Goal: Contribute content: Contribute content

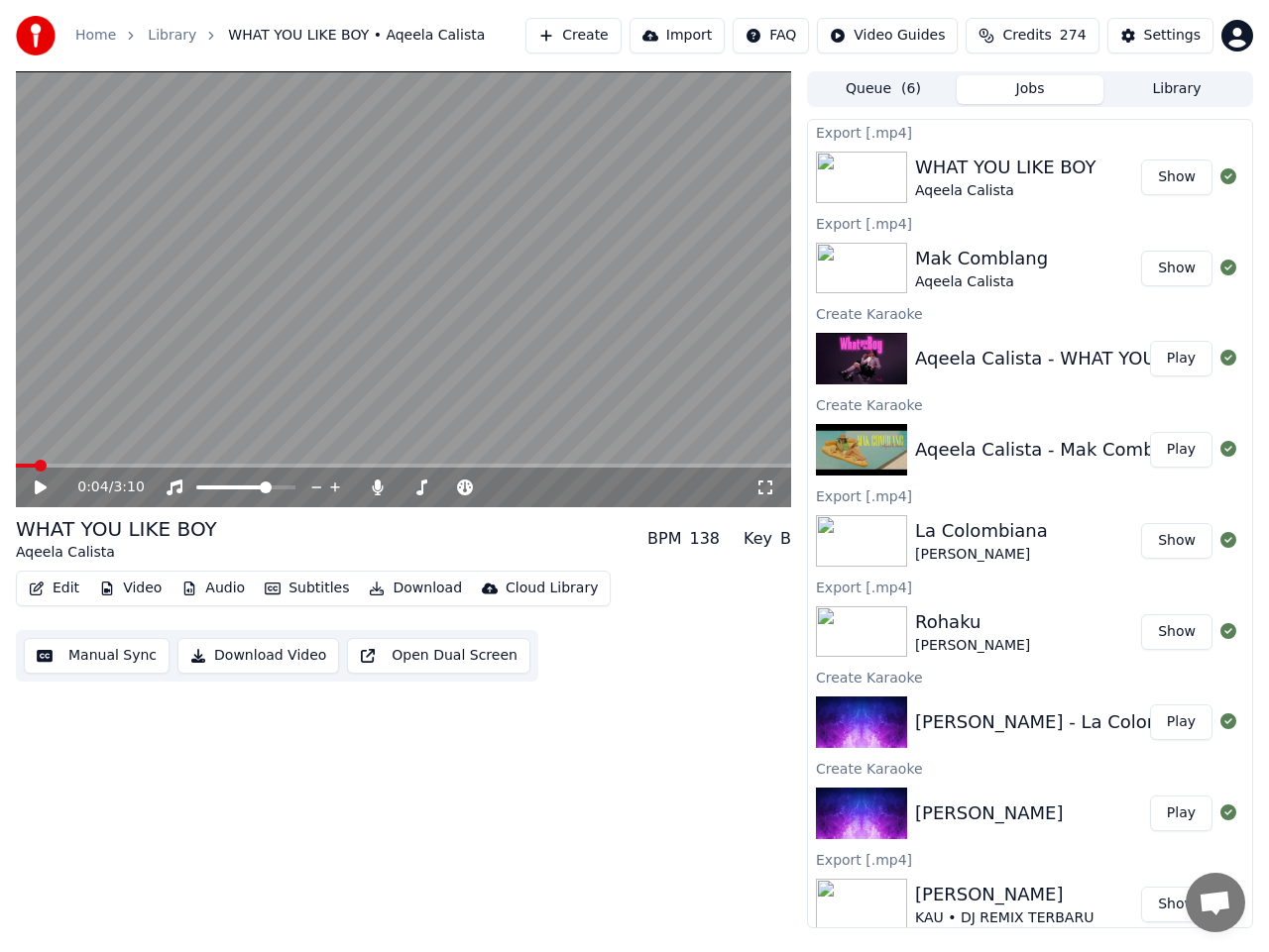
click at [609, 38] on button "Create" at bounding box center [573, 36] width 96 height 36
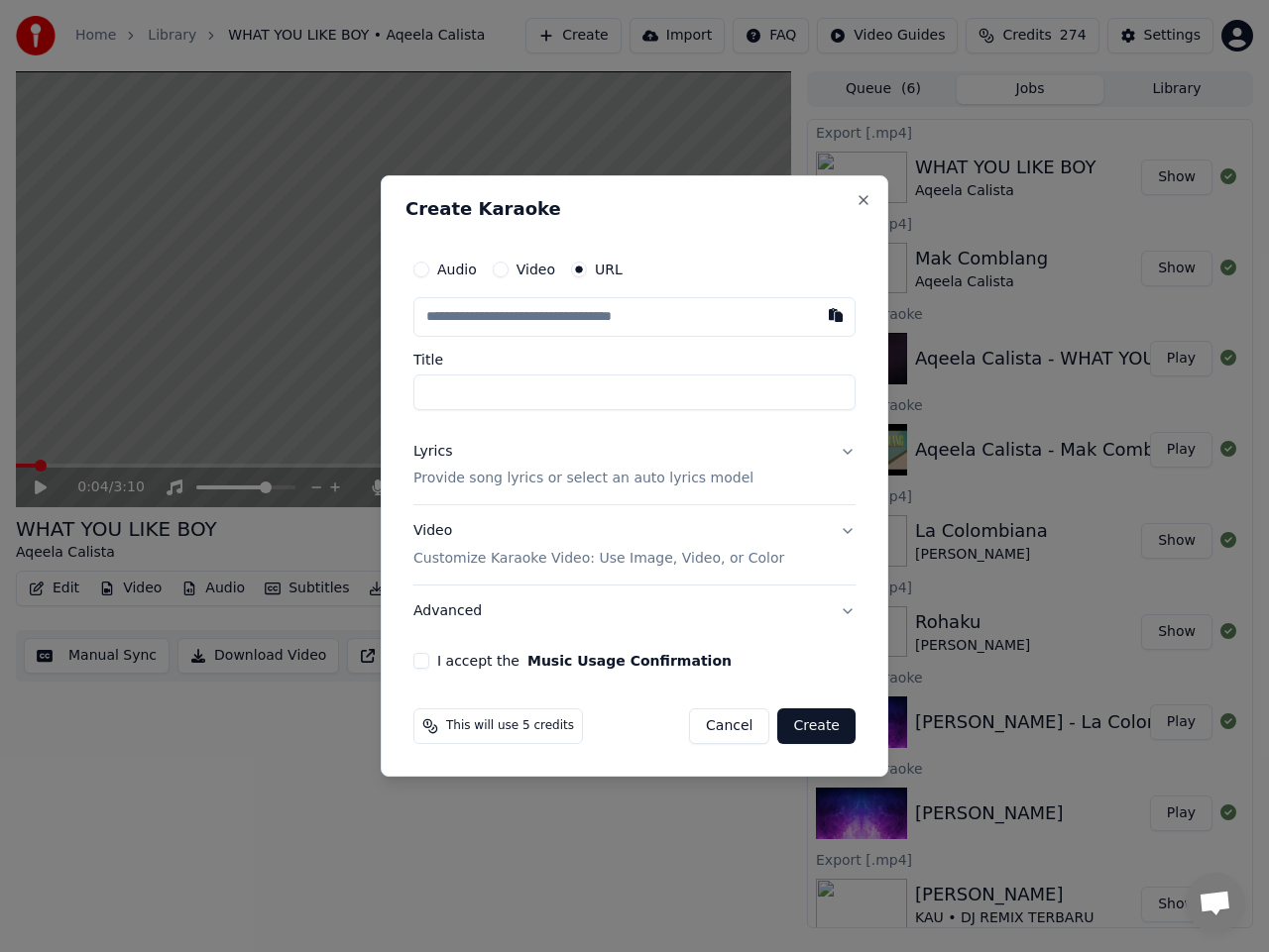
click at [569, 310] on input "text" at bounding box center [634, 317] width 442 height 40
type input "**********"
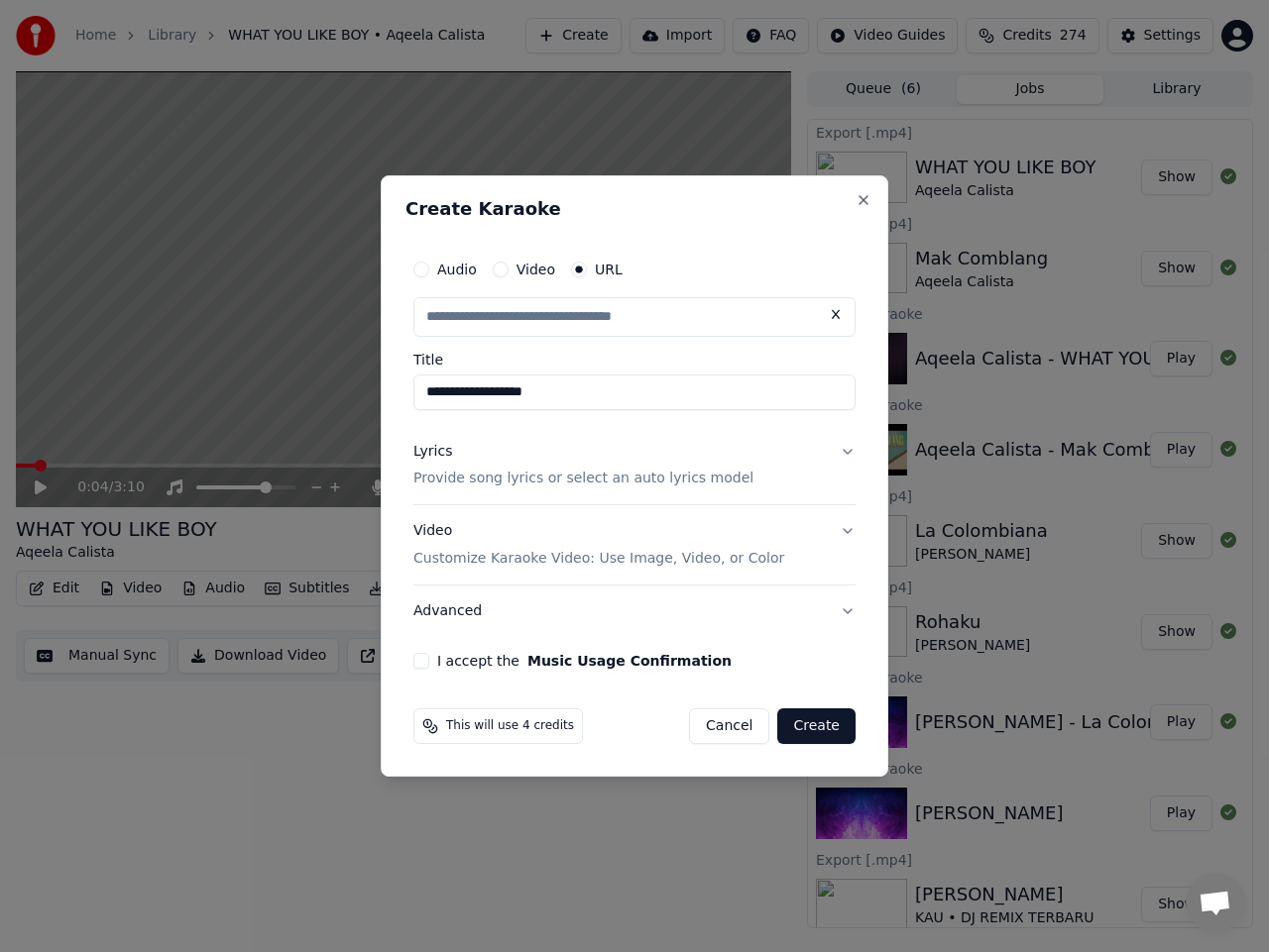
scroll to position [0, 0]
click at [847, 454] on button "Lyrics Provide song lyrics or select an auto lyrics model" at bounding box center [634, 465] width 442 height 79
type input "**********"
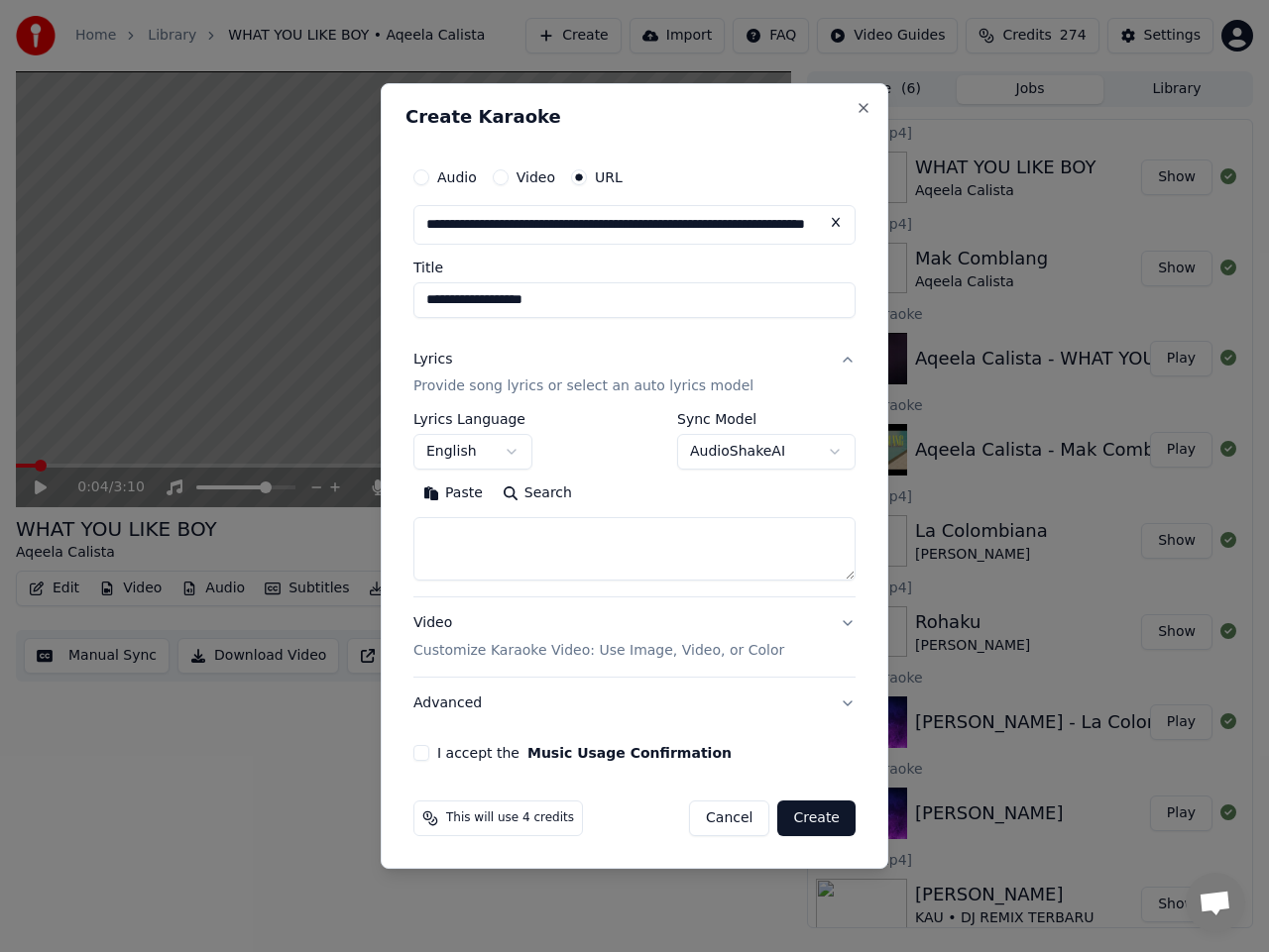
click at [828, 454] on body "Home Library WHAT YOU LIKE BOY • Aqeela Calista Create Import FAQ Video Guides …" at bounding box center [634, 476] width 1269 height 952
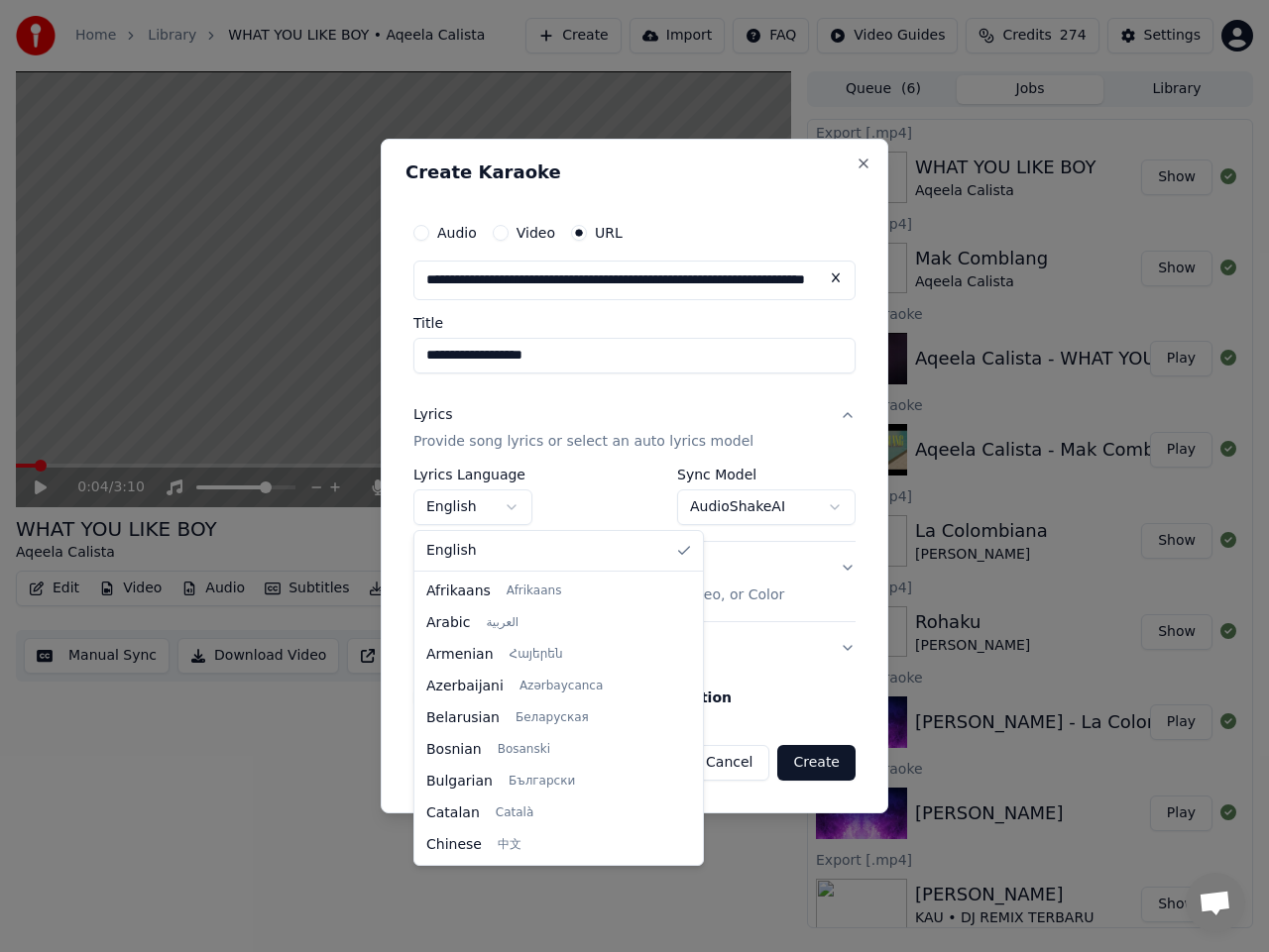
click at [507, 504] on body "Home Library WHAT YOU LIKE BOY • Aqeela Calista Create Import FAQ Video Guides …" at bounding box center [634, 476] width 1269 height 952
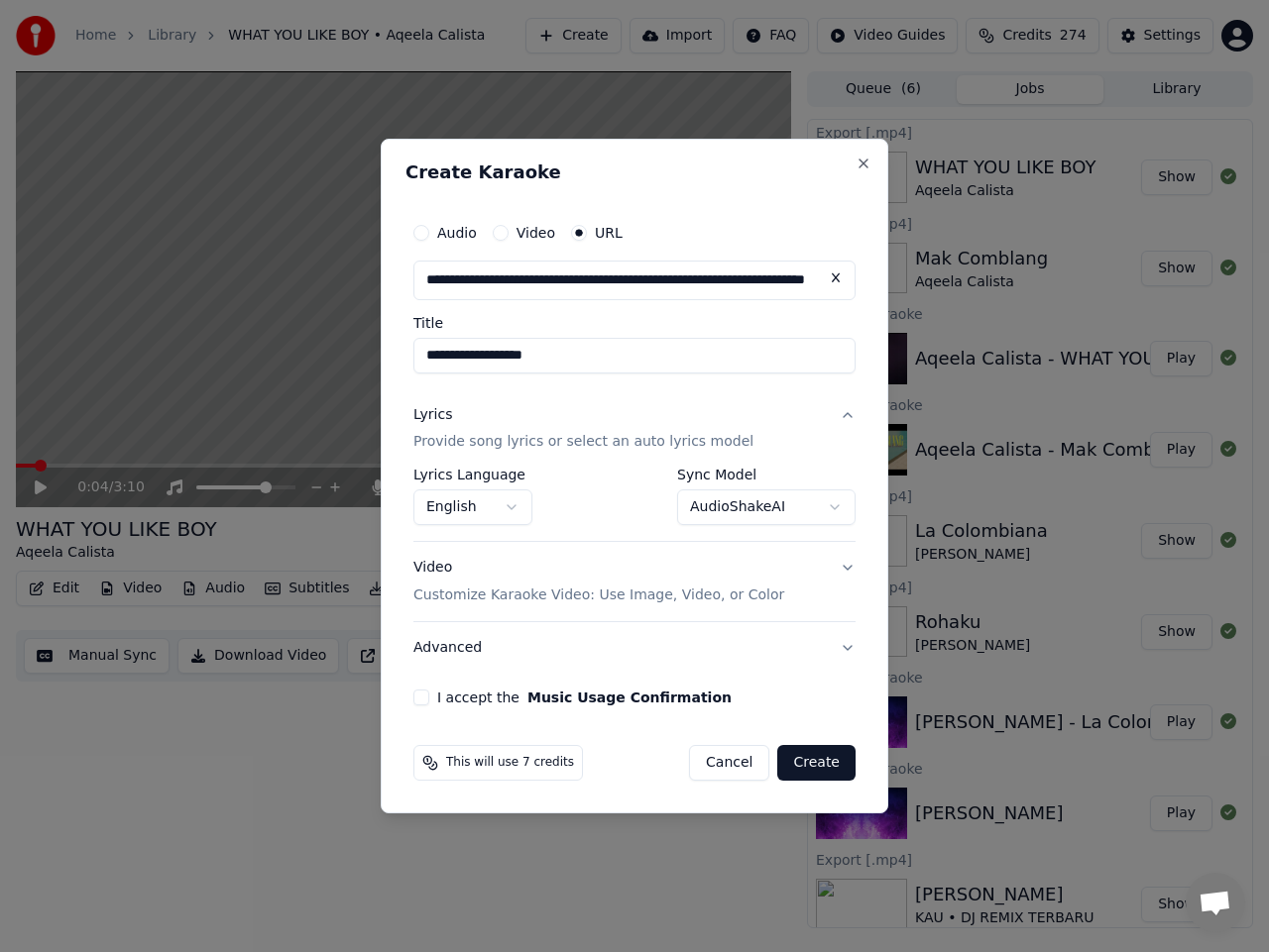
click at [573, 501] on body "Home Library WHAT YOU LIKE BOY • Aqeela Calista Create Import FAQ Video Guides …" at bounding box center [634, 476] width 1269 height 952
click at [425, 704] on button "I accept the Music Usage Confirmation" at bounding box center [421, 698] width 16 height 16
click at [802, 764] on button "Create" at bounding box center [816, 763] width 78 height 36
select select "**********"
select select
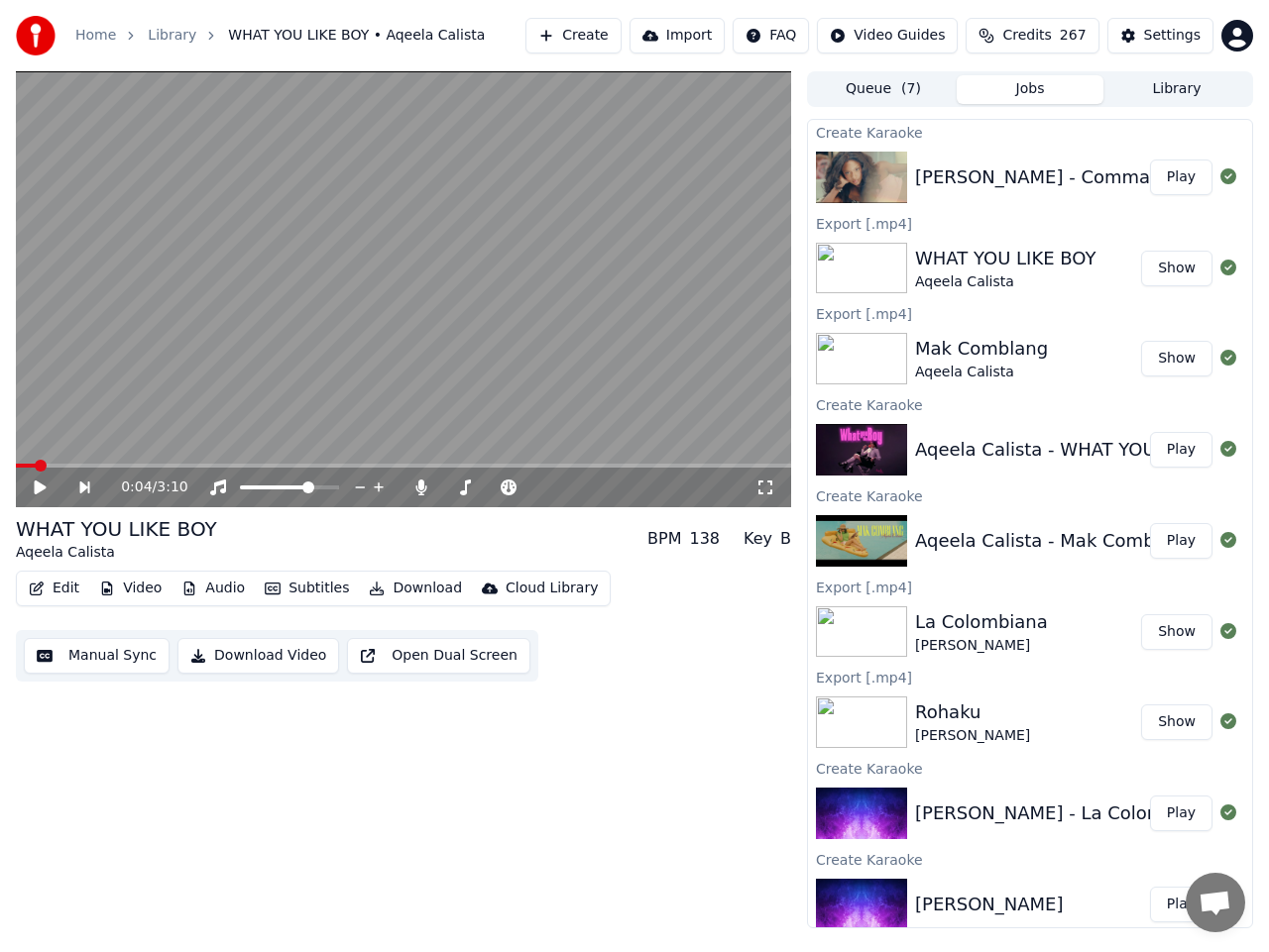
click at [1173, 186] on button "Play" at bounding box center [1181, 178] width 62 height 36
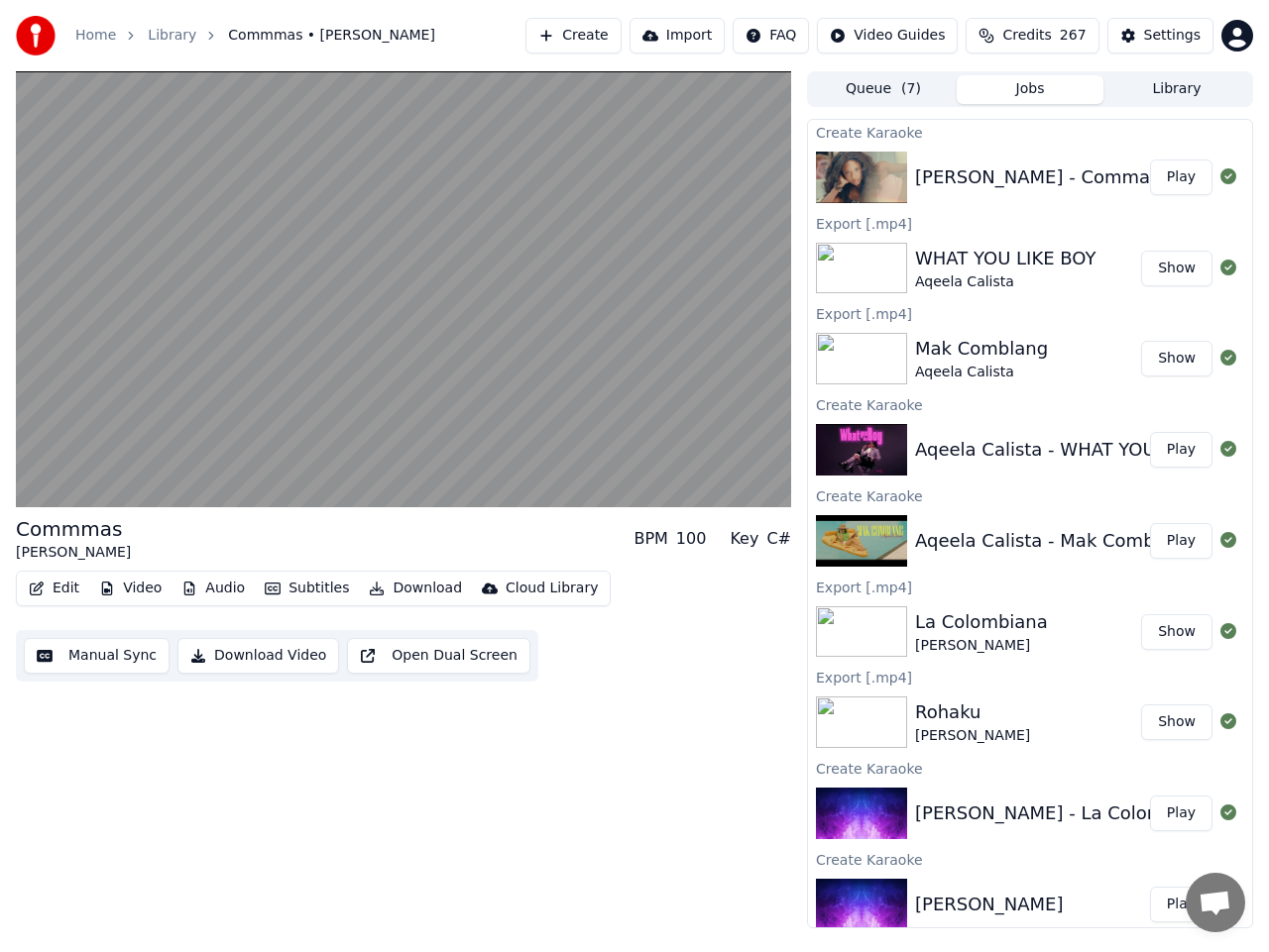
click at [112, 655] on button "Manual Sync" at bounding box center [97, 656] width 146 height 36
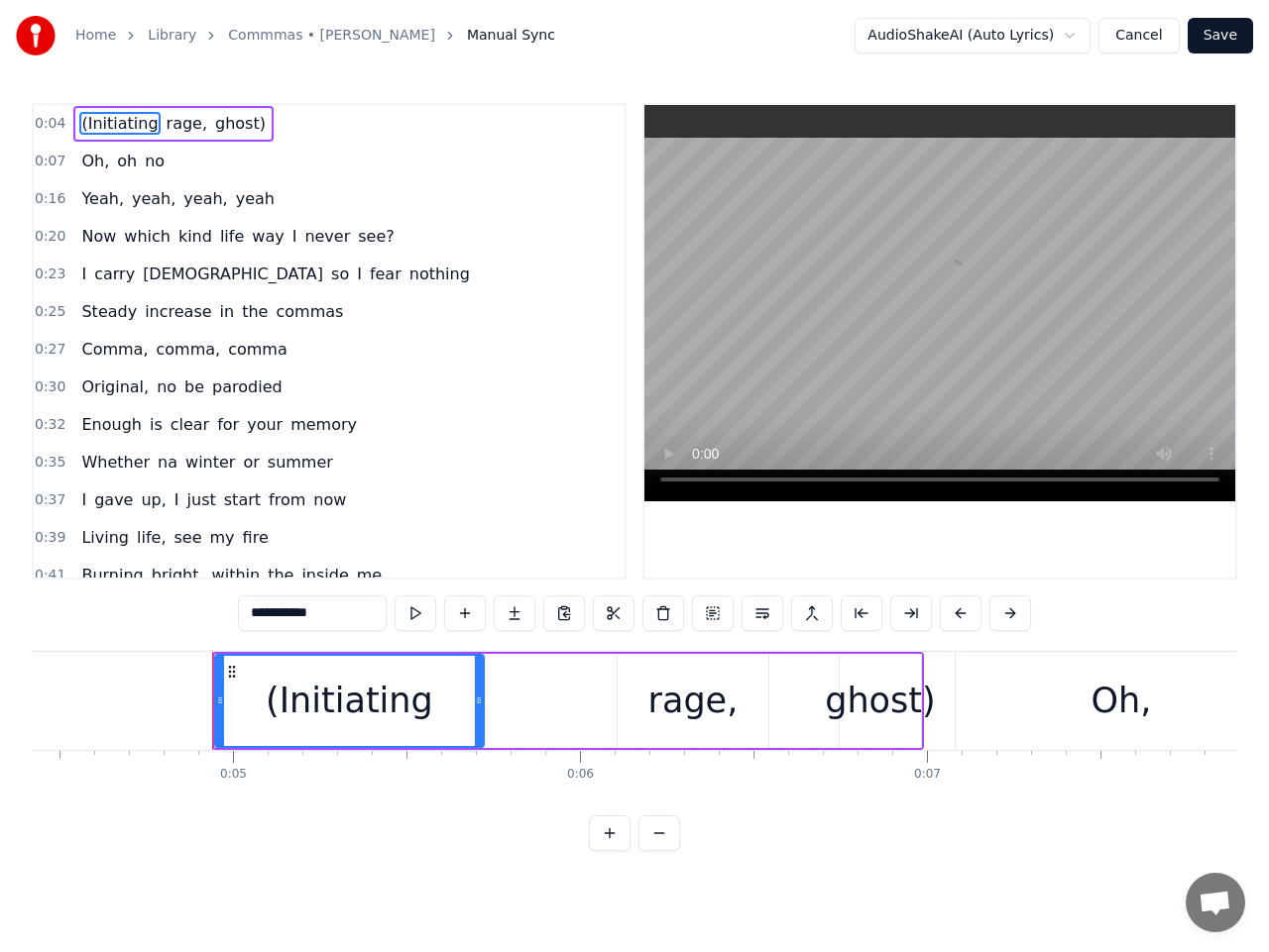
scroll to position [0, 1613]
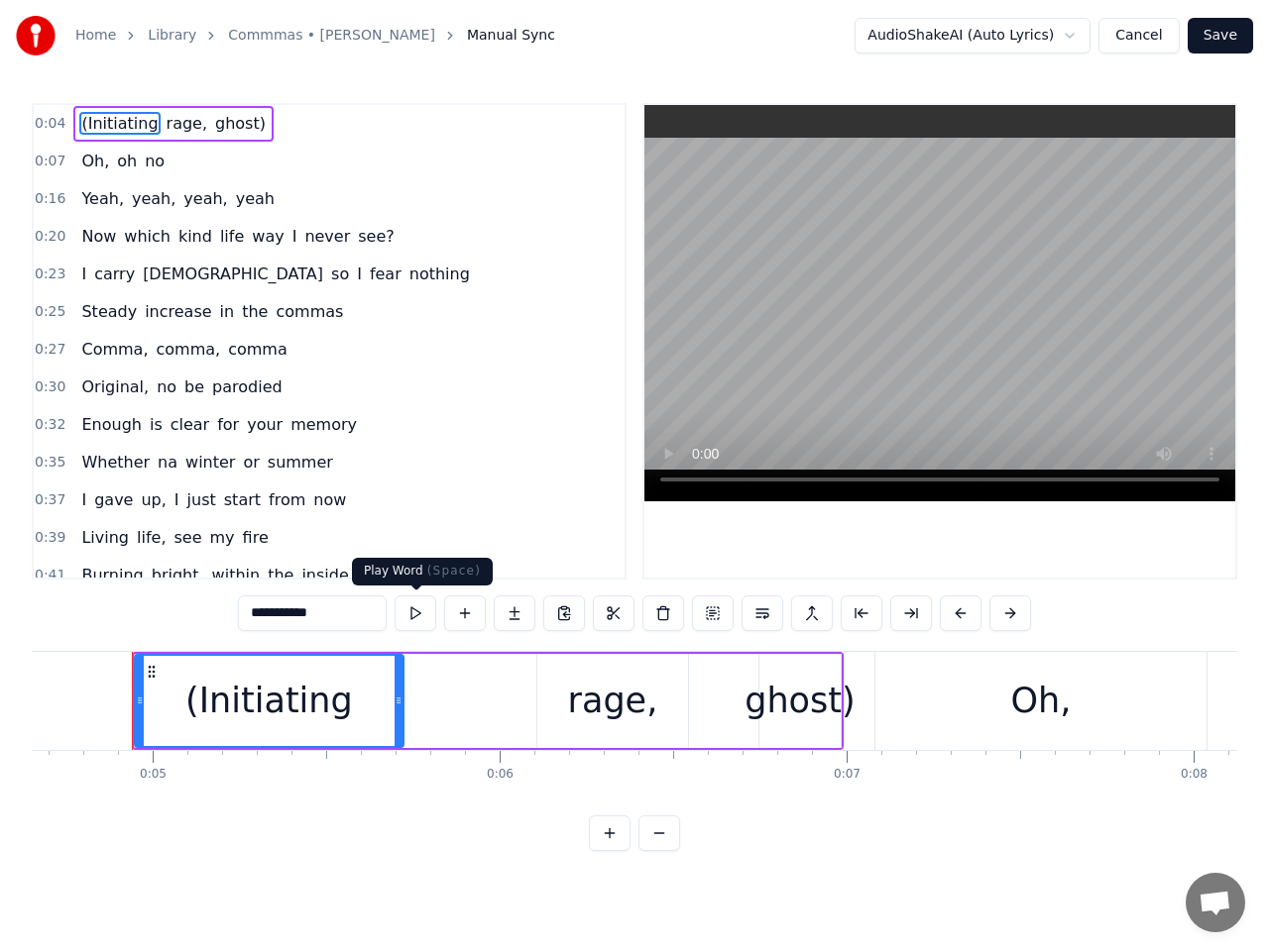
click at [415, 613] on button at bounding box center [415, 614] width 42 height 36
click at [50, 126] on span "0:04" at bounding box center [50, 124] width 31 height 20
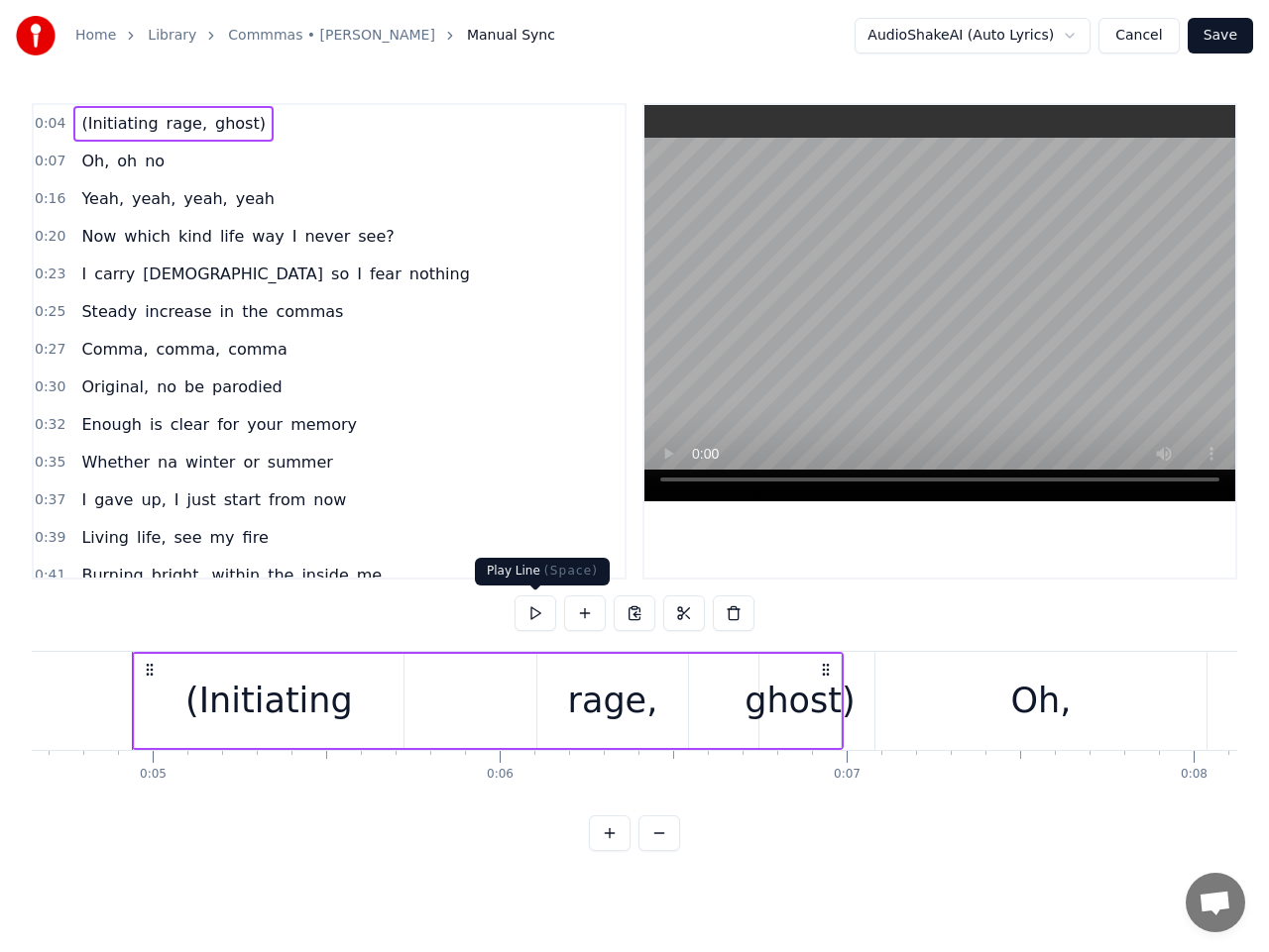
click at [533, 611] on button at bounding box center [535, 614] width 42 height 36
click at [927, 698] on div "Oh," at bounding box center [1040, 701] width 331 height 98
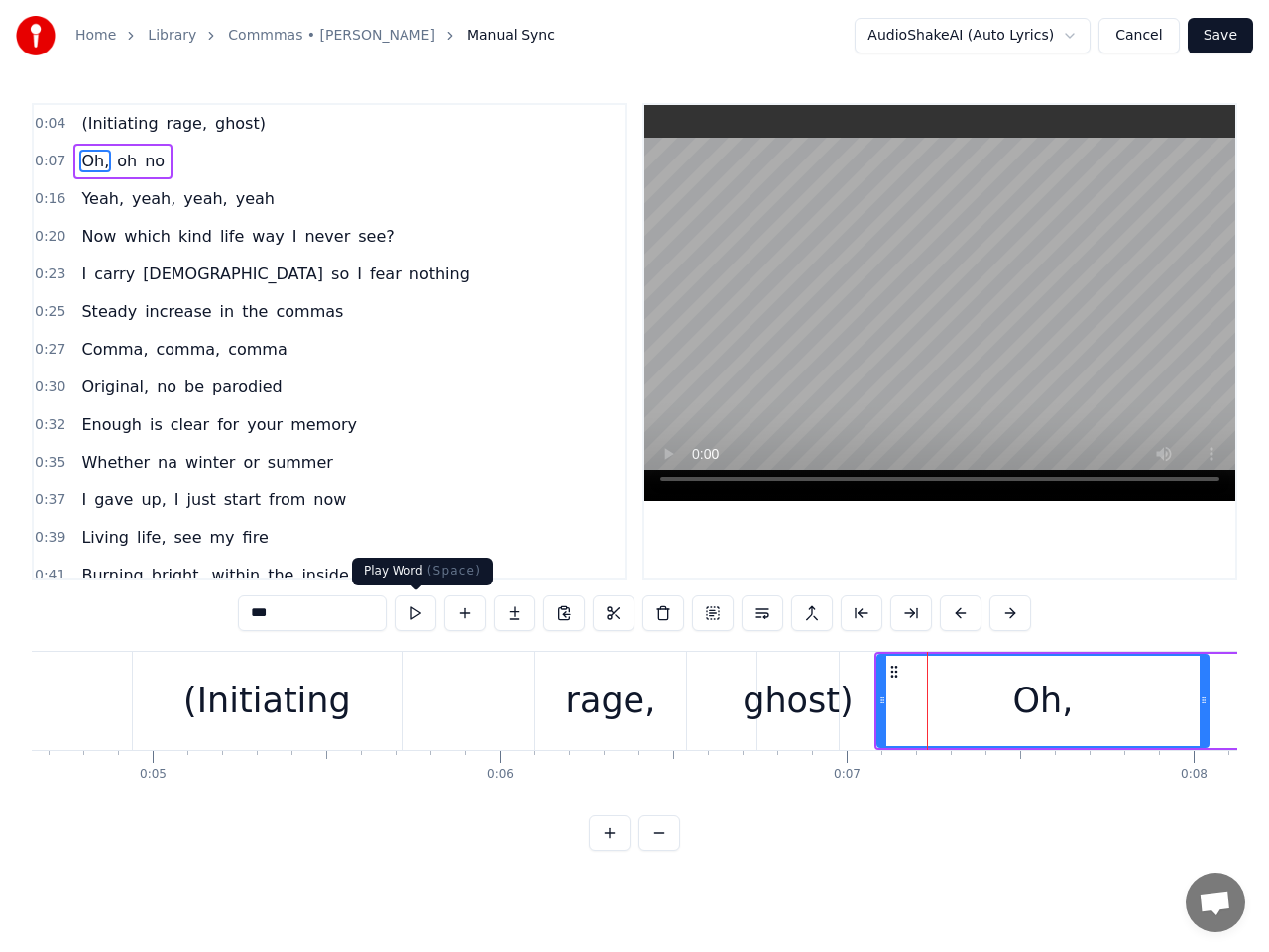
click at [414, 608] on button at bounding box center [415, 614] width 42 height 36
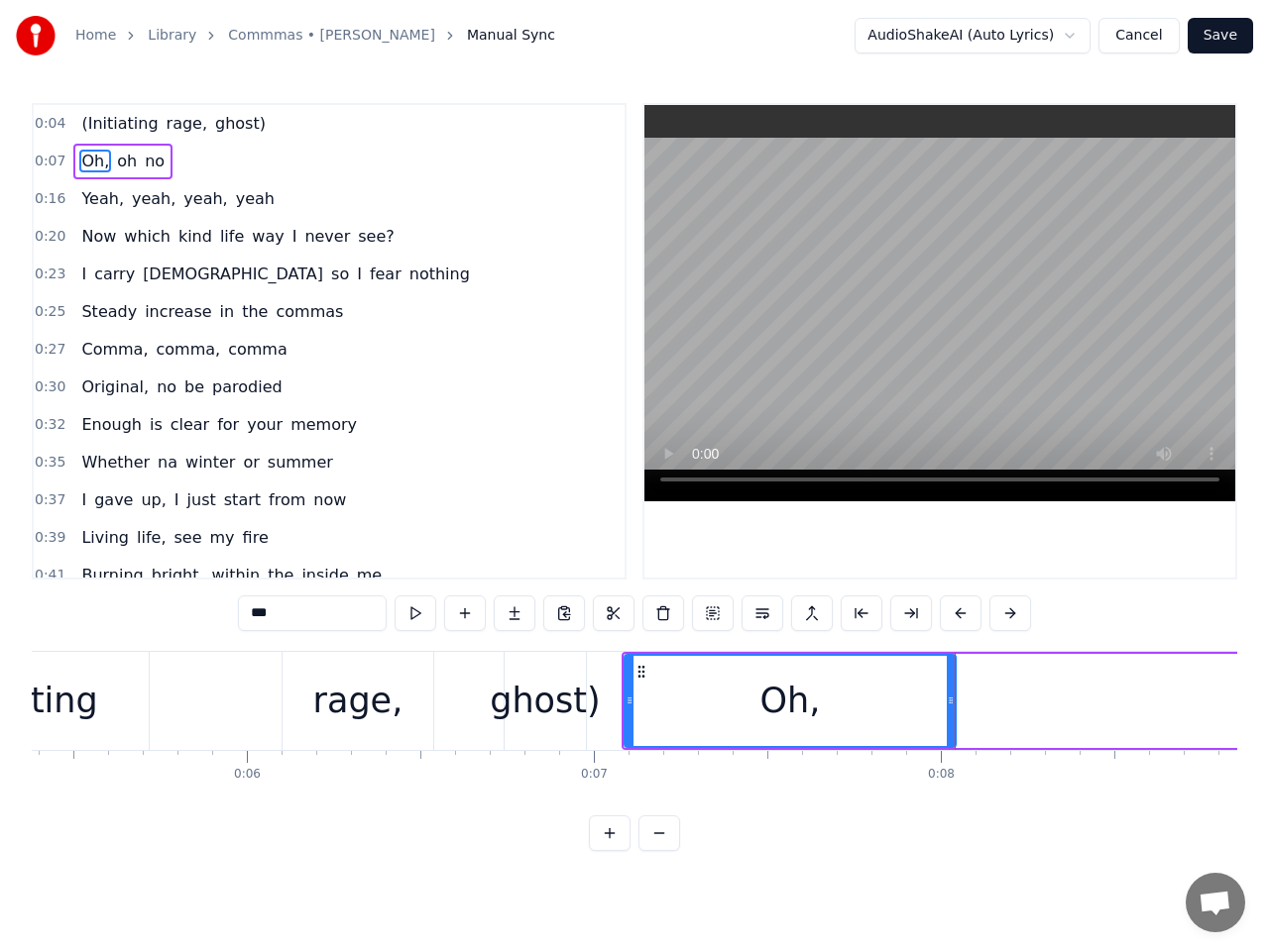
click at [414, 608] on button at bounding box center [415, 614] width 42 height 36
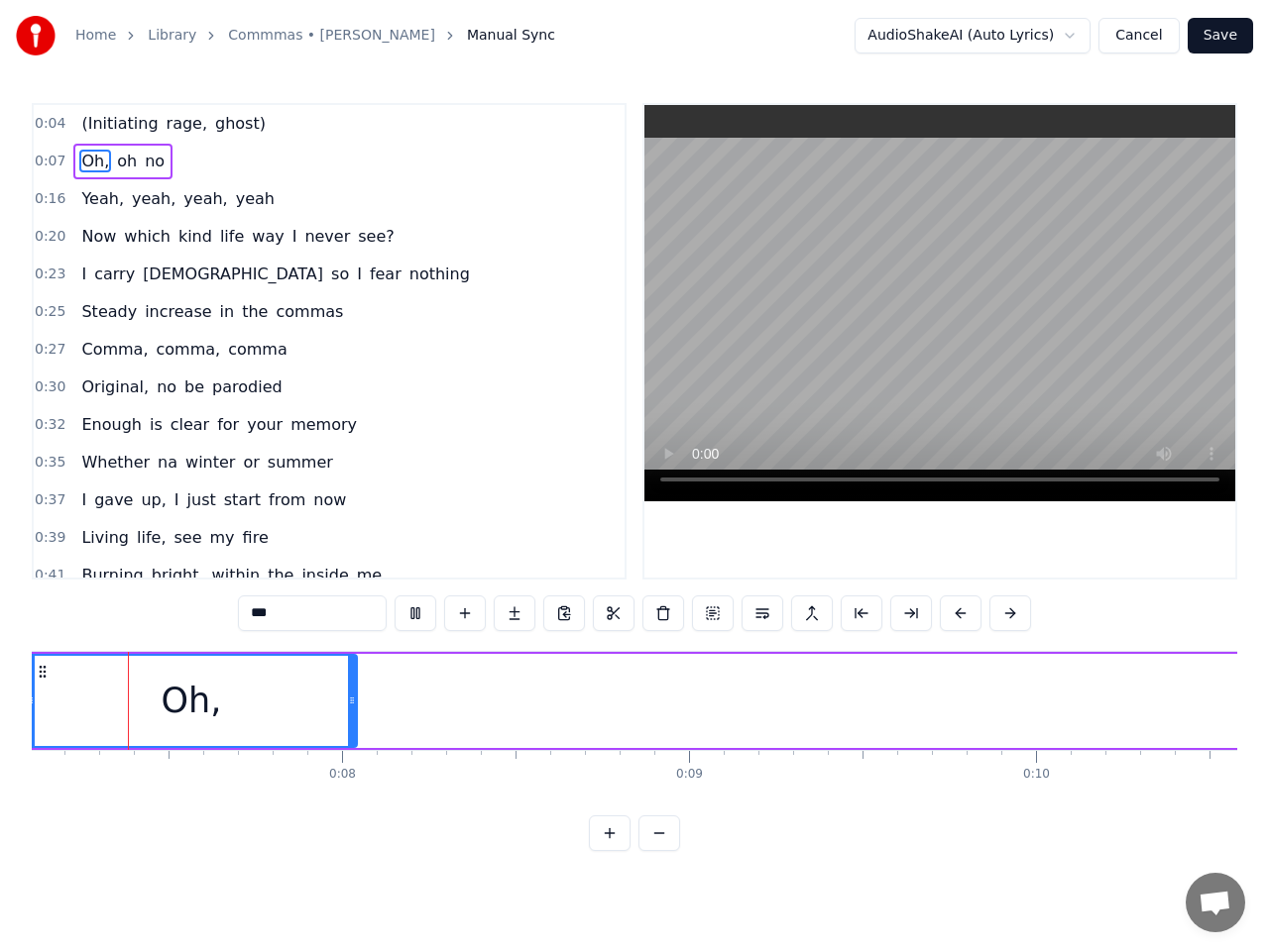
scroll to position [0, 2429]
drag, startPoint x: 68, startPoint y: 707, endPoint x: 41, endPoint y: 705, distance: 27.8
click at [41, 705] on icon at bounding box center [41, 701] width 8 height 16
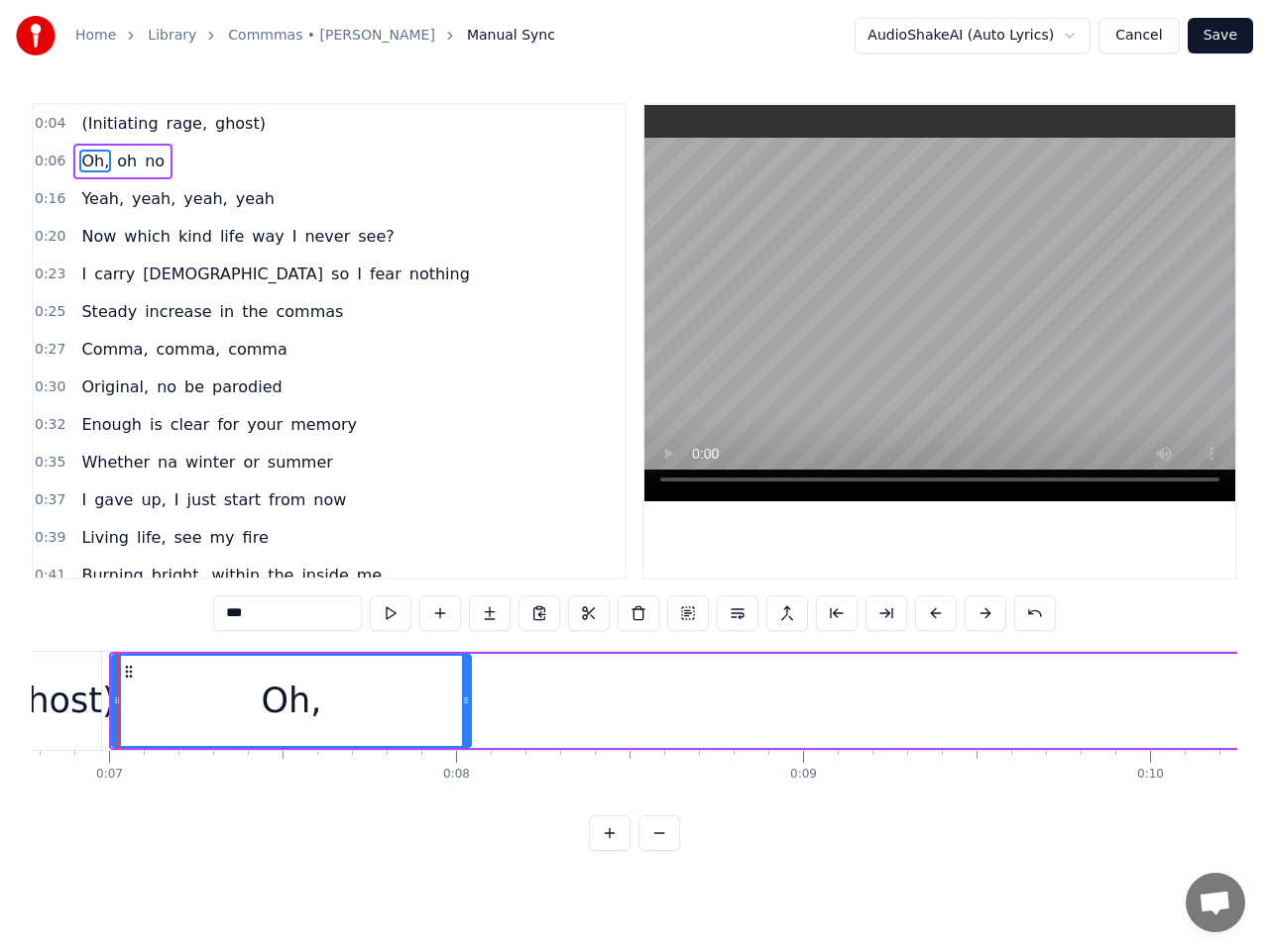
scroll to position [0, 2337]
click at [90, 701] on div "ghost)" at bounding box center [74, 701] width 110 height 53
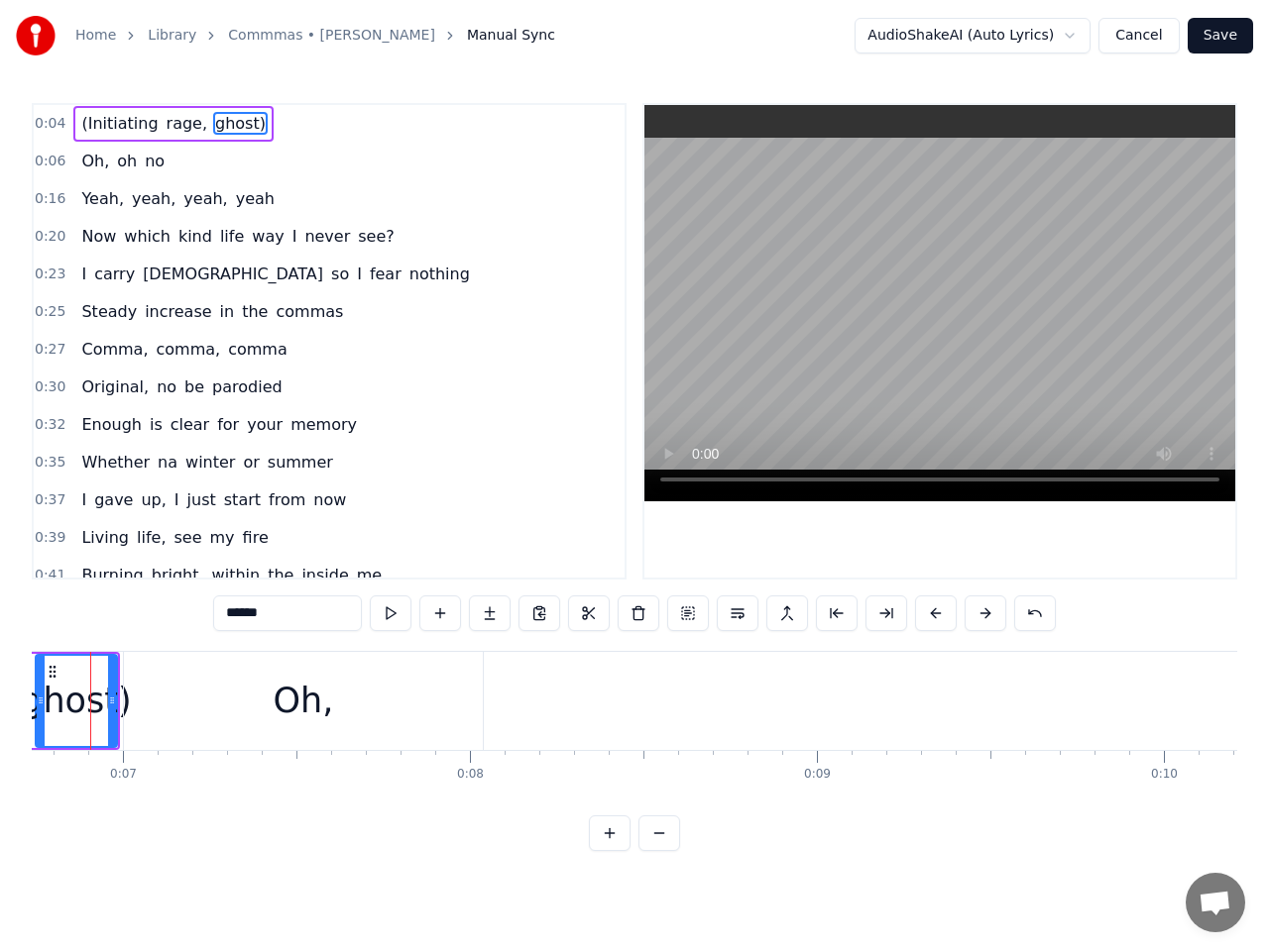
scroll to position [0, 2296]
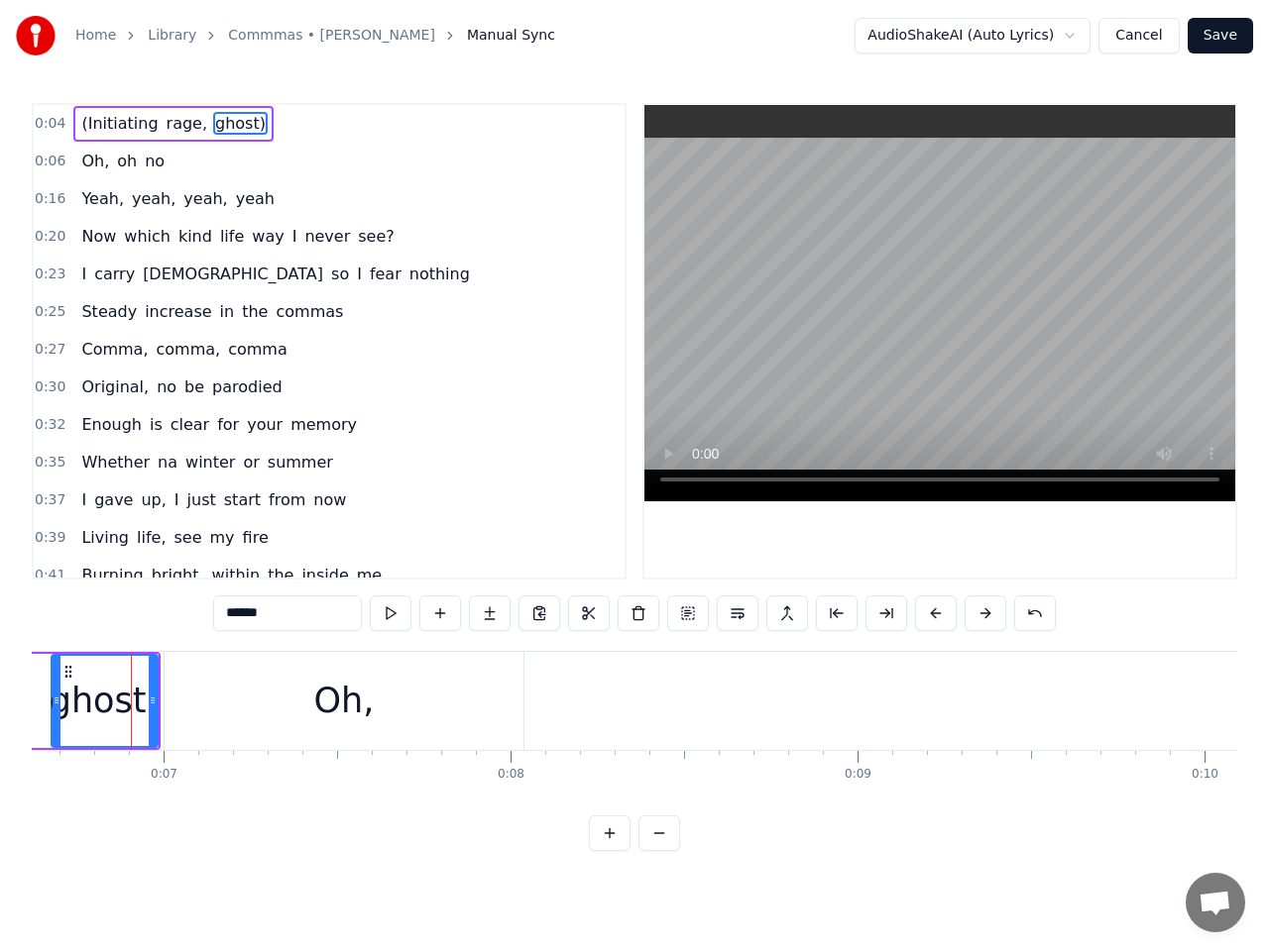
drag, startPoint x: 81, startPoint y: 709, endPoint x: 56, endPoint y: 705, distance: 25.1
click at [56, 705] on div at bounding box center [57, 701] width 8 height 90
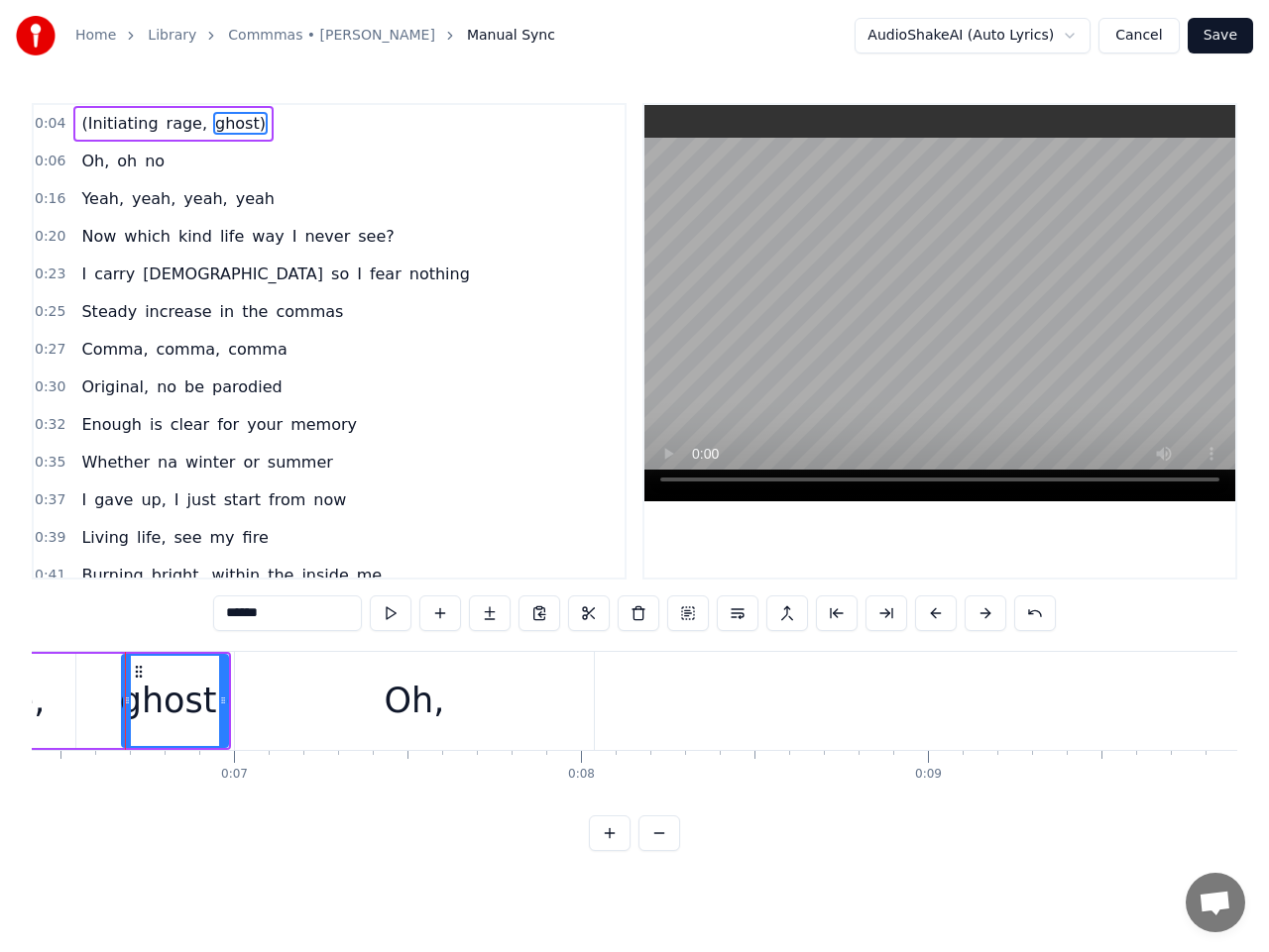
scroll to position [0, 2220]
click at [234, 709] on div "ghost)" at bounding box center [181, 701] width 108 height 94
click at [228, 694] on icon at bounding box center [229, 701] width 8 height 16
click at [165, 127] on span "rage," at bounding box center [187, 123] width 45 height 23
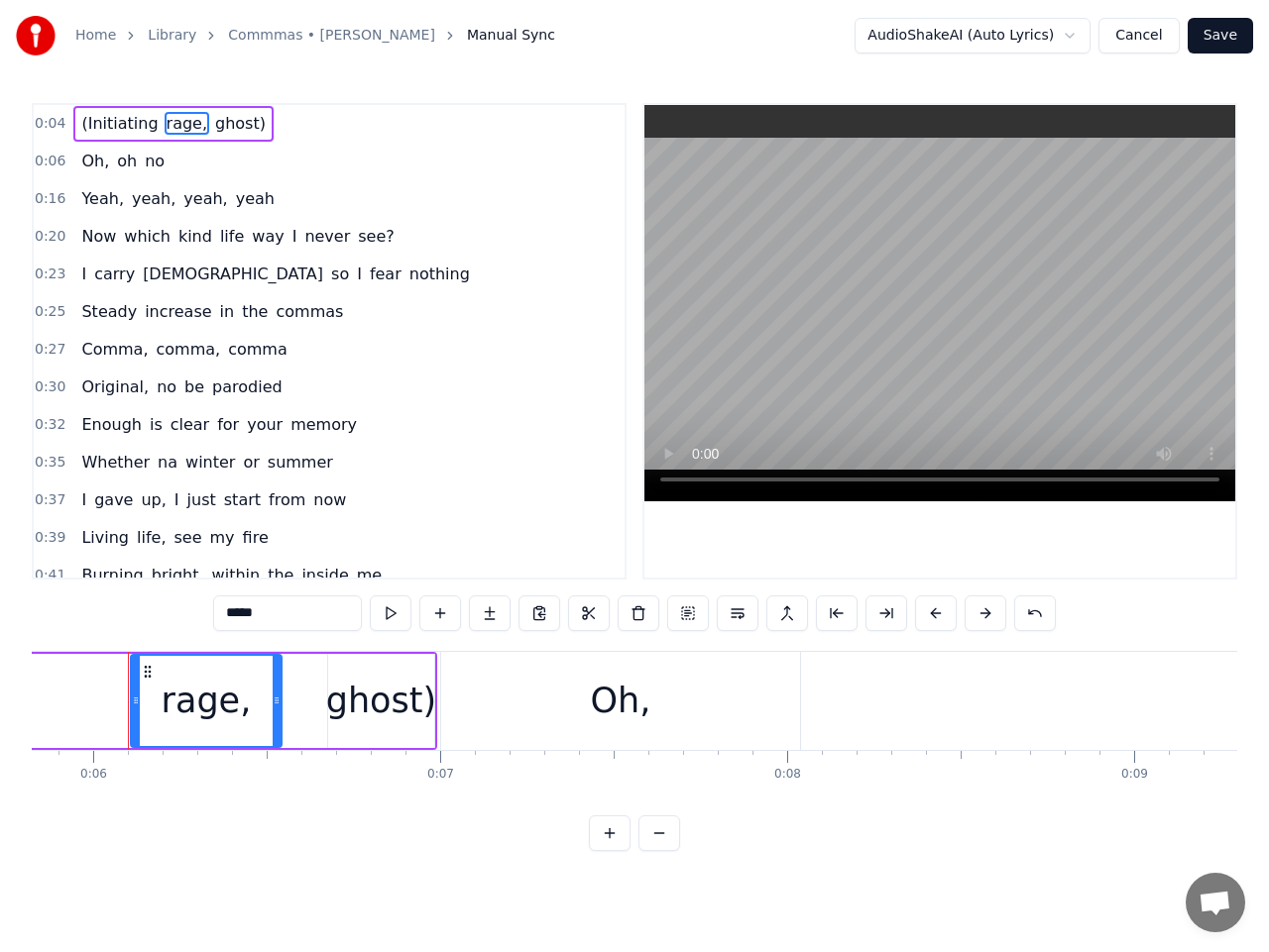
scroll to position [0, 2016]
click at [352, 704] on div "ghost)" at bounding box center [385, 701] width 110 height 53
type input "******"
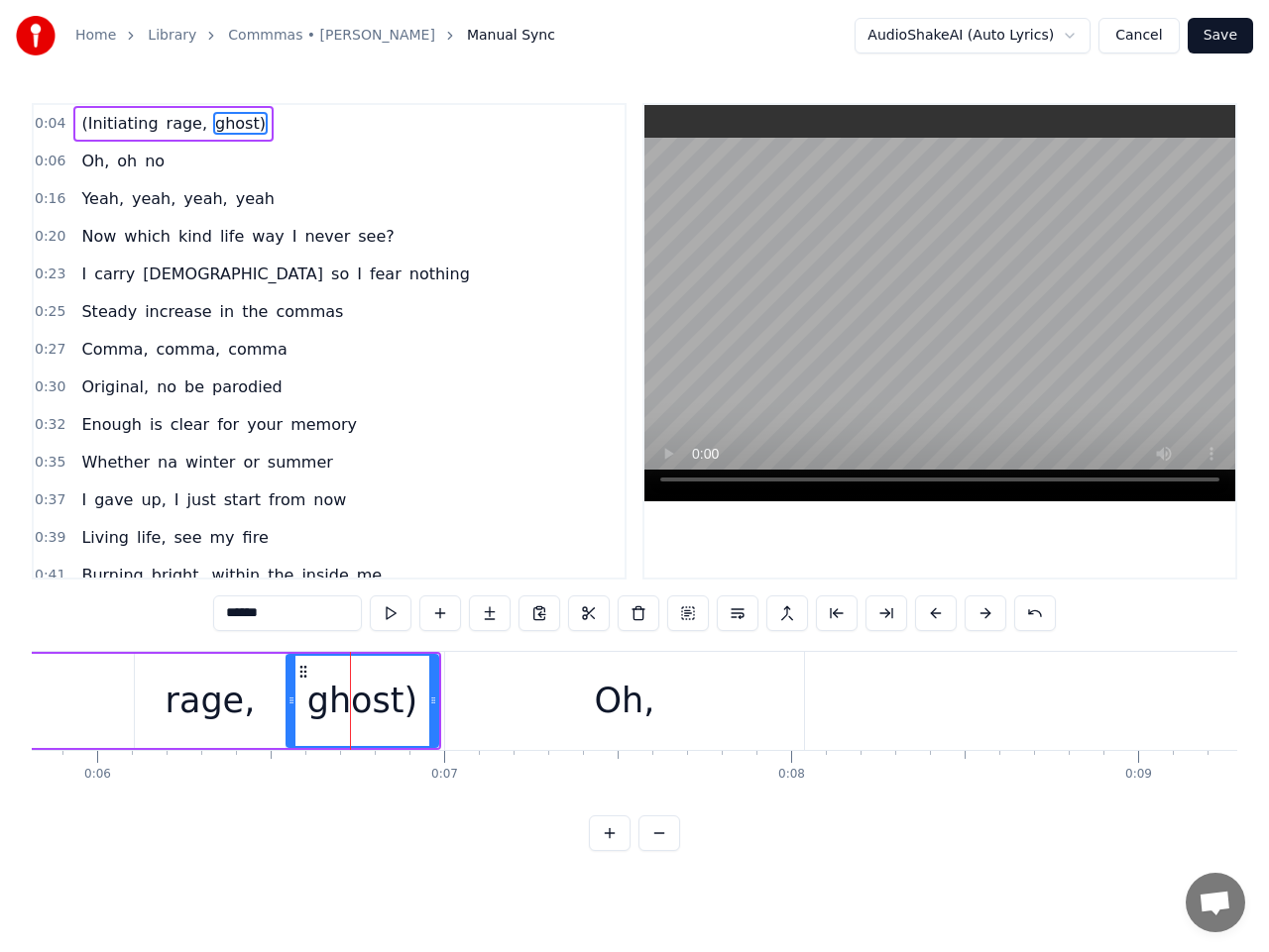
drag, startPoint x: 334, startPoint y: 703, endPoint x: 288, endPoint y: 697, distance: 46.0
click at [288, 697] on icon at bounding box center [291, 701] width 8 height 16
click at [50, 126] on span "0:04" at bounding box center [50, 124] width 31 height 20
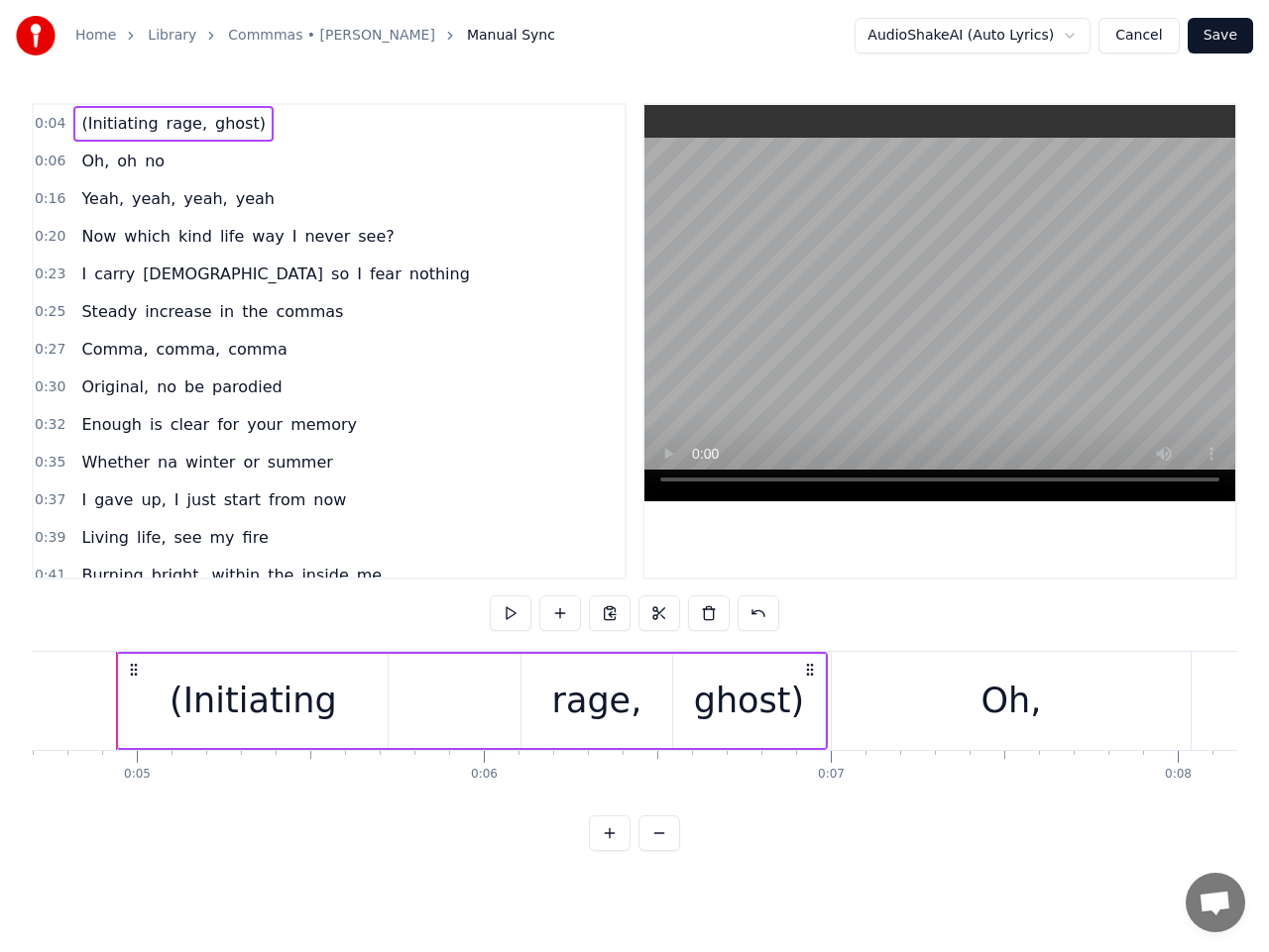
scroll to position [0, 1613]
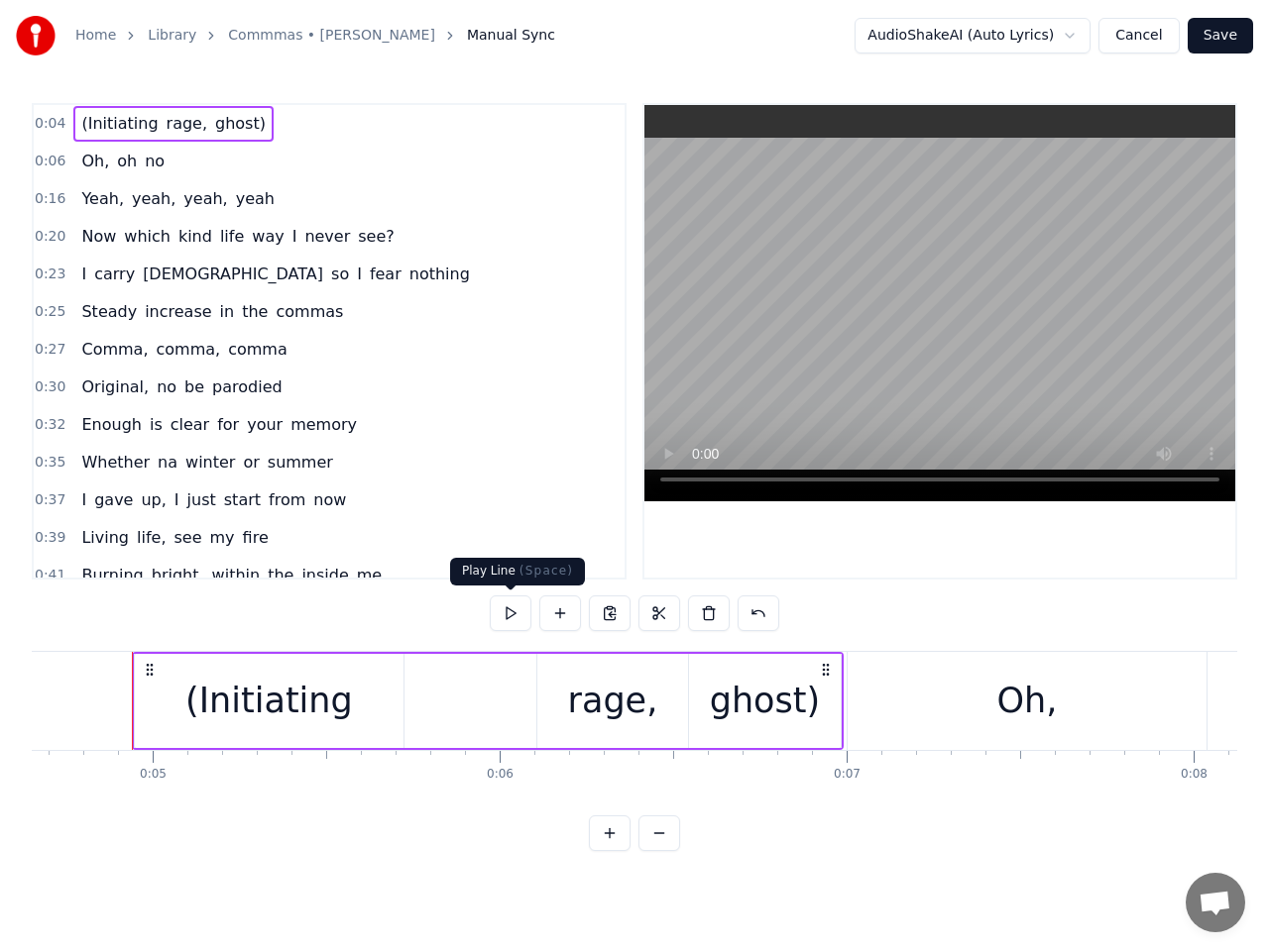
click at [504, 611] on button at bounding box center [511, 614] width 42 height 36
click at [550, 696] on div "rage," at bounding box center [612, 701] width 151 height 94
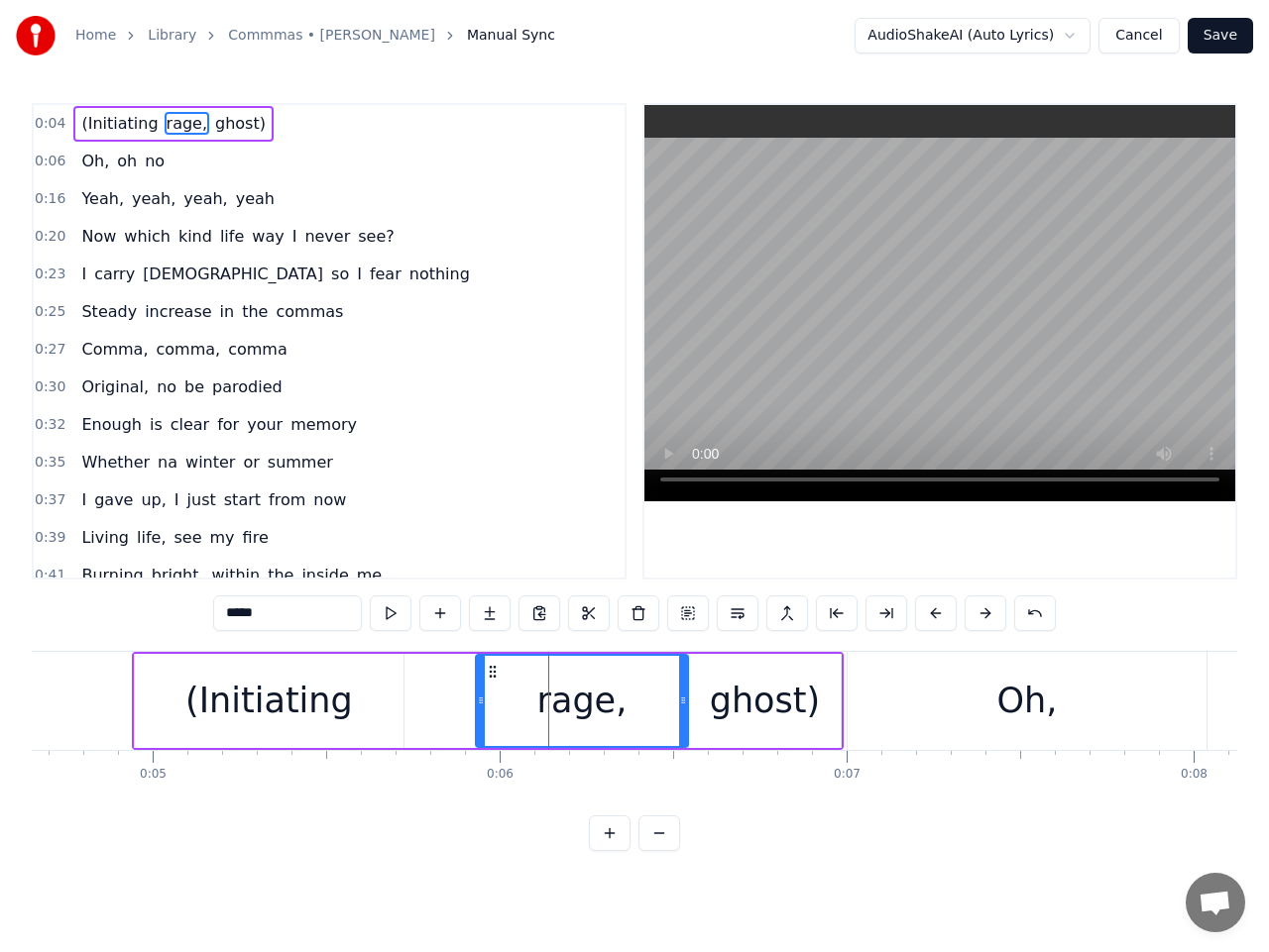
drag, startPoint x: 541, startPoint y: 699, endPoint x: 480, endPoint y: 699, distance: 61.4
click at [480, 699] on circle at bounding box center [480, 698] width 1 height 1
click at [395, 615] on button at bounding box center [391, 614] width 42 height 36
click at [634, 712] on div "rage," at bounding box center [582, 701] width 210 height 90
click at [819, 704] on div "ghost)" at bounding box center [765, 701] width 152 height 94
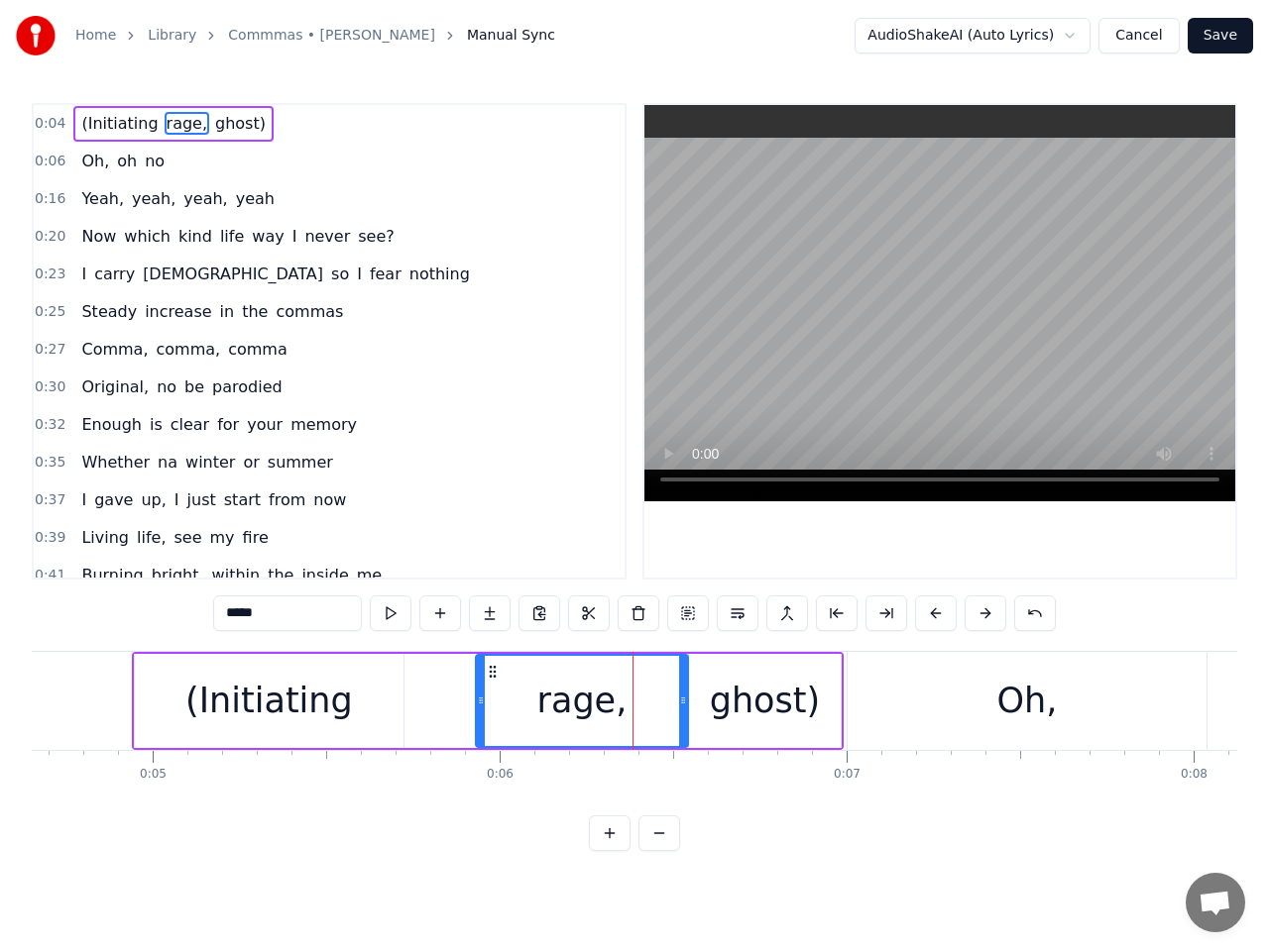
type input "******"
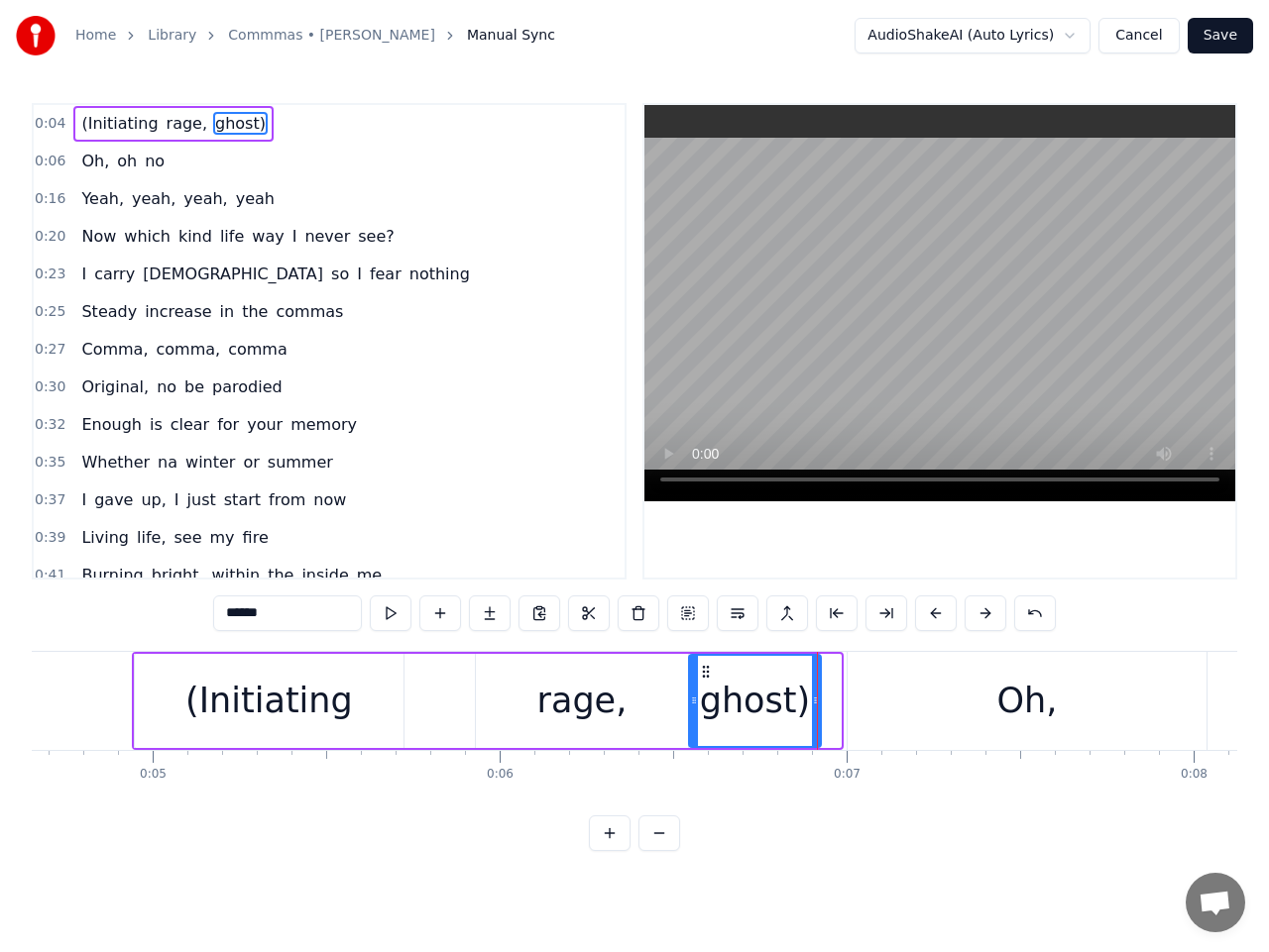
drag, startPoint x: 838, startPoint y: 698, endPoint x: 817, endPoint y: 699, distance: 21.8
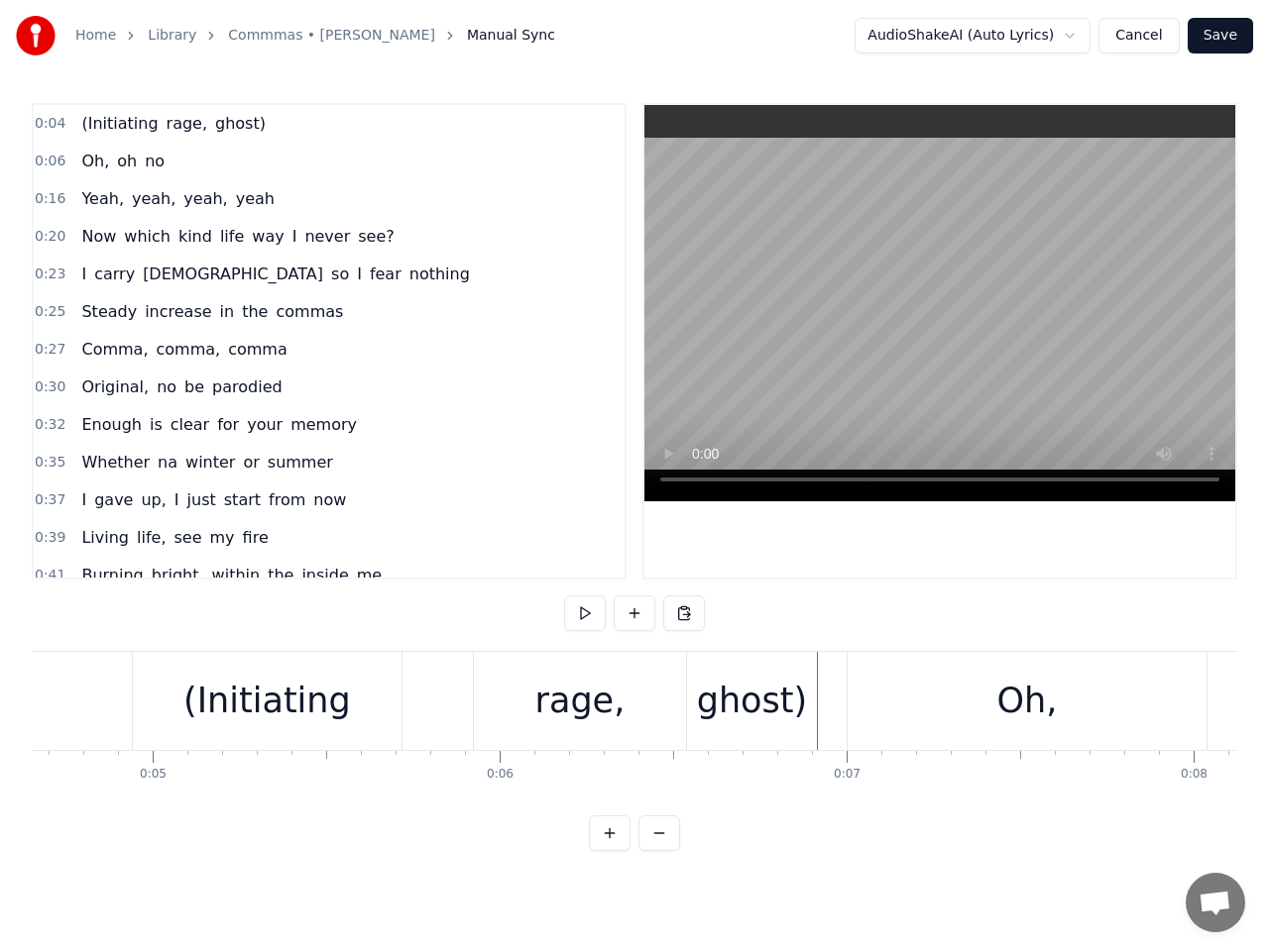
click at [915, 692] on div "Oh," at bounding box center [1026, 701] width 359 height 98
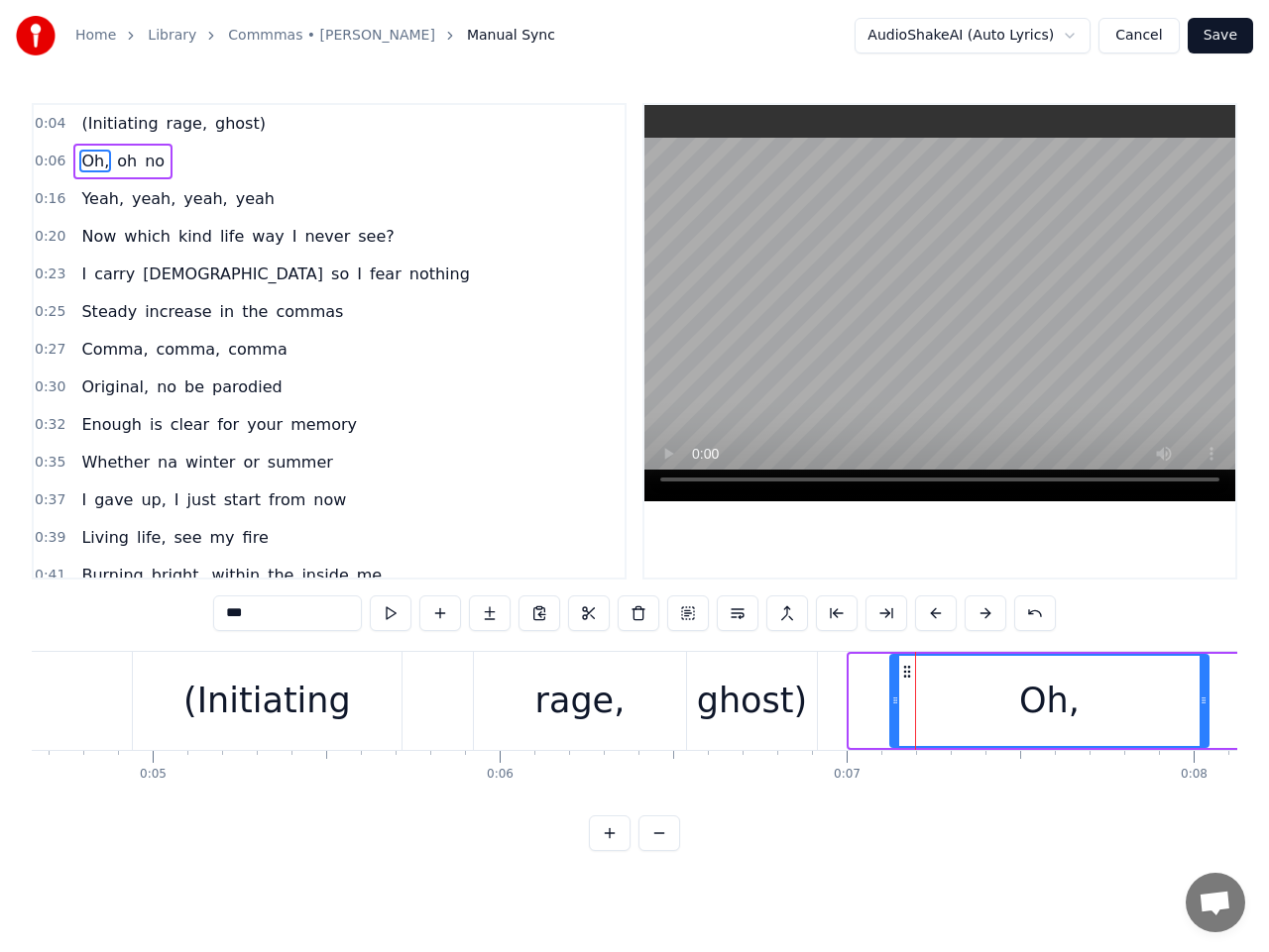
drag, startPoint x: 851, startPoint y: 706, endPoint x: 892, endPoint y: 709, distance: 40.7
click at [892, 709] on div at bounding box center [895, 701] width 8 height 90
drag, startPoint x: 1203, startPoint y: 698, endPoint x: 1220, endPoint y: 698, distance: 16.8
click at [1220, 698] on icon at bounding box center [1220, 701] width 8 height 16
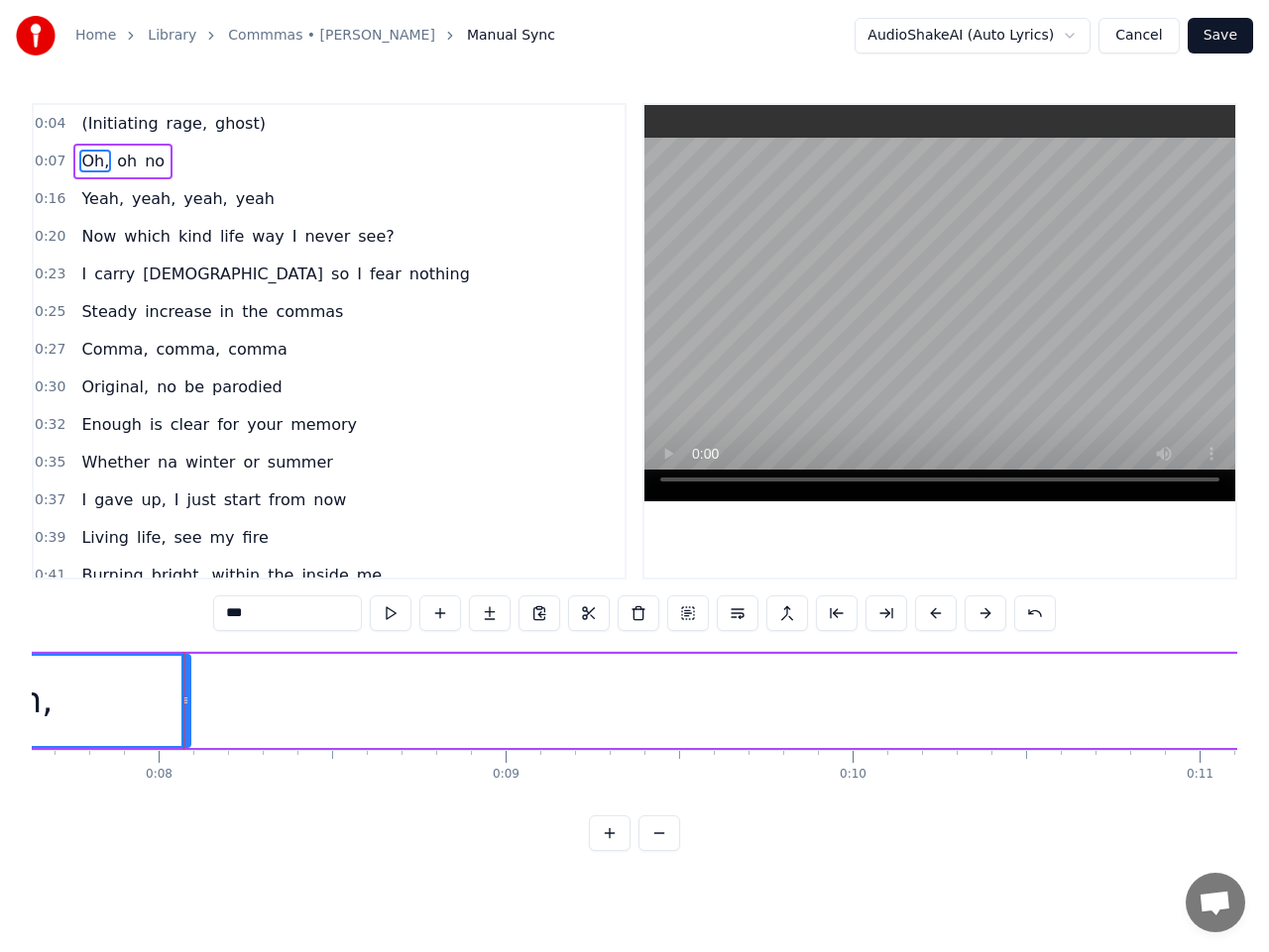
scroll to position [0, 2701]
click at [45, 125] on span "0:04" at bounding box center [50, 124] width 31 height 20
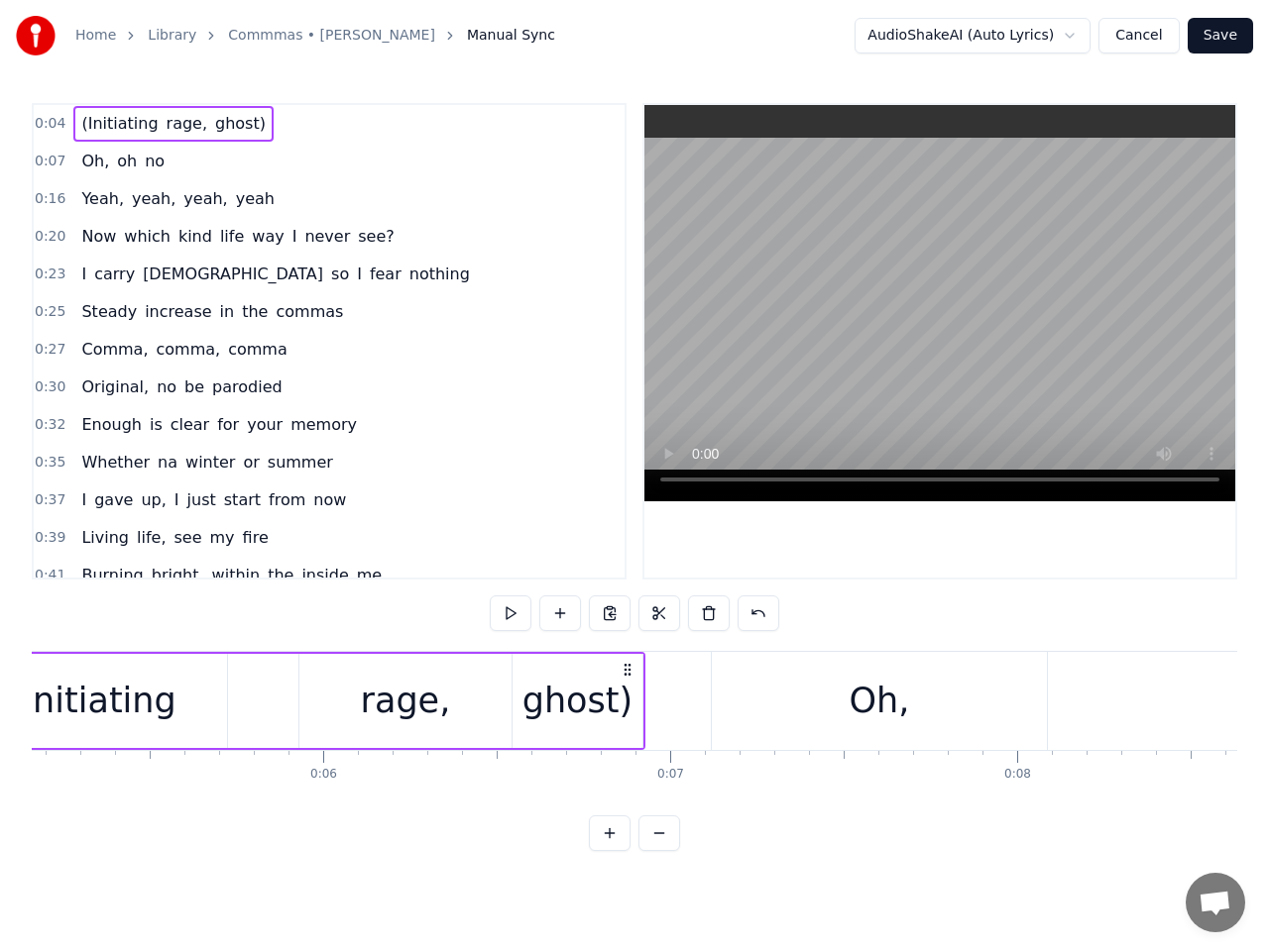
scroll to position [0, 1613]
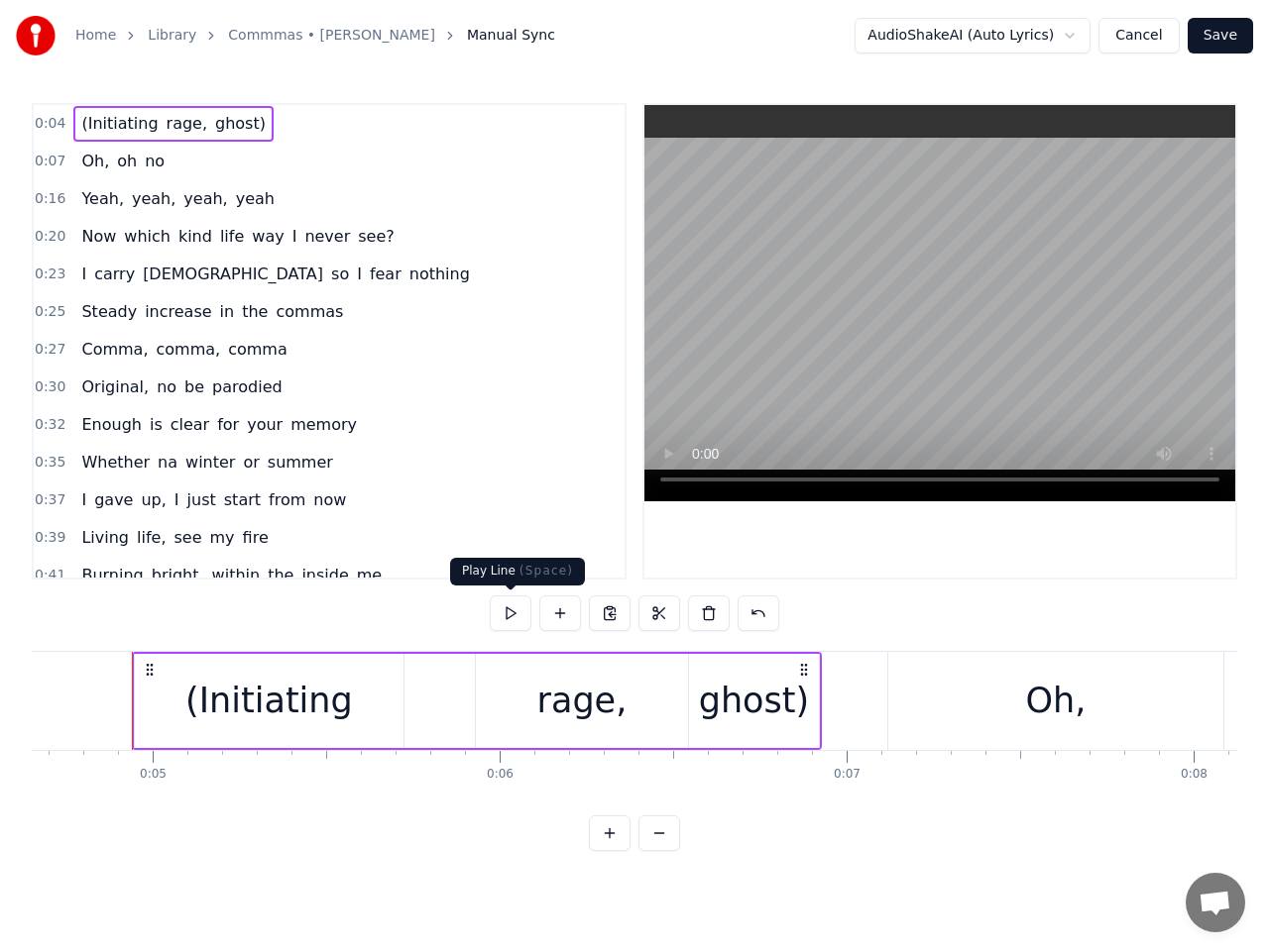
click at [515, 614] on button at bounding box center [511, 614] width 42 height 36
click at [788, 701] on div "ghost)" at bounding box center [754, 701] width 110 height 53
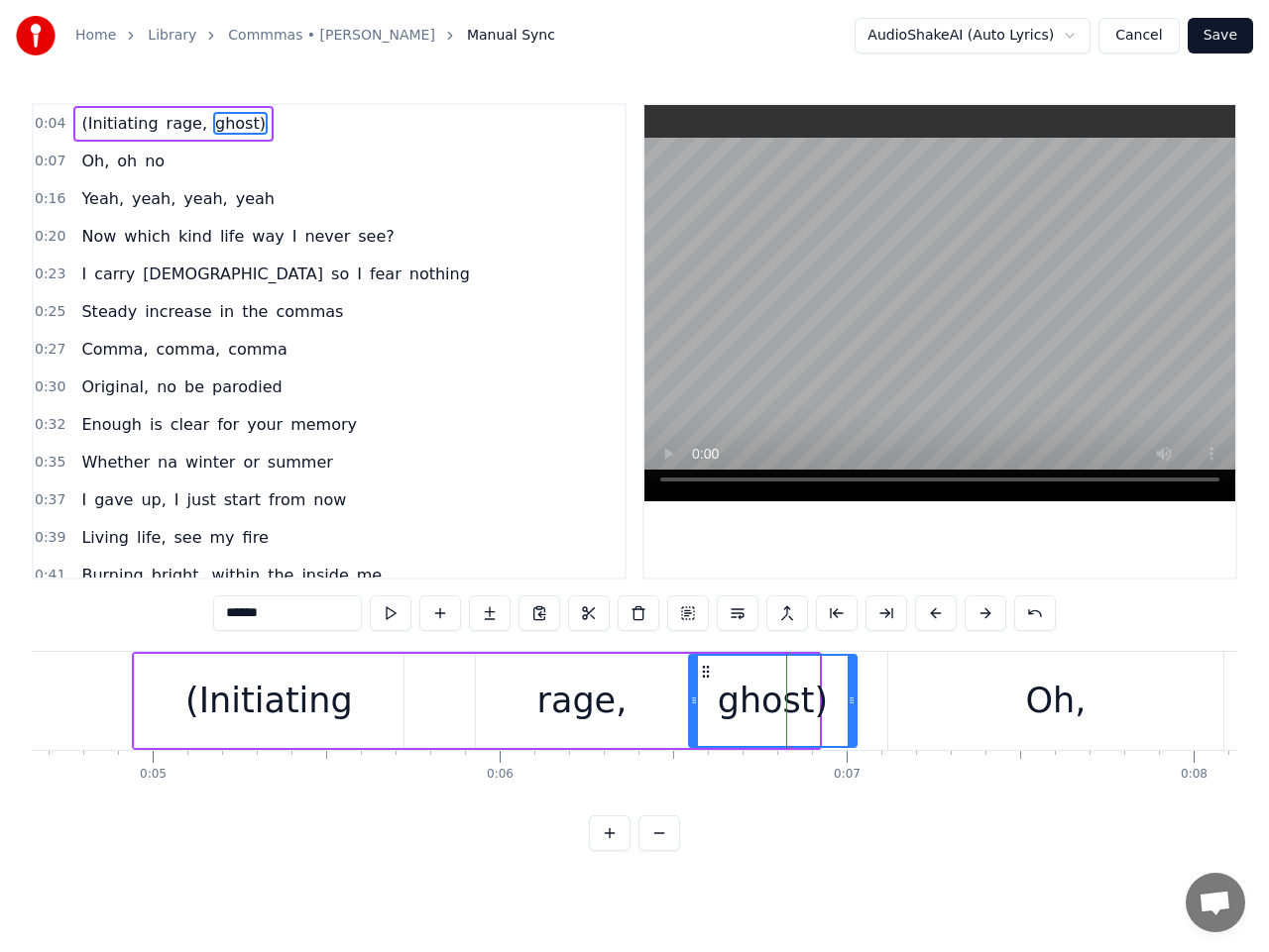
drag, startPoint x: 815, startPoint y: 700, endPoint x: 852, endPoint y: 700, distance: 37.7
click at [852, 700] on icon at bounding box center [851, 701] width 8 height 16
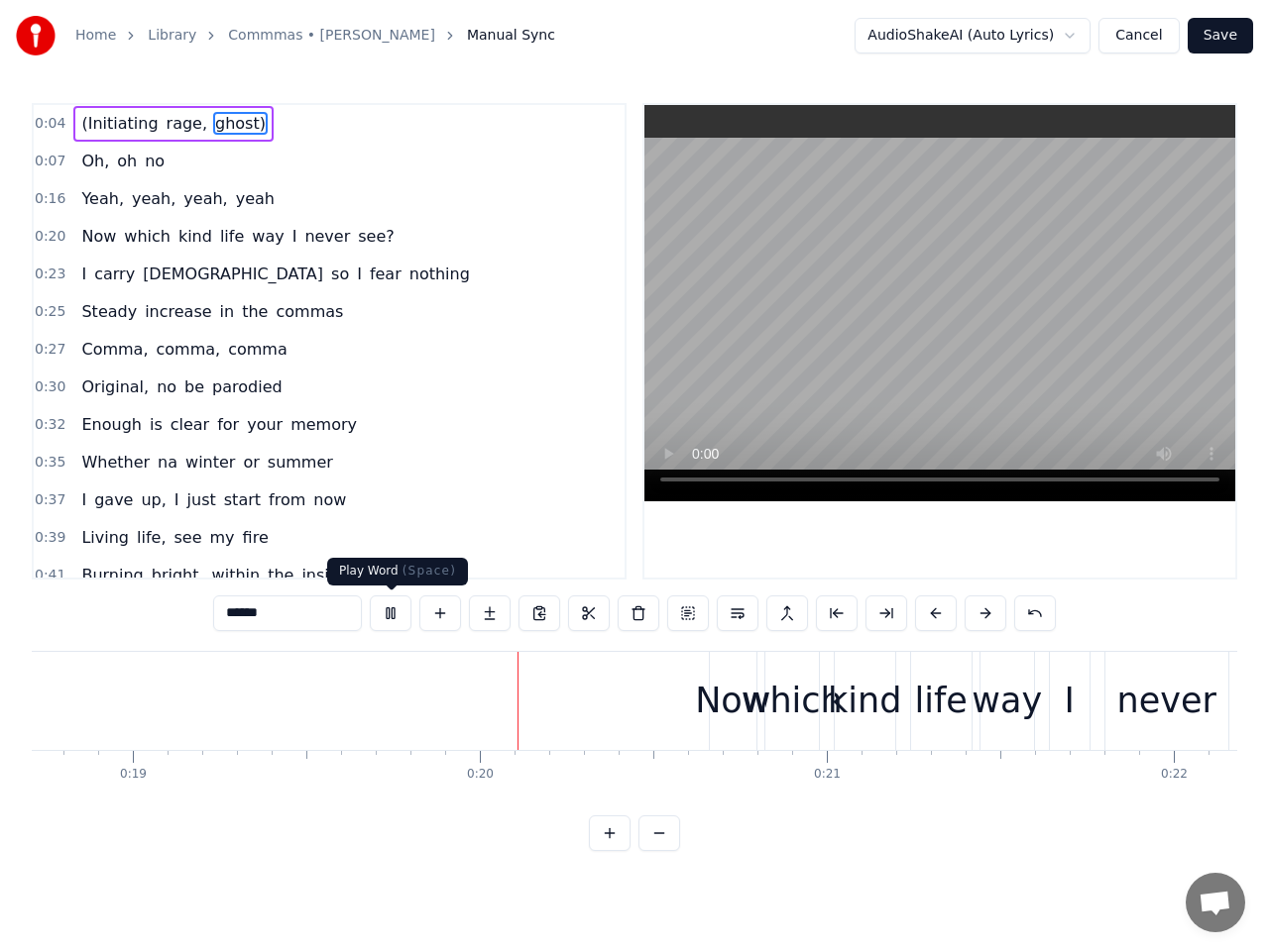
scroll to position [0, 6740]
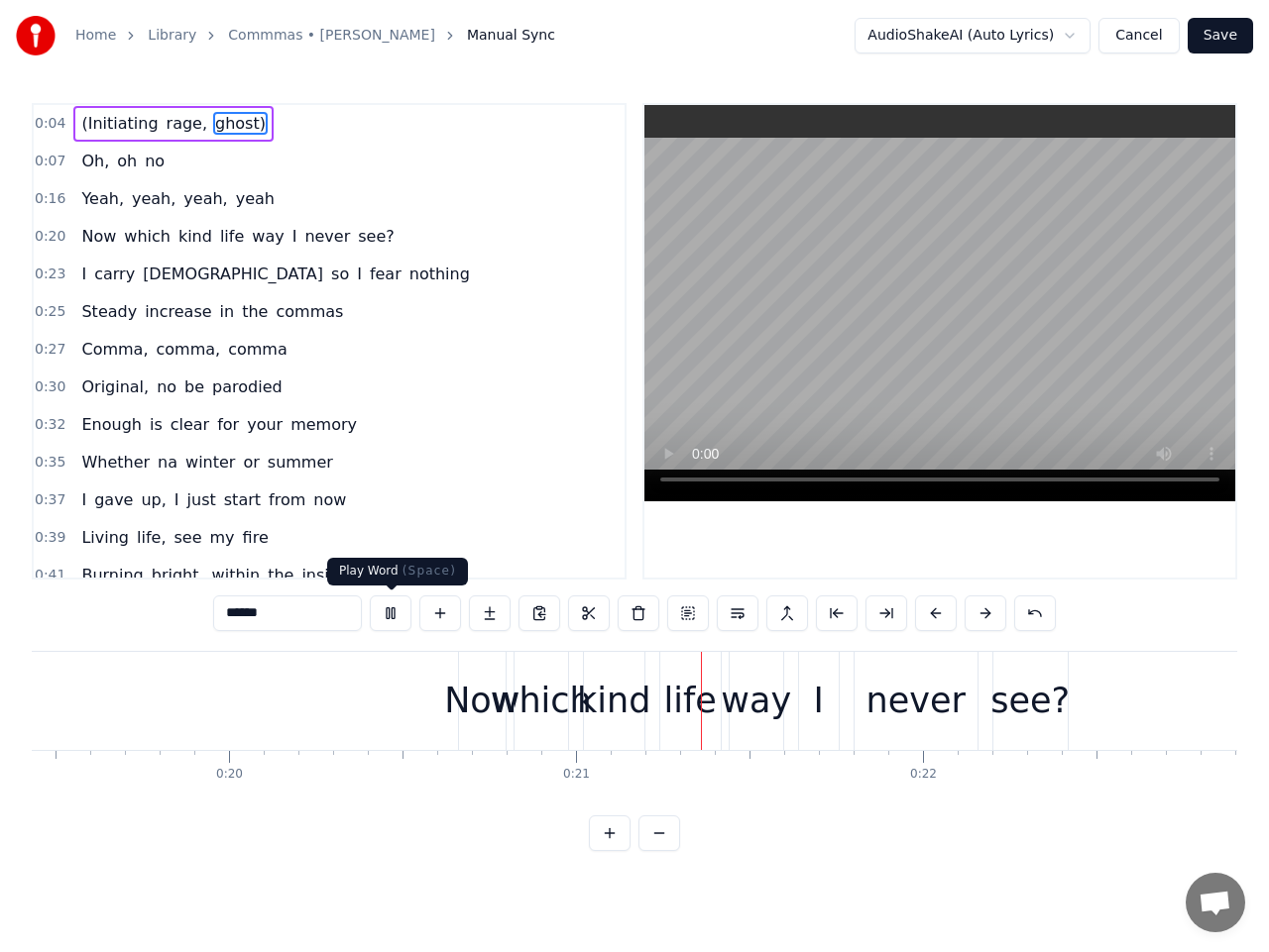
click at [392, 613] on button at bounding box center [391, 614] width 42 height 36
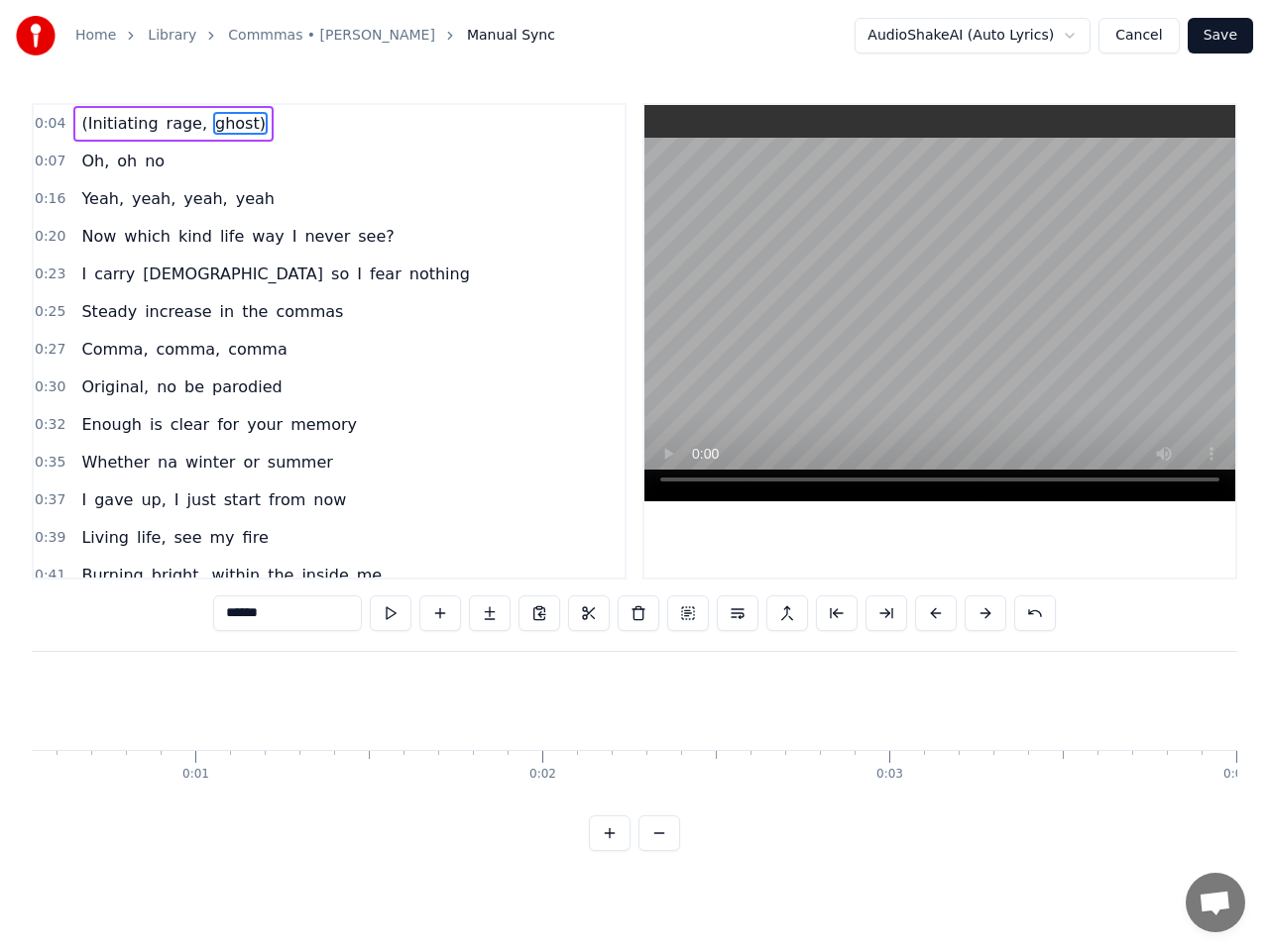
scroll to position [0, 0]
click at [277, 609] on input "******" at bounding box center [287, 614] width 149 height 36
click at [98, 122] on span "(Initiating" at bounding box center [119, 123] width 80 height 23
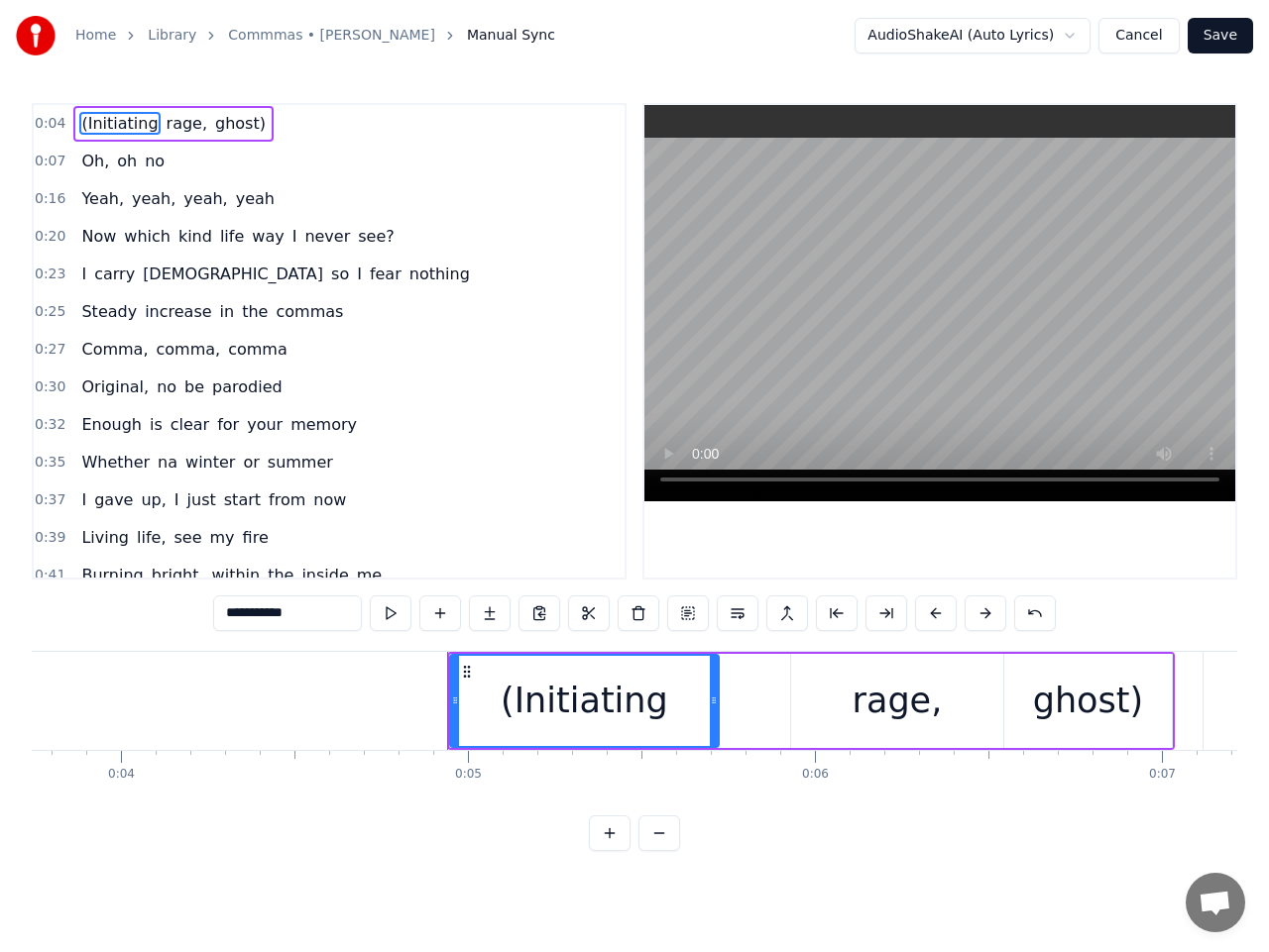
scroll to position [0, 1613]
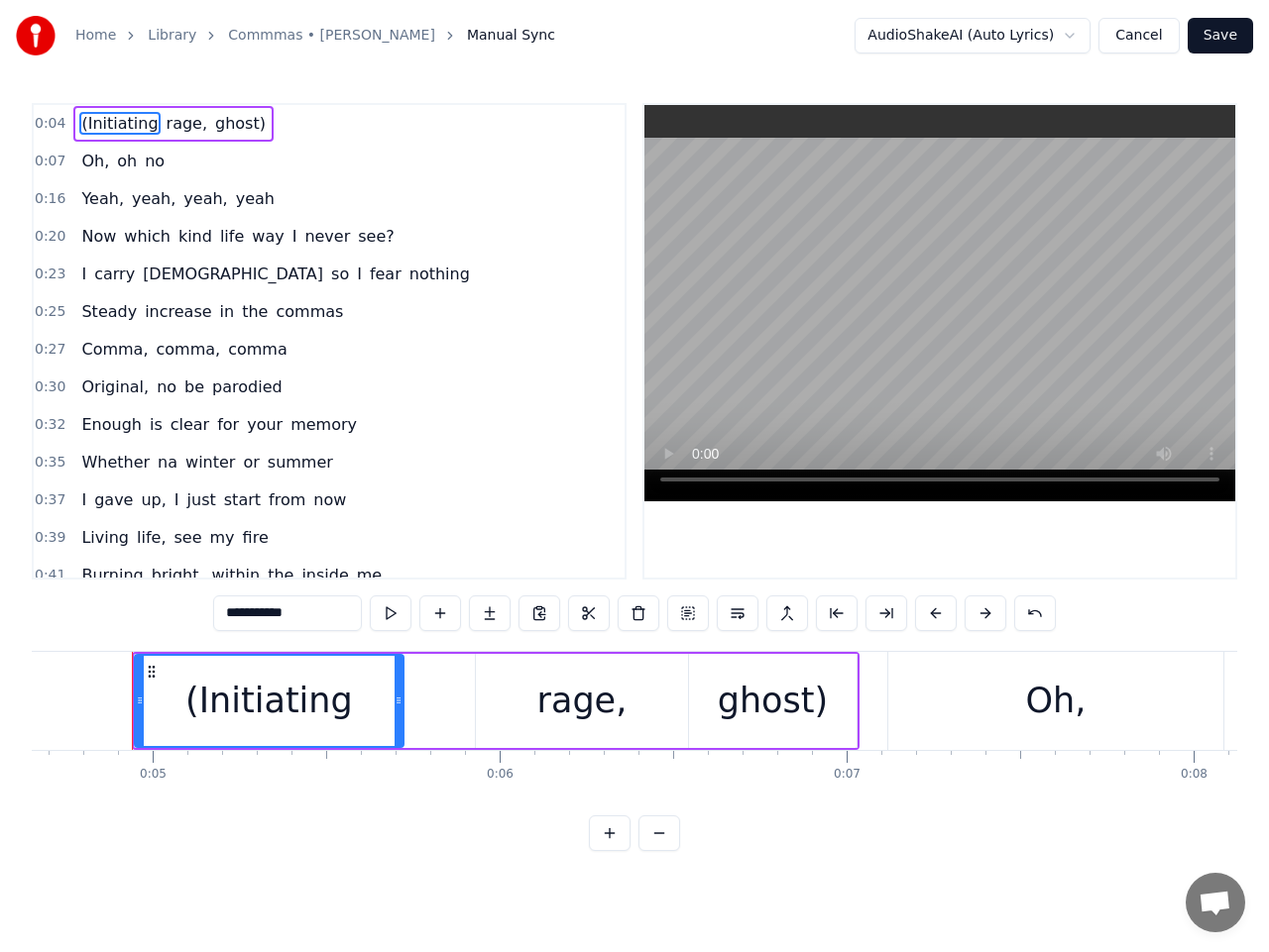
click at [307, 614] on input "**********" at bounding box center [287, 614] width 149 height 36
type input "*"
click at [353, 689] on div at bounding box center [269, 701] width 267 height 90
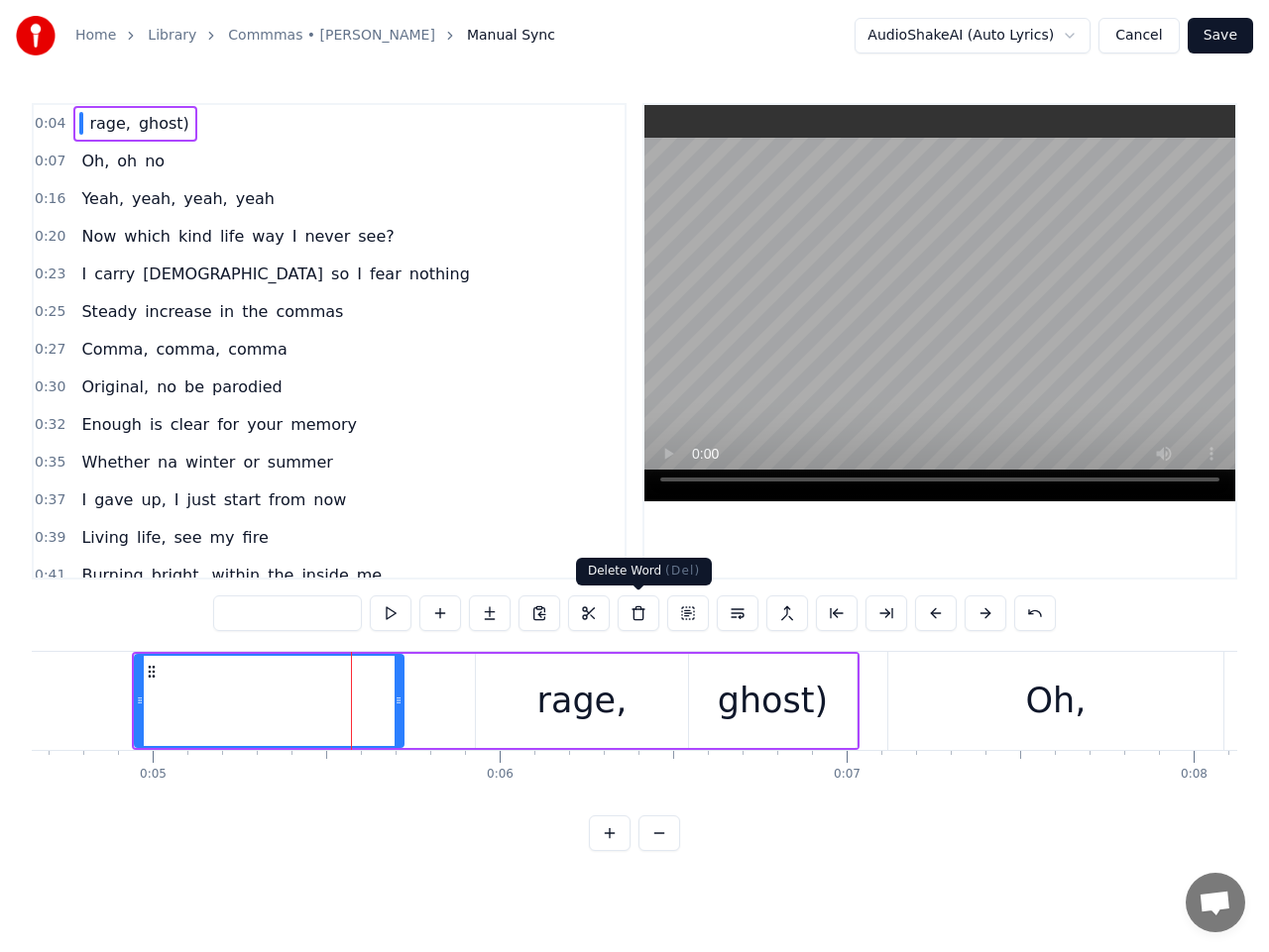
click at [640, 617] on button at bounding box center [638, 614] width 42 height 36
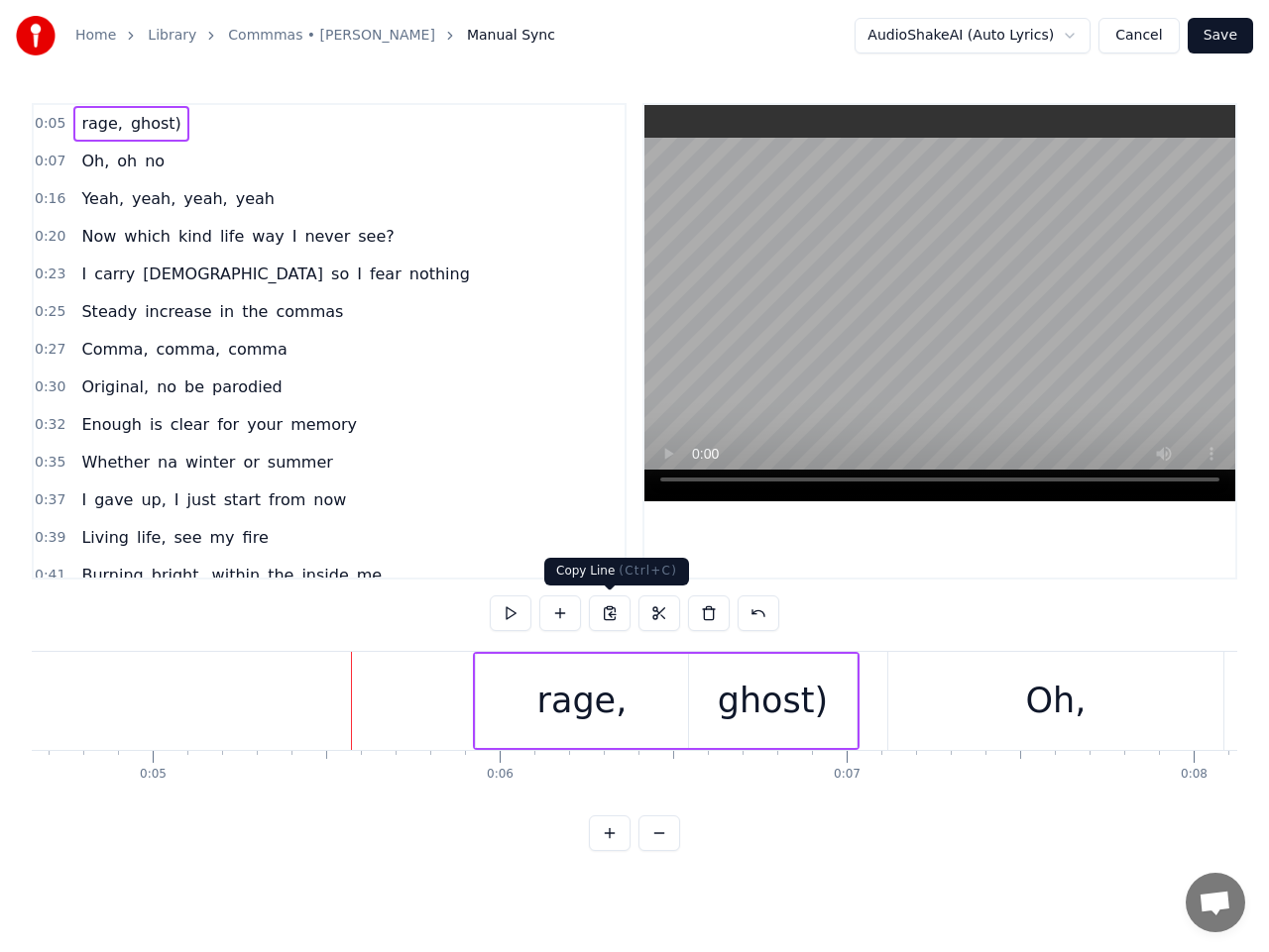
click at [543, 684] on div "rage," at bounding box center [582, 701] width 90 height 53
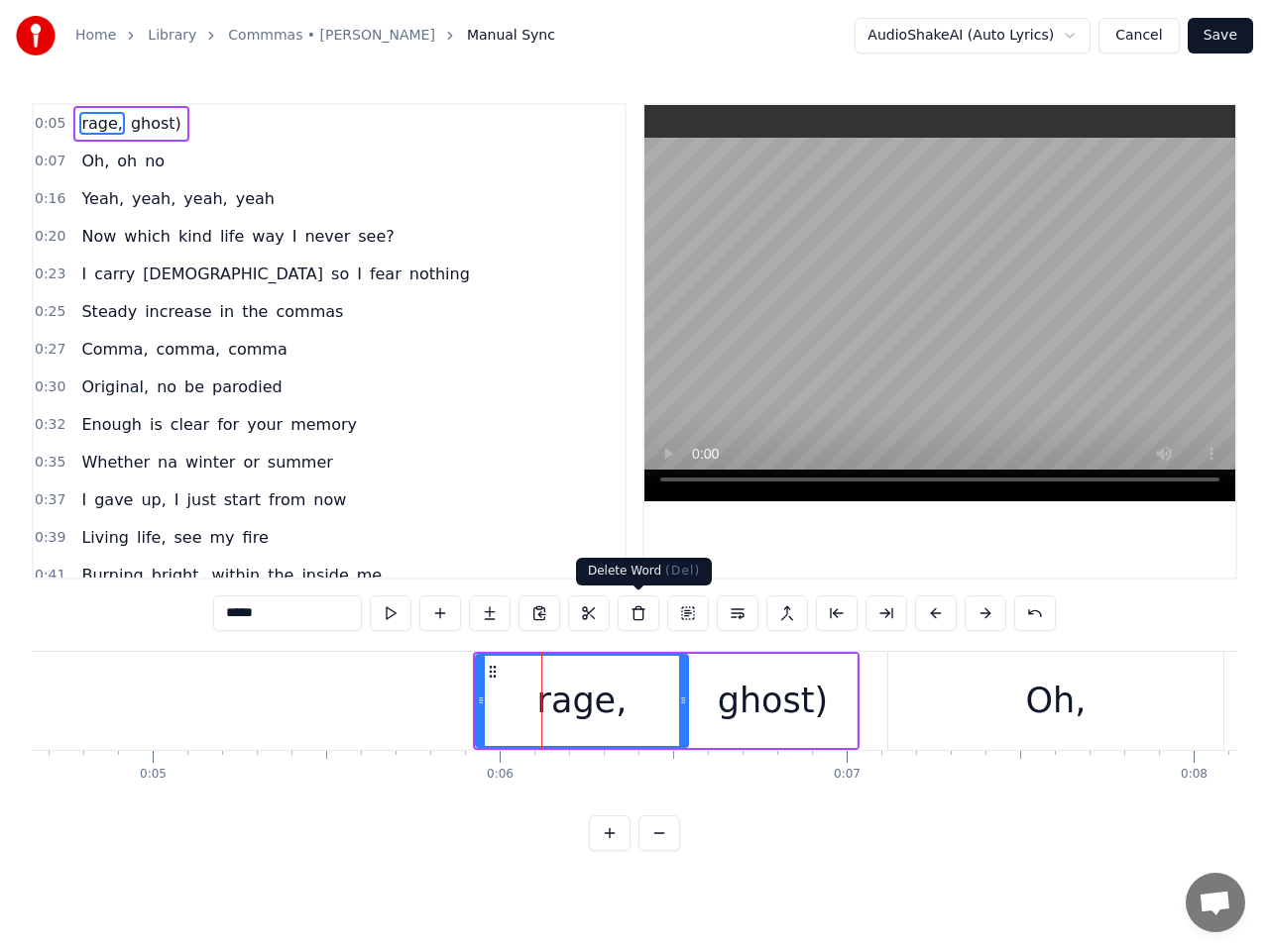
click at [638, 613] on button at bounding box center [638, 614] width 42 height 36
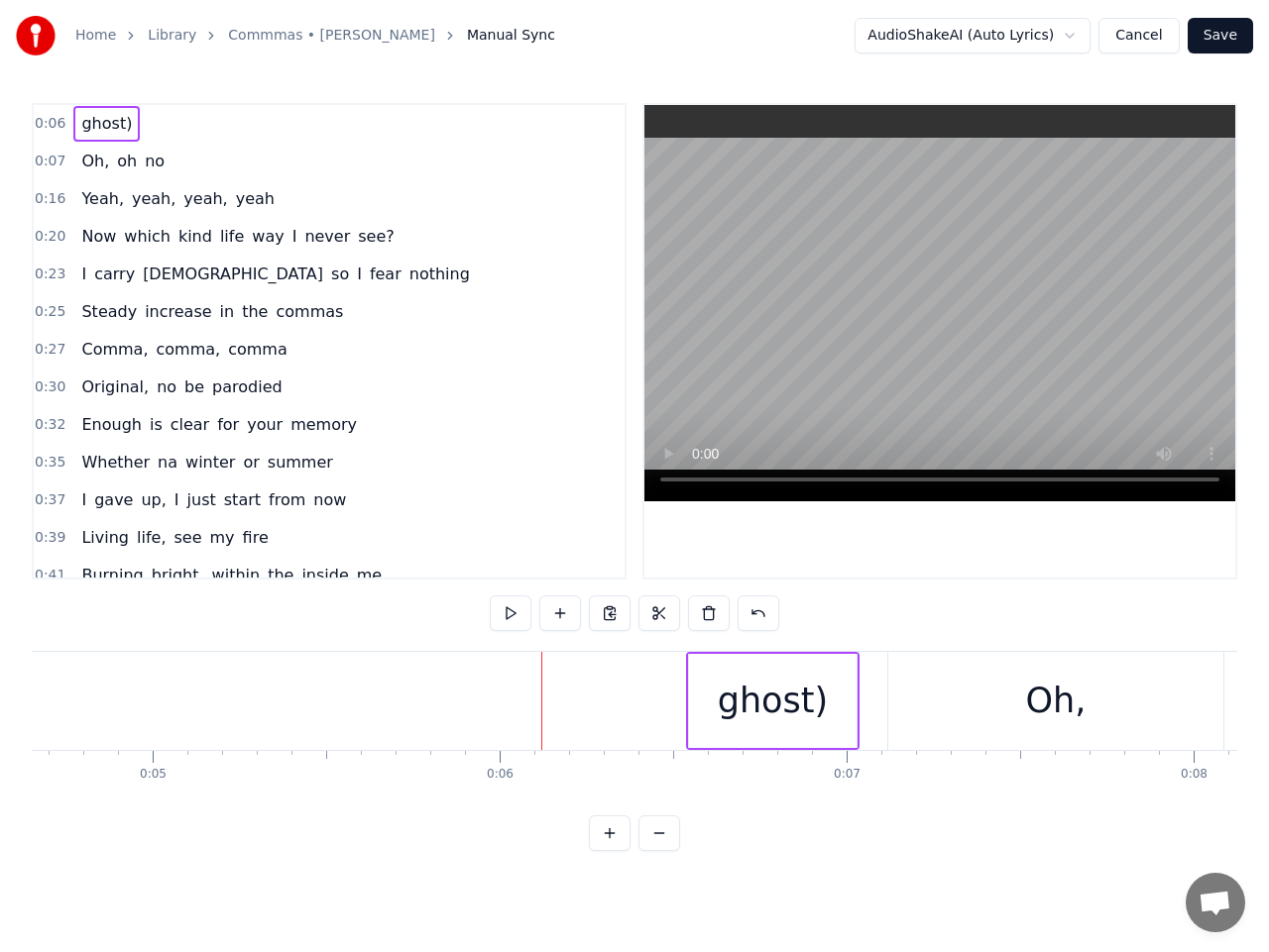
click at [720, 701] on div "ghost)" at bounding box center [772, 701] width 167 height 94
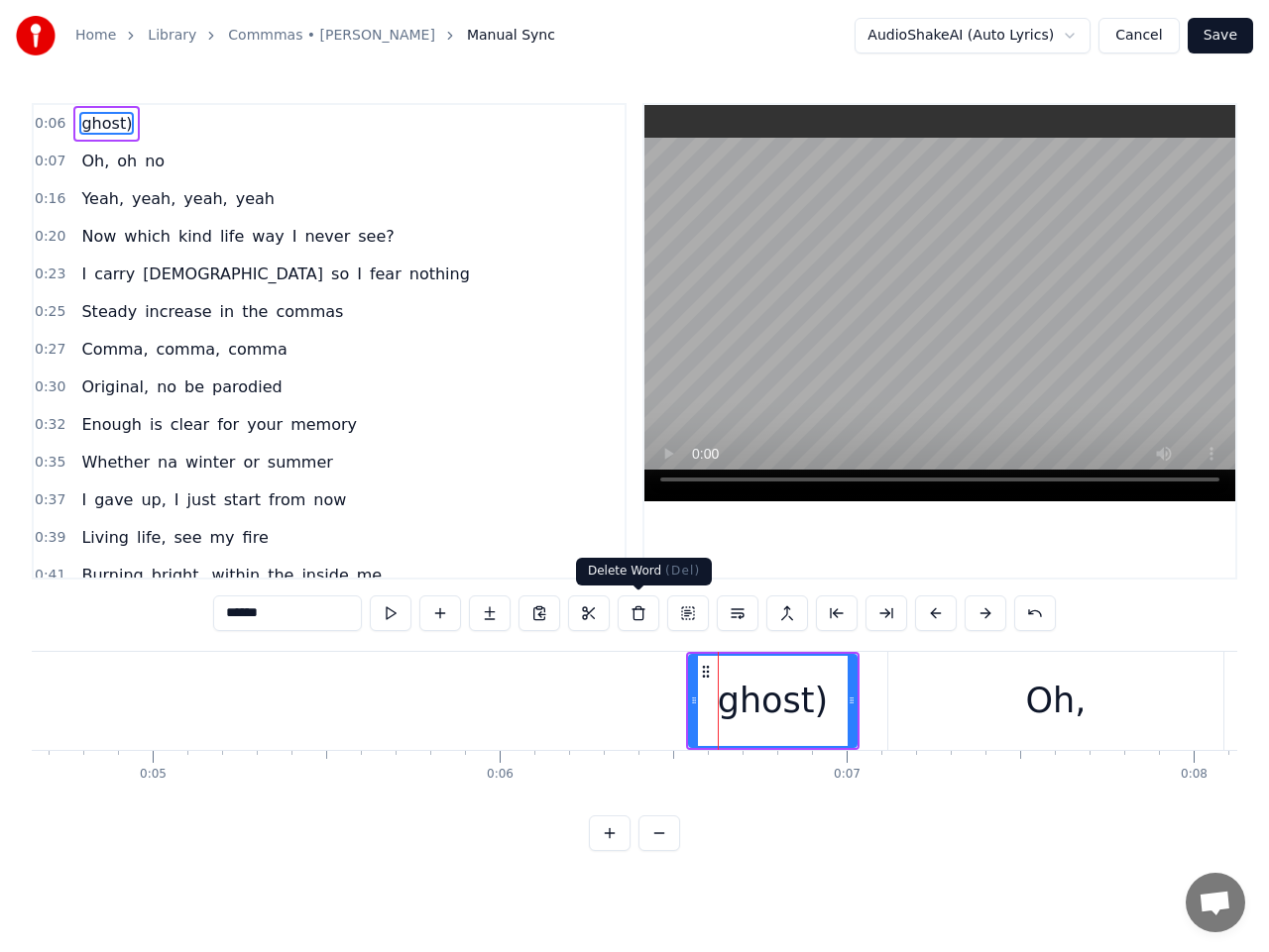
click at [640, 611] on button at bounding box center [638, 614] width 42 height 36
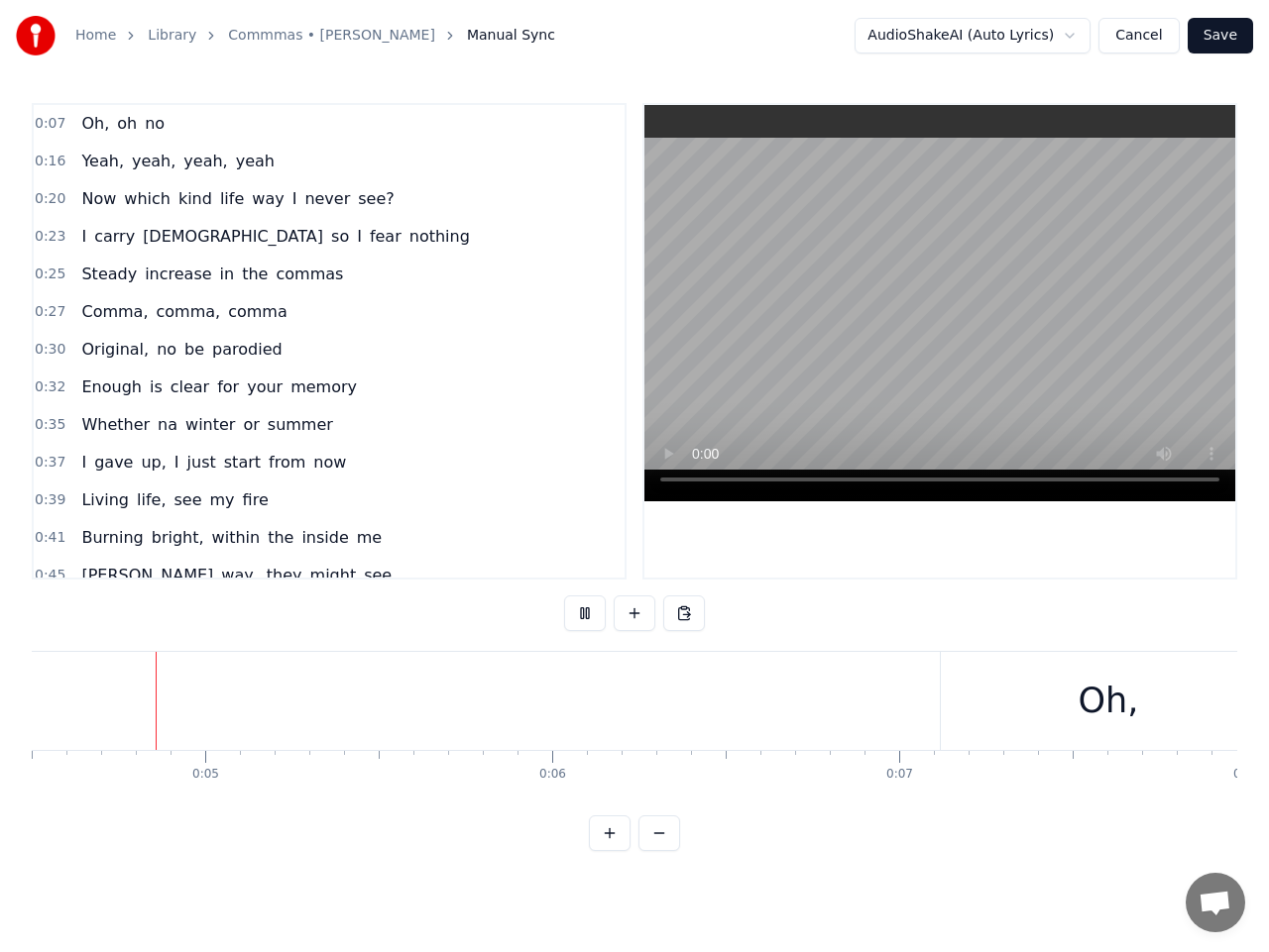
scroll to position [0, 1515]
click at [92, 207] on span "Now" at bounding box center [98, 198] width 39 height 23
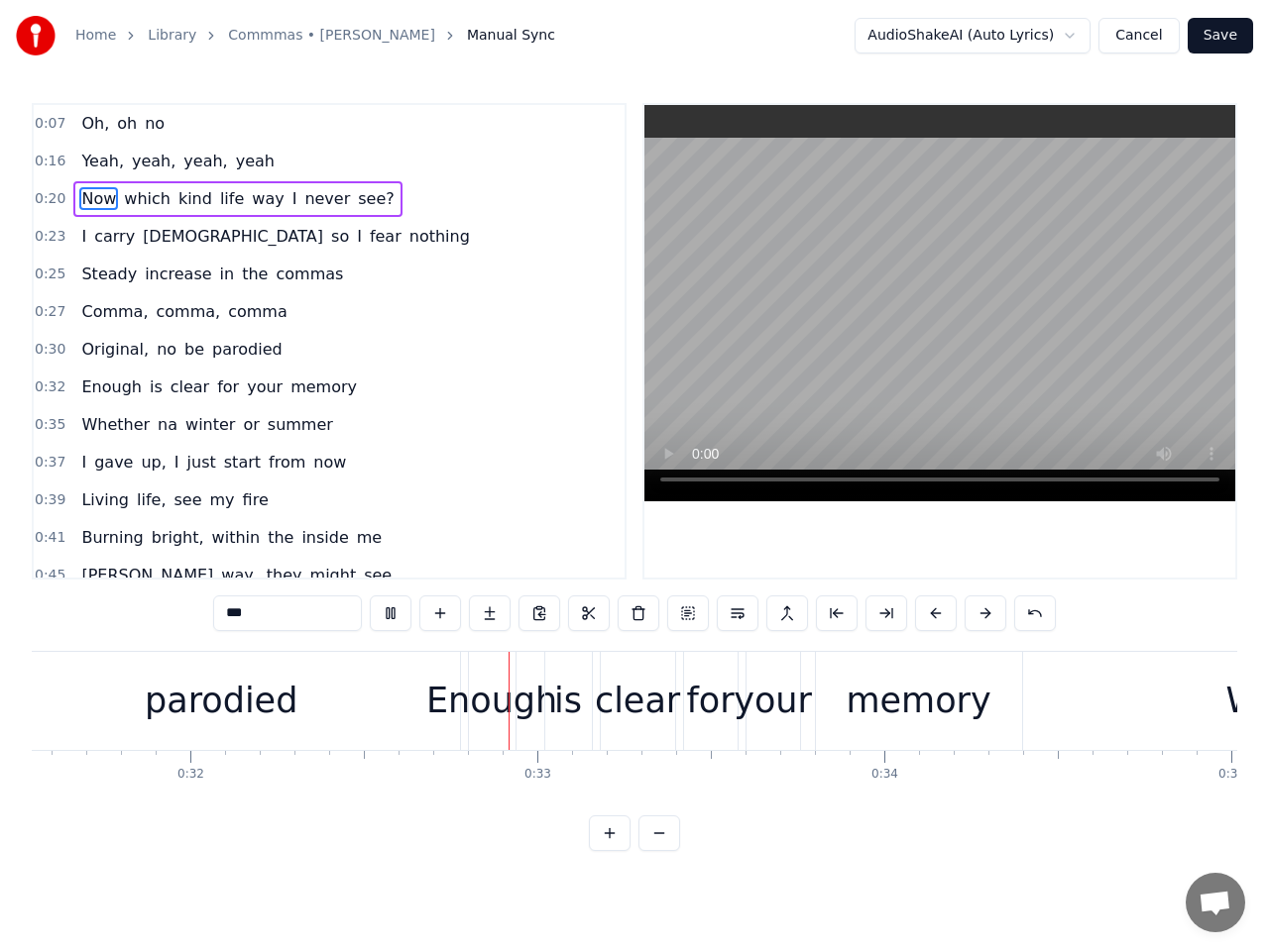
scroll to position [0, 11190]
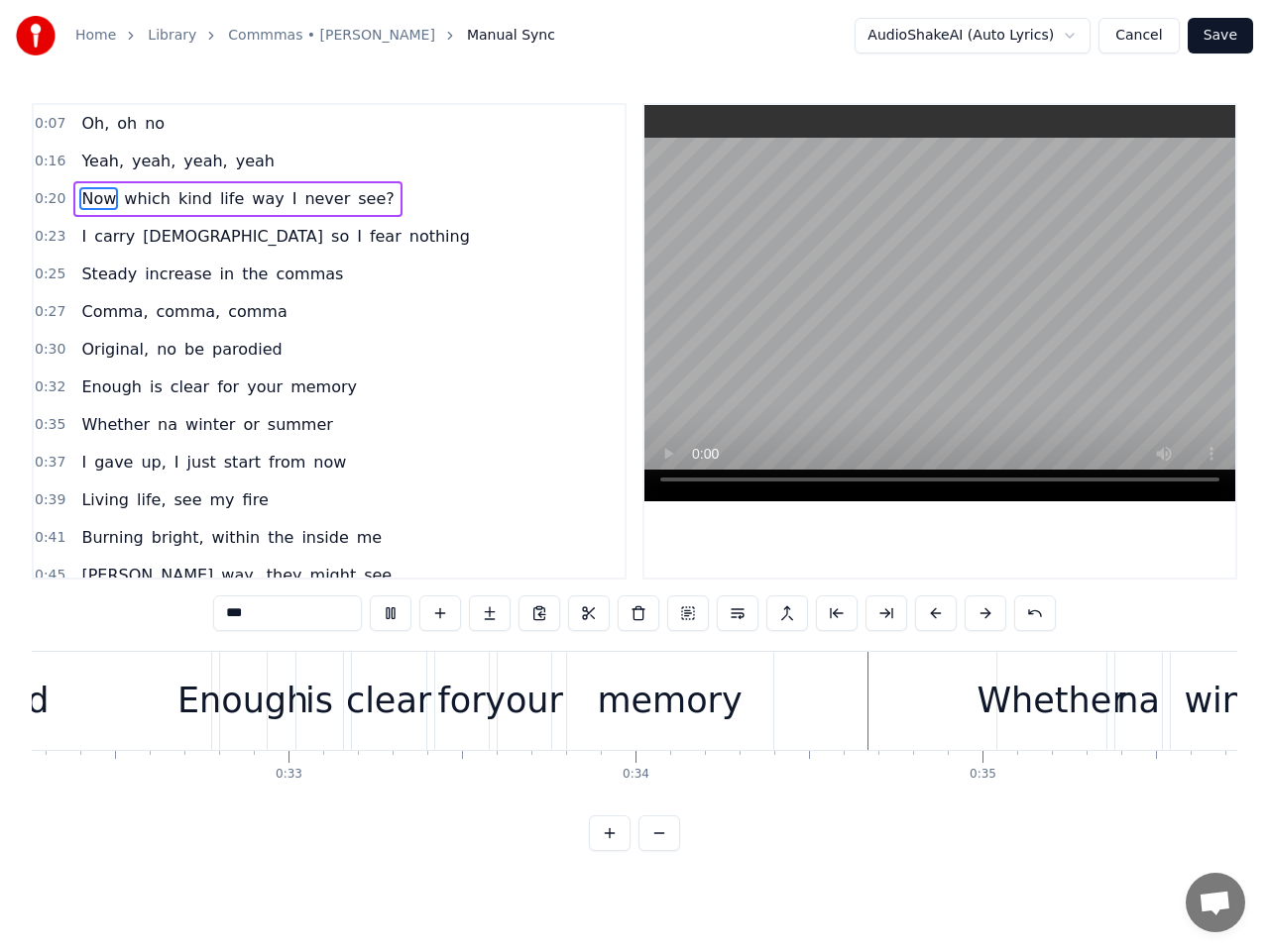
click at [302, 691] on div "is" at bounding box center [319, 701] width 47 height 98
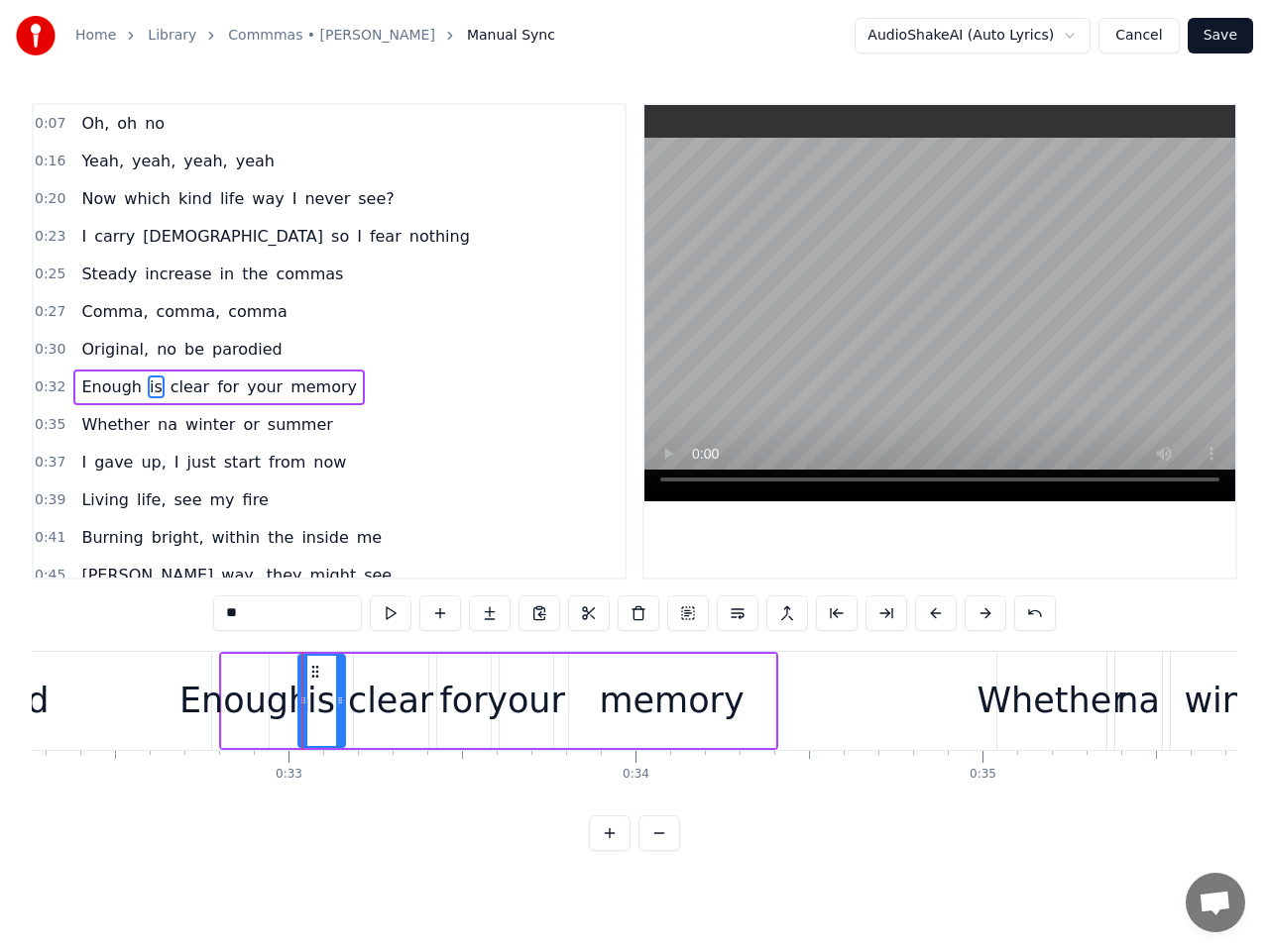
scroll to position [46, 0]
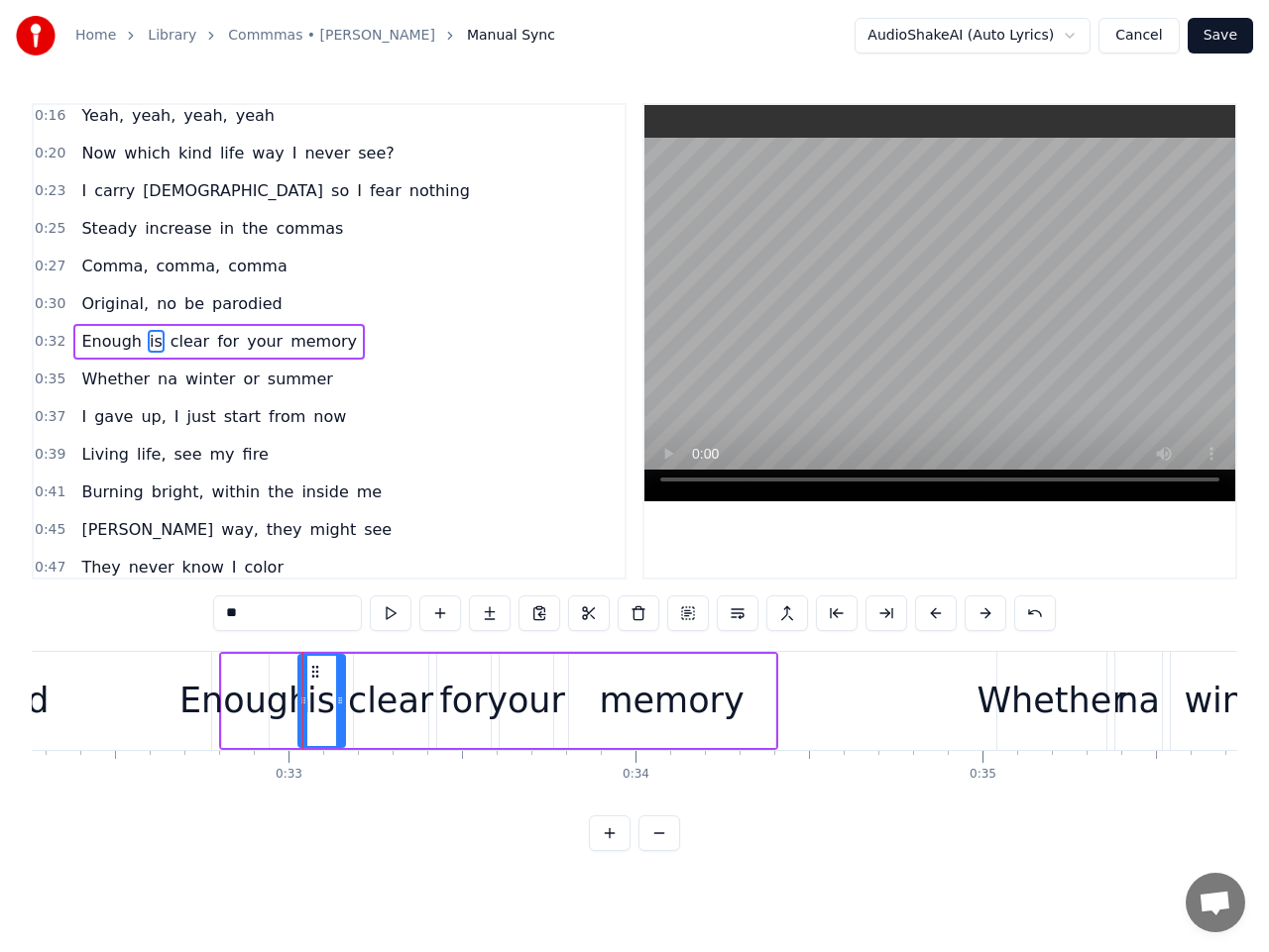
click at [231, 300] on span "parodied" at bounding box center [247, 303] width 74 height 23
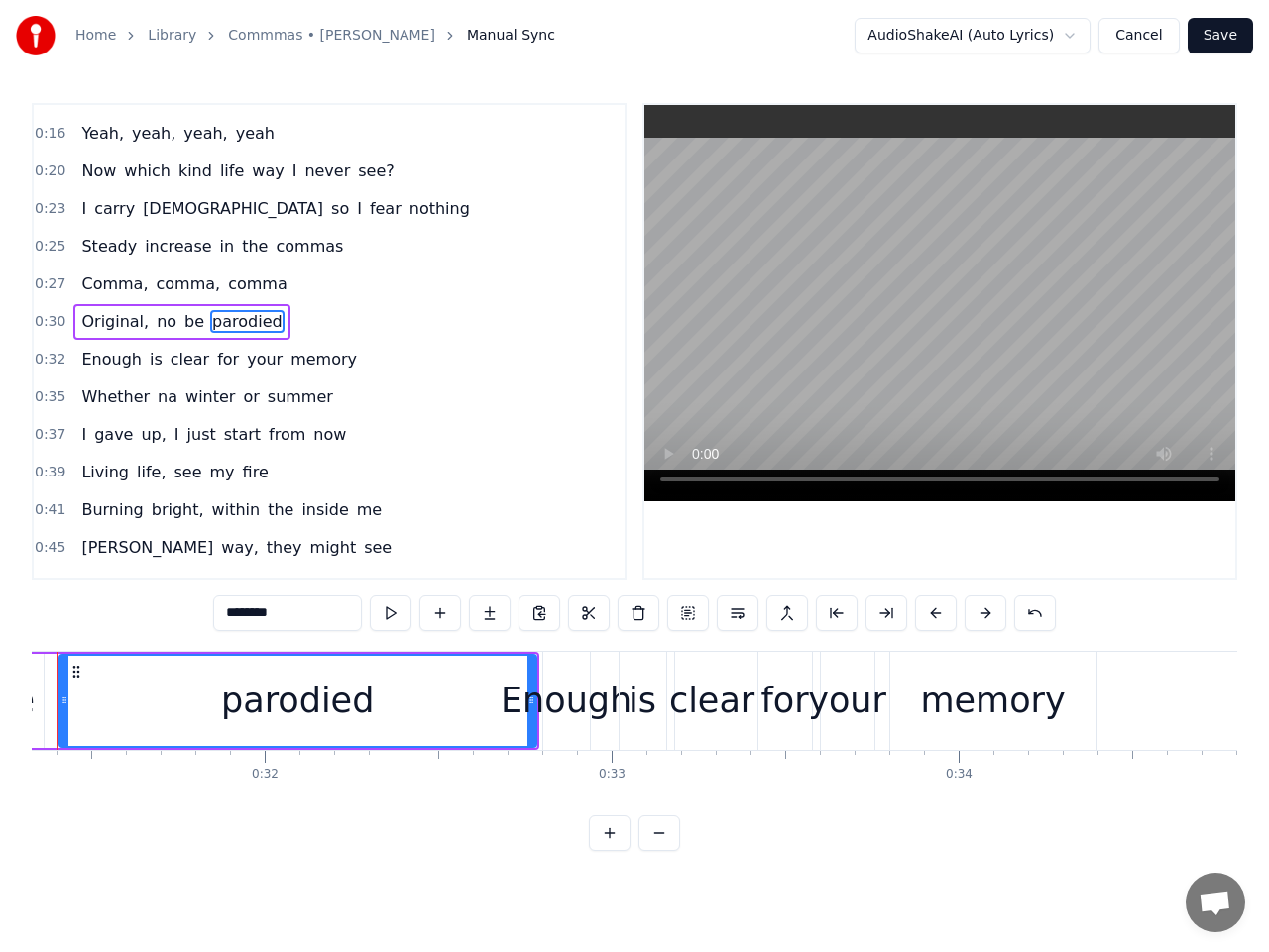
scroll to position [0, 10792]
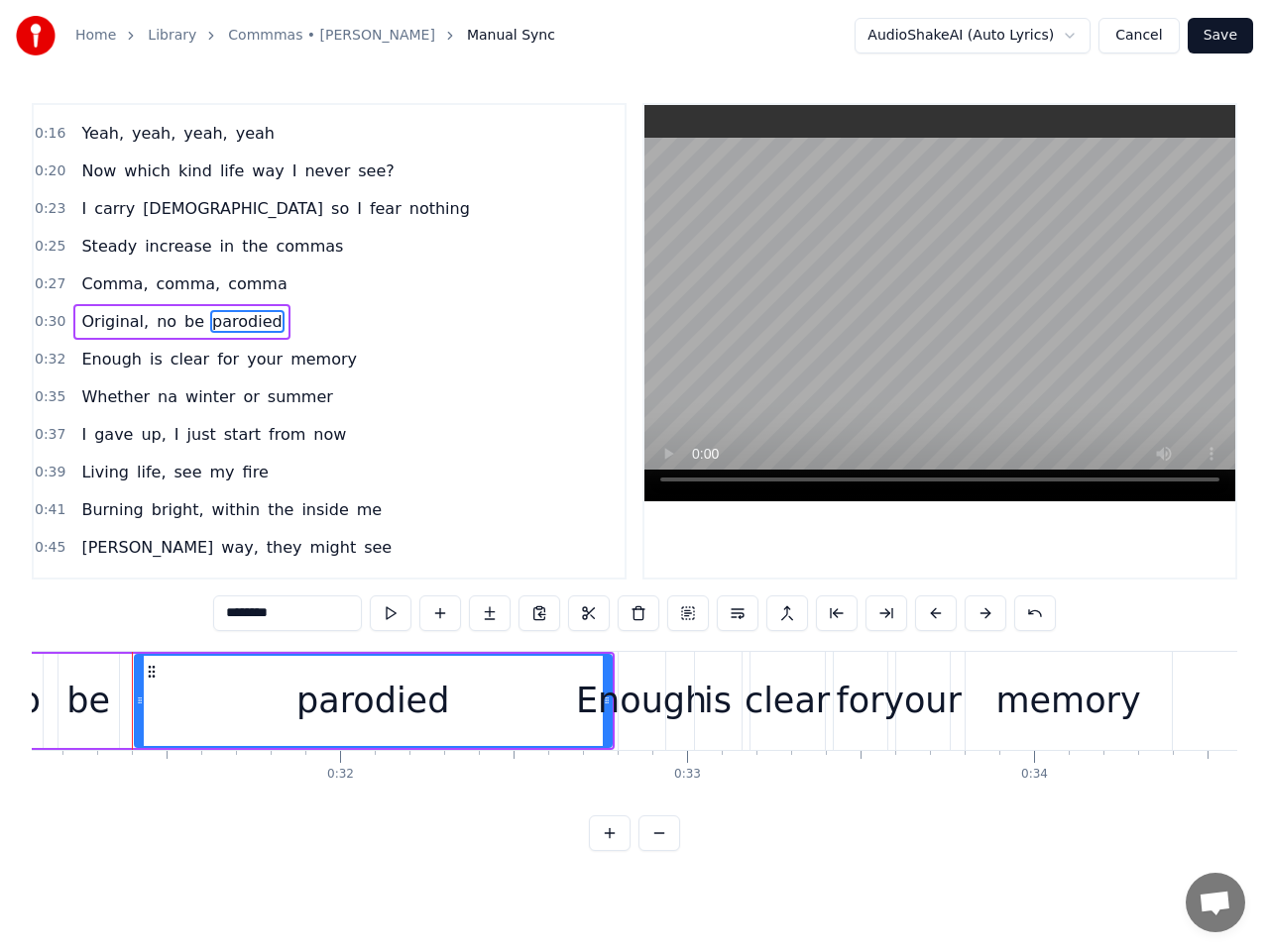
click at [501, 665] on div "parodied" at bounding box center [373, 701] width 475 height 90
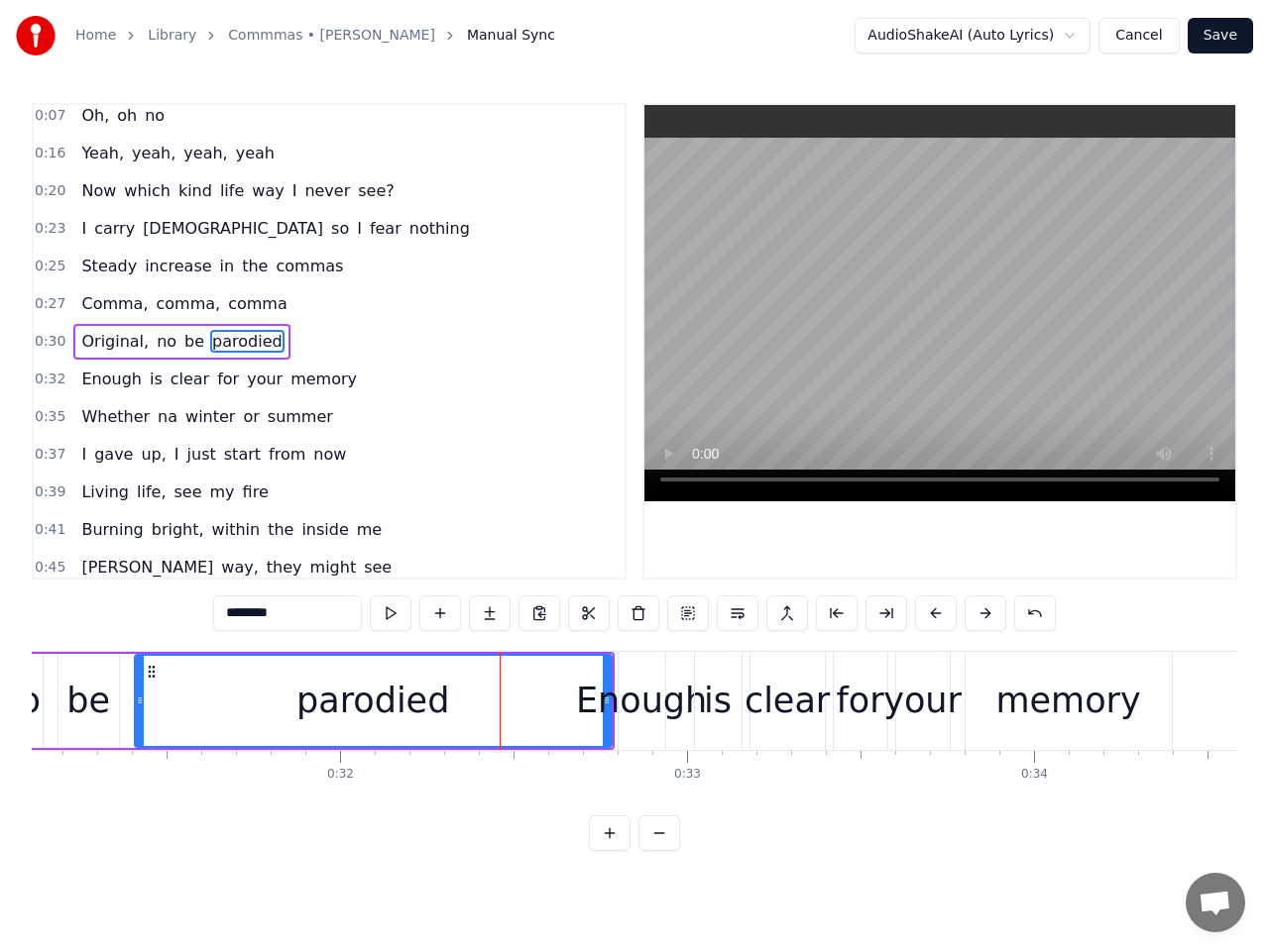
click at [514, 699] on div "parodied" at bounding box center [373, 701] width 475 height 90
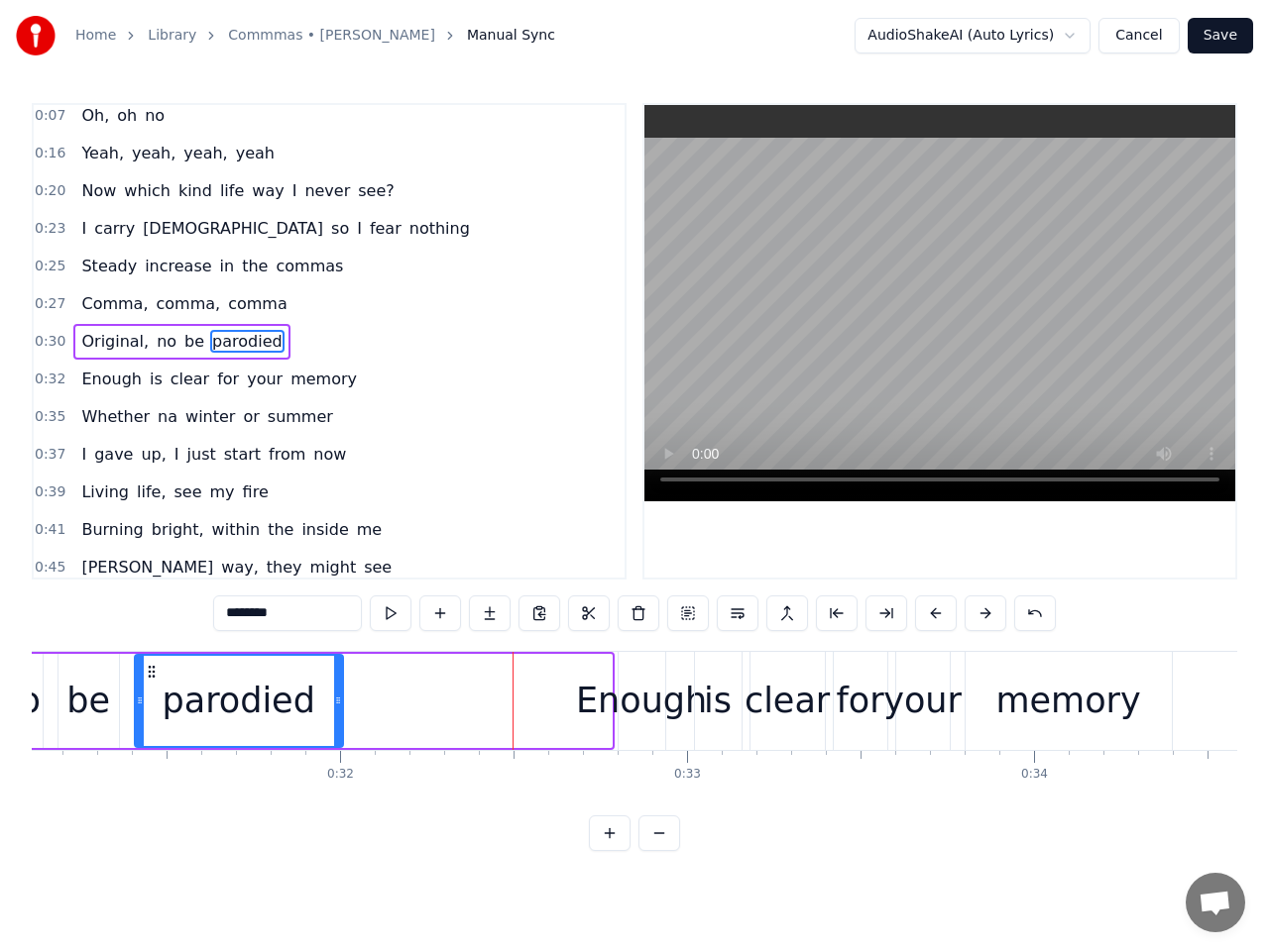
drag, startPoint x: 609, startPoint y: 732, endPoint x: 340, endPoint y: 732, distance: 268.6
click at [340, 732] on div at bounding box center [338, 701] width 8 height 90
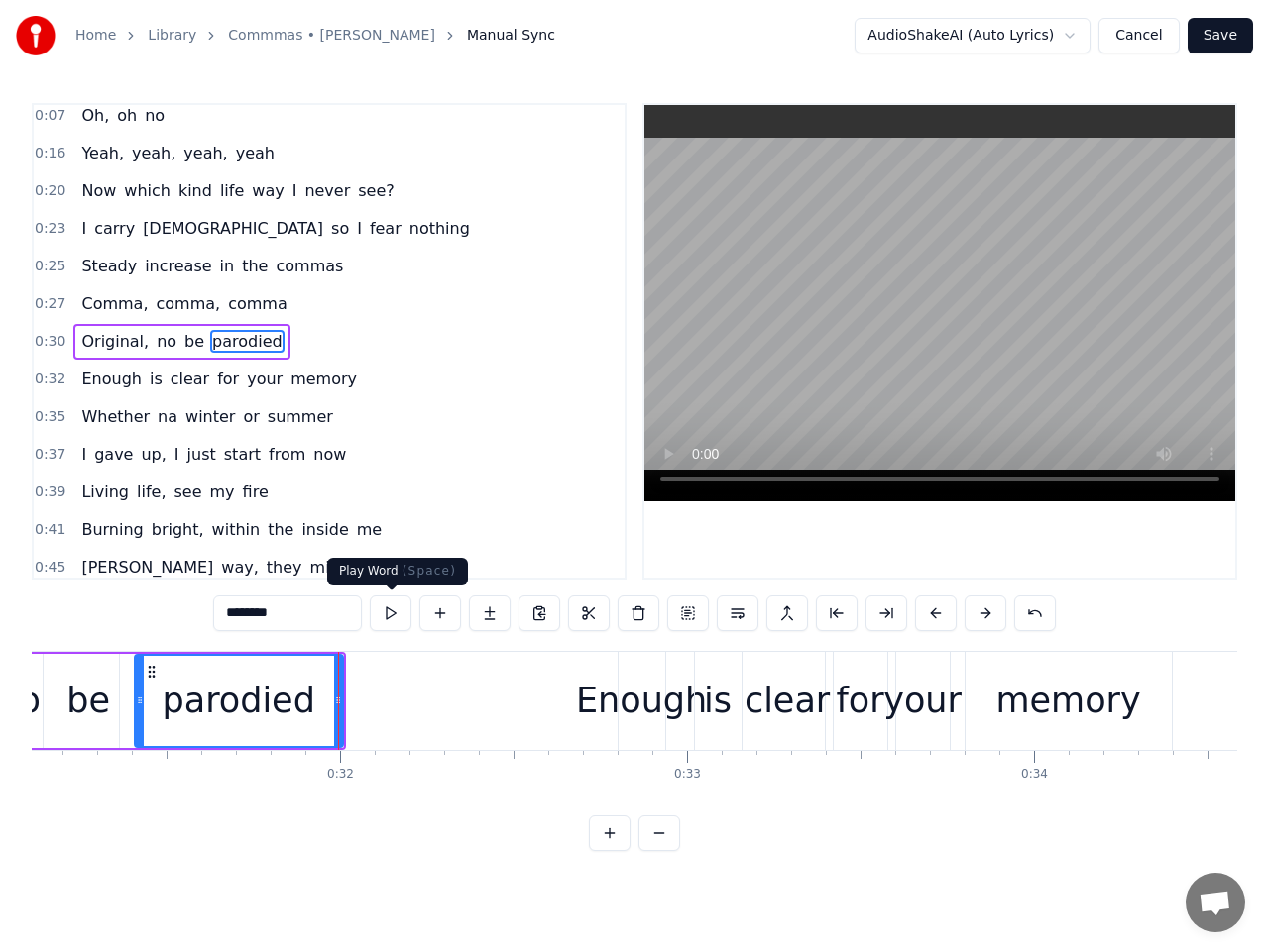
click at [398, 611] on button at bounding box center [391, 614] width 42 height 36
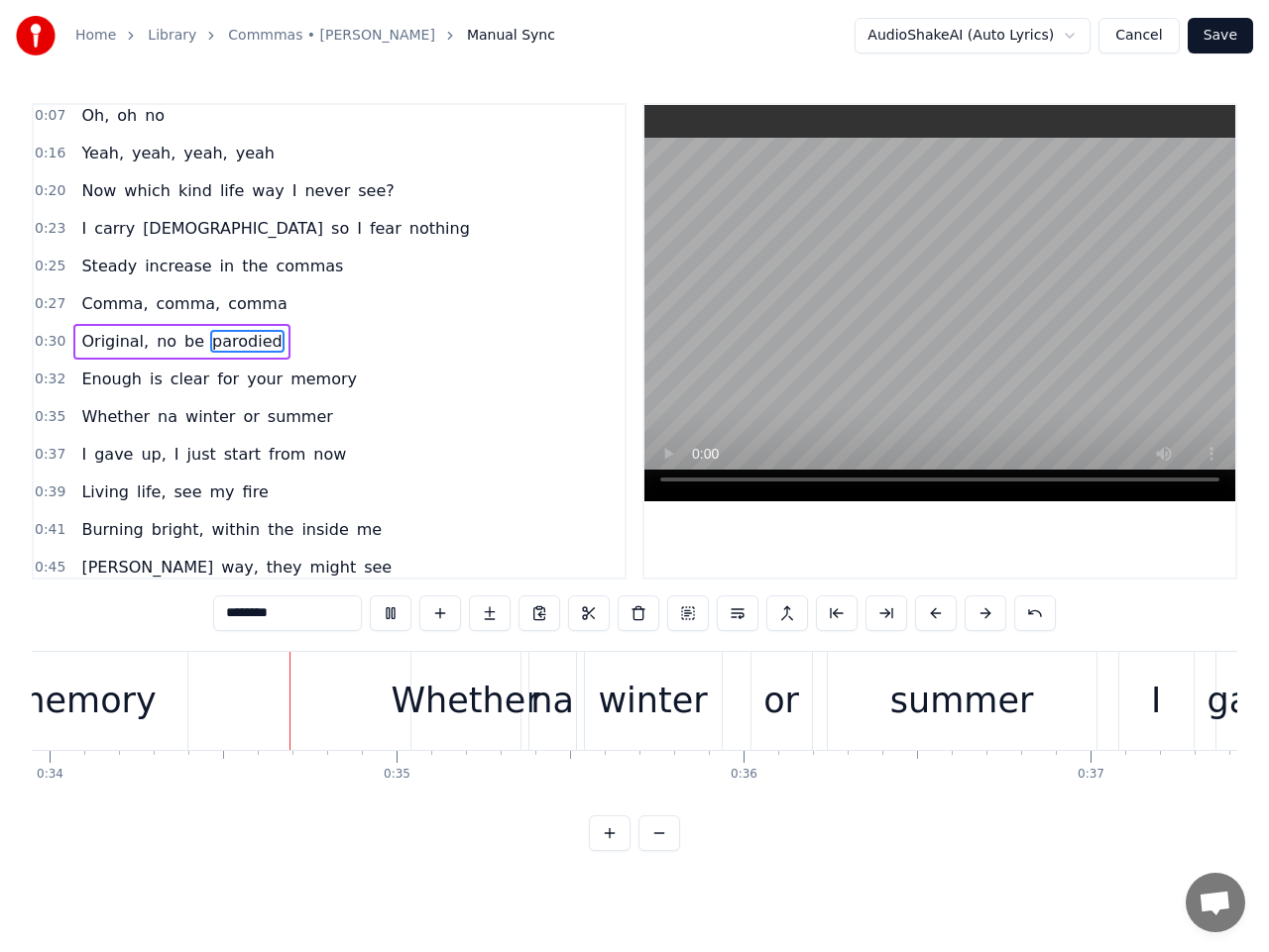
scroll to position [0, 11808]
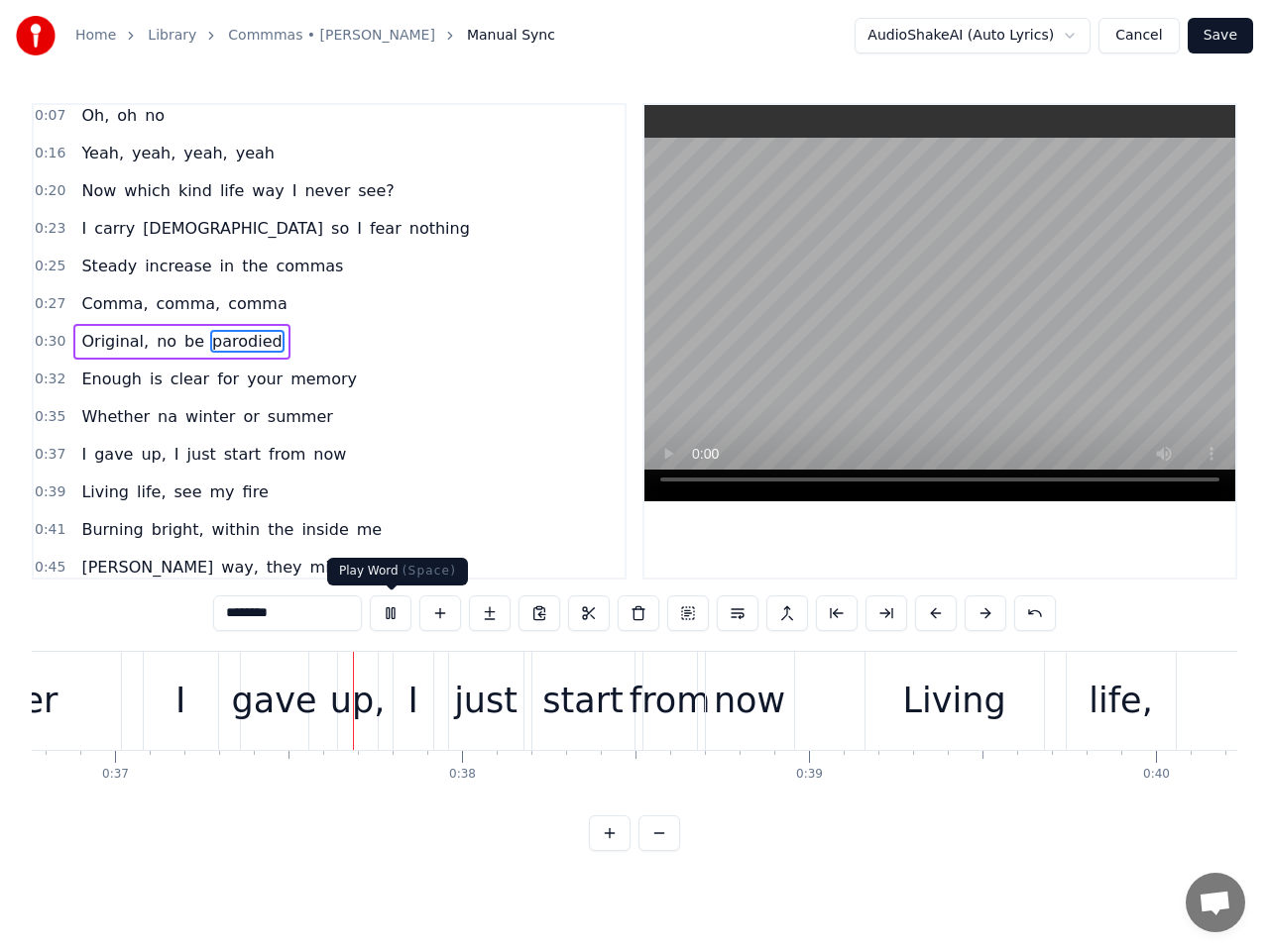
click at [399, 611] on button at bounding box center [391, 614] width 42 height 36
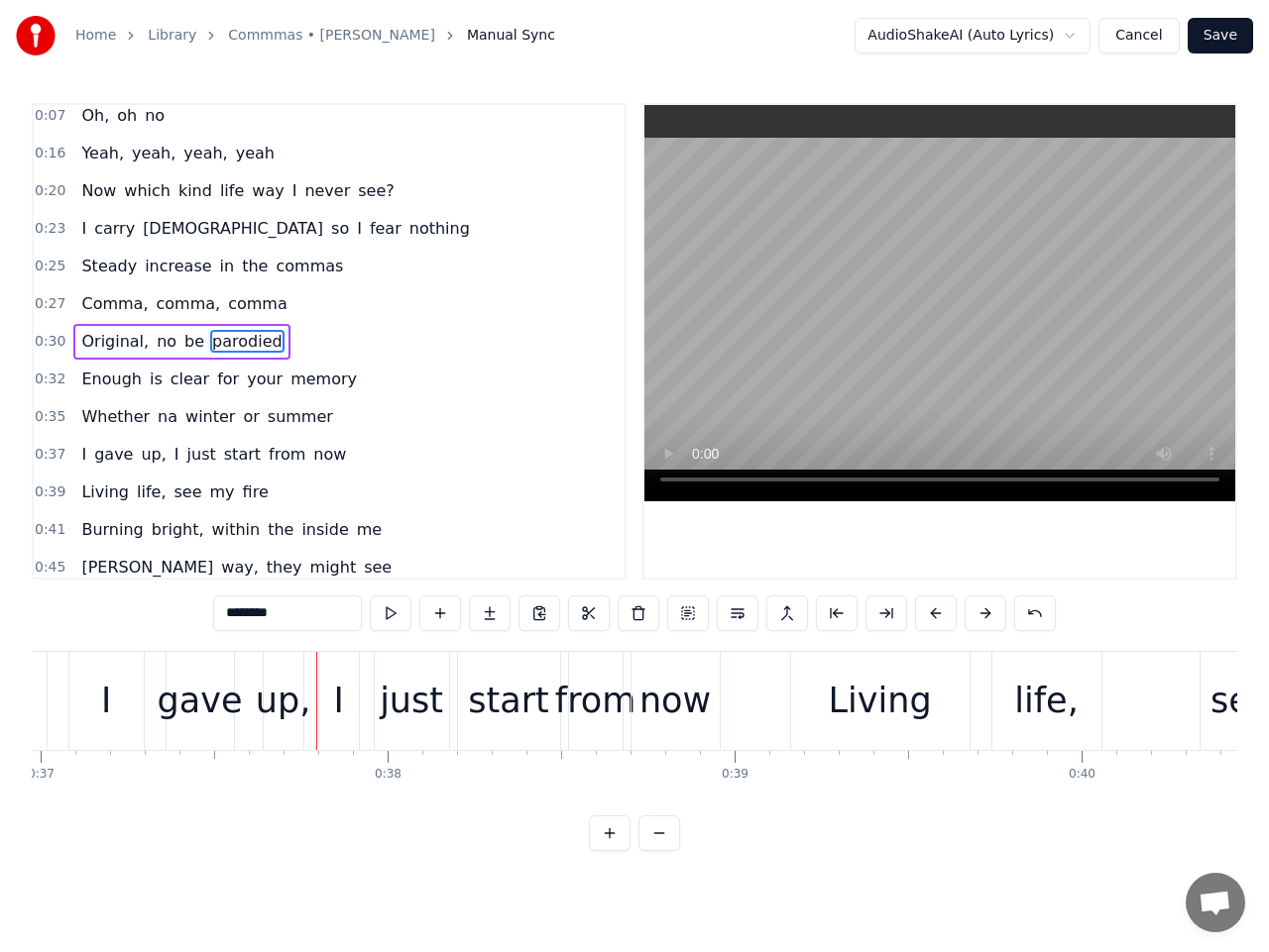
click at [100, 378] on span "Enough" at bounding box center [110, 379] width 63 height 23
type input "******"
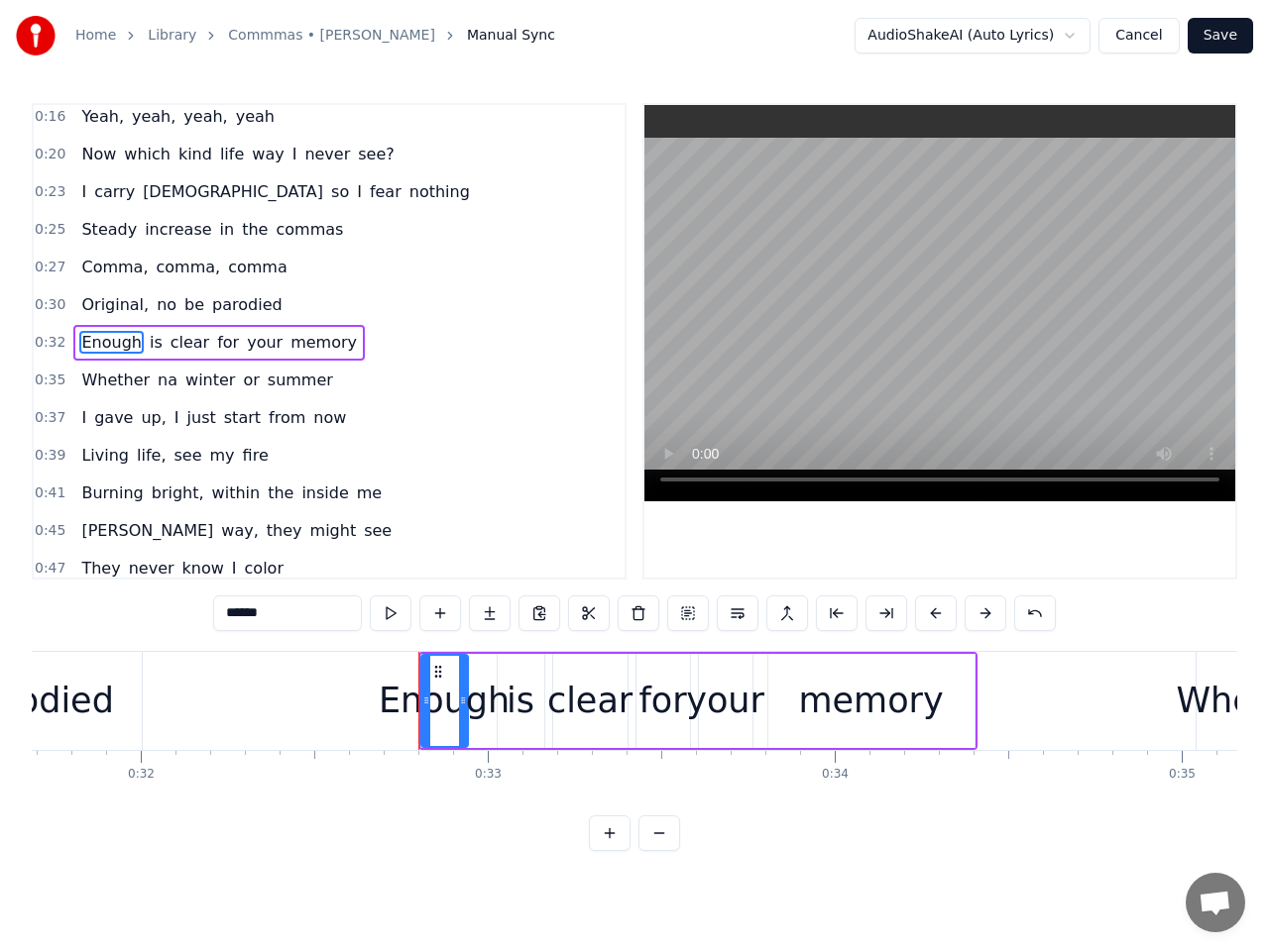
scroll to position [0, 10960]
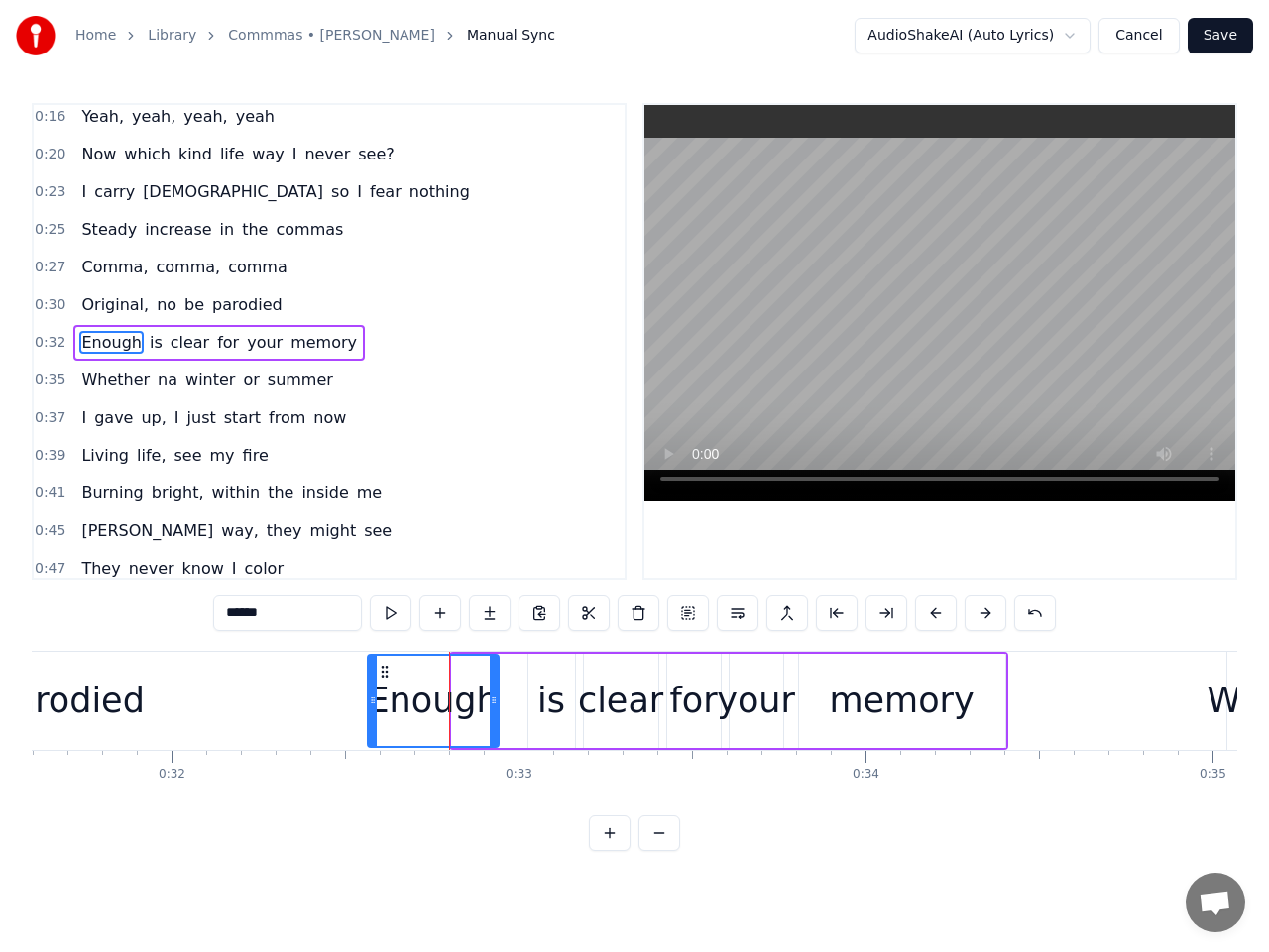
drag, startPoint x: 455, startPoint y: 699, endPoint x: 371, endPoint y: 700, distance: 84.2
click at [371, 700] on icon at bounding box center [373, 701] width 8 height 16
click at [389, 612] on button at bounding box center [391, 614] width 42 height 36
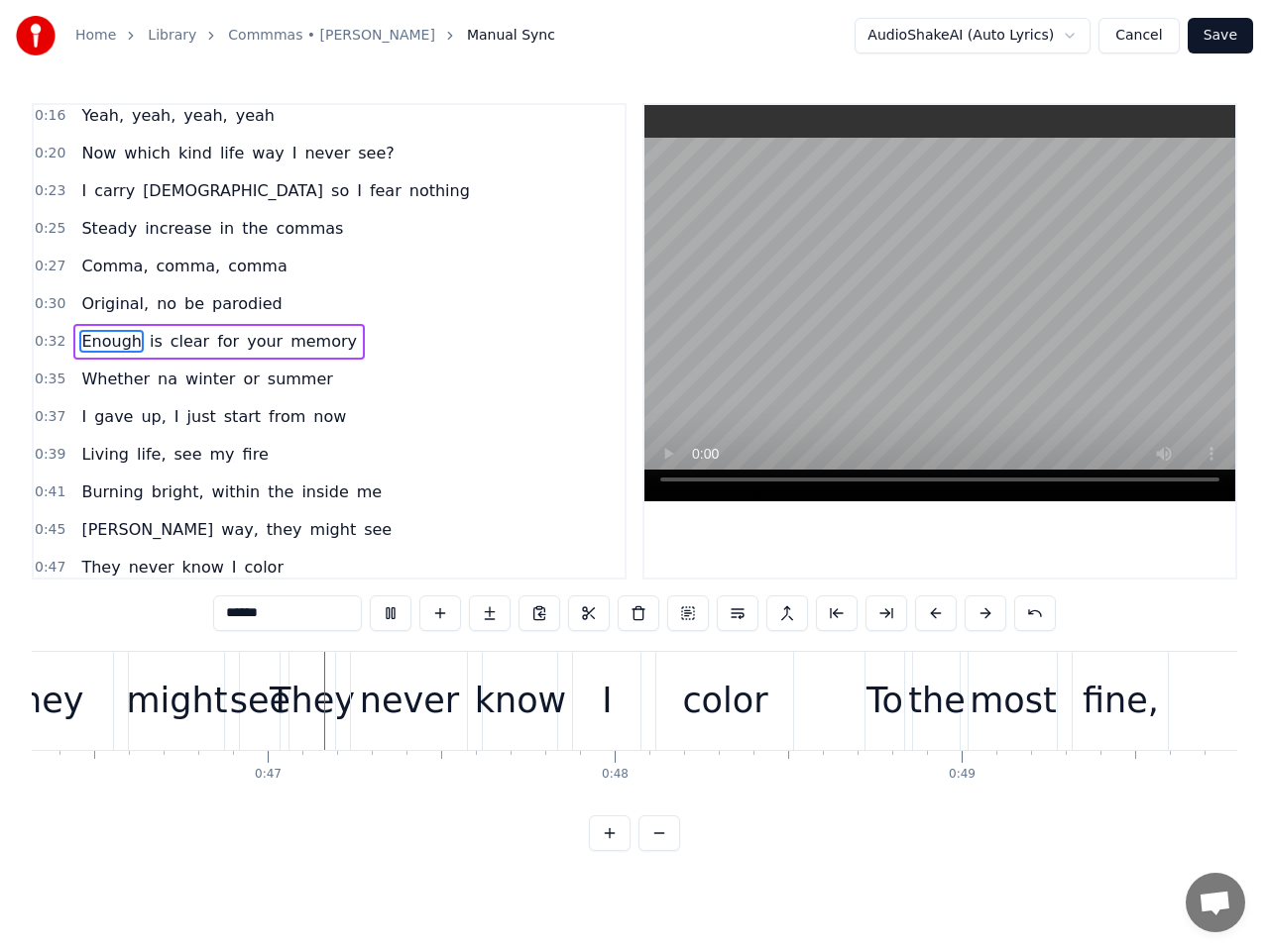
scroll to position [0, 16098]
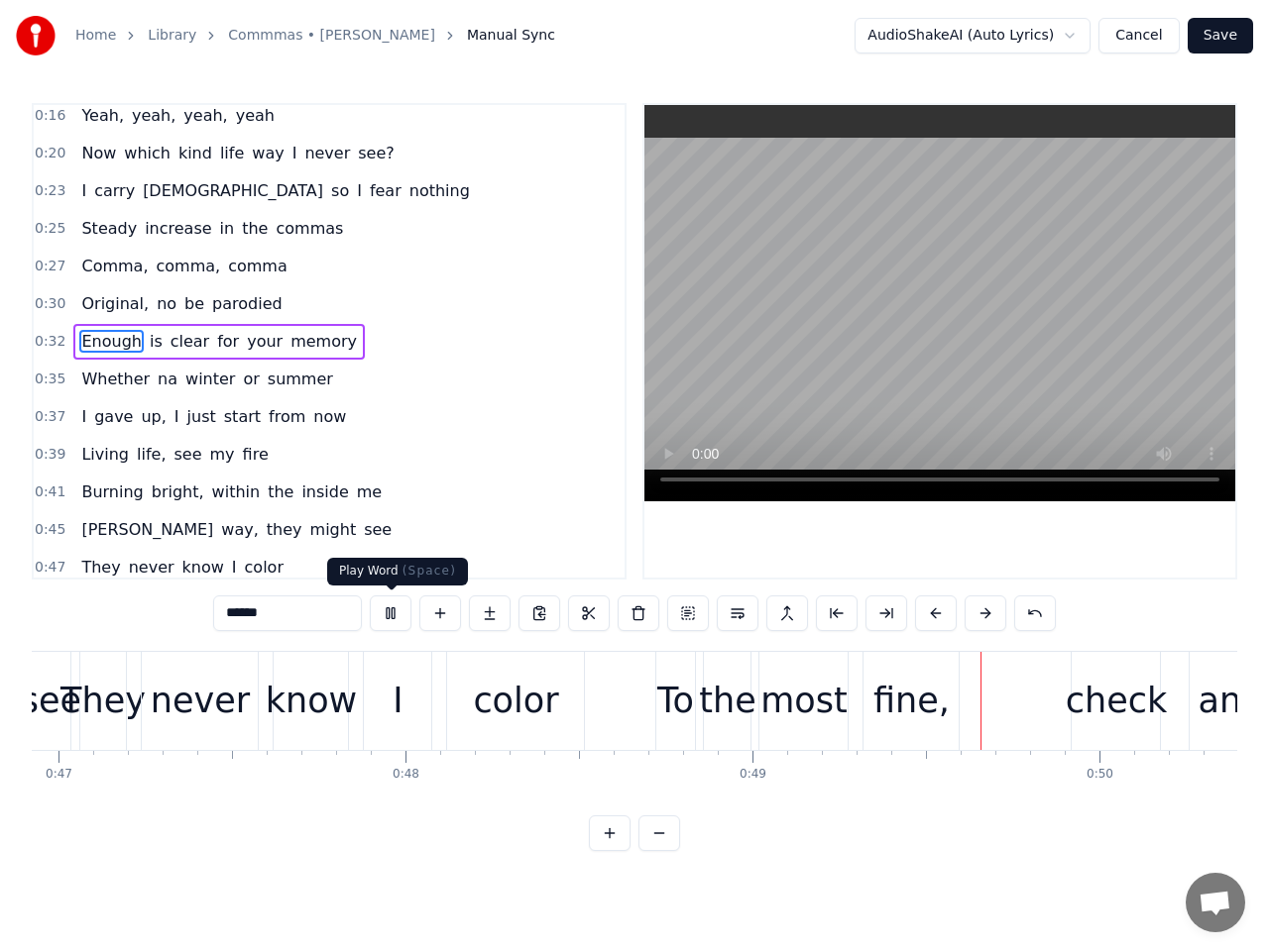
click at [399, 613] on button at bounding box center [391, 614] width 42 height 36
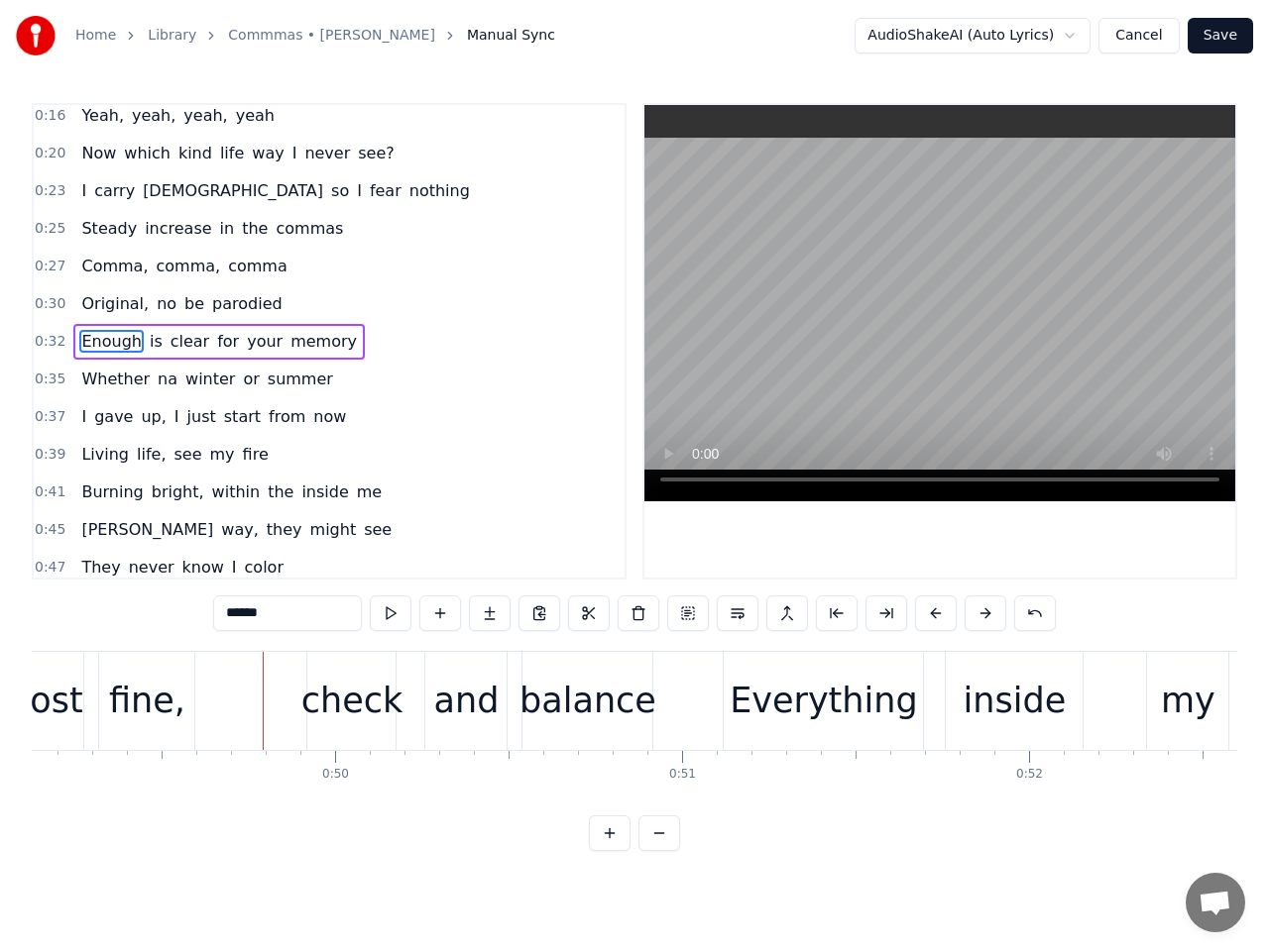
scroll to position [0, 17114]
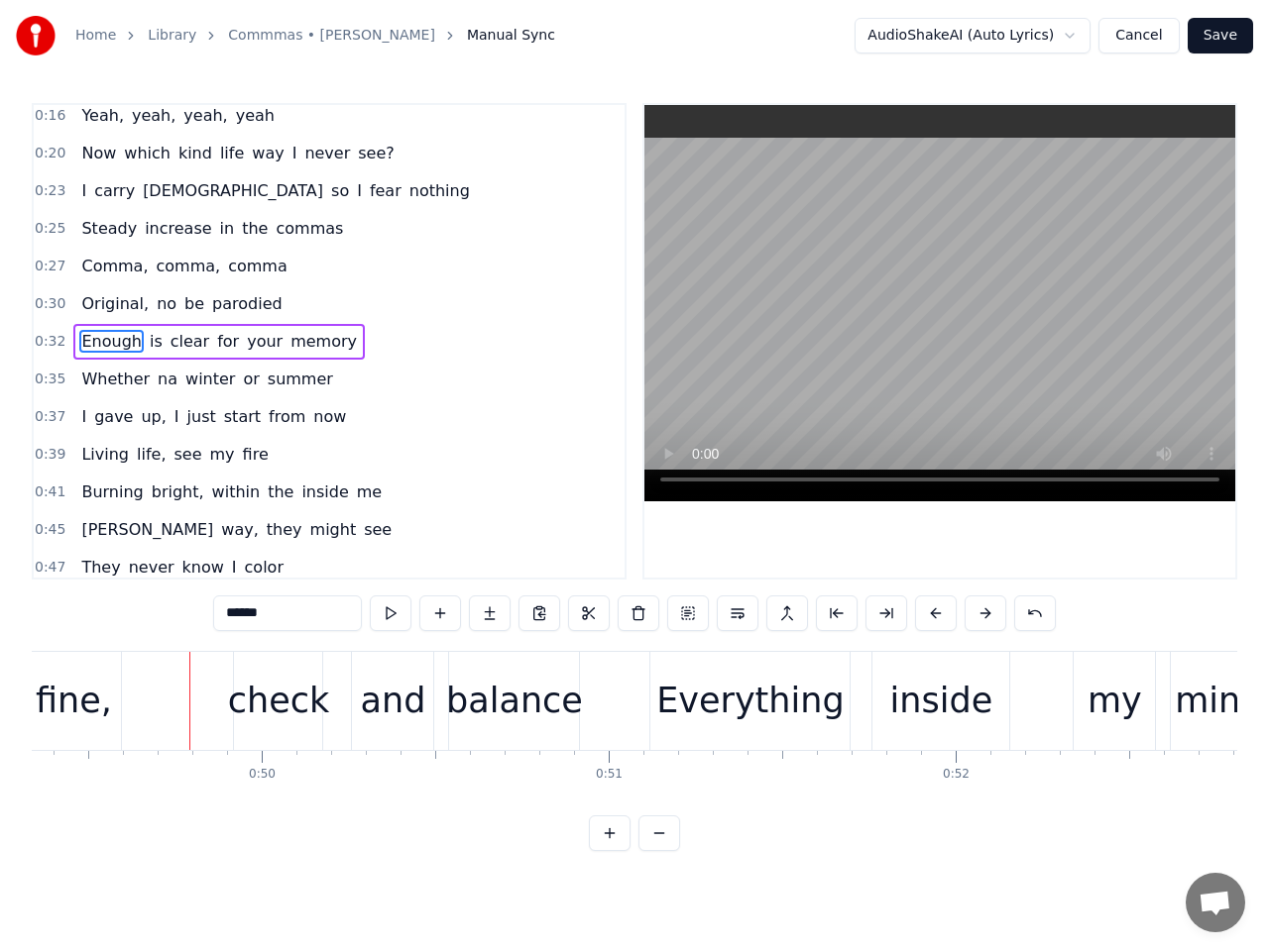
click at [43, 413] on span "0:37" at bounding box center [50, 417] width 31 height 20
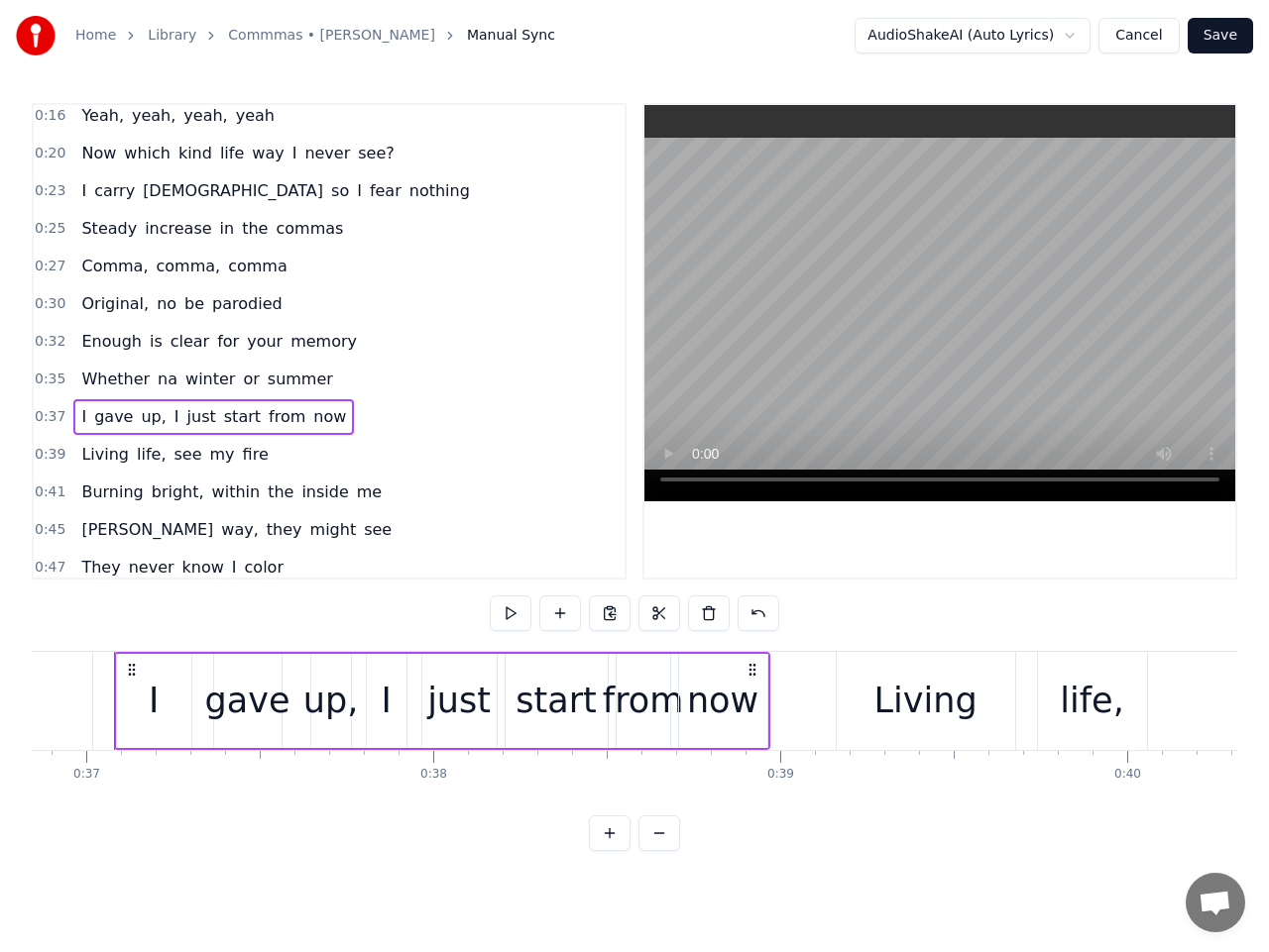
scroll to position [0, 12762]
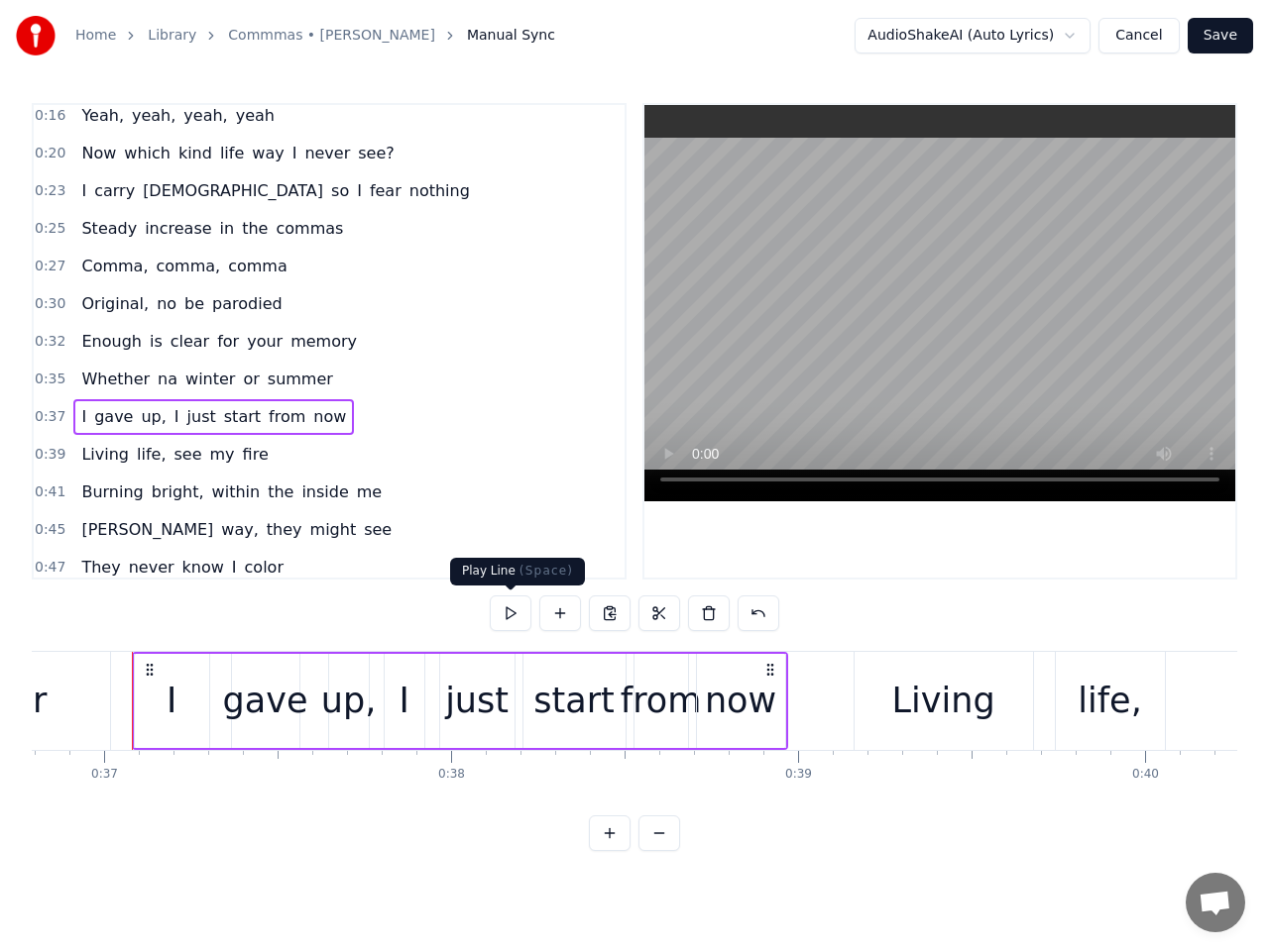
click at [510, 609] on button at bounding box center [511, 614] width 42 height 36
click at [52, 455] on span "0:39" at bounding box center [50, 455] width 31 height 20
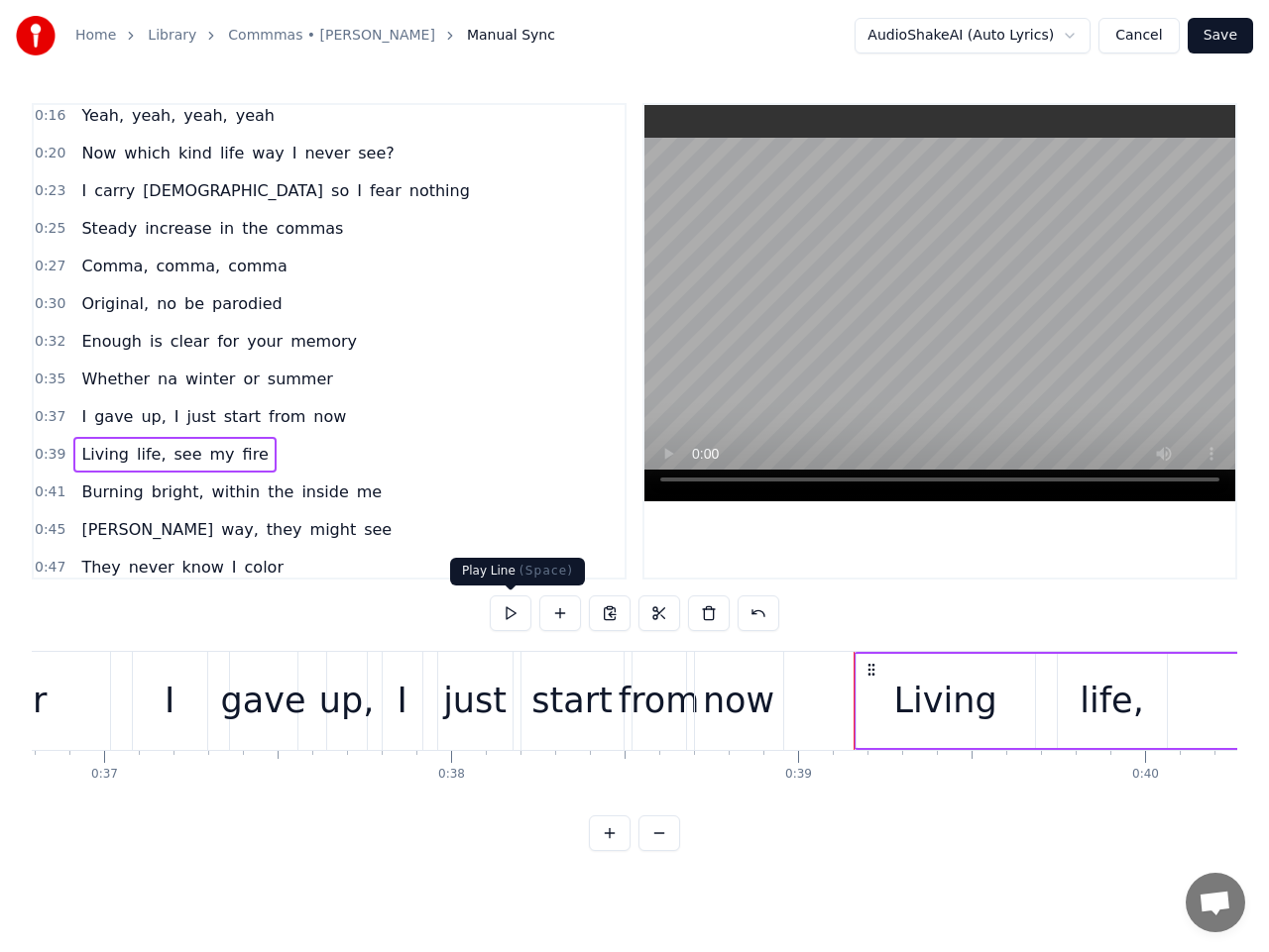
click at [510, 604] on button at bounding box center [511, 614] width 42 height 36
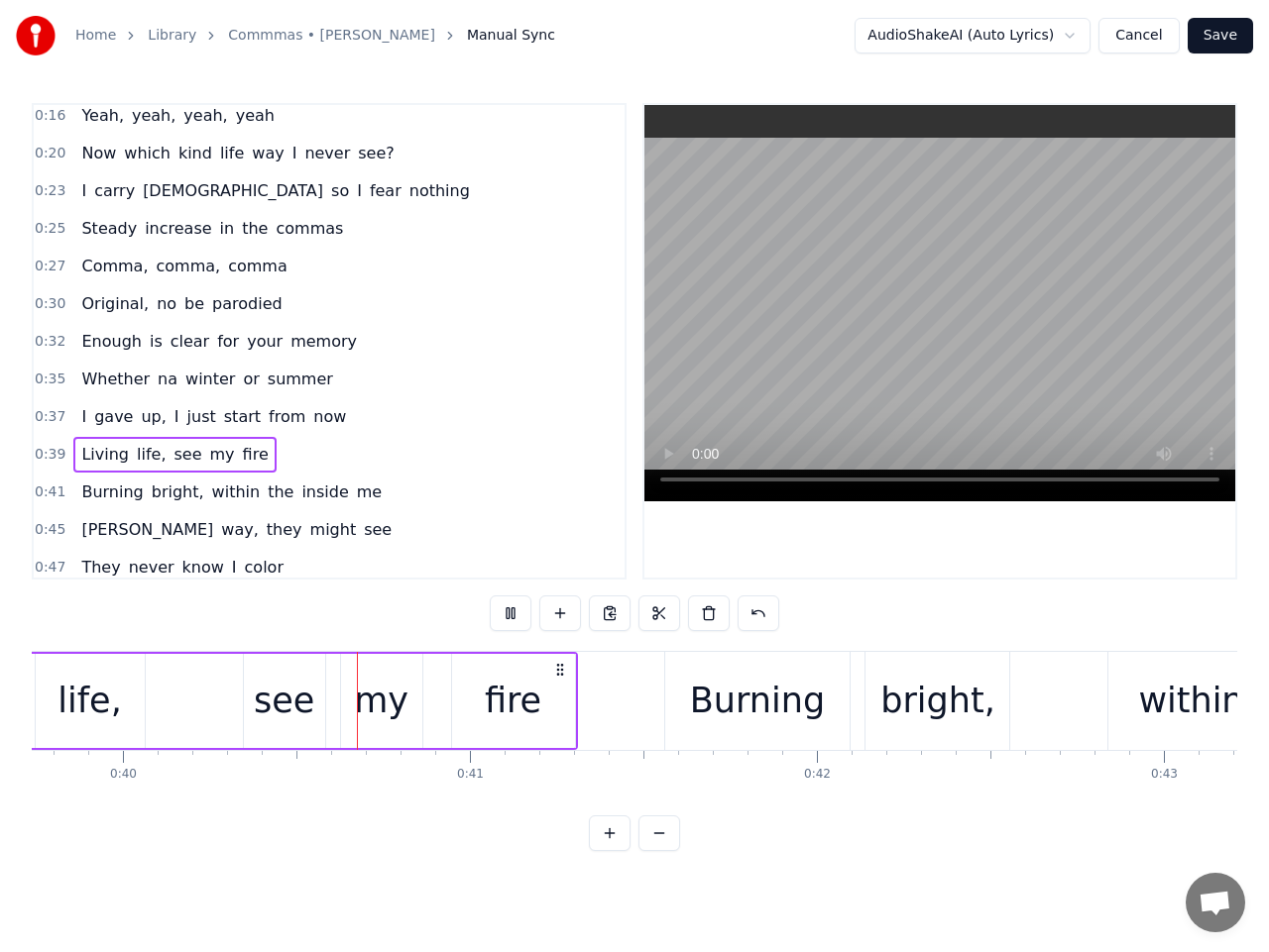
scroll to position [0, 13830]
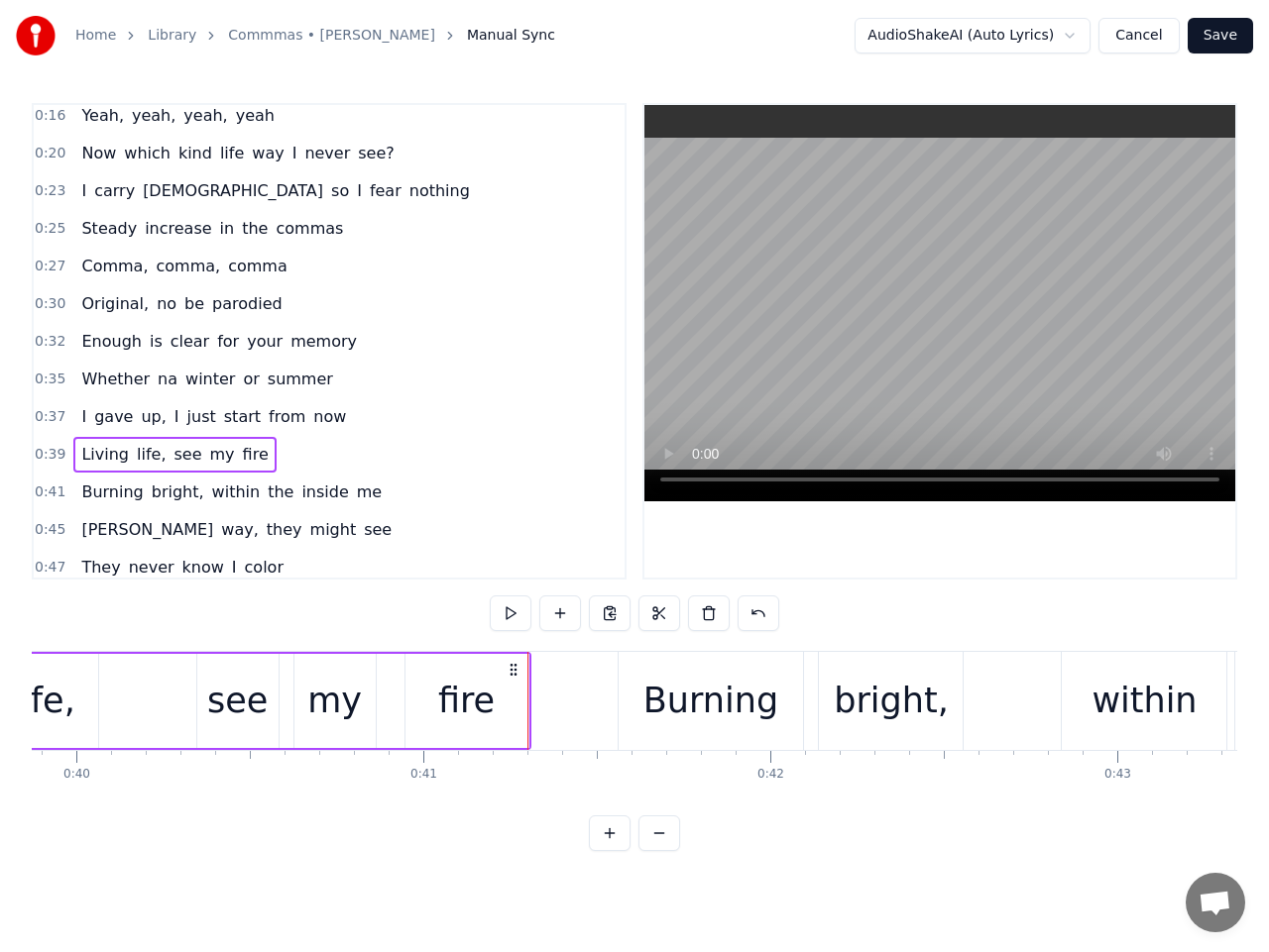
click at [55, 488] on span "0:41" at bounding box center [50, 493] width 31 height 20
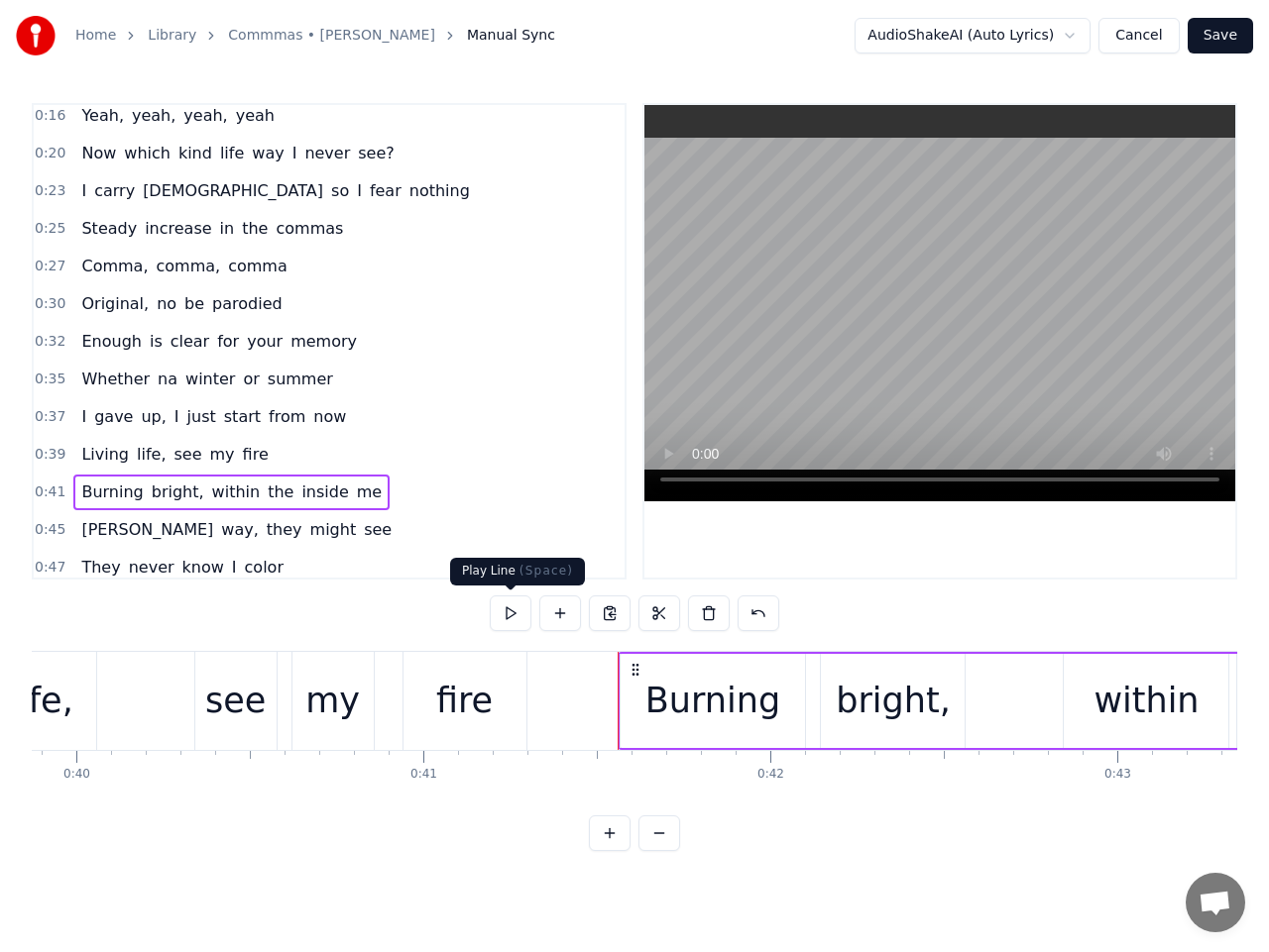
click at [522, 609] on button at bounding box center [511, 614] width 42 height 36
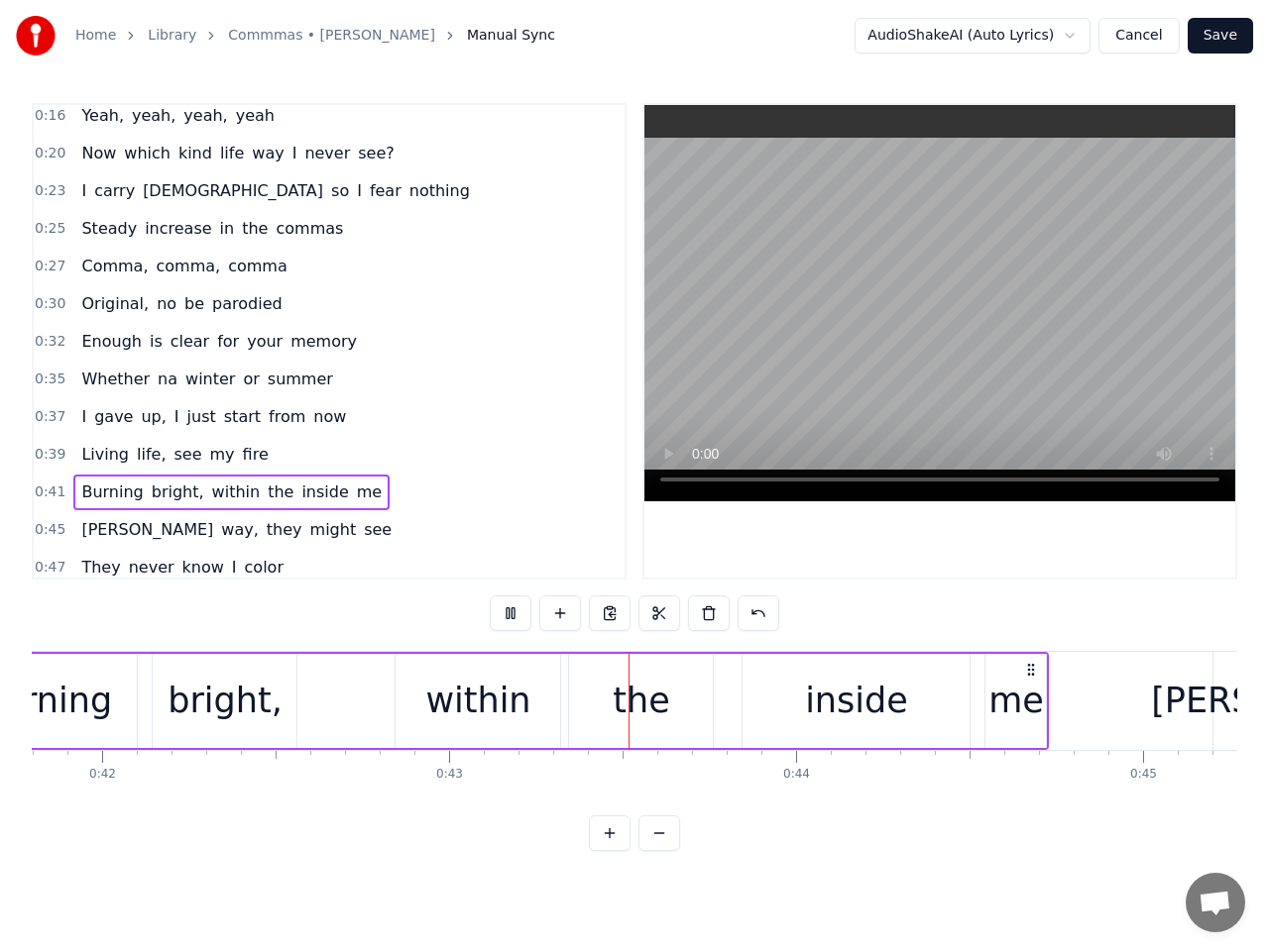
scroll to position [0, 14848]
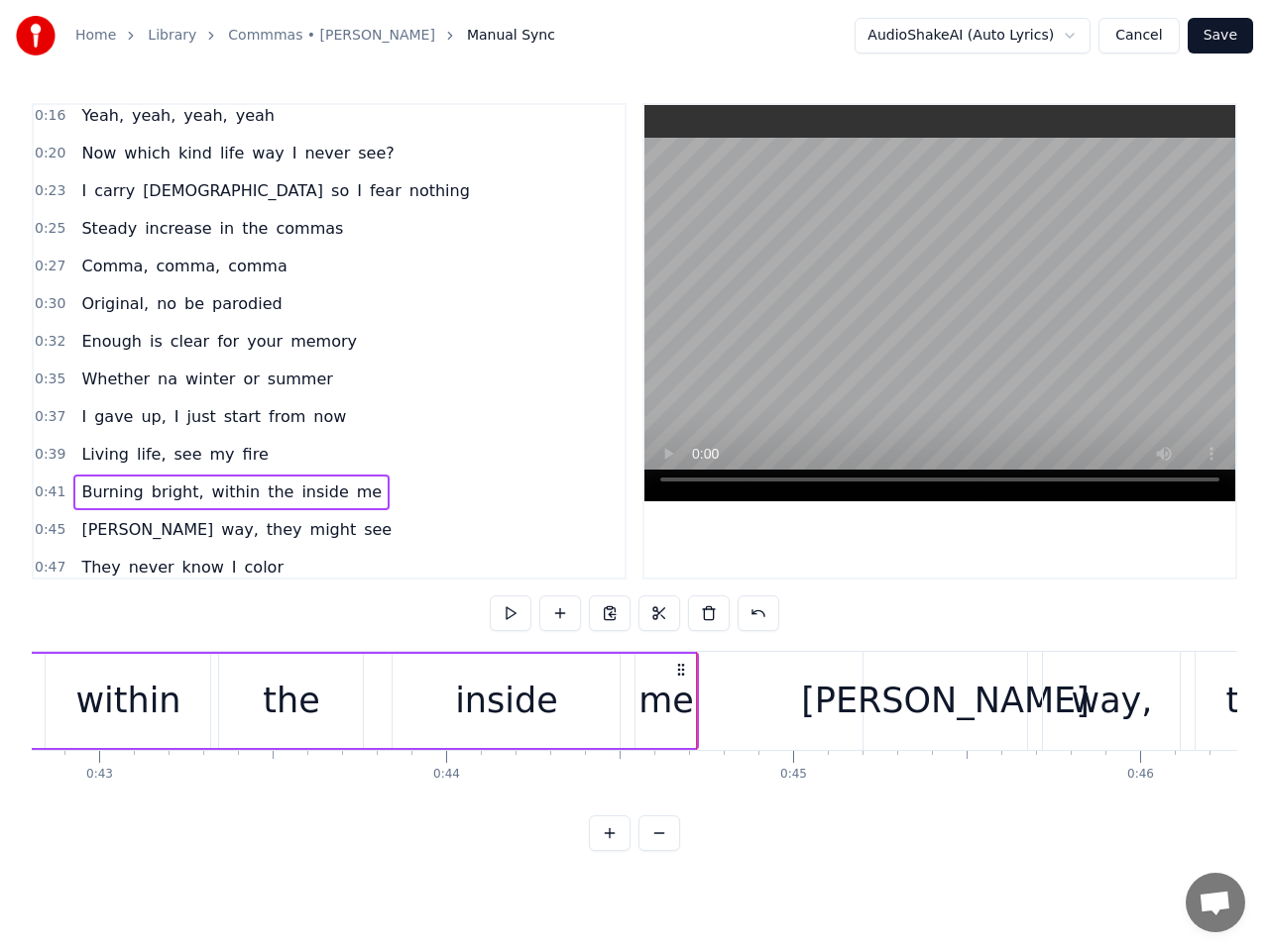
click at [51, 494] on span "0:41" at bounding box center [50, 493] width 31 height 20
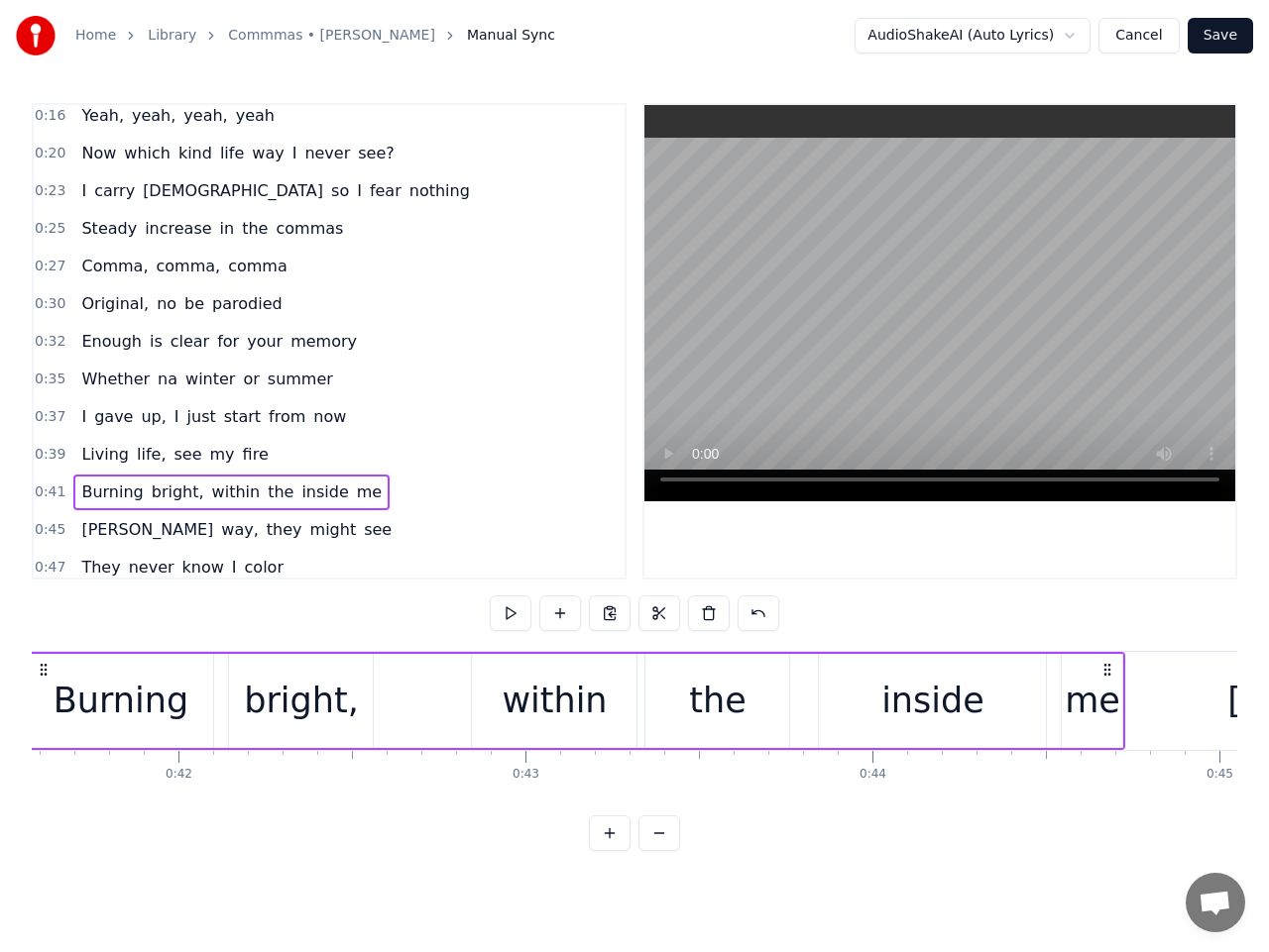
scroll to position [0, 14316]
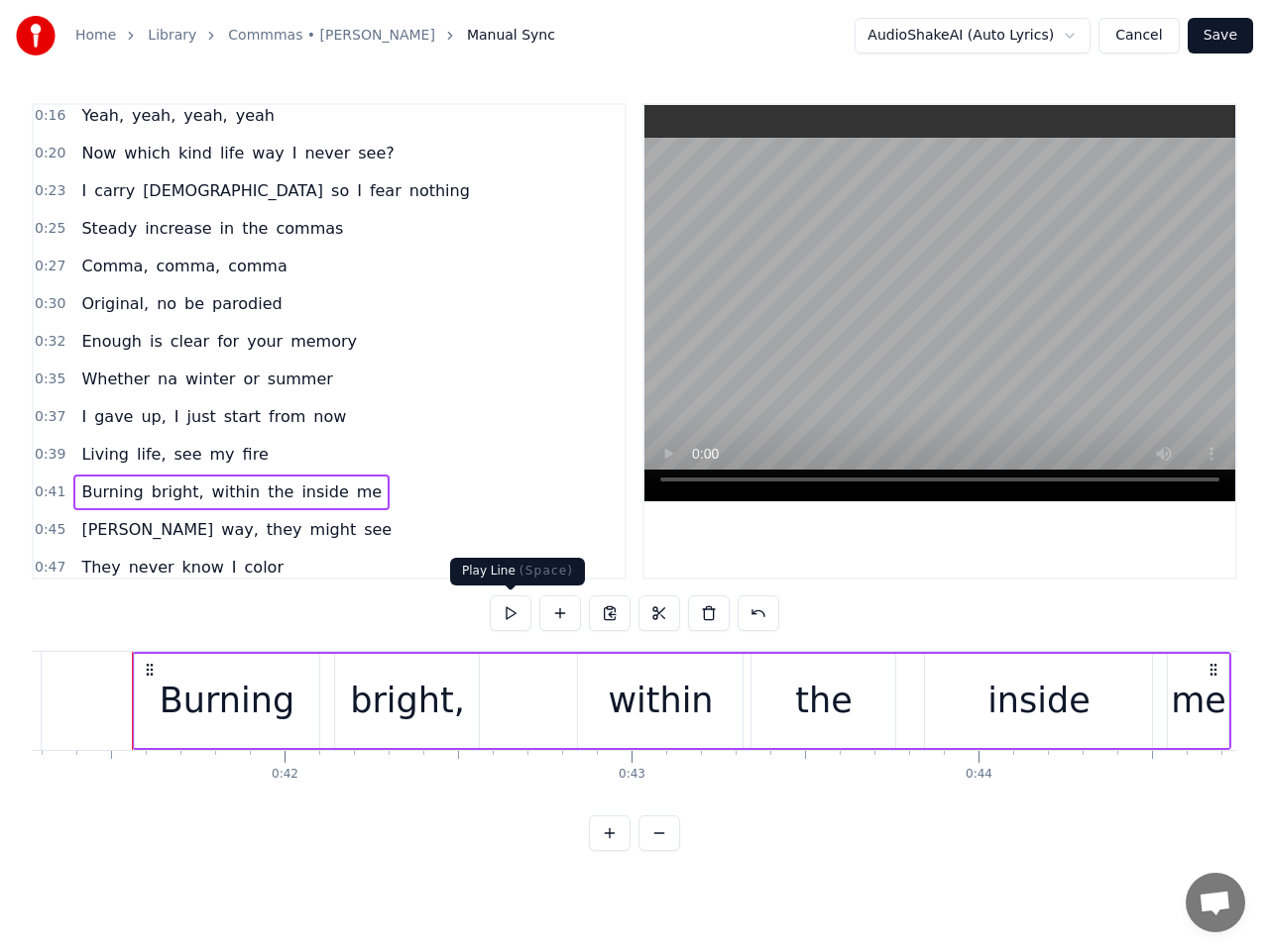
click at [513, 608] on button at bounding box center [511, 614] width 42 height 36
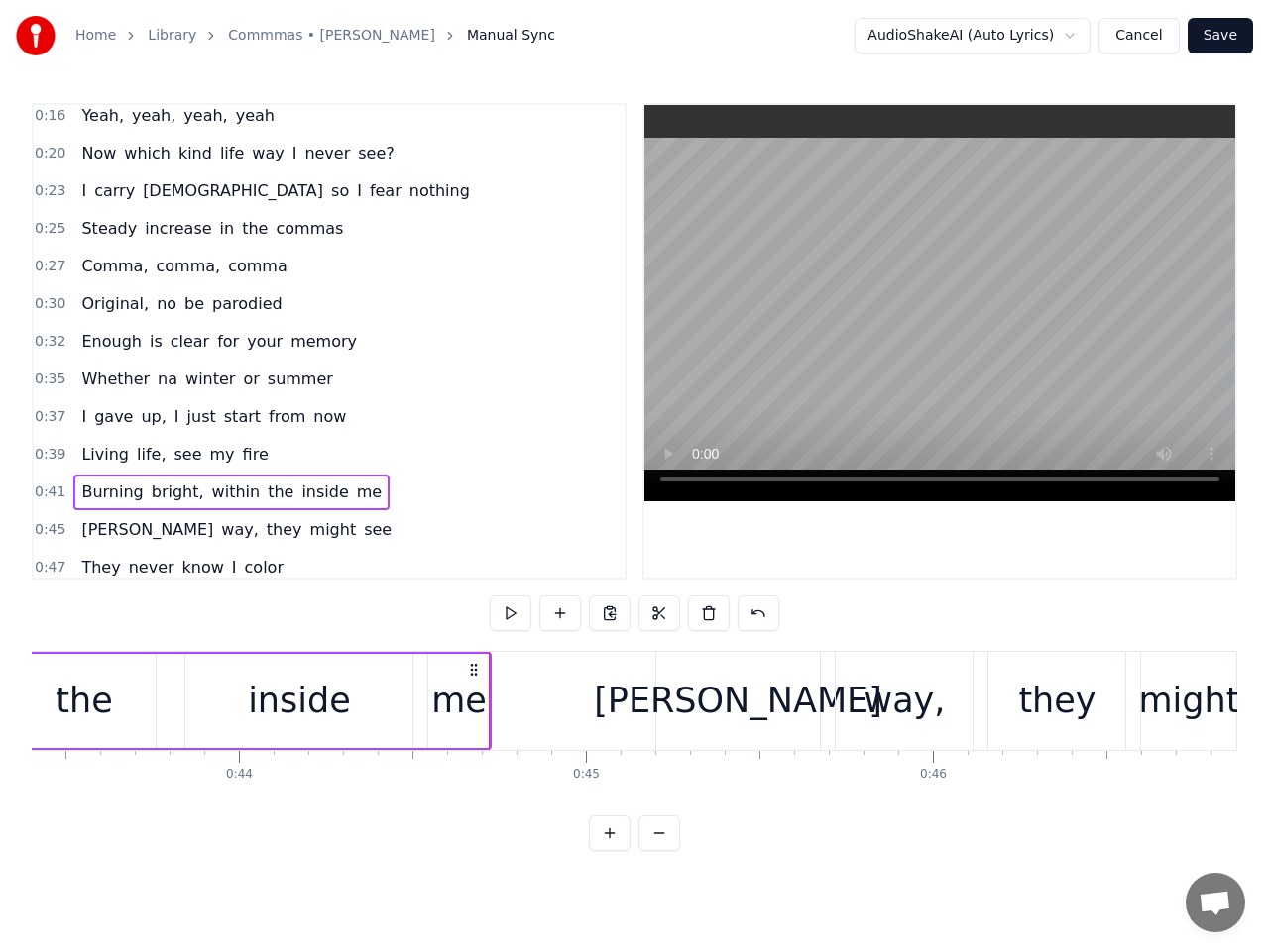
scroll to position [0, 15412]
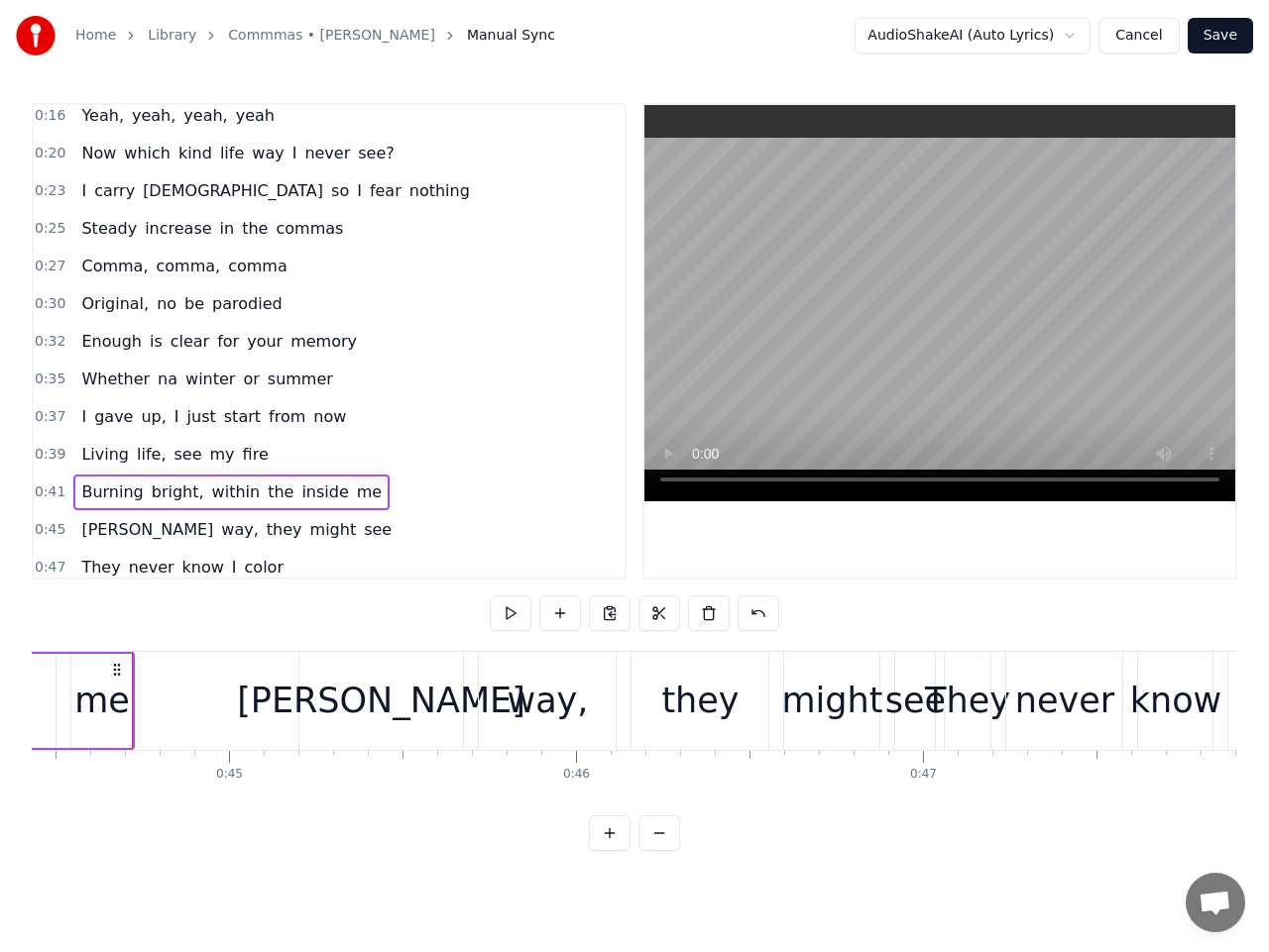
click at [154, 497] on span "bright," at bounding box center [178, 492] width 56 height 23
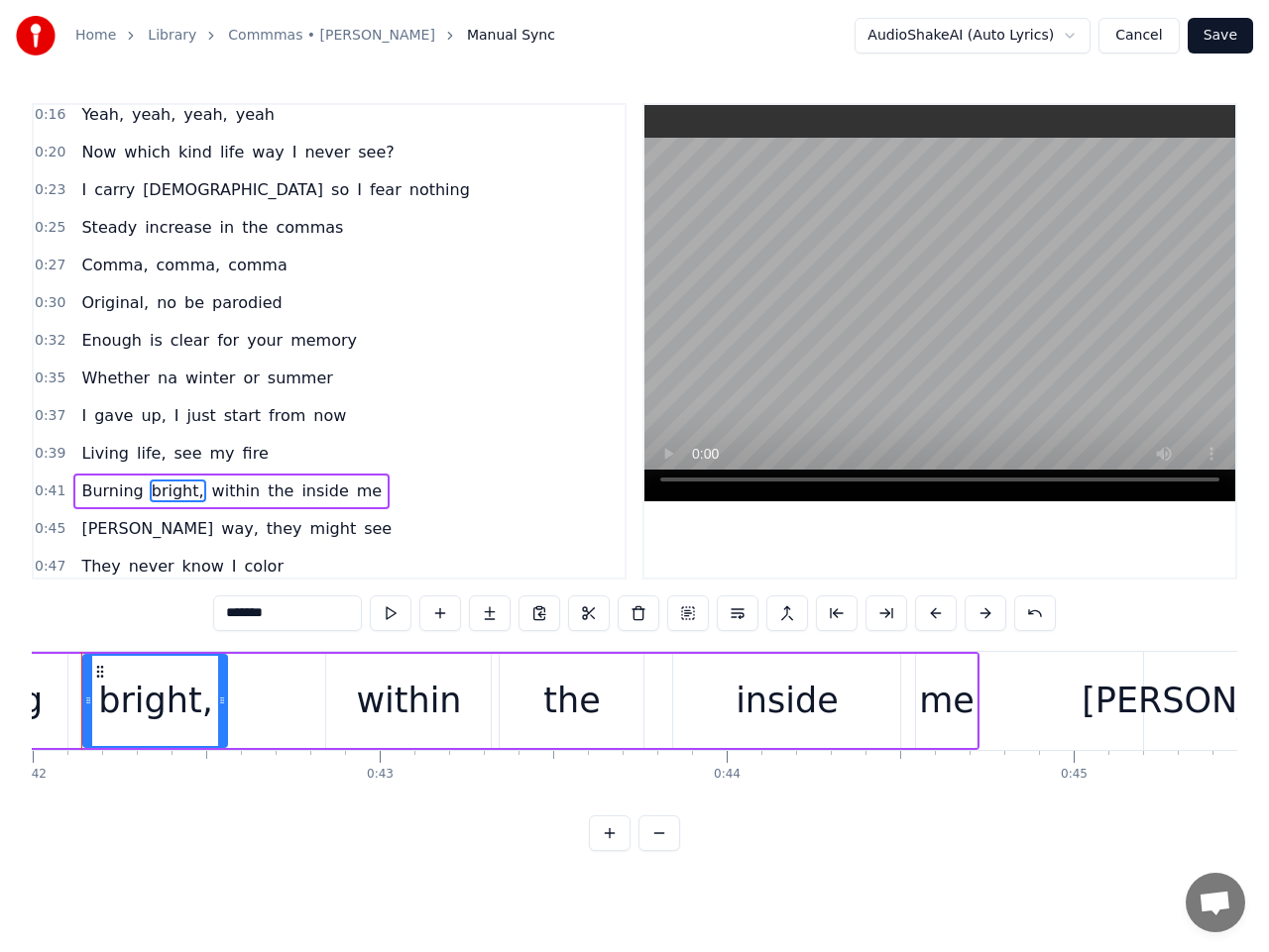
scroll to position [0, 14517]
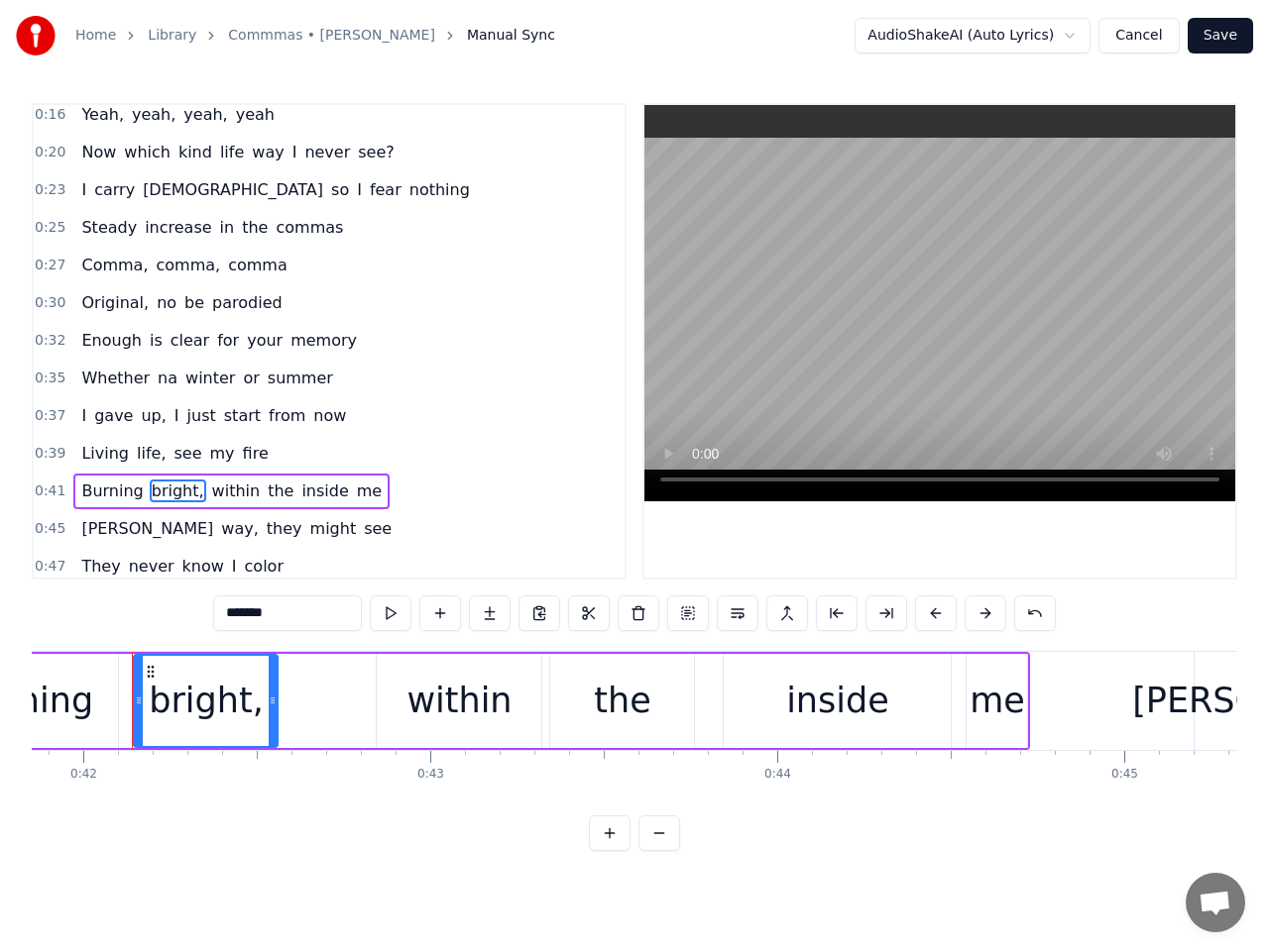
click at [215, 493] on span "within" at bounding box center [236, 491] width 53 height 23
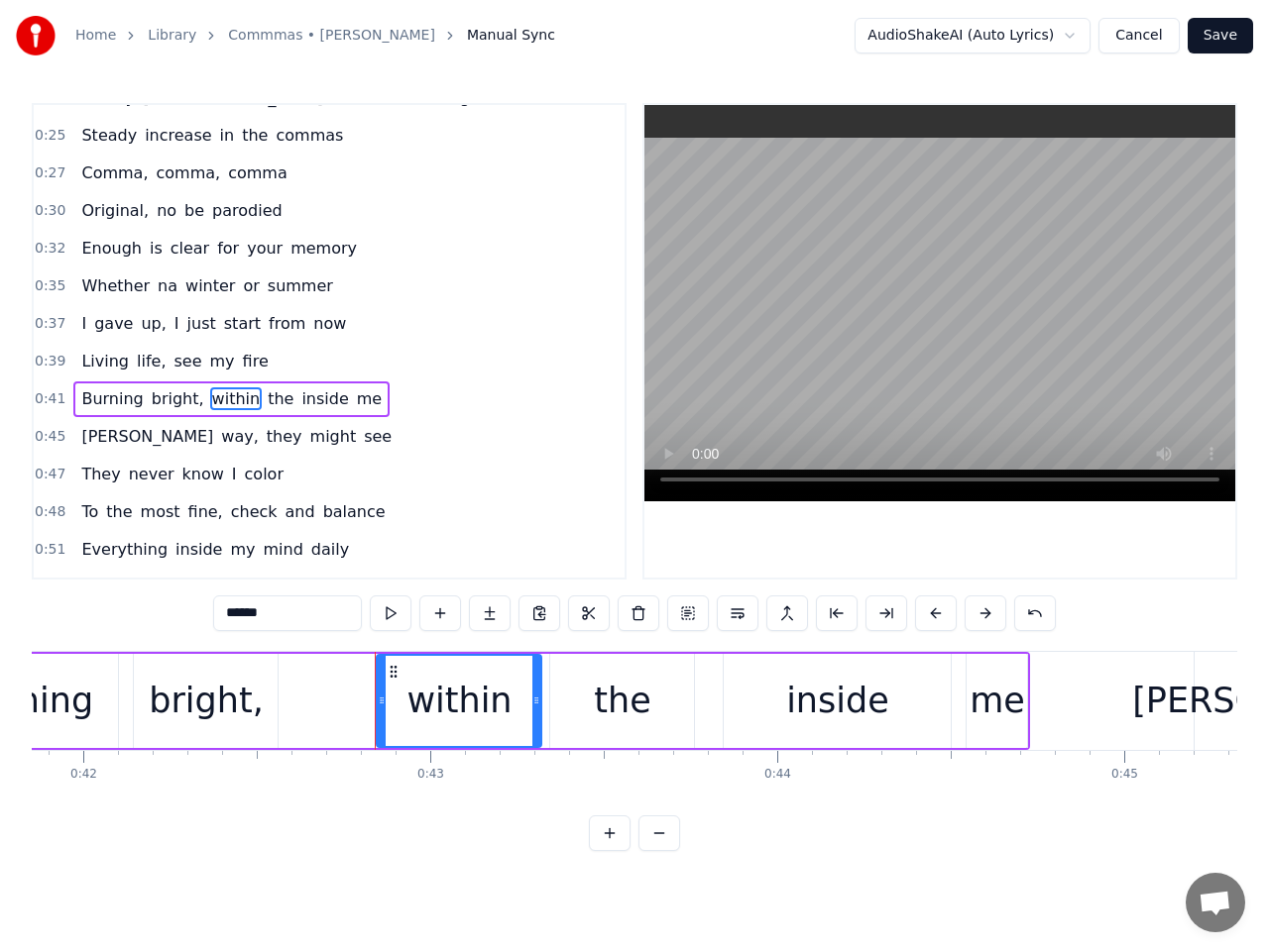
scroll to position [196, 0]
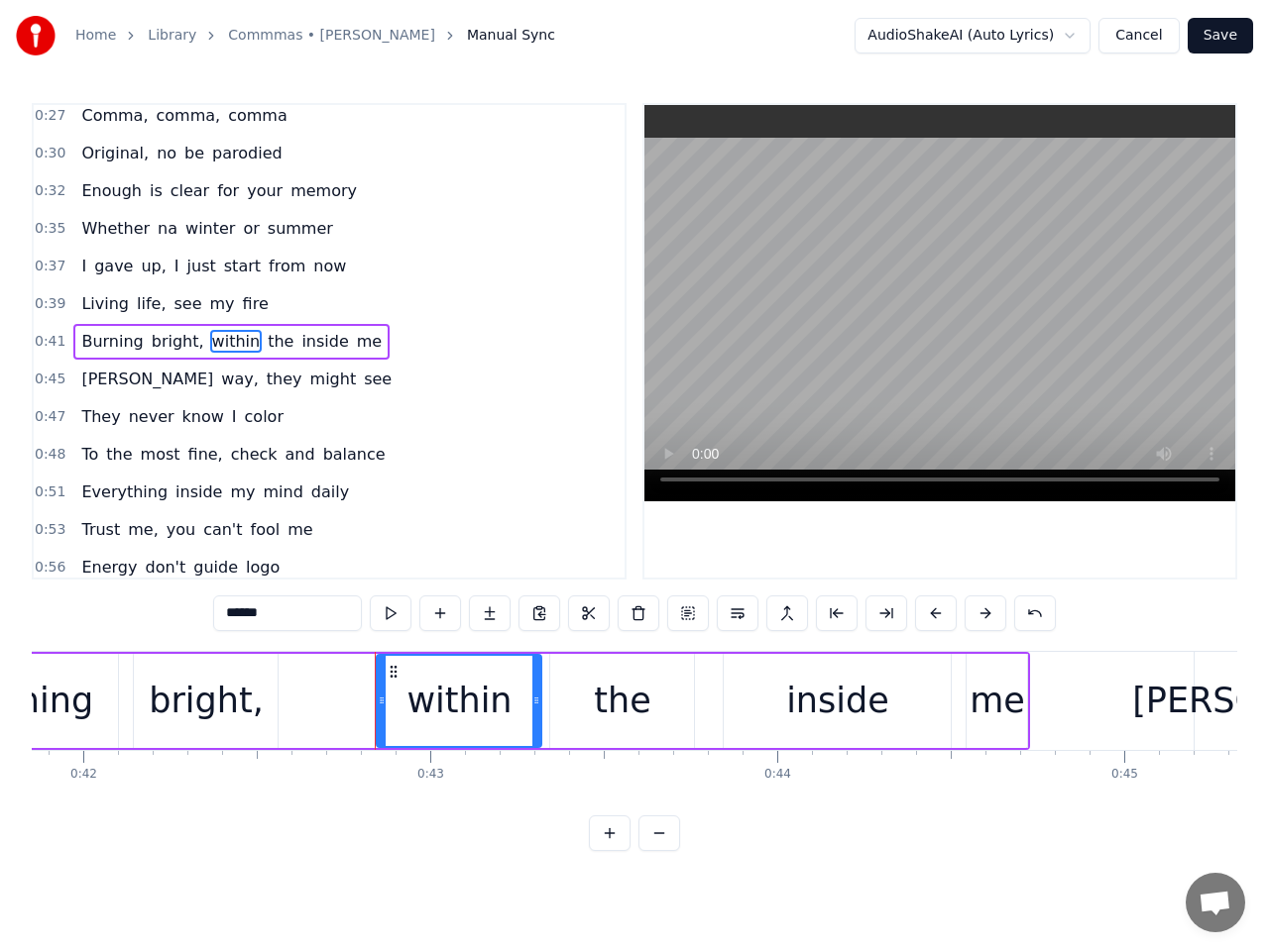
click at [256, 697] on div "bright," at bounding box center [206, 701] width 115 height 53
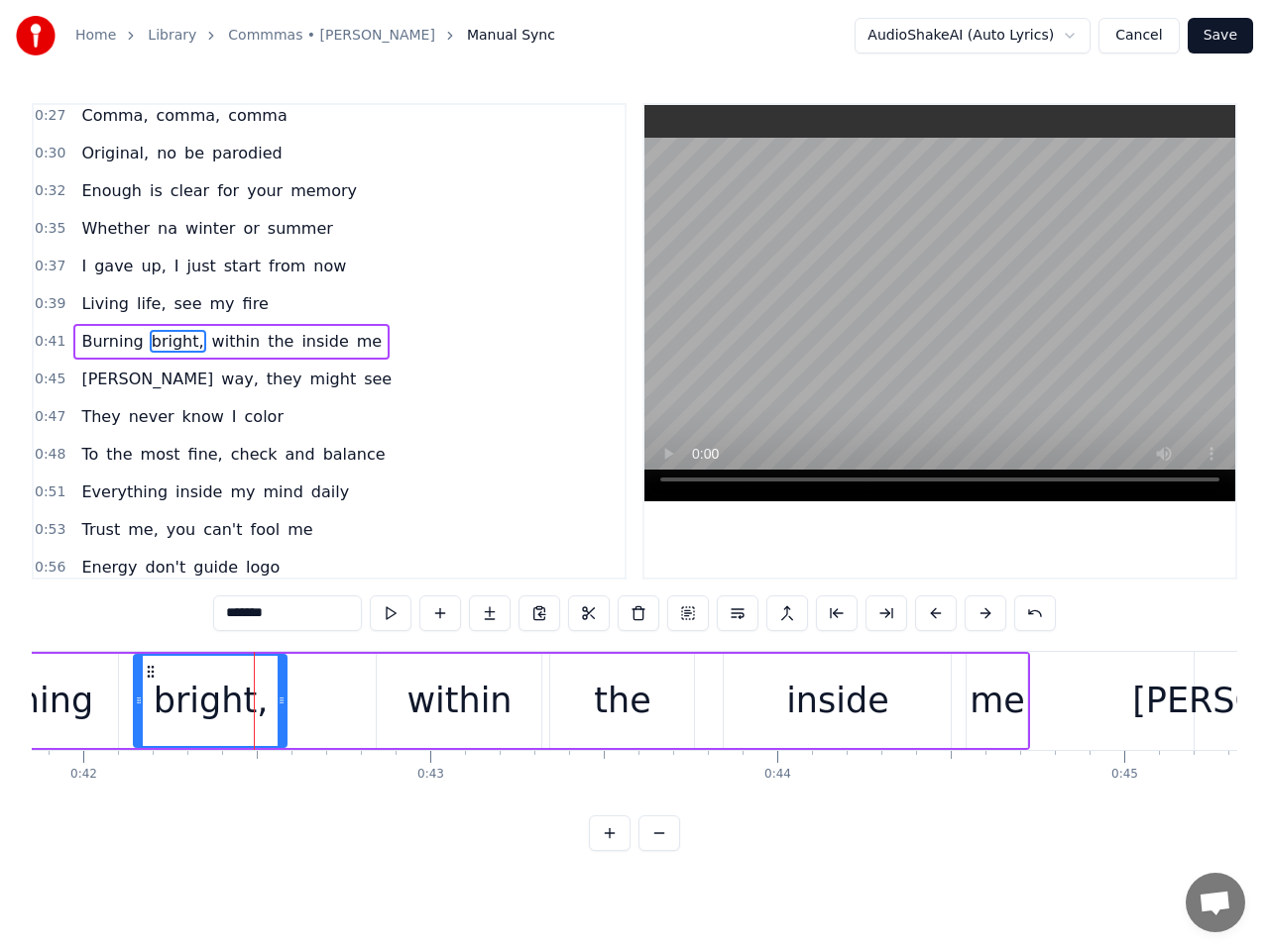
click at [283, 700] on icon at bounding box center [281, 701] width 8 height 16
click at [405, 697] on div "within" at bounding box center [459, 701] width 165 height 94
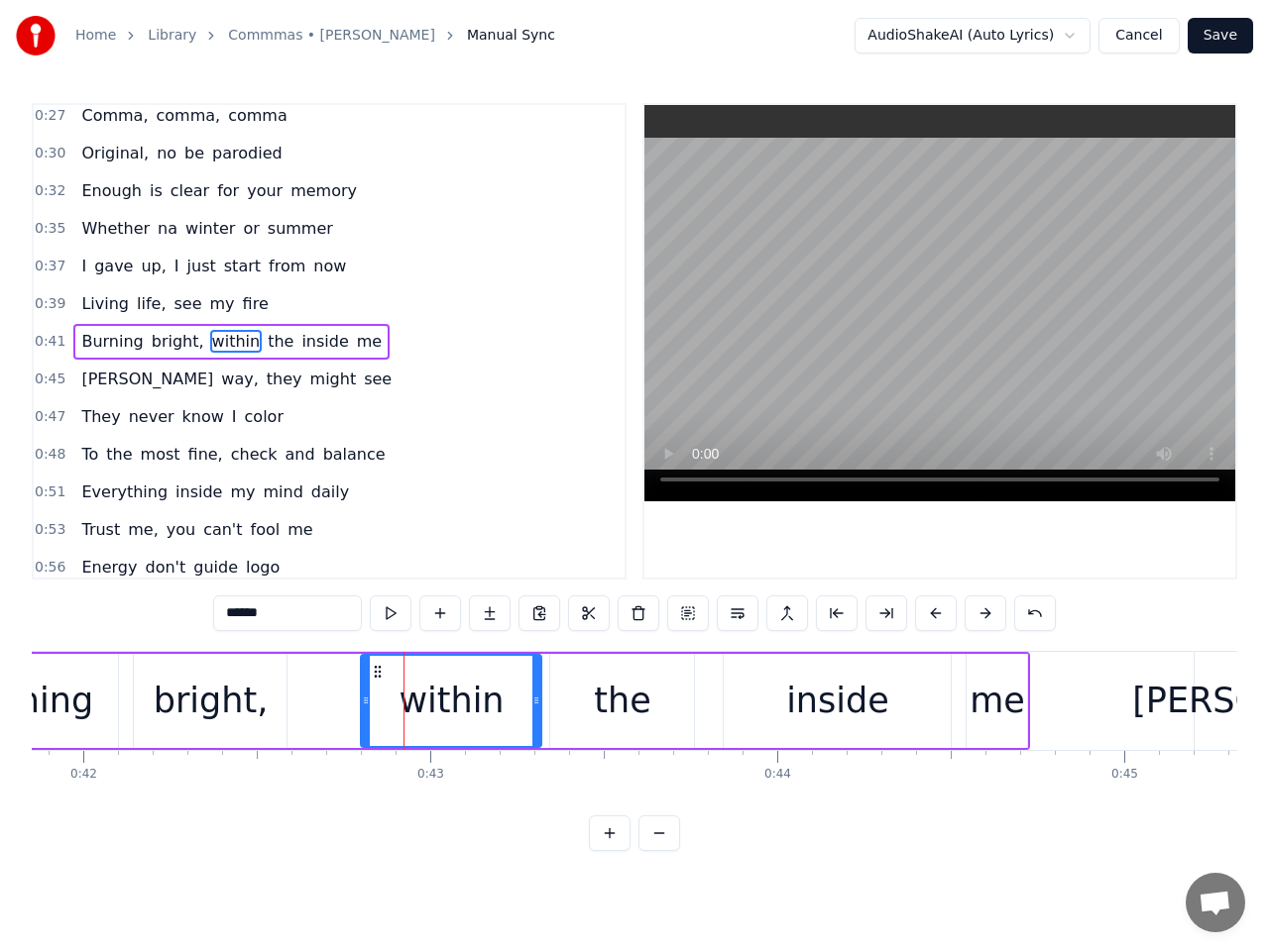
drag, startPoint x: 384, startPoint y: 699, endPoint x: 368, endPoint y: 698, distance: 15.9
click at [368, 698] on icon at bounding box center [366, 701] width 8 height 16
click at [618, 696] on div "the" at bounding box center [622, 701] width 56 height 53
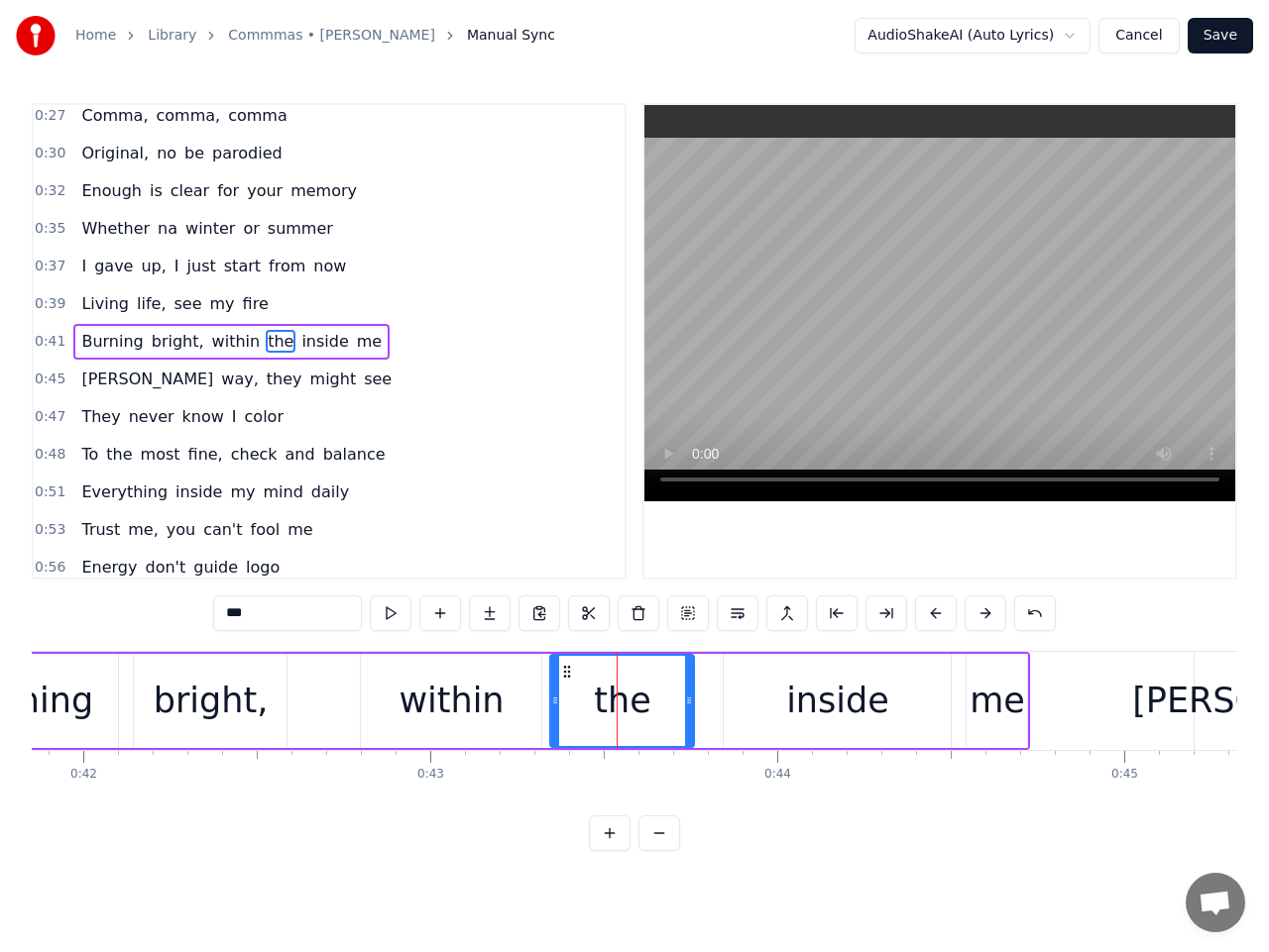
click at [505, 695] on div "within" at bounding box center [451, 701] width 180 height 94
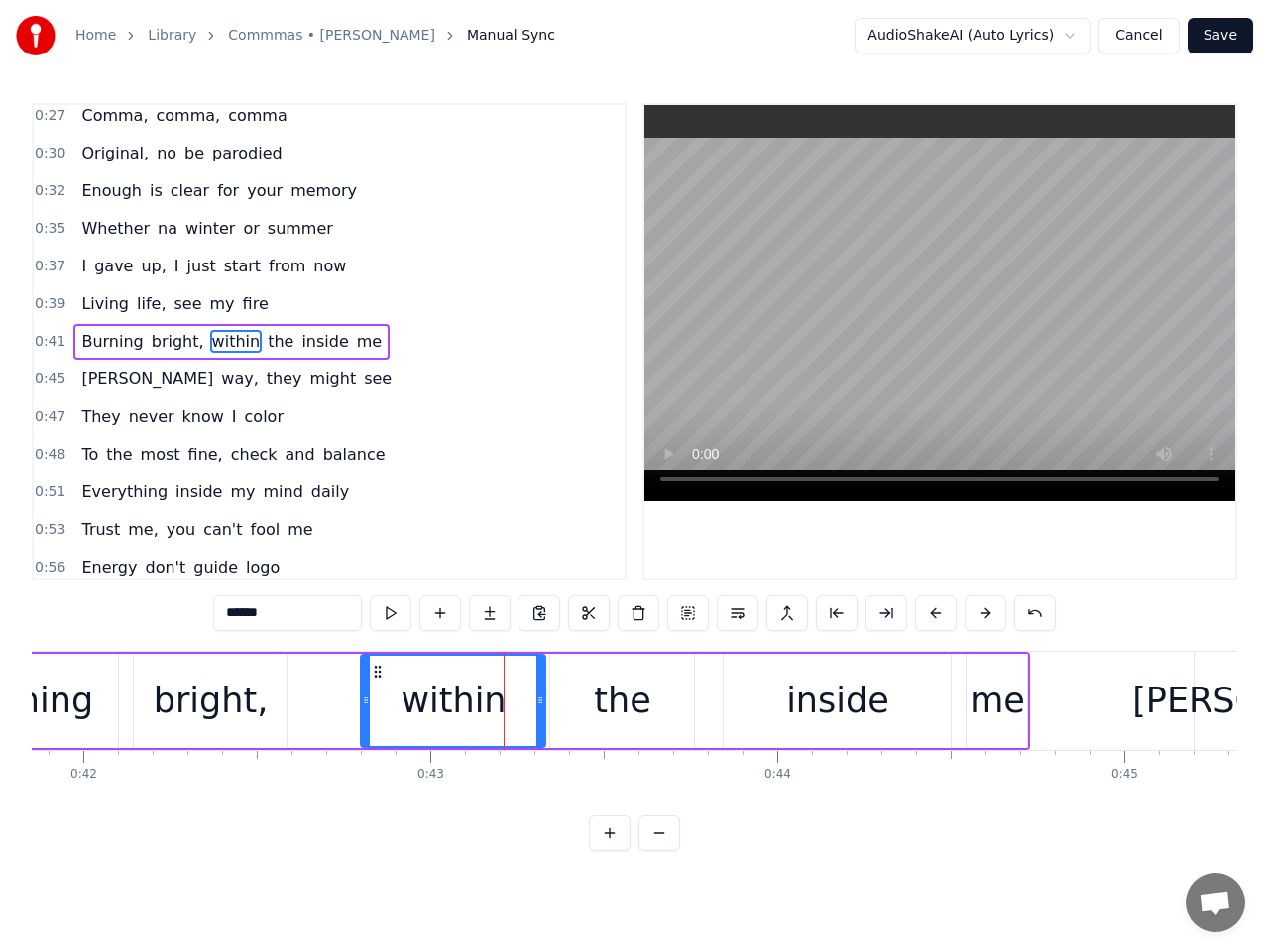
click at [541, 696] on icon at bounding box center [540, 701] width 8 height 16
click at [594, 694] on div "the" at bounding box center [622, 701] width 144 height 94
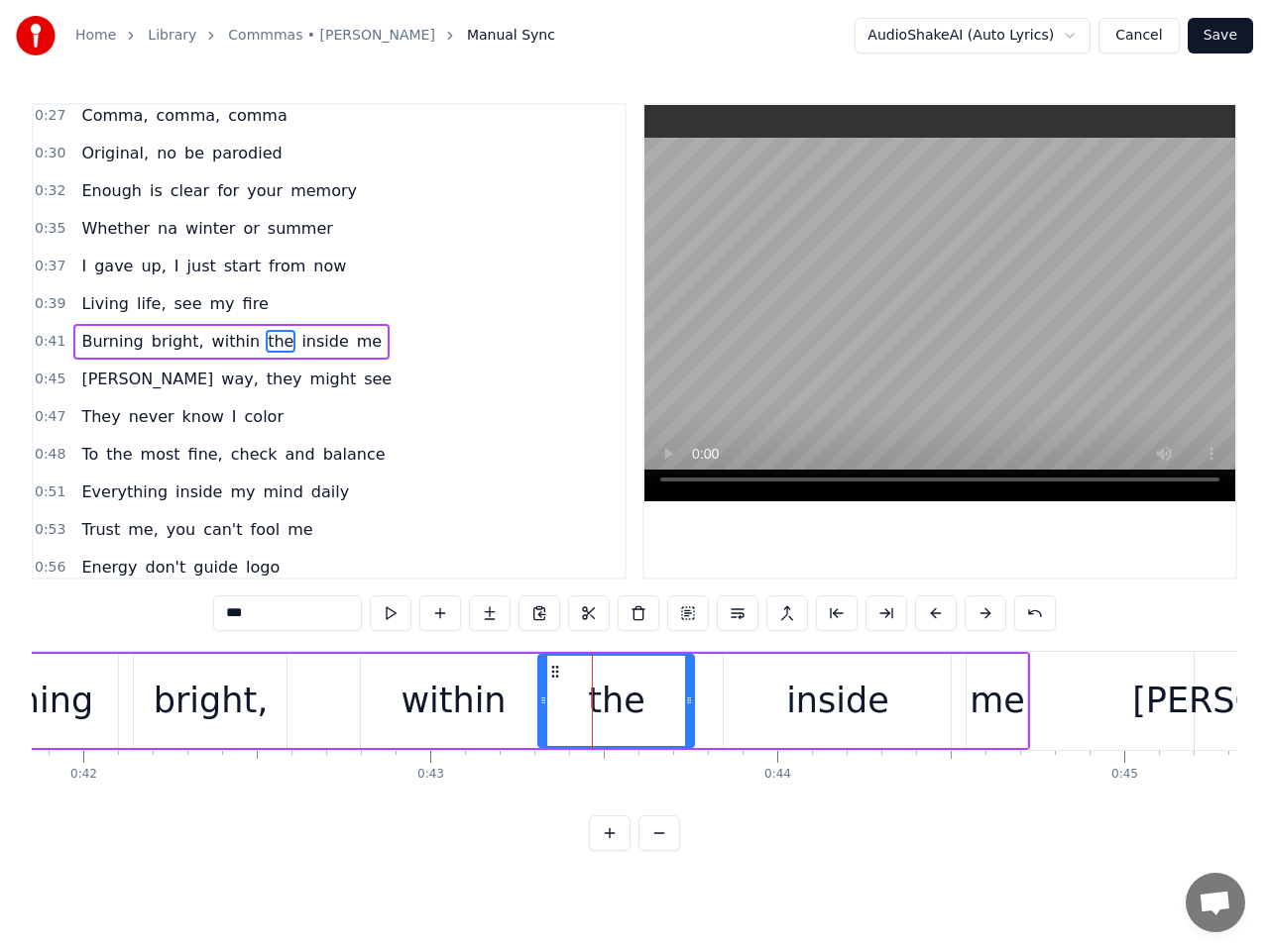
drag, startPoint x: 558, startPoint y: 699, endPoint x: 546, endPoint y: 697, distance: 12.1
click at [546, 697] on icon at bounding box center [543, 701] width 8 height 16
click at [303, 347] on span "inside" at bounding box center [324, 341] width 51 height 23
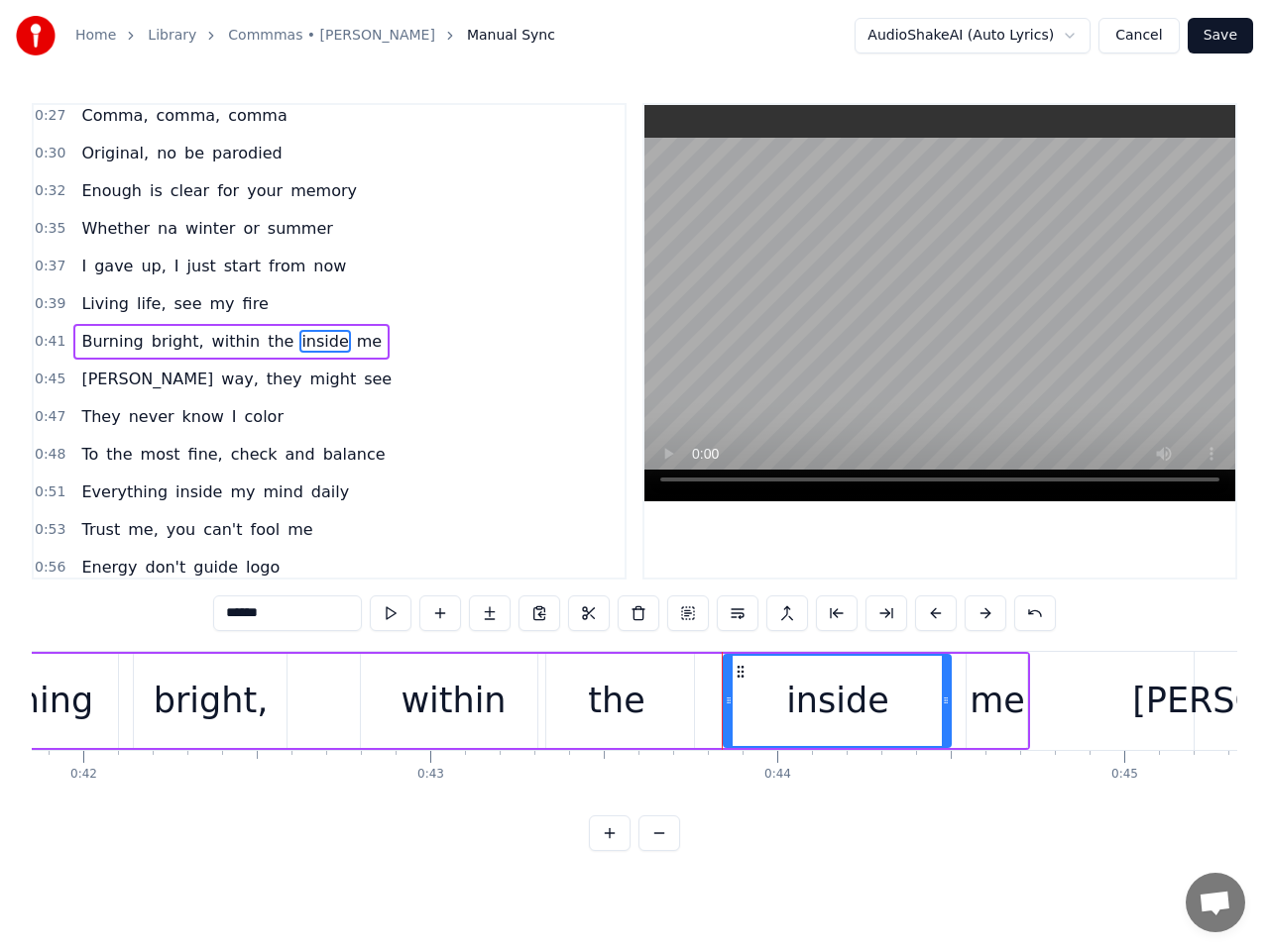
click at [988, 701] on div "me" at bounding box center [996, 701] width 55 height 53
type input "**"
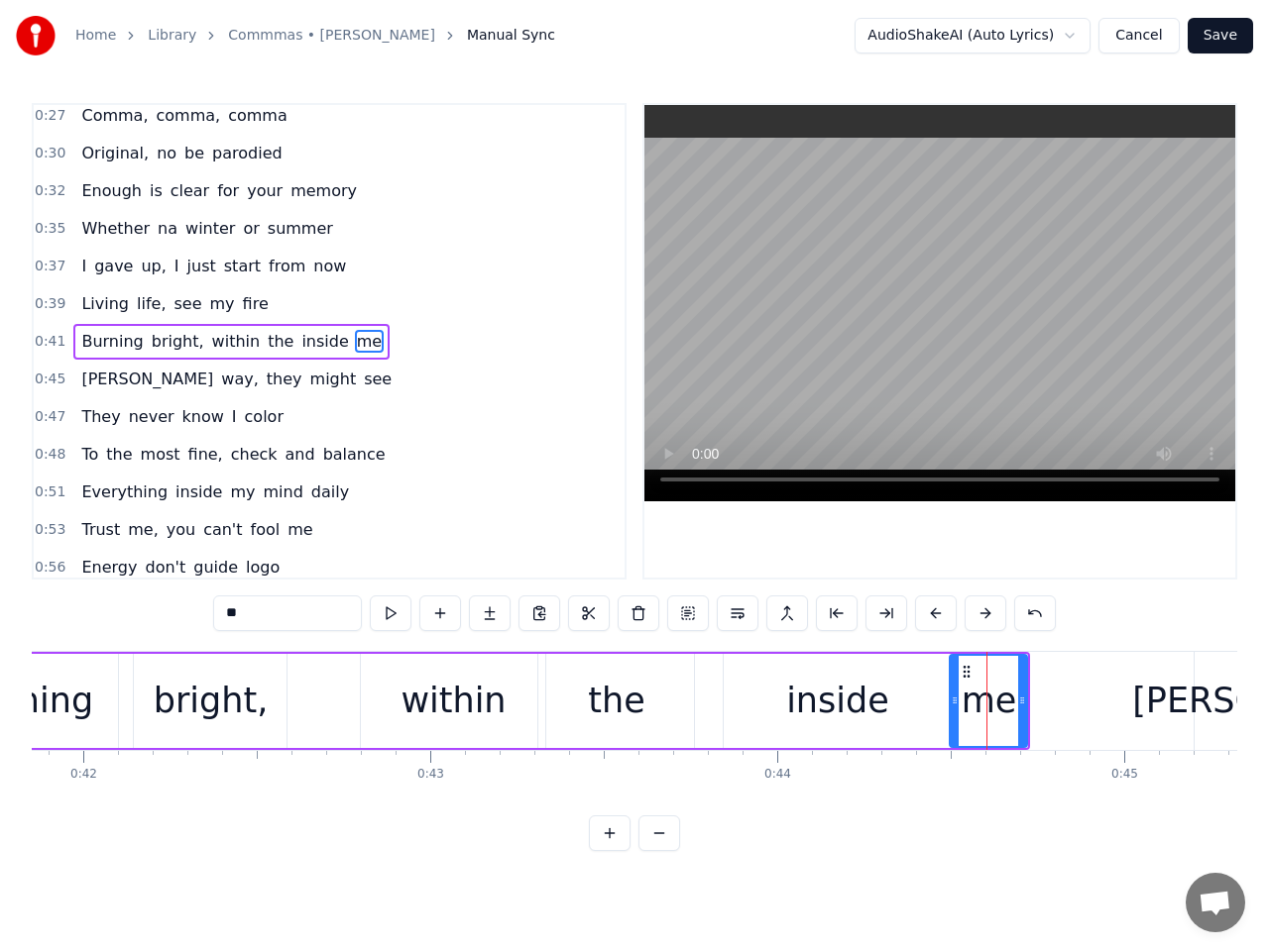
drag, startPoint x: 971, startPoint y: 706, endPoint x: 952, endPoint y: 706, distance: 18.8
click at [952, 706] on icon at bounding box center [954, 701] width 8 height 16
click at [51, 342] on span "0:41" at bounding box center [50, 342] width 31 height 20
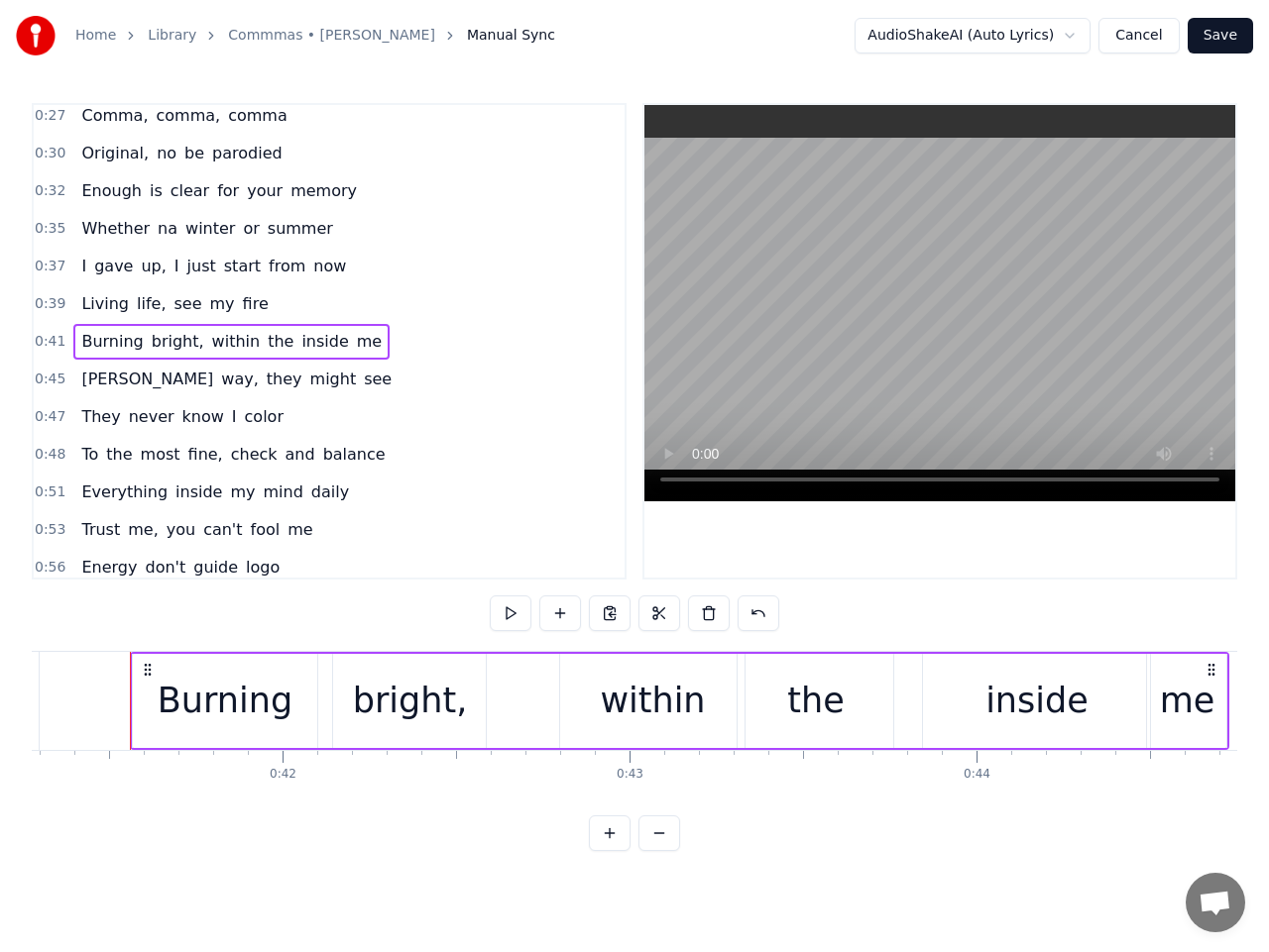
scroll to position [0, 14316]
click at [511, 617] on button at bounding box center [511, 614] width 42 height 36
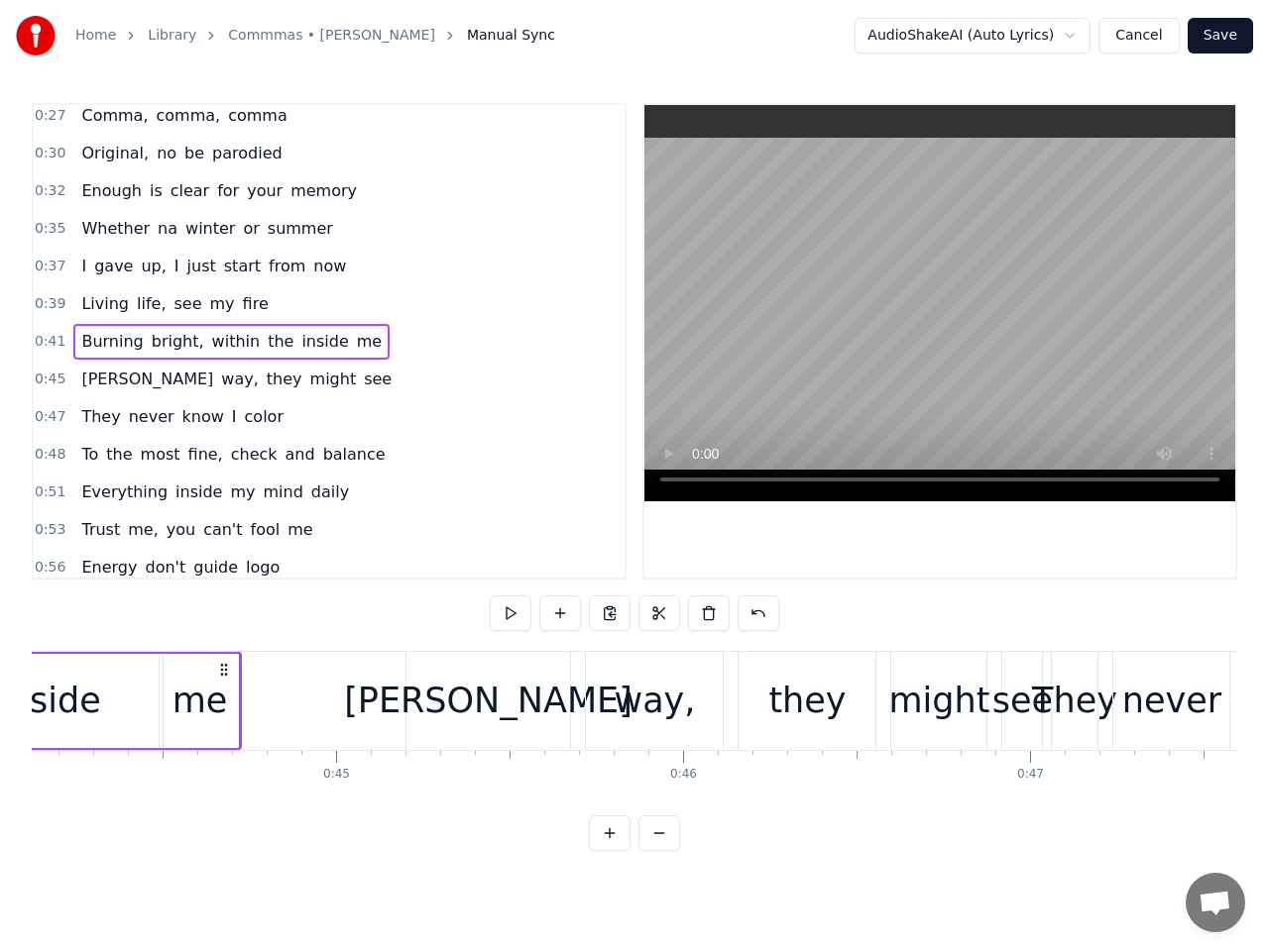
scroll to position [0, 15412]
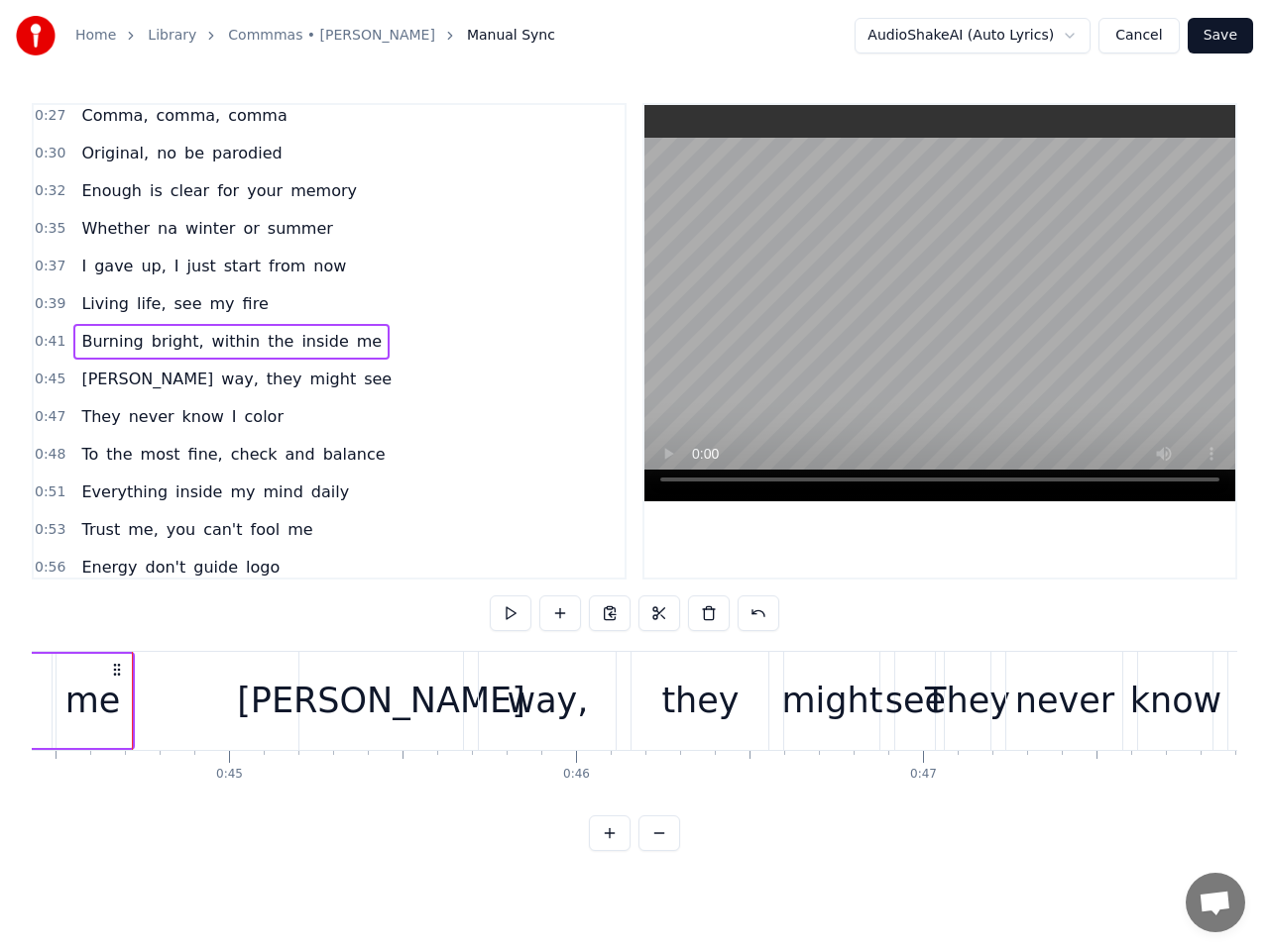
click at [210, 349] on span "within" at bounding box center [236, 341] width 53 height 23
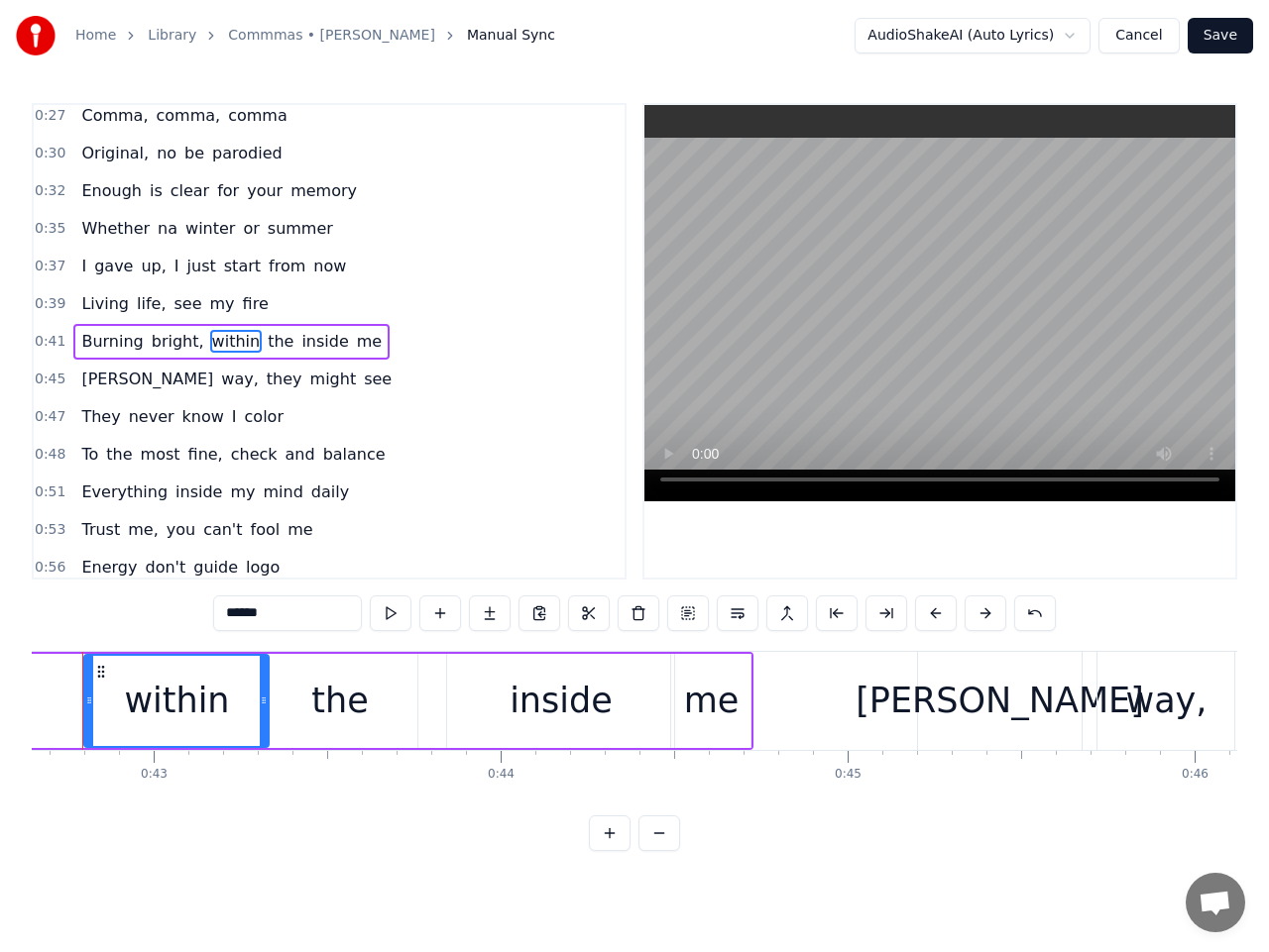
scroll to position [0, 14744]
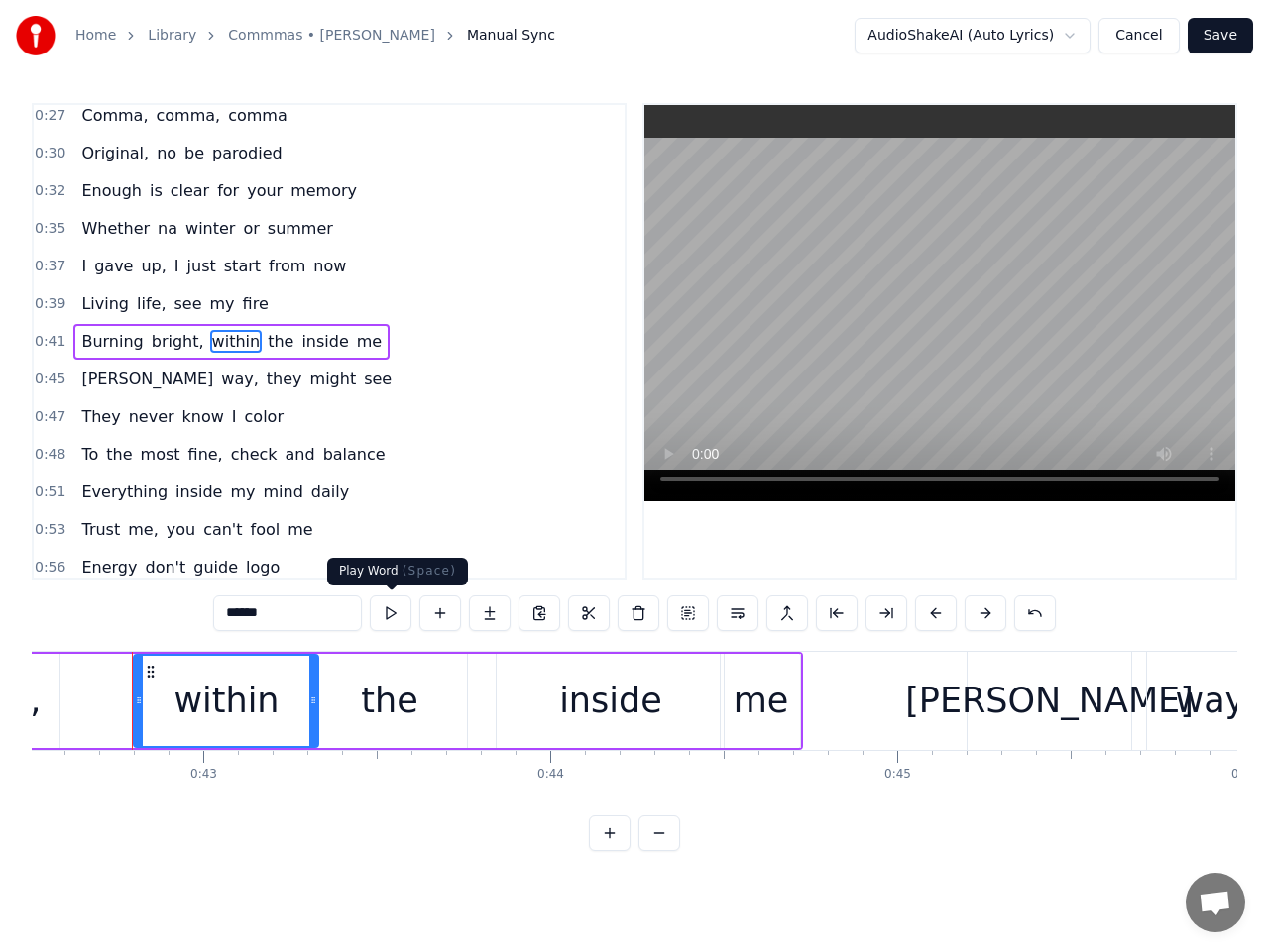
click at [386, 608] on button at bounding box center [391, 614] width 42 height 36
click at [346, 710] on div "the" at bounding box center [389, 701] width 156 height 94
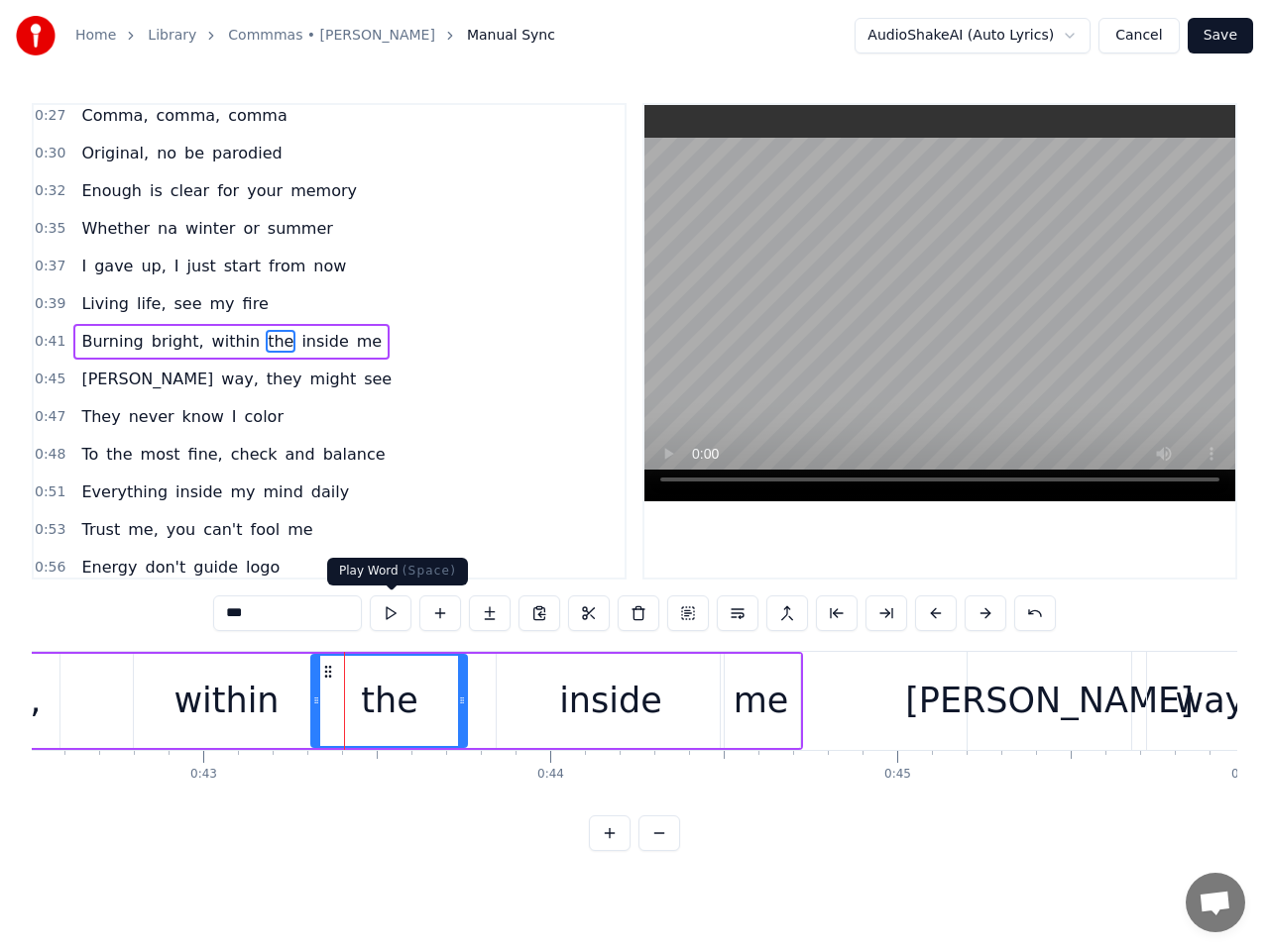
click at [388, 609] on button at bounding box center [391, 614] width 42 height 36
click at [530, 694] on div "inside" at bounding box center [610, 701] width 227 height 94
type input "******"
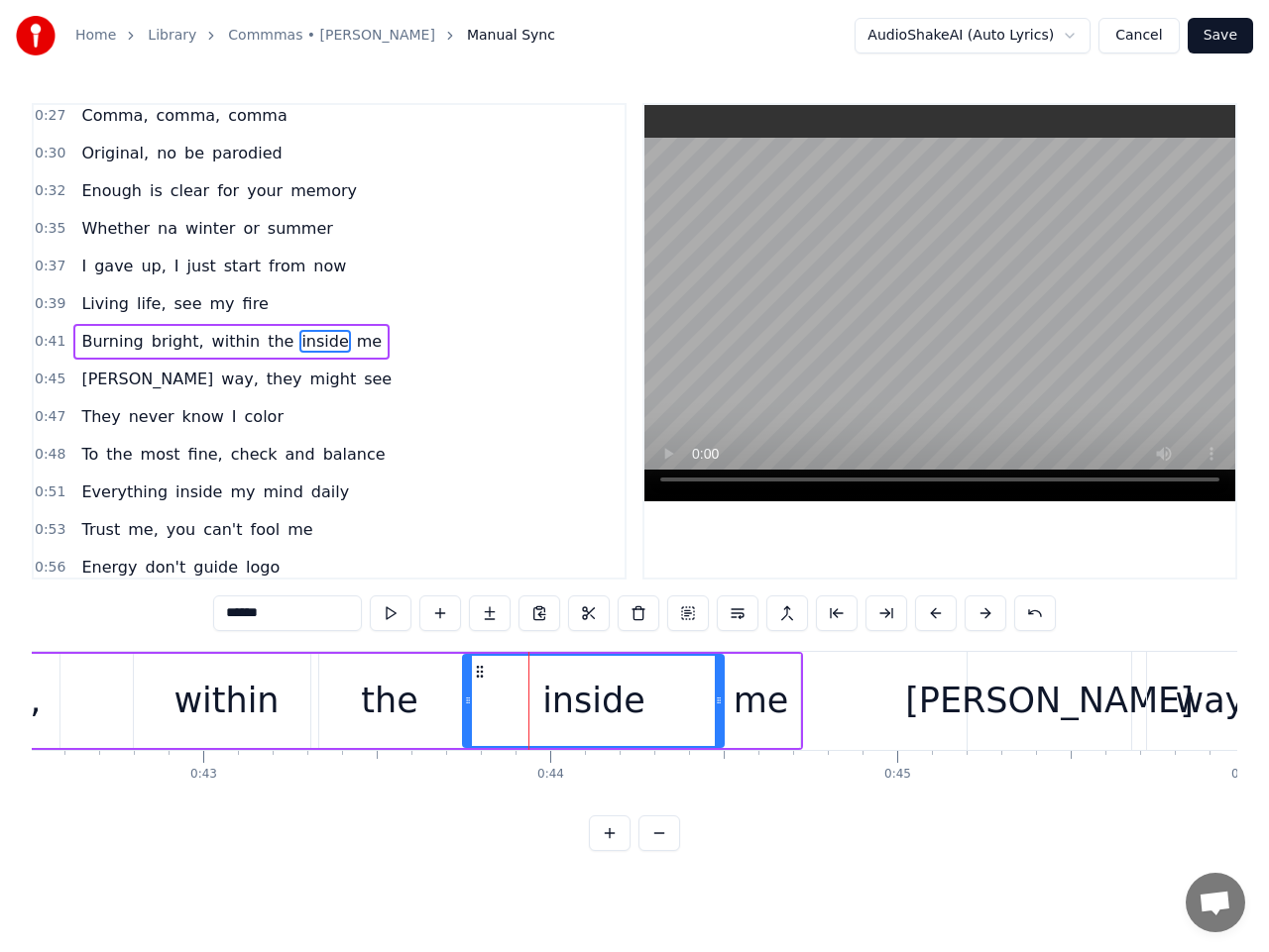
drag, startPoint x: 500, startPoint y: 707, endPoint x: 467, endPoint y: 706, distance: 33.7
click at [467, 706] on icon at bounding box center [468, 701] width 8 height 16
click at [46, 343] on span "0:41" at bounding box center [50, 342] width 31 height 20
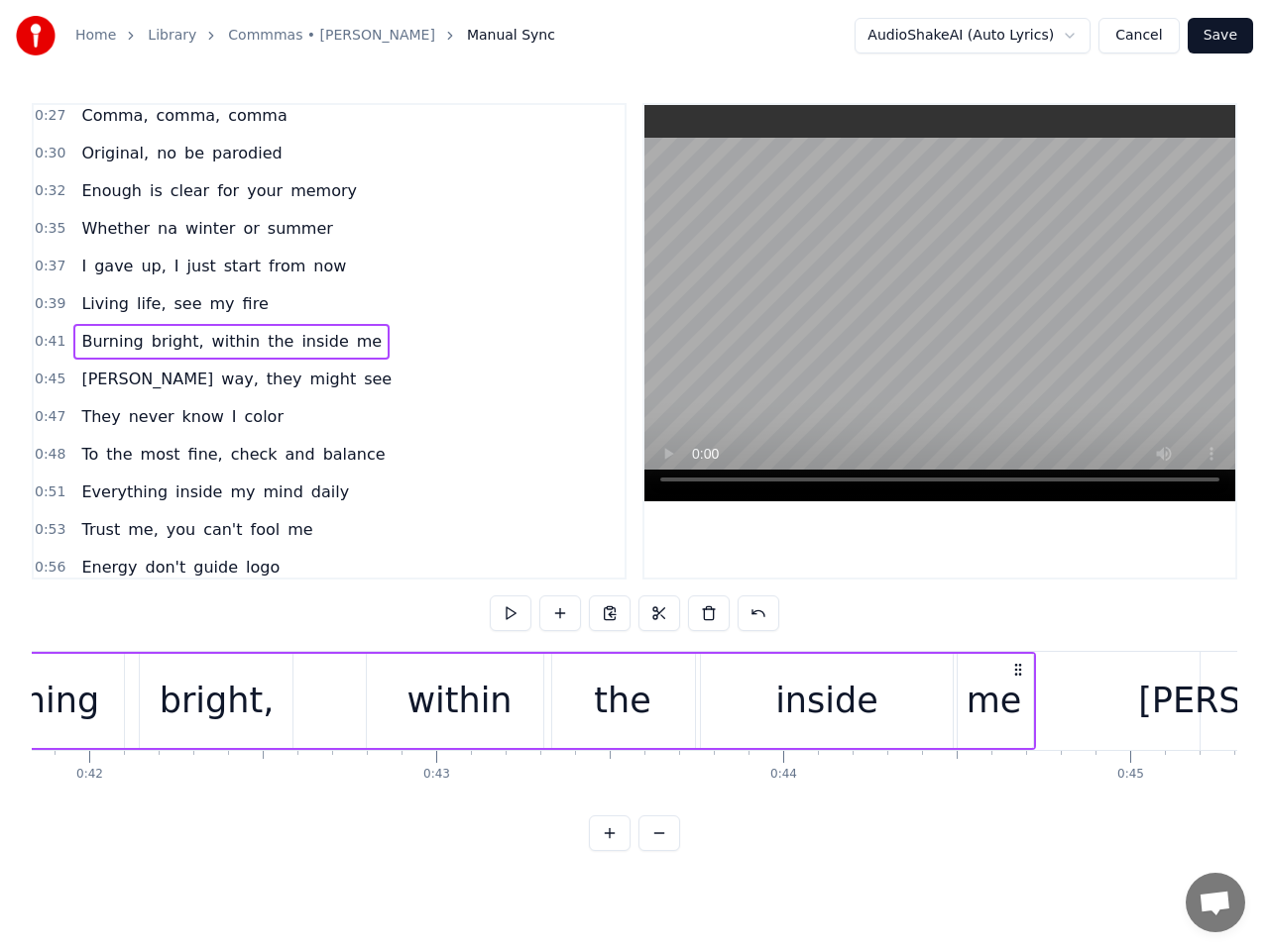
scroll to position [0, 14316]
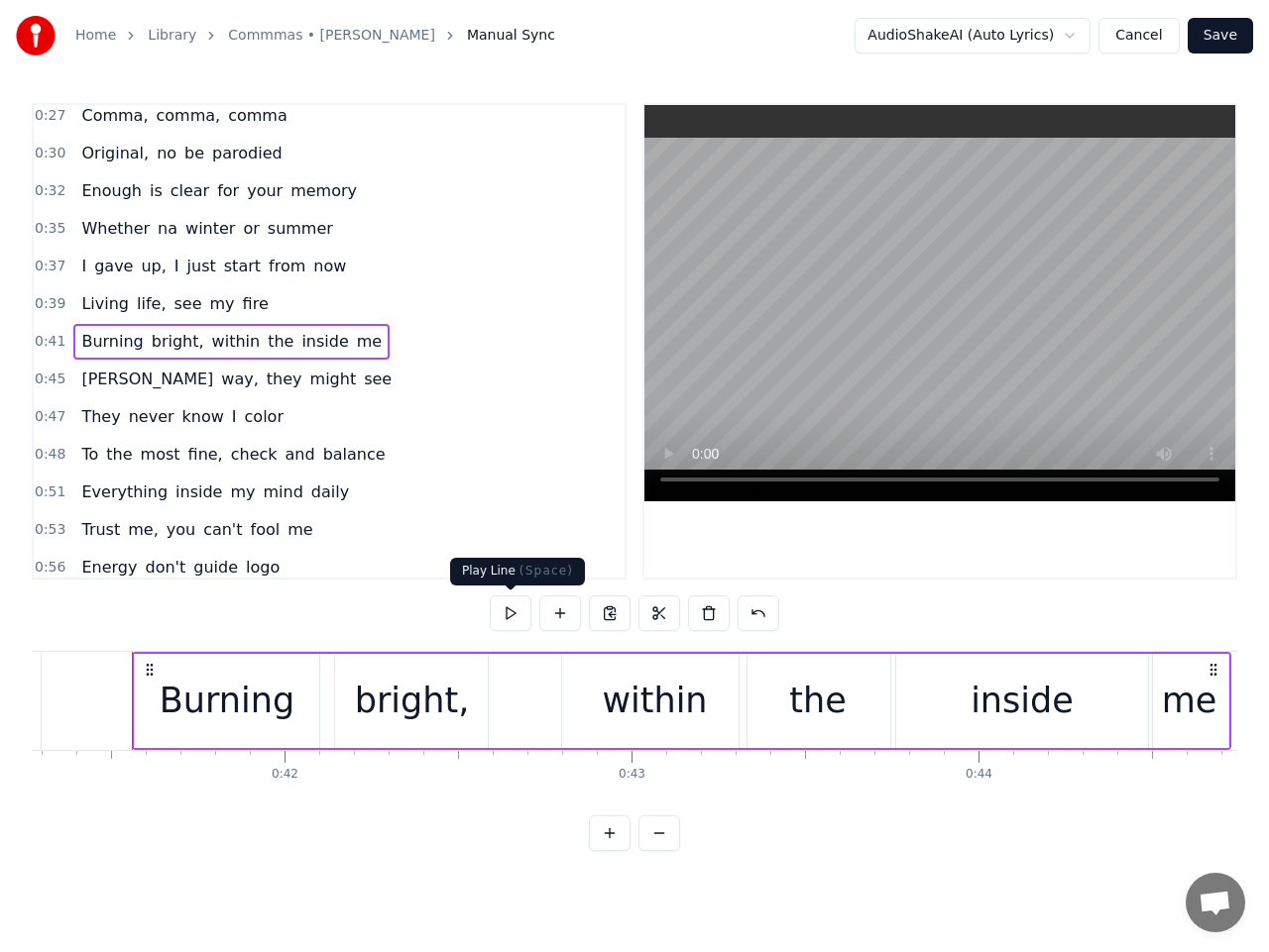
click at [514, 613] on button at bounding box center [511, 614] width 42 height 36
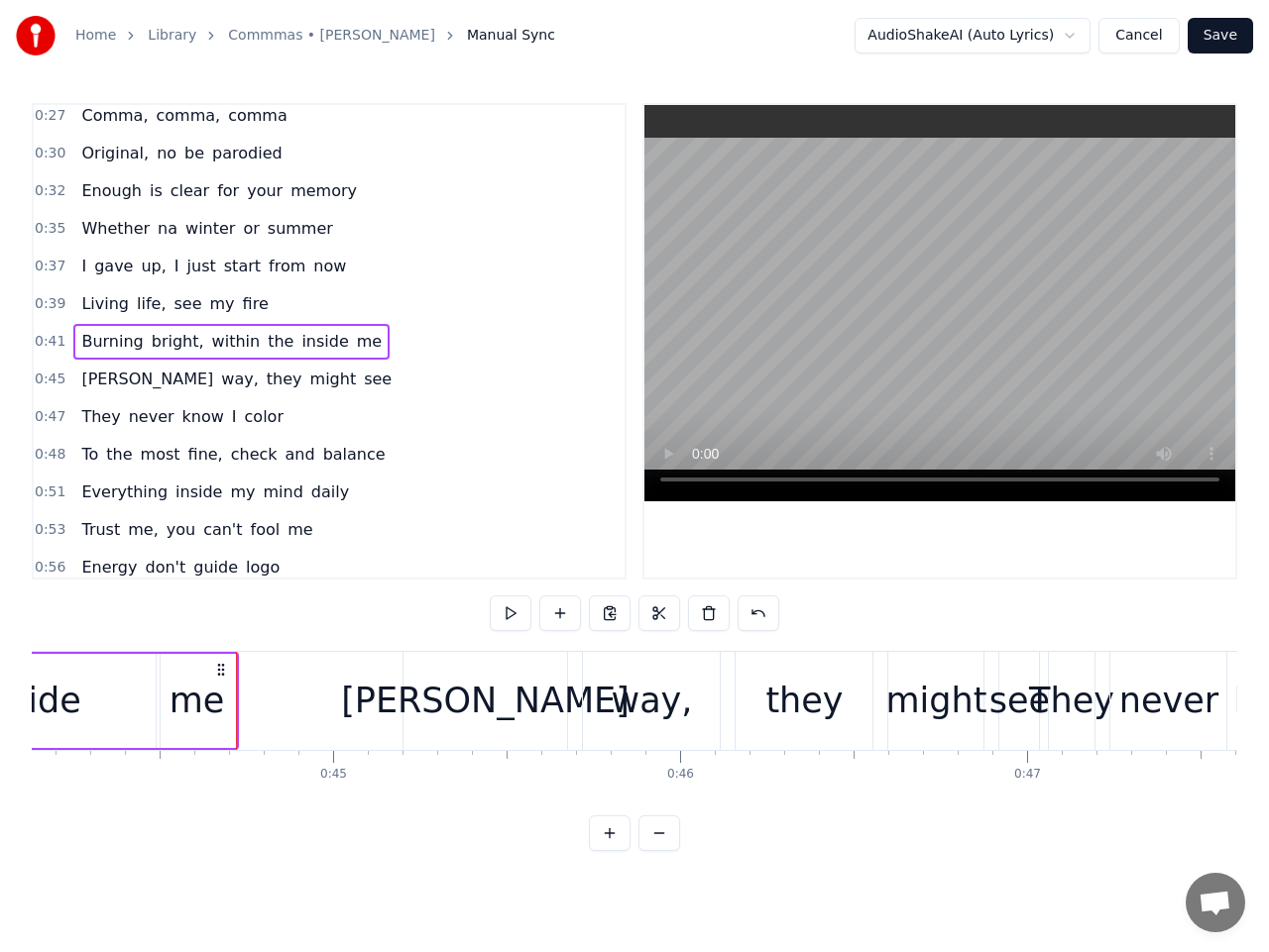
scroll to position [0, 15412]
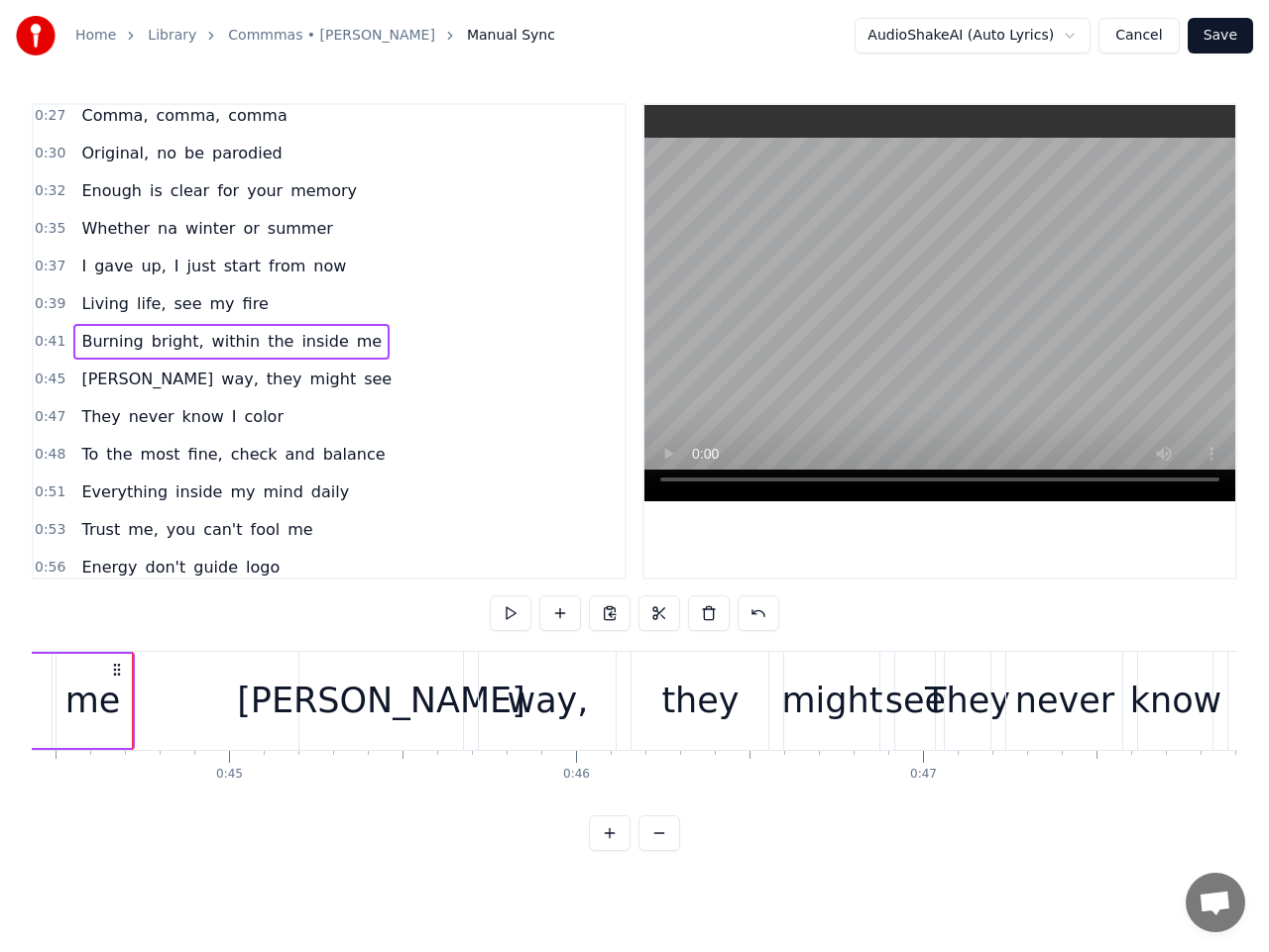
click at [214, 349] on span "within" at bounding box center [236, 341] width 53 height 23
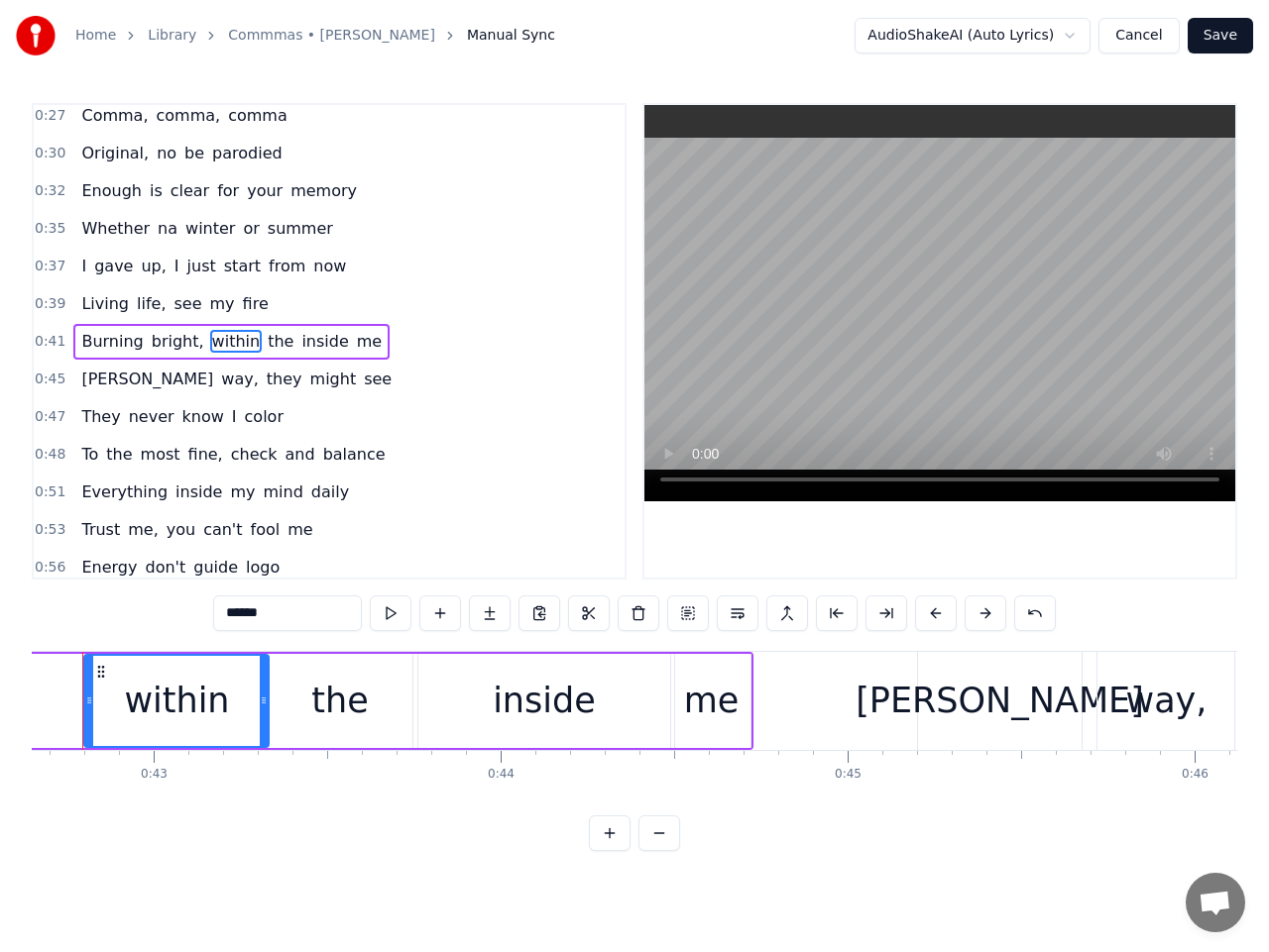
scroll to position [0, 14744]
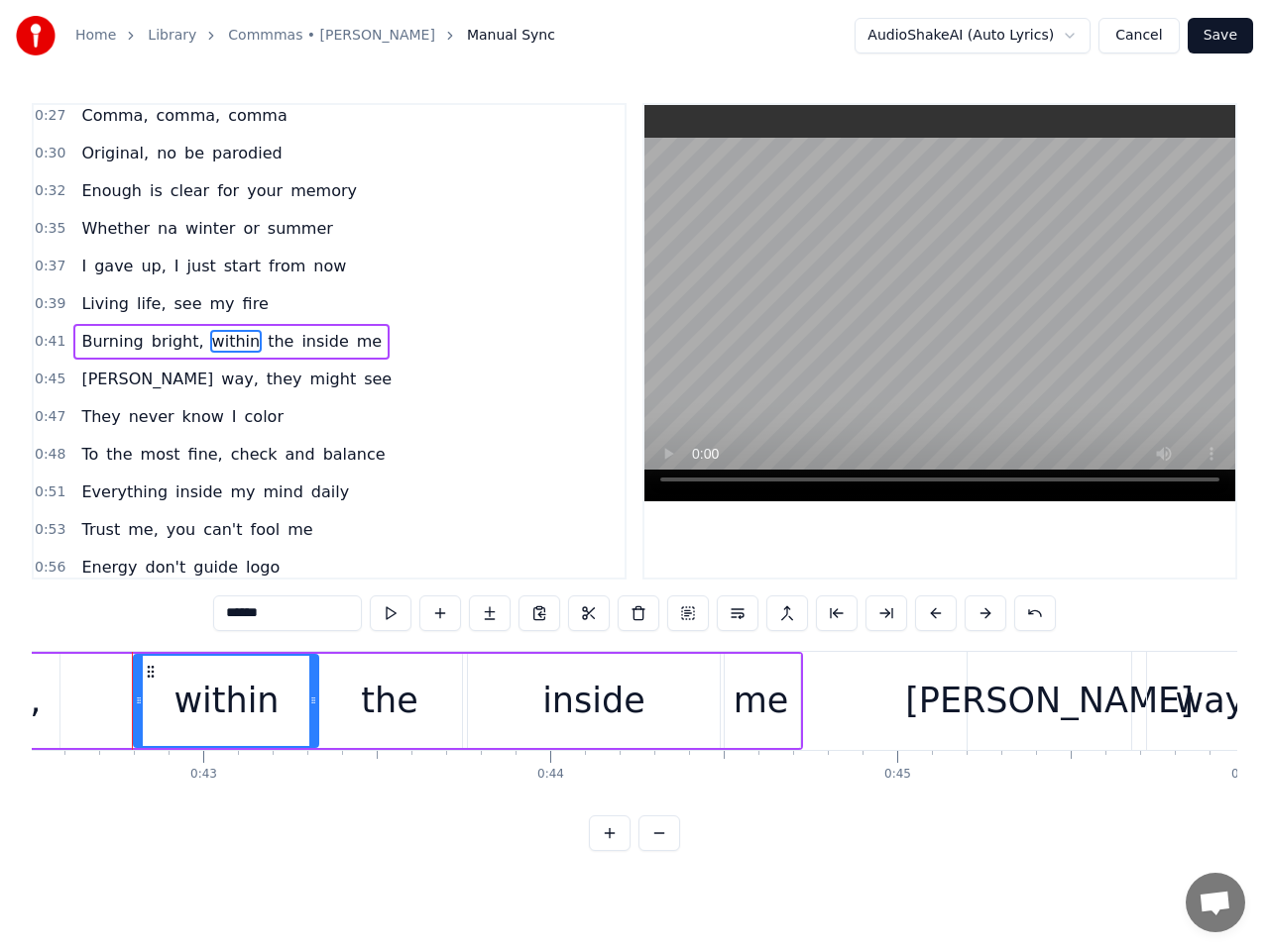
click at [500, 708] on div "inside" at bounding box center [593, 701] width 261 height 94
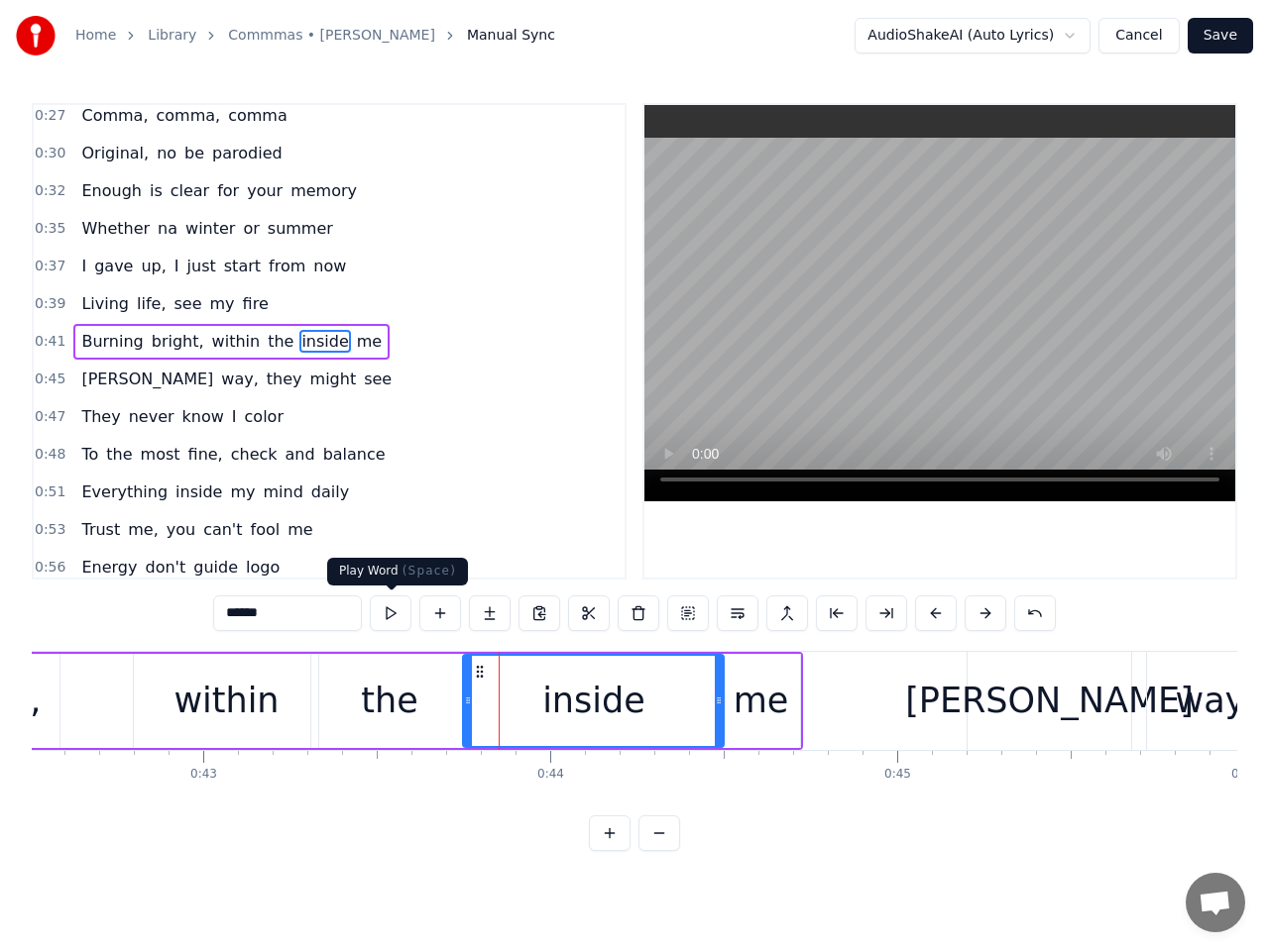
click at [388, 609] on button at bounding box center [391, 614] width 42 height 36
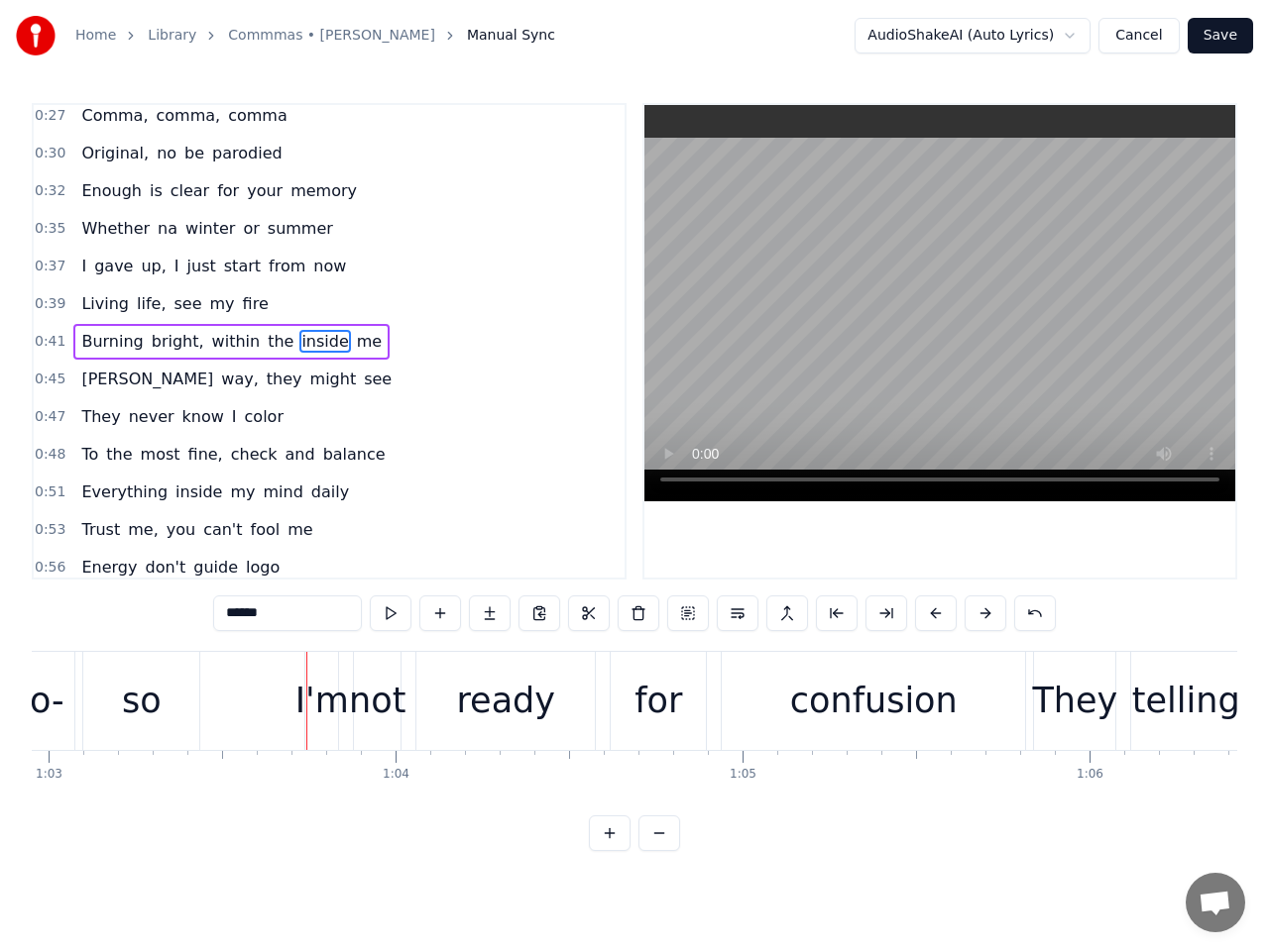
scroll to position [0, 21867]
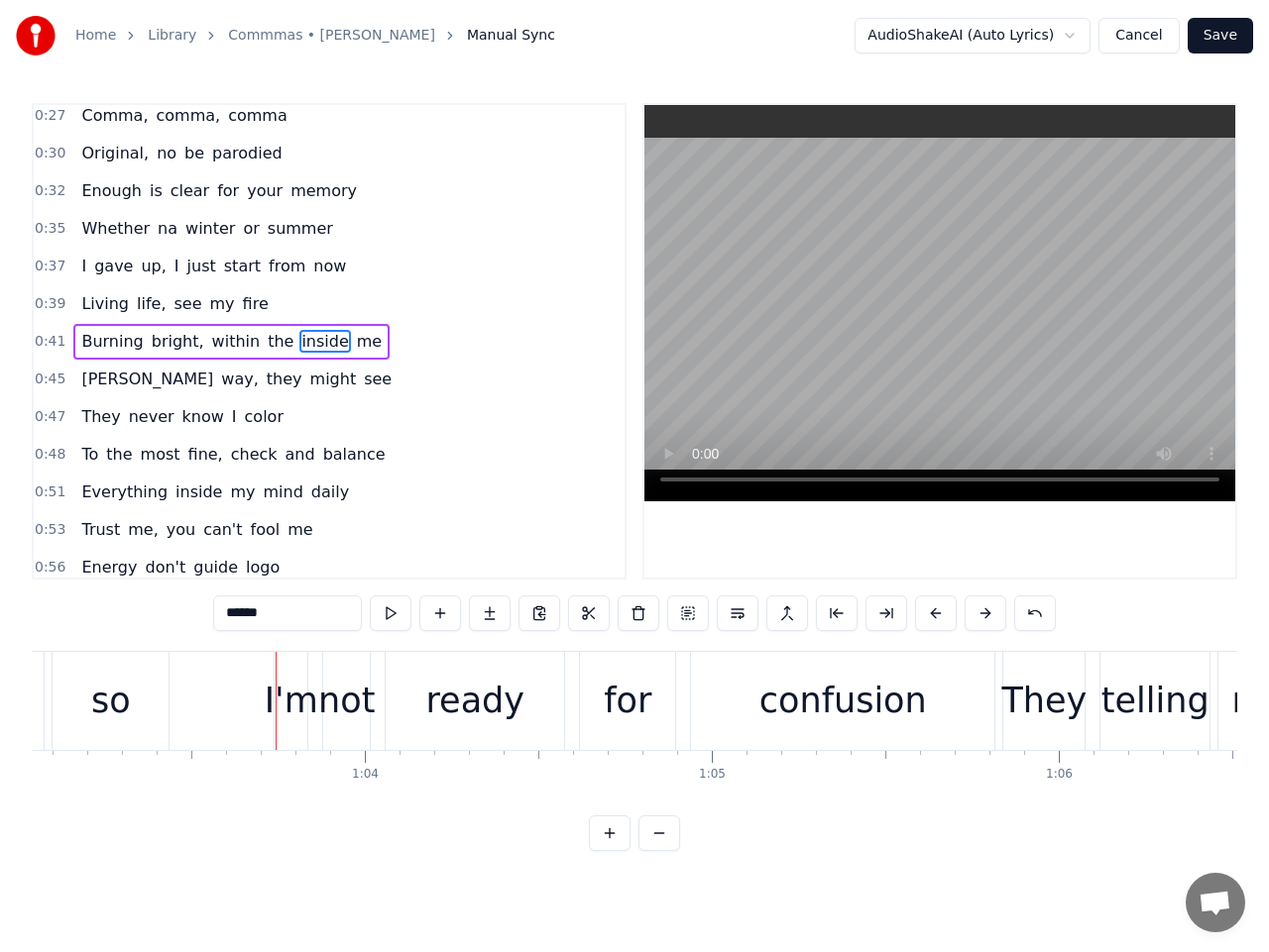
click at [114, 708] on div "so" at bounding box center [111, 701] width 40 height 53
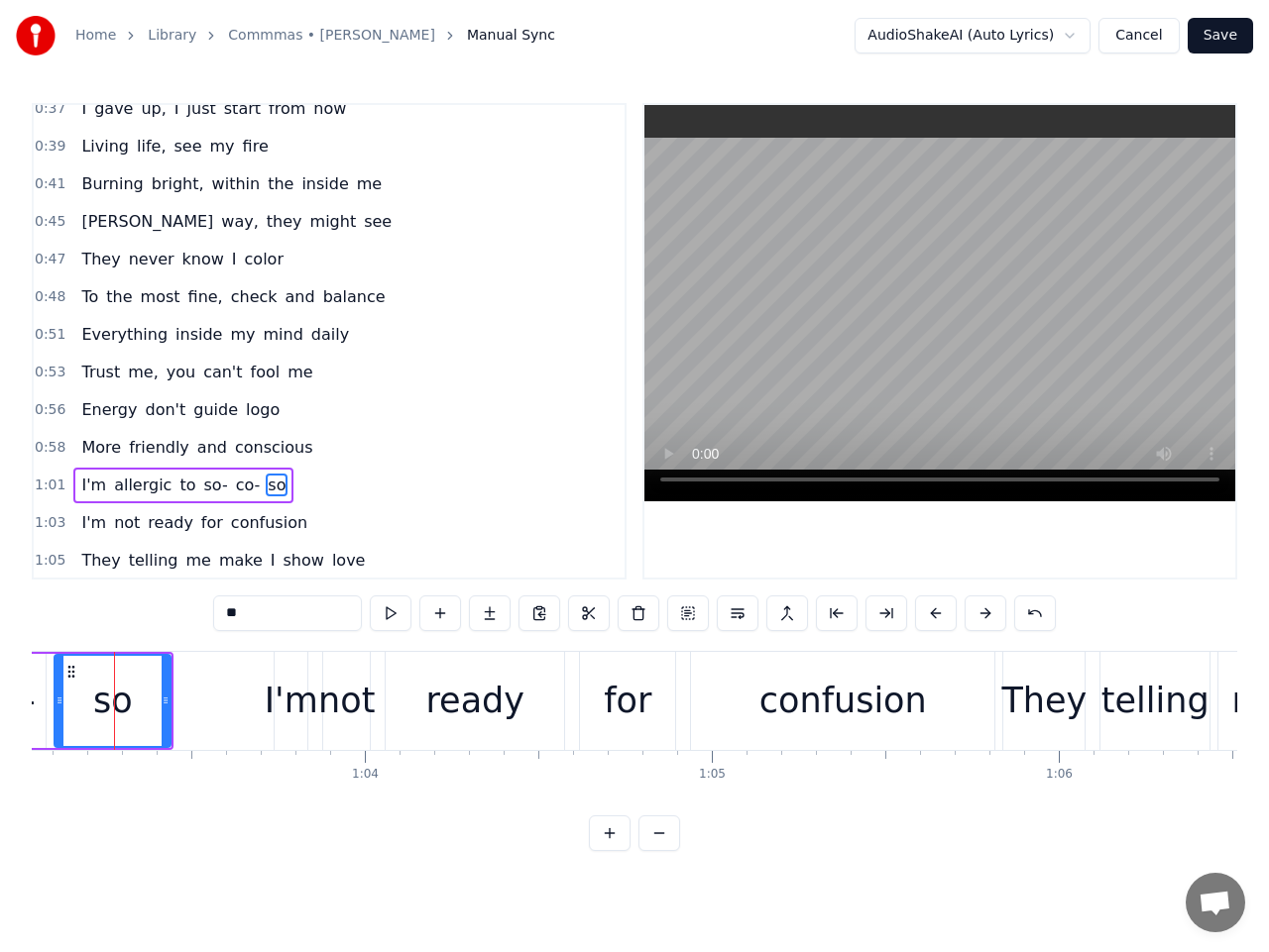
scroll to position [0, 21850]
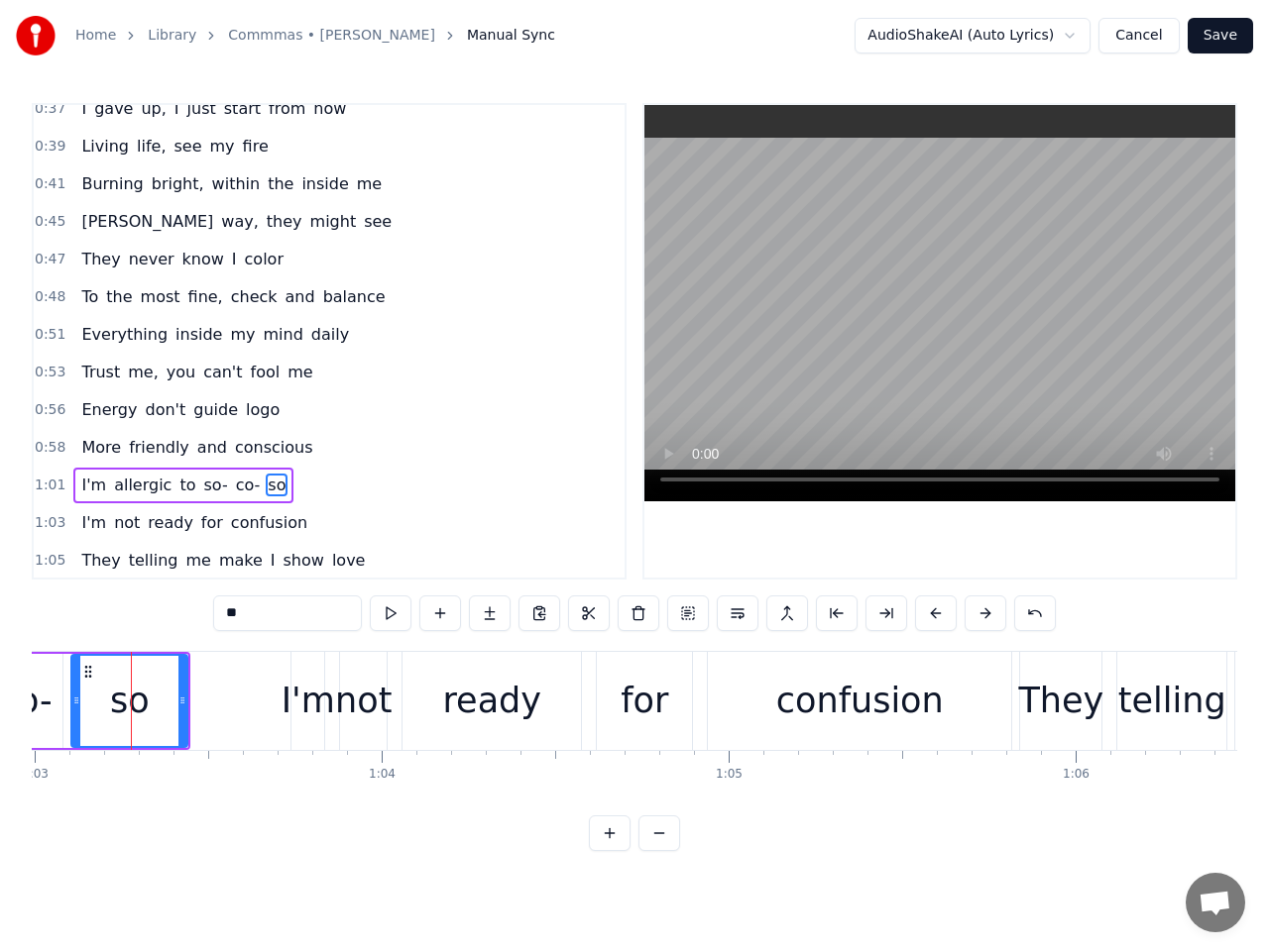
click at [805, 697] on div "confusion" at bounding box center [859, 701] width 167 height 53
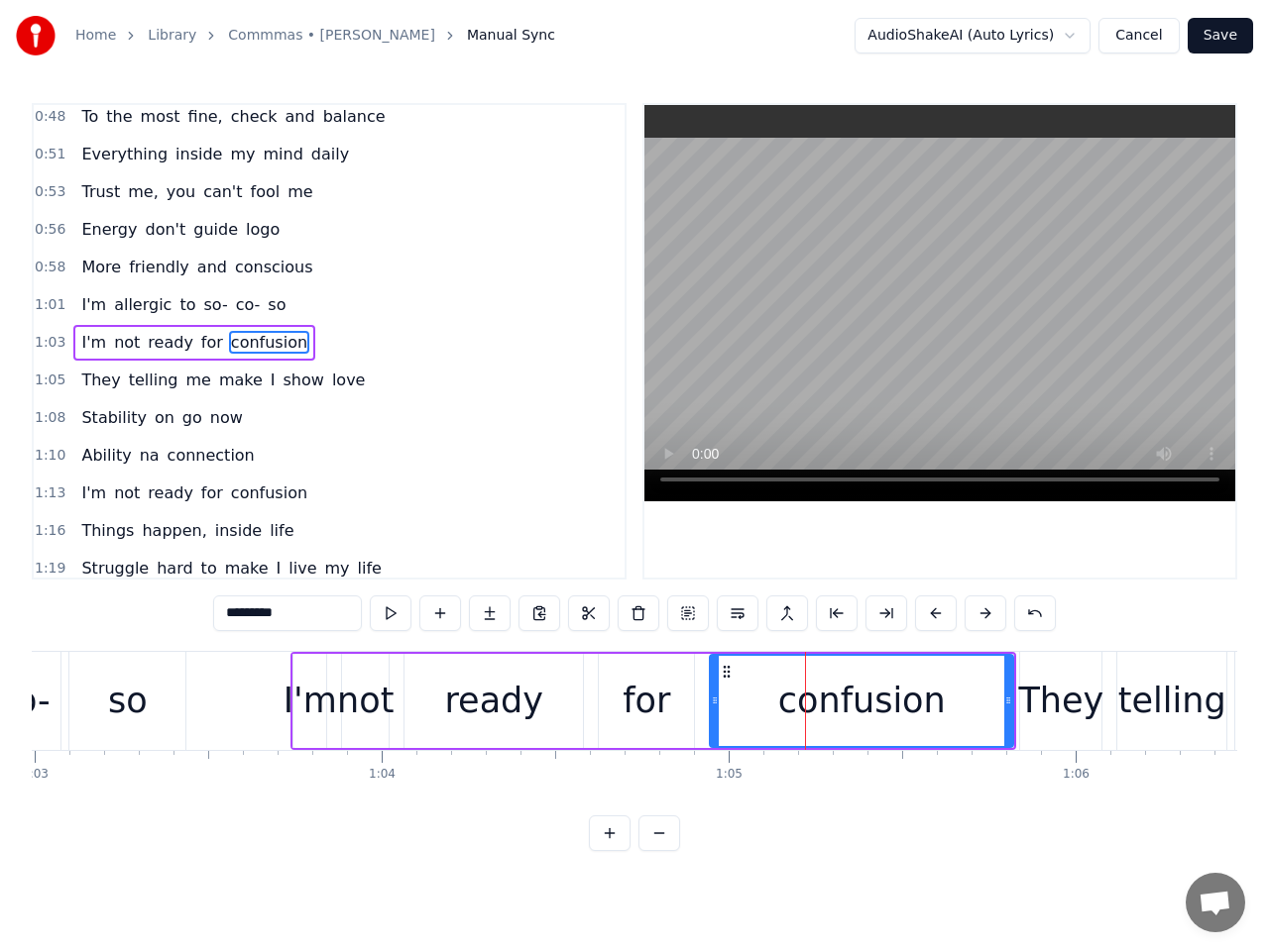
scroll to position [535, 0]
click at [396, 617] on button at bounding box center [391, 614] width 42 height 36
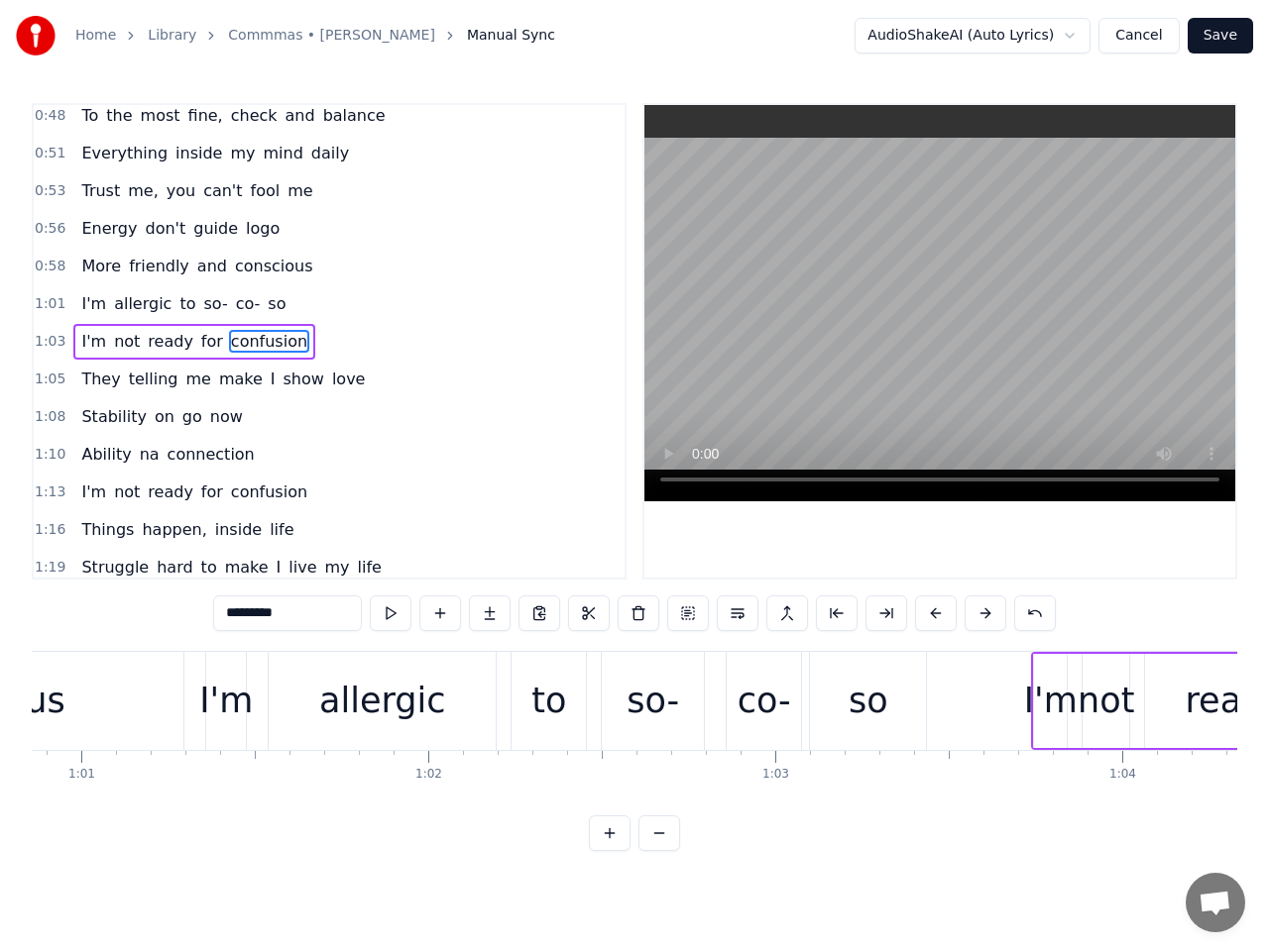
scroll to position [0, 21097]
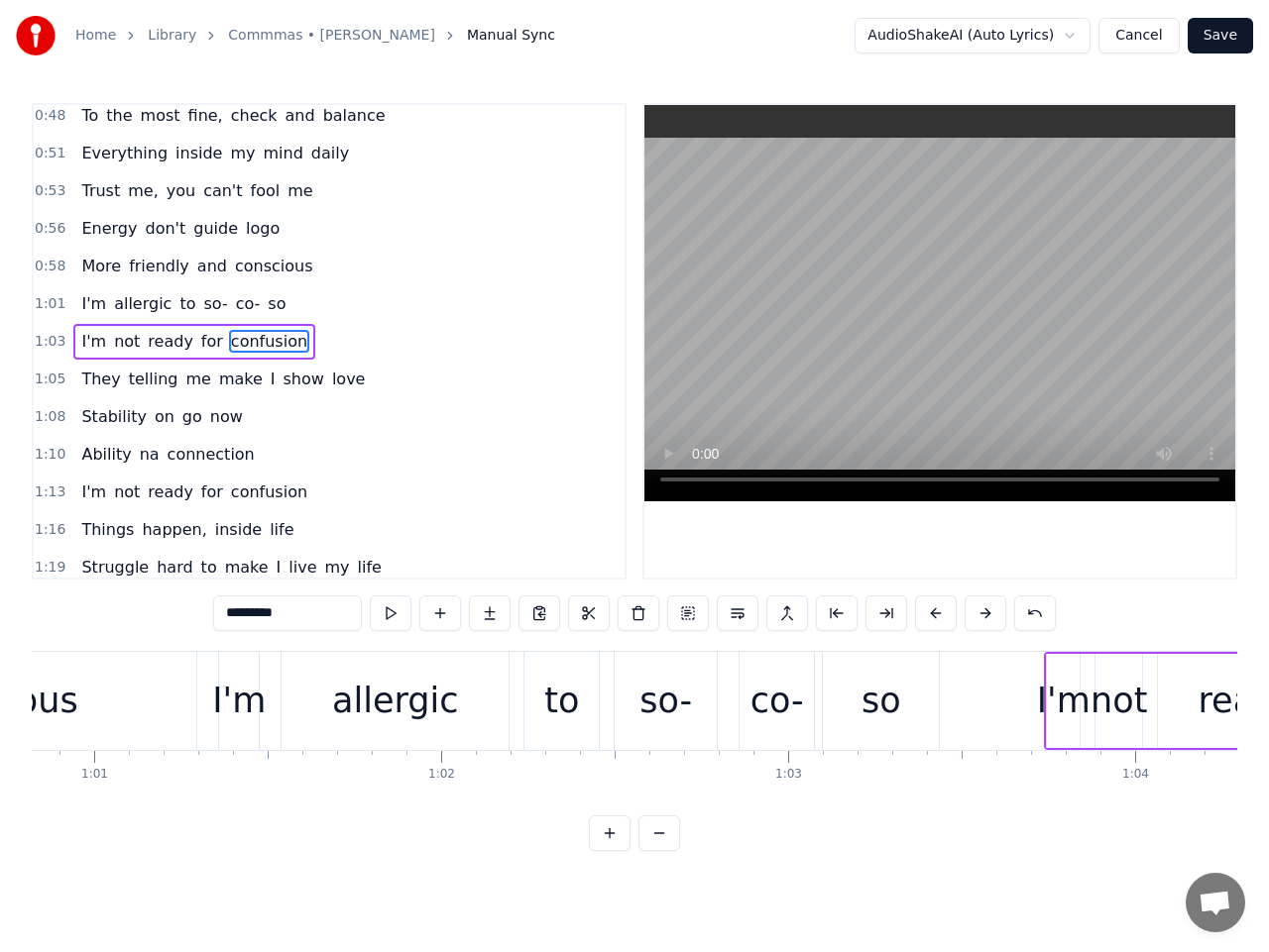
click at [246, 268] on span "conscious" at bounding box center [274, 266] width 82 height 23
type input "*********"
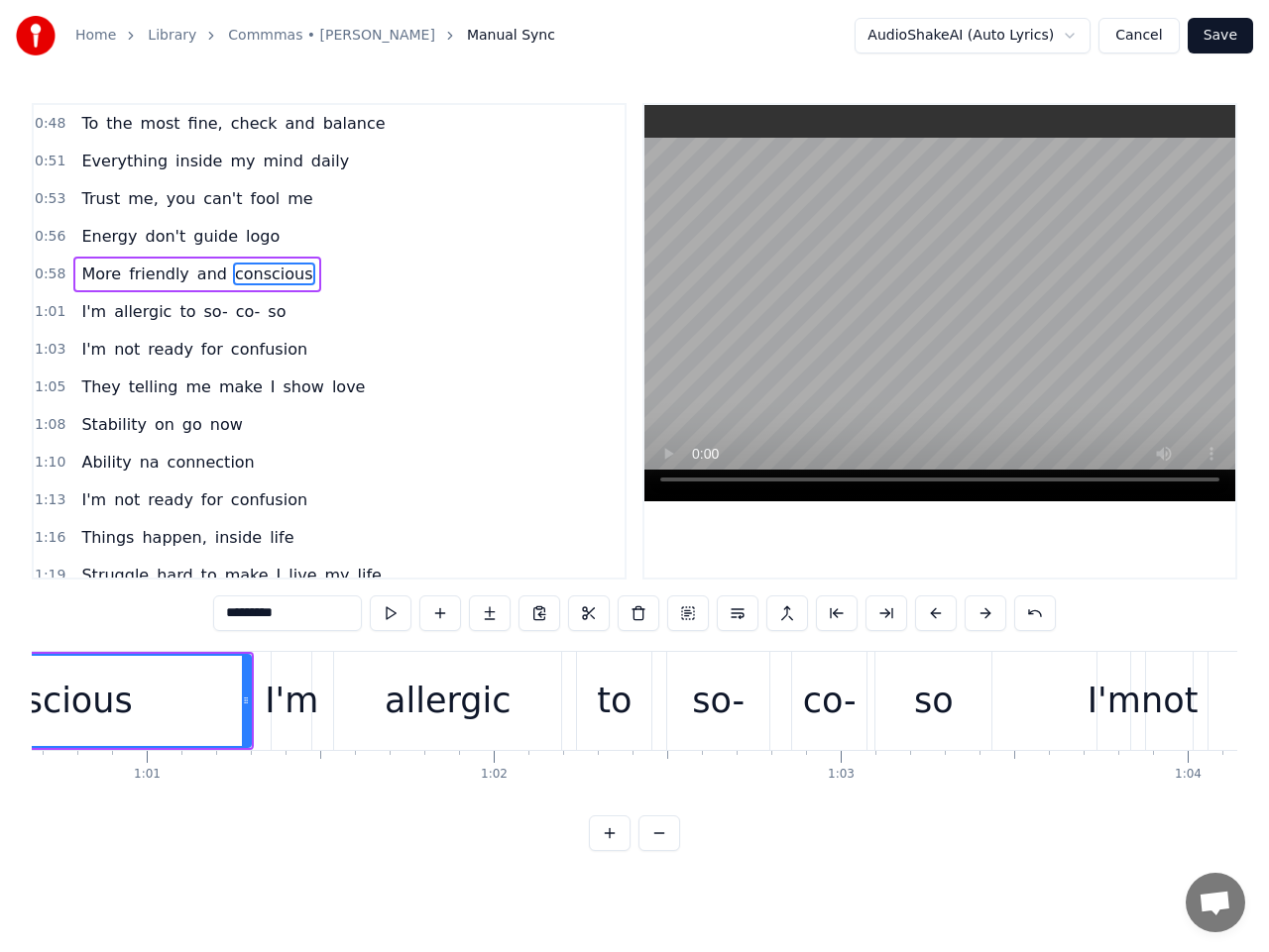
scroll to position [0, 20754]
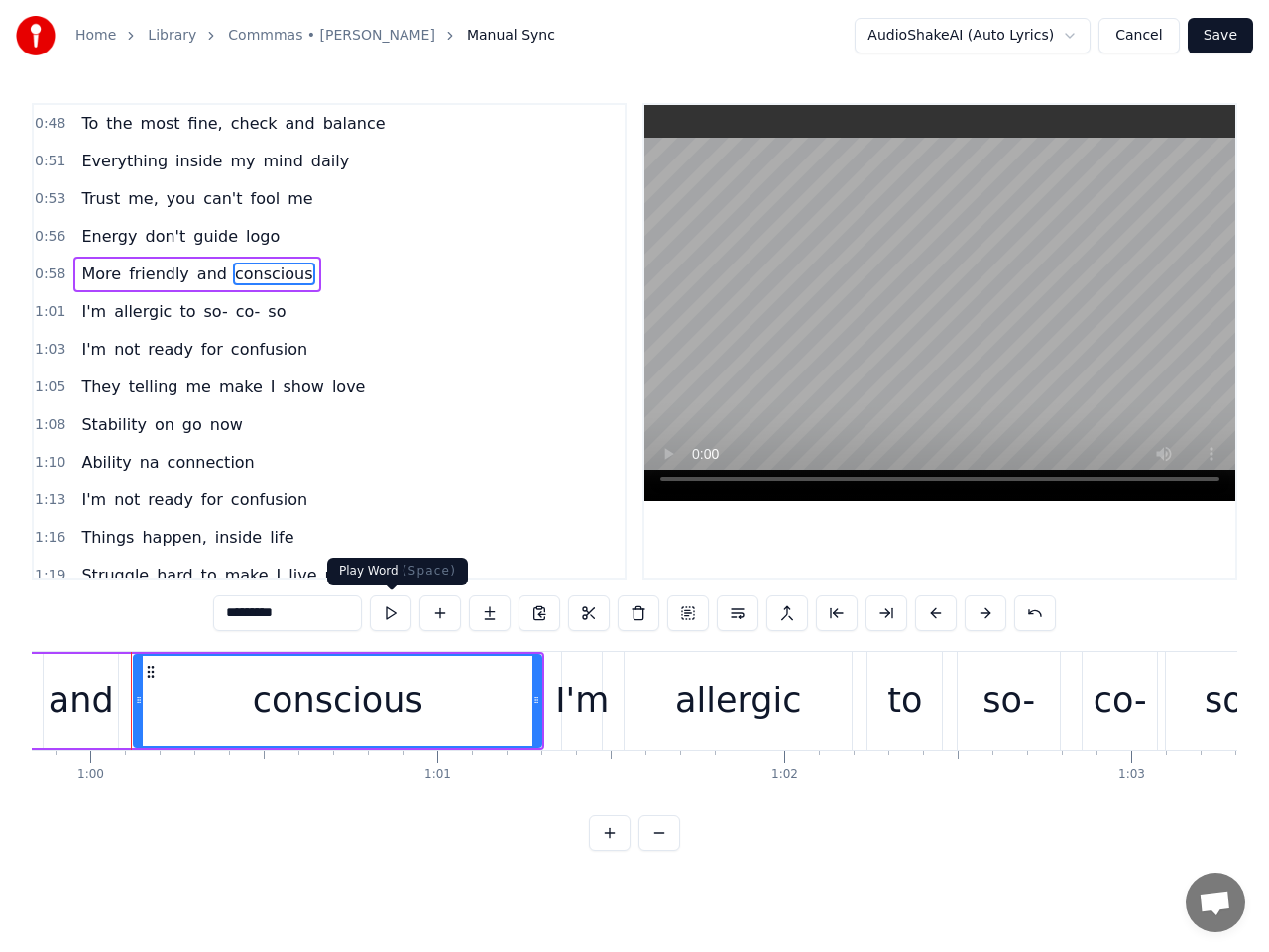
click at [395, 612] on button at bounding box center [391, 614] width 42 height 36
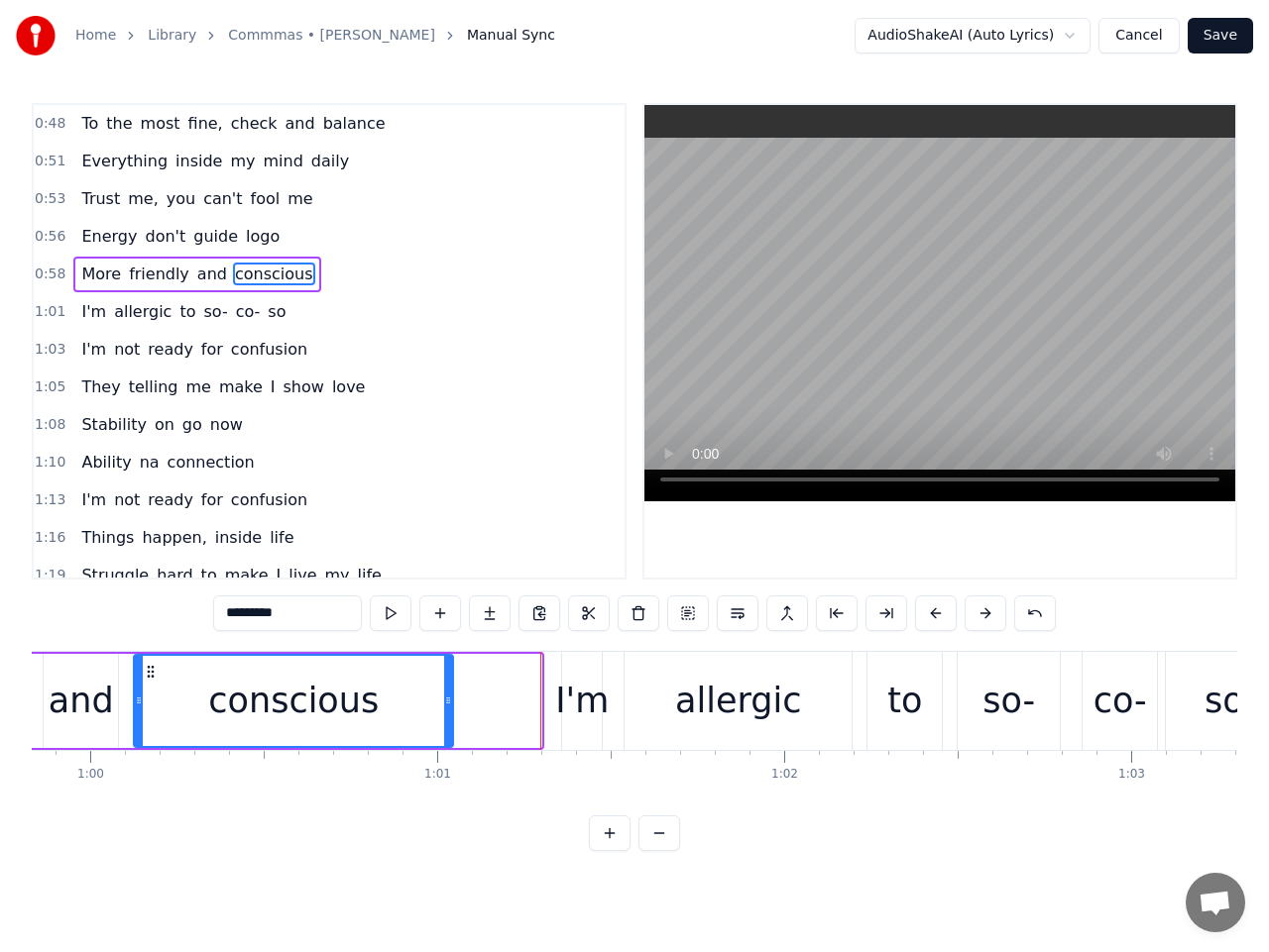
drag, startPoint x: 532, startPoint y: 707, endPoint x: 444, endPoint y: 701, distance: 88.4
click at [444, 701] on icon at bounding box center [448, 701] width 8 height 16
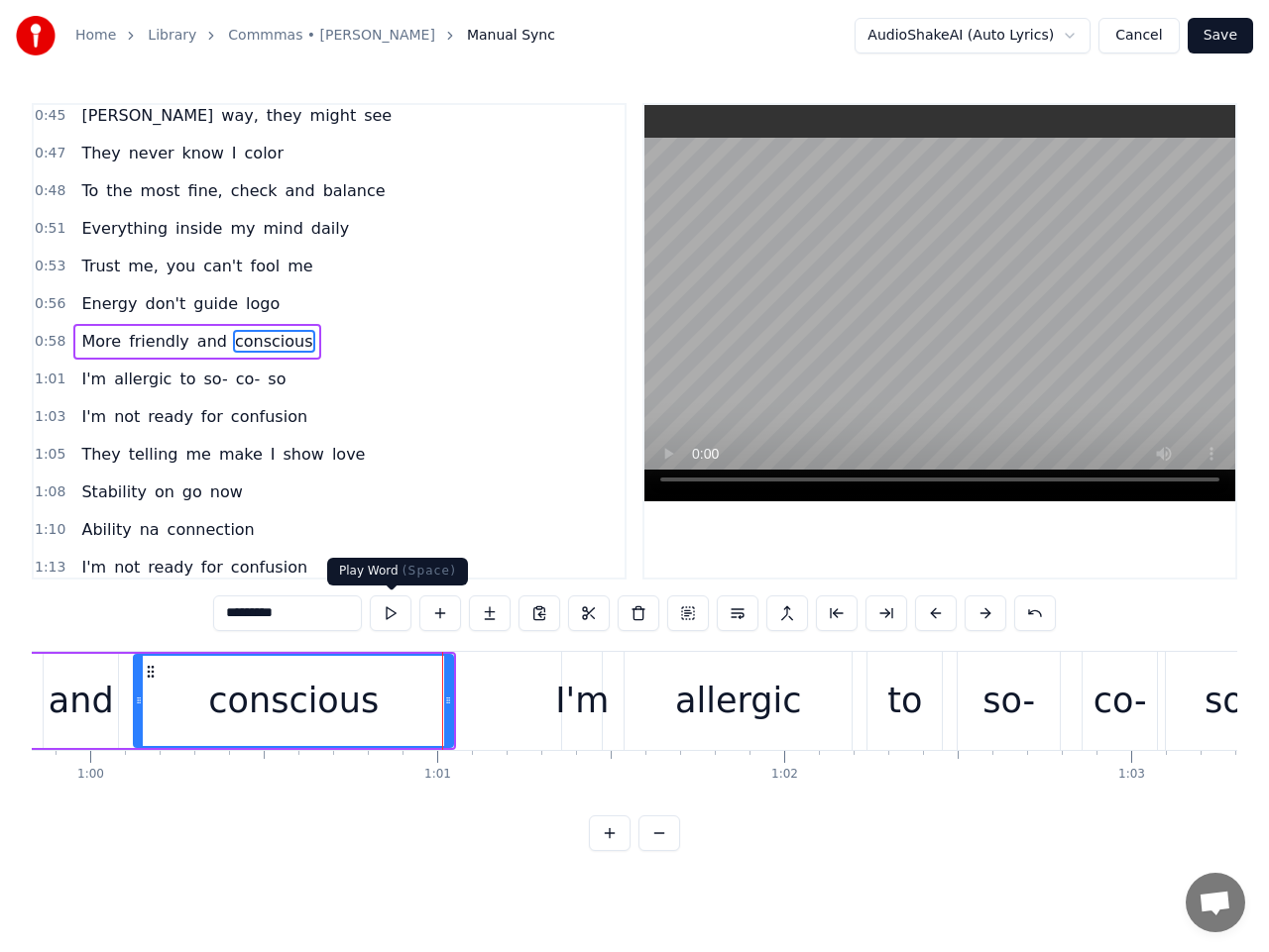
click at [381, 608] on button at bounding box center [391, 614] width 42 height 36
click at [46, 347] on span "0:58" at bounding box center [50, 342] width 31 height 20
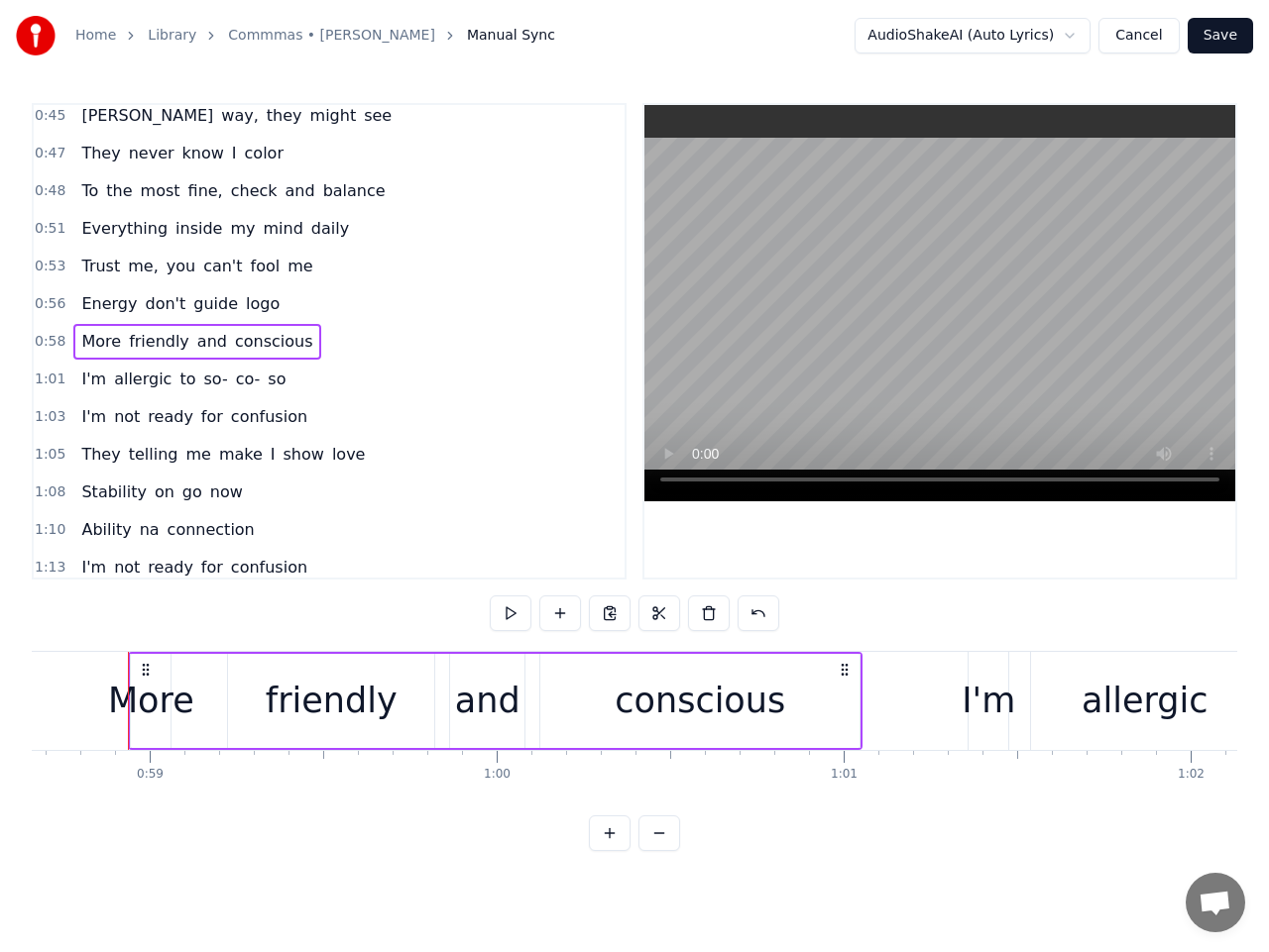
scroll to position [0, 20344]
click at [520, 612] on button at bounding box center [511, 614] width 42 height 36
click at [53, 379] on span "1:01" at bounding box center [50, 380] width 31 height 20
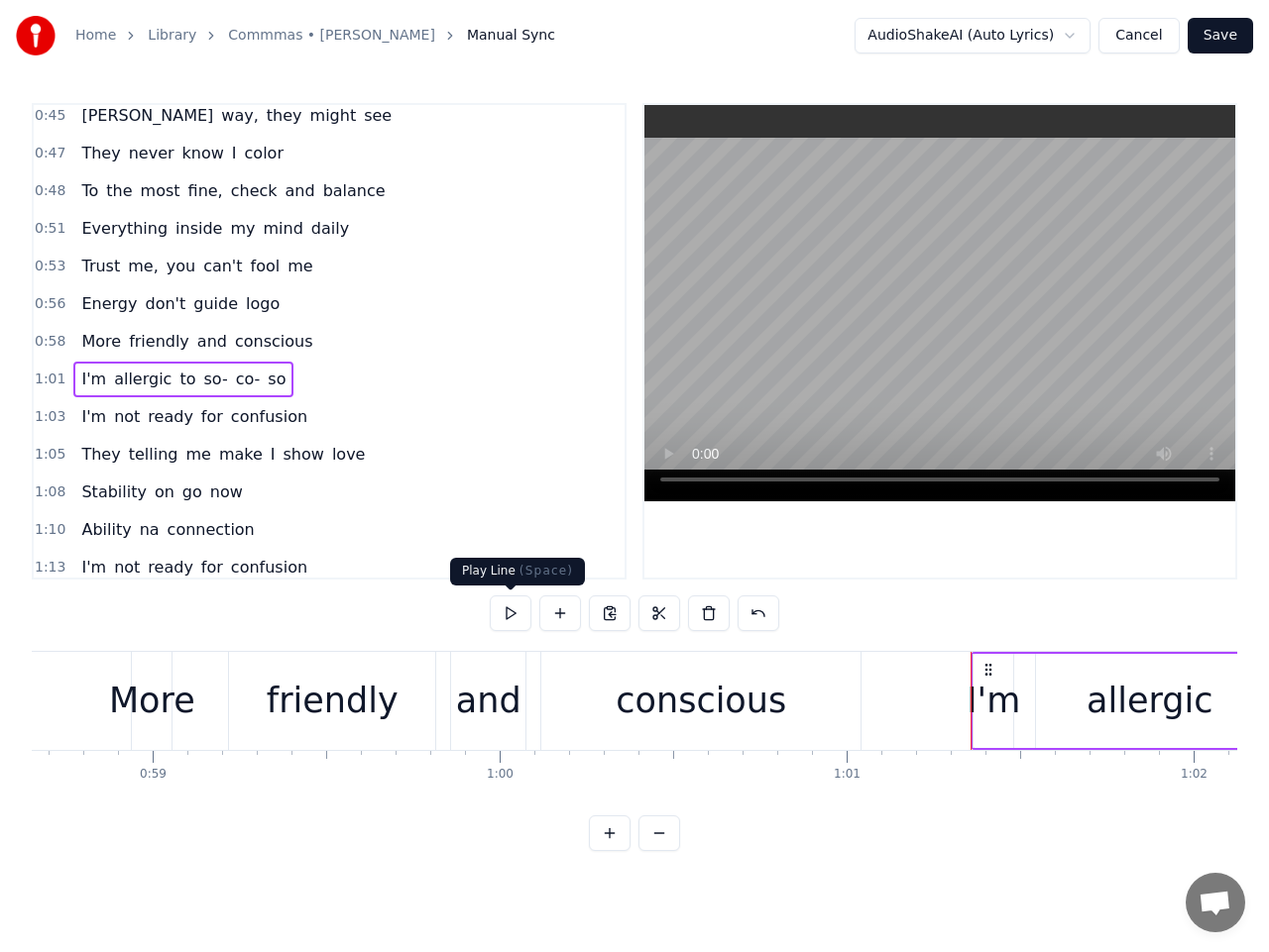
click at [516, 619] on button at bounding box center [511, 614] width 42 height 36
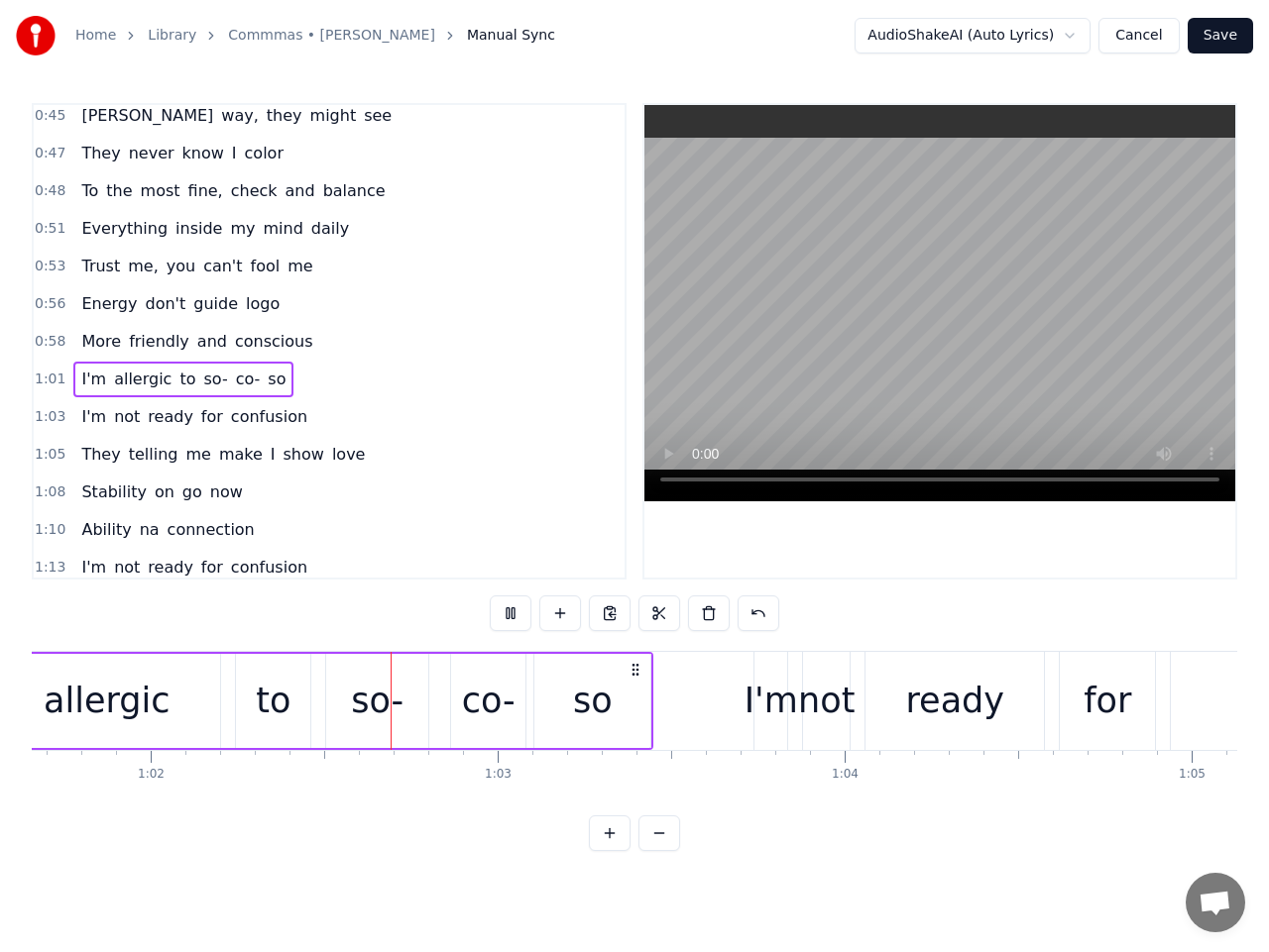
scroll to position [0, 21443]
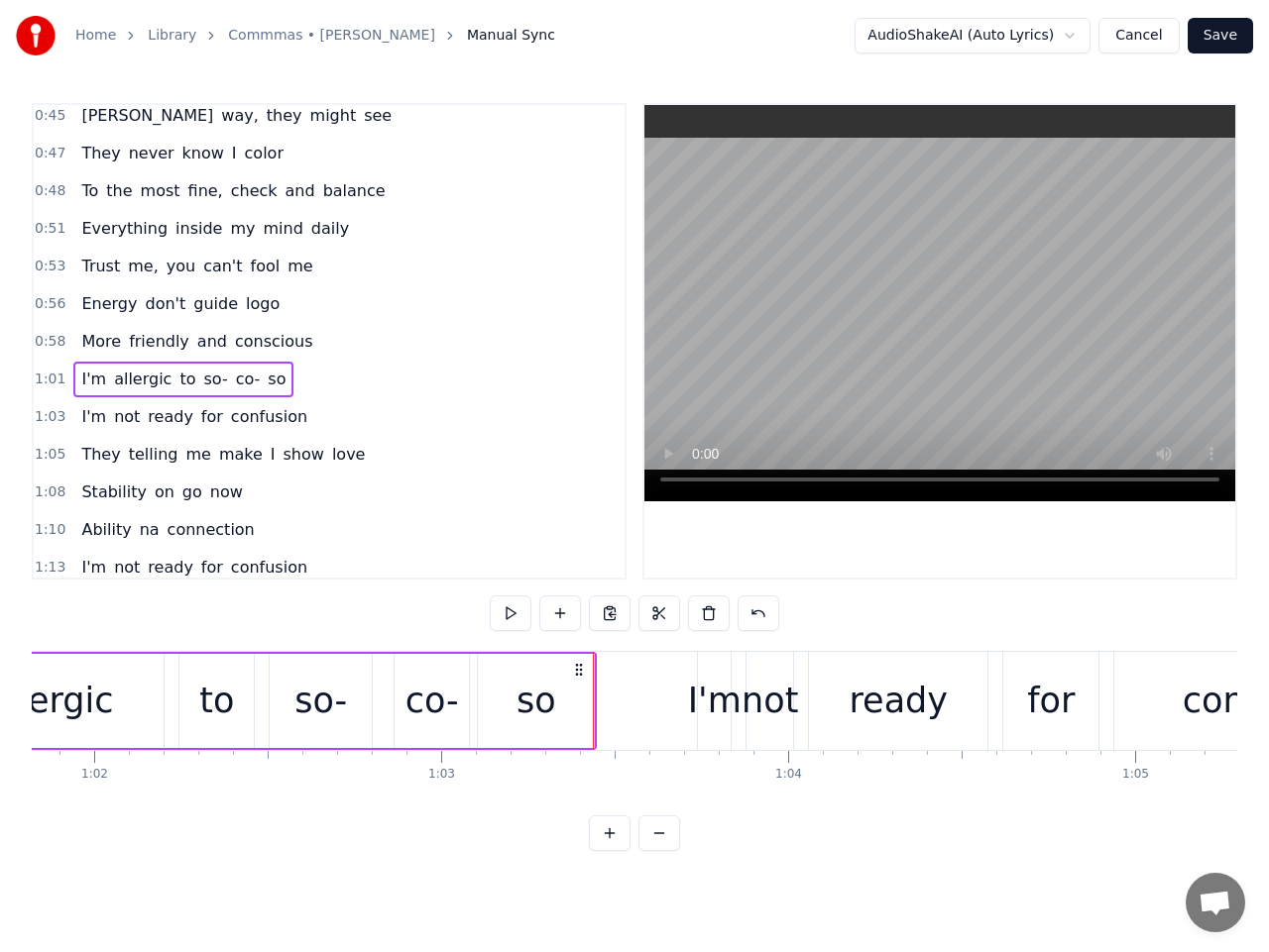
click at [46, 416] on span "1:03" at bounding box center [50, 417] width 31 height 20
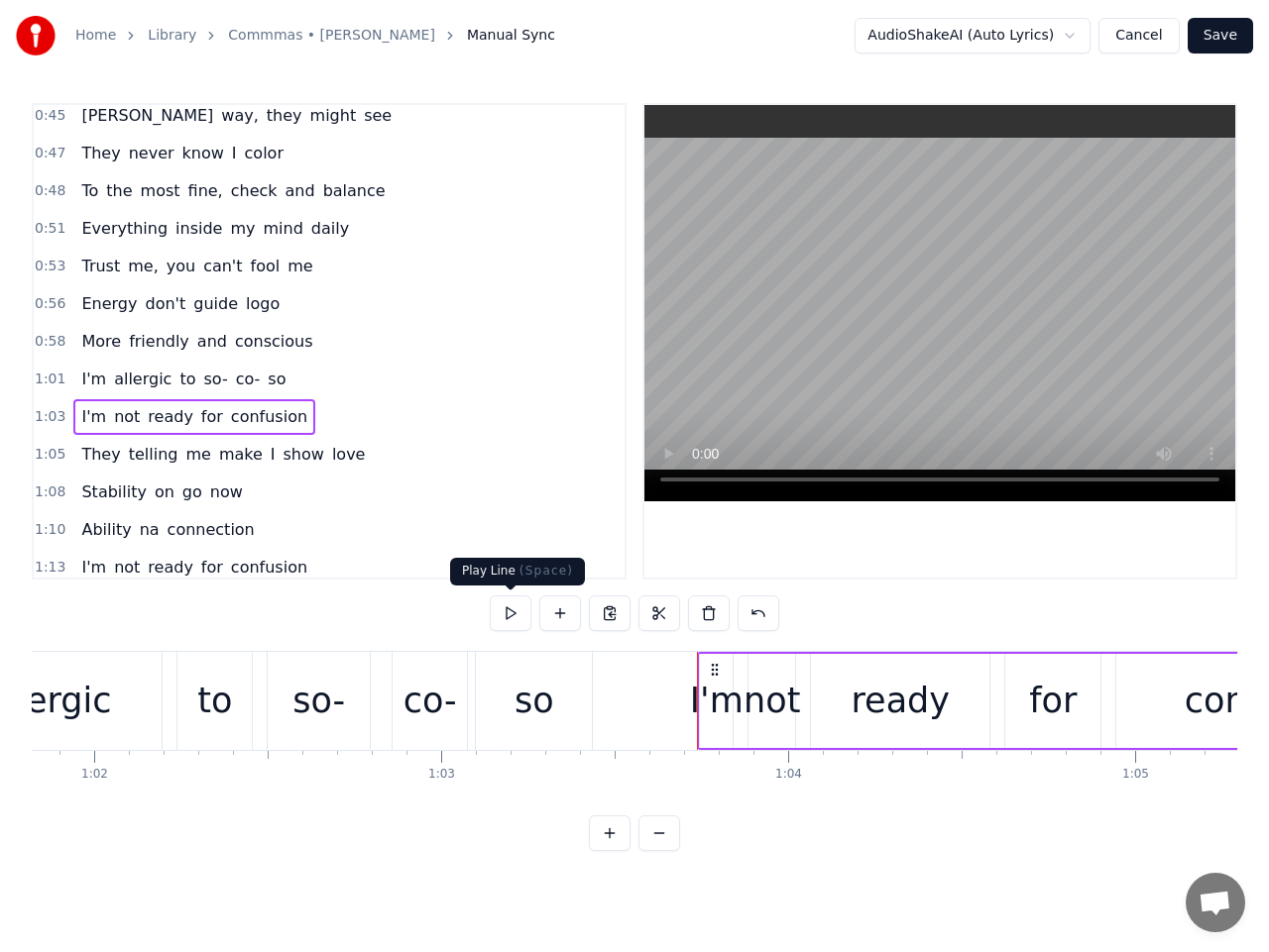
click at [514, 617] on button at bounding box center [511, 614] width 42 height 36
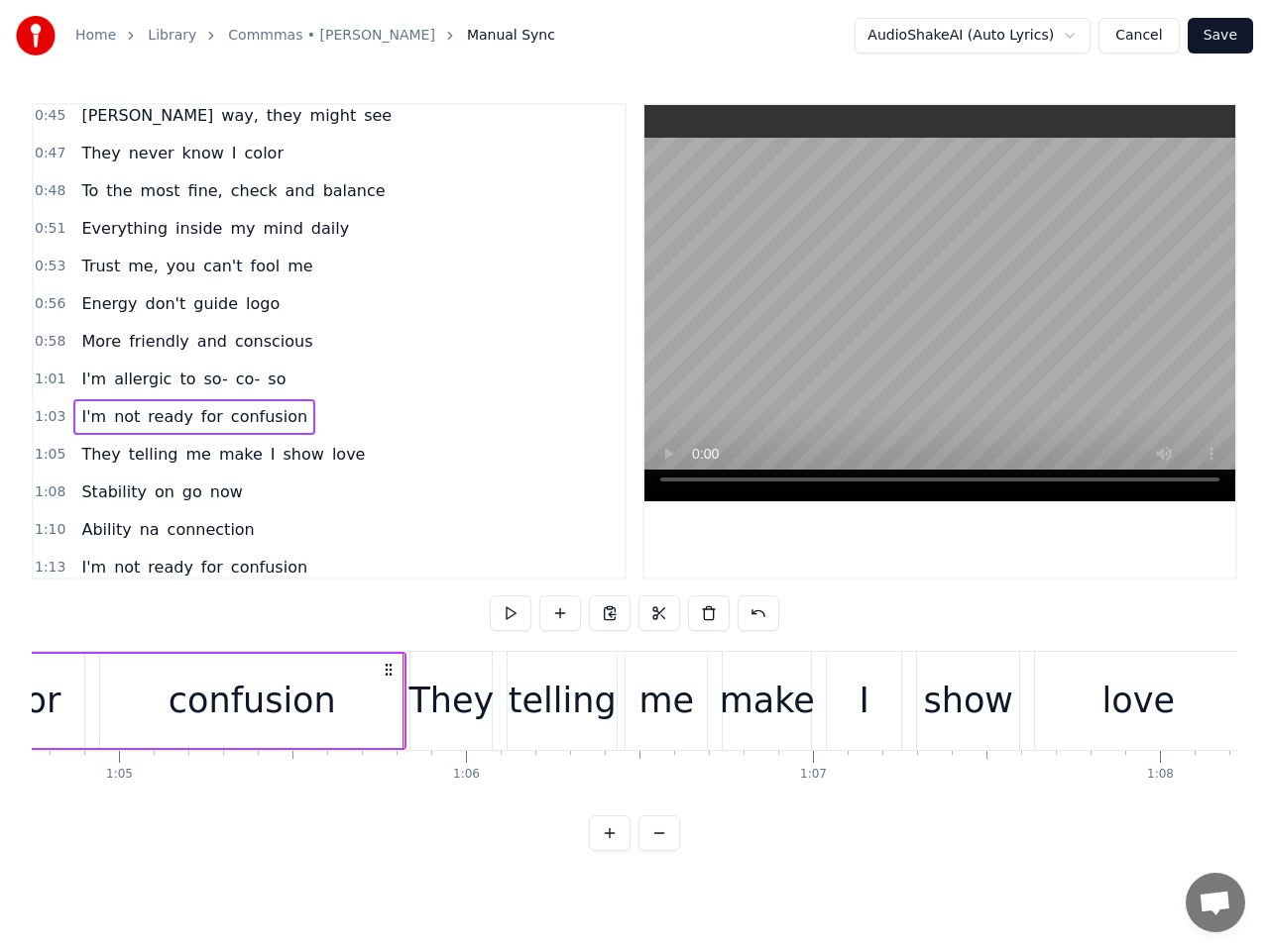
scroll to position [0, 22538]
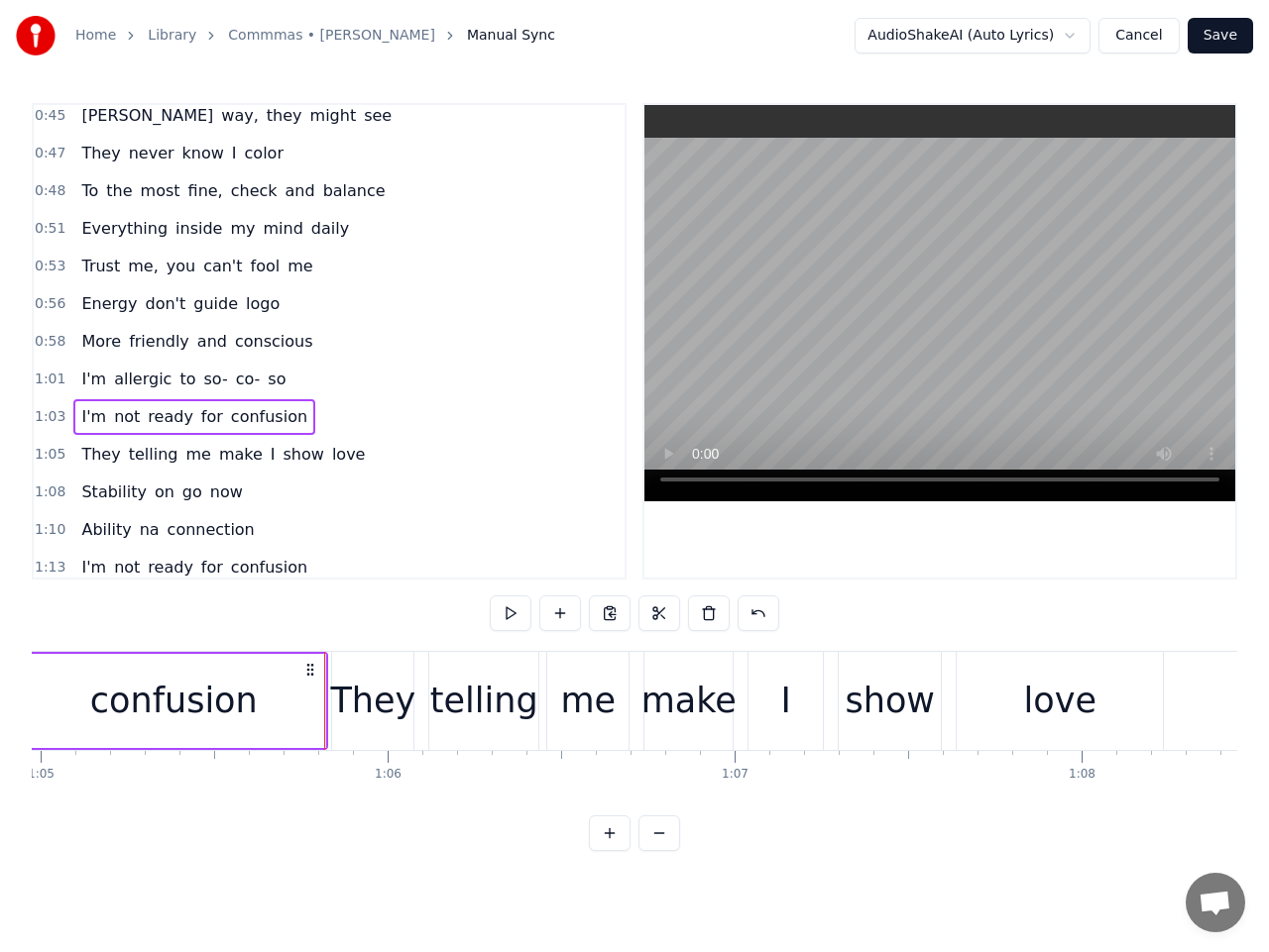
click at [54, 456] on span "1:05" at bounding box center [50, 455] width 31 height 20
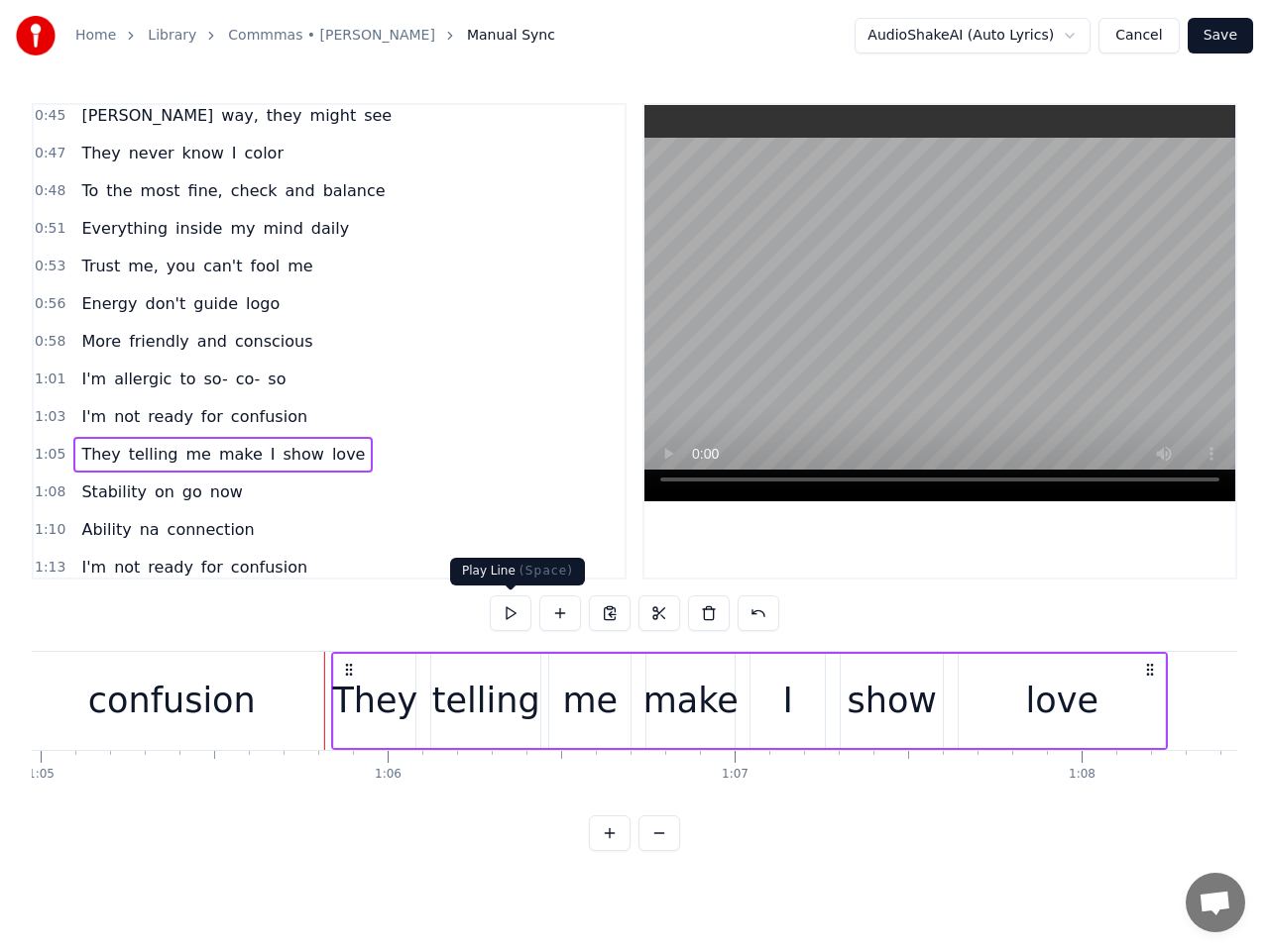
click at [510, 617] on button at bounding box center [511, 614] width 42 height 36
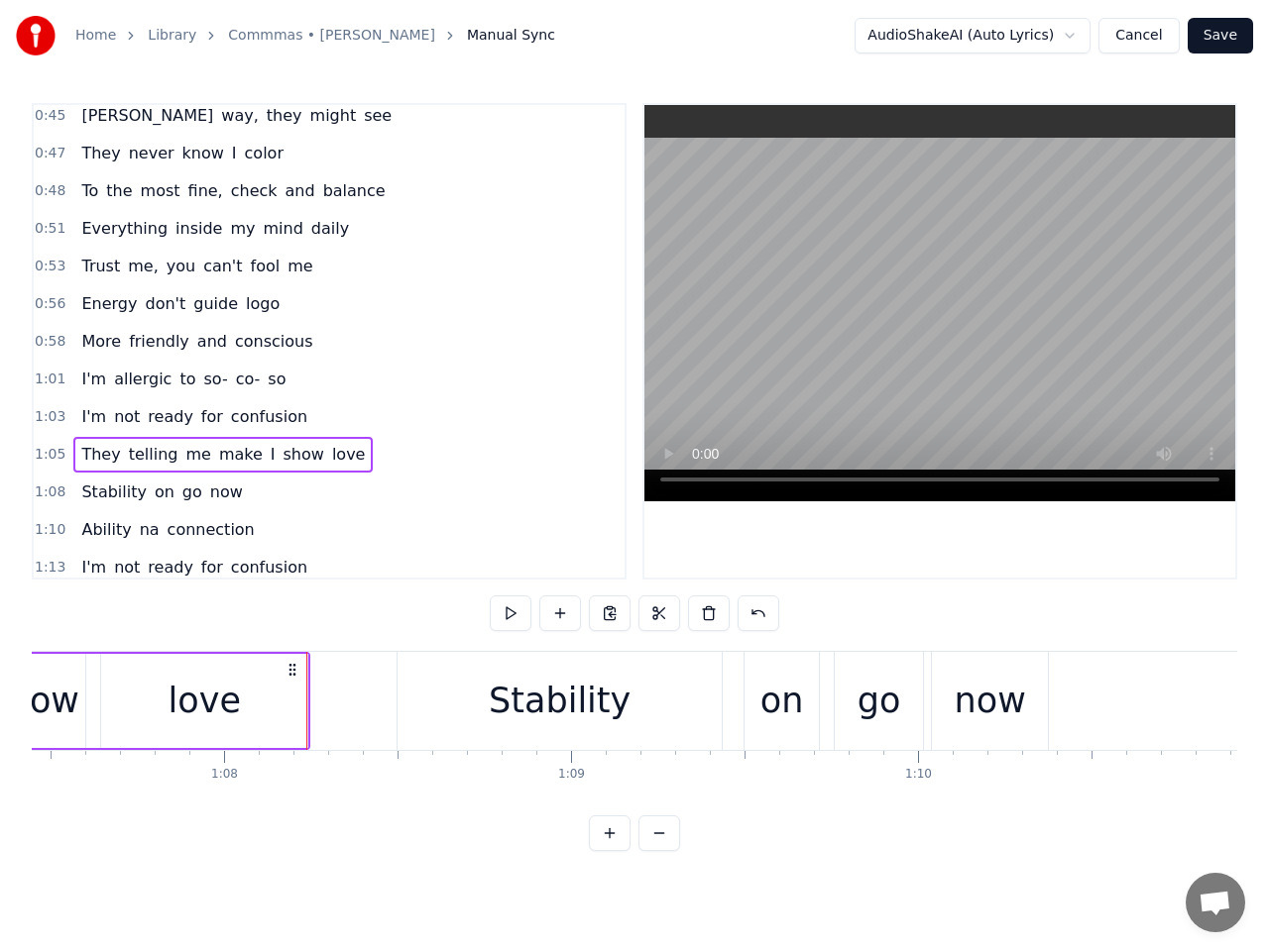
scroll to position [0, 23570]
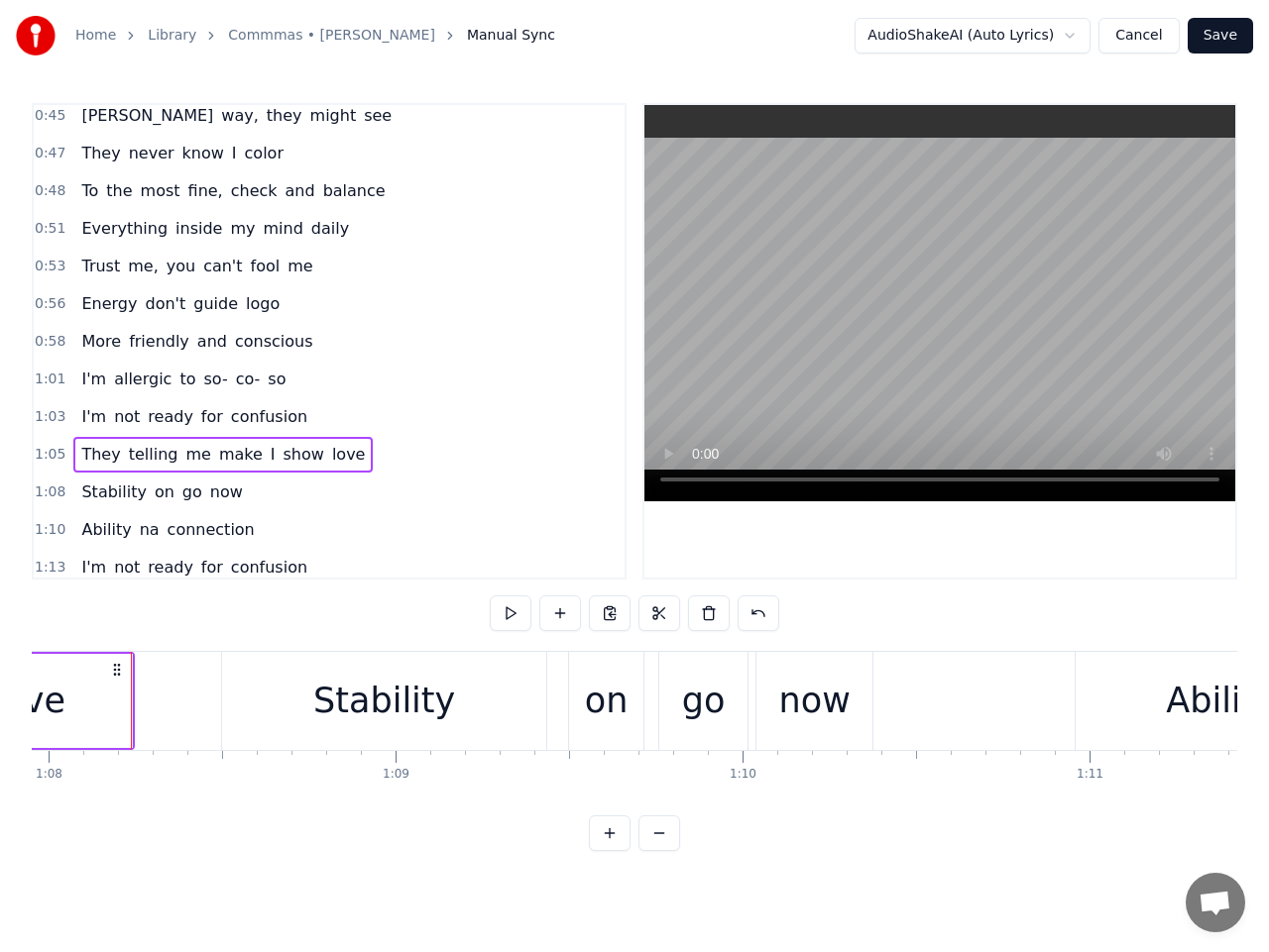
click at [217, 454] on span "make" at bounding box center [241, 454] width 48 height 23
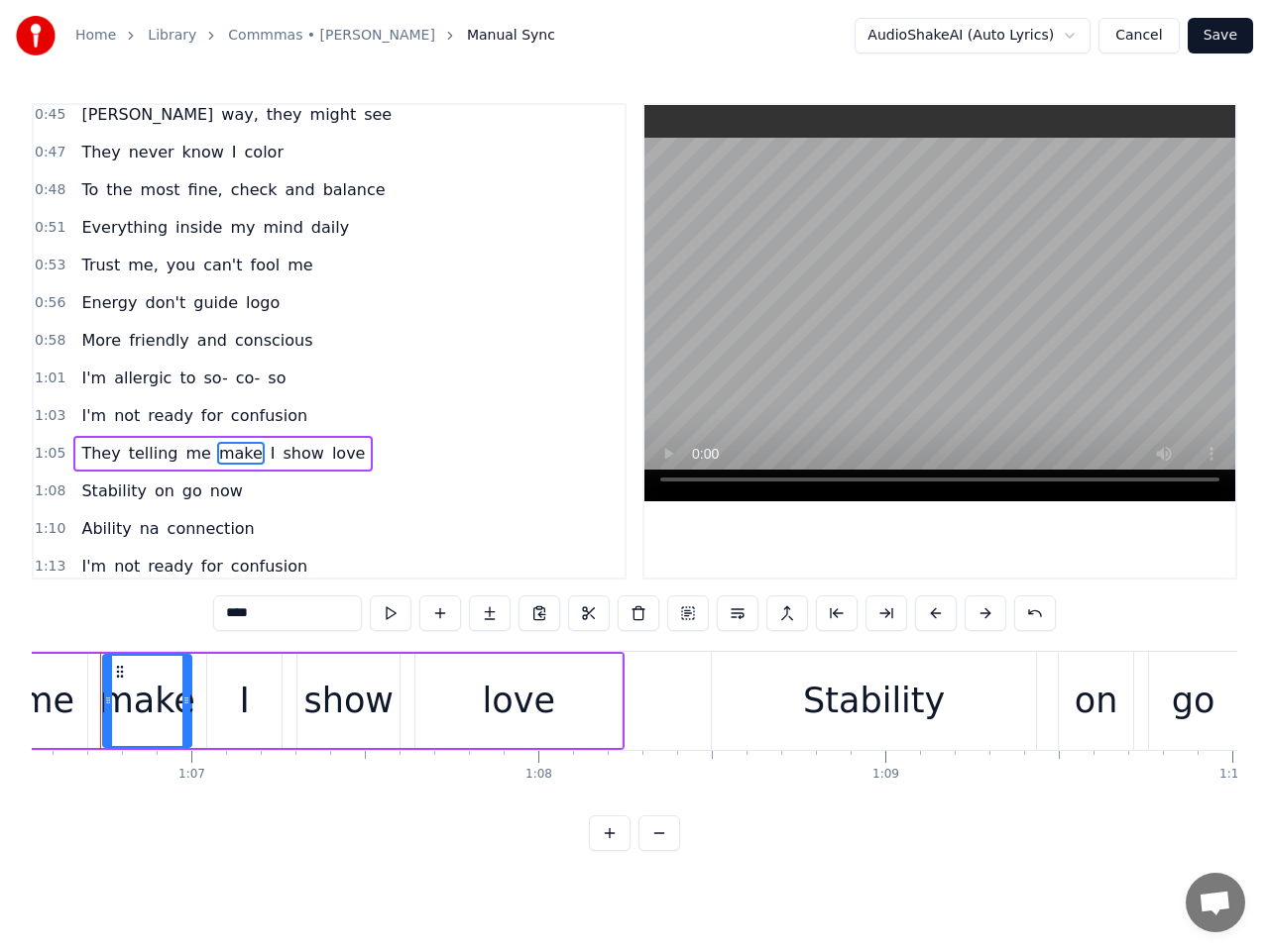
scroll to position [0, 23050]
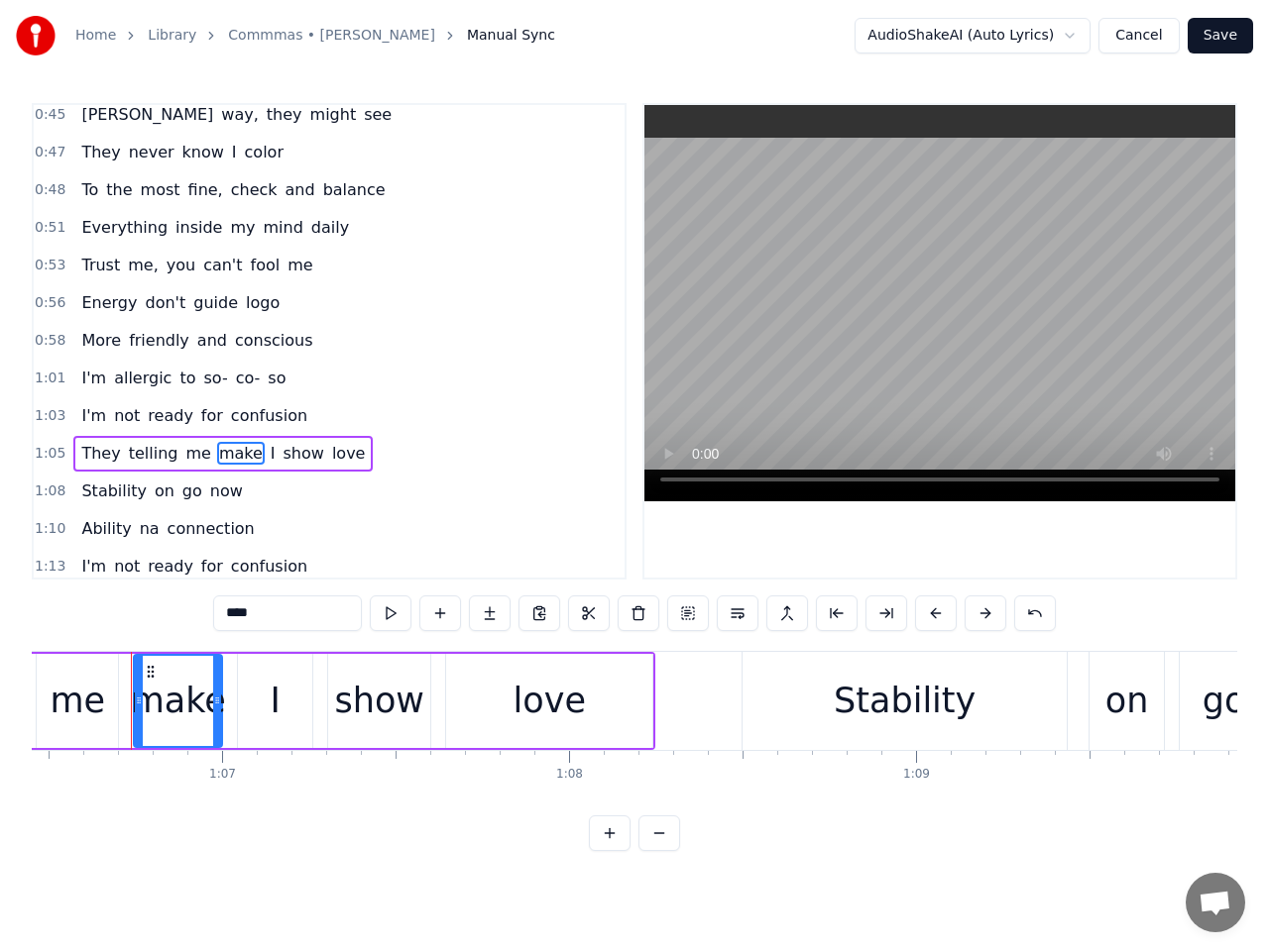
click at [238, 616] on input "****" at bounding box center [287, 614] width 149 height 36
type input "****"
click at [44, 452] on span "1:05" at bounding box center [50, 454] width 31 height 20
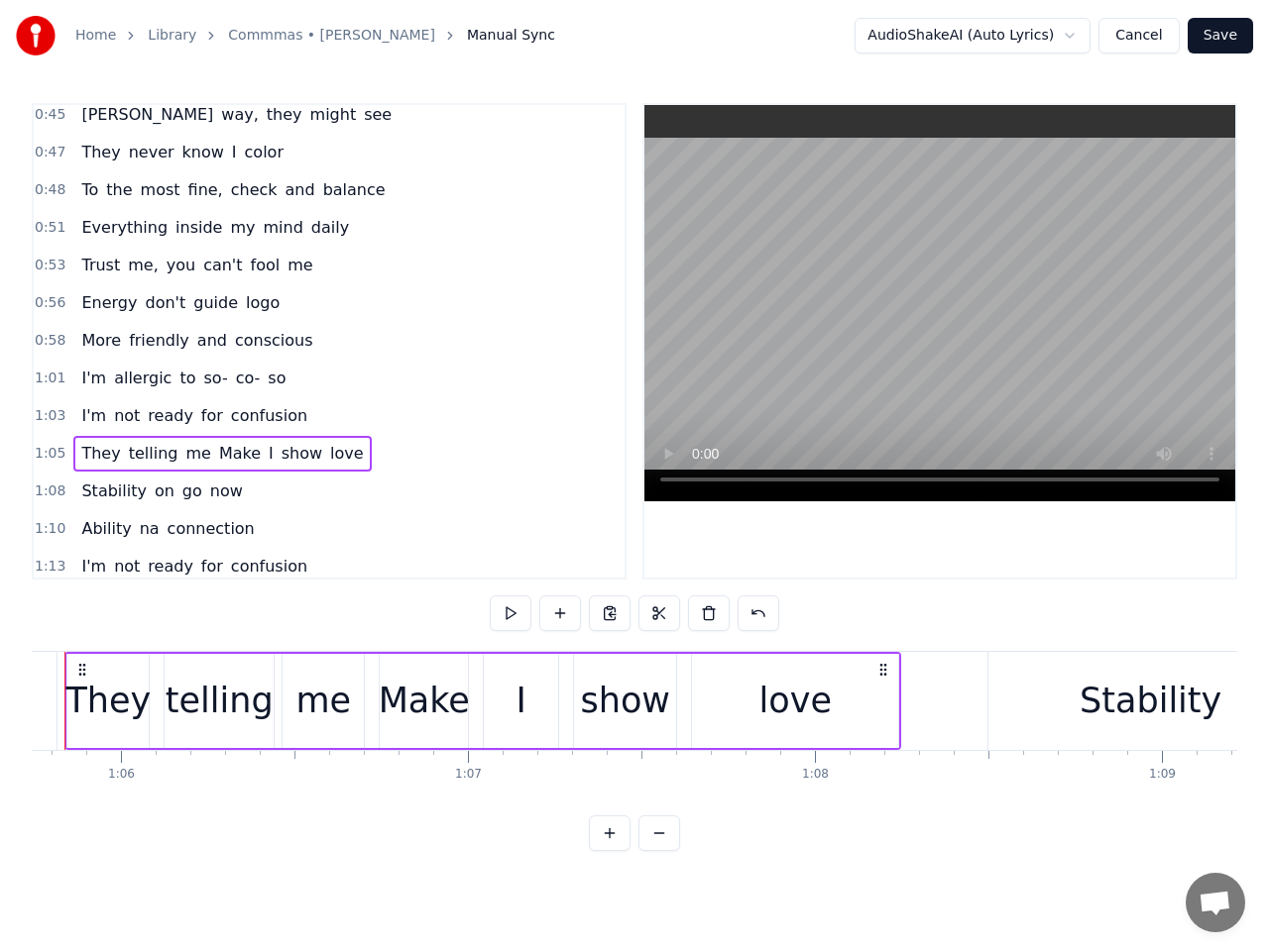
scroll to position [0, 22738]
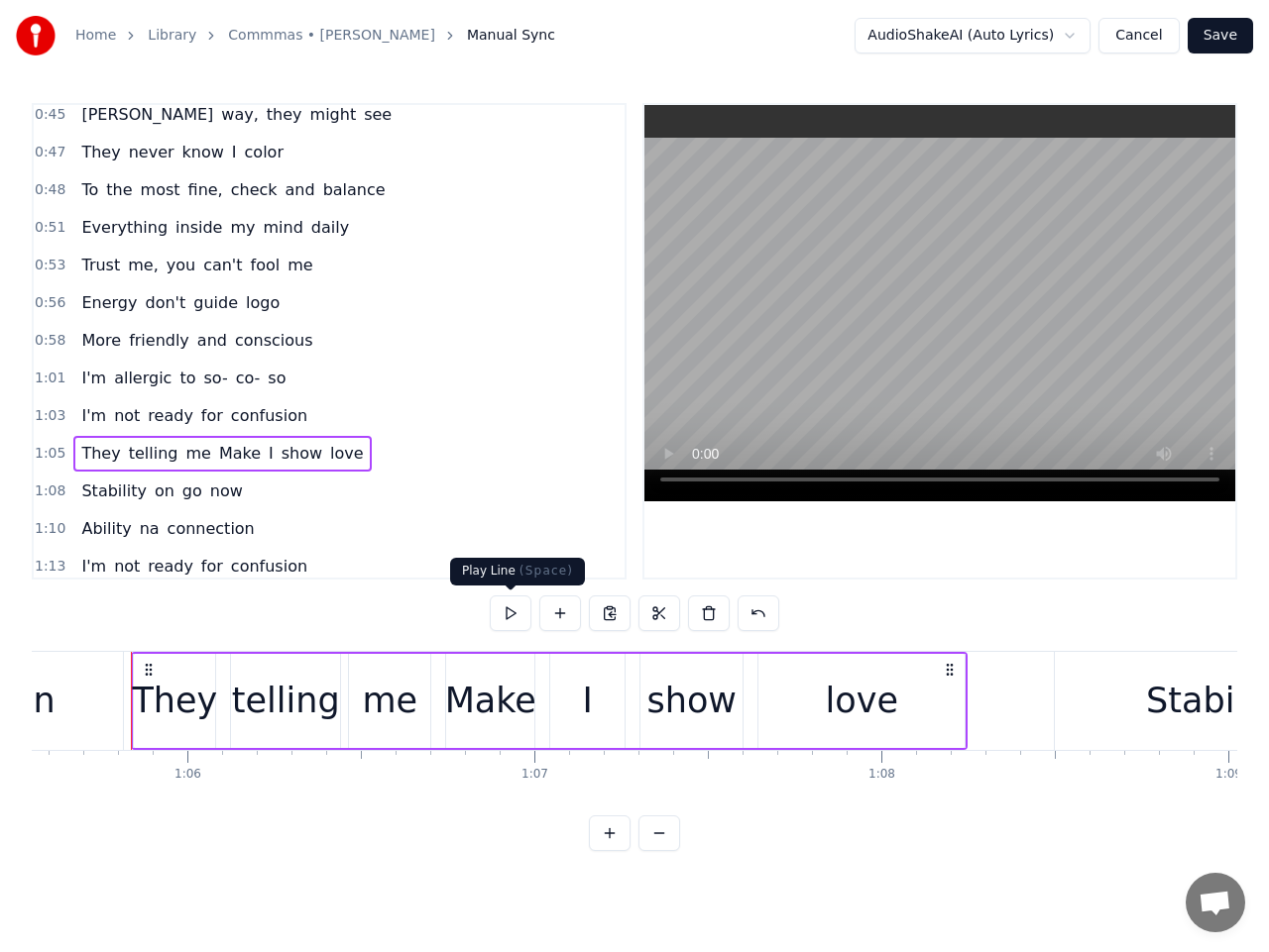
click at [509, 610] on button at bounding box center [511, 614] width 42 height 36
click at [46, 497] on span "1:08" at bounding box center [50, 492] width 31 height 20
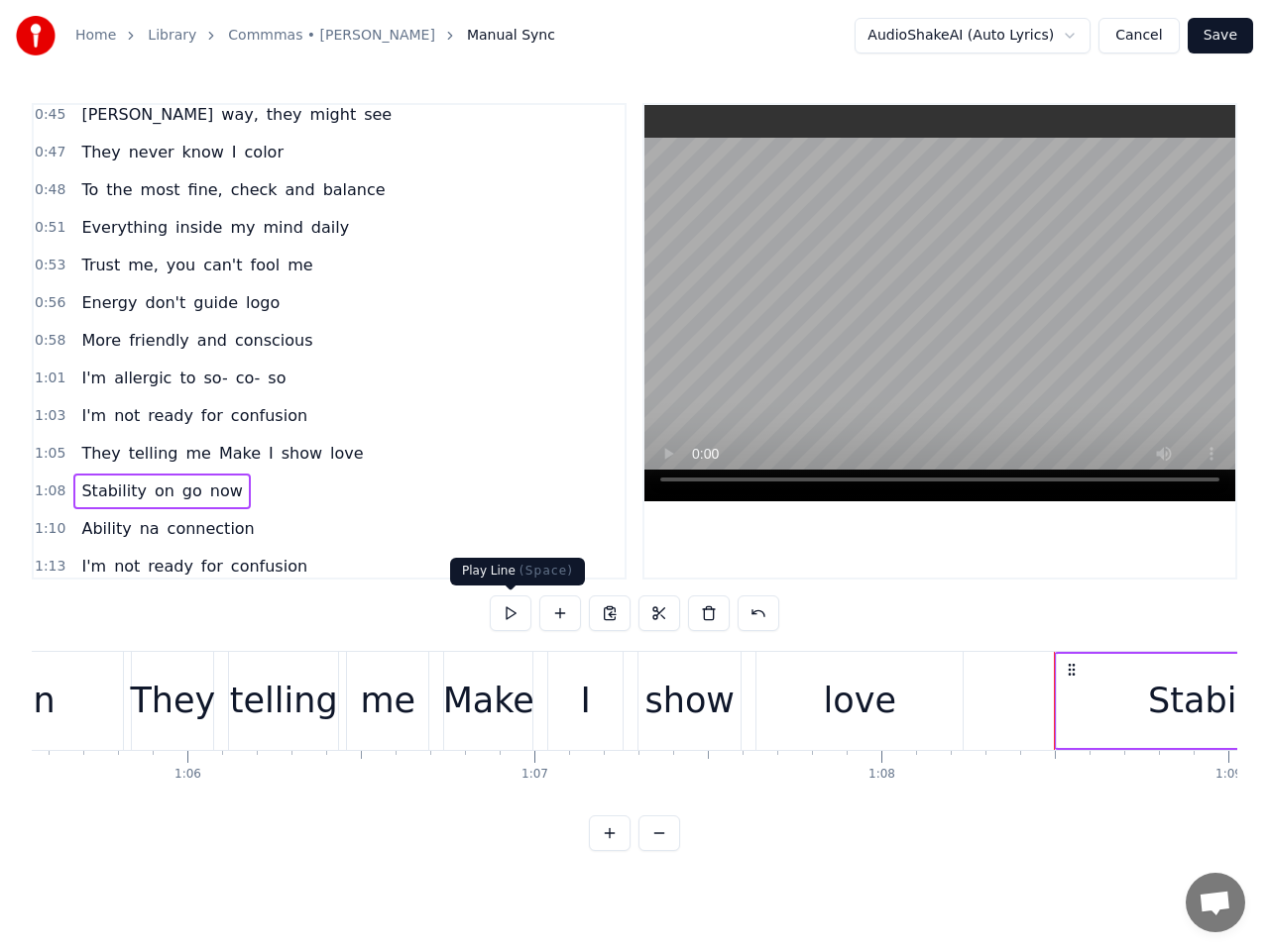
click at [508, 618] on button at bounding box center [511, 614] width 42 height 36
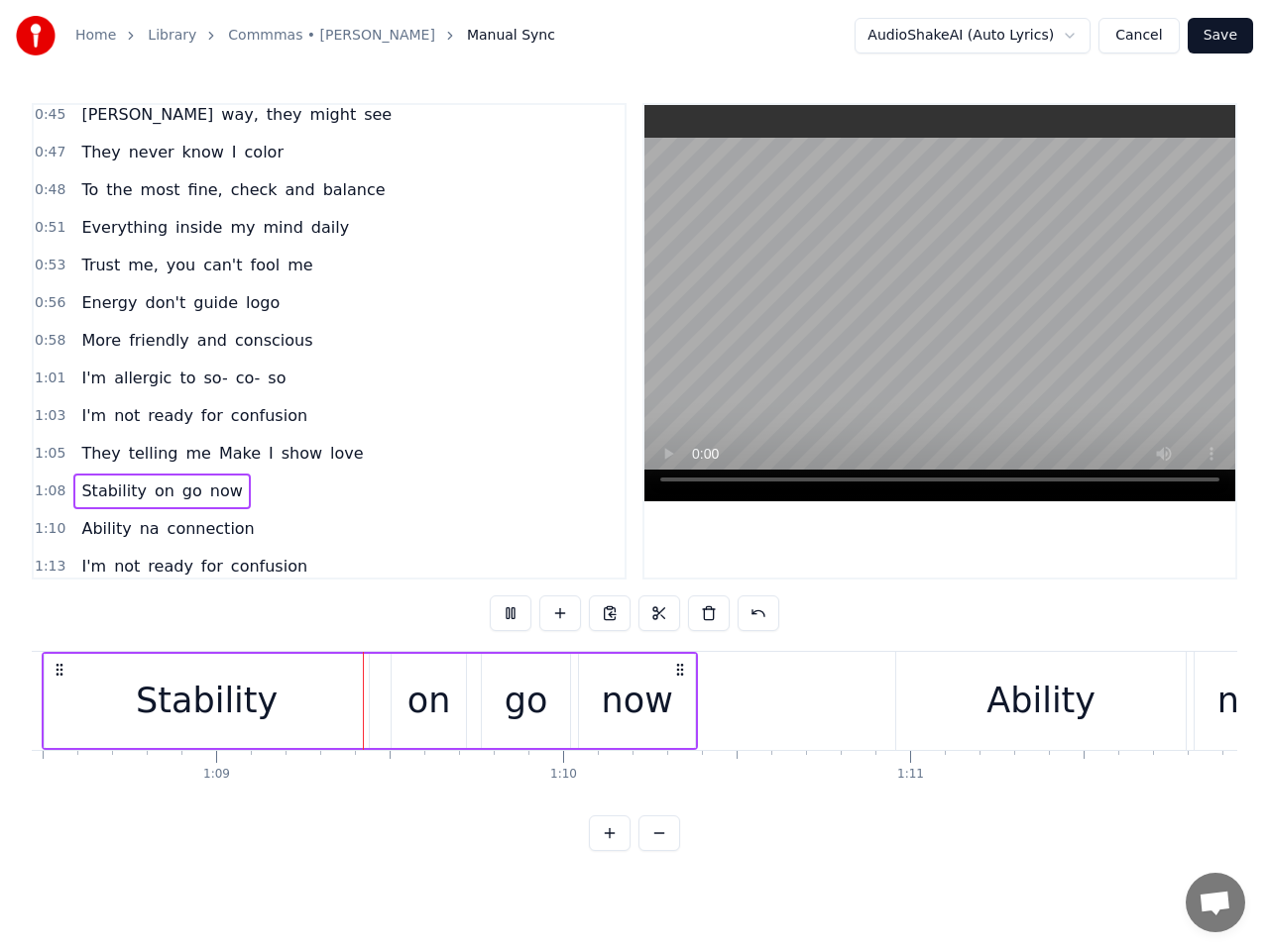
scroll to position [0, 23826]
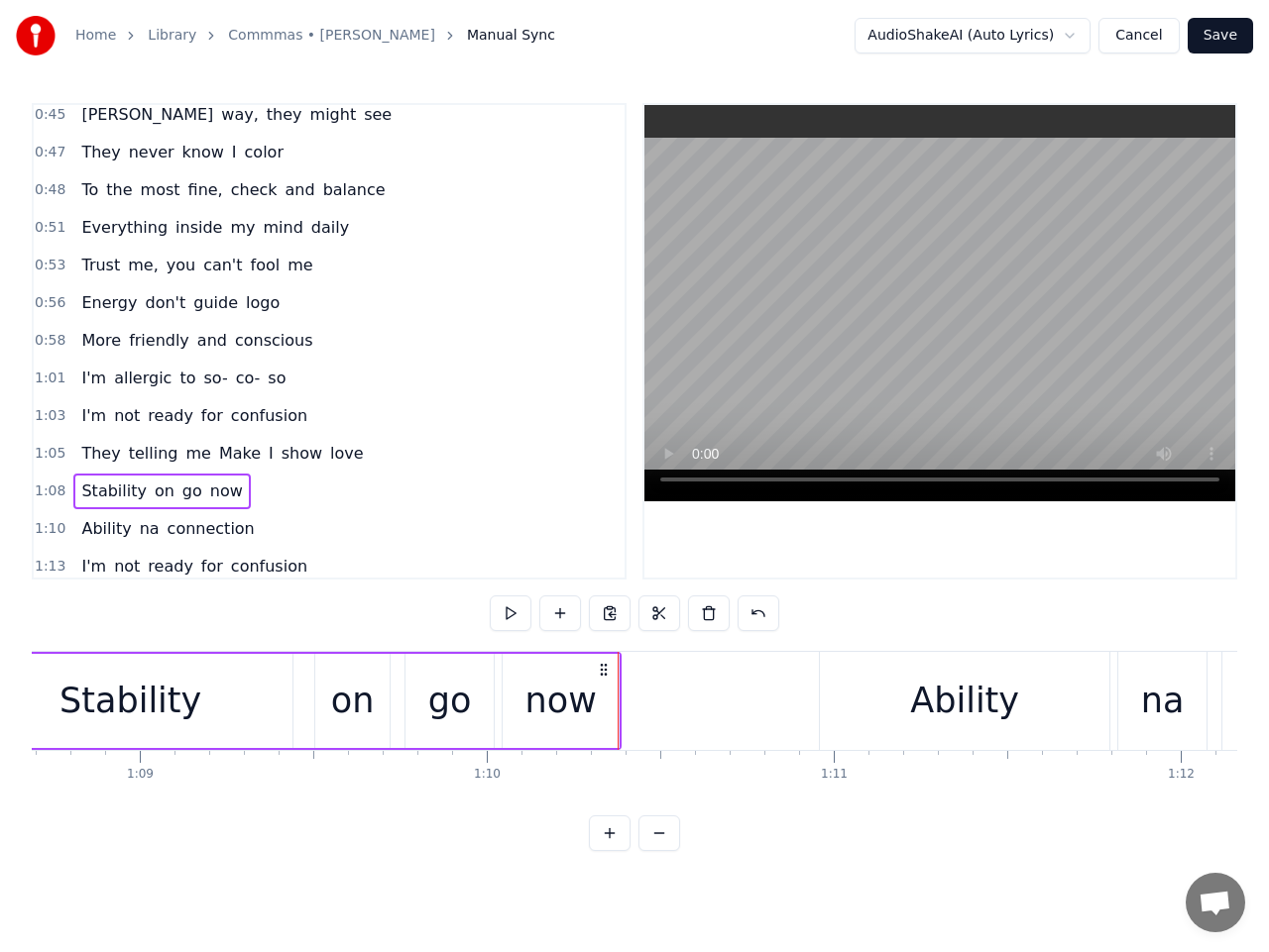
click at [55, 532] on span "1:10" at bounding box center [50, 529] width 31 height 20
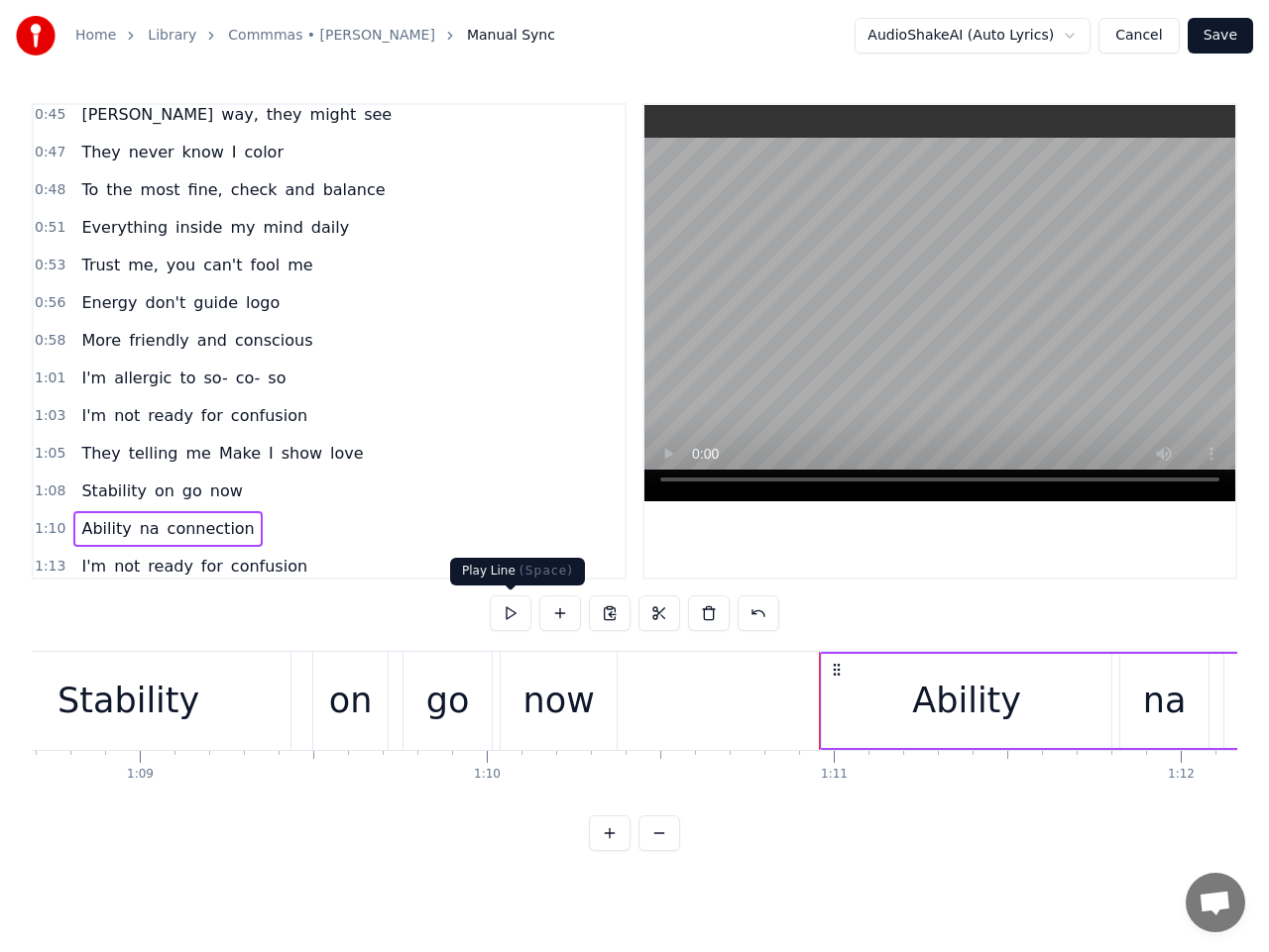
click at [506, 609] on button at bounding box center [511, 614] width 42 height 36
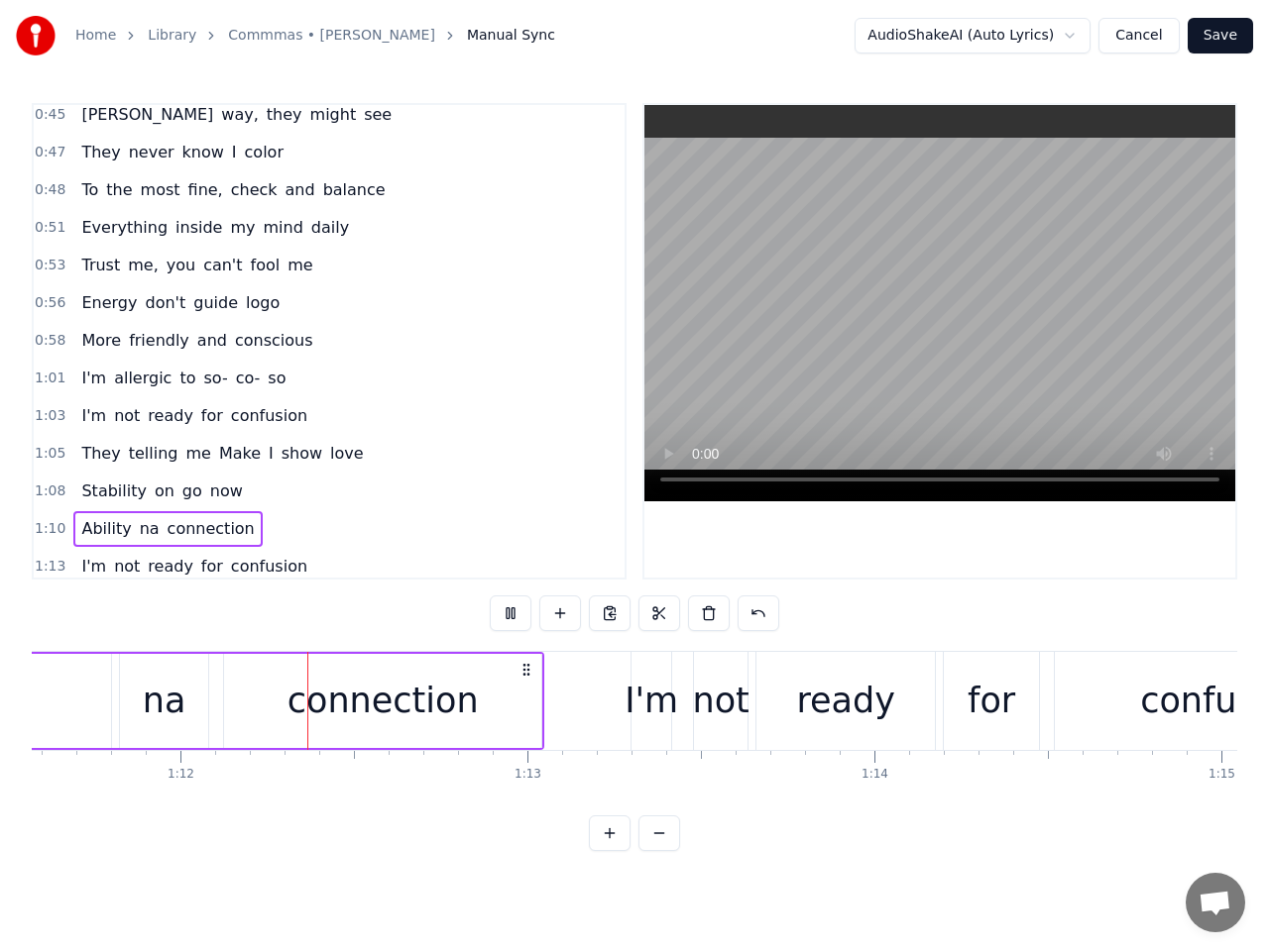
scroll to position [0, 24864]
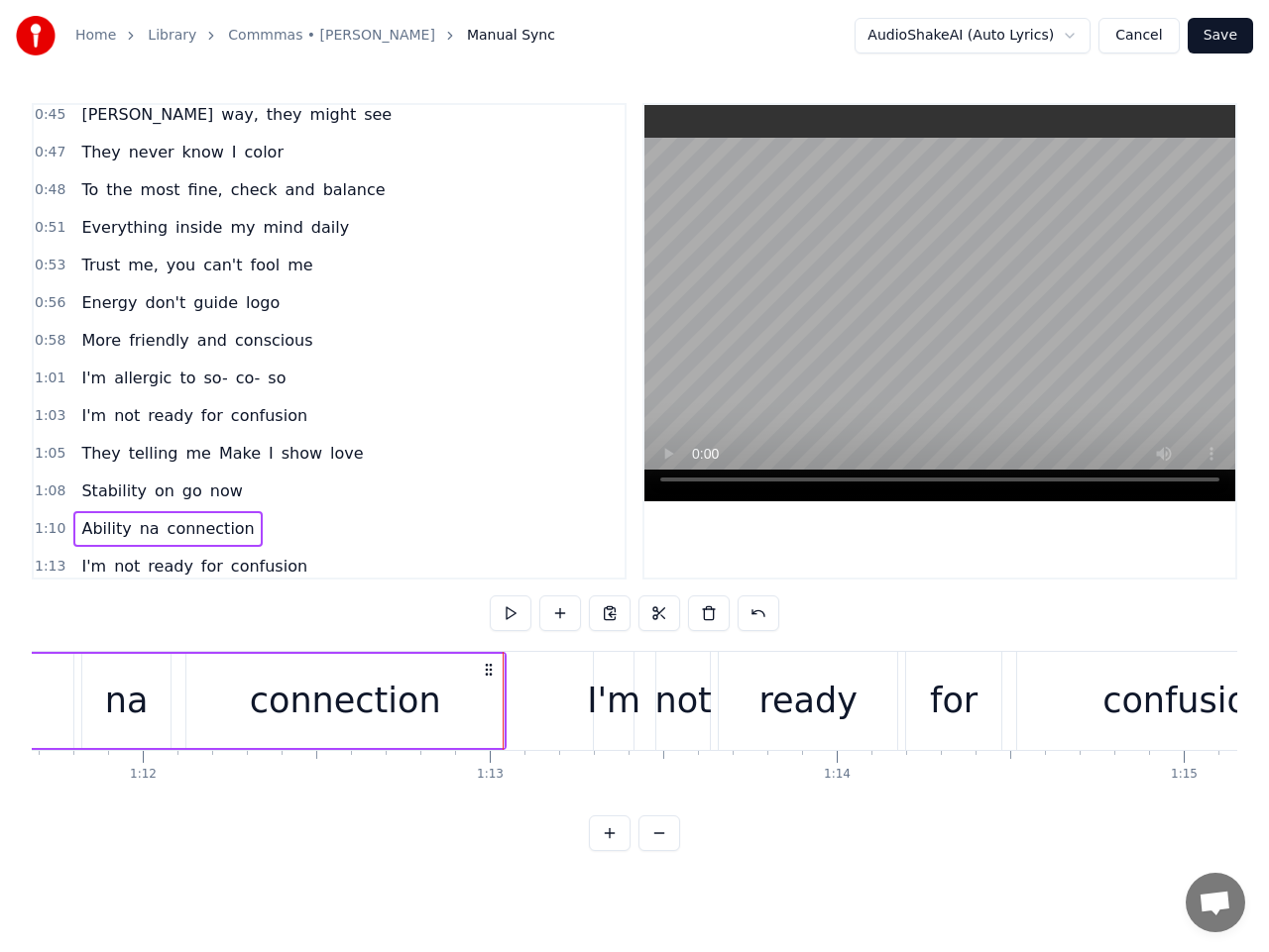
click at [58, 567] on span "1:13" at bounding box center [50, 567] width 31 height 20
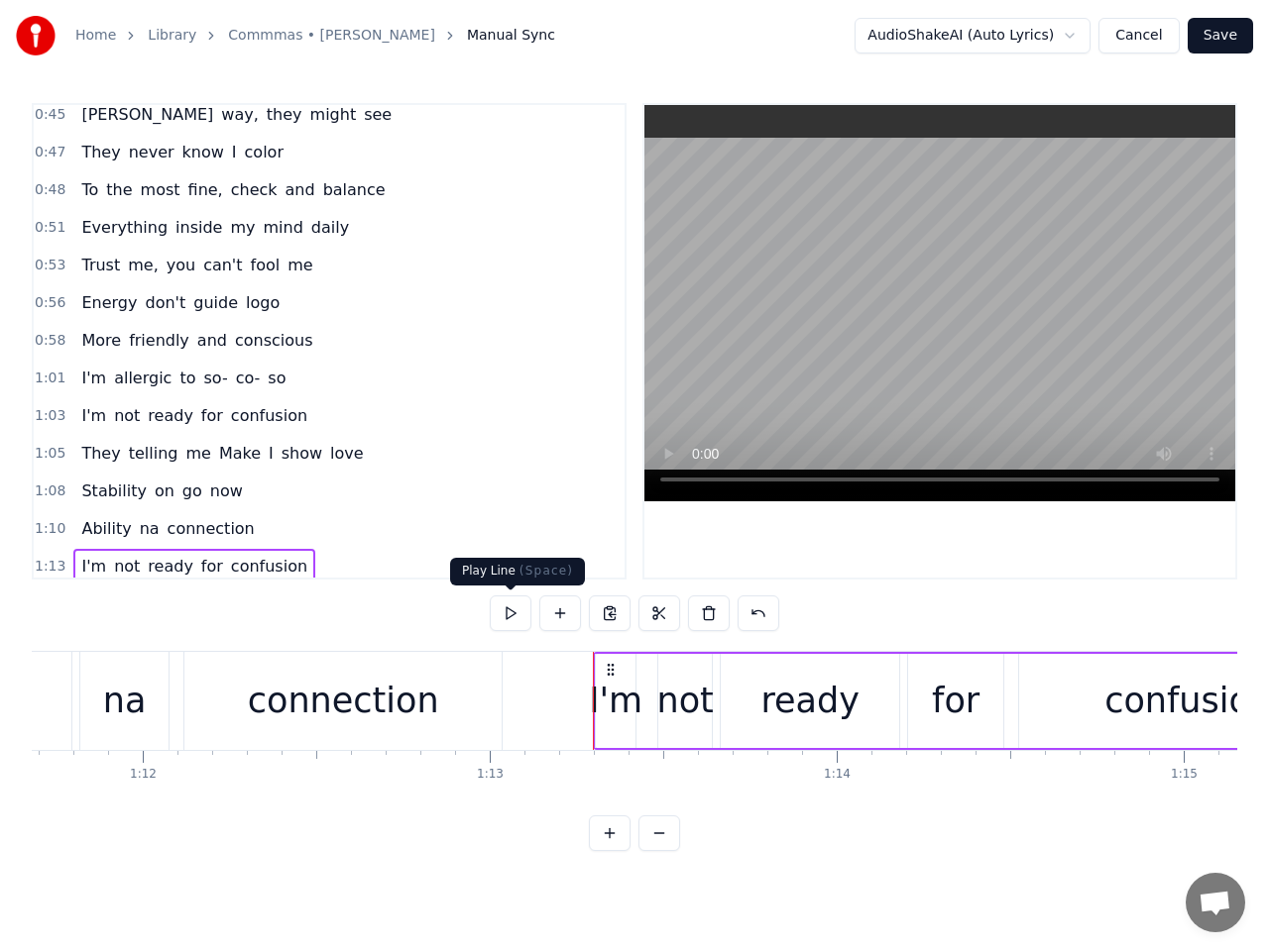
click at [513, 611] on button at bounding box center [511, 614] width 42 height 36
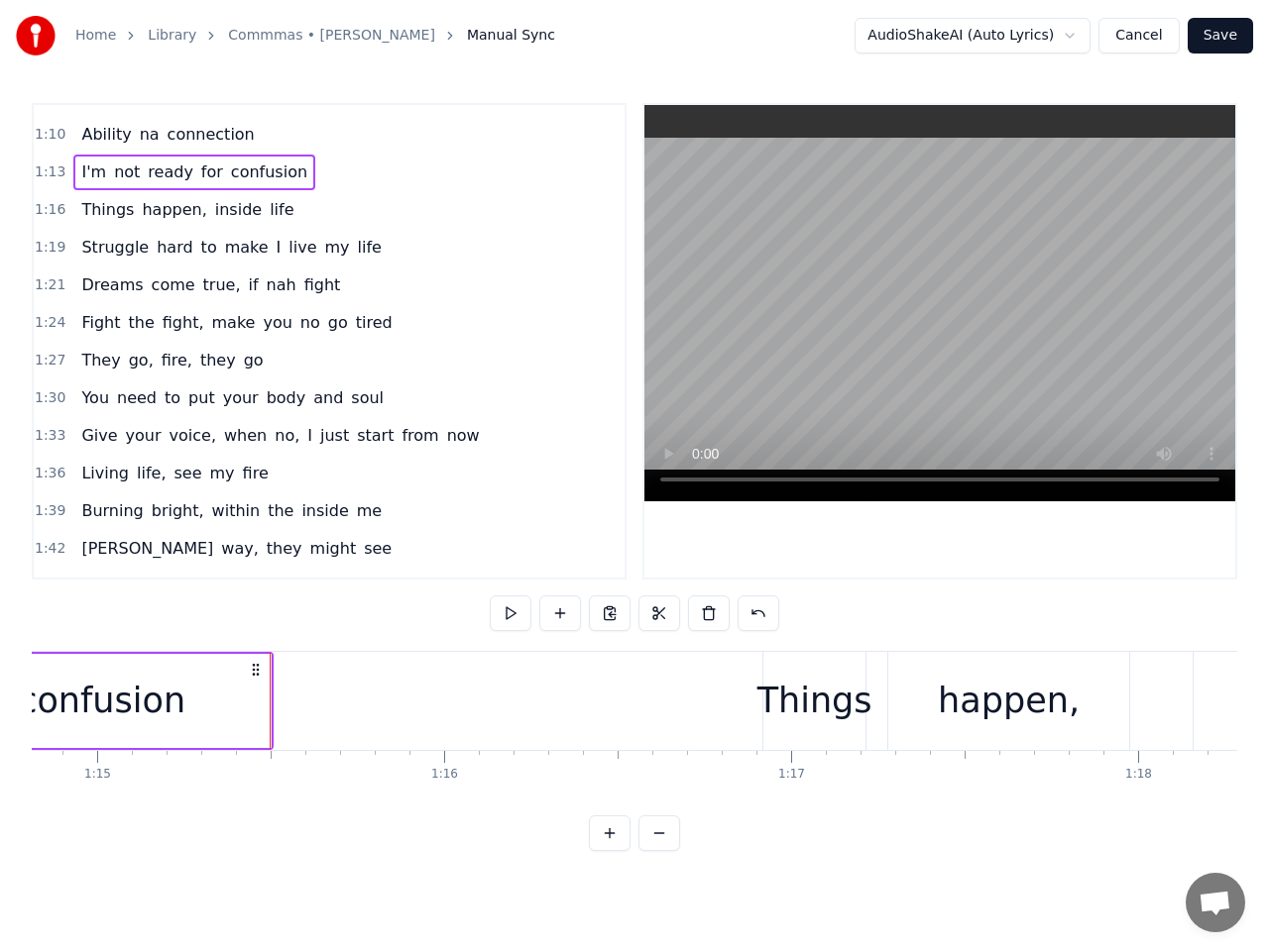
scroll to position [857, 0]
click at [47, 211] on span "1:16" at bounding box center [50, 208] width 31 height 20
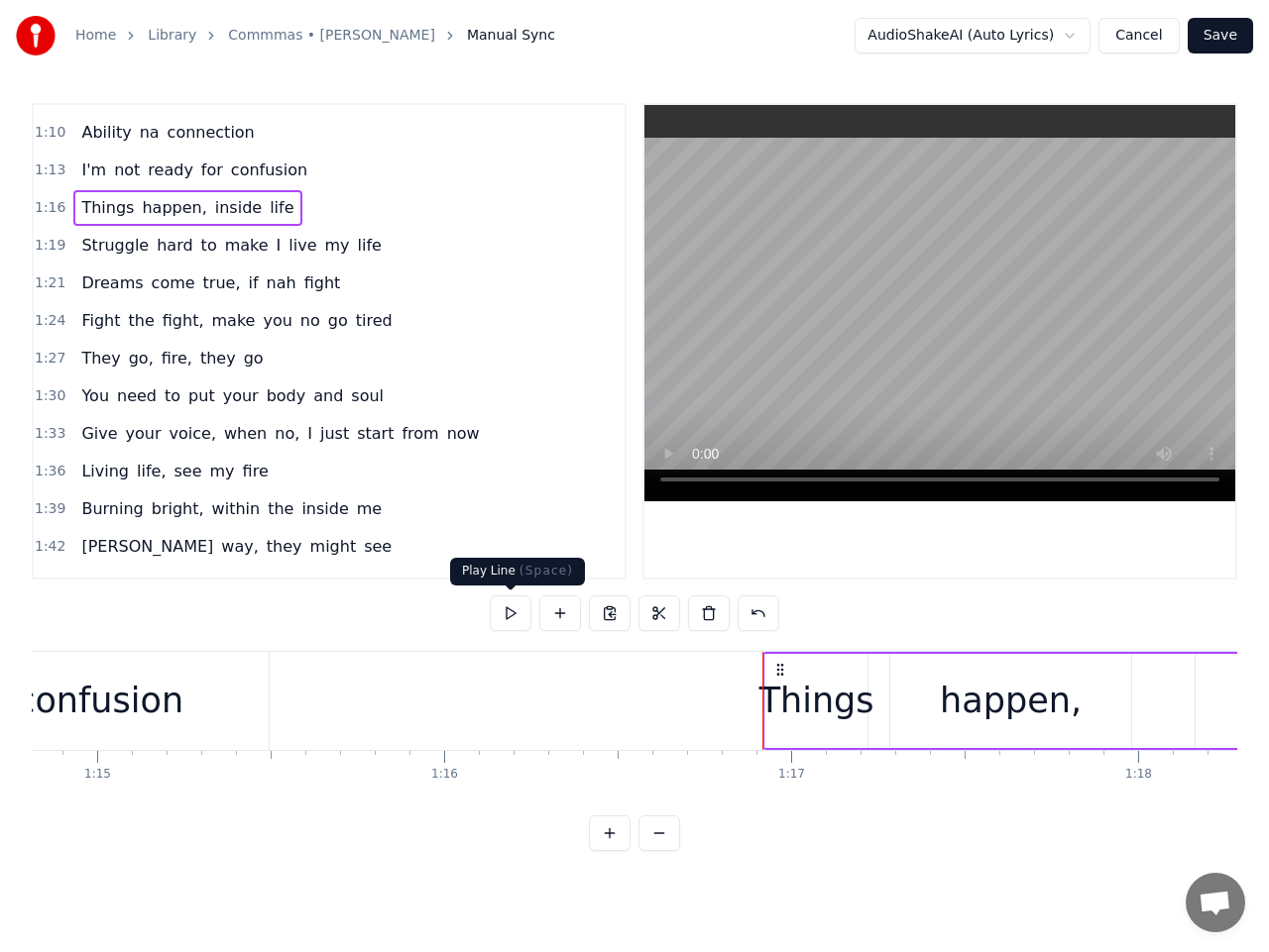
click at [510, 612] on button at bounding box center [511, 614] width 42 height 36
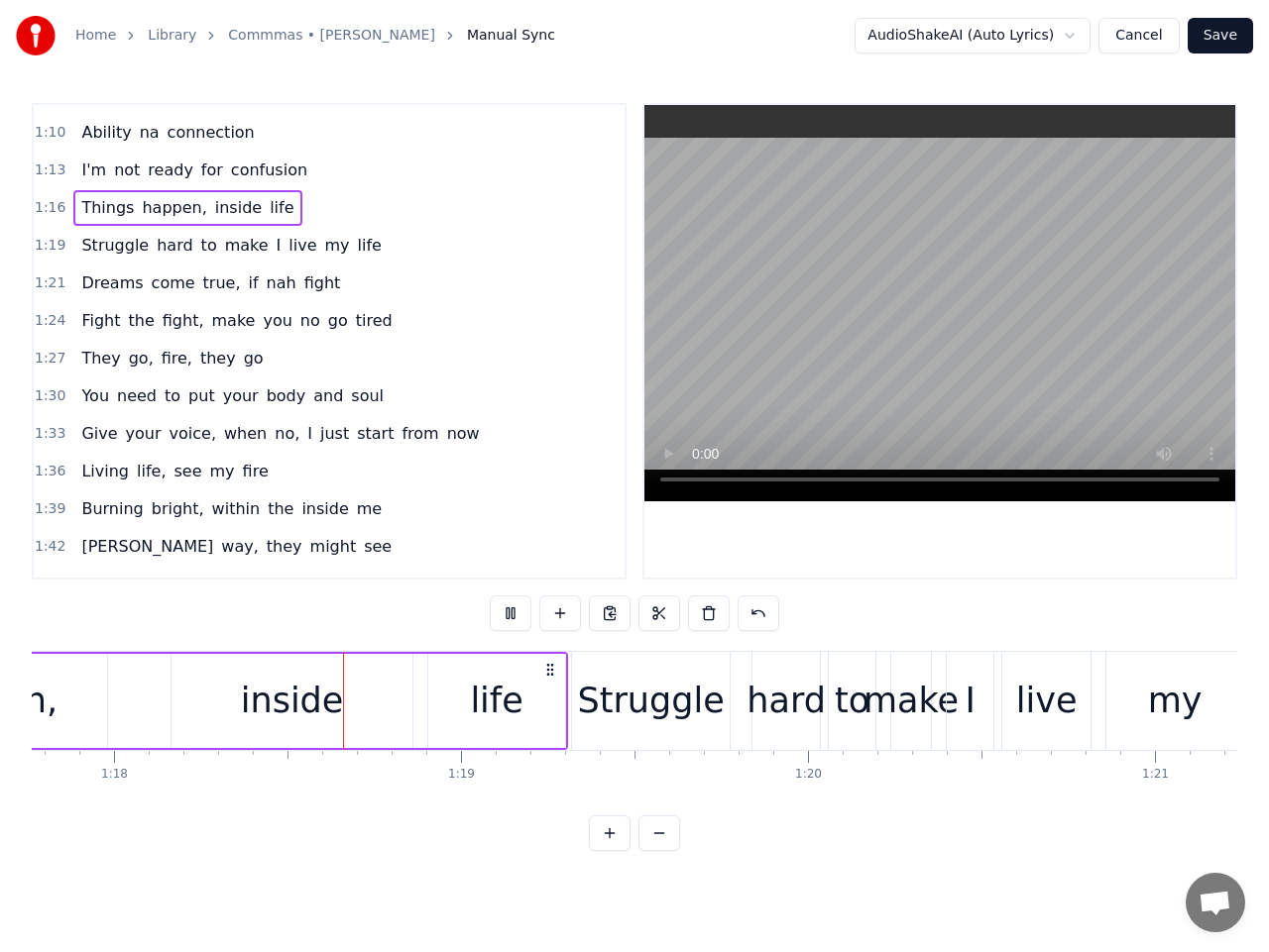
scroll to position [0, 27021]
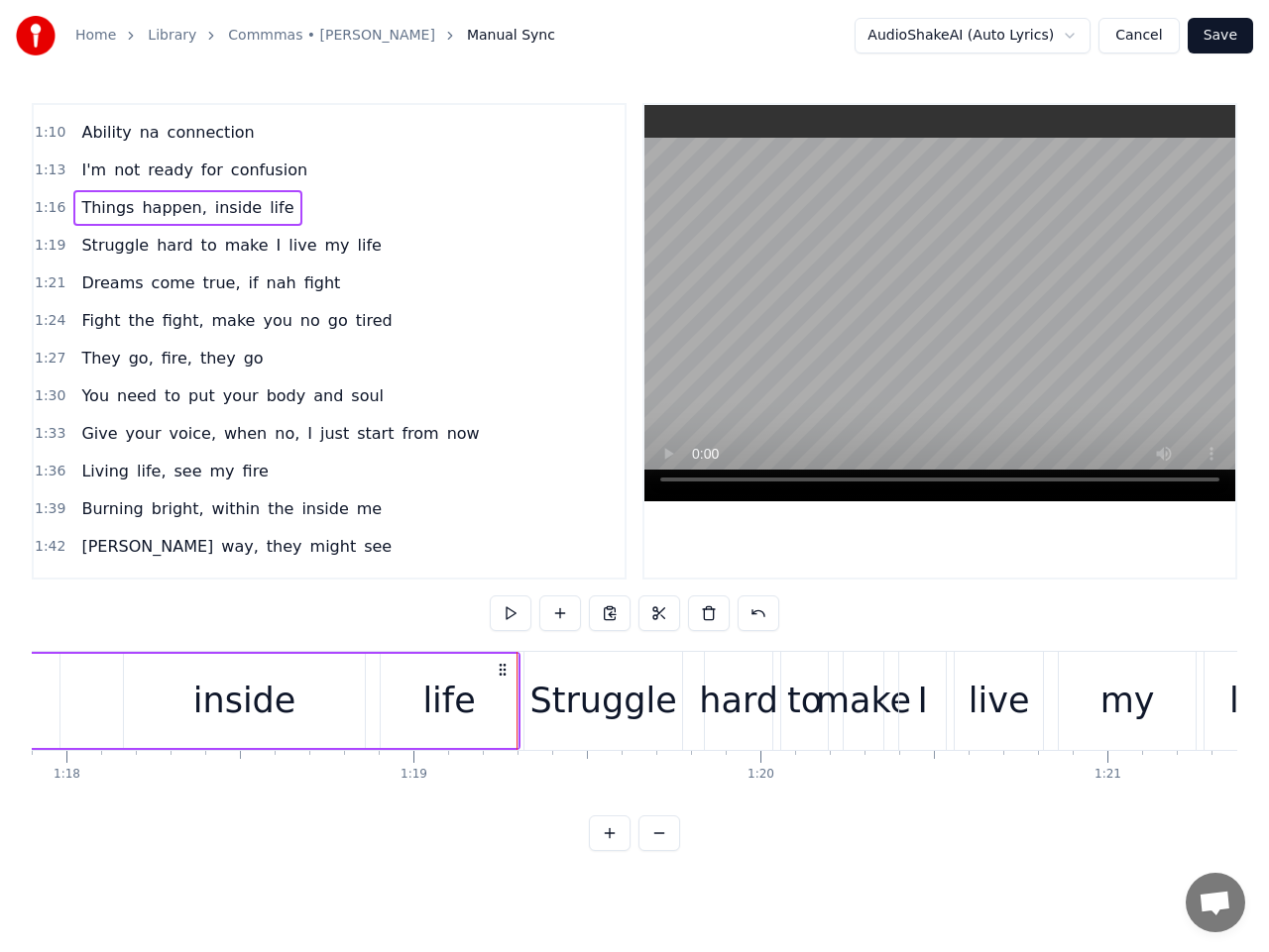
click at [54, 244] on span "1:19" at bounding box center [50, 246] width 31 height 20
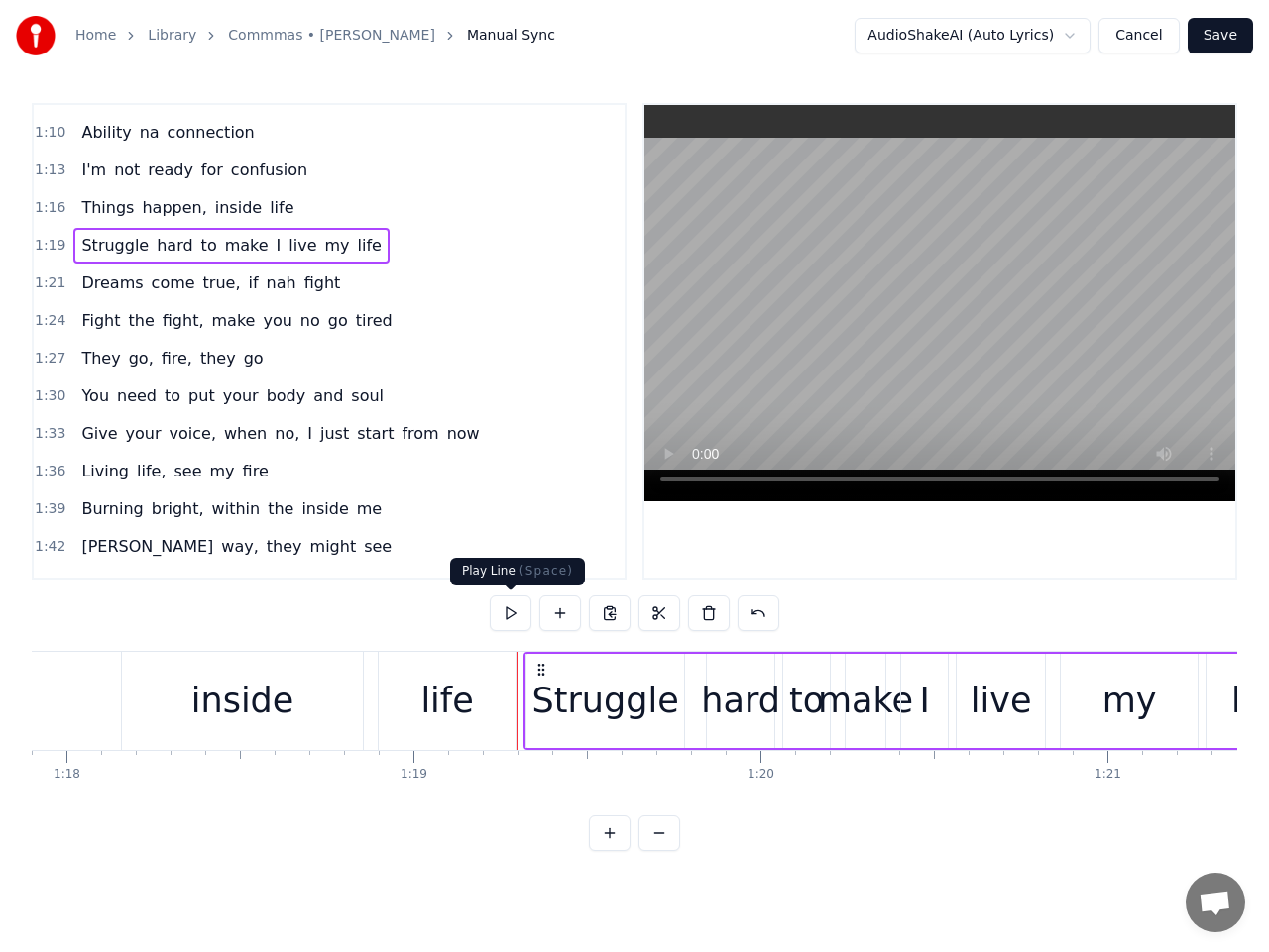
click at [508, 614] on button at bounding box center [511, 614] width 42 height 36
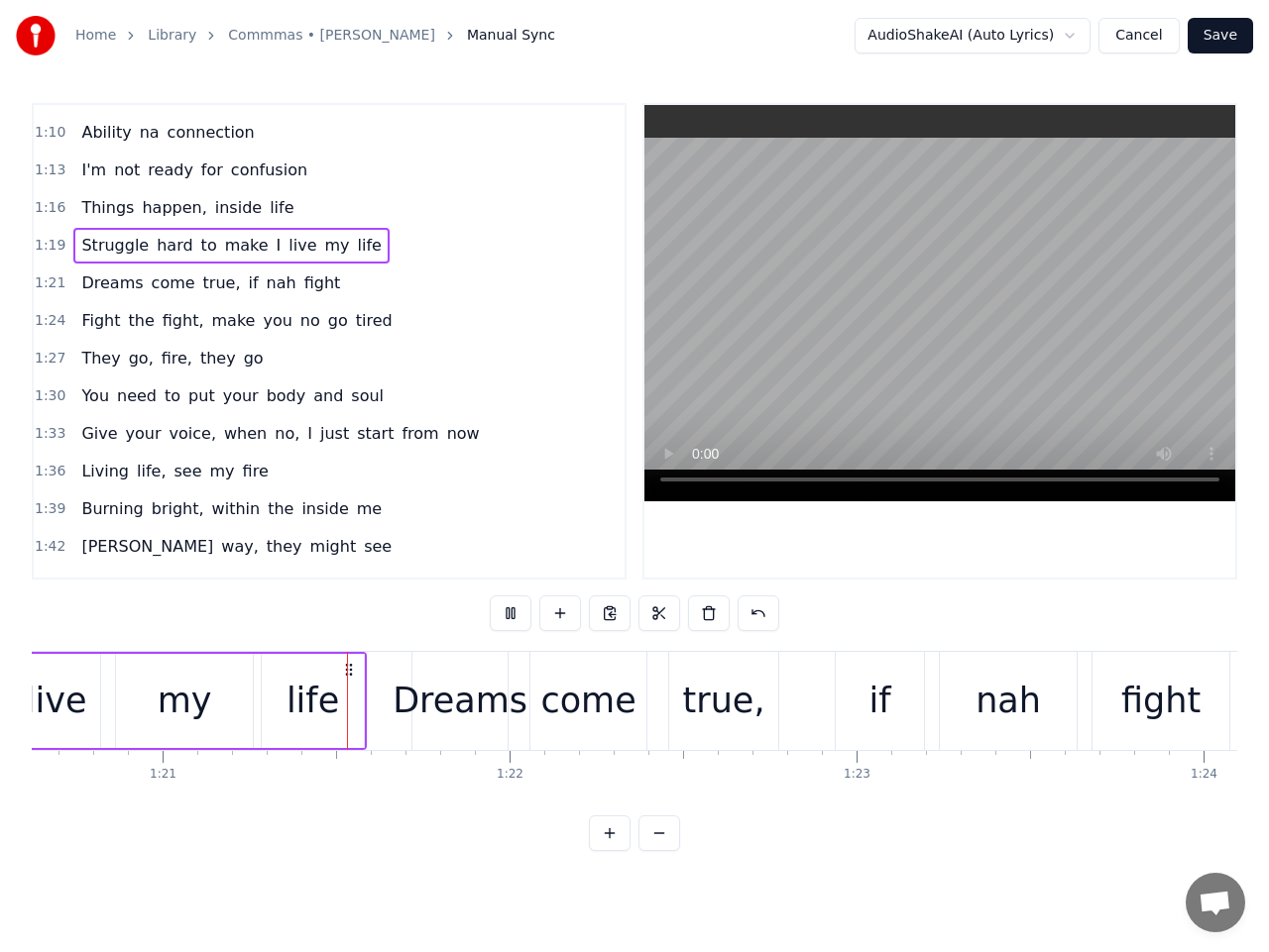
scroll to position [0, 28040]
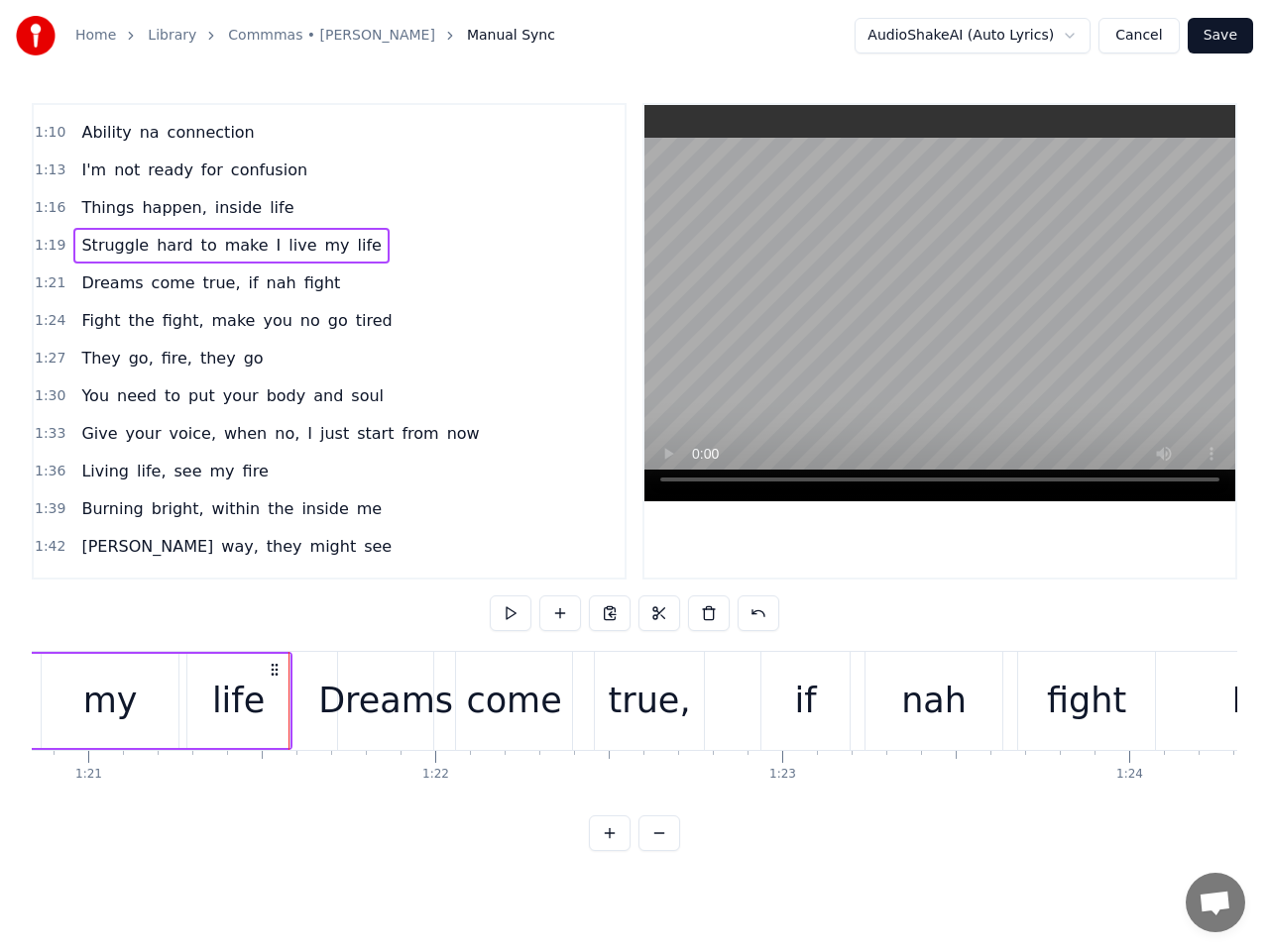
click at [223, 247] on span "make" at bounding box center [247, 245] width 48 height 23
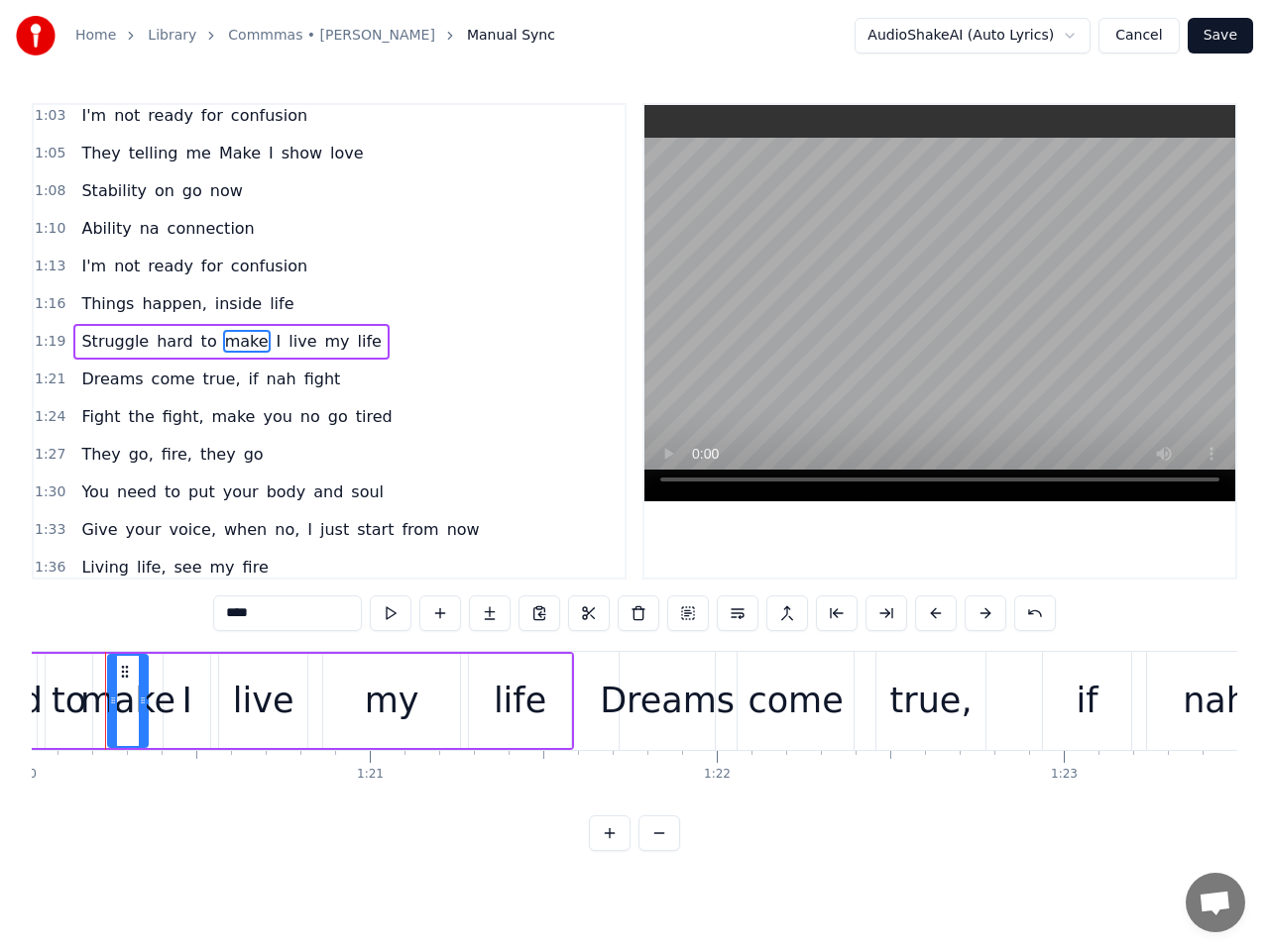
scroll to position [0, 27733]
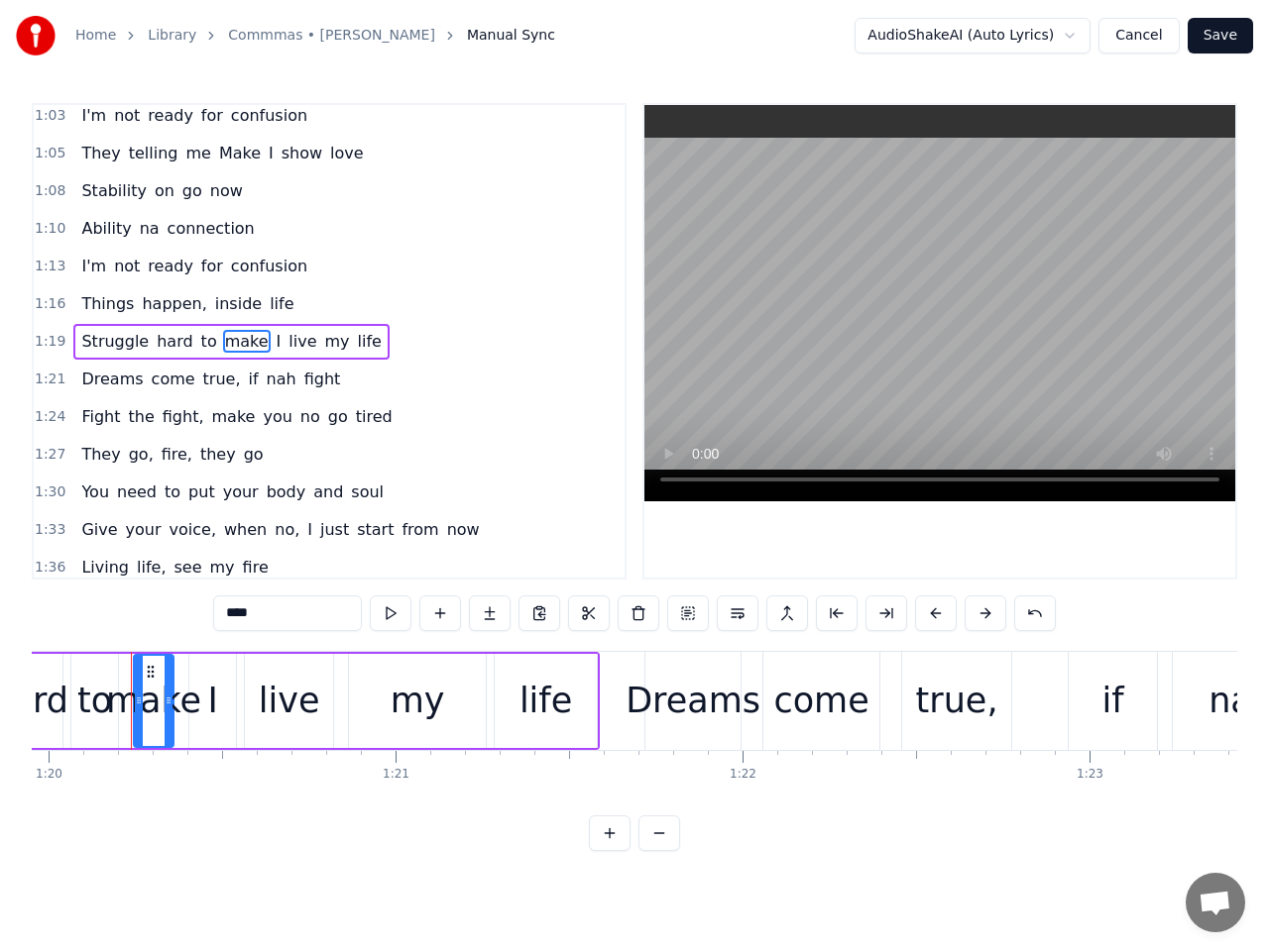
click at [239, 616] on input "****" at bounding box center [287, 614] width 149 height 36
type input "****"
click at [46, 342] on span "1:19" at bounding box center [50, 342] width 31 height 20
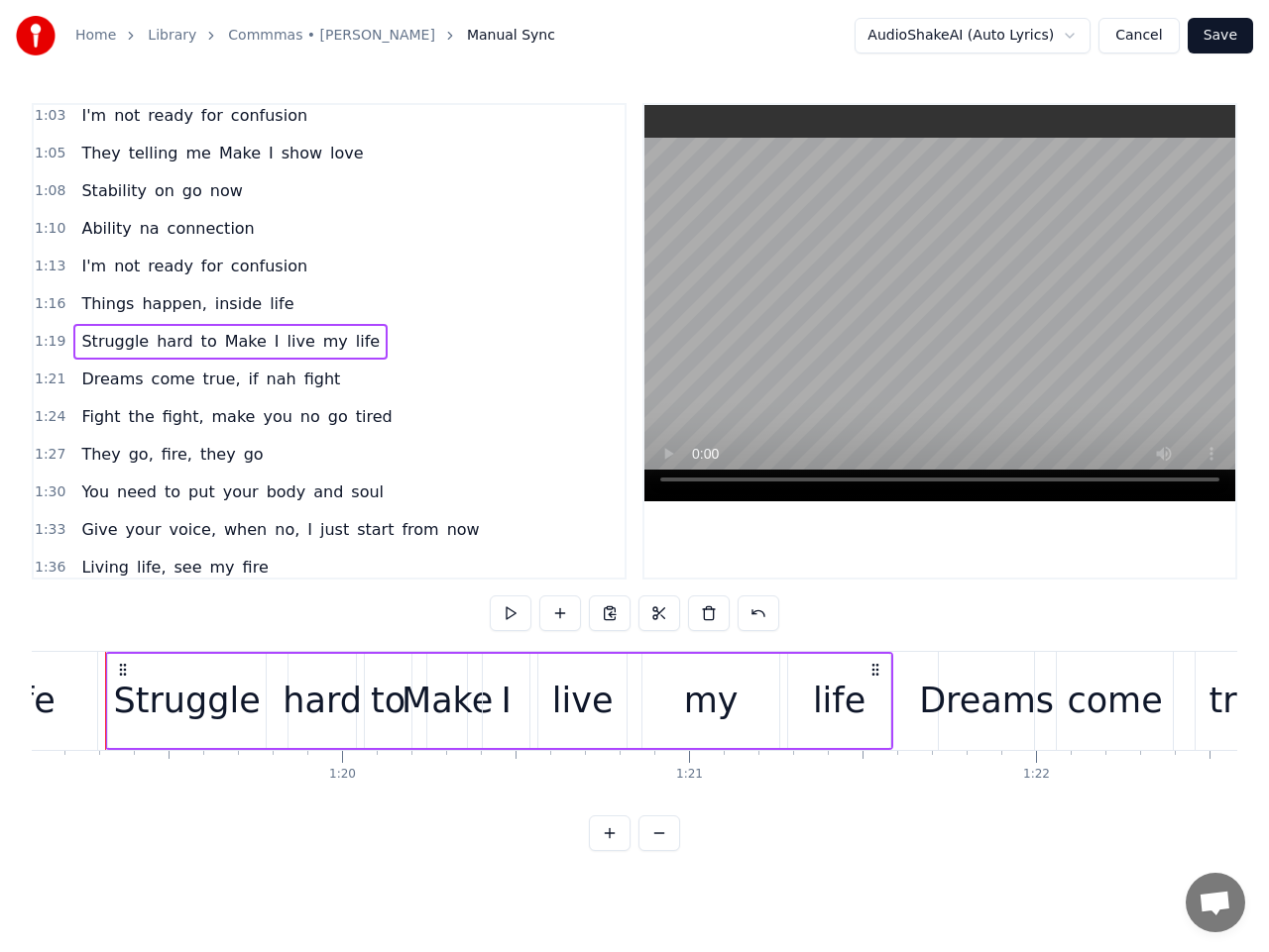
scroll to position [0, 27414]
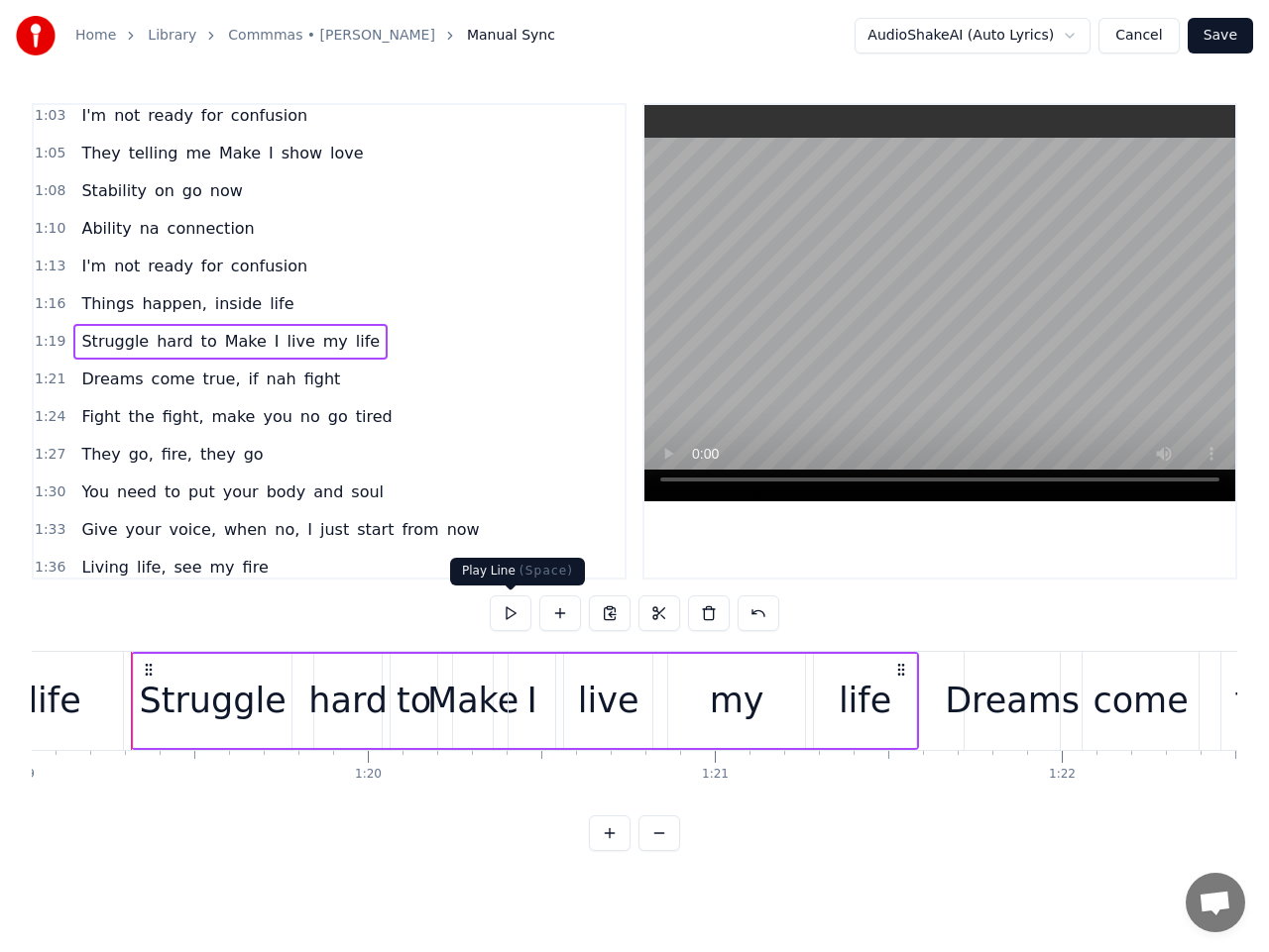
click at [509, 617] on button at bounding box center [511, 614] width 42 height 36
click at [53, 379] on span "1:21" at bounding box center [50, 380] width 31 height 20
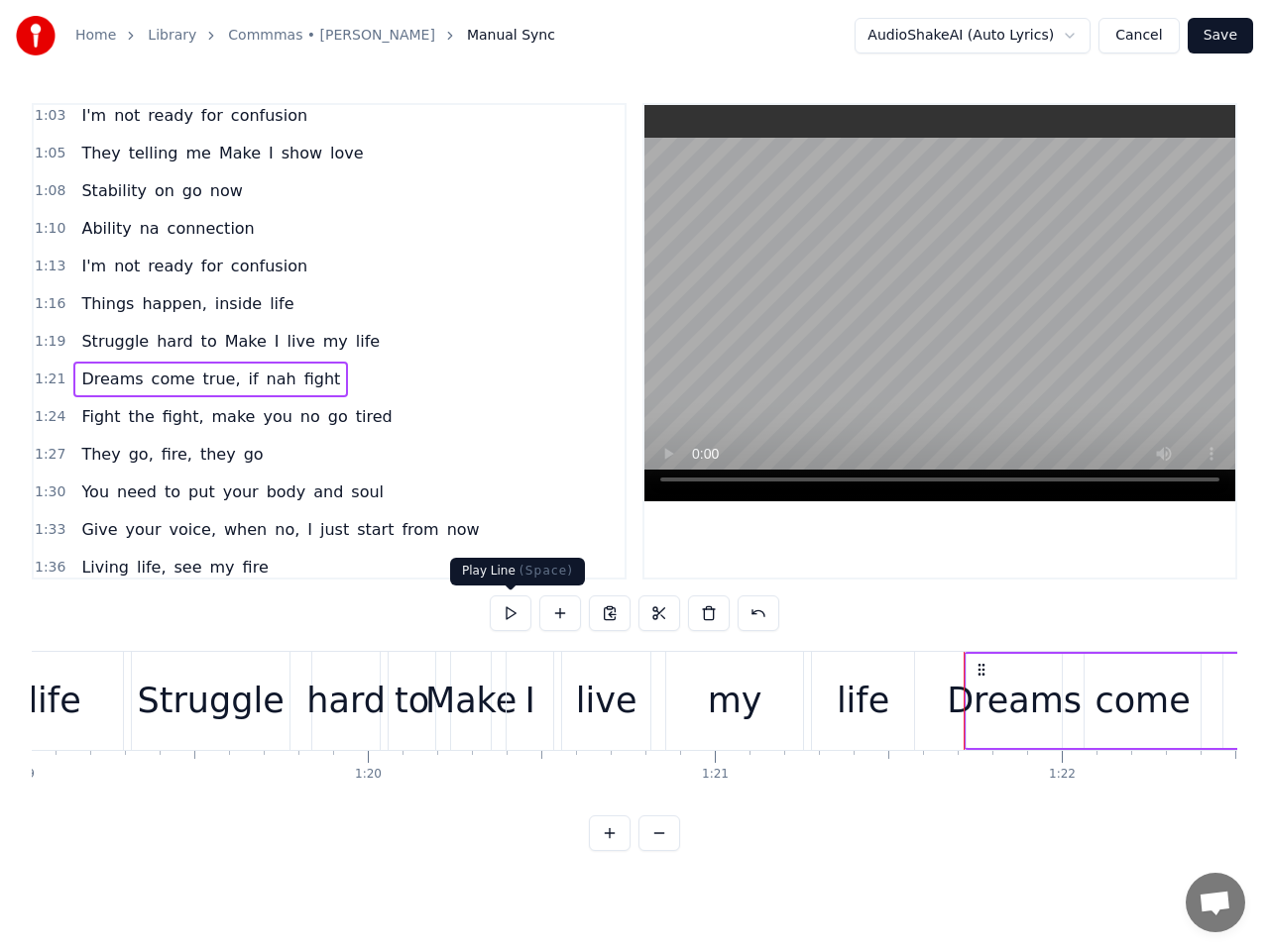
click at [512, 614] on button at bounding box center [511, 614] width 42 height 36
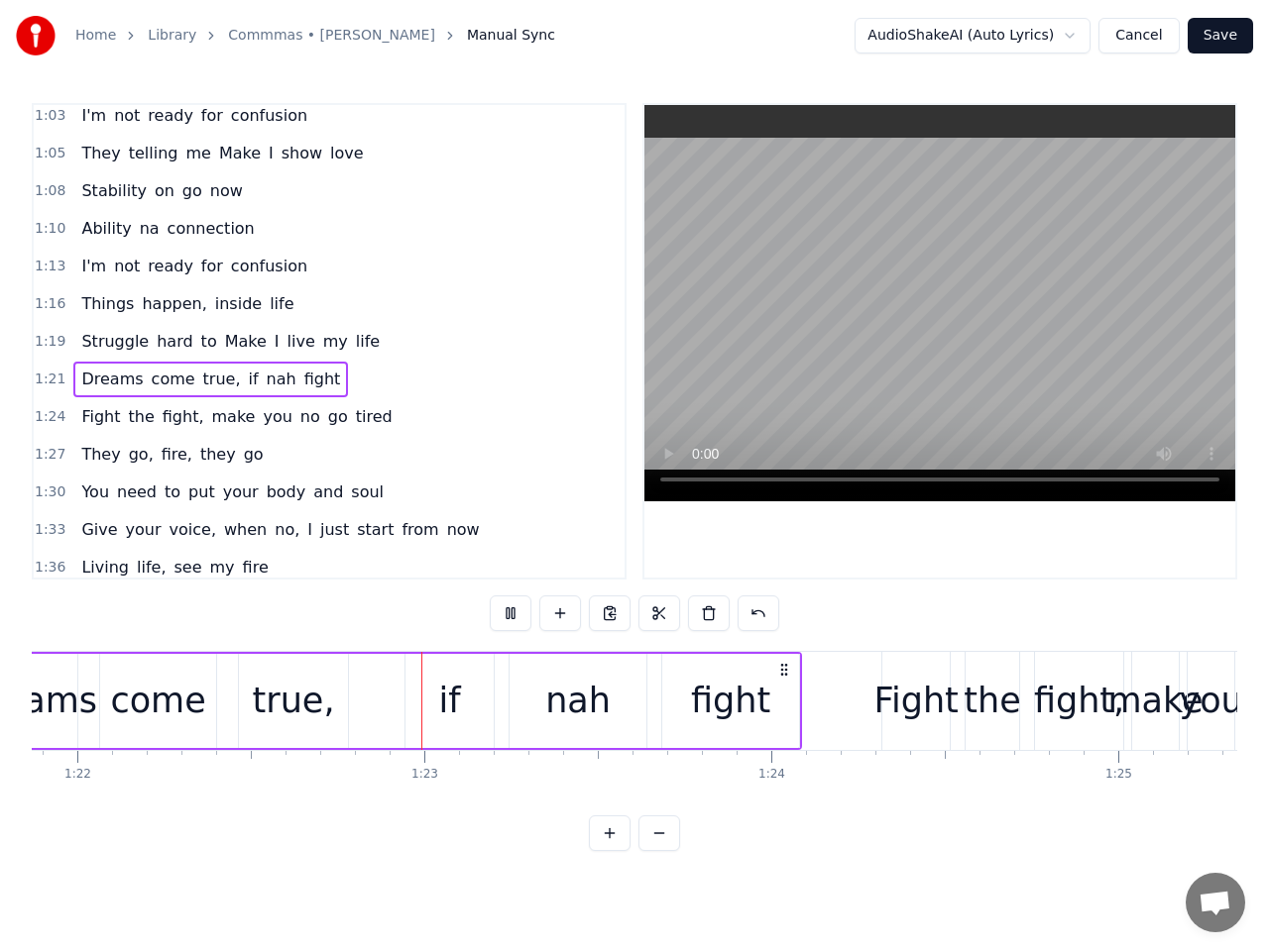
scroll to position [0, 28502]
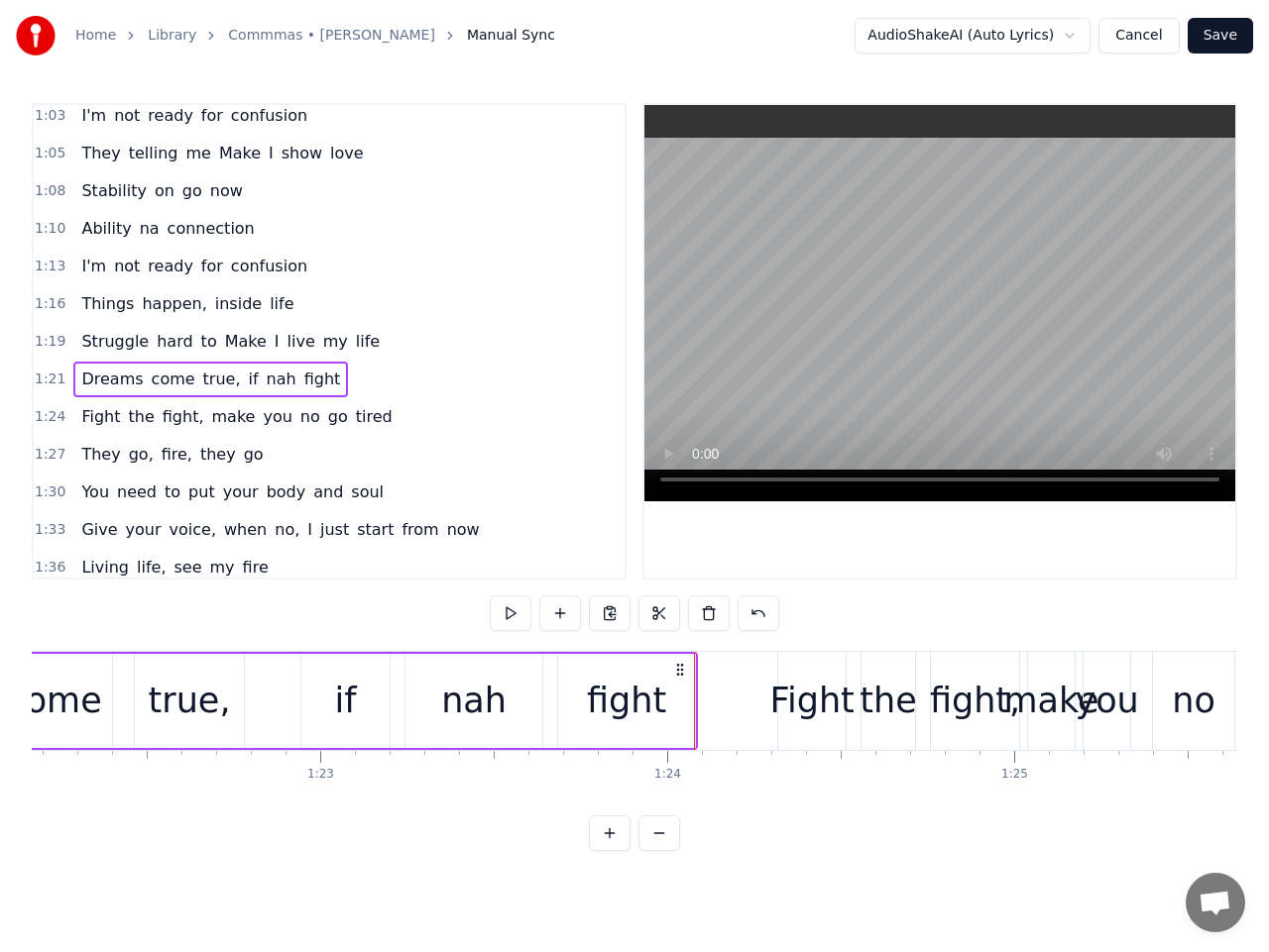
click at [51, 413] on span "1:24" at bounding box center [50, 417] width 31 height 20
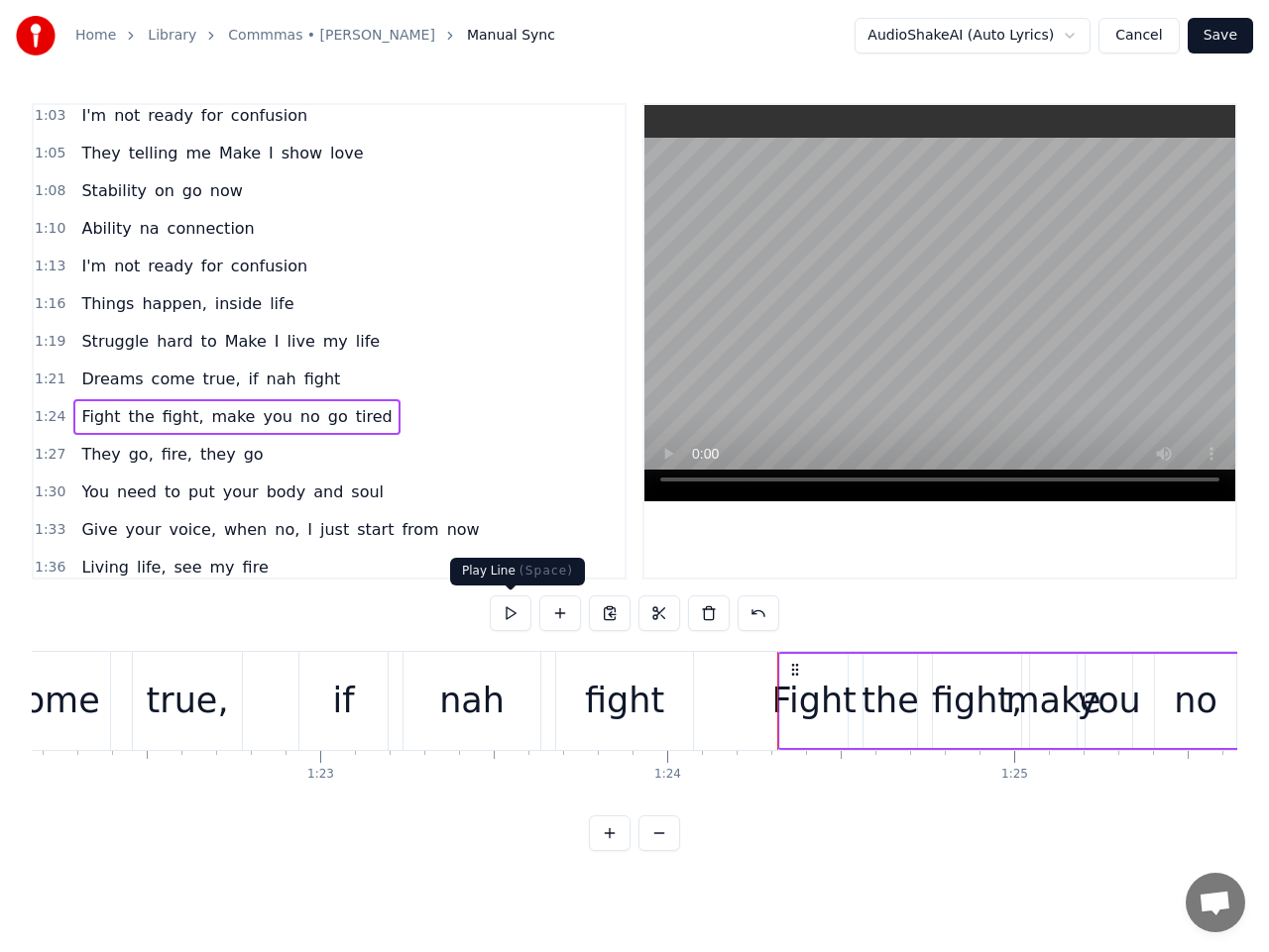
click at [508, 610] on button at bounding box center [511, 614] width 42 height 36
click at [174, 422] on span "fight," at bounding box center [184, 416] width 46 height 23
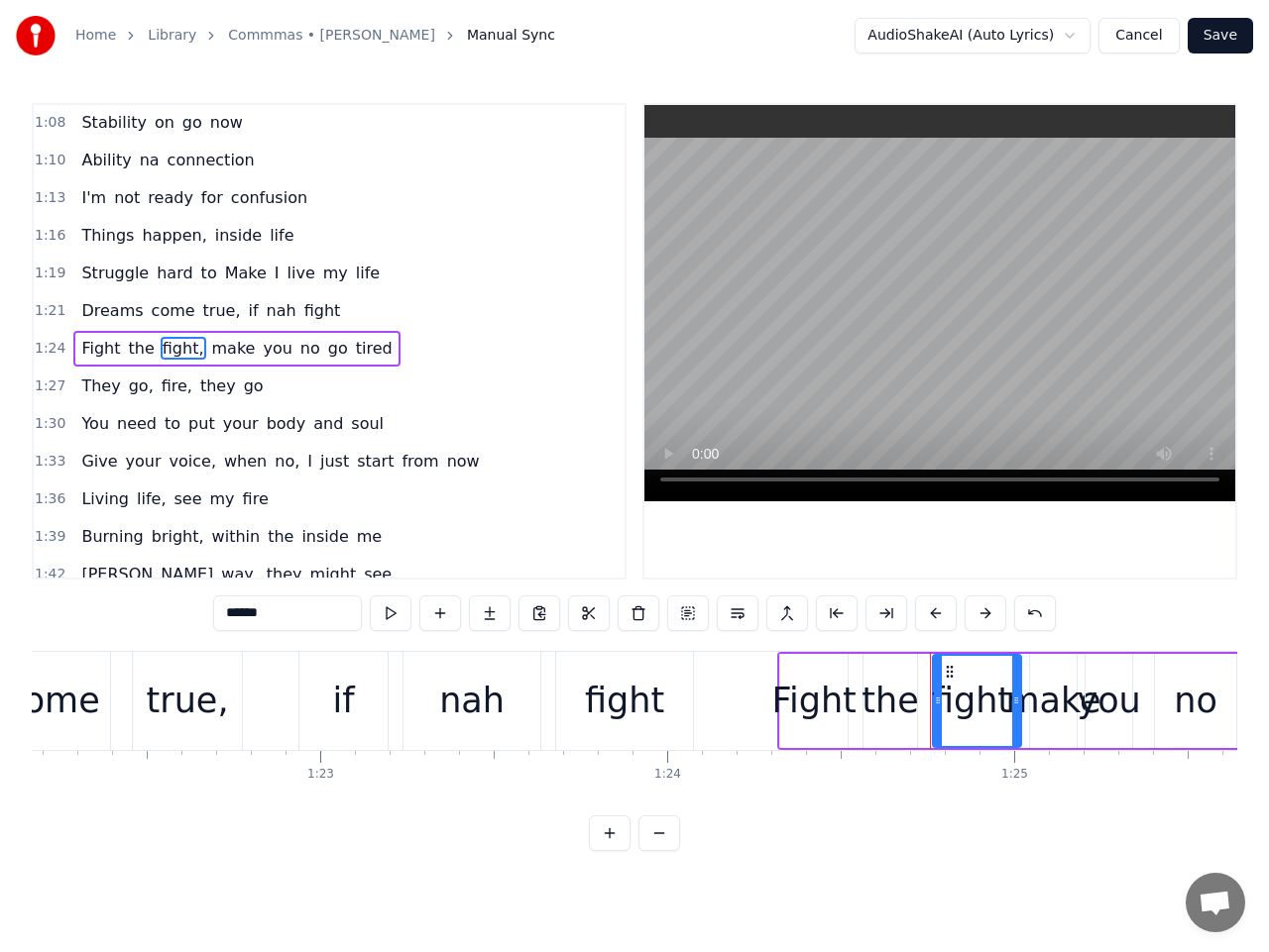
scroll to position [836, 0]
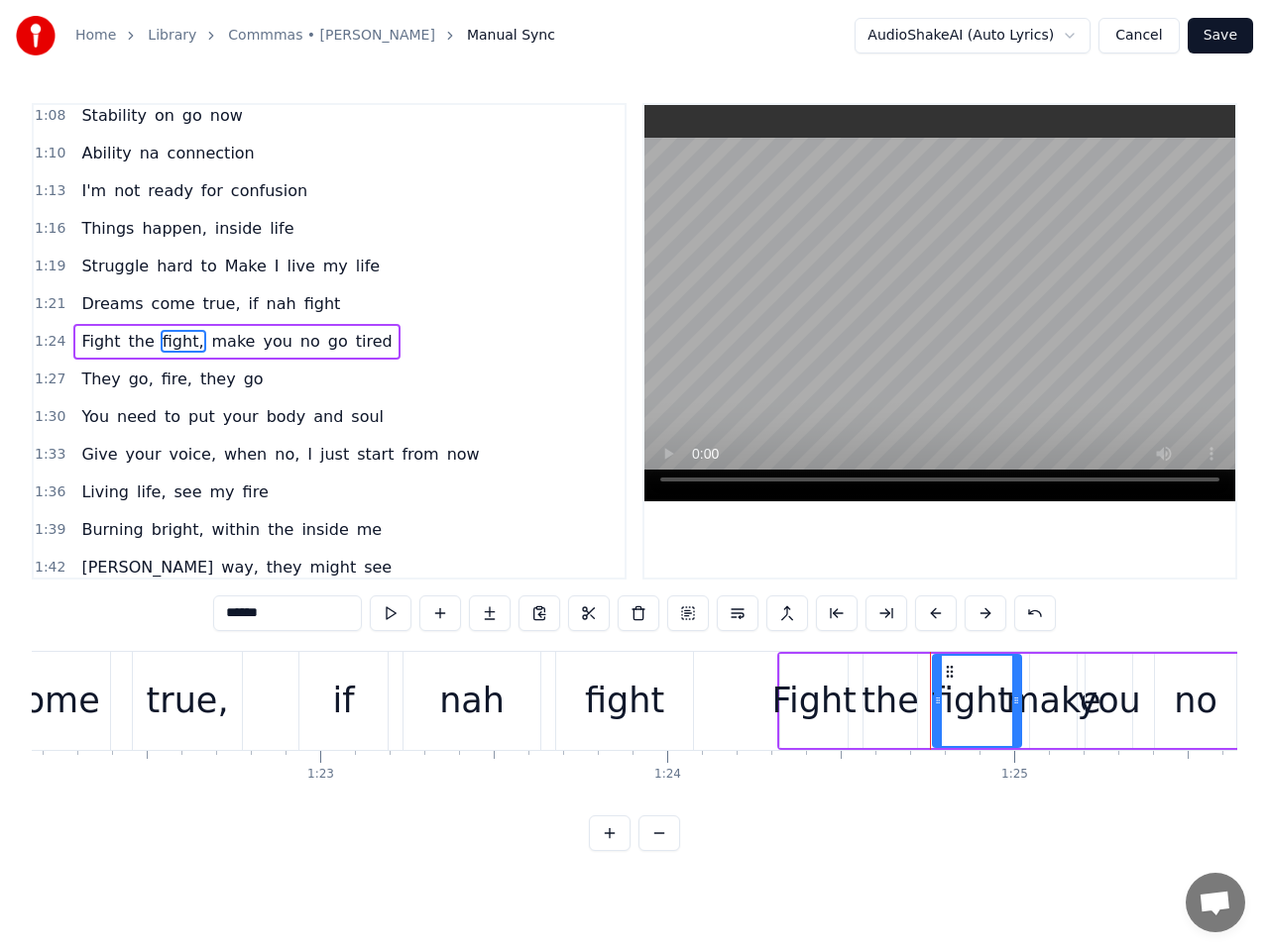
click at [288, 611] on input "******" at bounding box center [287, 614] width 149 height 36
click at [209, 345] on span "make" at bounding box center [228, 341] width 48 height 23
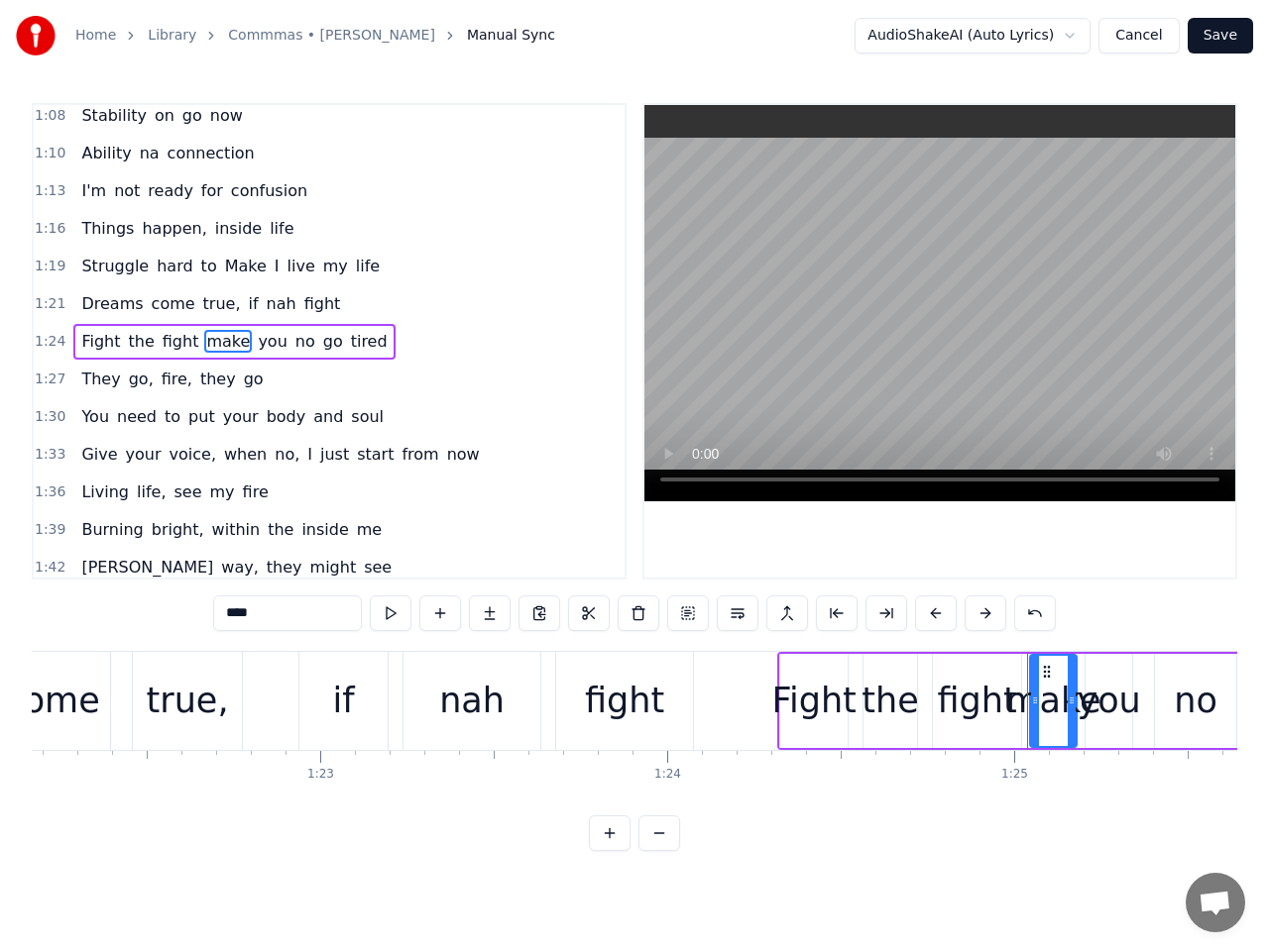
click at [238, 617] on input "****" at bounding box center [287, 614] width 149 height 36
type input "****"
click at [51, 343] on span "1:24" at bounding box center [50, 342] width 31 height 20
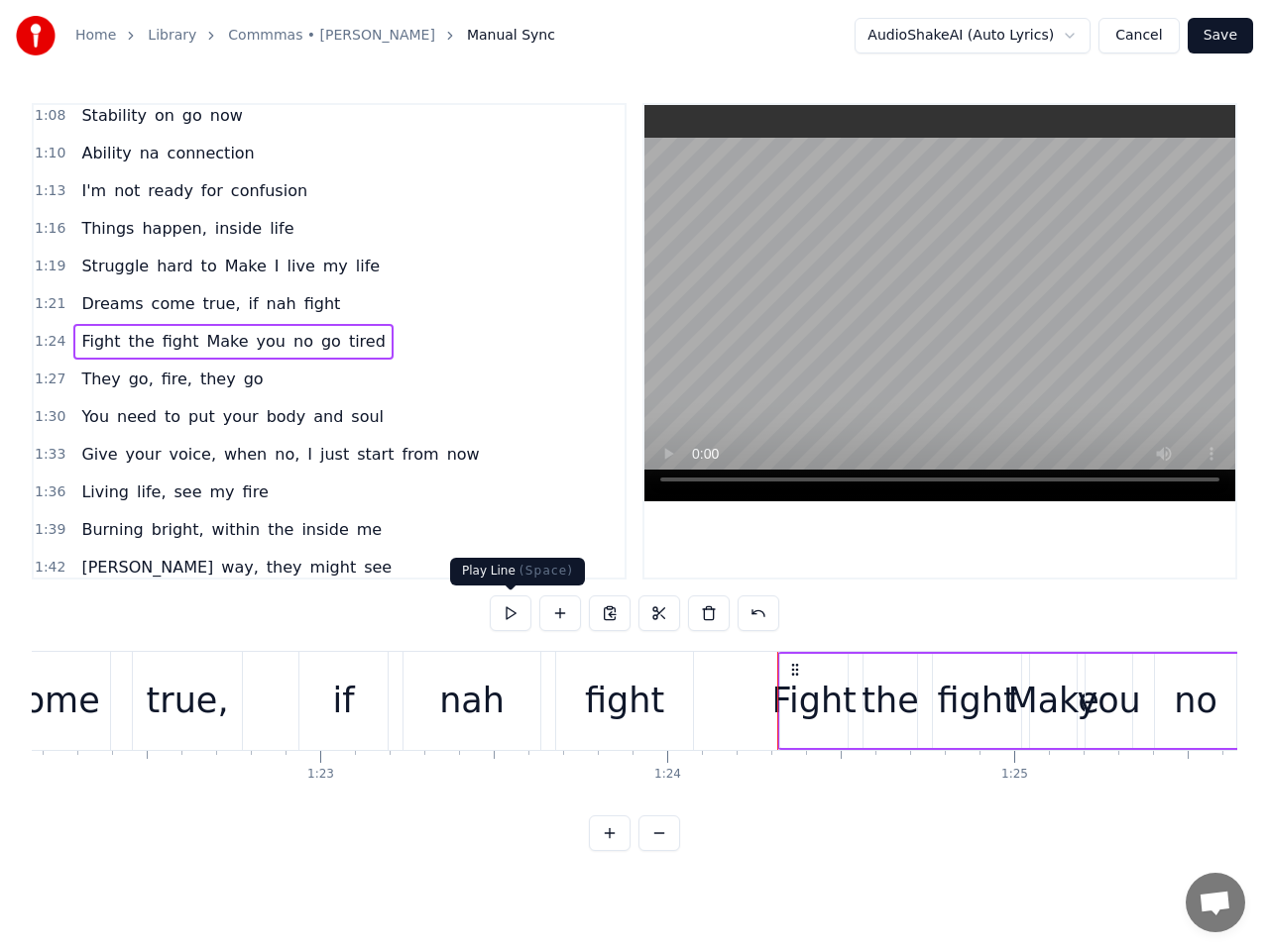
click at [504, 608] on button at bounding box center [511, 614] width 42 height 36
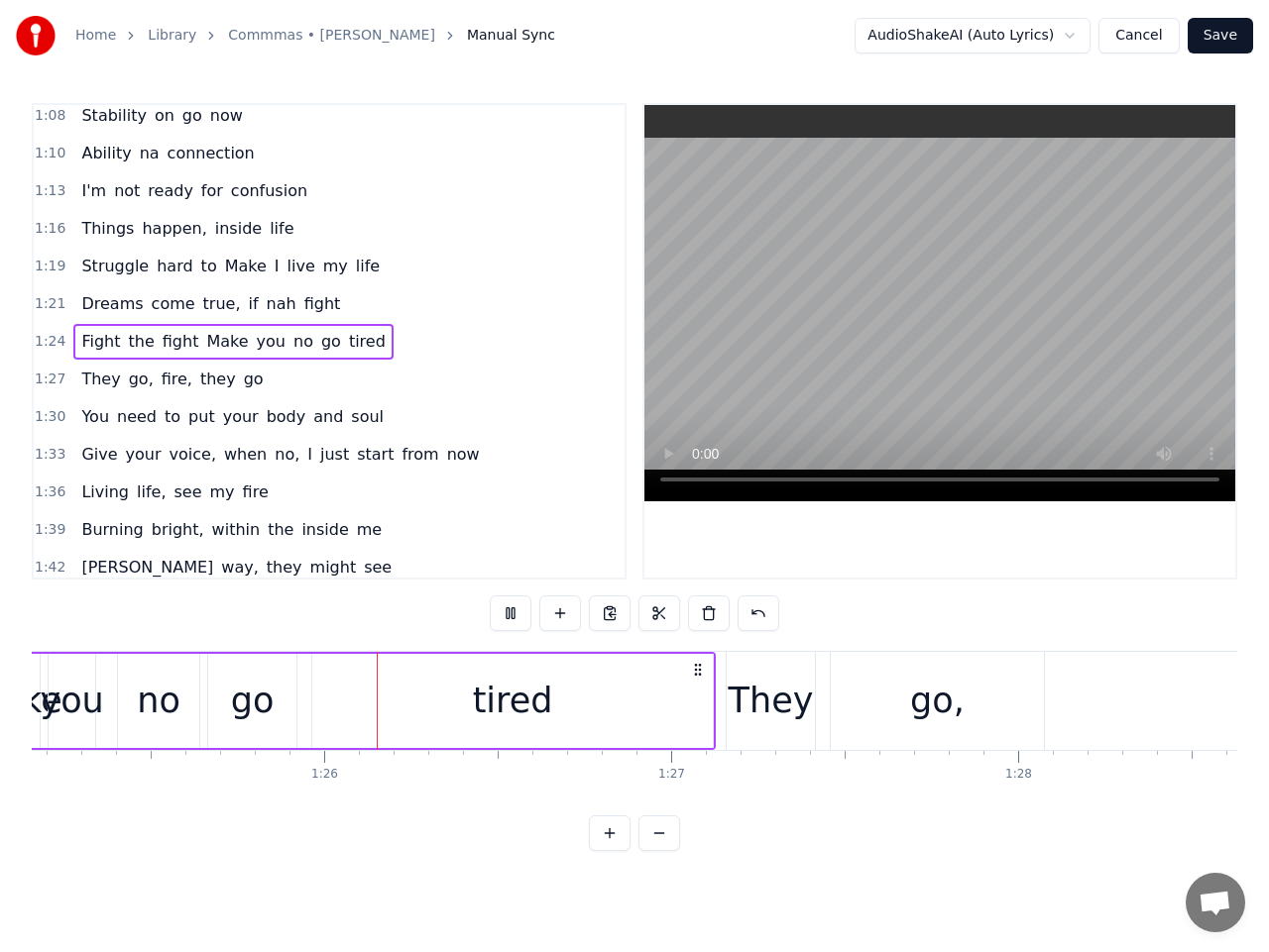
scroll to position [0, 29592]
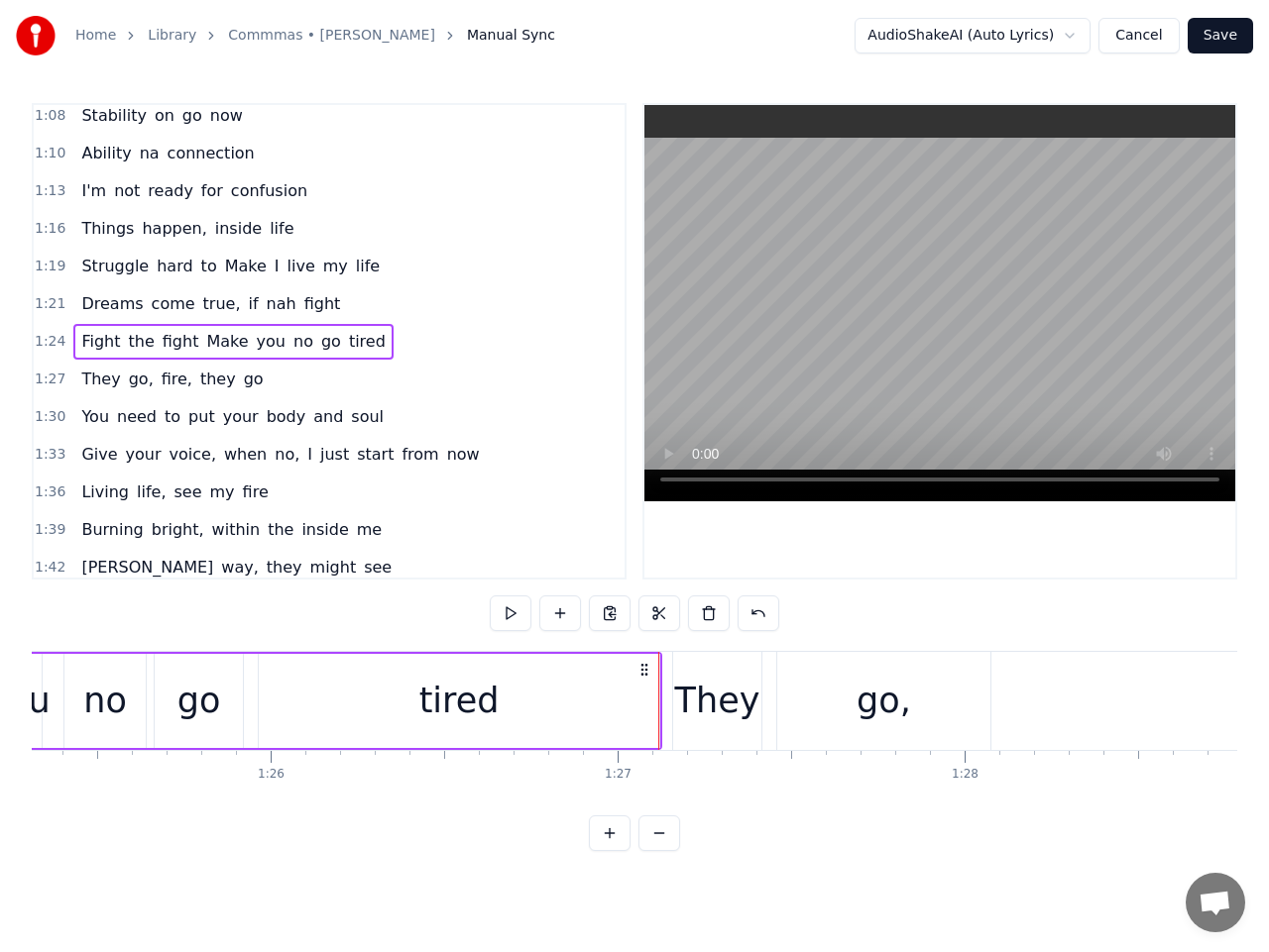
click at [55, 379] on span "1:27" at bounding box center [50, 380] width 31 height 20
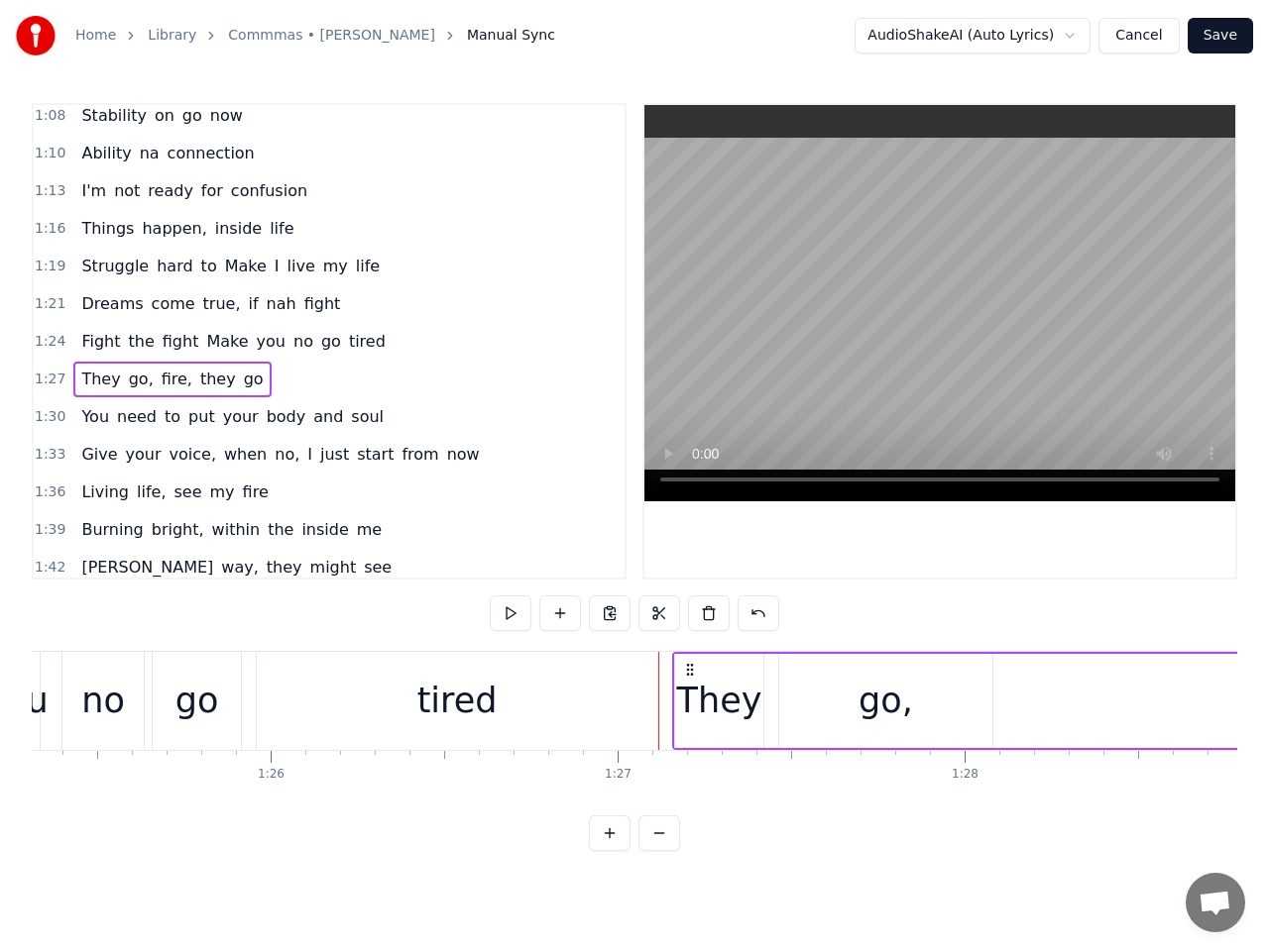
click at [127, 388] on span "go," at bounding box center [141, 379] width 29 height 23
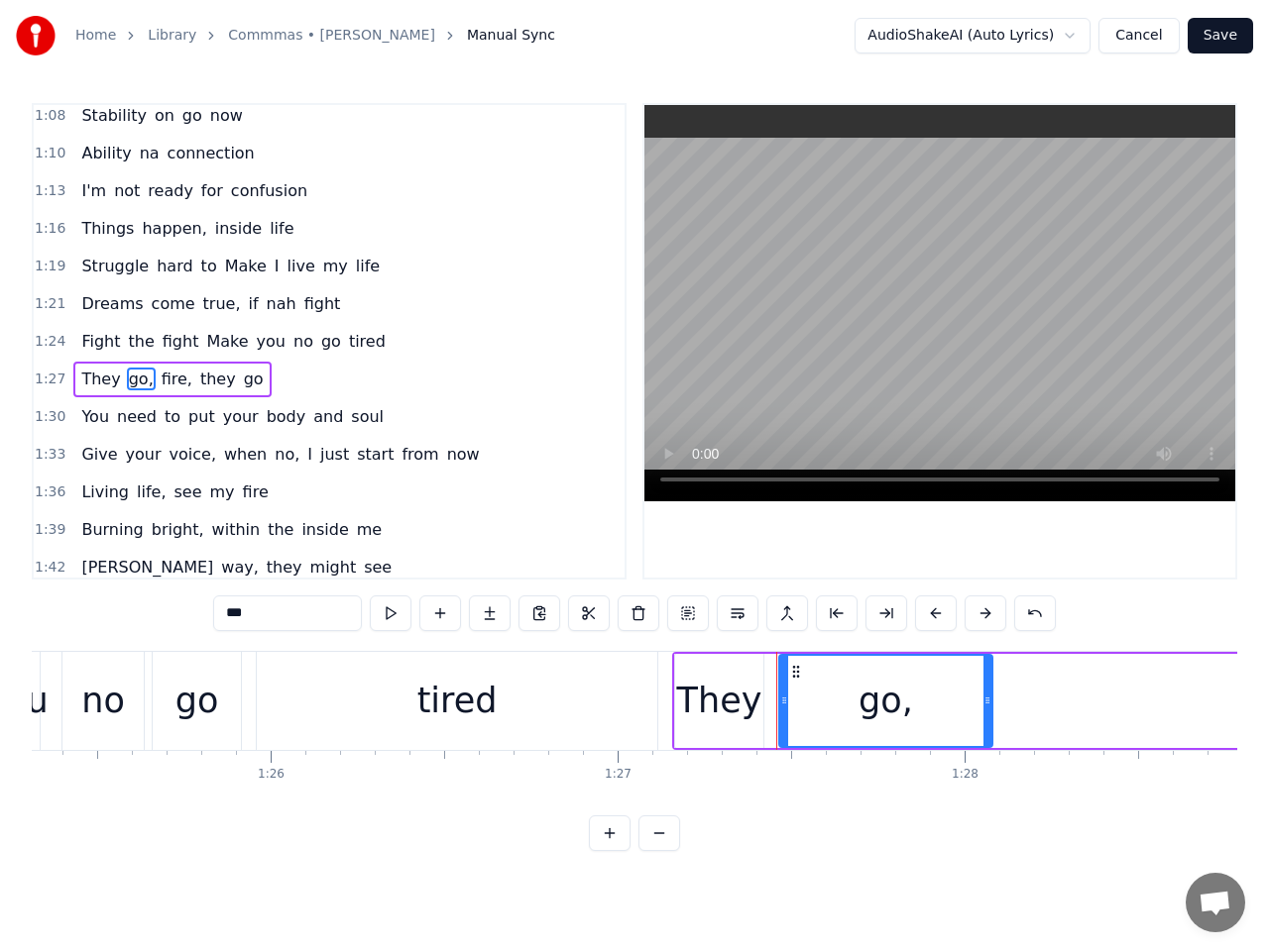
scroll to position [874, 0]
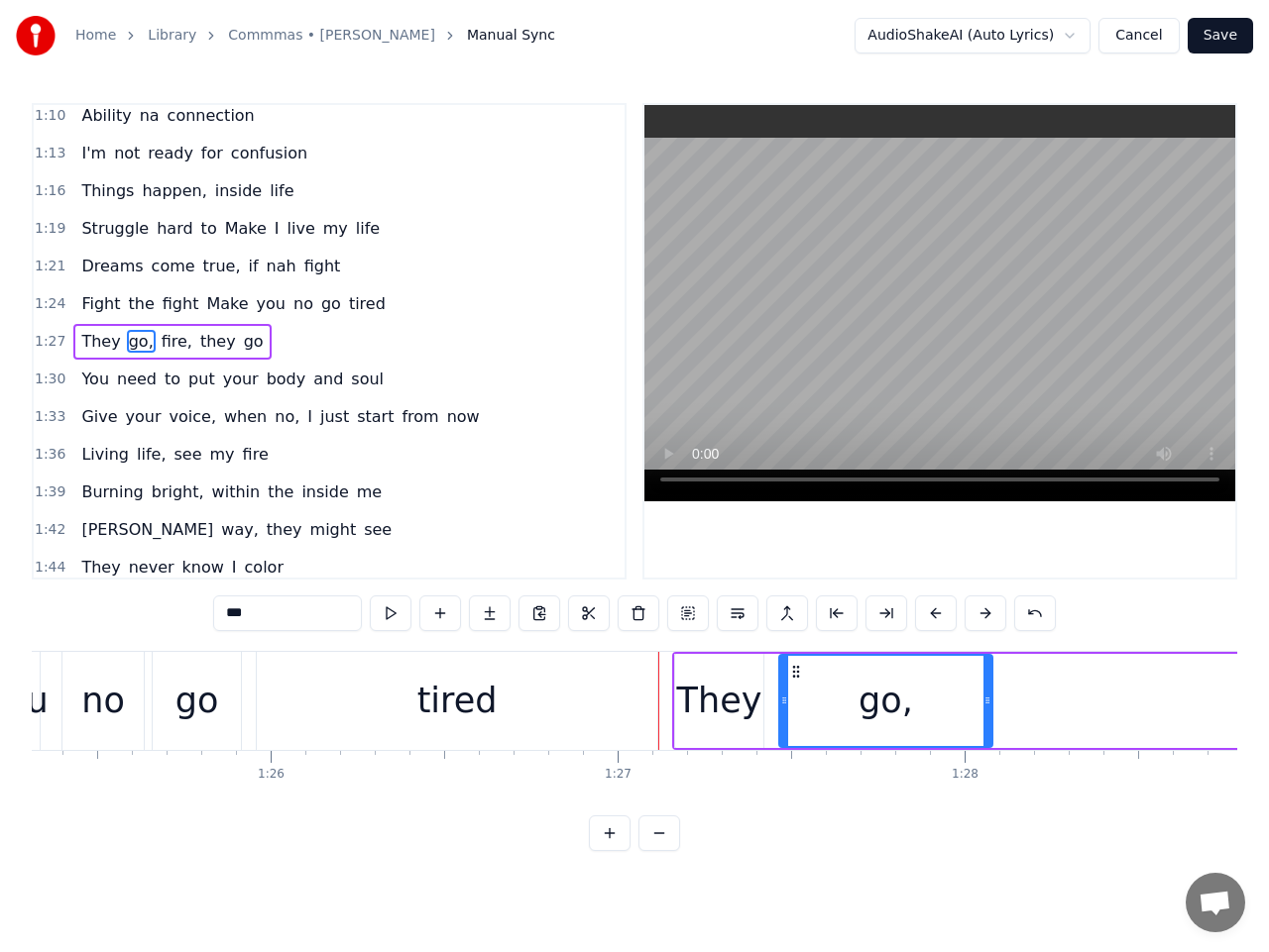
click at [262, 616] on input "***" at bounding box center [287, 614] width 149 height 36
type input "**"
click at [53, 345] on span "1:27" at bounding box center [50, 342] width 31 height 20
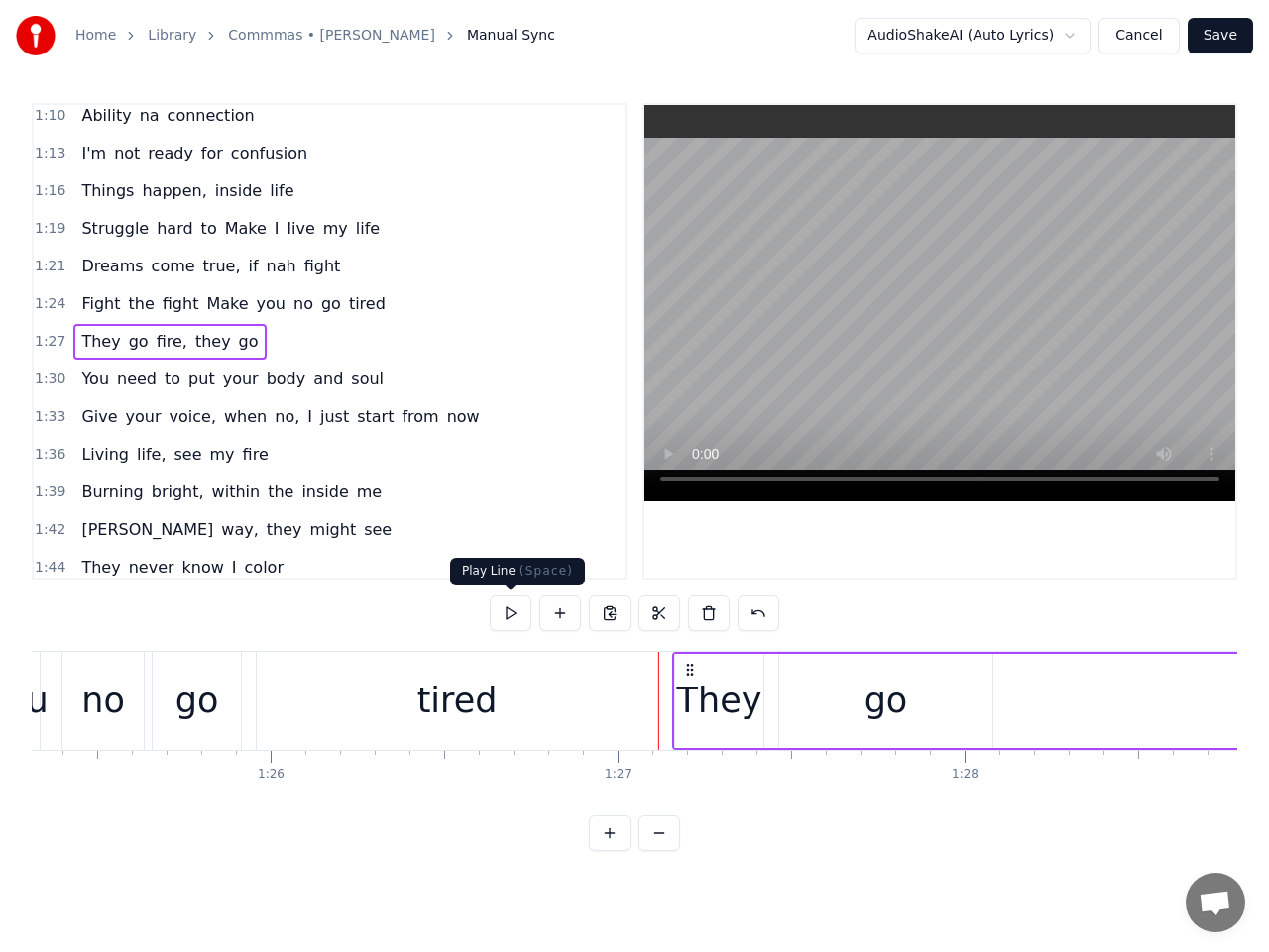
click at [502, 612] on button at bounding box center [511, 614] width 42 height 36
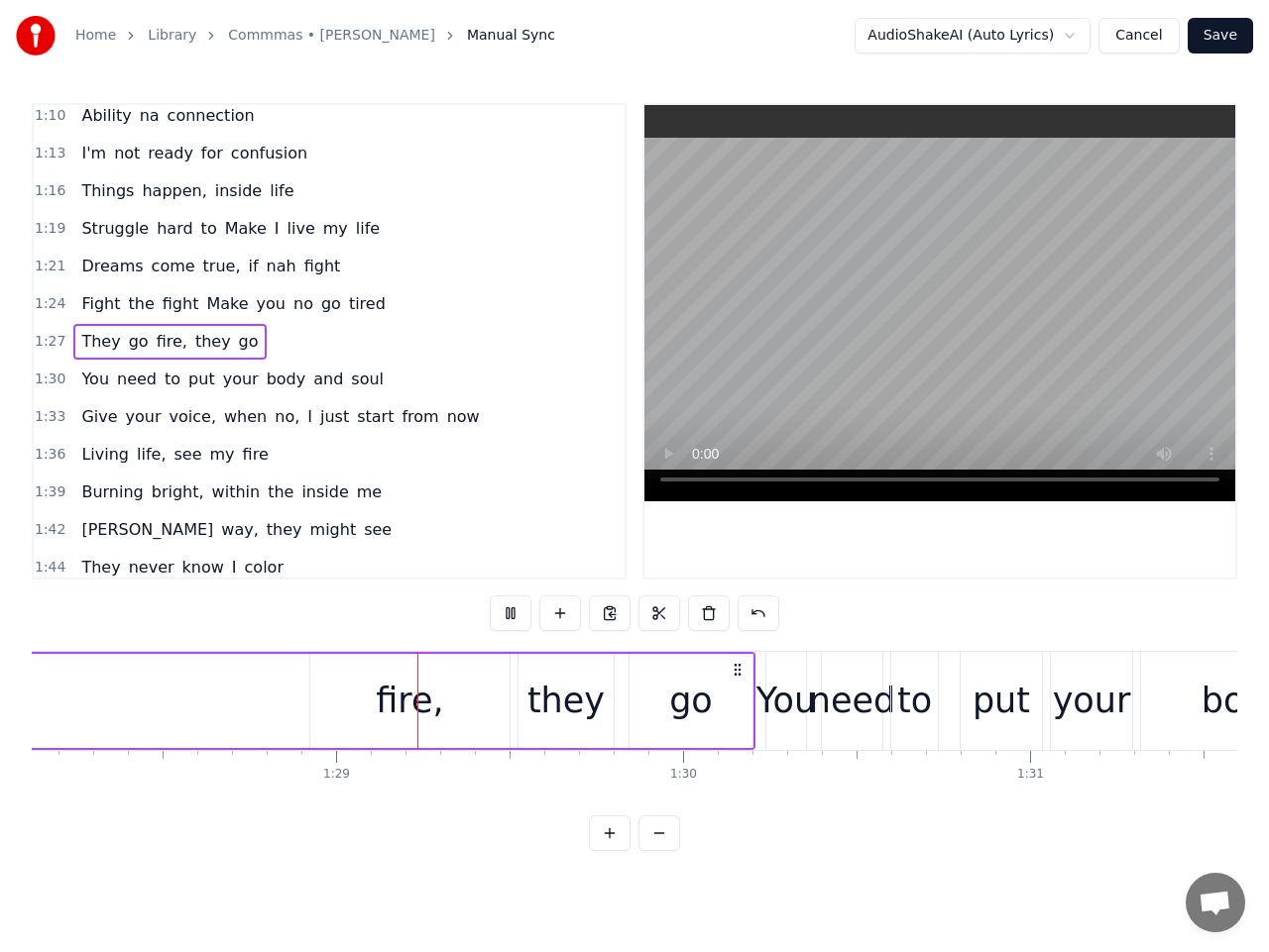
scroll to position [0, 30663]
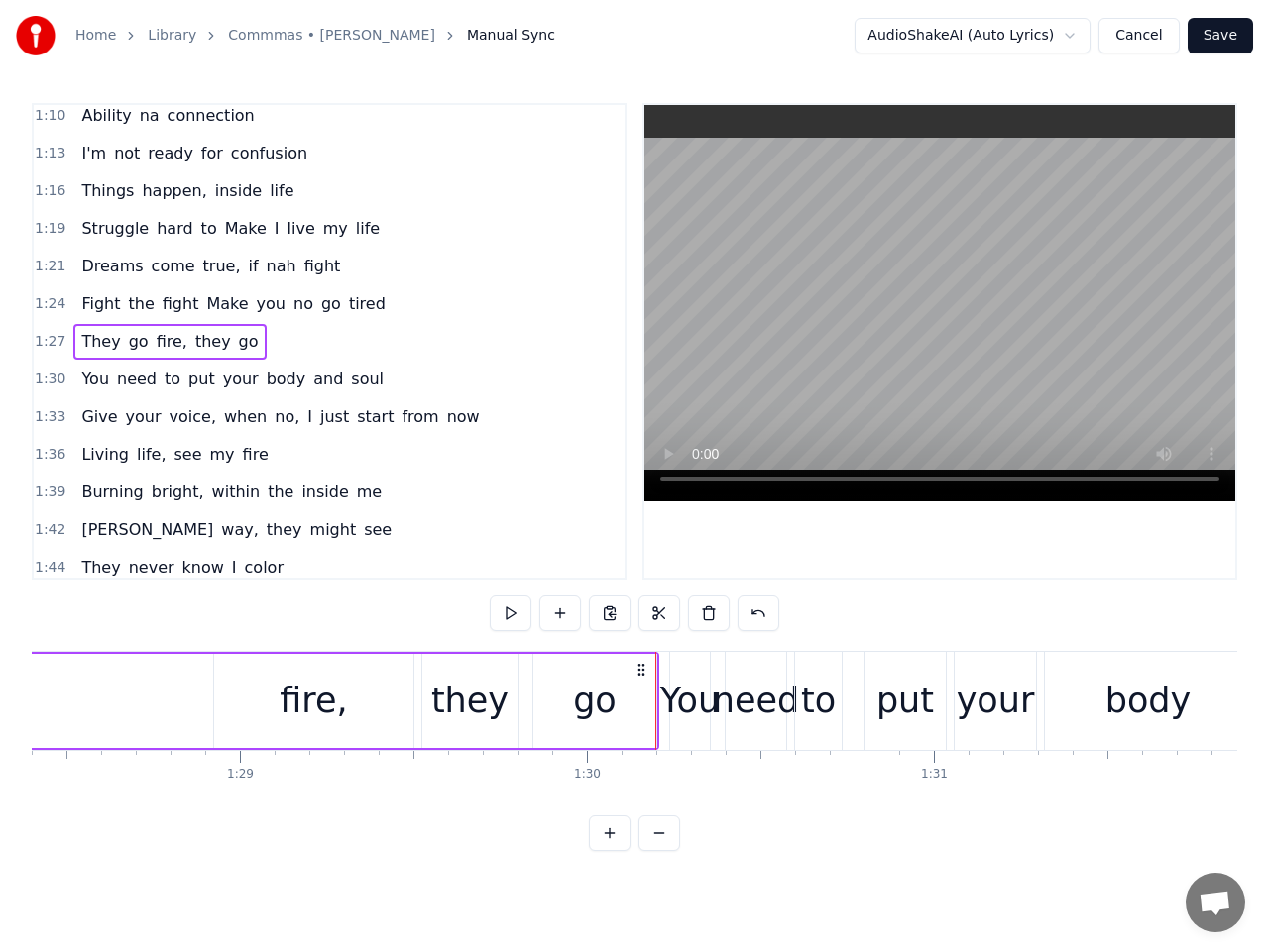
click at [157, 342] on span "fire," at bounding box center [172, 341] width 35 height 23
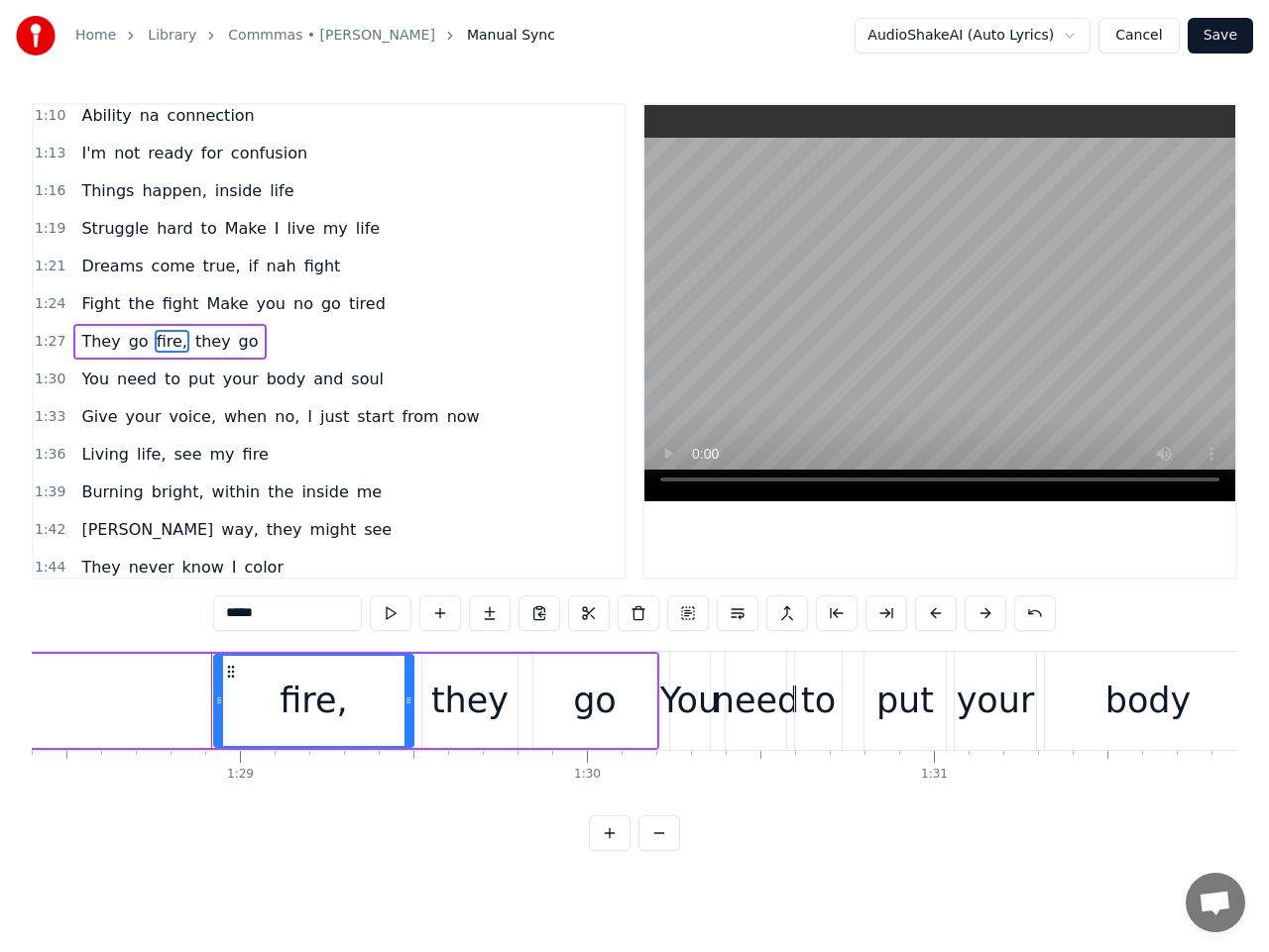
click at [262, 609] on input "*****" at bounding box center [287, 614] width 149 height 36
type input "****"
click at [47, 342] on span "1:27" at bounding box center [50, 342] width 31 height 20
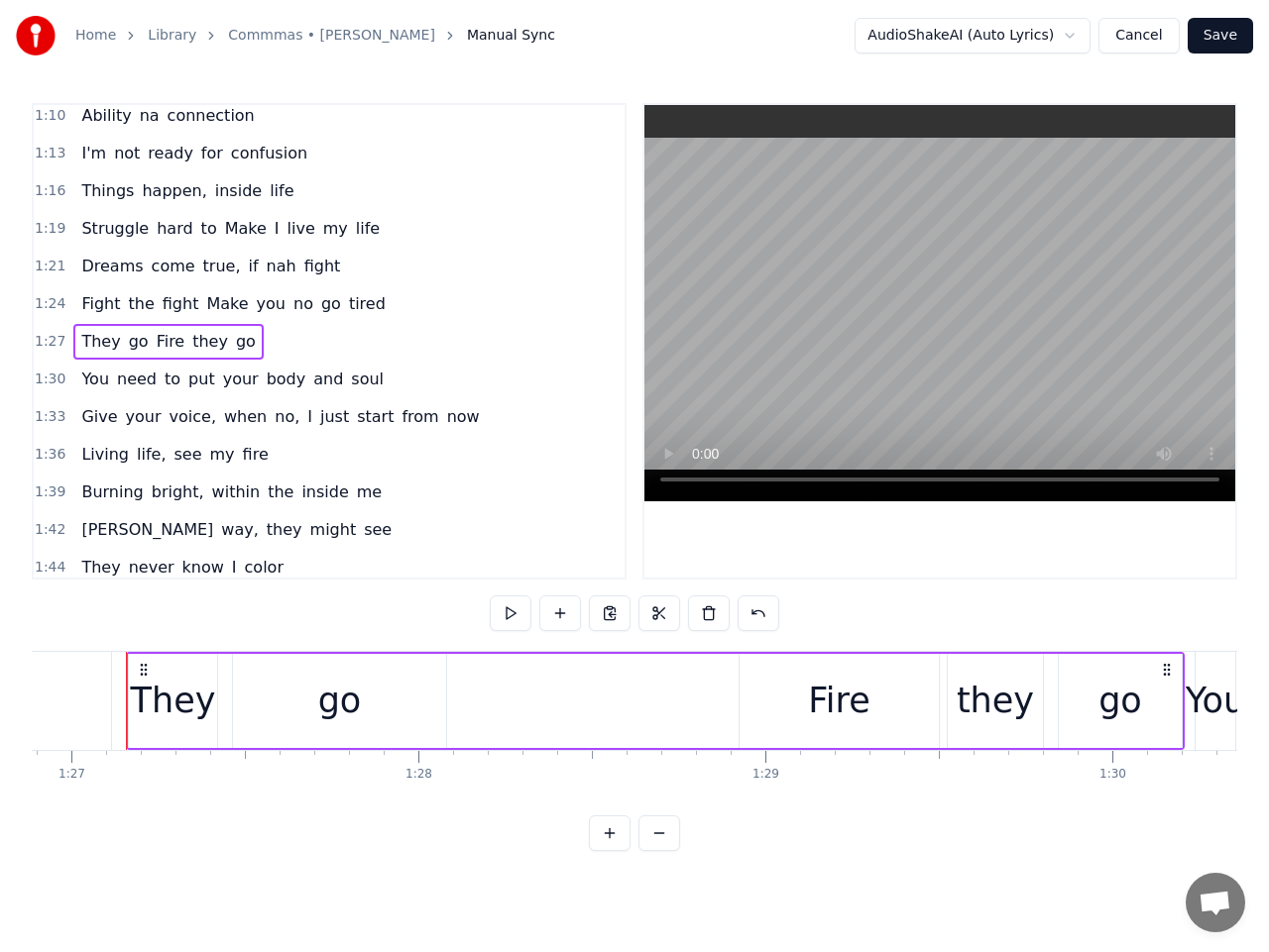
scroll to position [0, 30133]
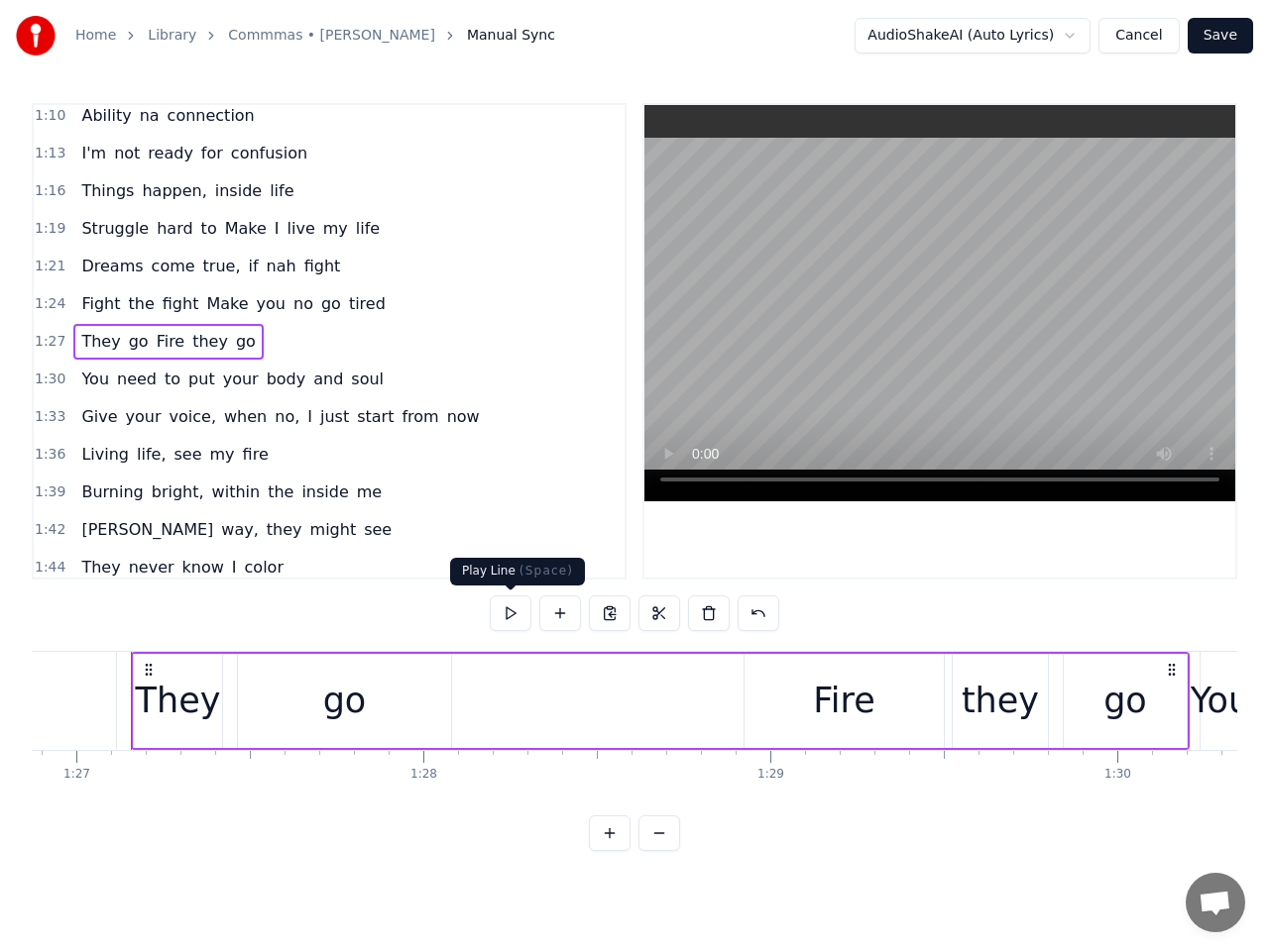
click at [507, 620] on button at bounding box center [511, 614] width 42 height 36
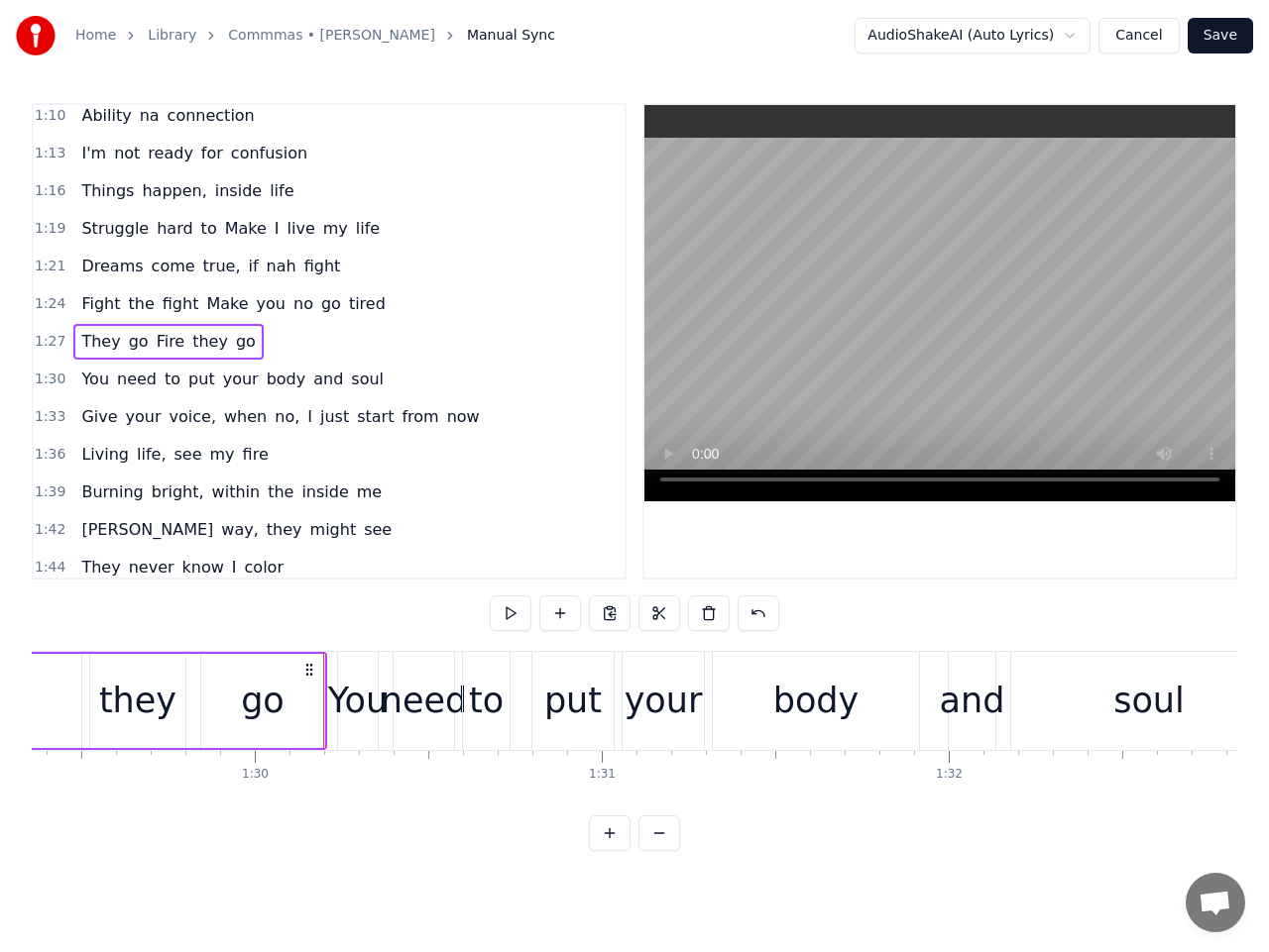
scroll to position [0, 31187]
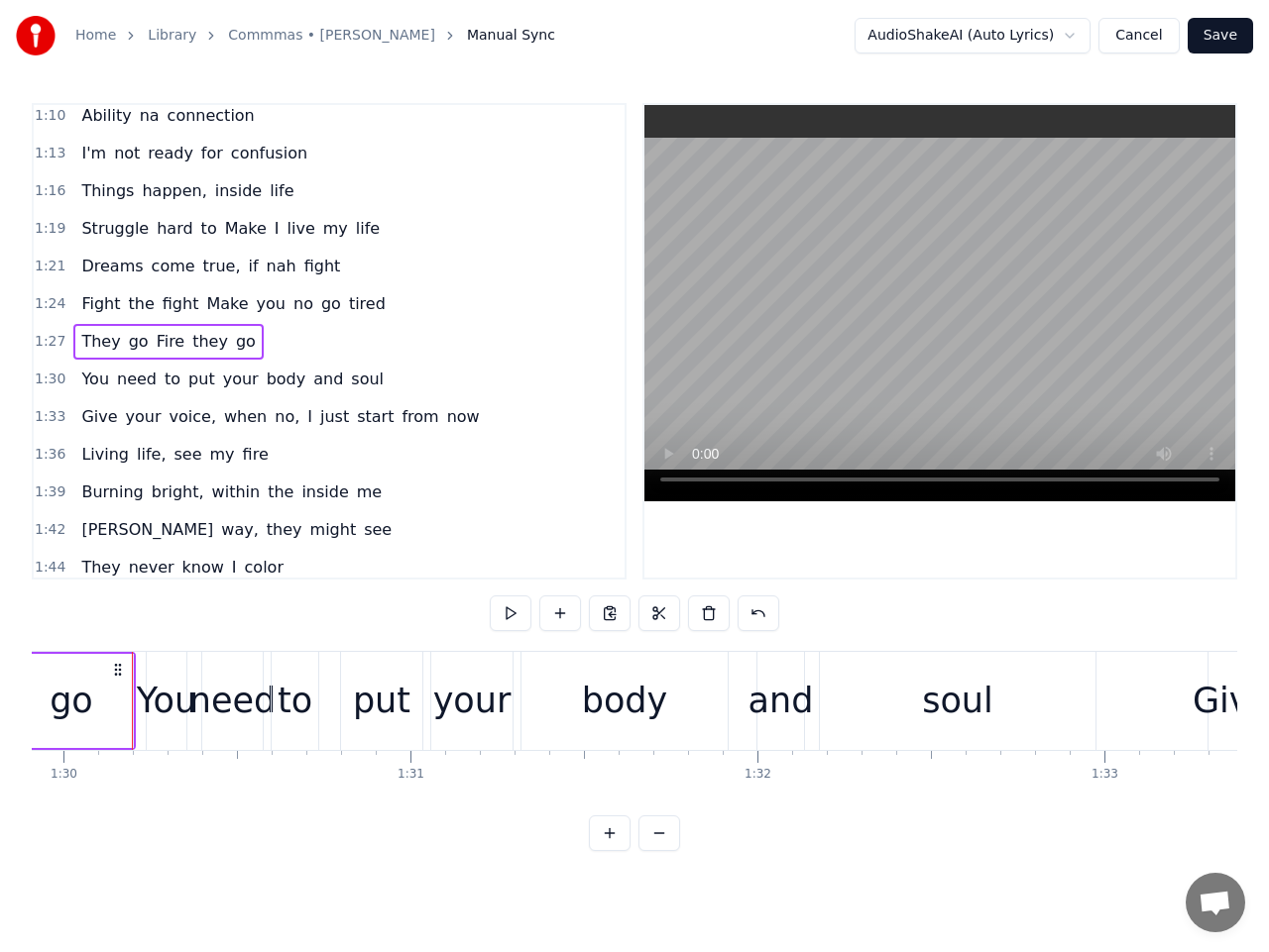
click at [54, 380] on span "1:30" at bounding box center [50, 380] width 31 height 20
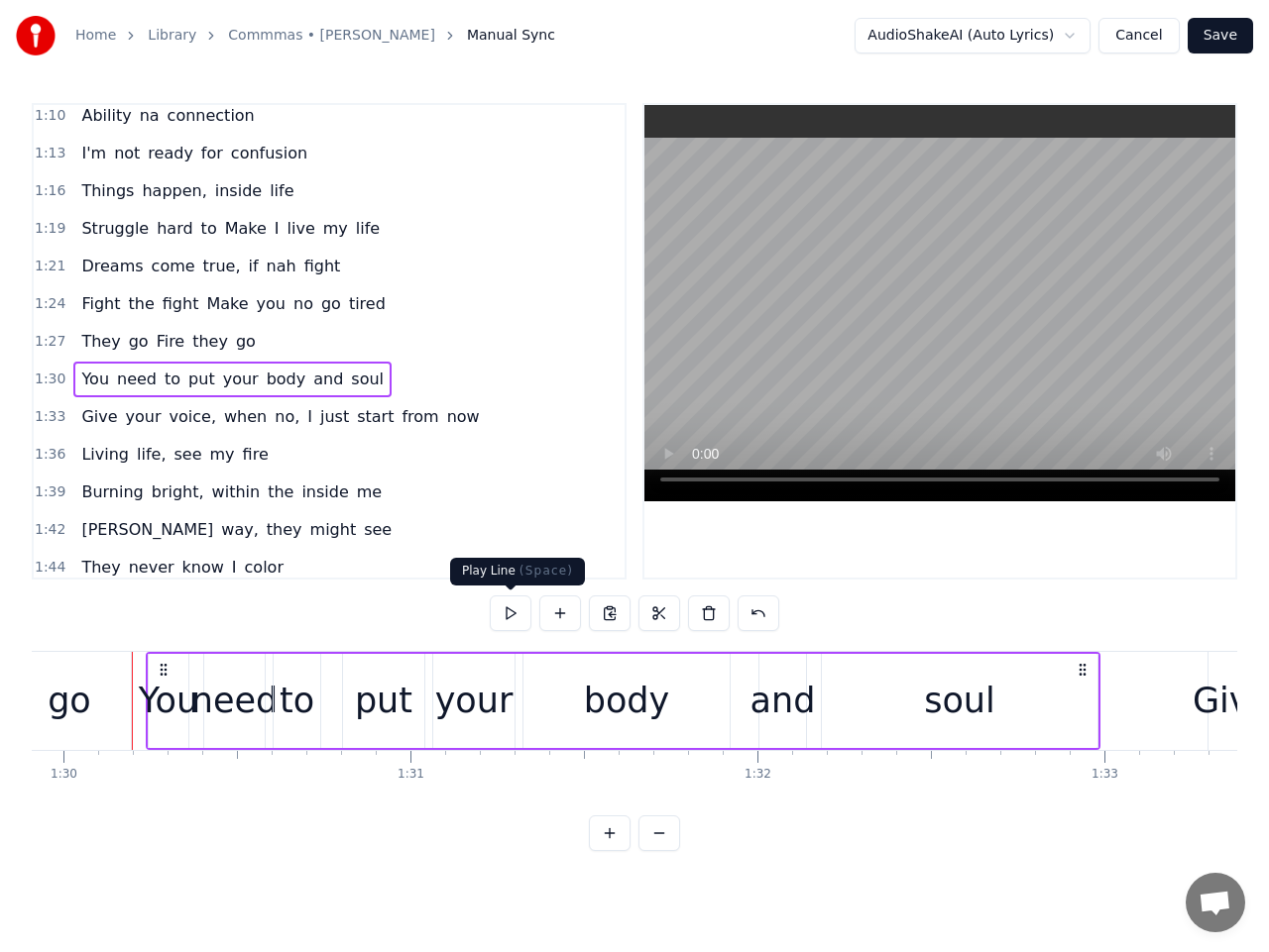
click at [509, 609] on button at bounding box center [511, 614] width 42 height 36
click at [221, 381] on span "your" at bounding box center [241, 379] width 40 height 23
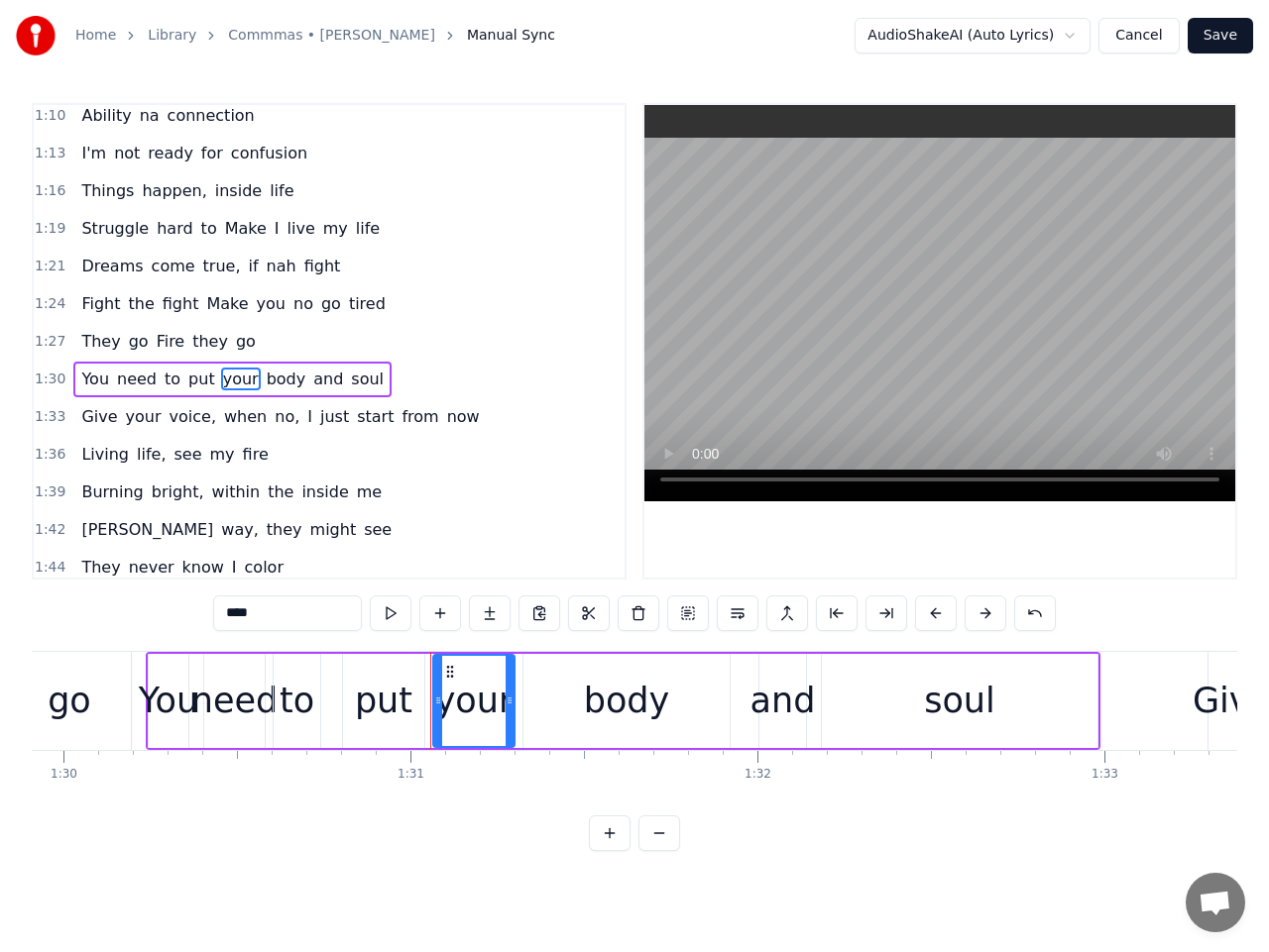
scroll to position [912, 0]
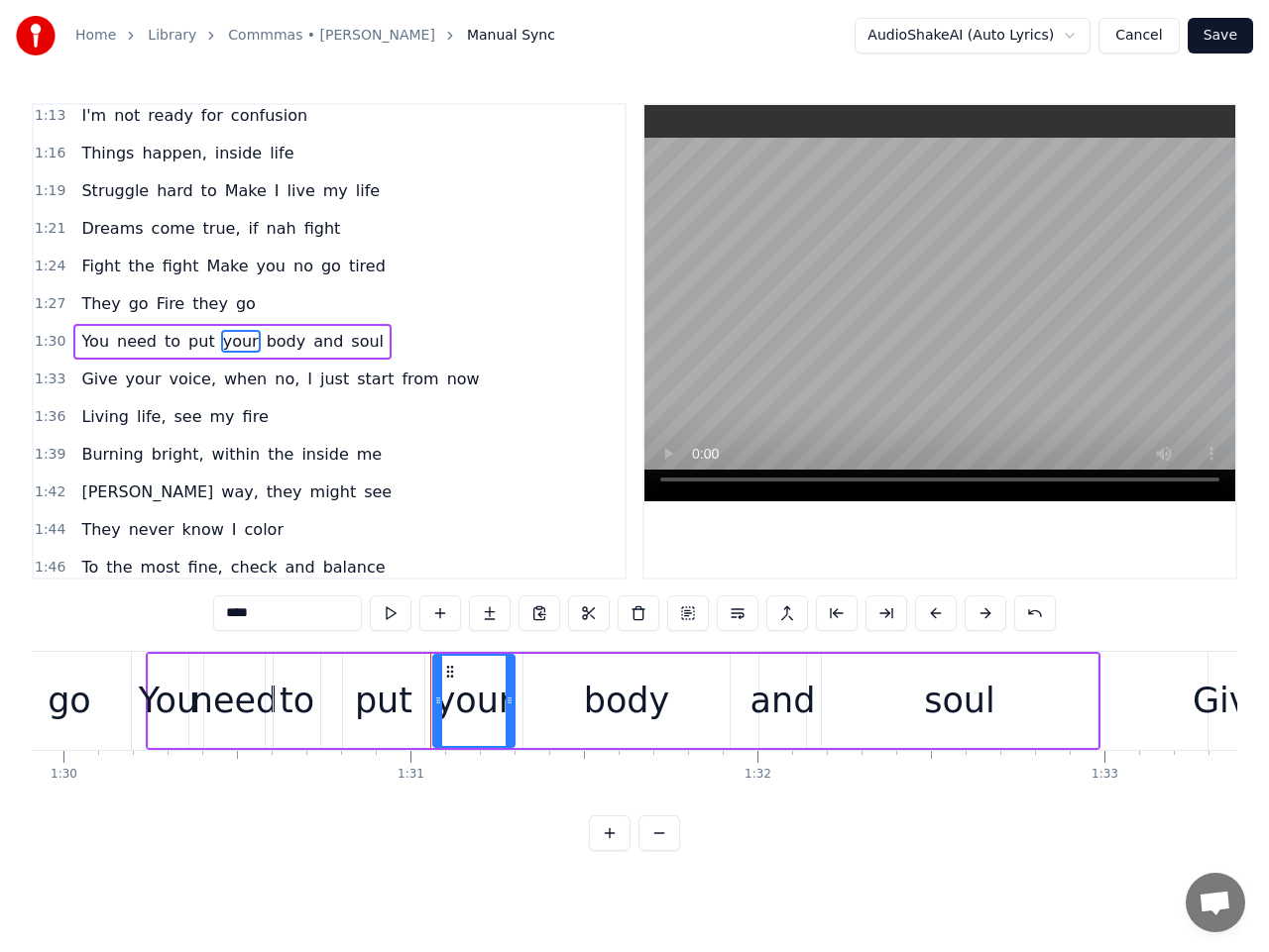
click at [233, 616] on input "****" at bounding box center [287, 614] width 149 height 36
type input "****"
click at [49, 379] on span "1:33" at bounding box center [50, 380] width 31 height 20
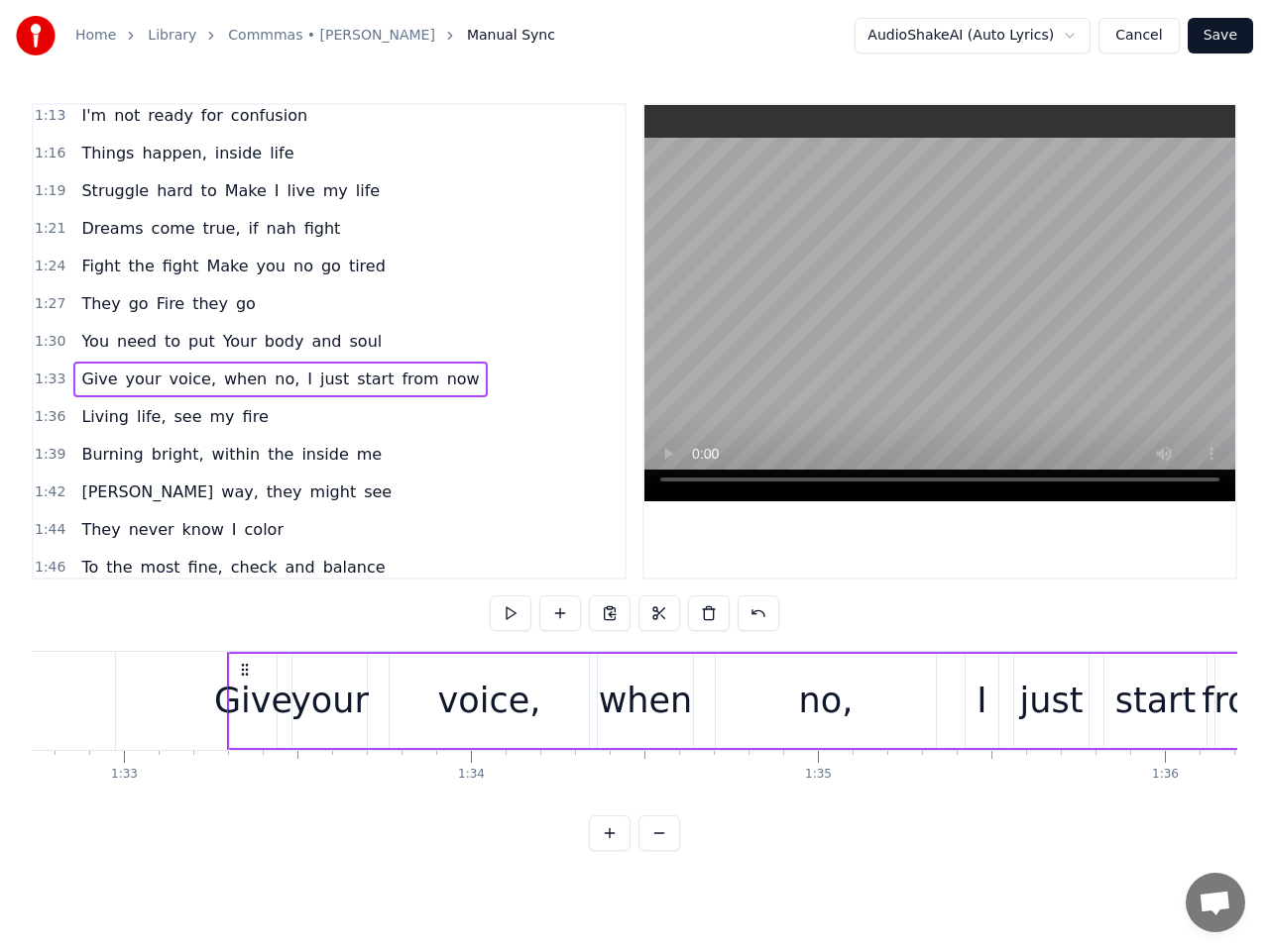
scroll to position [0, 32262]
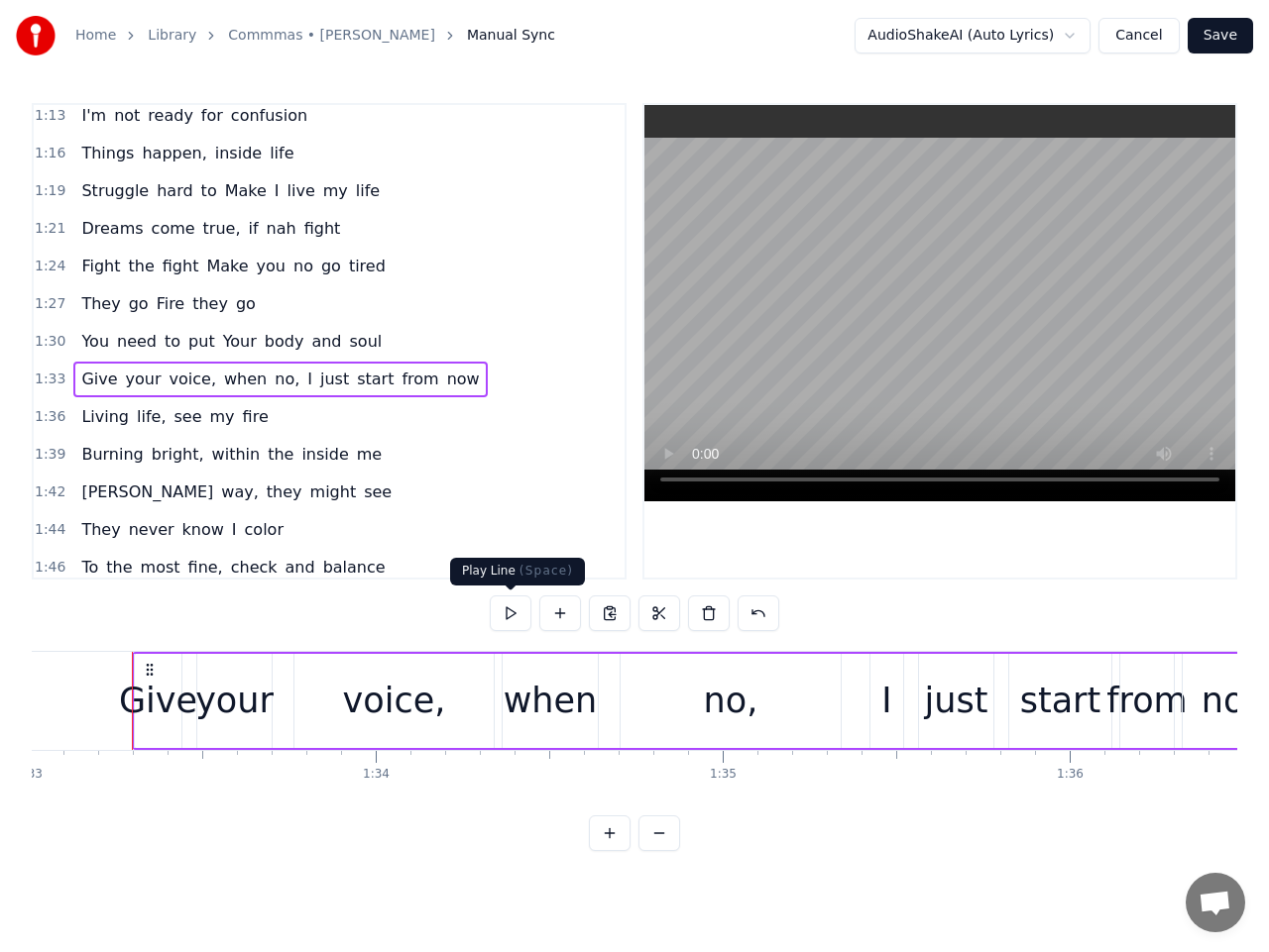
click at [512, 613] on button at bounding box center [511, 614] width 42 height 36
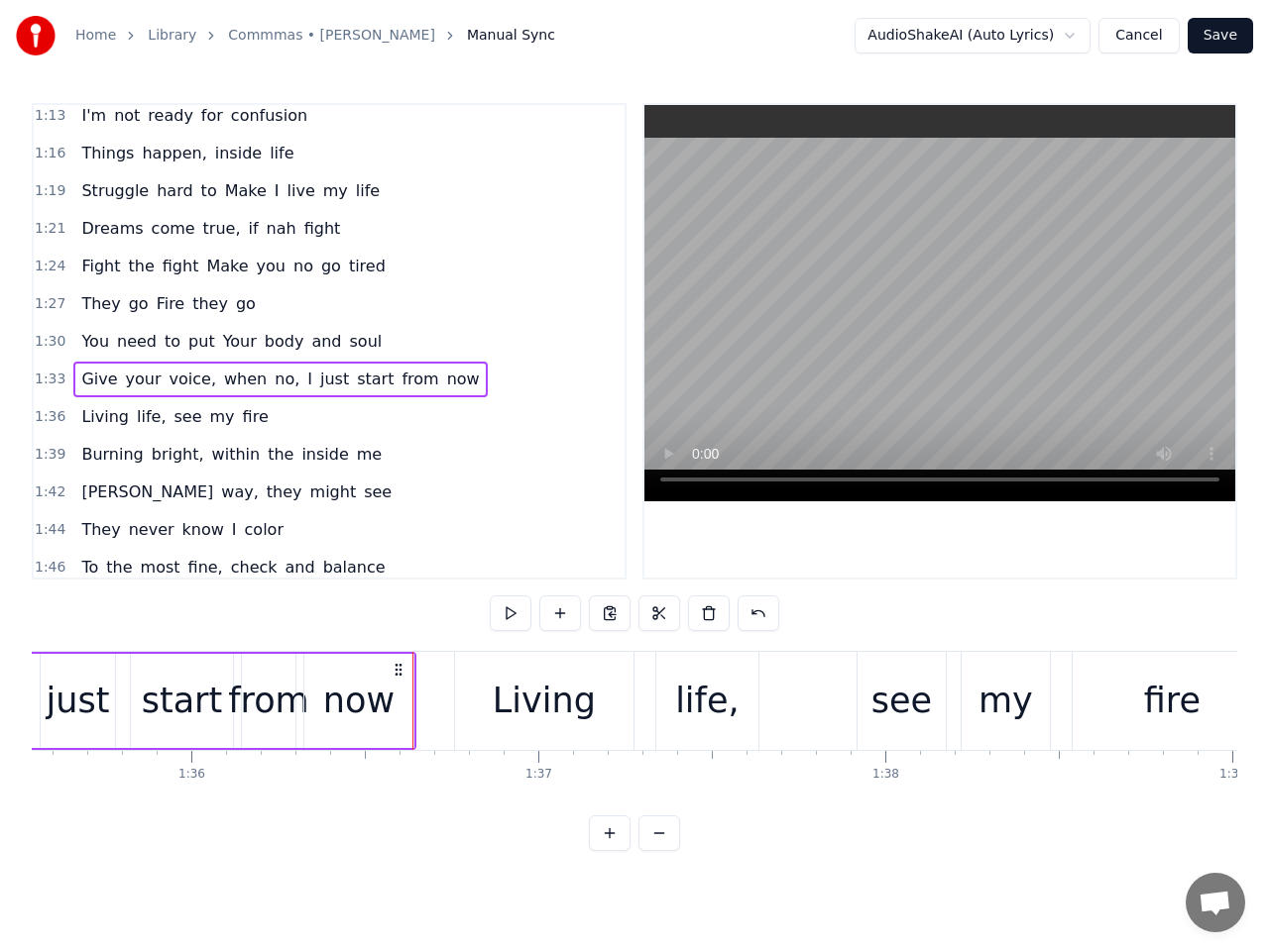
scroll to position [0, 33358]
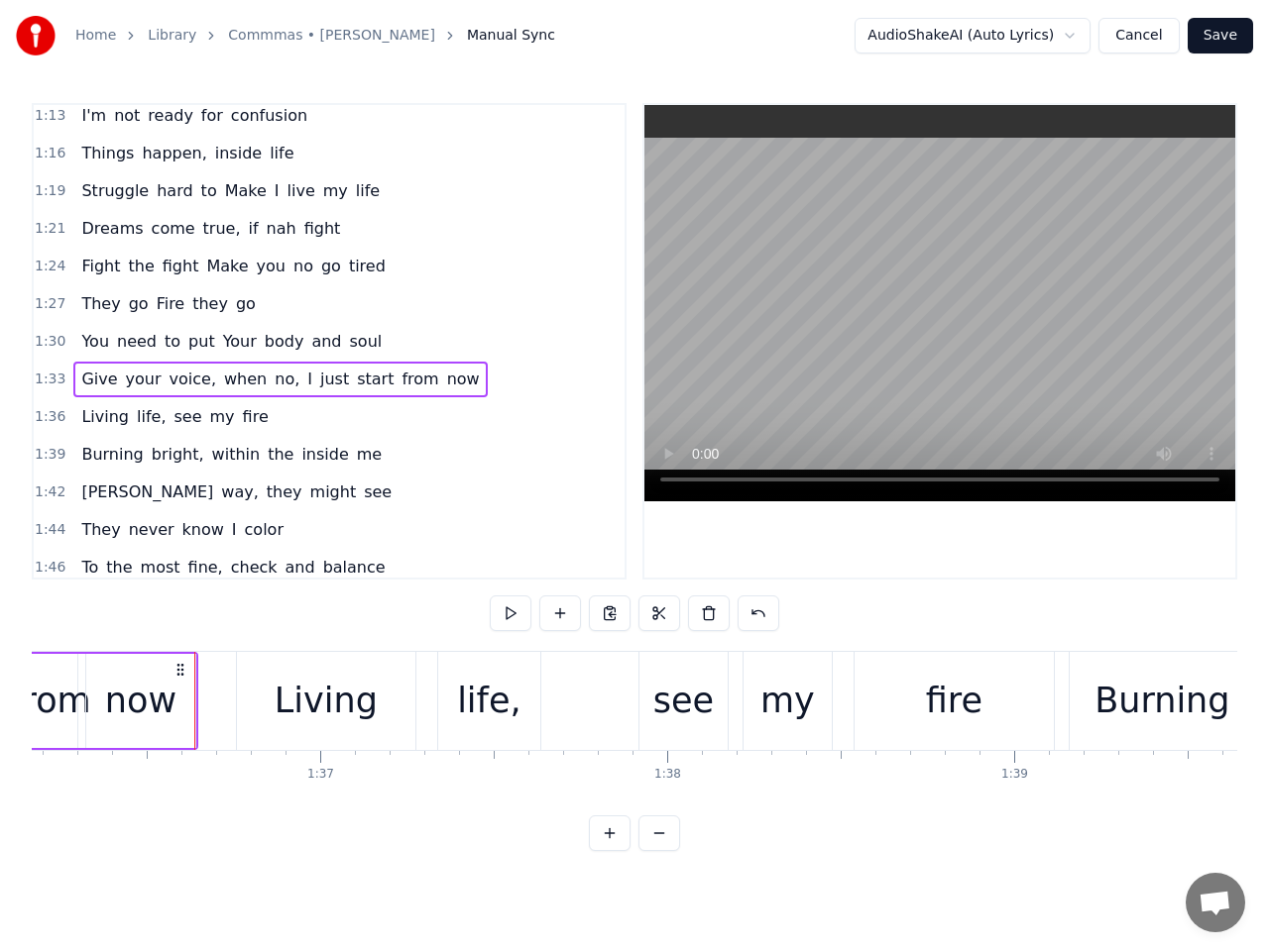
click at [96, 386] on span "Give" at bounding box center [99, 379] width 40 height 23
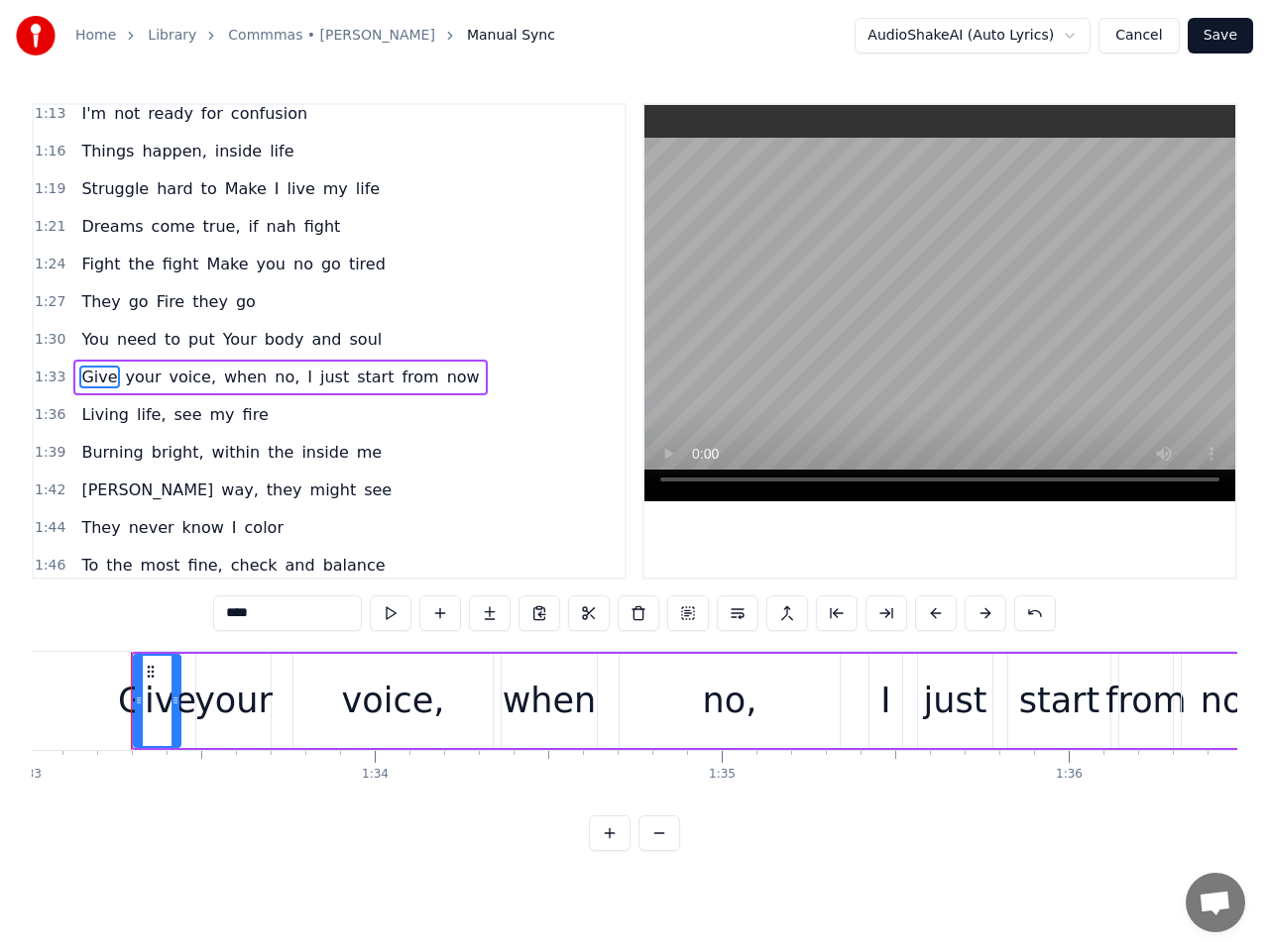
scroll to position [0, 32262]
click at [182, 384] on span "voice," at bounding box center [192, 377] width 51 height 23
type input "******"
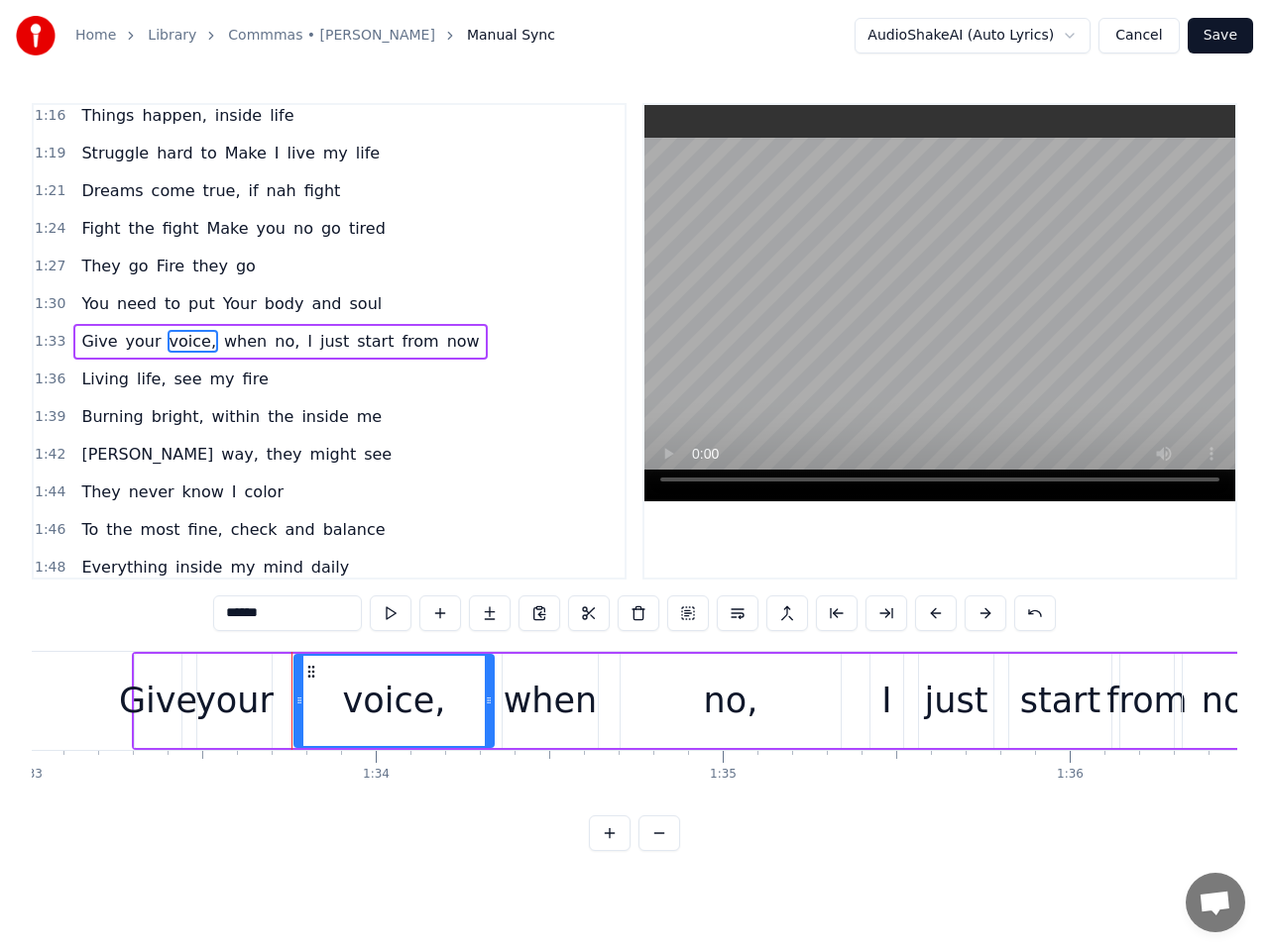
click at [1217, 38] on button "Save" at bounding box center [1219, 36] width 65 height 36
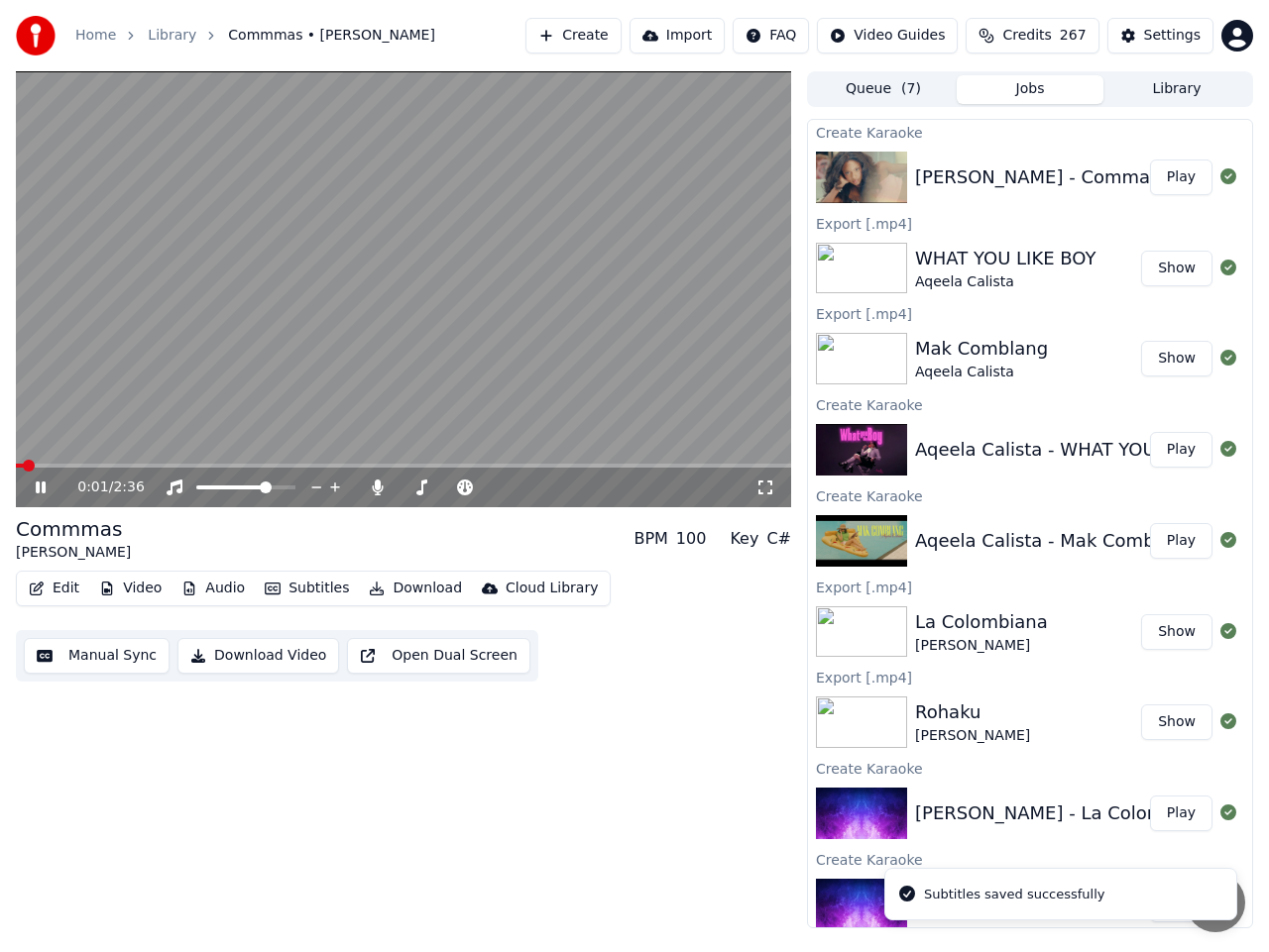
click at [40, 484] on icon at bounding box center [41, 488] width 10 height 12
click at [45, 582] on button "Edit" at bounding box center [54, 589] width 66 height 28
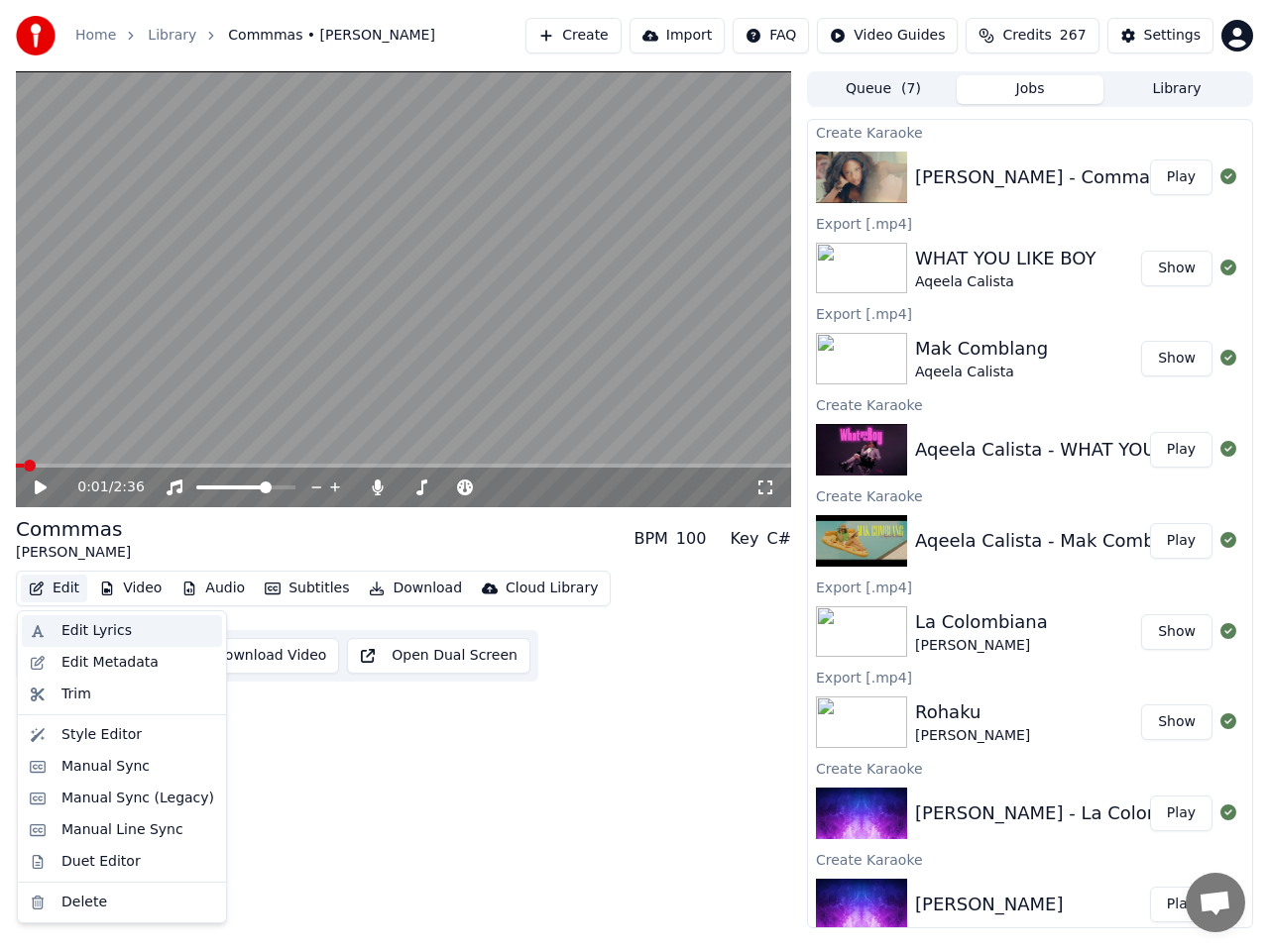
click at [68, 625] on div "Edit Lyrics" at bounding box center [96, 631] width 70 height 20
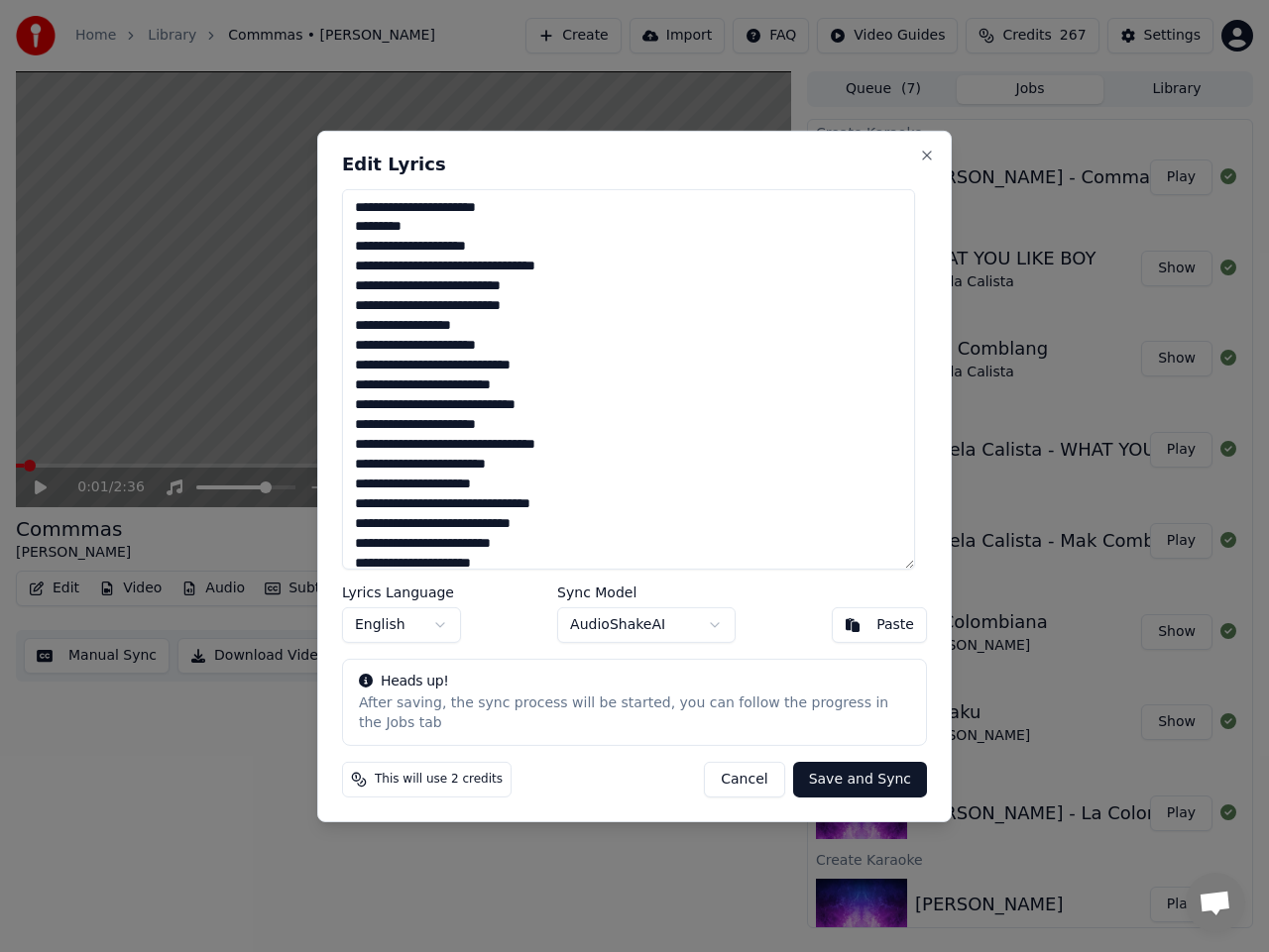
click at [612, 271] on textarea at bounding box center [628, 378] width 573 height 381
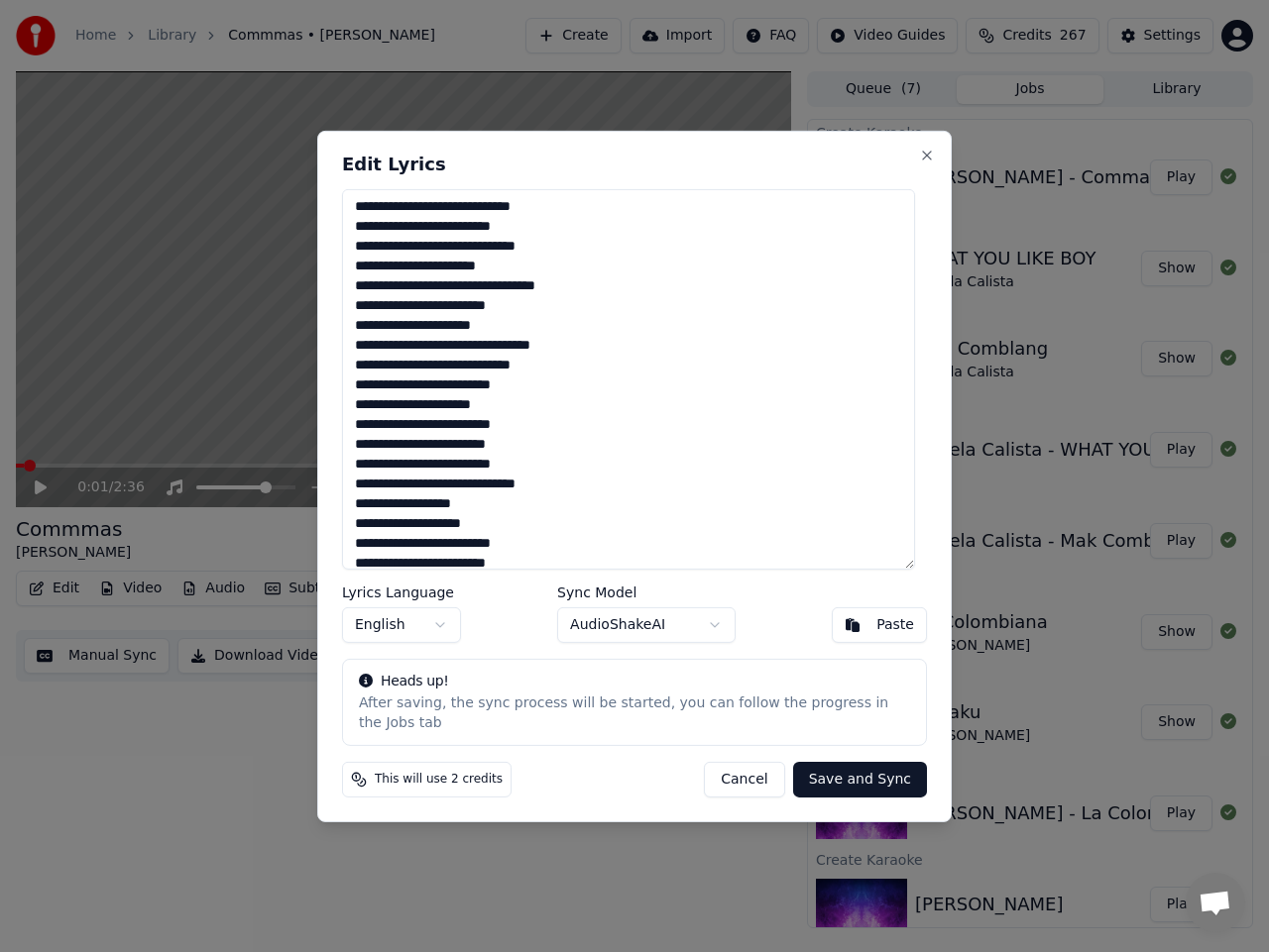
scroll to position [198, 0]
click at [457, 259] on textarea at bounding box center [628, 378] width 573 height 381
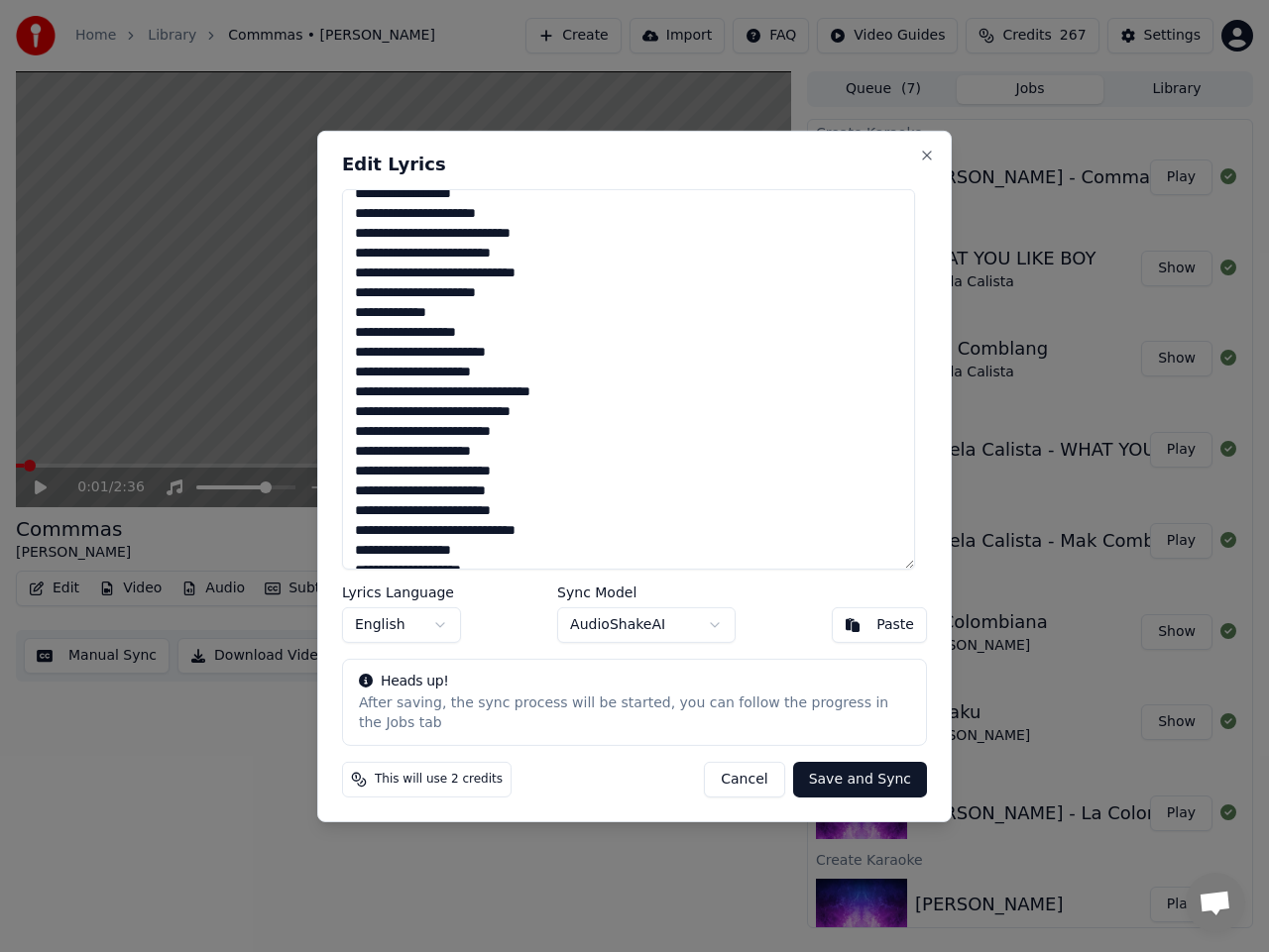
scroll to position [0, 0]
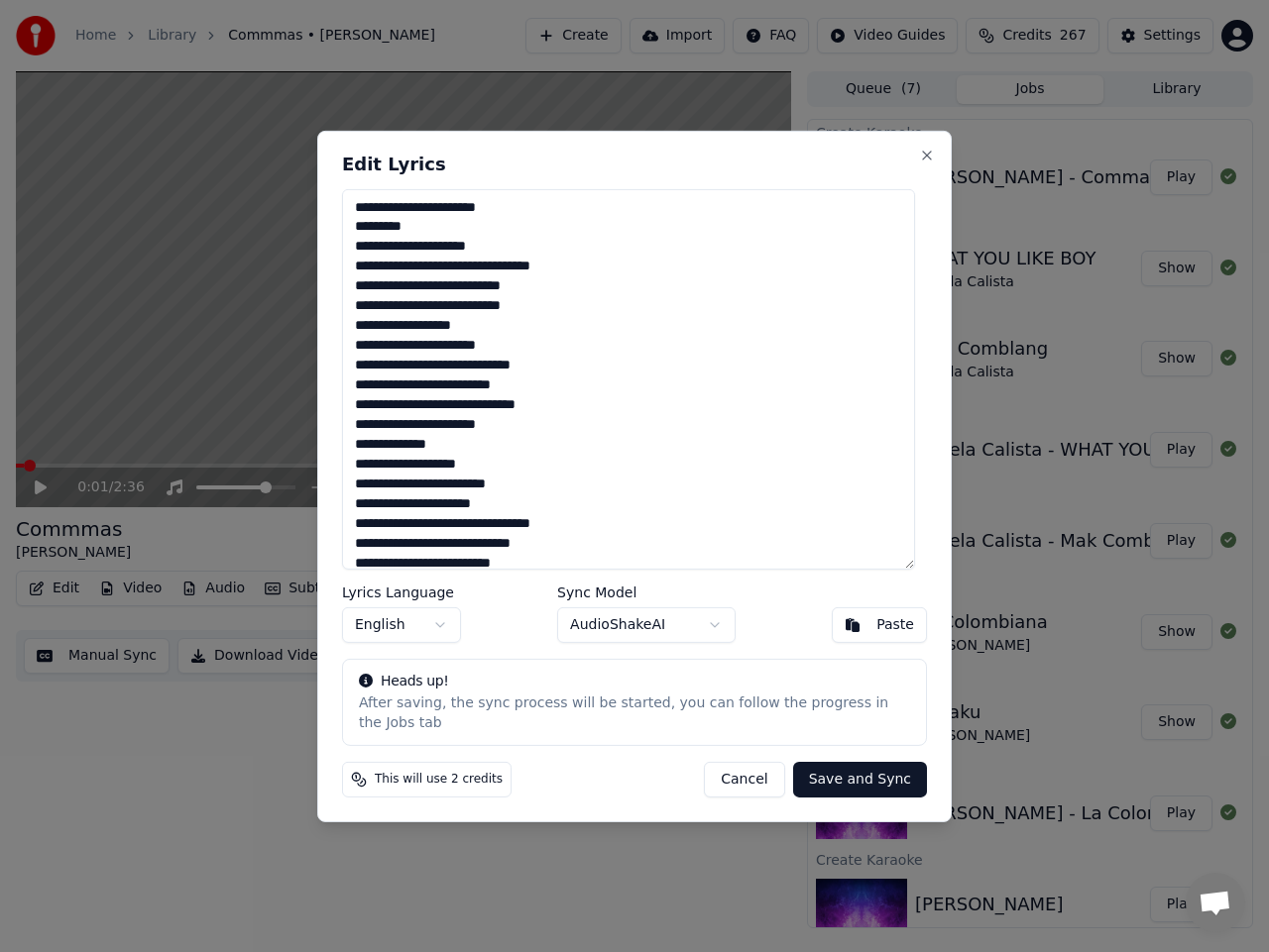
click at [460, 279] on textarea at bounding box center [628, 378] width 573 height 381
click at [463, 280] on textarea at bounding box center [628, 378] width 573 height 381
click at [456, 397] on textarea at bounding box center [628, 378] width 573 height 381
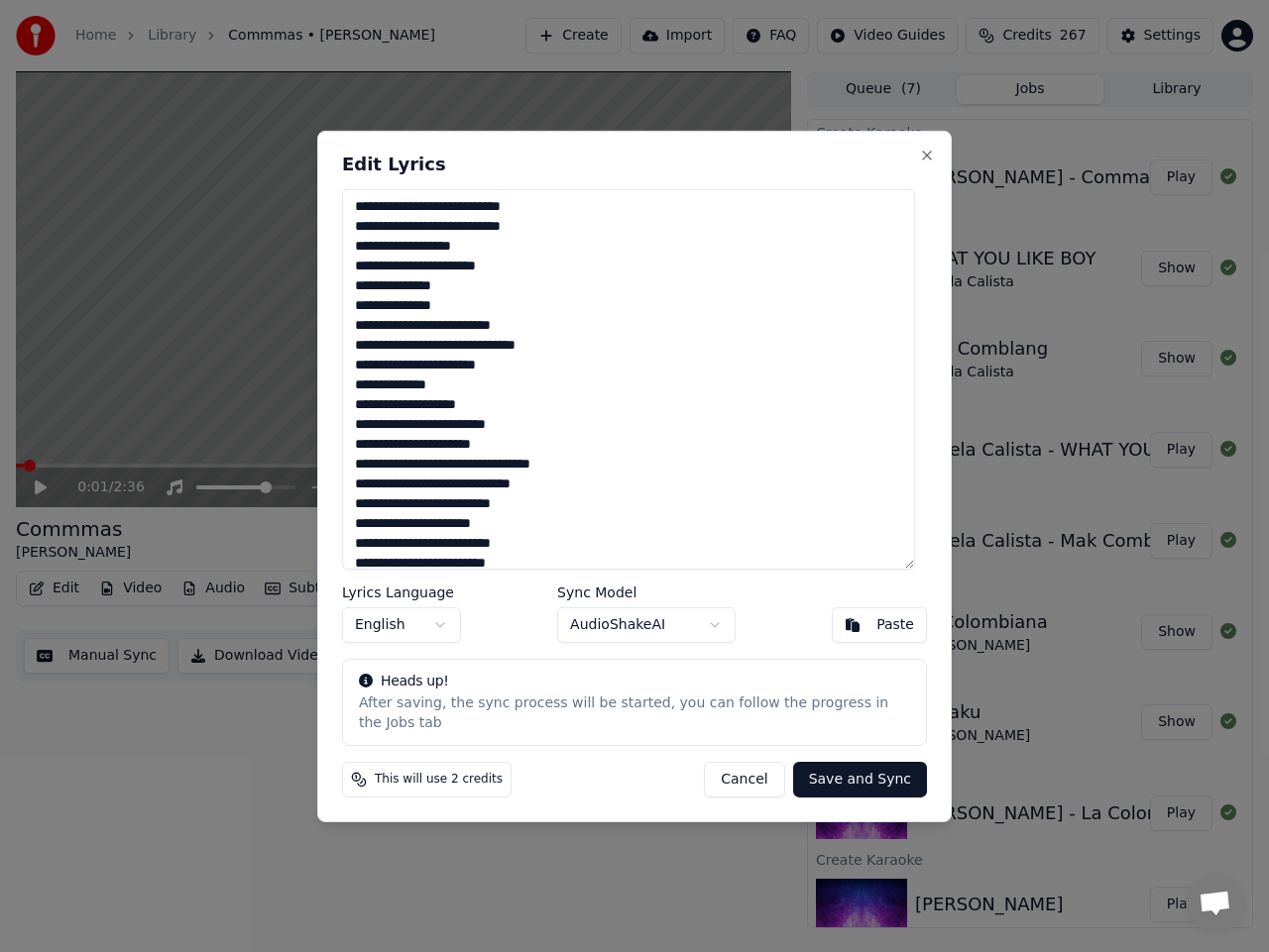
scroll to position [198, 0]
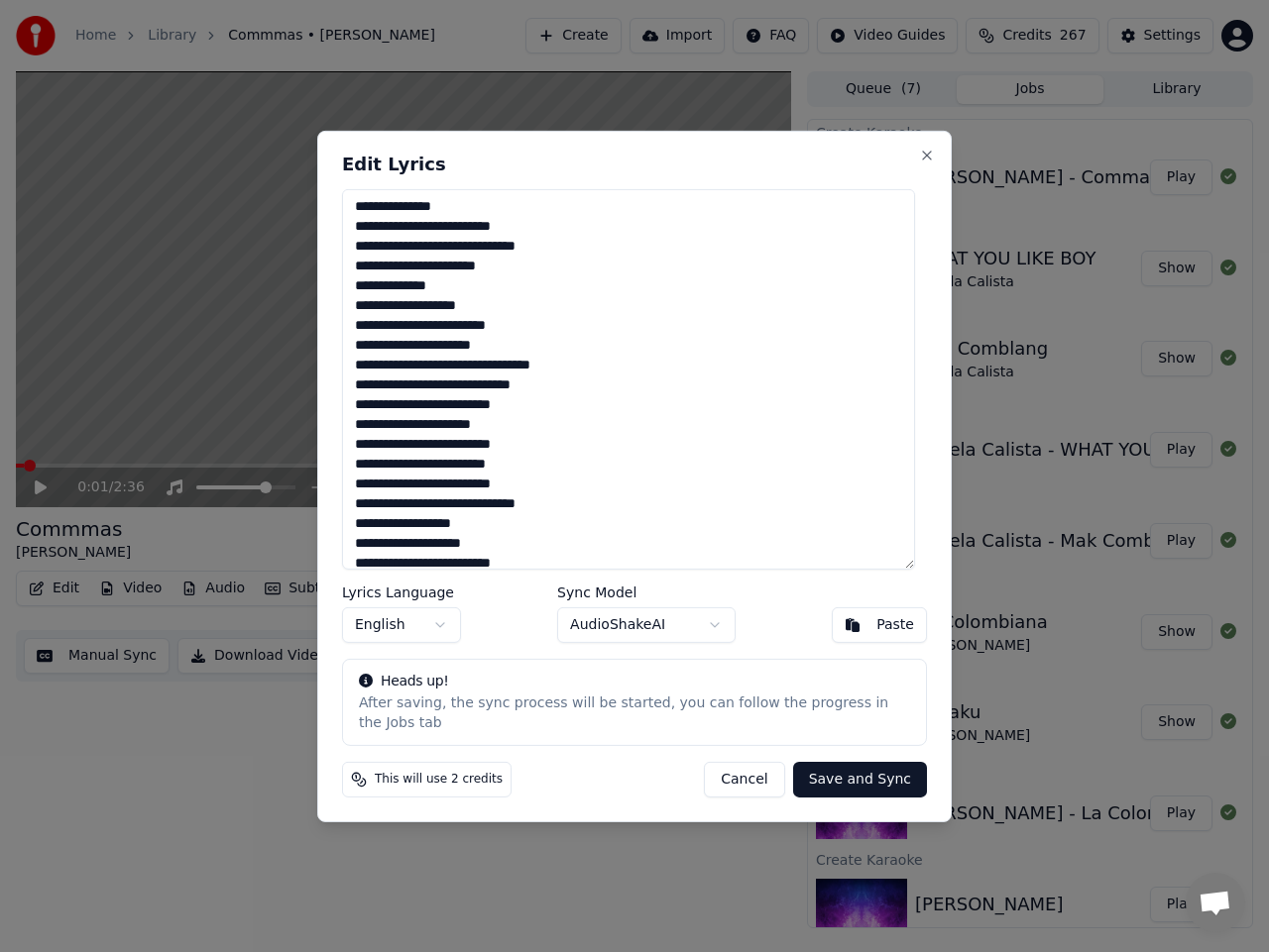
click at [465, 378] on textarea at bounding box center [628, 378] width 573 height 381
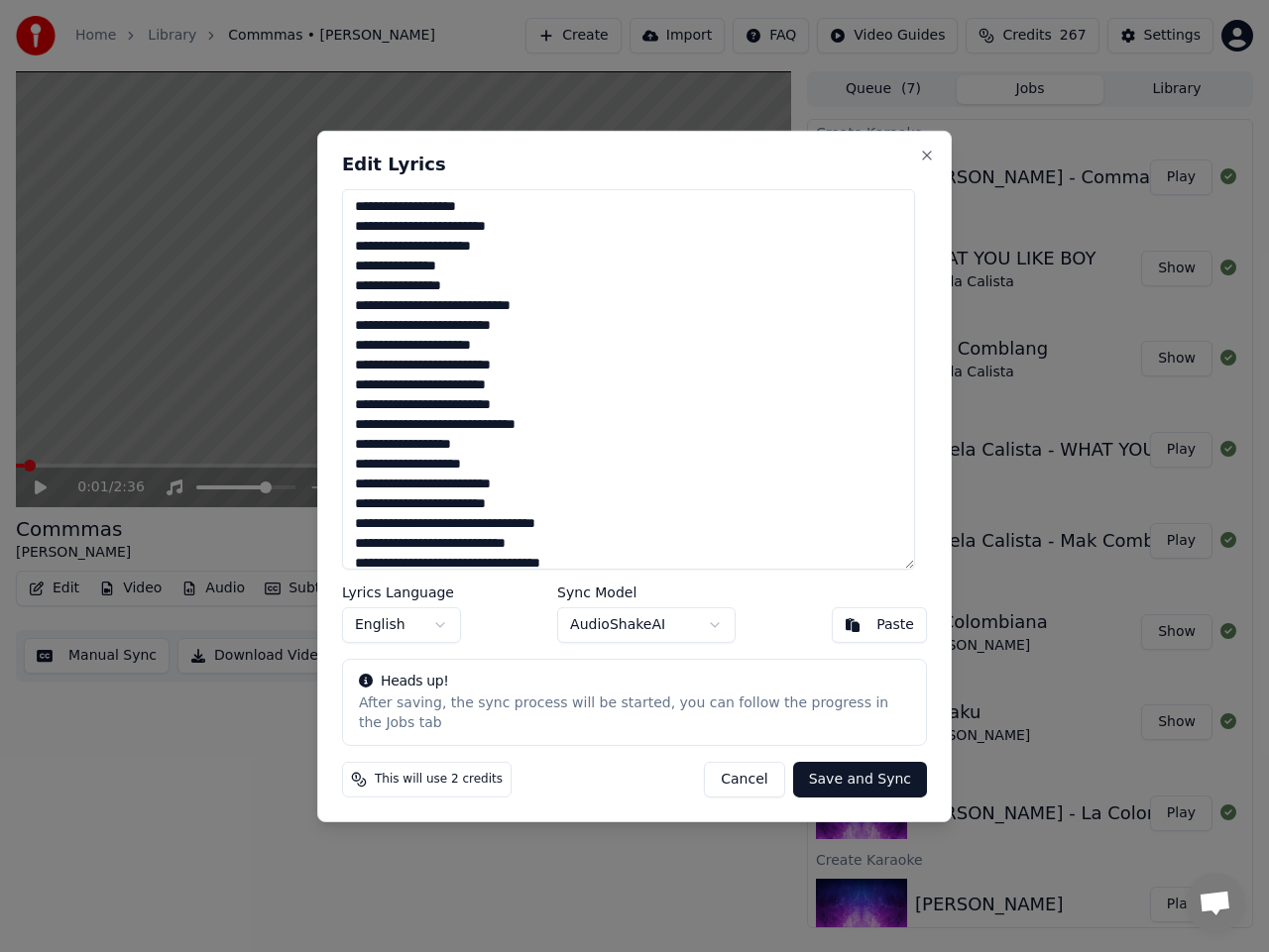
click at [459, 431] on textarea at bounding box center [628, 378] width 573 height 381
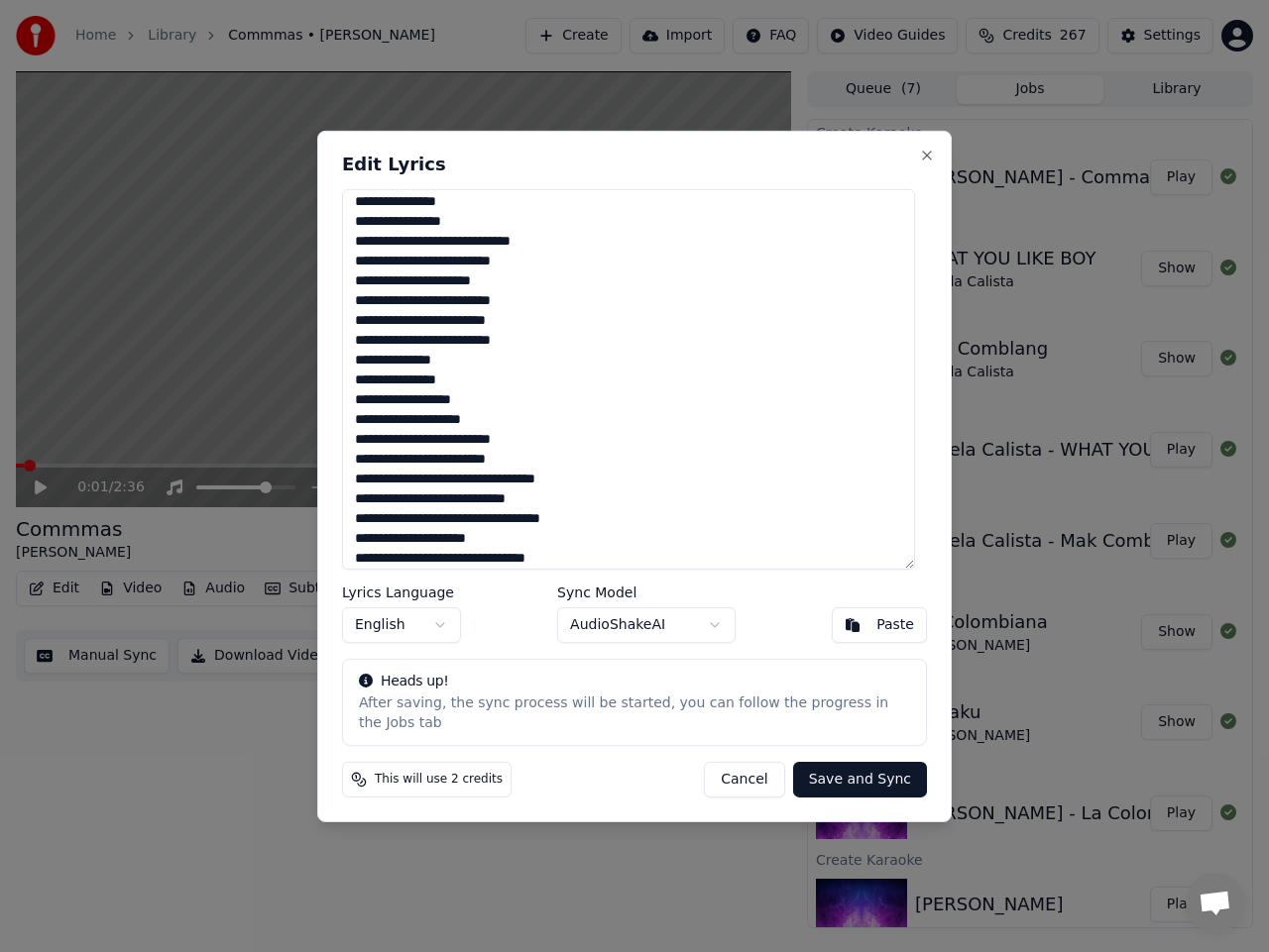
scroll to position [396, 0]
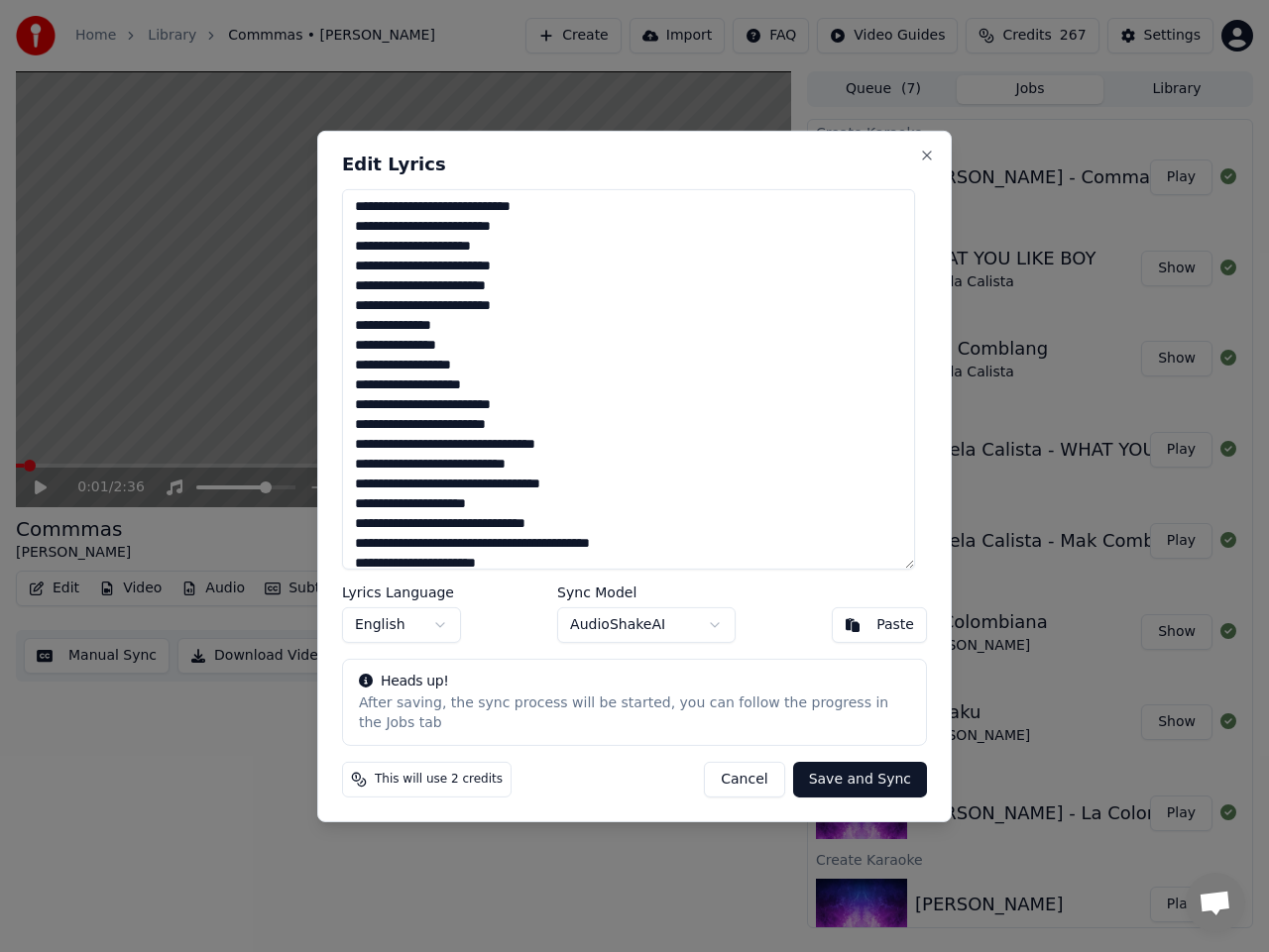
click at [458, 436] on textarea at bounding box center [628, 378] width 573 height 381
click at [447, 477] on textarea at bounding box center [628, 378] width 573 height 381
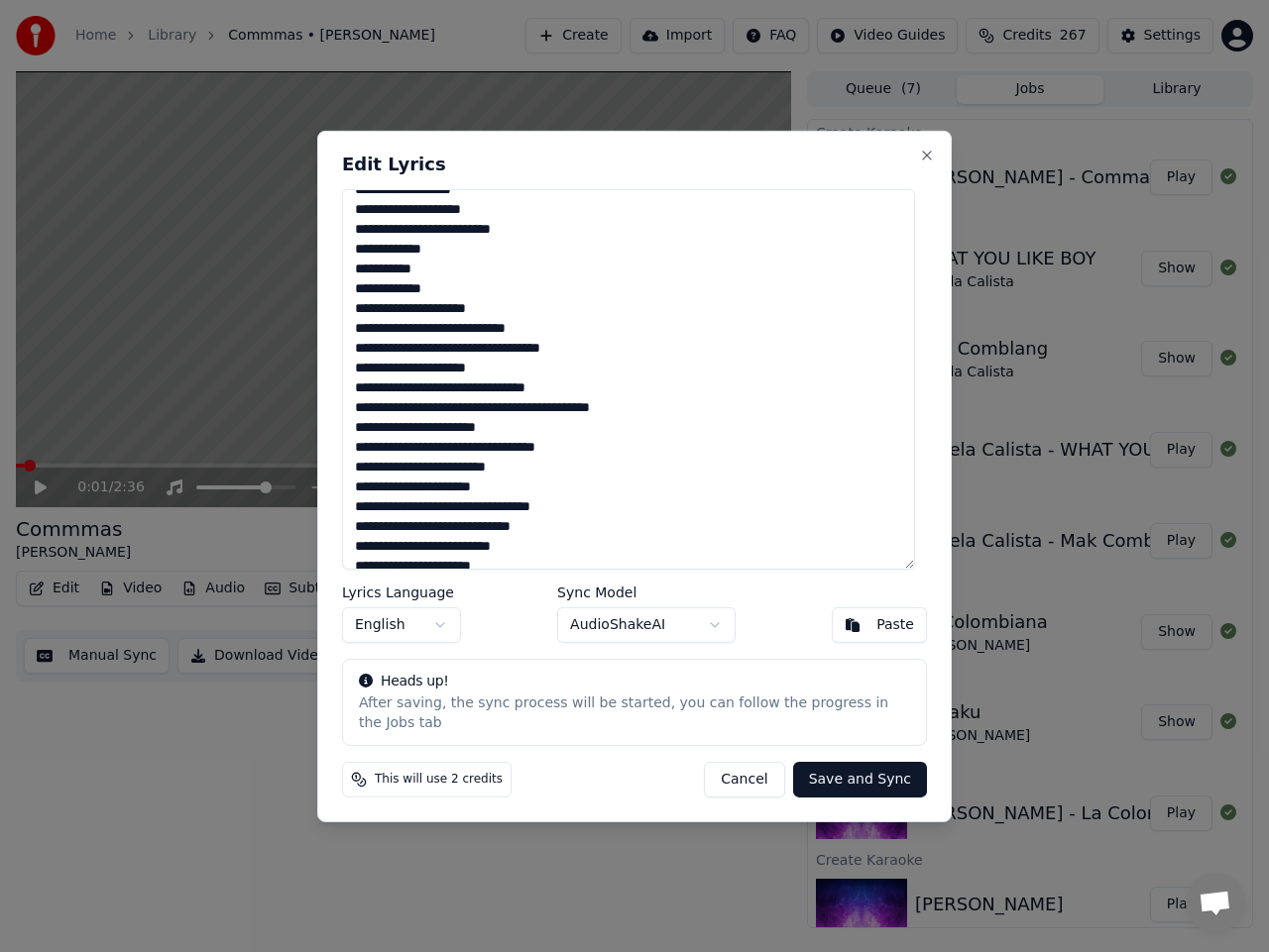
scroll to position [595, 0]
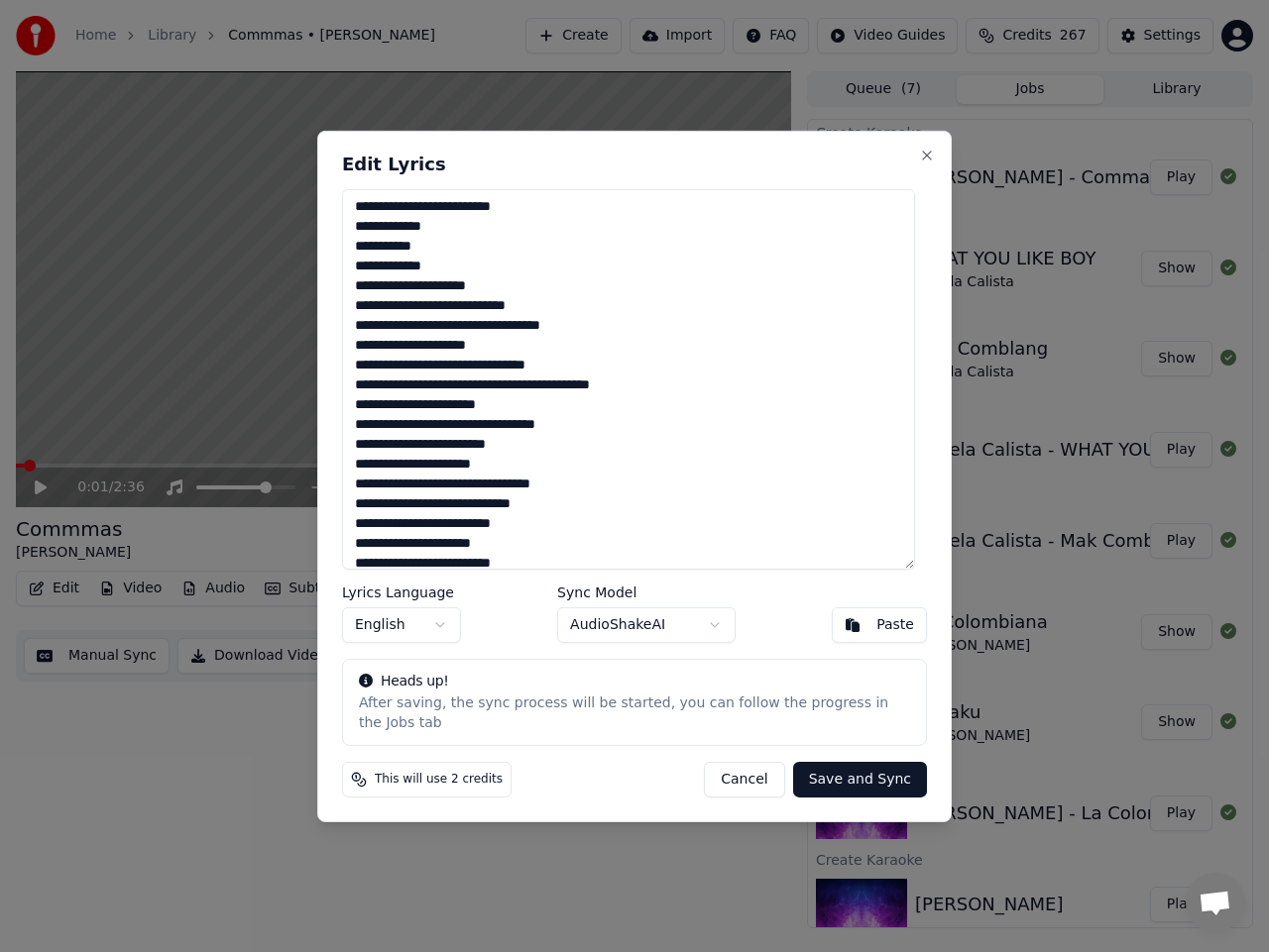
click at [480, 316] on textarea at bounding box center [628, 378] width 573 height 381
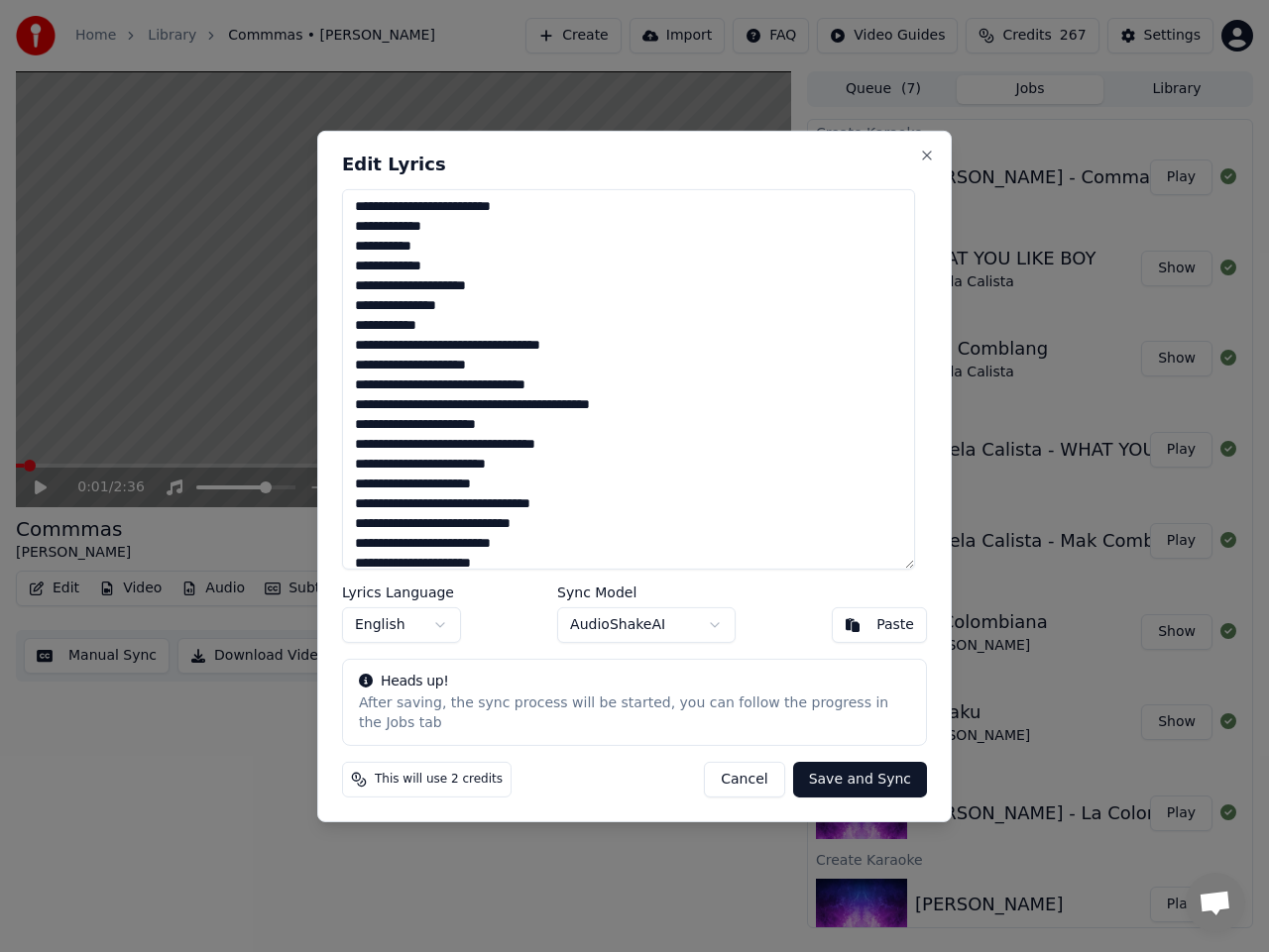
click at [454, 355] on textarea at bounding box center [628, 378] width 573 height 381
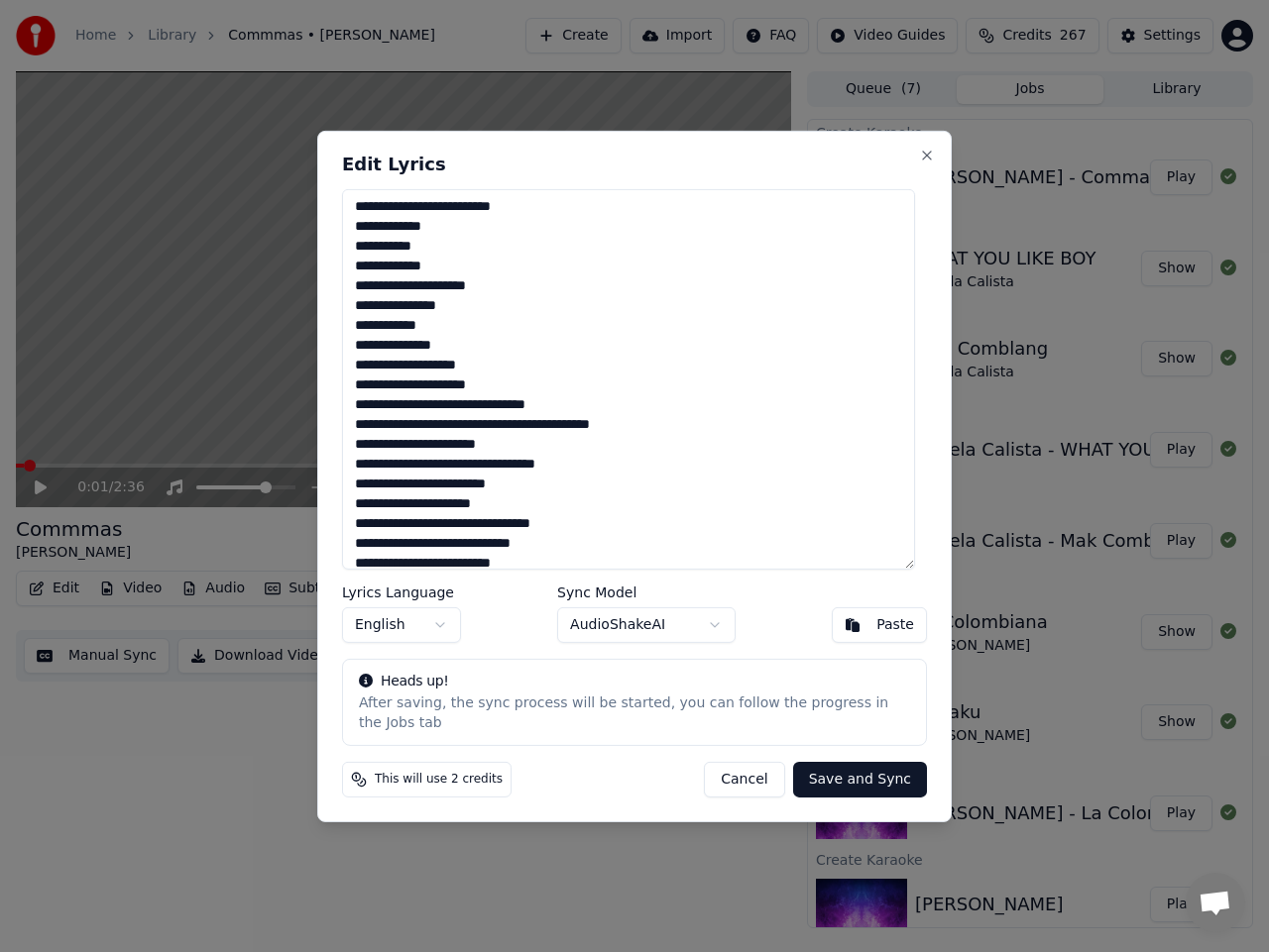
click at [439, 398] on textarea at bounding box center [628, 378] width 573 height 381
click at [416, 396] on textarea at bounding box center [628, 378] width 573 height 381
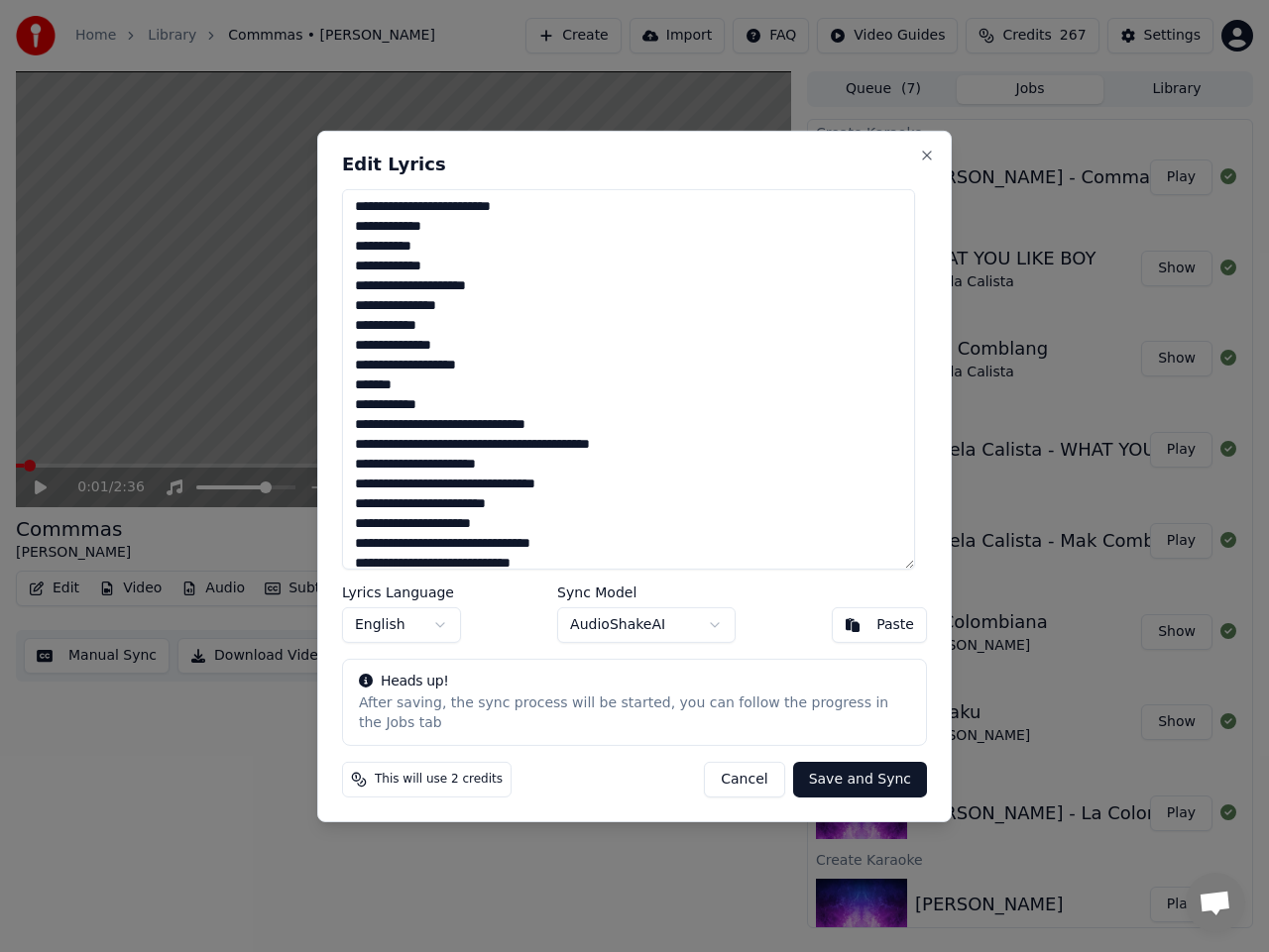
click at [461, 440] on textarea at bounding box center [628, 378] width 573 height 381
click at [464, 474] on textarea at bounding box center [628, 378] width 573 height 381
click at [421, 500] on textarea at bounding box center [628, 378] width 573 height 381
click at [423, 516] on textarea at bounding box center [628, 378] width 573 height 381
click at [460, 538] on textarea at bounding box center [628, 378] width 573 height 381
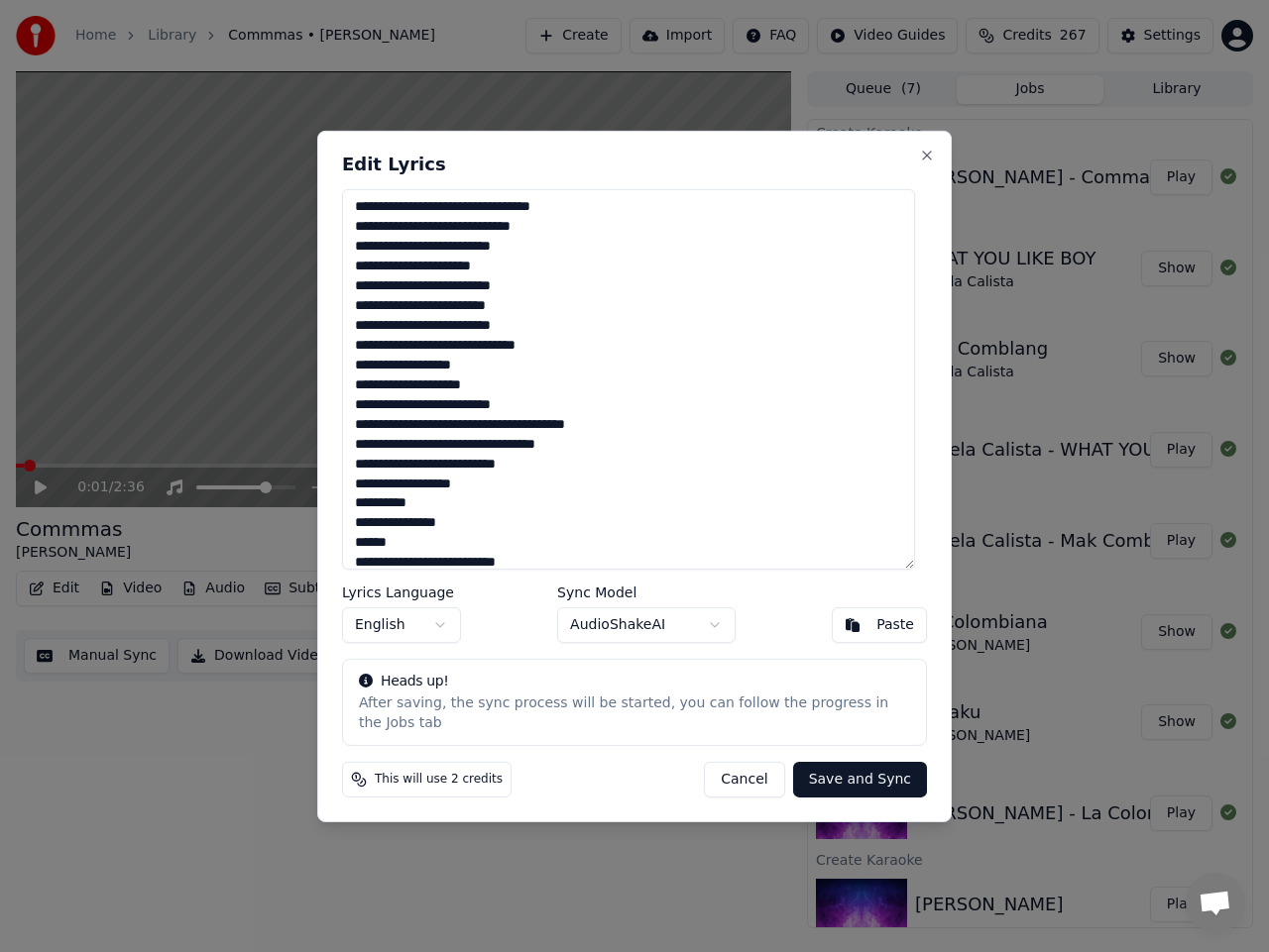
scroll to position [892, 0]
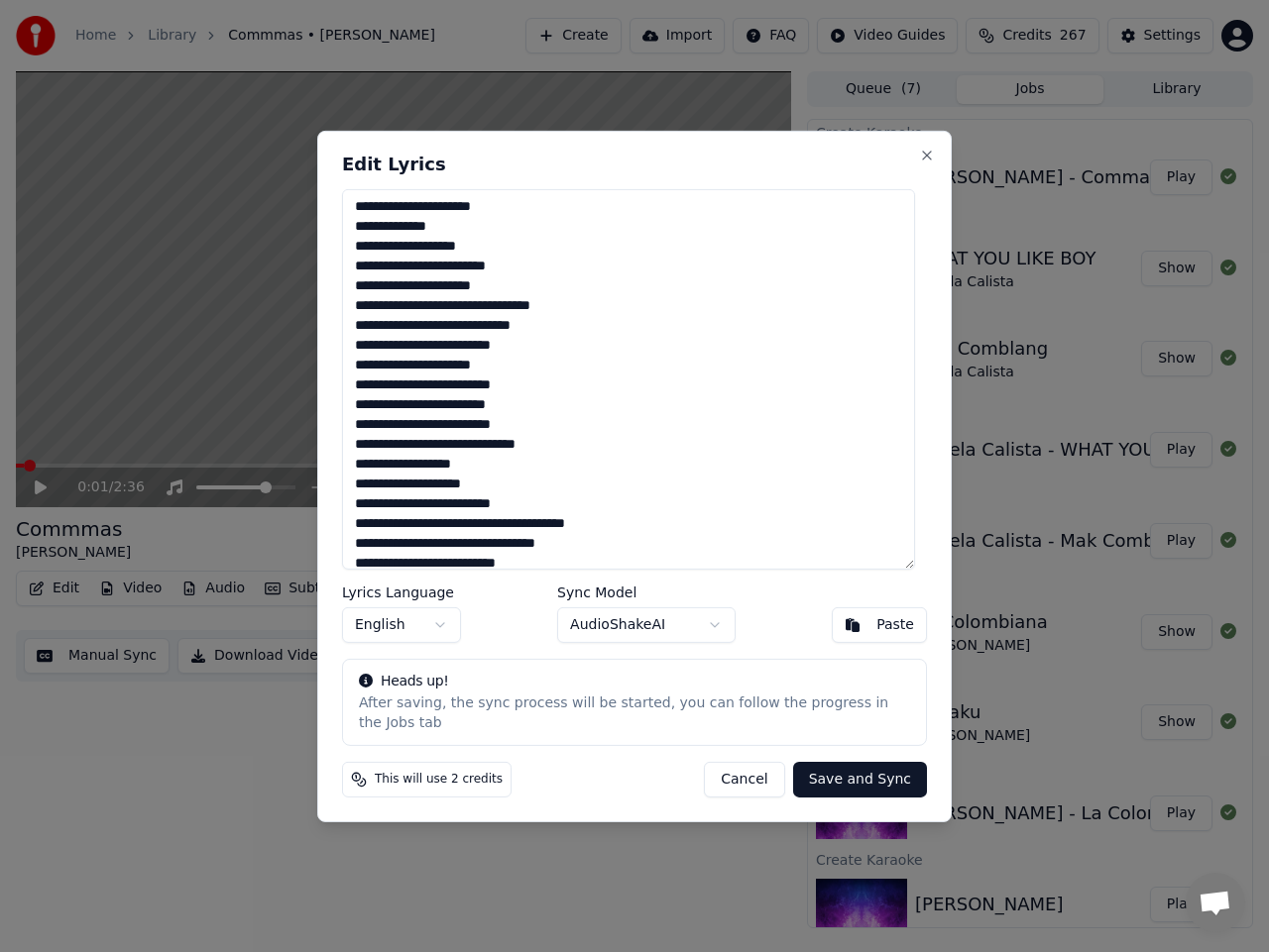
click at [431, 280] on textarea at bounding box center [628, 378] width 573 height 381
click at [465, 321] on textarea at bounding box center [628, 378] width 573 height 381
click at [469, 359] on textarea at bounding box center [628, 378] width 573 height 381
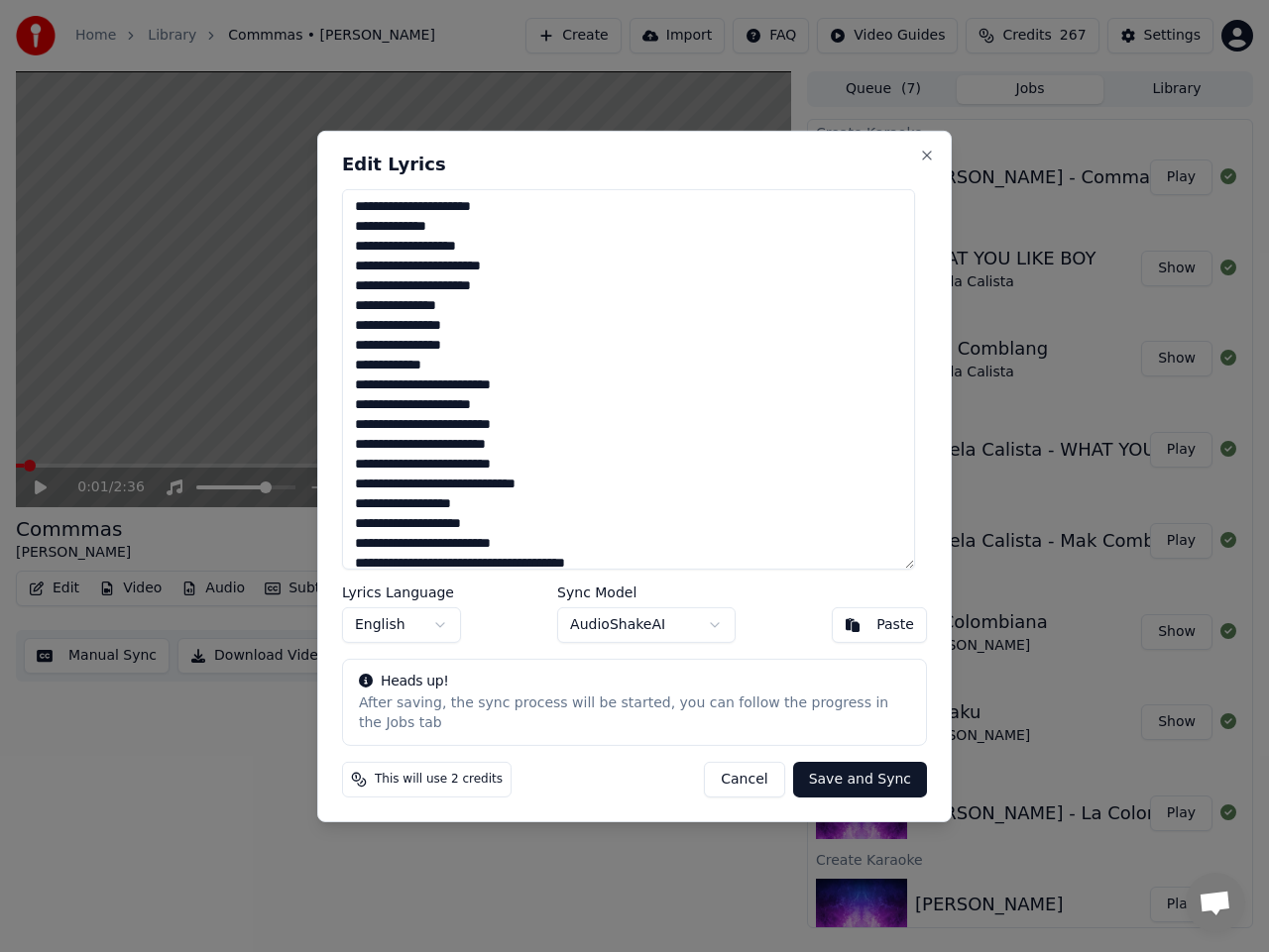
click at [460, 497] on textarea at bounding box center [628, 378] width 573 height 381
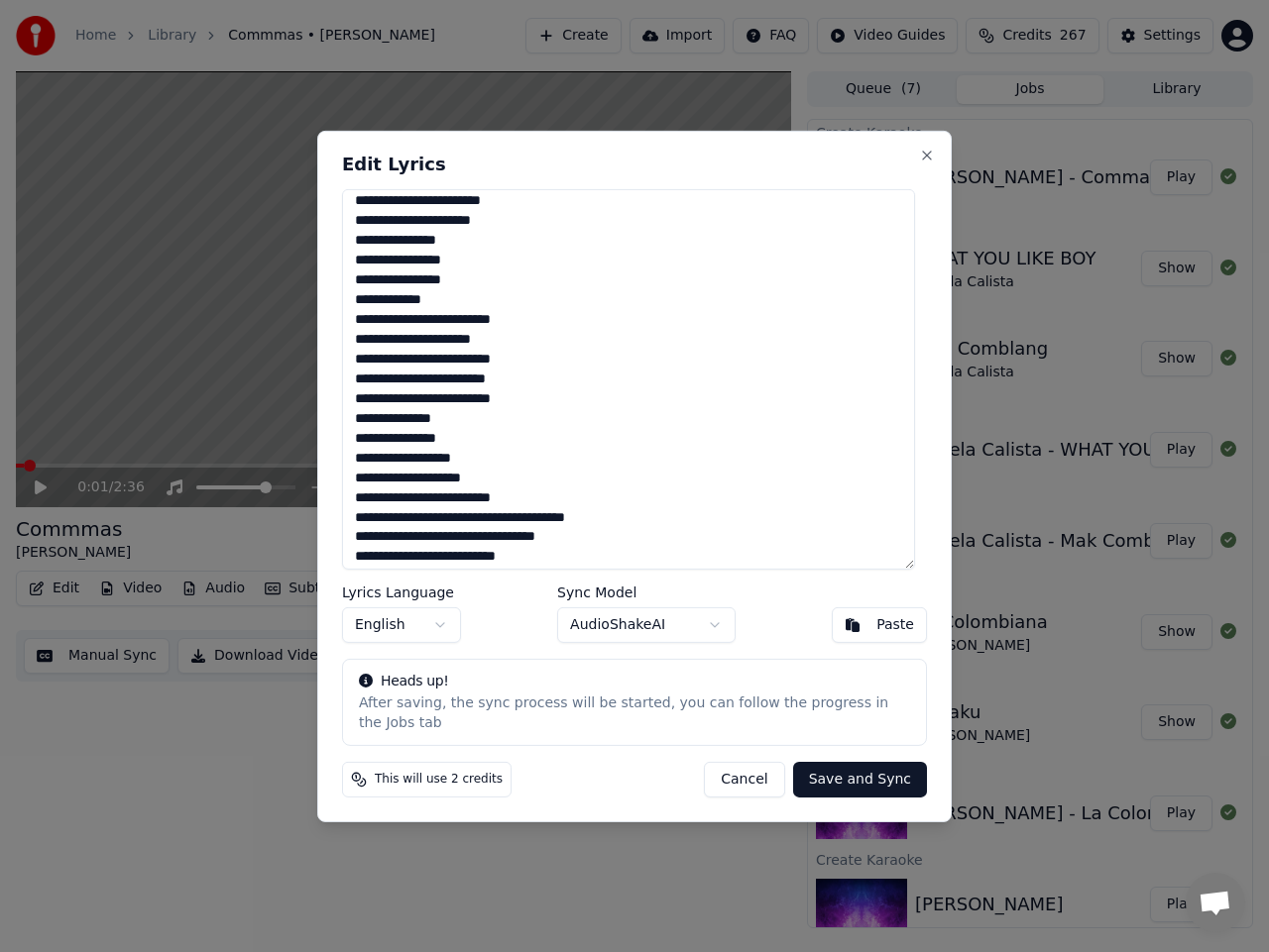
scroll to position [991, 0]
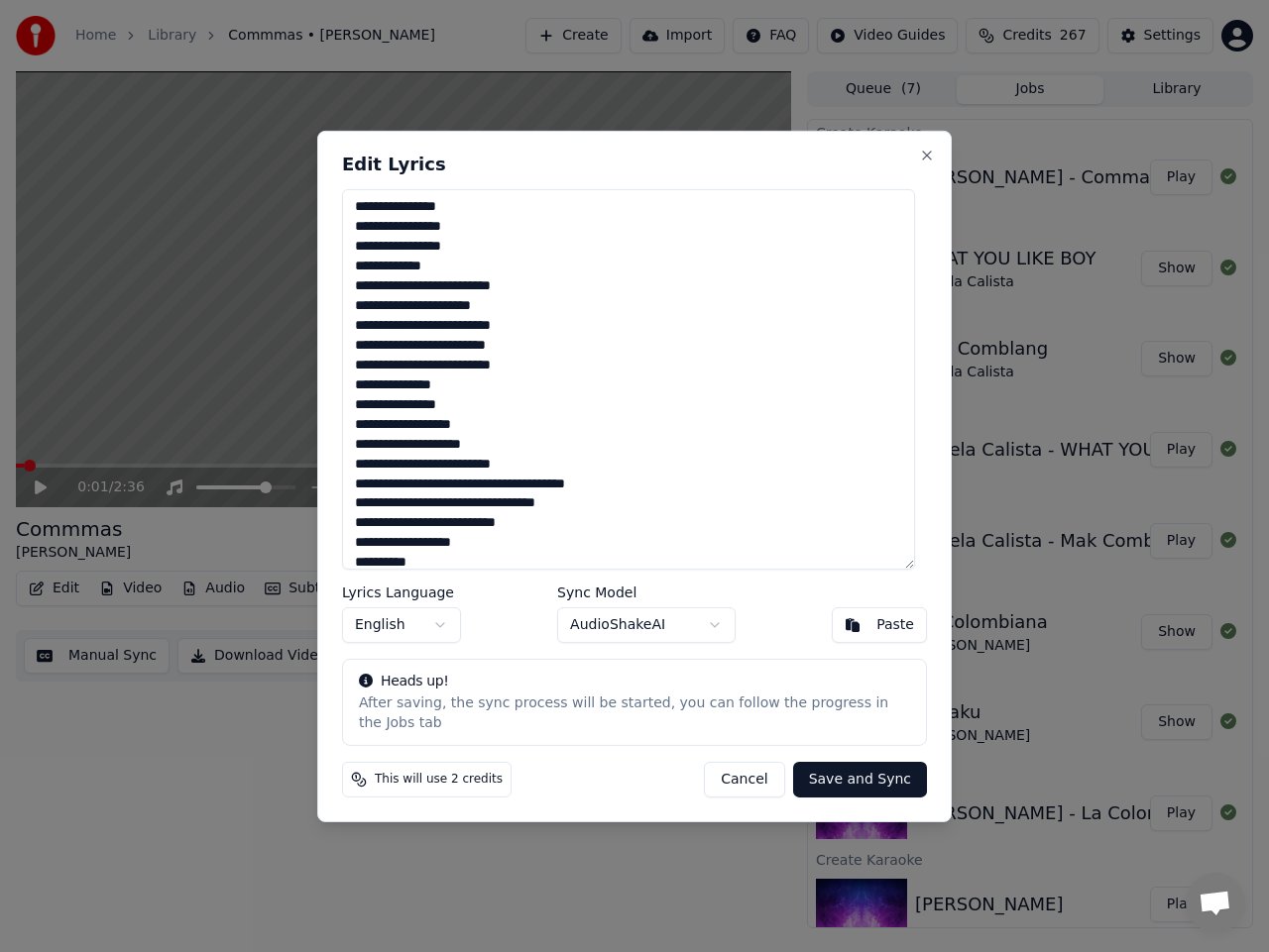
click at [464, 494] on textarea at bounding box center [628, 378] width 573 height 381
click at [521, 510] on textarea at bounding box center [628, 378] width 573 height 381
click at [485, 538] on textarea at bounding box center [628, 378] width 573 height 381
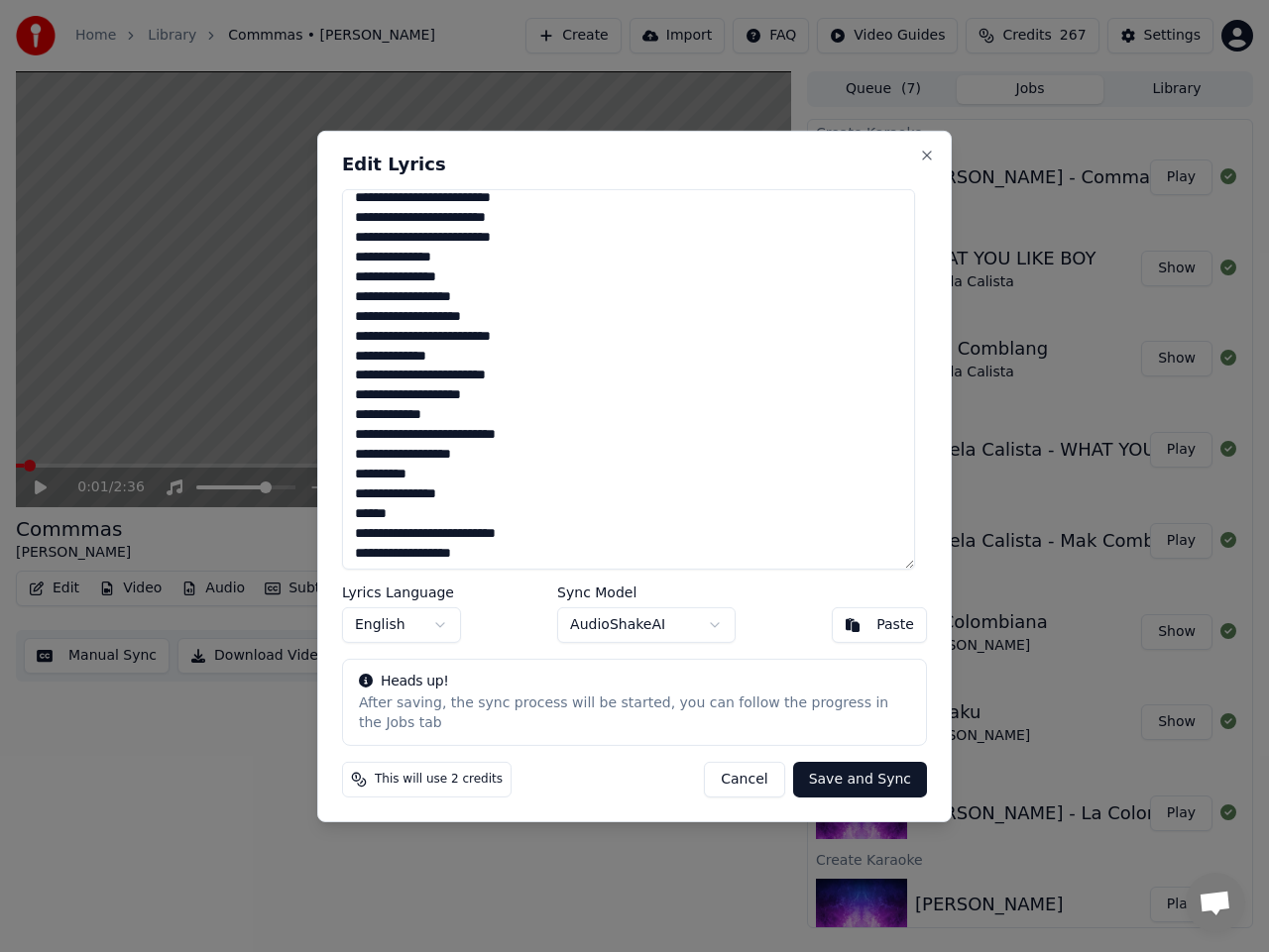
scroll to position [1122, 0]
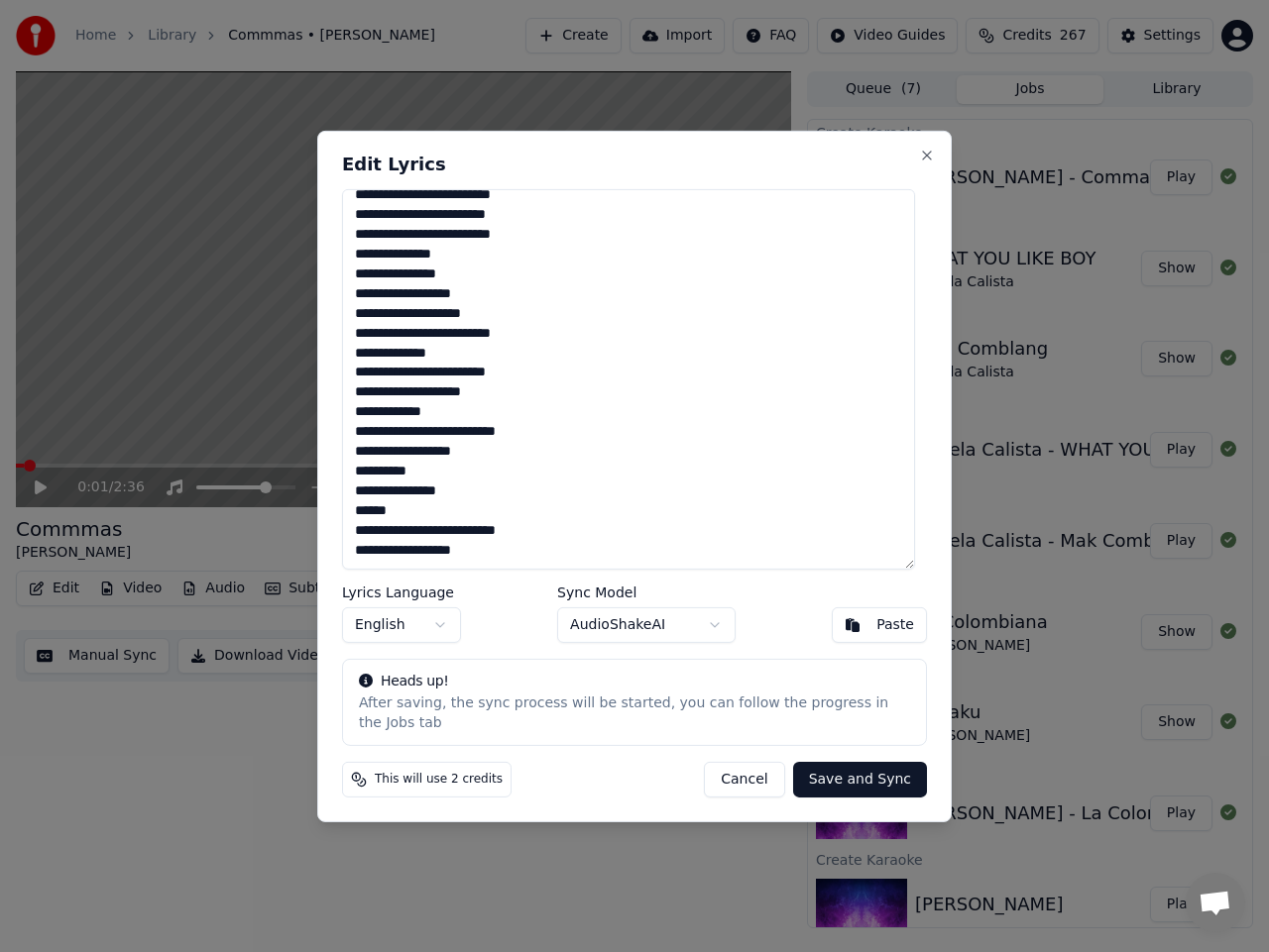
type textarea "**********"
click at [859, 772] on button "Save and Sync" at bounding box center [860, 780] width 134 height 36
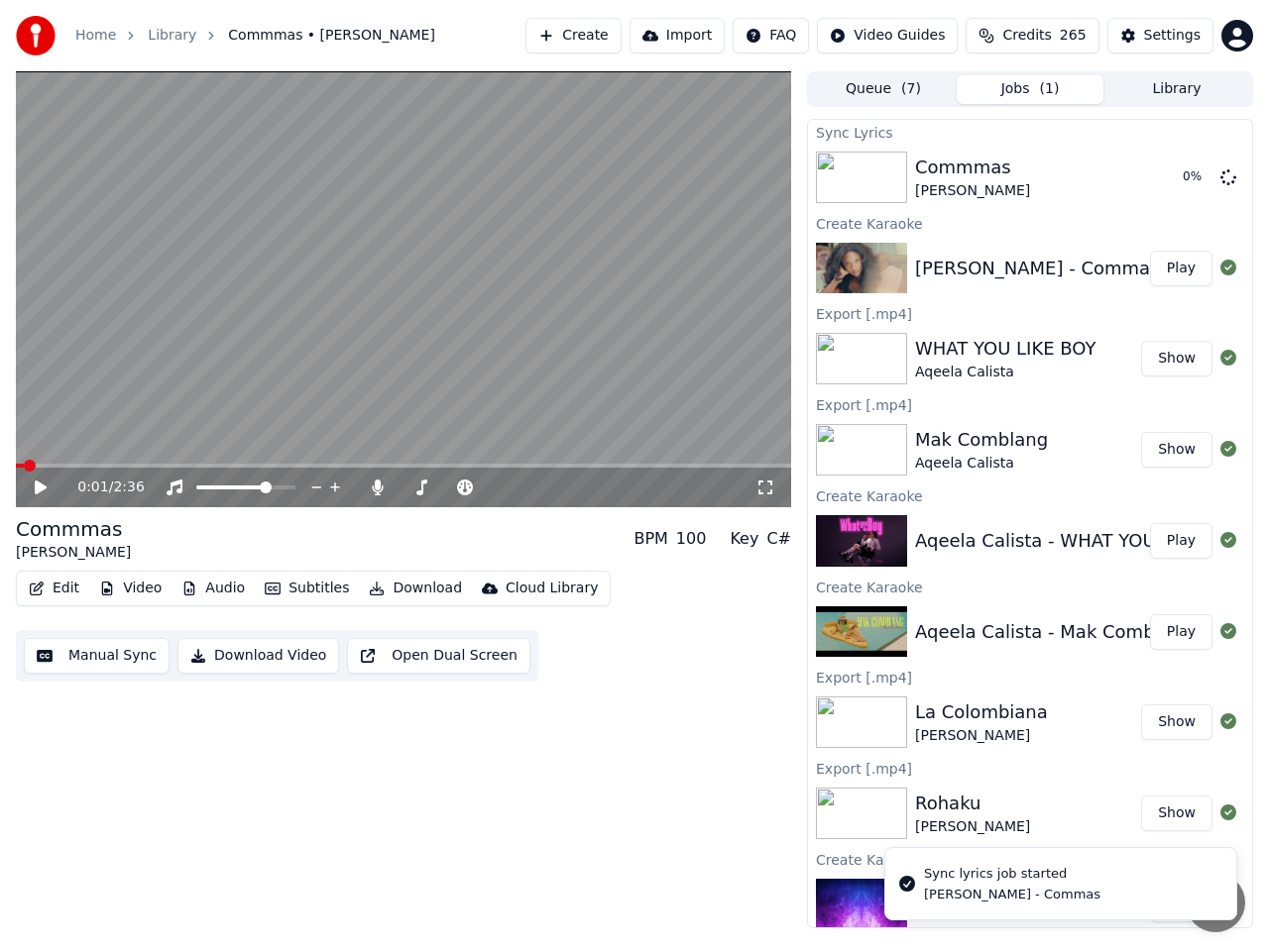
click at [97, 649] on button "Manual Sync" at bounding box center [97, 656] width 146 height 36
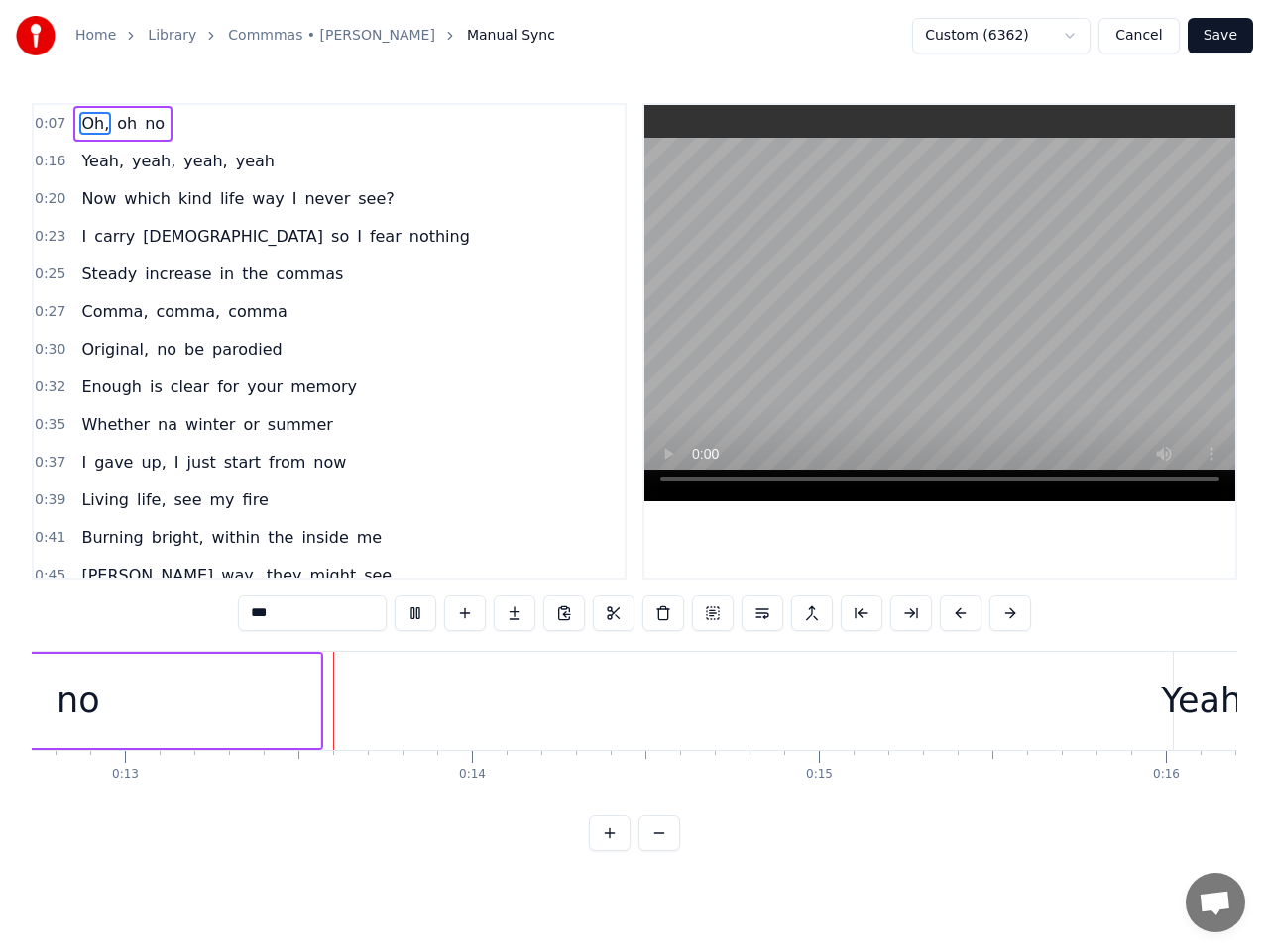
scroll to position [0, 4466]
click at [120, 126] on span "oh" at bounding box center [127, 123] width 24 height 23
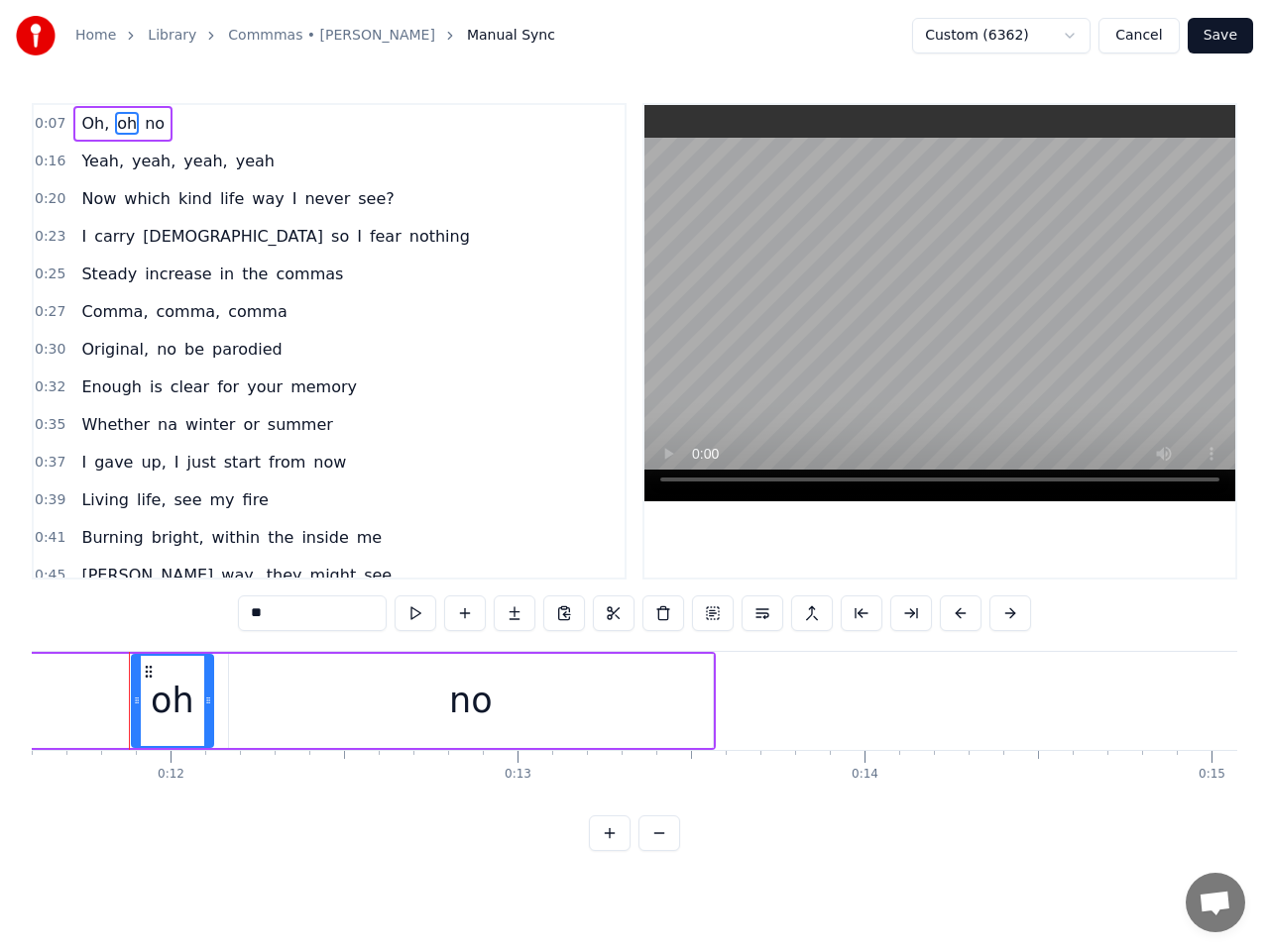
scroll to position [0, 4021]
click at [260, 614] on input "**" at bounding box center [312, 614] width 149 height 36
type input "**"
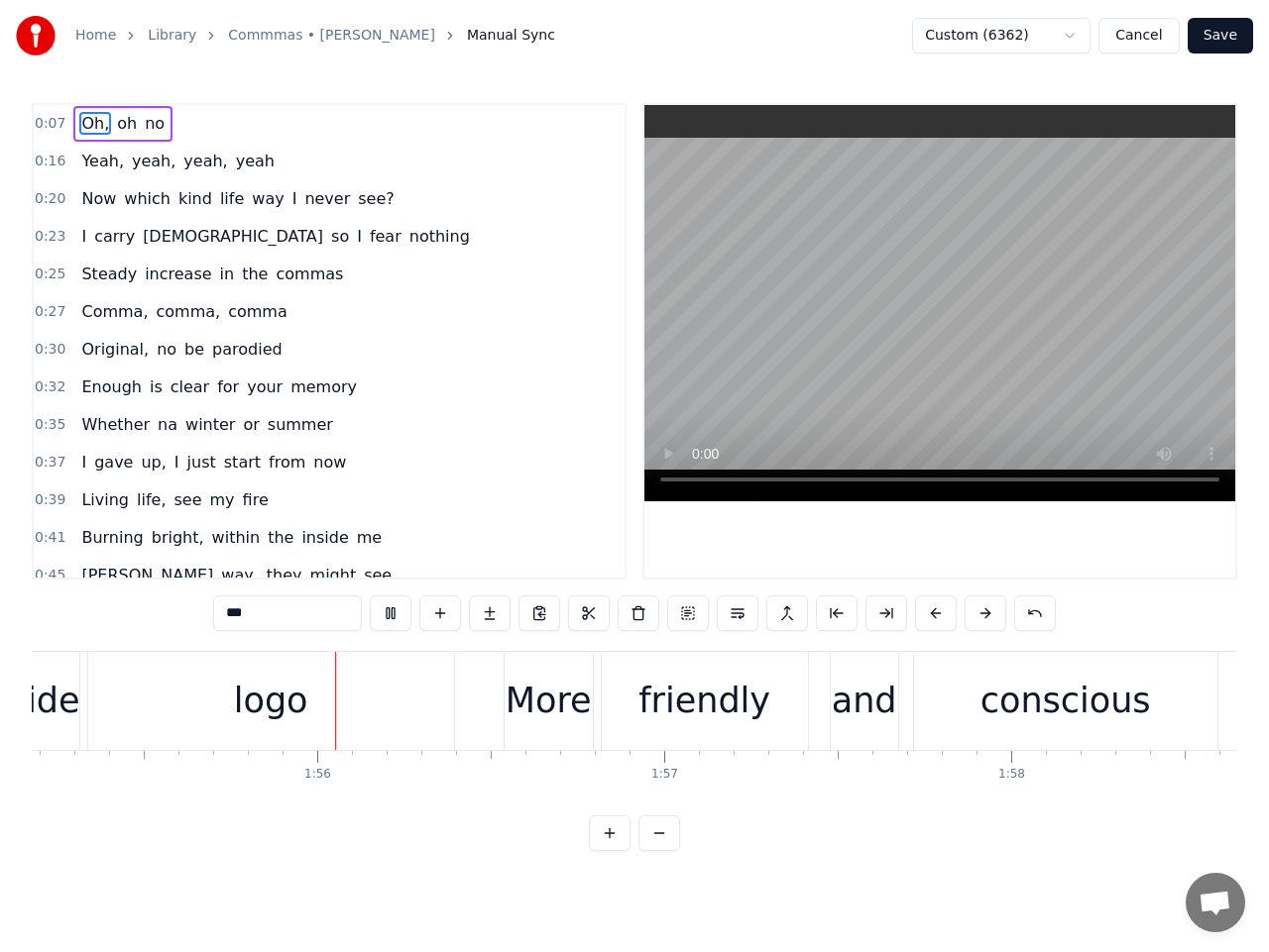
scroll to position [0, 39983]
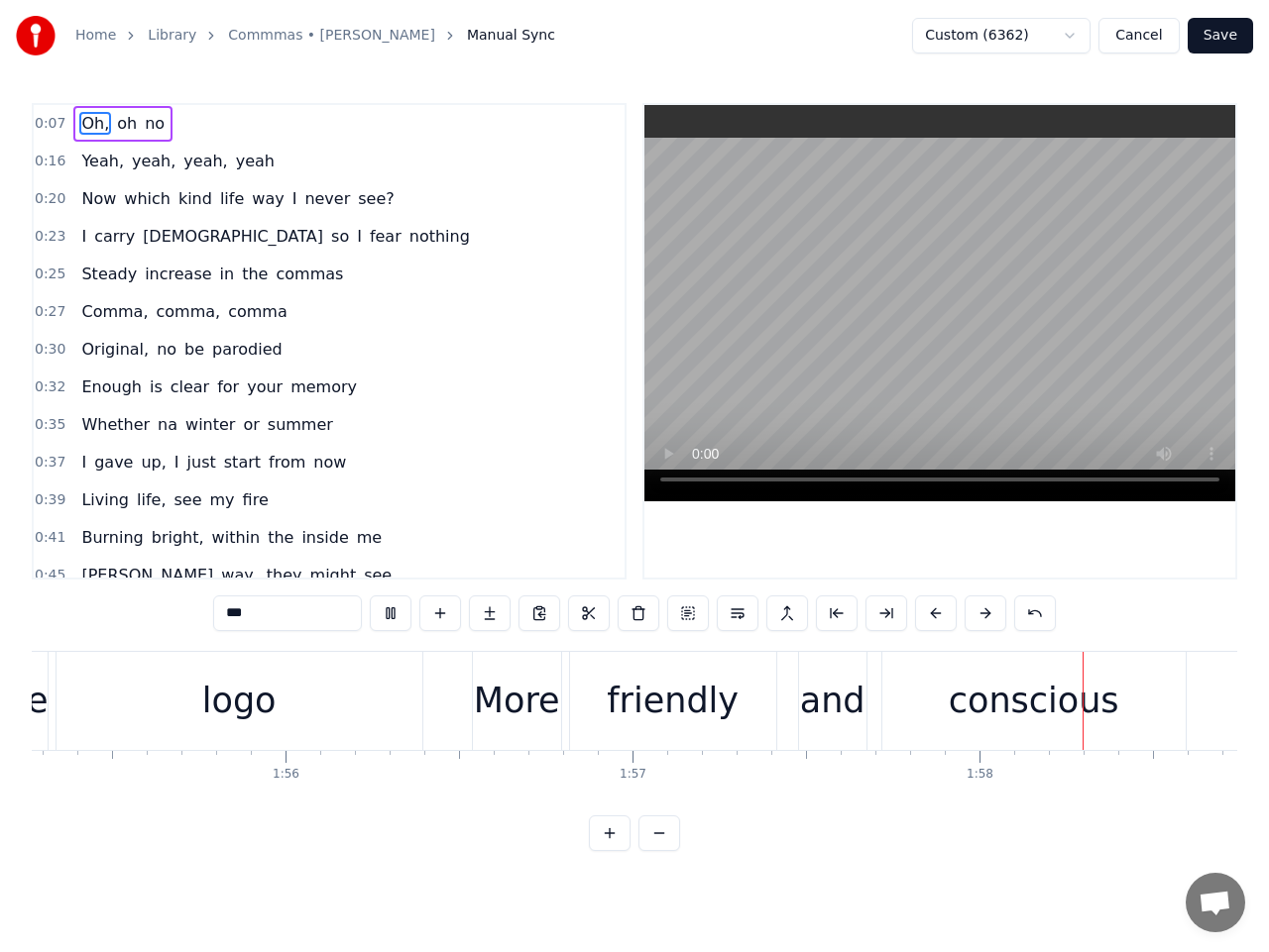
click at [261, 700] on div "logo" at bounding box center [239, 701] width 74 height 53
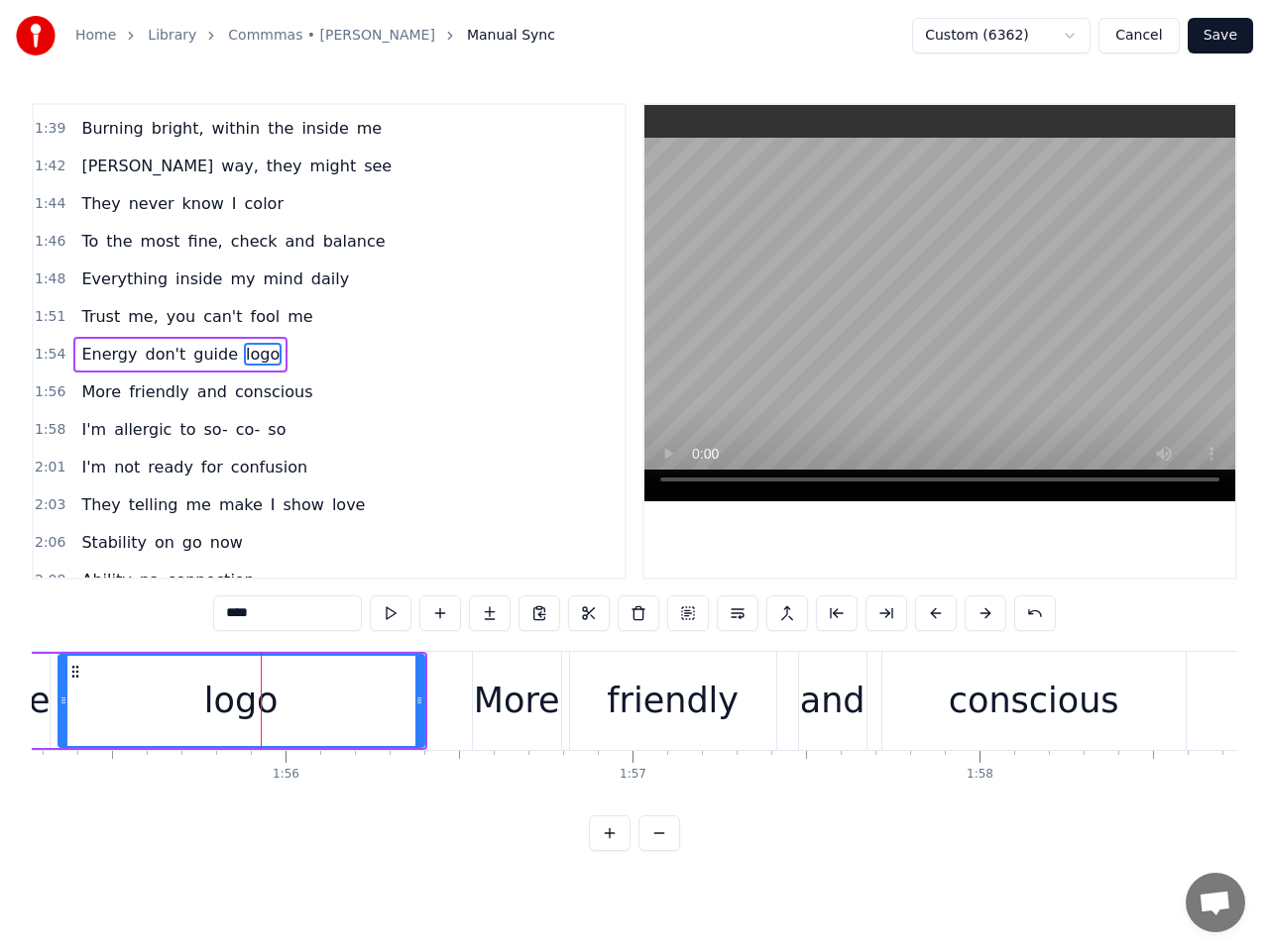
scroll to position [1251, 0]
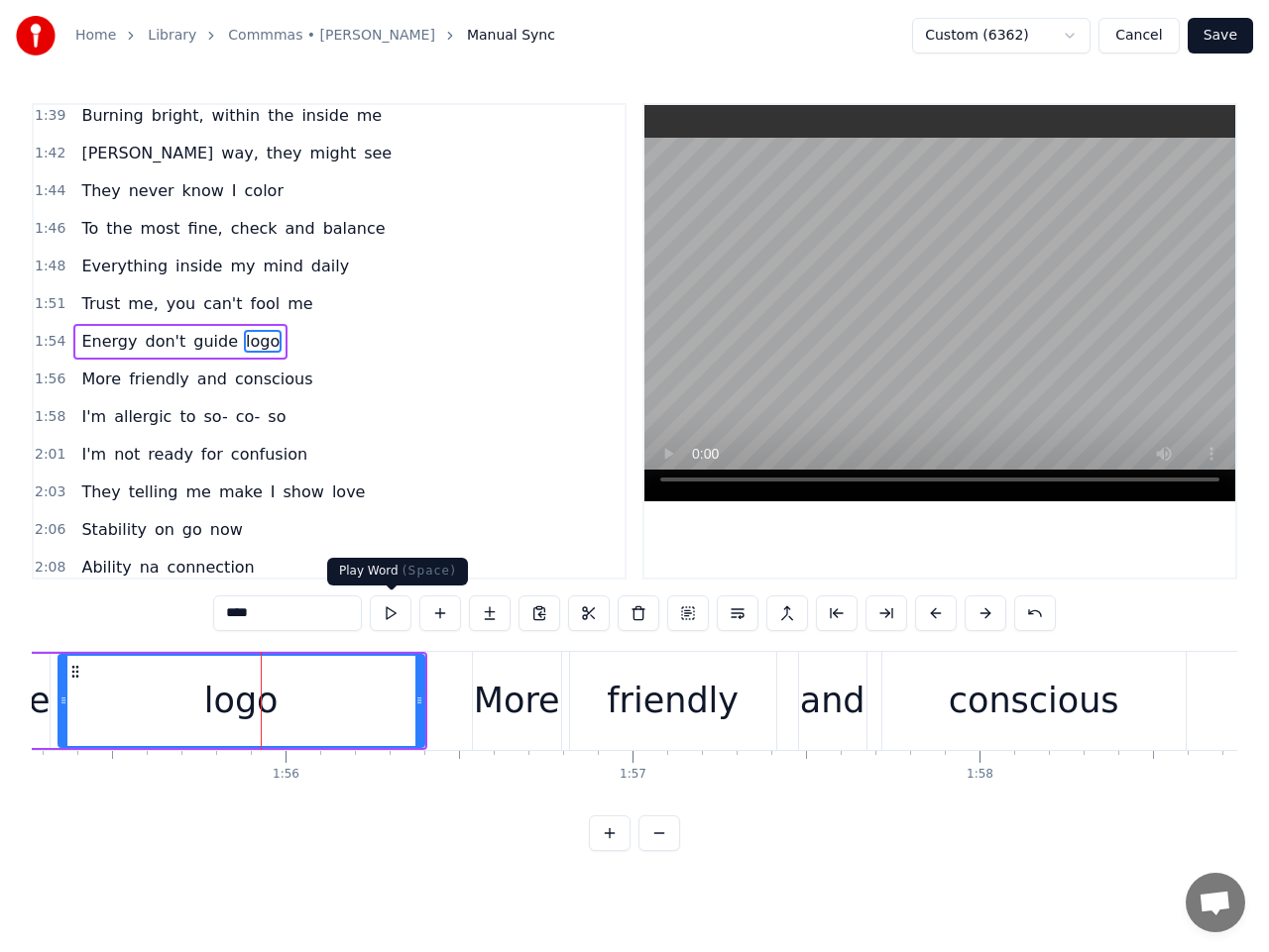
click at [385, 618] on button at bounding box center [391, 614] width 42 height 36
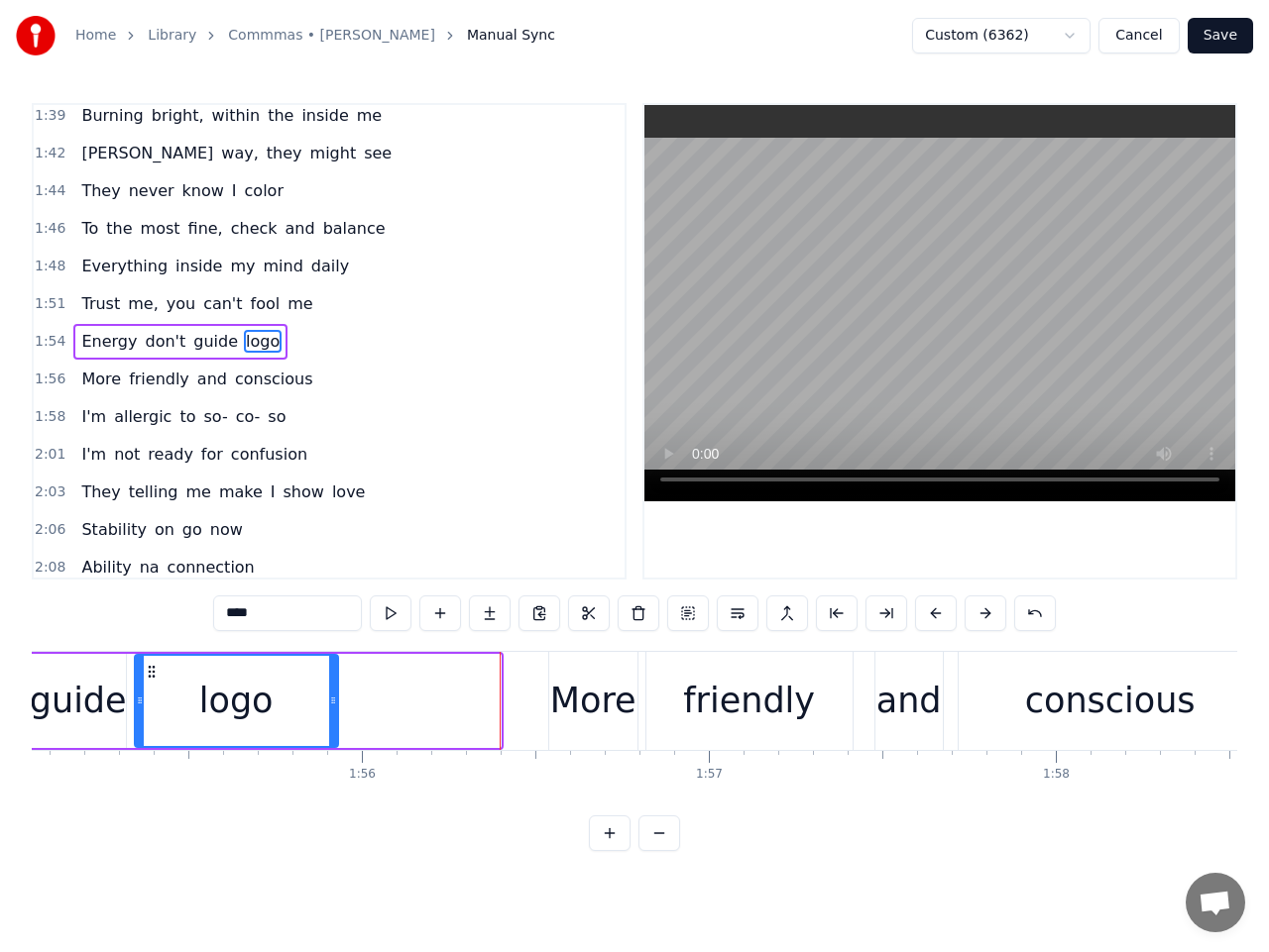
drag, startPoint x: 496, startPoint y: 703, endPoint x: 333, endPoint y: 703, distance: 162.5
click at [333, 703] on icon at bounding box center [333, 701] width 8 height 16
click at [386, 613] on button at bounding box center [391, 614] width 42 height 36
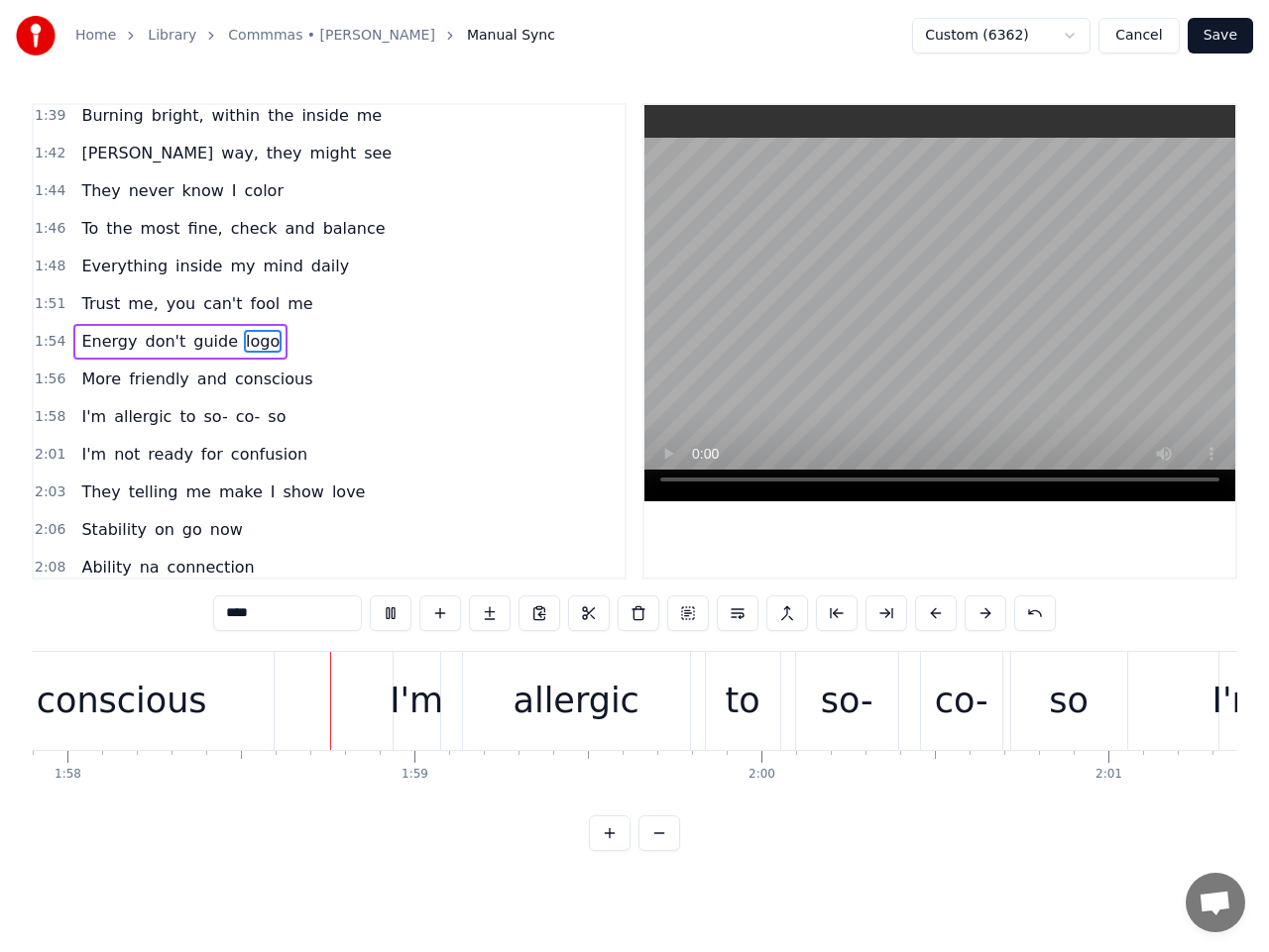
scroll to position [0, 40929]
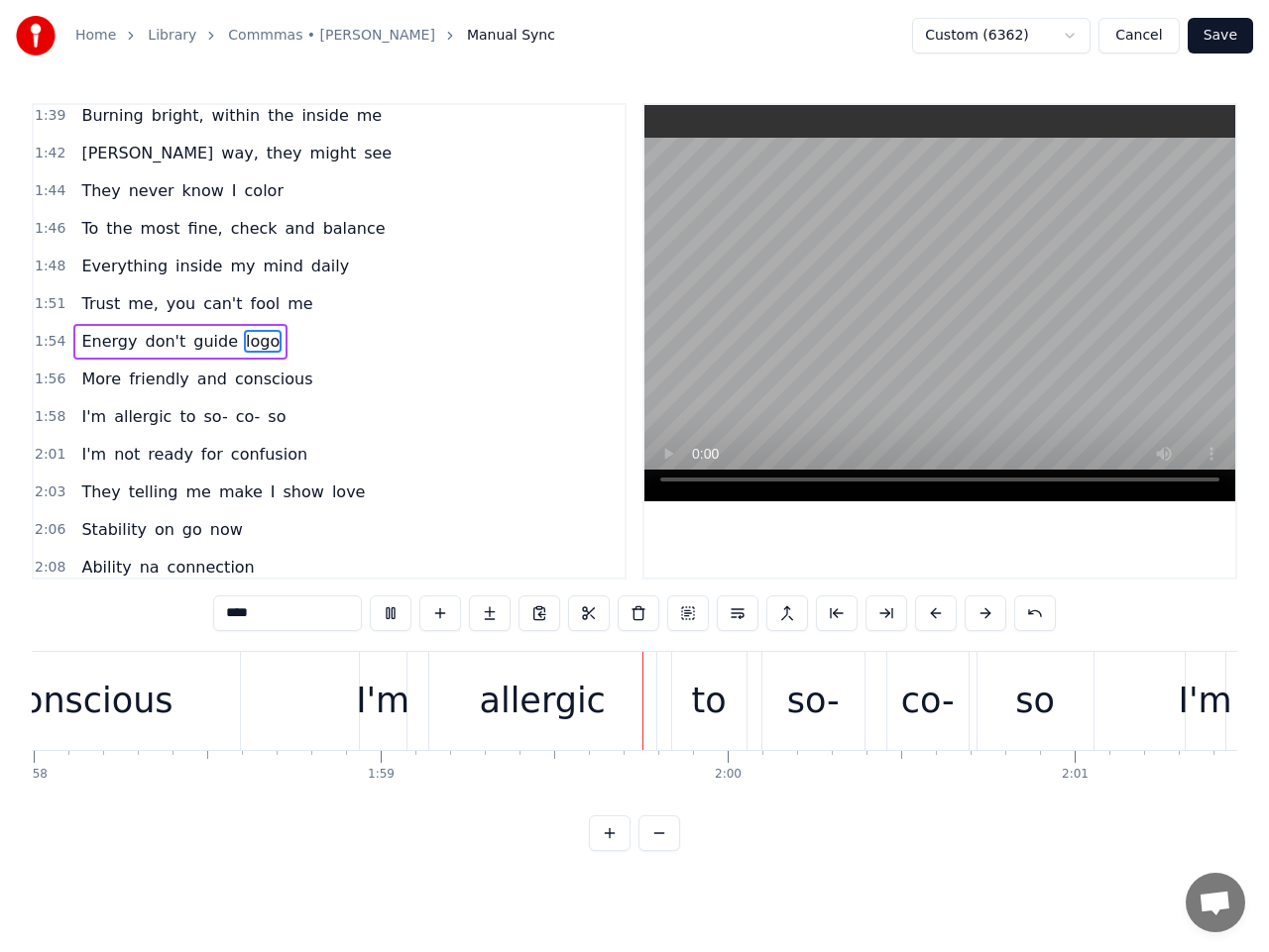
click at [164, 711] on div "conscious" at bounding box center [88, 701] width 303 height 98
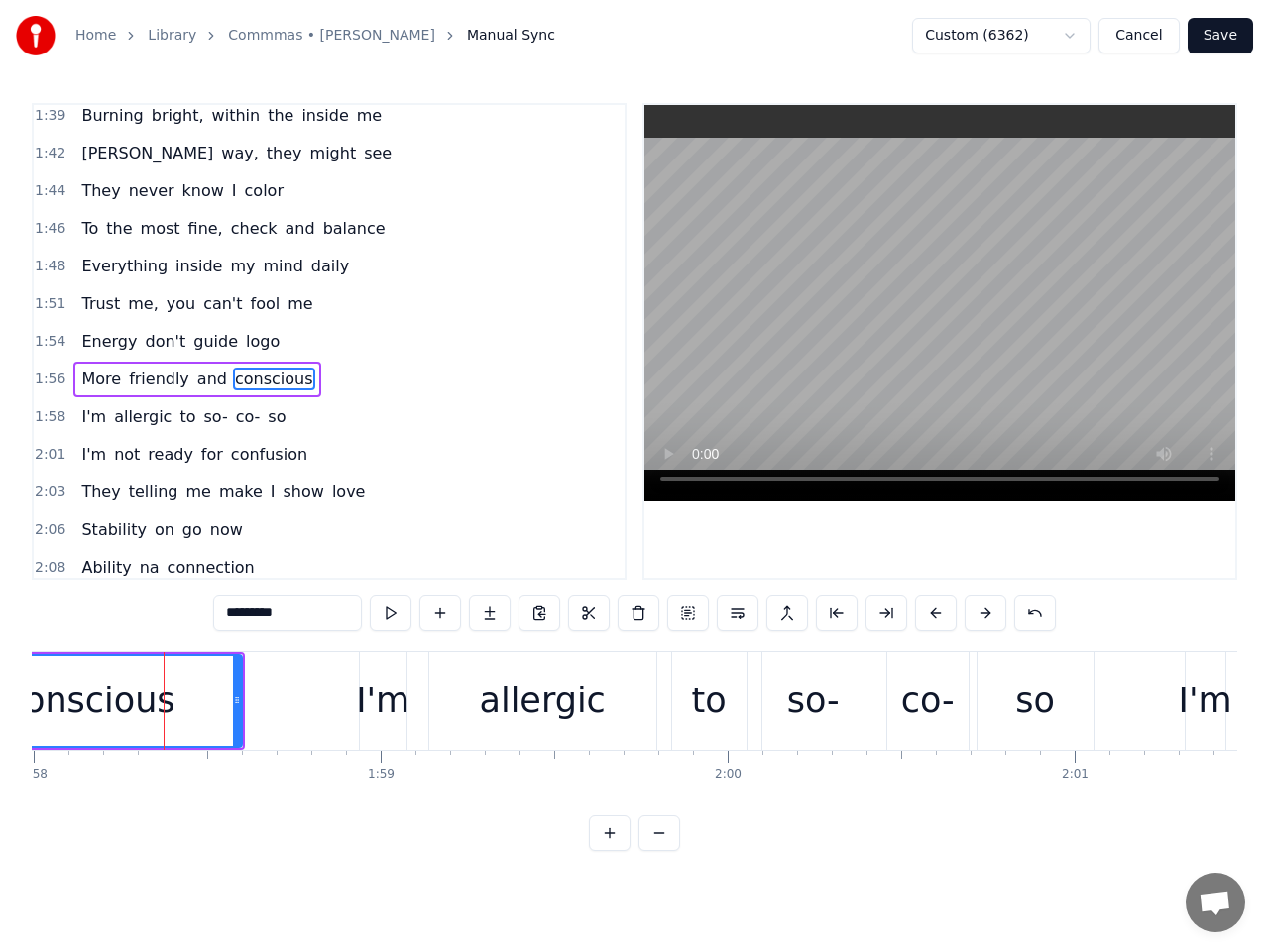
scroll to position [1288, 0]
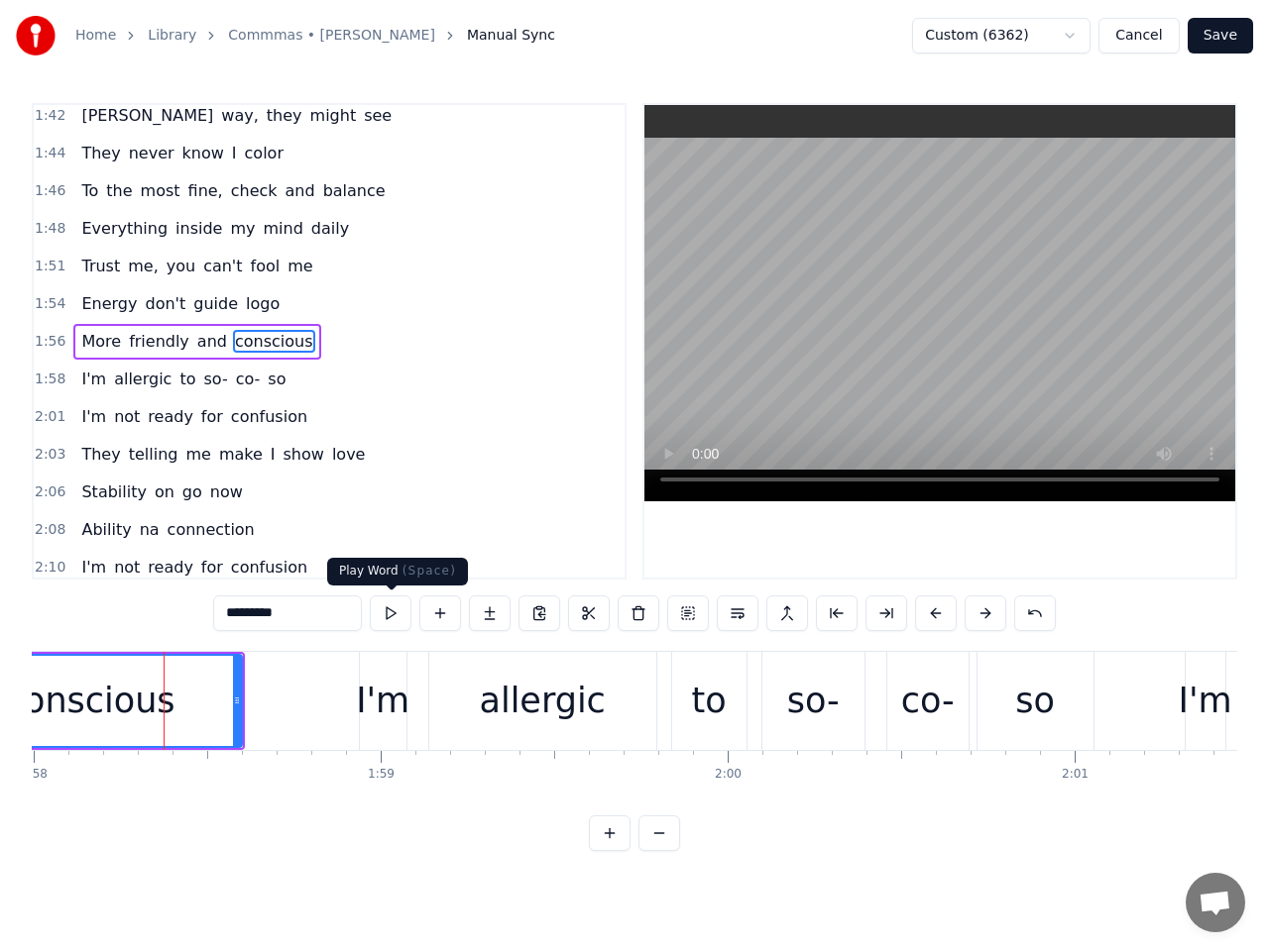
click at [392, 605] on button at bounding box center [391, 614] width 42 height 36
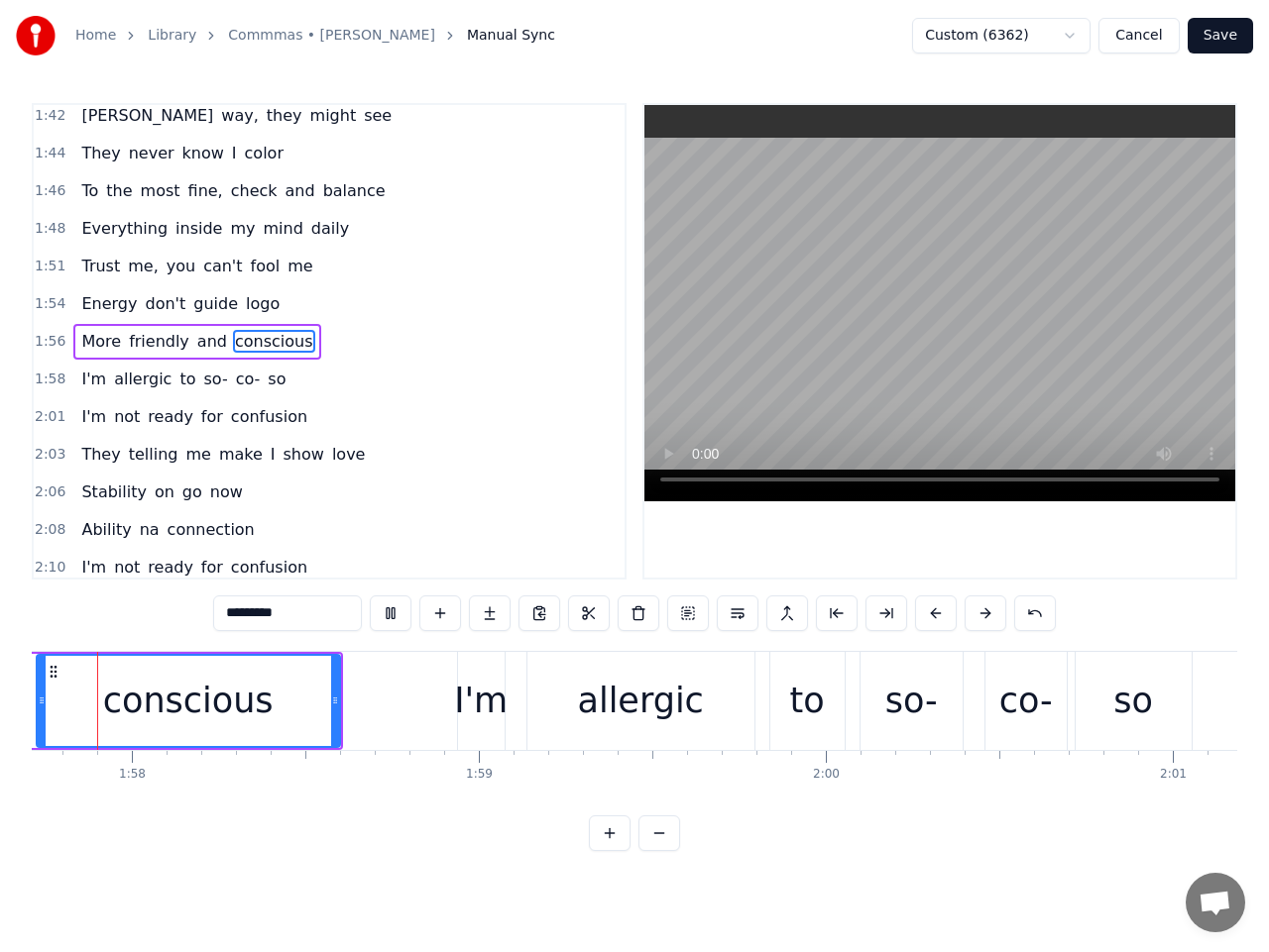
scroll to position [0, 40734]
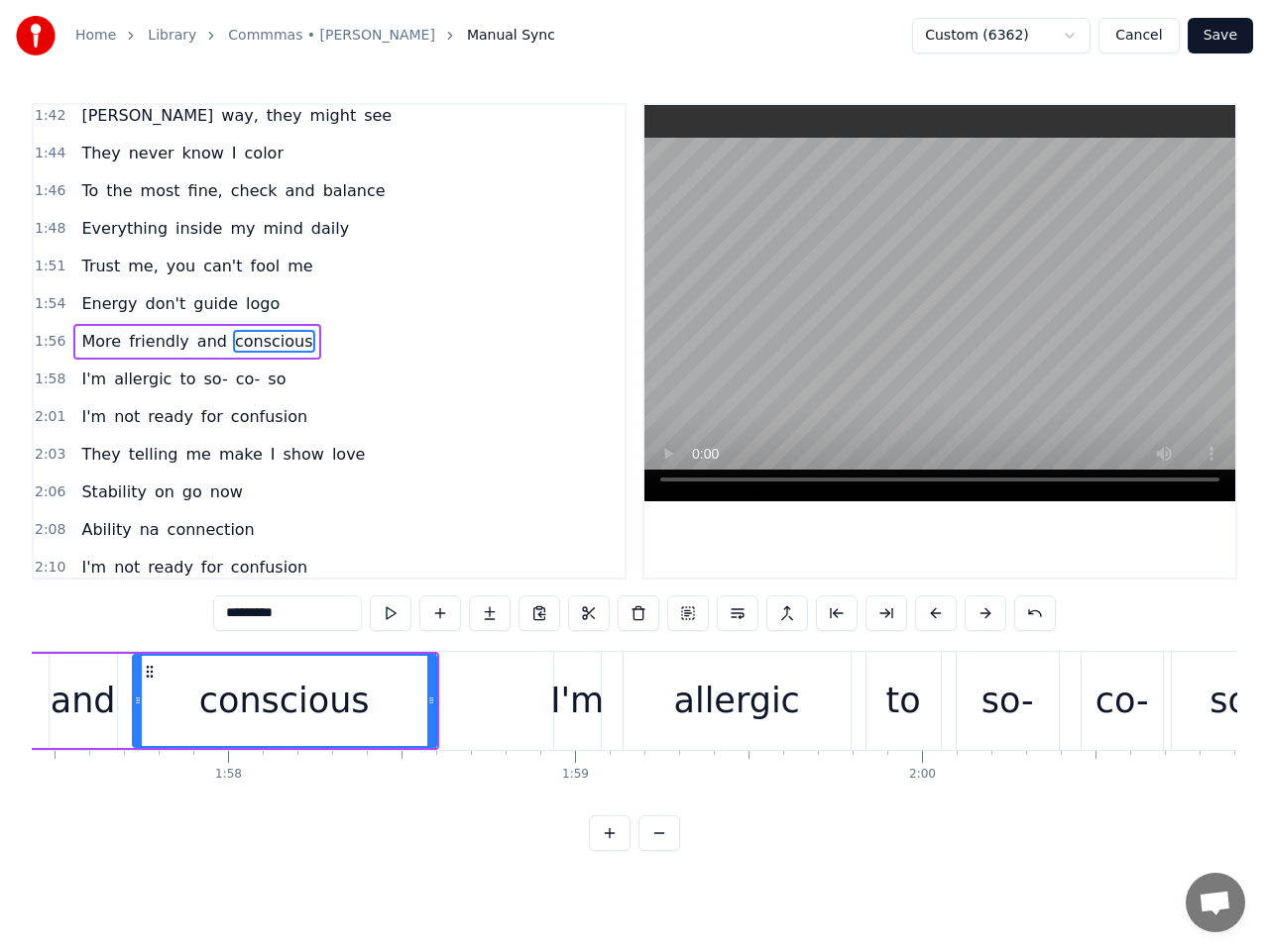
click at [392, 605] on button at bounding box center [391, 614] width 42 height 36
drag, startPoint x: 434, startPoint y: 698, endPoint x: 350, endPoint y: 701, distance: 84.3
click at [350, 701] on icon at bounding box center [349, 701] width 8 height 16
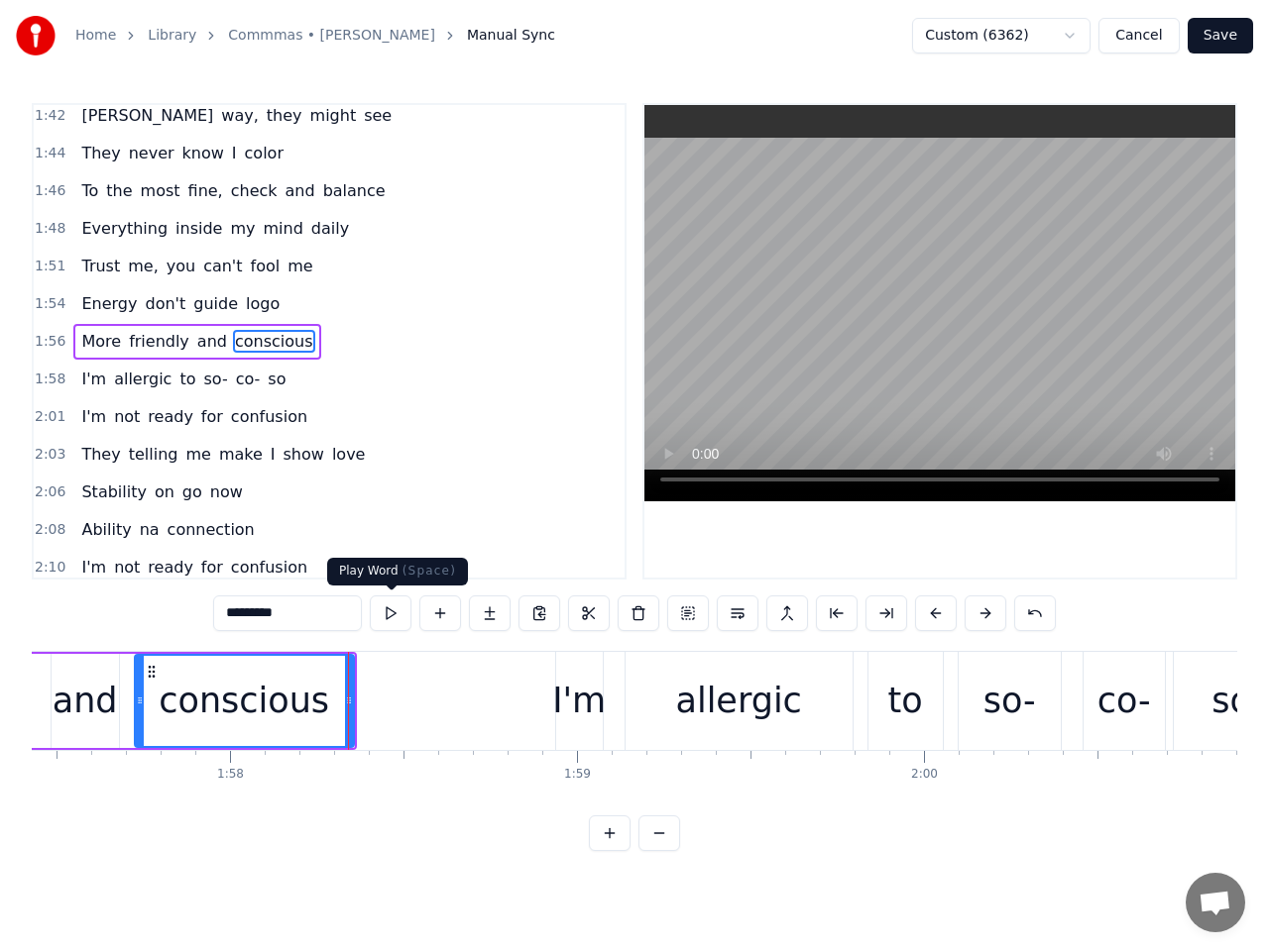
click at [386, 616] on button at bounding box center [391, 614] width 42 height 36
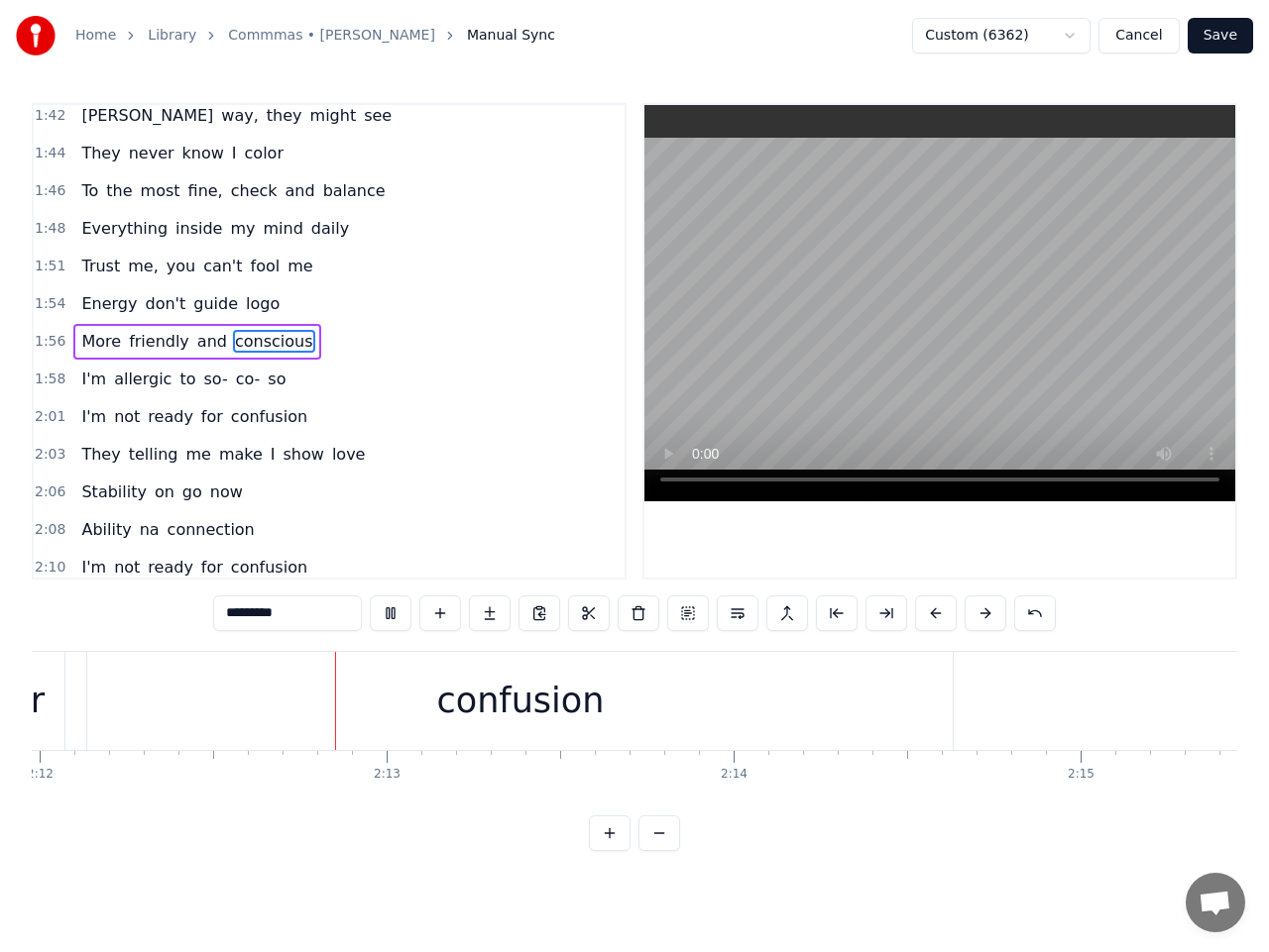
scroll to position [0, 45811]
click at [494, 690] on div "confusion" at bounding box center [488, 701] width 167 height 53
type input "*********"
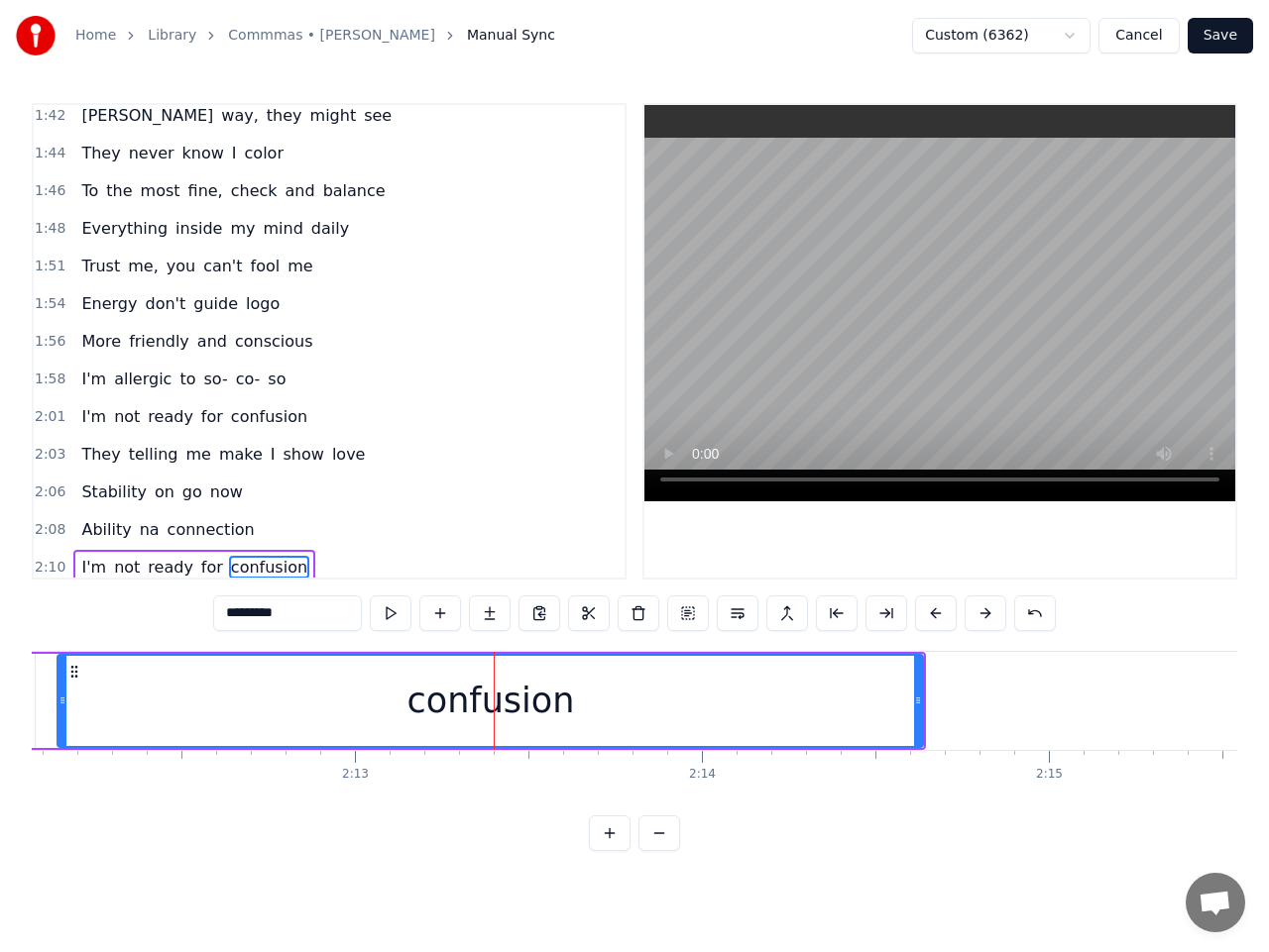
scroll to position [1514, 0]
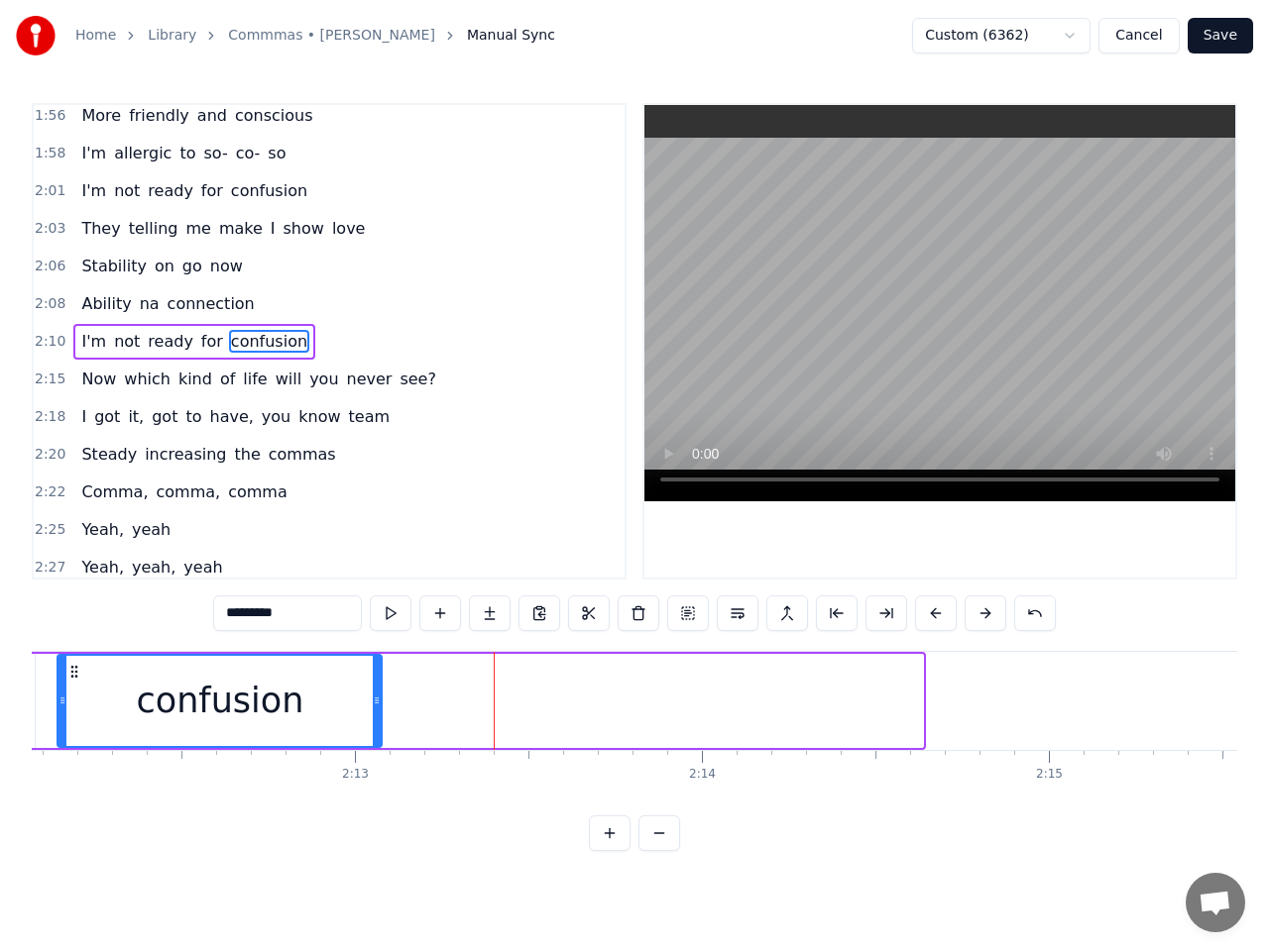
drag, startPoint x: 918, startPoint y: 699, endPoint x: 377, endPoint y: 722, distance: 541.6
click at [377, 722] on div at bounding box center [377, 701] width 8 height 90
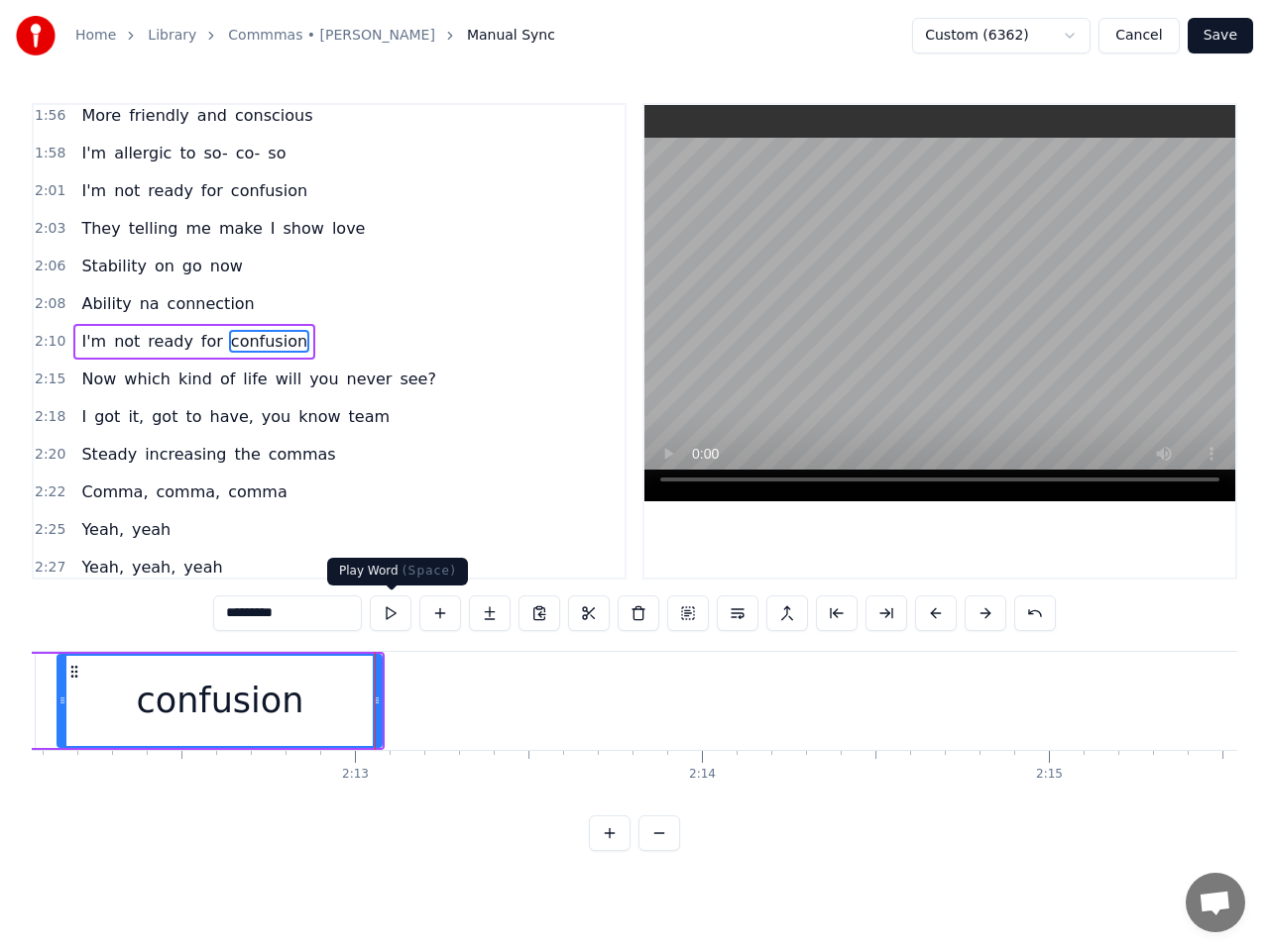
click at [385, 611] on button at bounding box center [391, 614] width 42 height 36
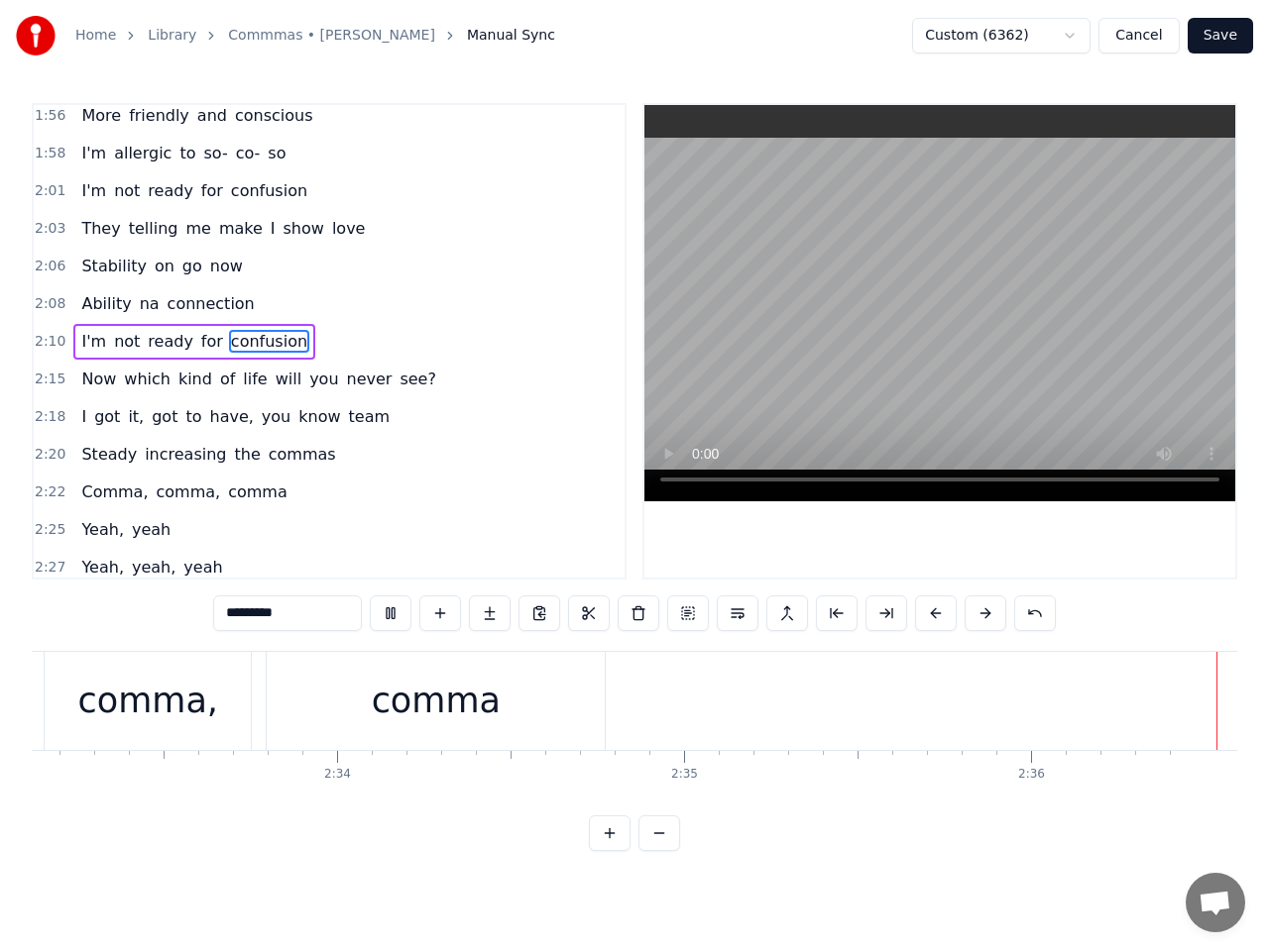
scroll to position [0, 53114]
click at [1201, 31] on button "Save" at bounding box center [1219, 36] width 65 height 36
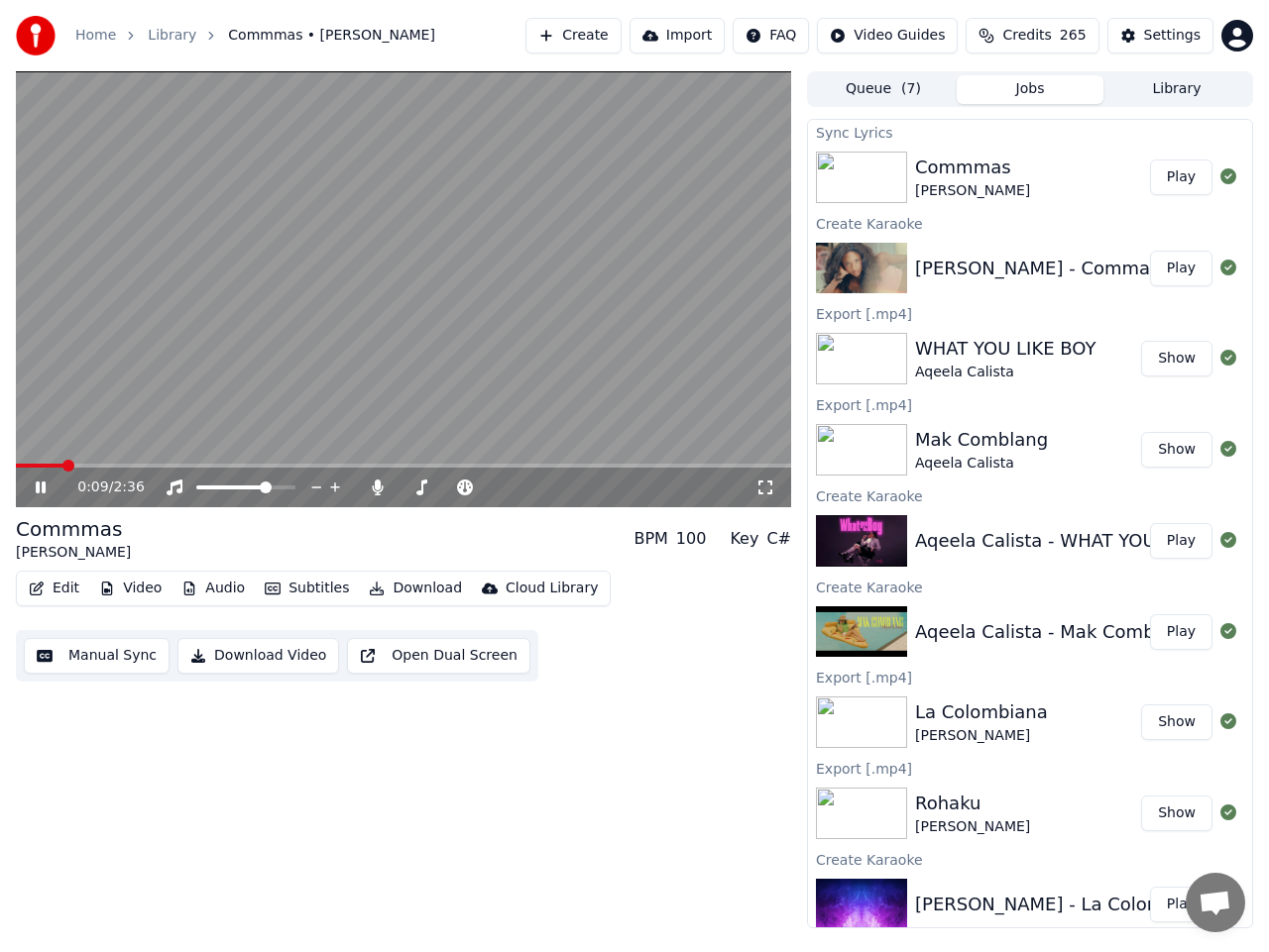
click at [274, 657] on button "Download Video" at bounding box center [258, 656] width 162 height 36
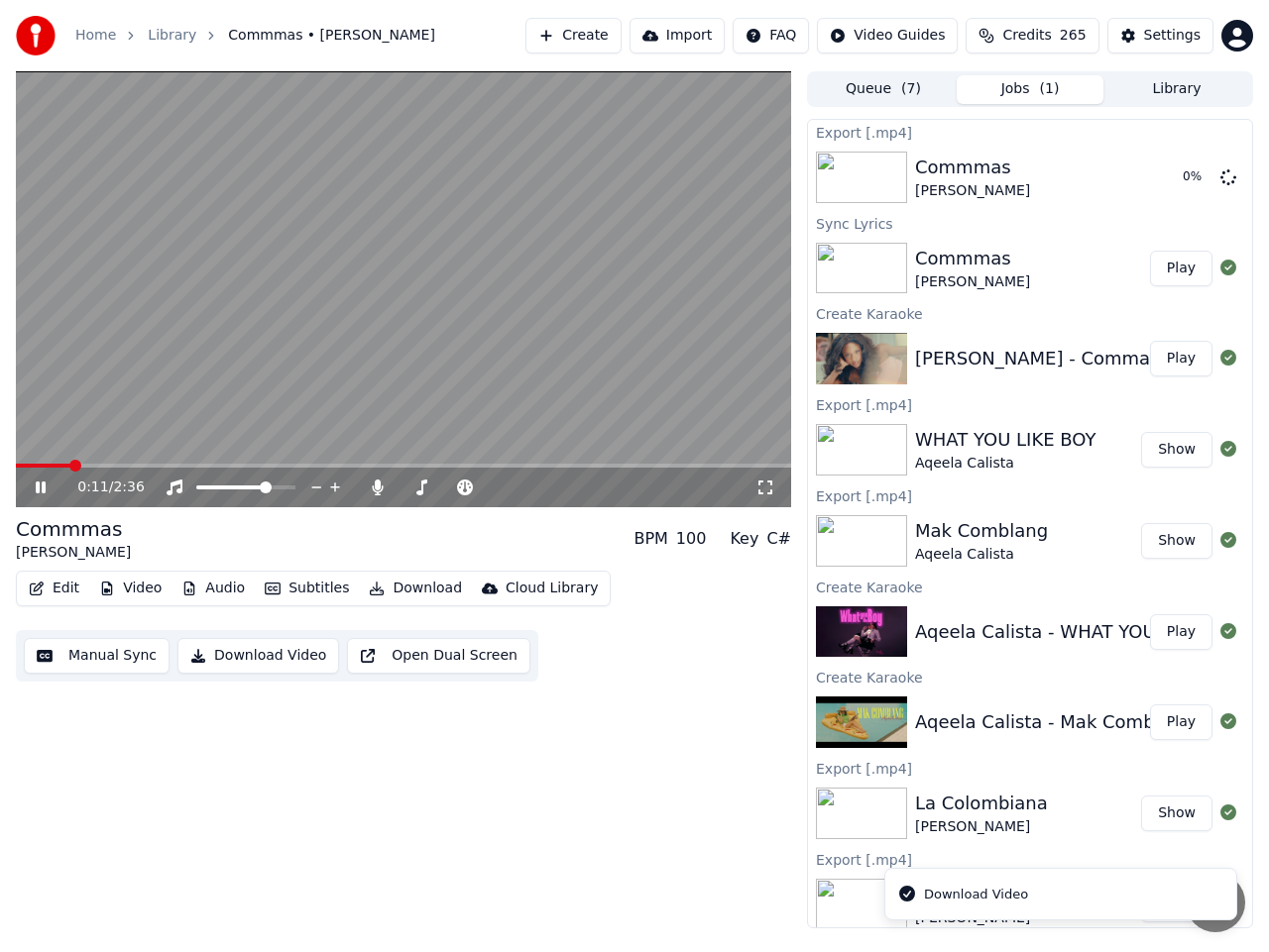
click at [34, 489] on icon at bounding box center [55, 488] width 46 height 16
click at [1159, 182] on button "Show" at bounding box center [1176, 178] width 71 height 36
click at [613, 40] on button "Create" at bounding box center [573, 36] width 96 height 36
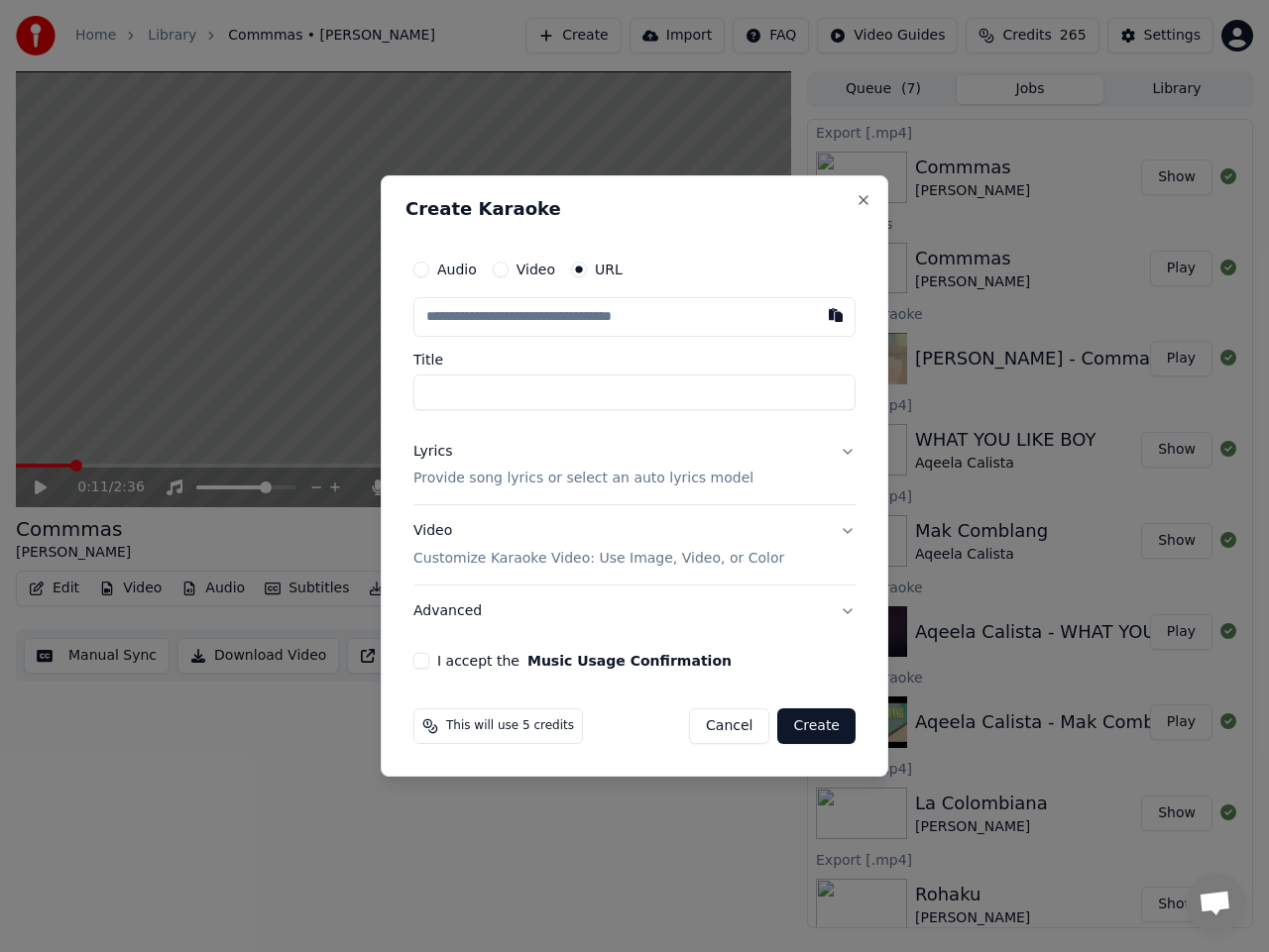
click at [606, 317] on input "text" at bounding box center [634, 317] width 442 height 40
type input "**********"
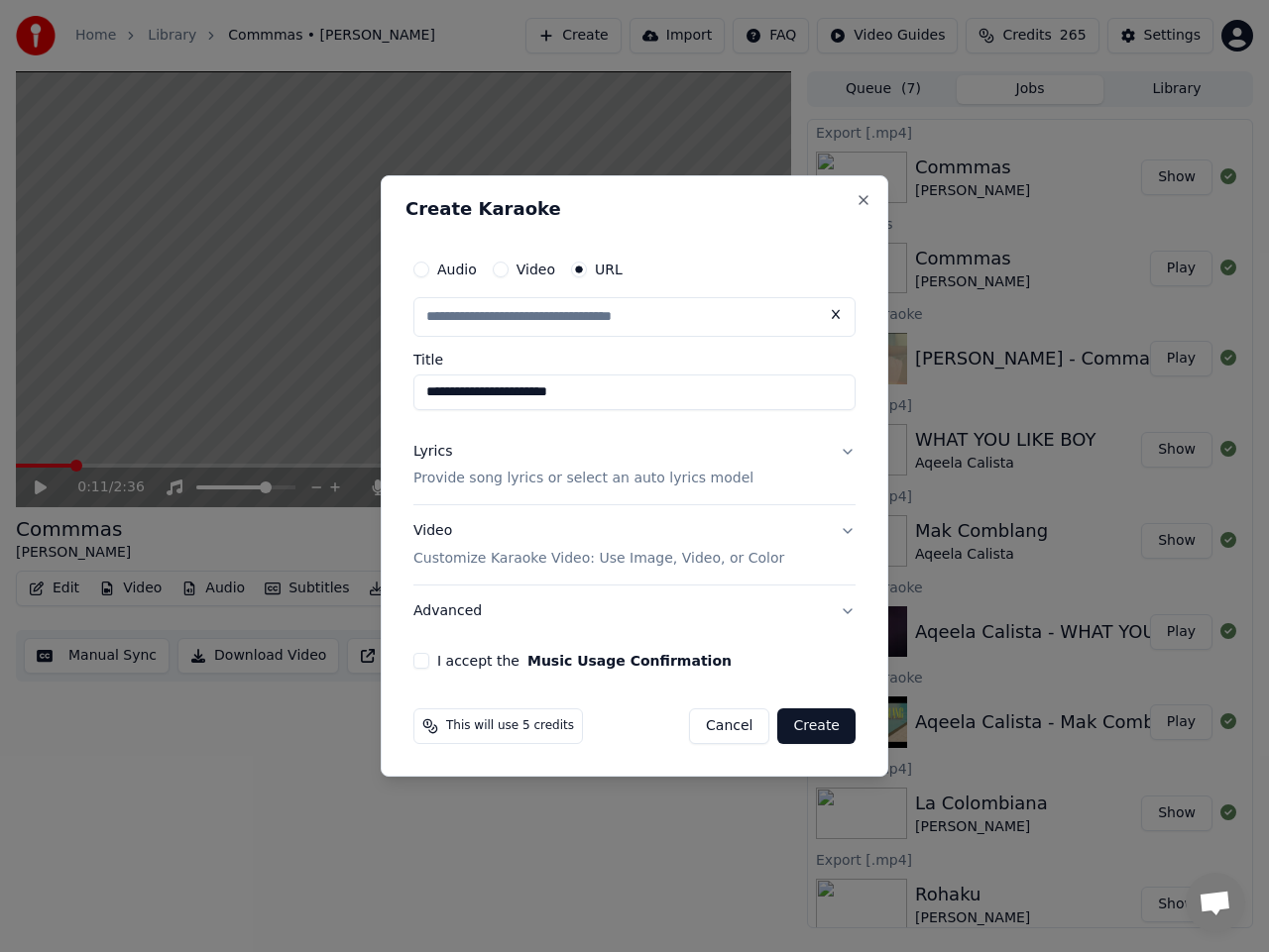
scroll to position [0, 0]
click at [847, 444] on button "Lyrics Provide song lyrics or select an auto lyrics model" at bounding box center [634, 465] width 442 height 79
type input "**********"
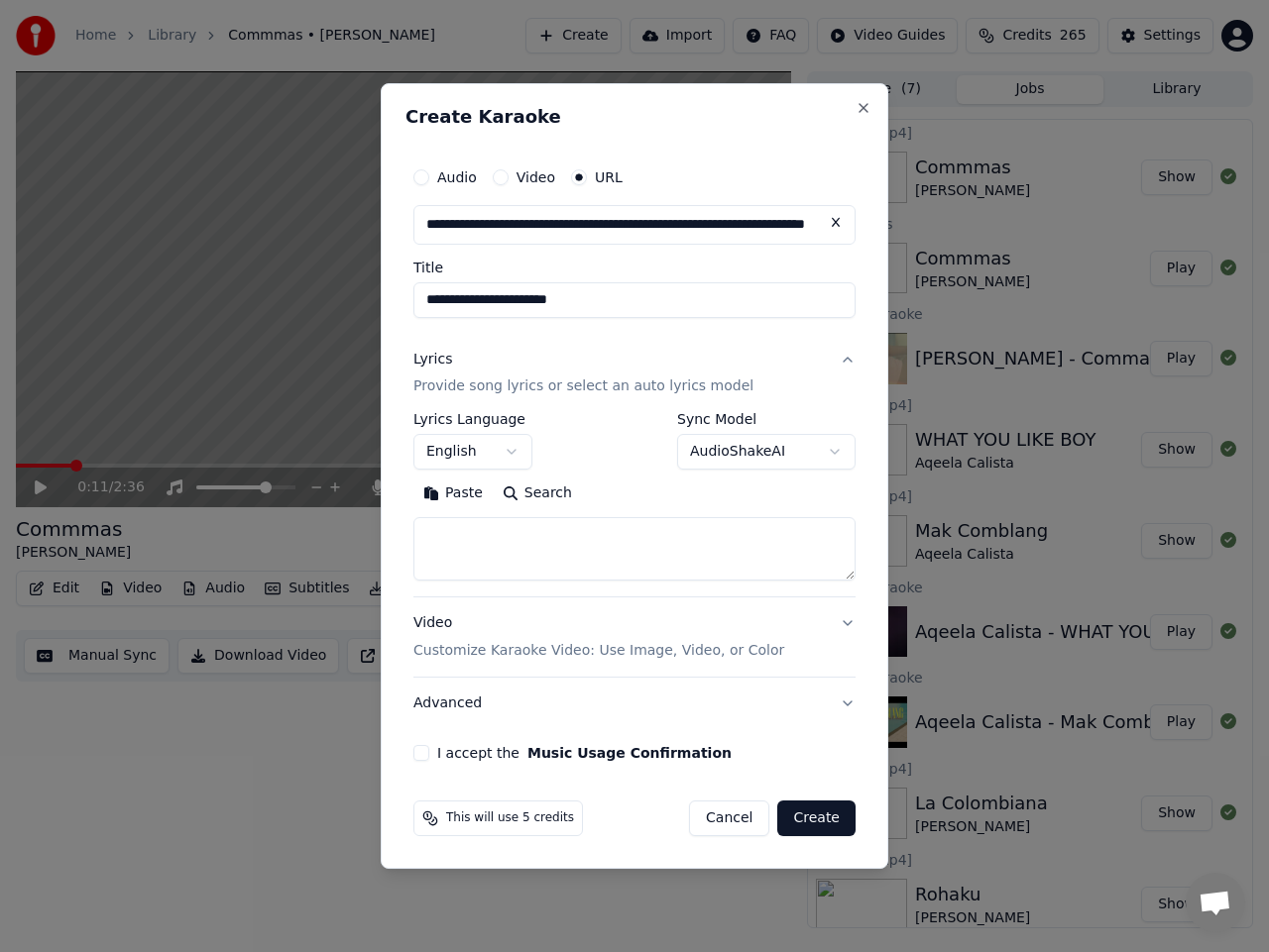
click at [517, 448] on body "Home Library Commmas • [PERSON_NAME] Create Import FAQ Video Guides Credits 265…" at bounding box center [634, 476] width 1269 height 952
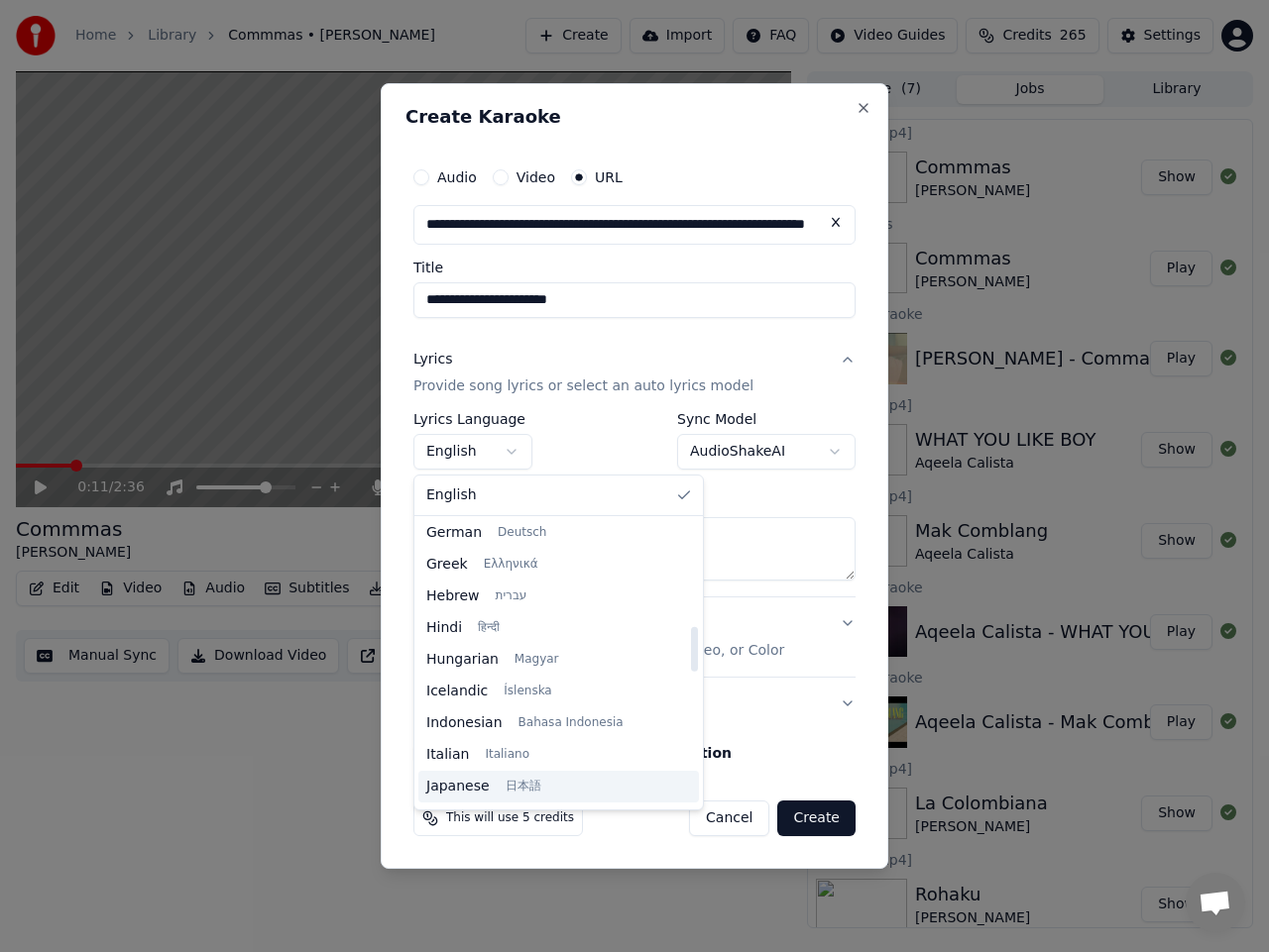
scroll to position [694, 0]
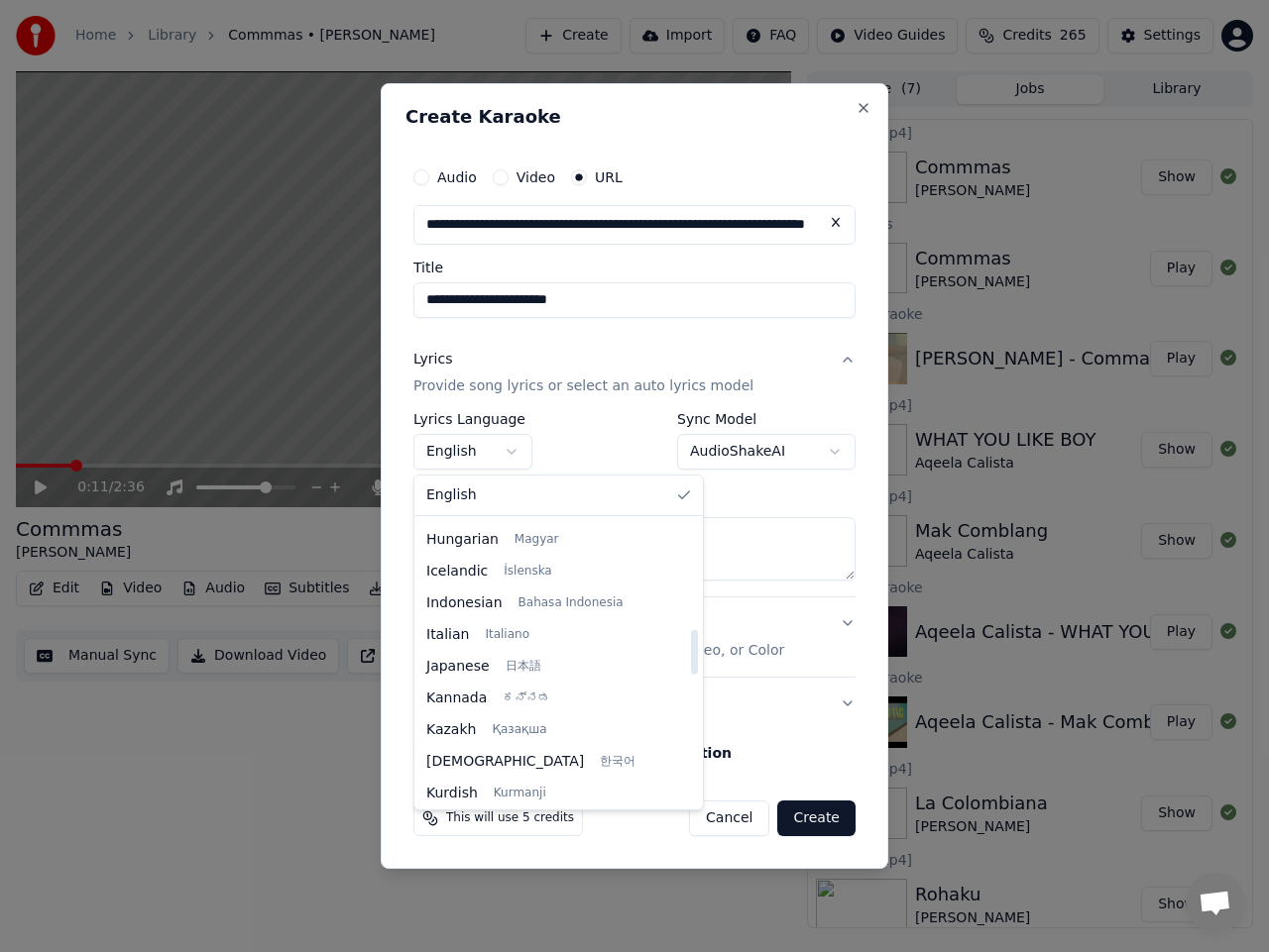
select select "**"
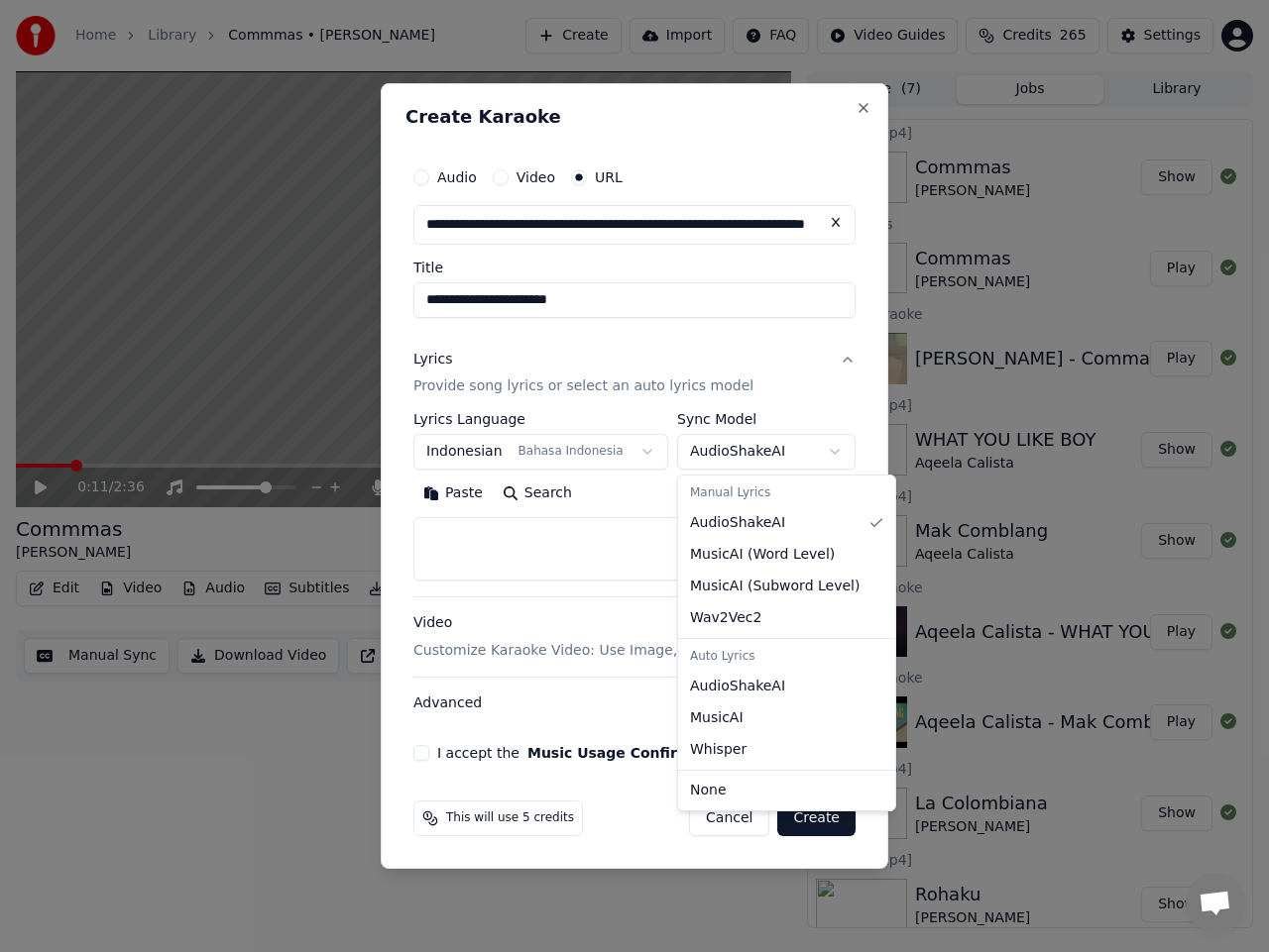
click at [806, 454] on body "Home Library Commmas • [PERSON_NAME] Create Import FAQ Video Guides Credits 265…" at bounding box center [634, 476] width 1269 height 952
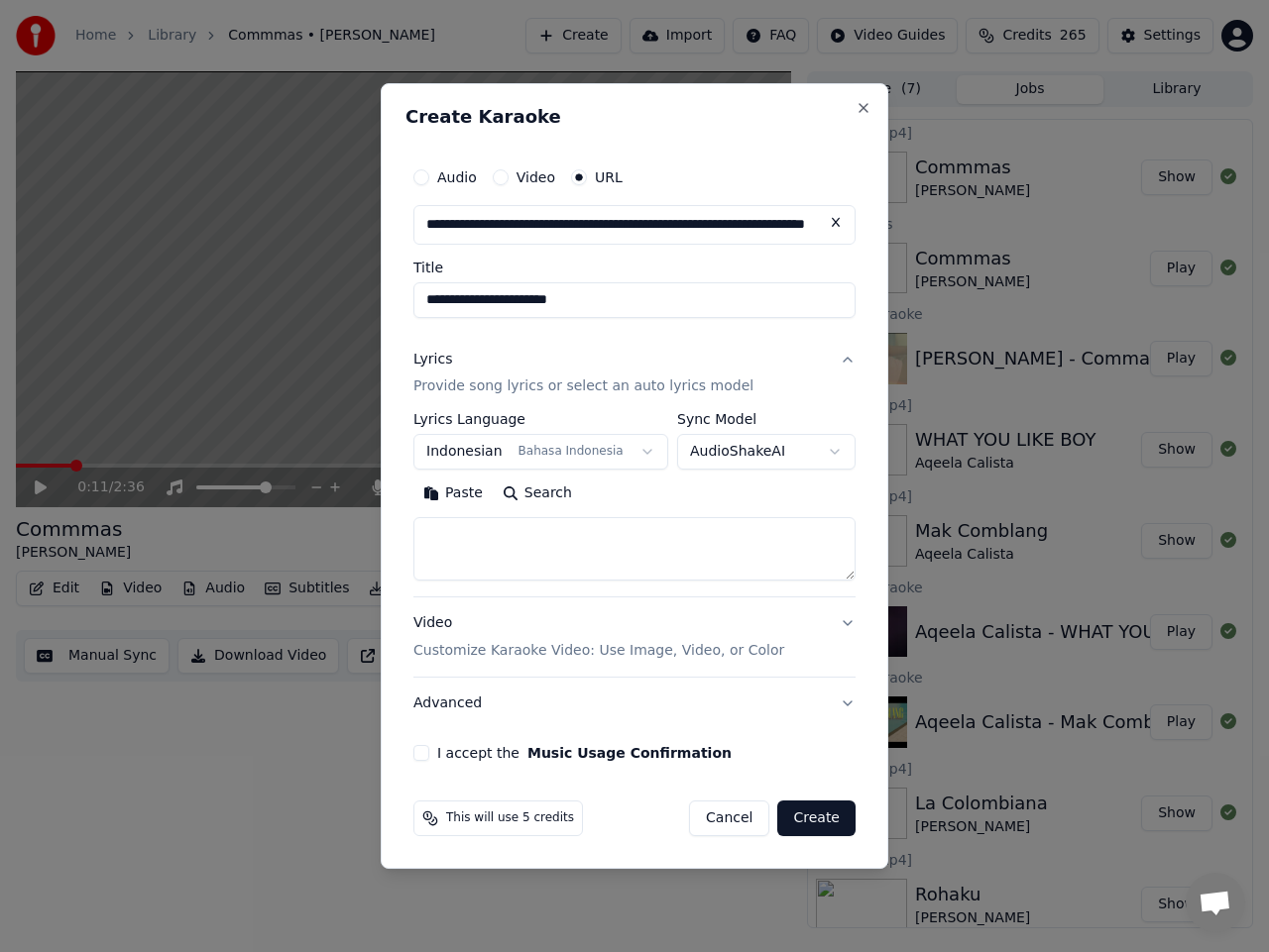
click at [564, 543] on textarea at bounding box center [634, 549] width 442 height 63
paste textarea "**********"
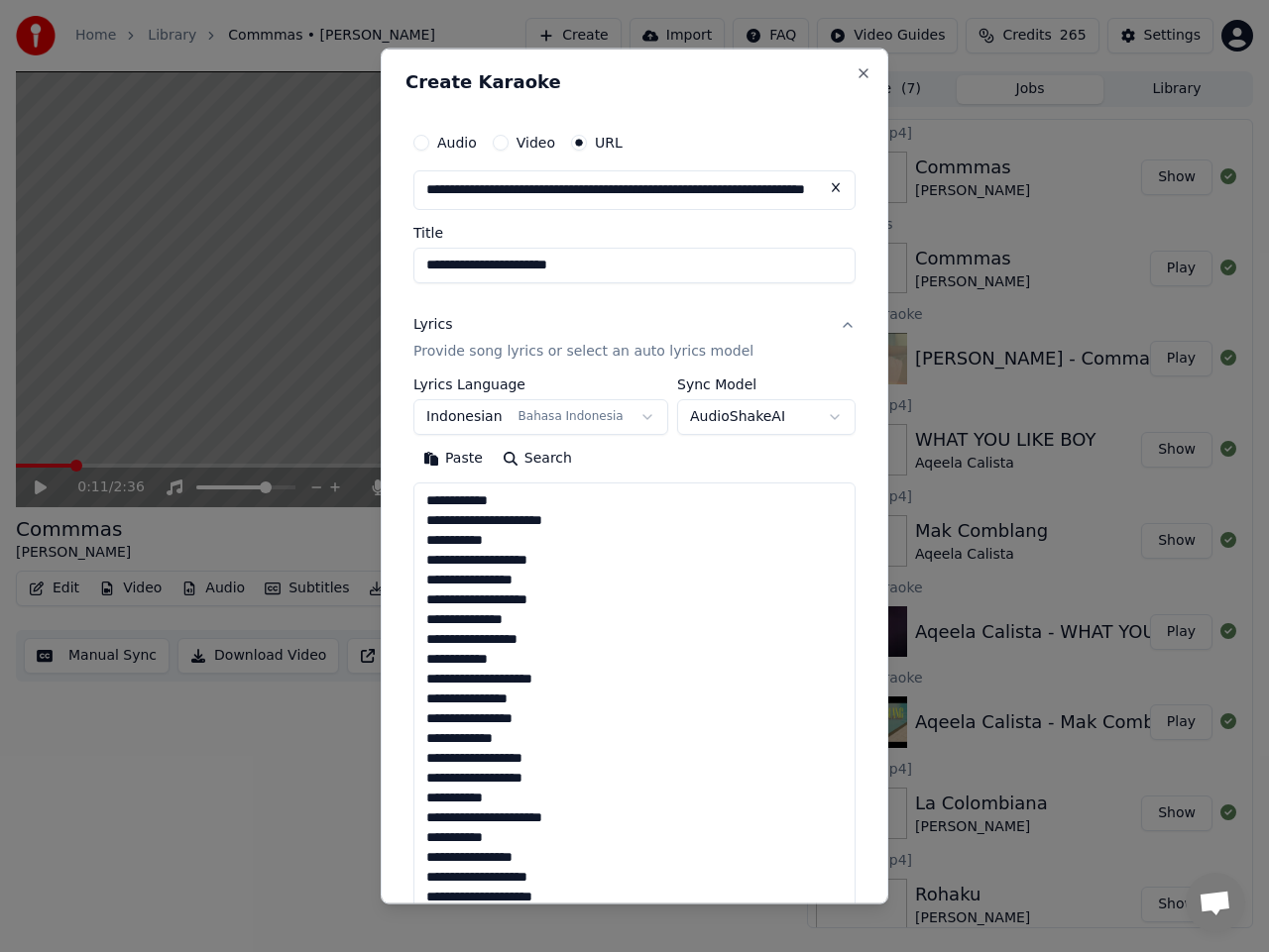
scroll to position [1174, 0]
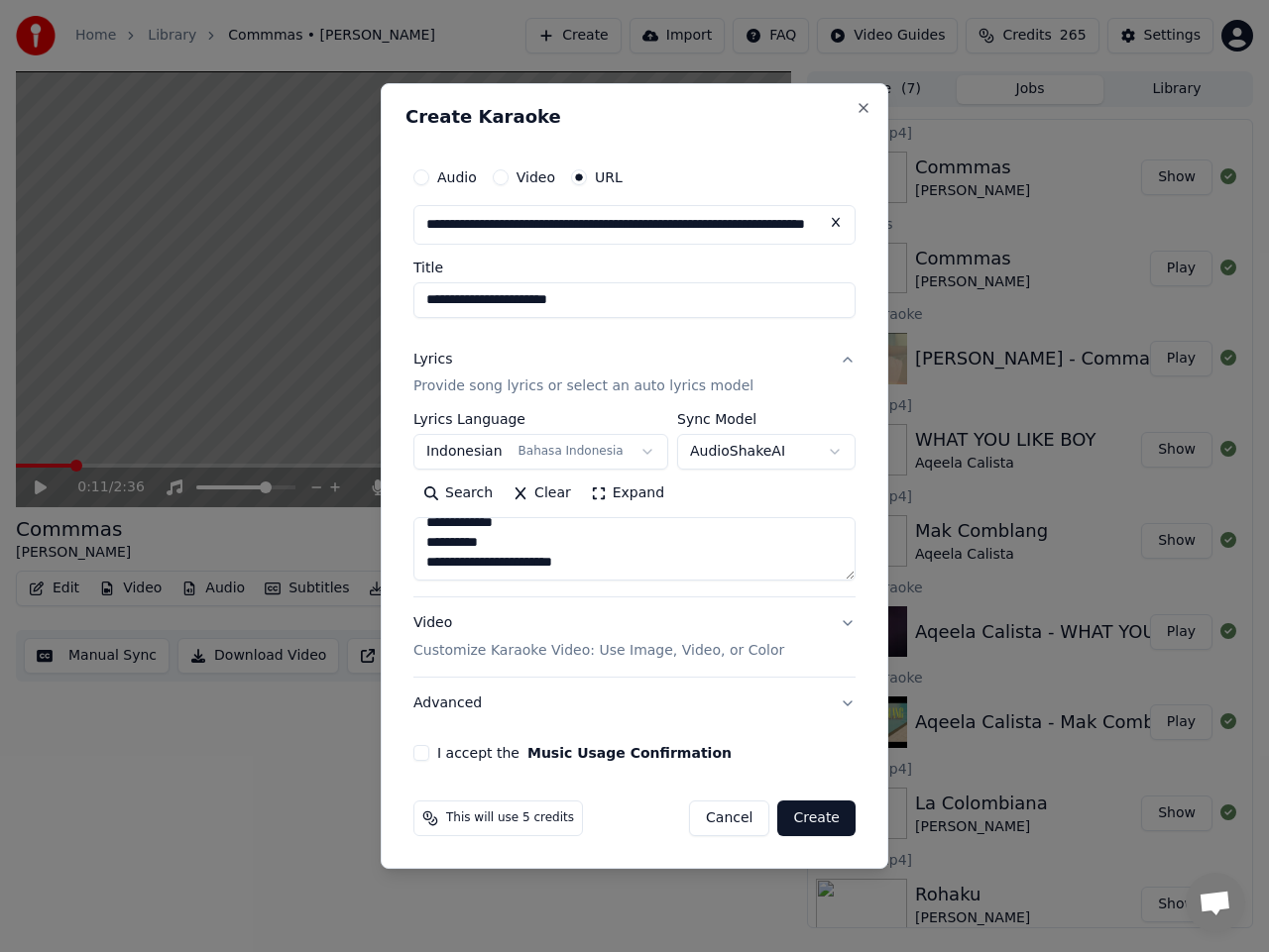
type textarea "**********"
click at [422, 751] on button "I accept the Music Usage Confirmation" at bounding box center [421, 753] width 16 height 16
click at [809, 821] on button "Create" at bounding box center [816, 819] width 78 height 36
select select
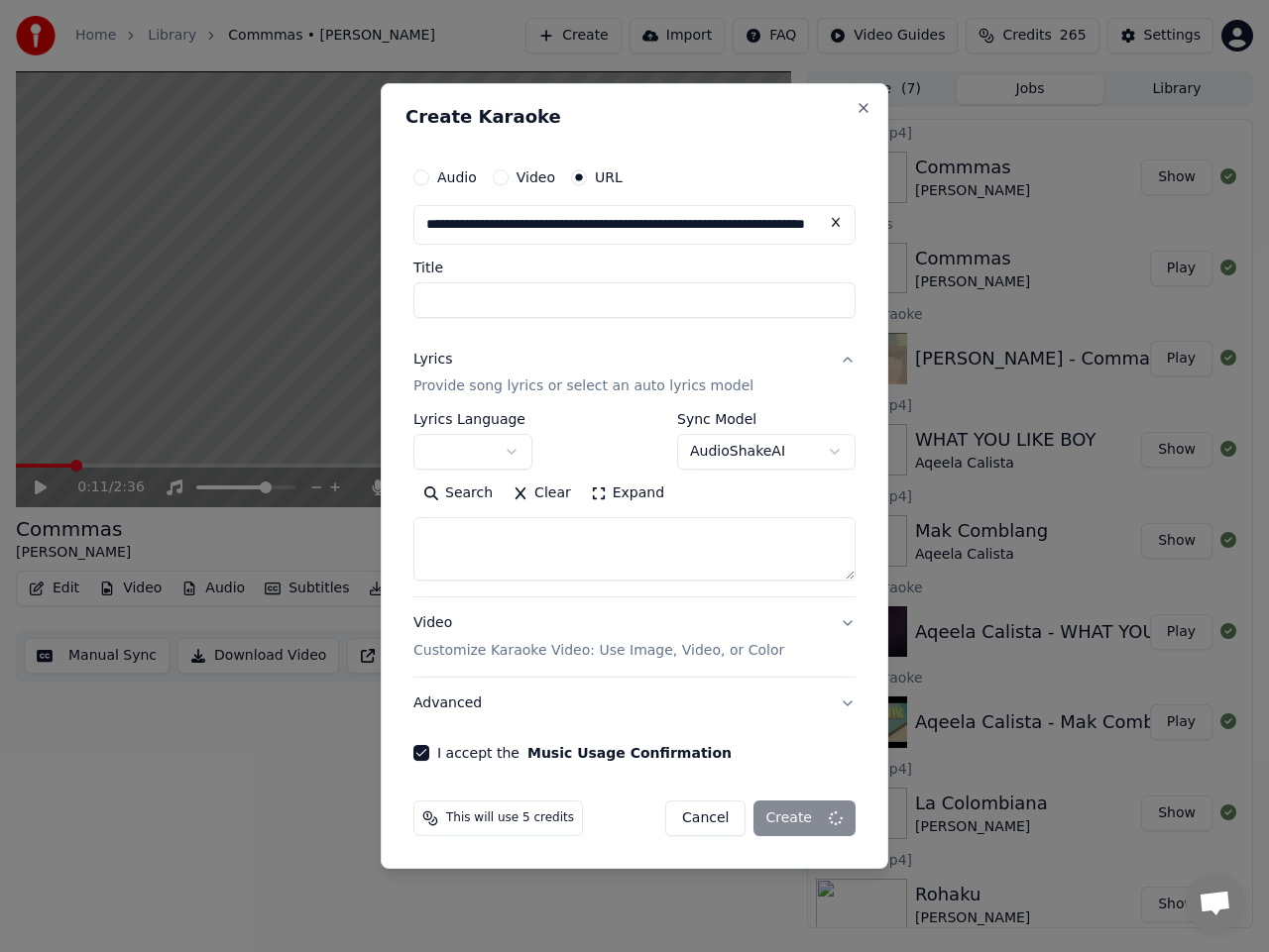
scroll to position [0, 0]
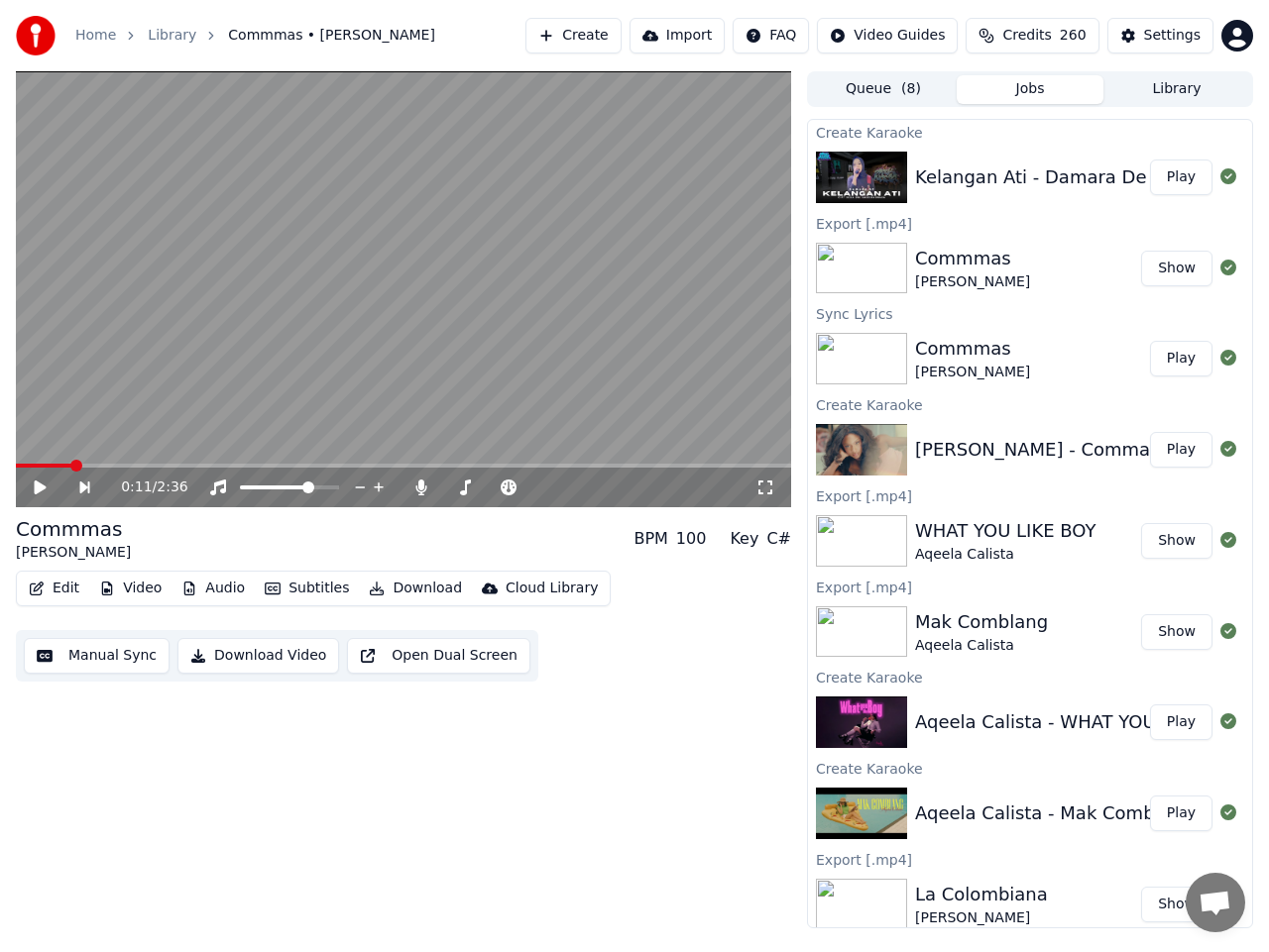
click at [1163, 182] on button "Play" at bounding box center [1181, 178] width 62 height 36
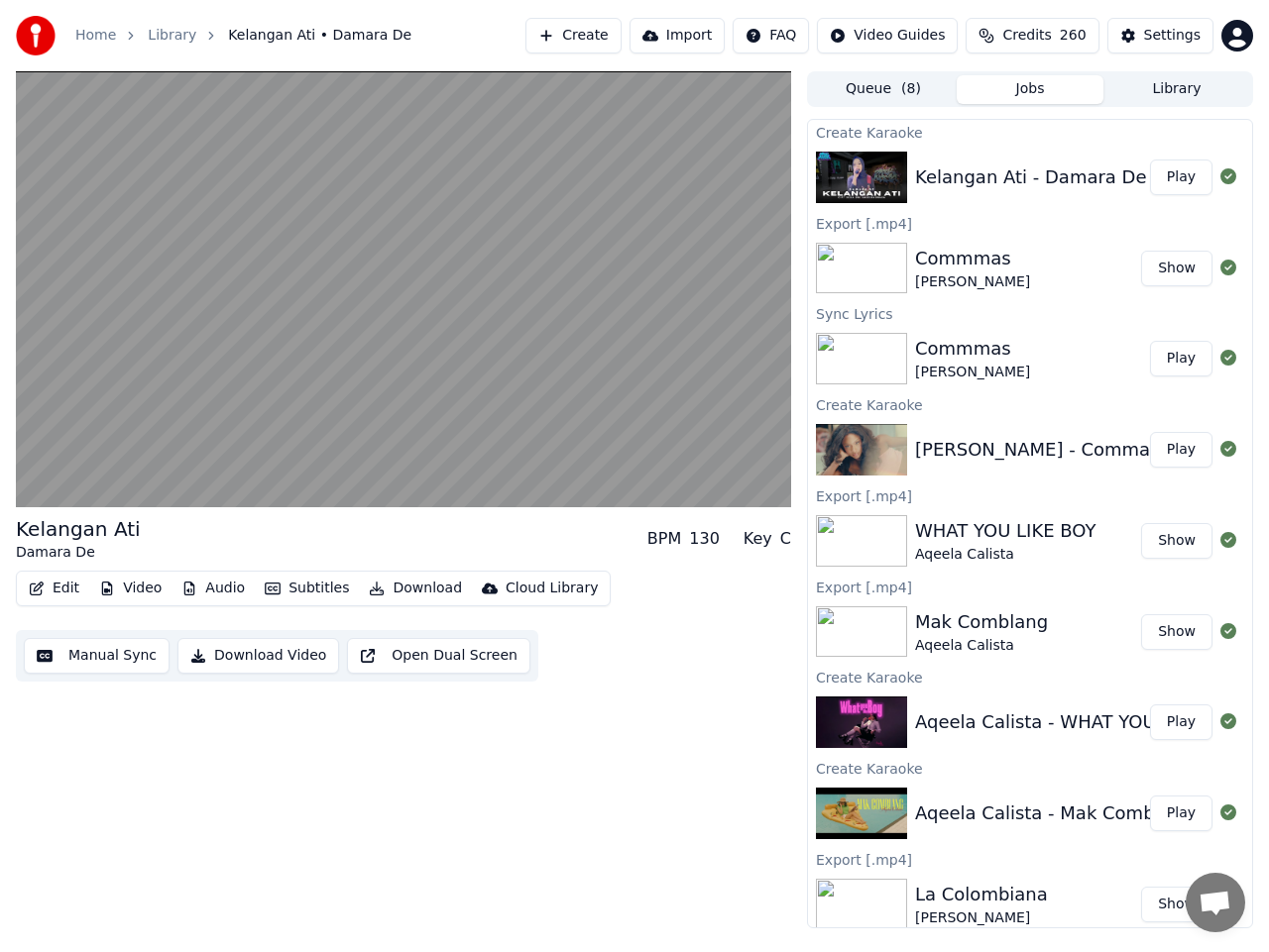
click at [109, 652] on button "Manual Sync" at bounding box center [97, 656] width 146 height 36
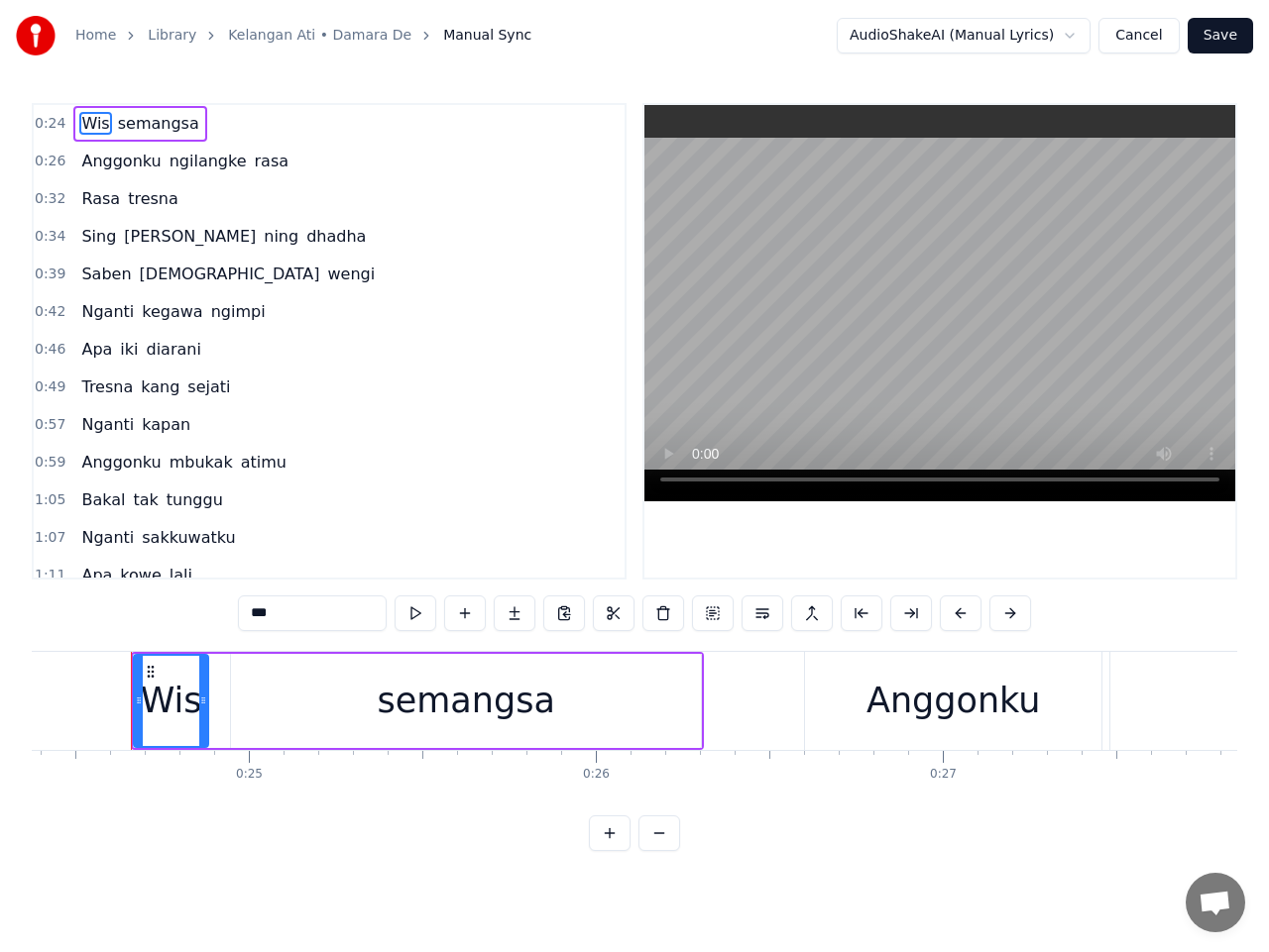
scroll to position [99, 0]
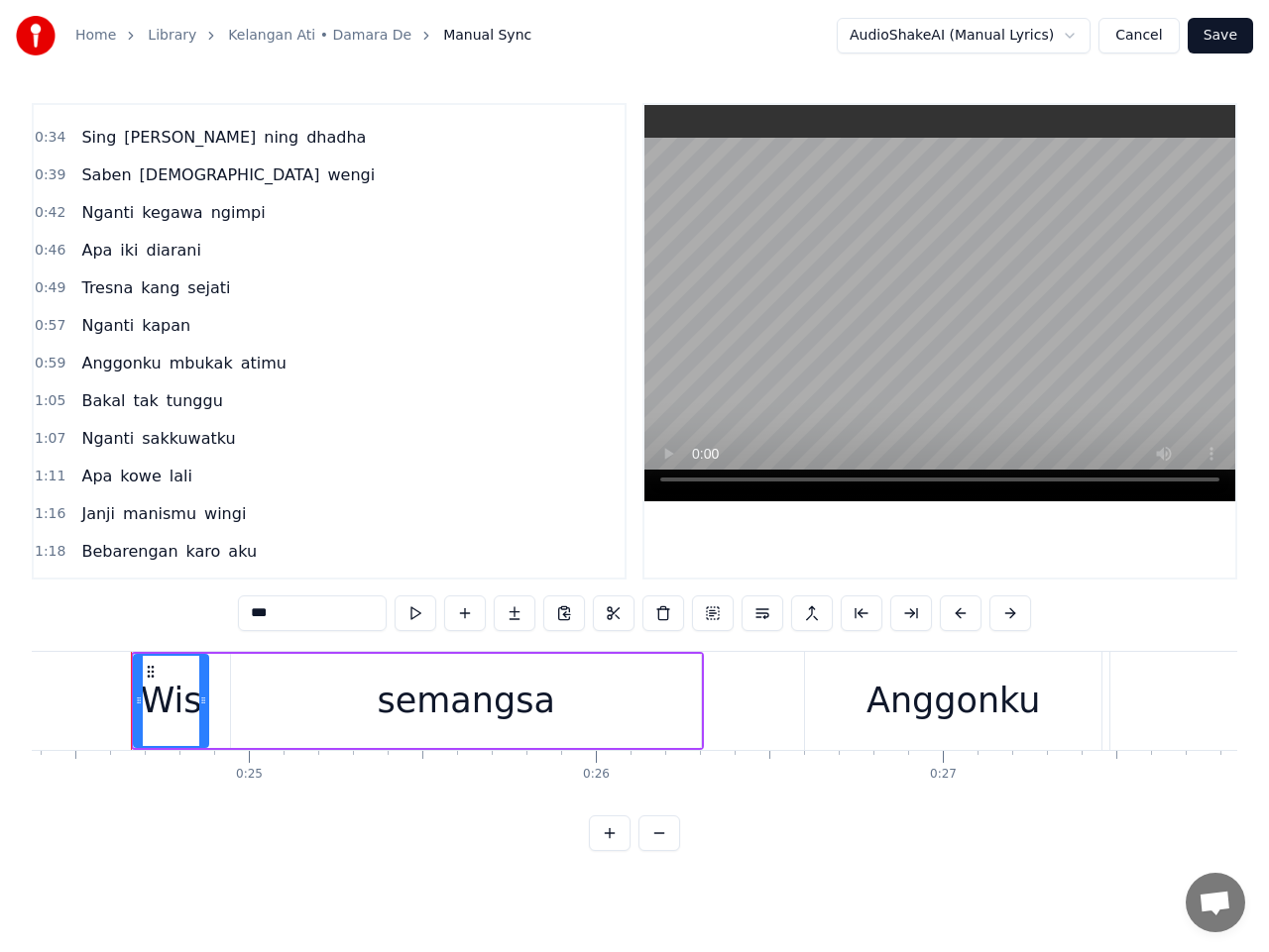
click at [167, 471] on span "lali" at bounding box center [180, 476] width 27 height 23
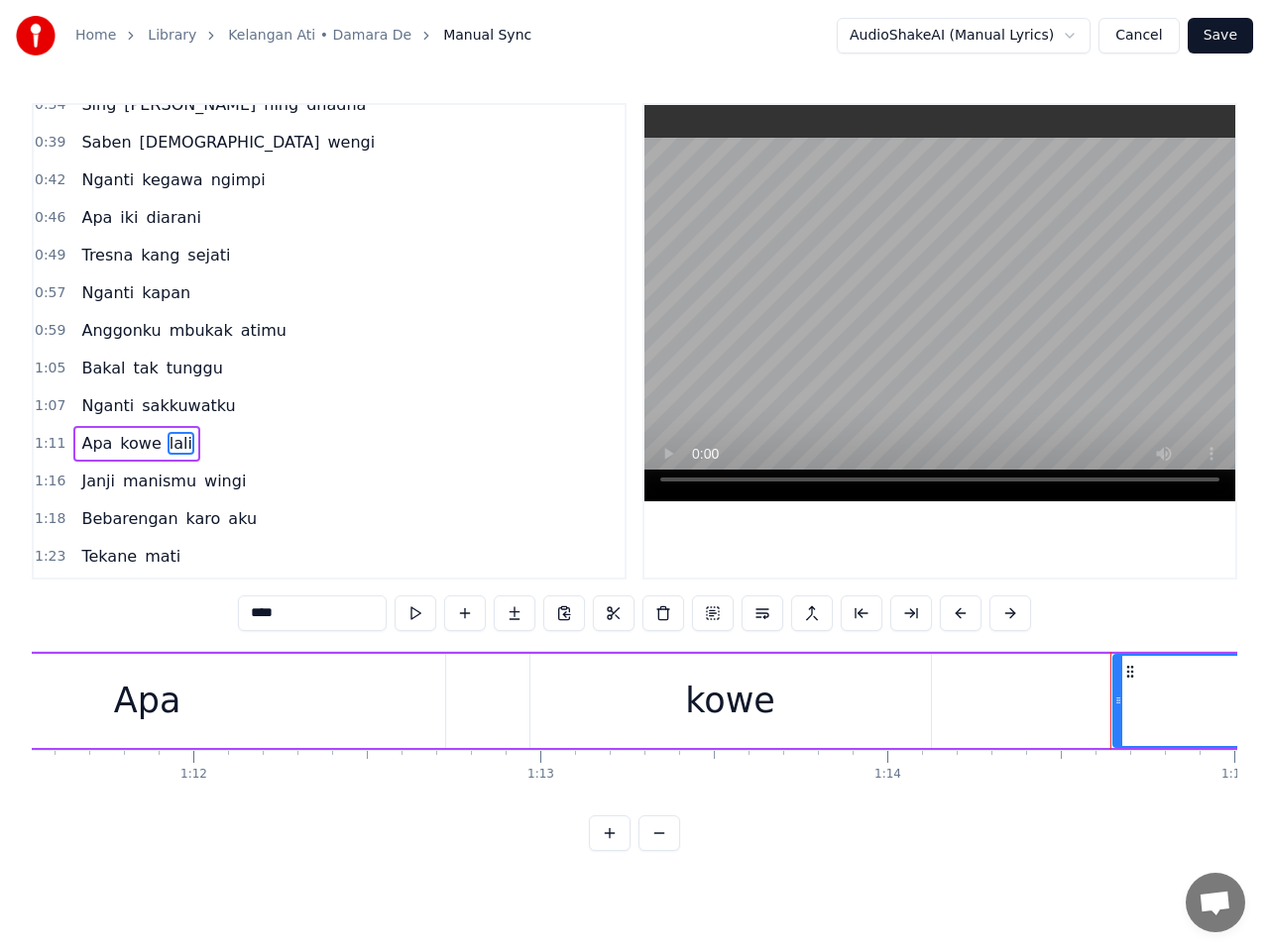
scroll to position [0, 25791]
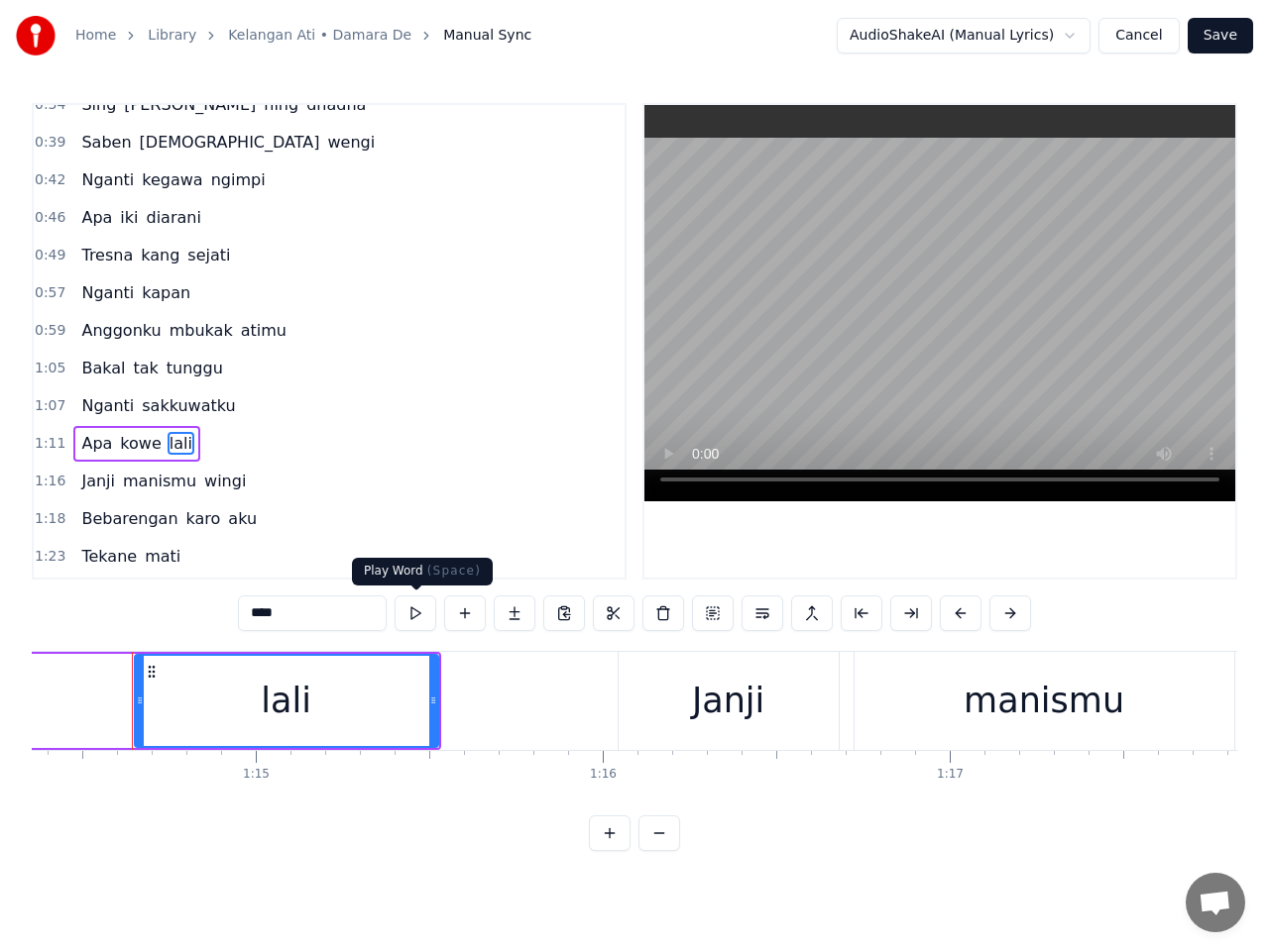
click at [422, 615] on button at bounding box center [415, 614] width 42 height 36
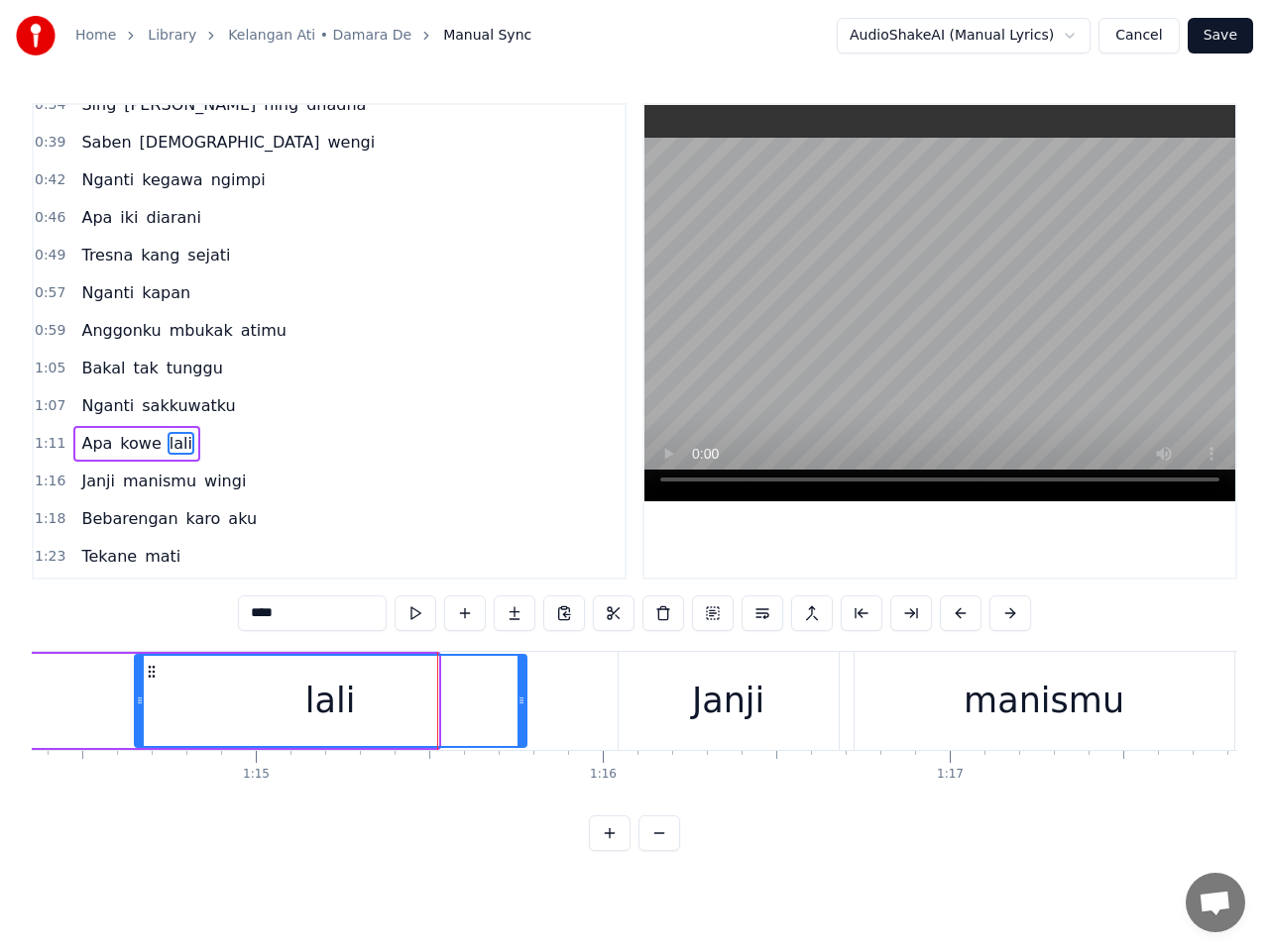
drag, startPoint x: 429, startPoint y: 690, endPoint x: 517, endPoint y: 689, distance: 88.2
click at [517, 689] on div at bounding box center [521, 701] width 8 height 90
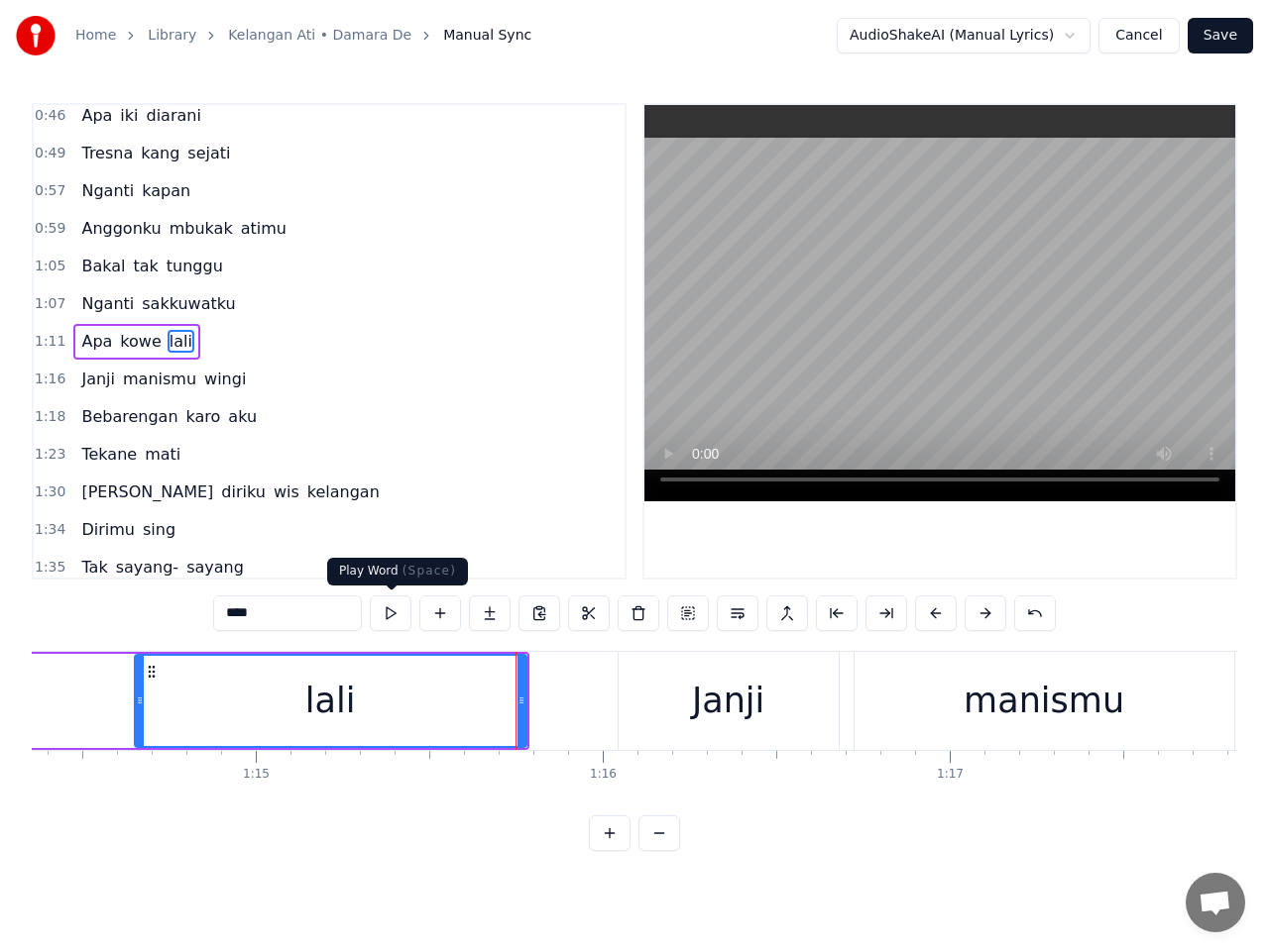
click at [397, 614] on button at bounding box center [391, 614] width 42 height 36
click at [207, 390] on span "wingi" at bounding box center [225, 379] width 46 height 23
type input "*****"
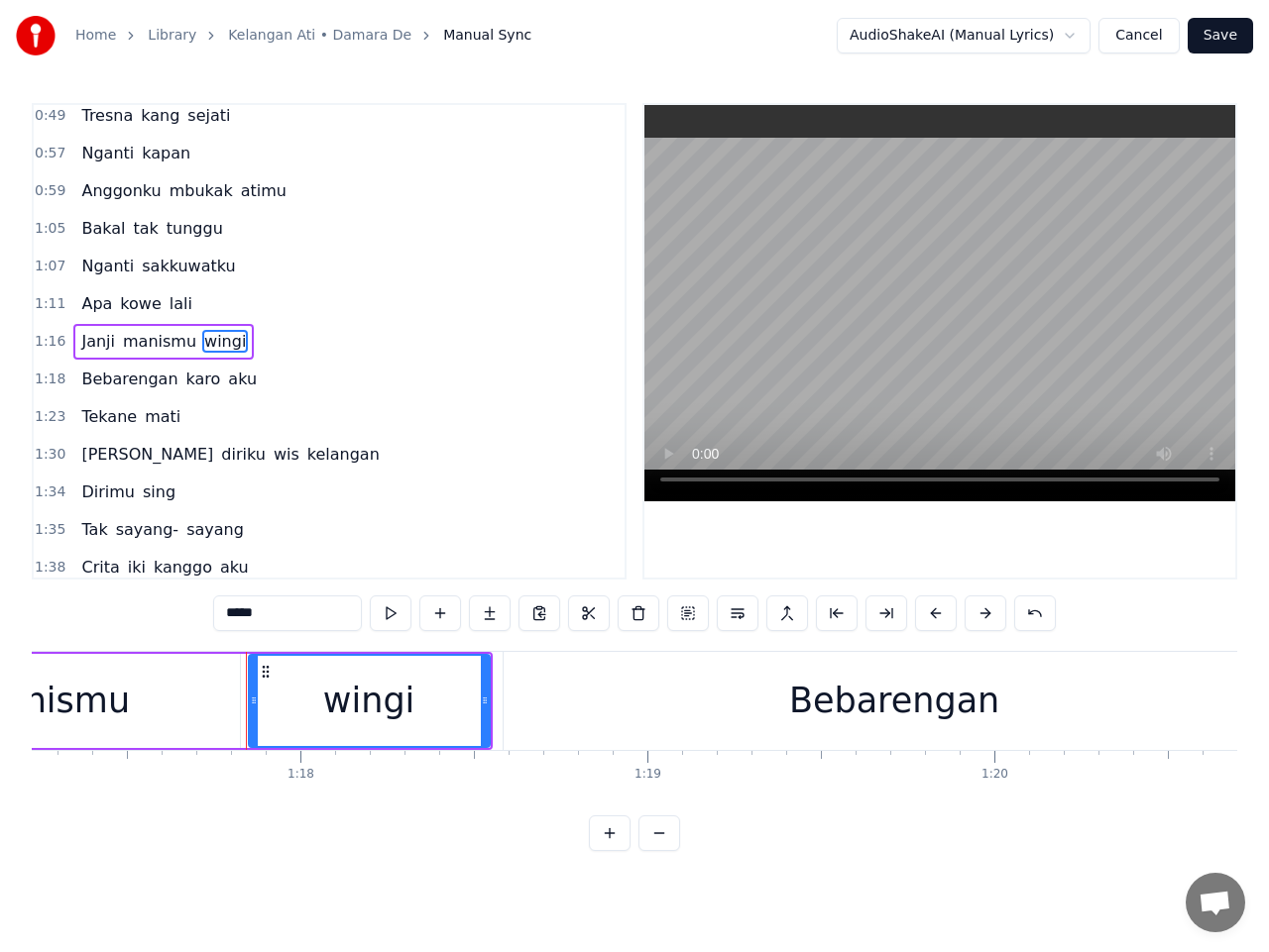
scroll to position [0, 26901]
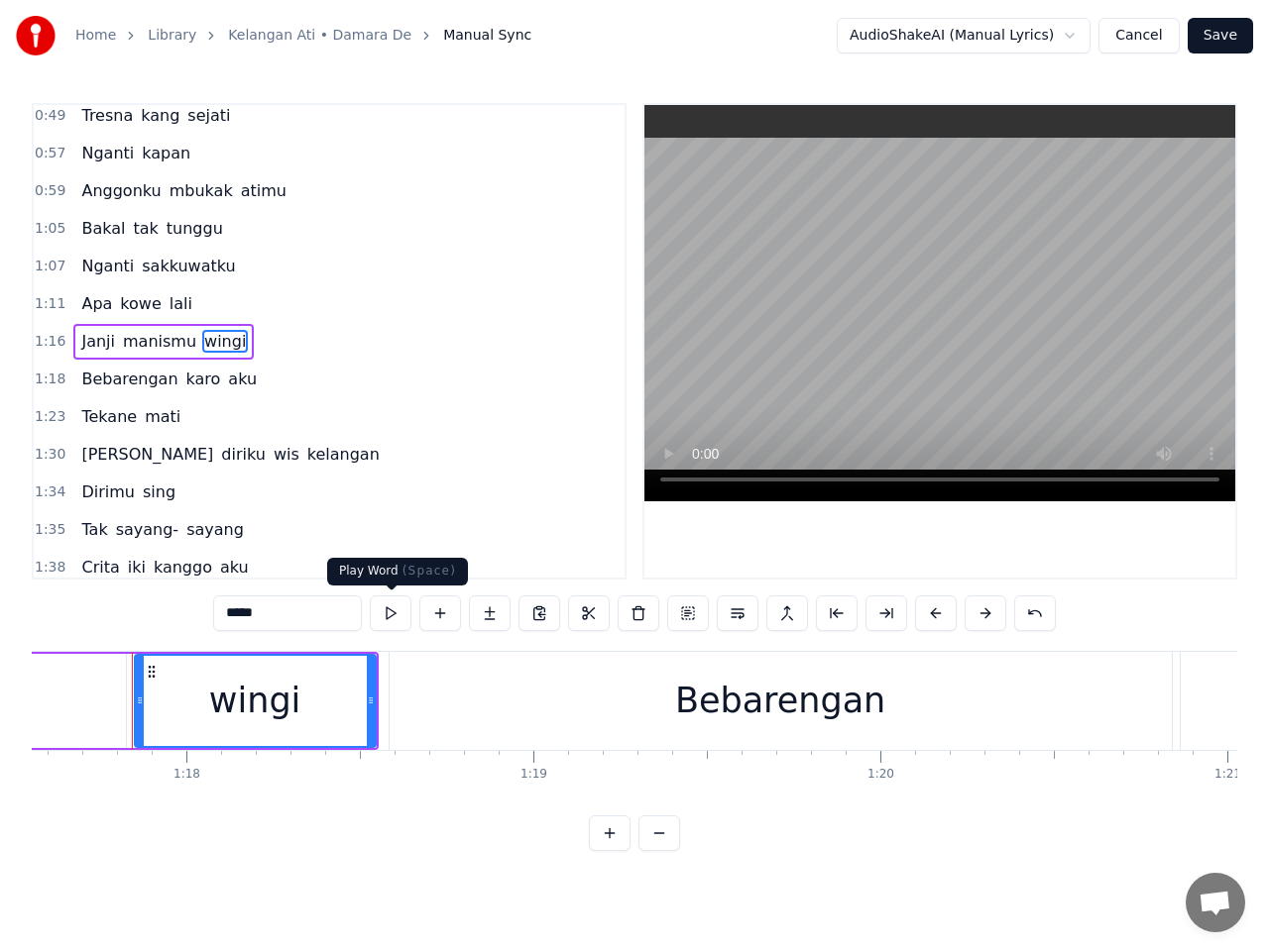
click at [388, 614] on button at bounding box center [391, 614] width 42 height 36
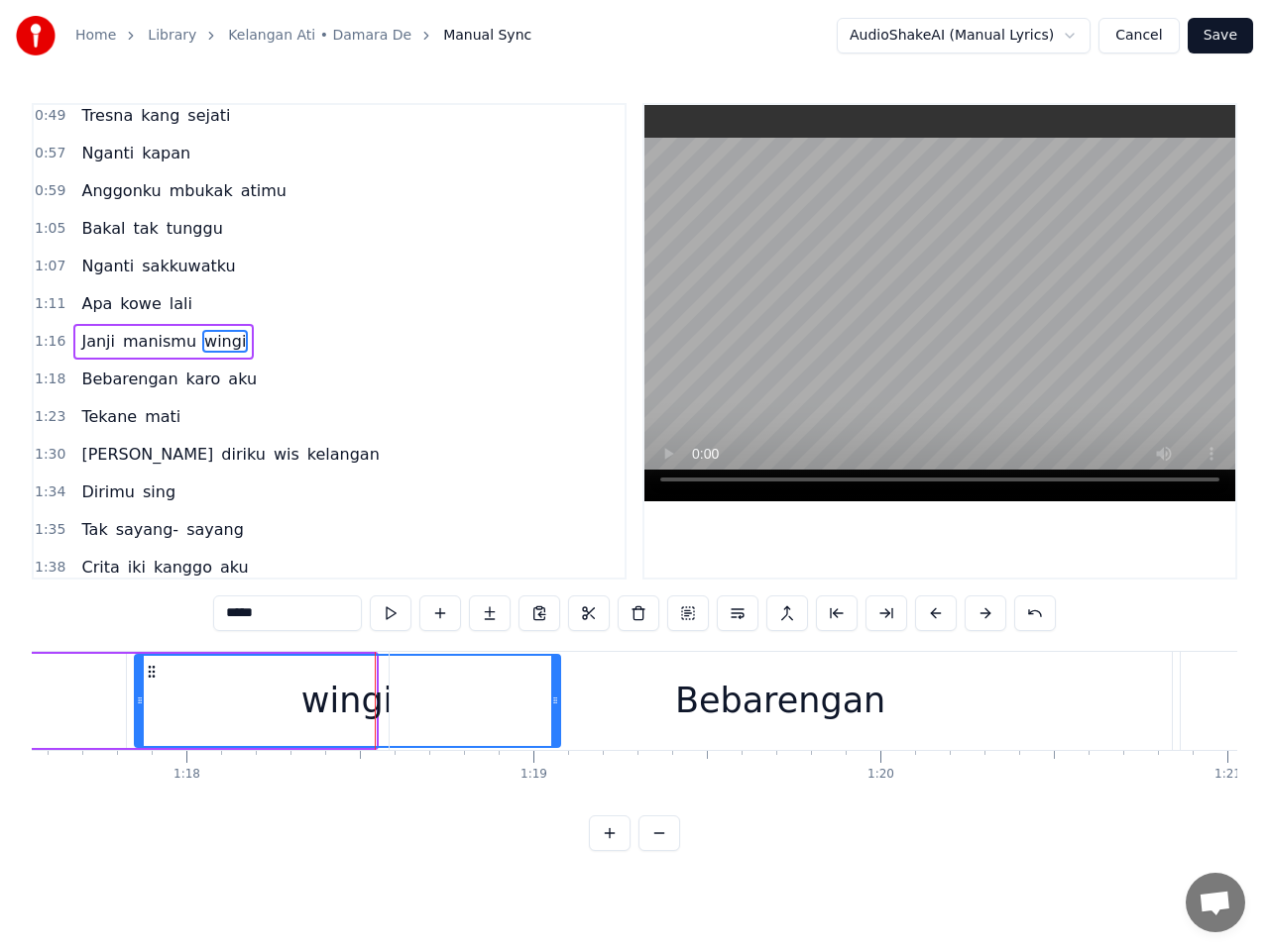
drag, startPoint x: 372, startPoint y: 699, endPoint x: 556, endPoint y: 698, distance: 184.3
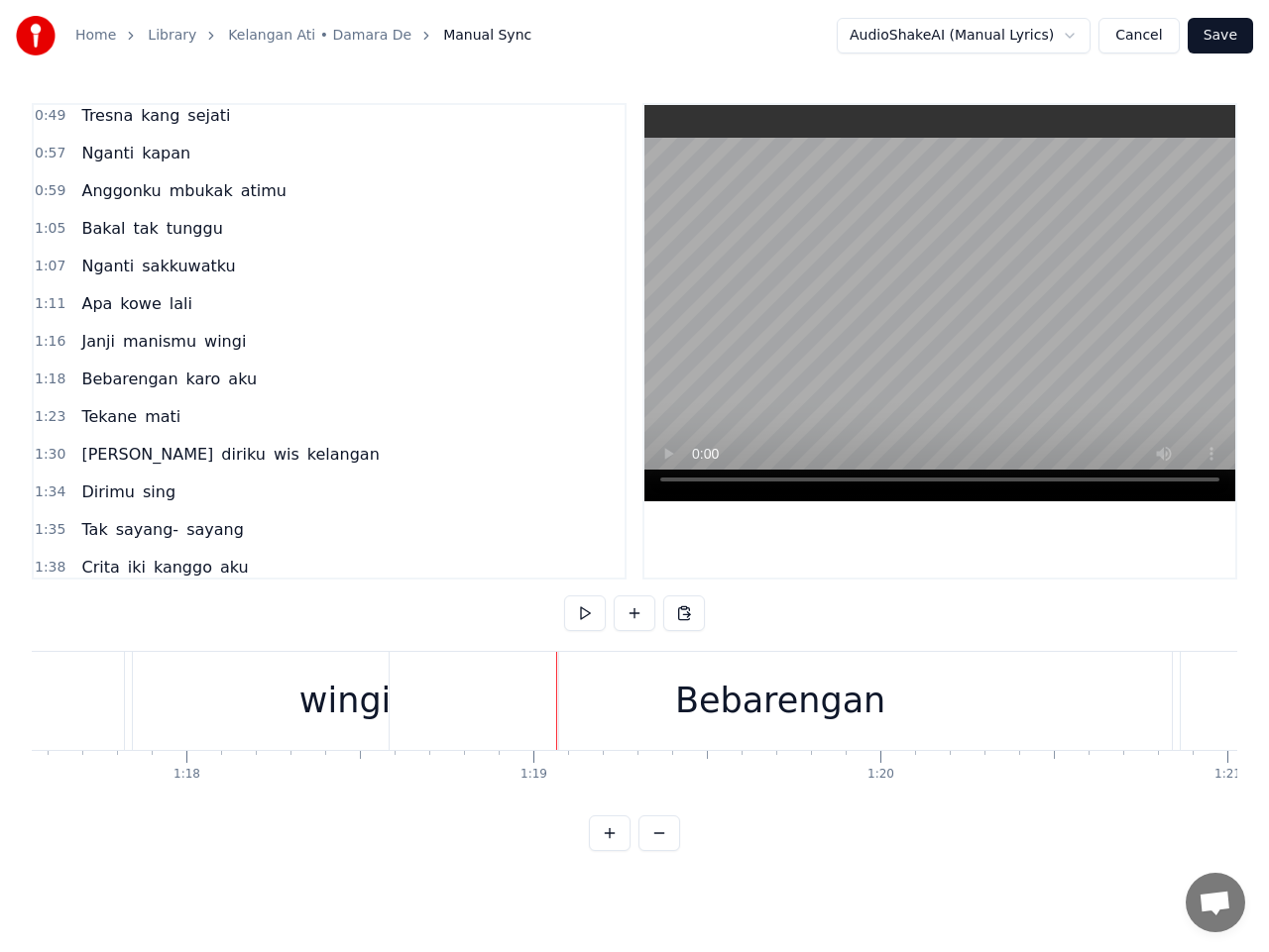
click at [646, 700] on div "Bebarengan" at bounding box center [780, 701] width 782 height 98
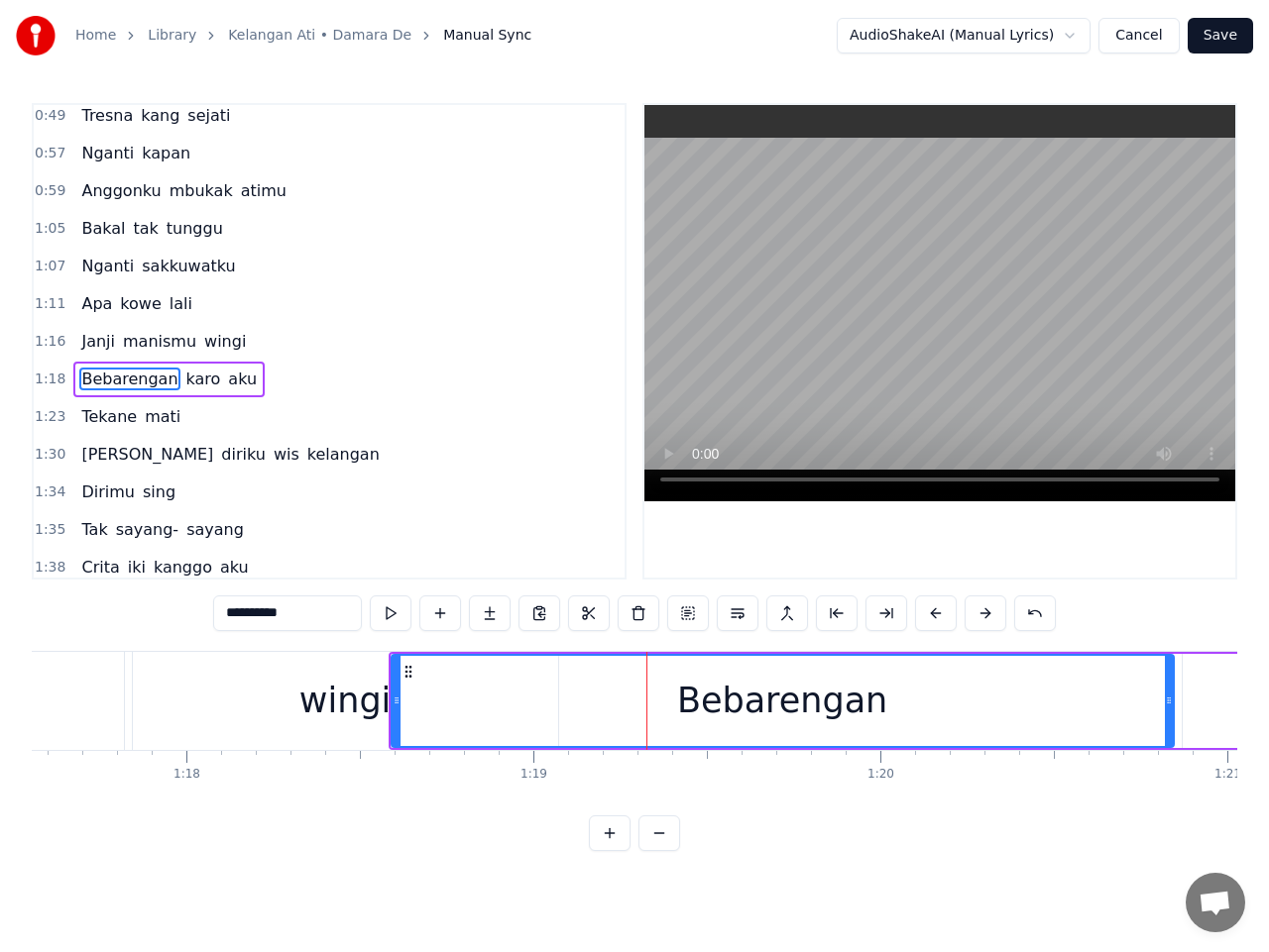
scroll to position [309, 0]
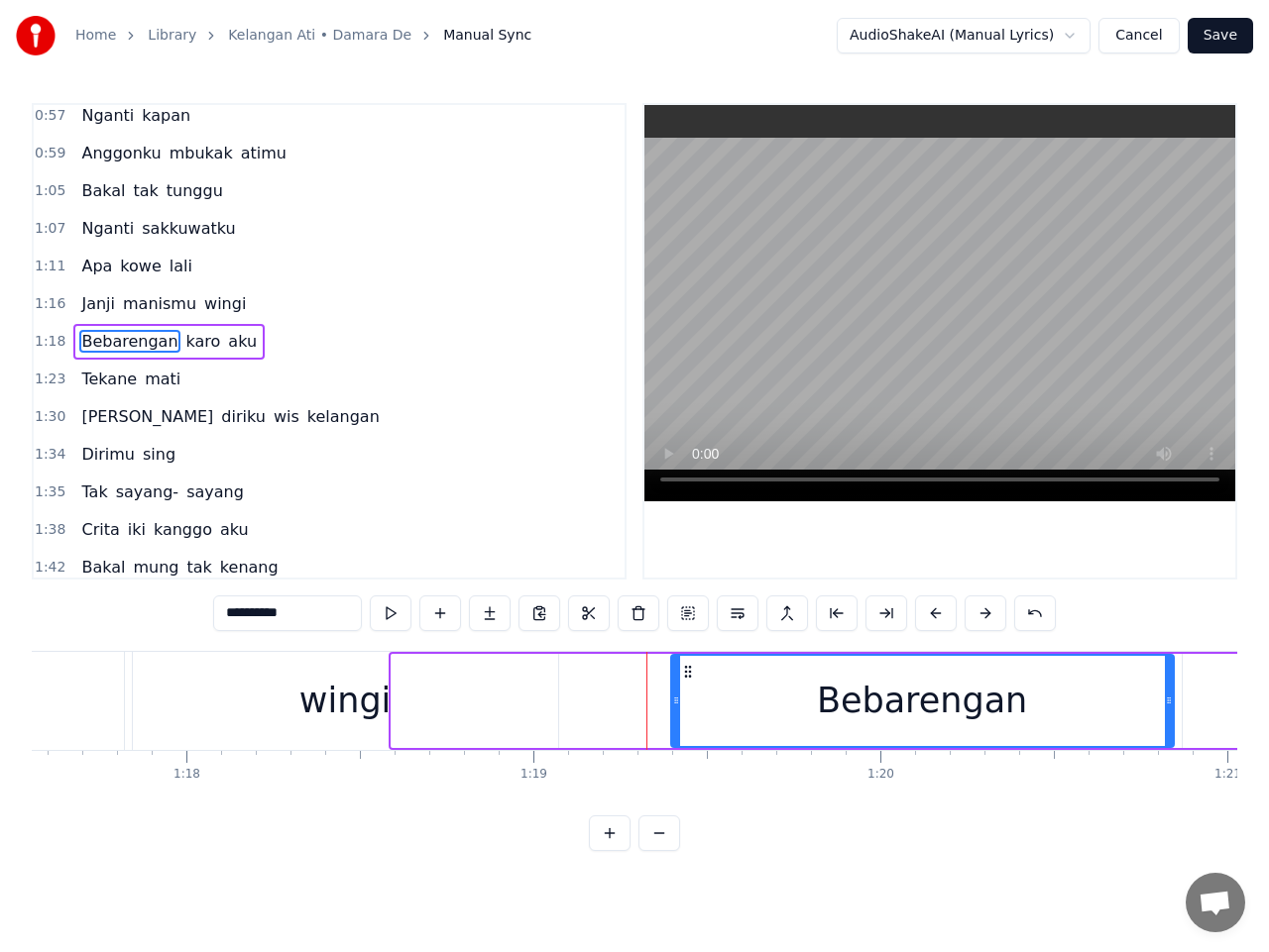
drag, startPoint x: 398, startPoint y: 704, endPoint x: 679, endPoint y: 710, distance: 280.5
click at [679, 710] on div at bounding box center [676, 701] width 8 height 90
click at [363, 679] on div "wingi" at bounding box center [344, 701] width 91 height 53
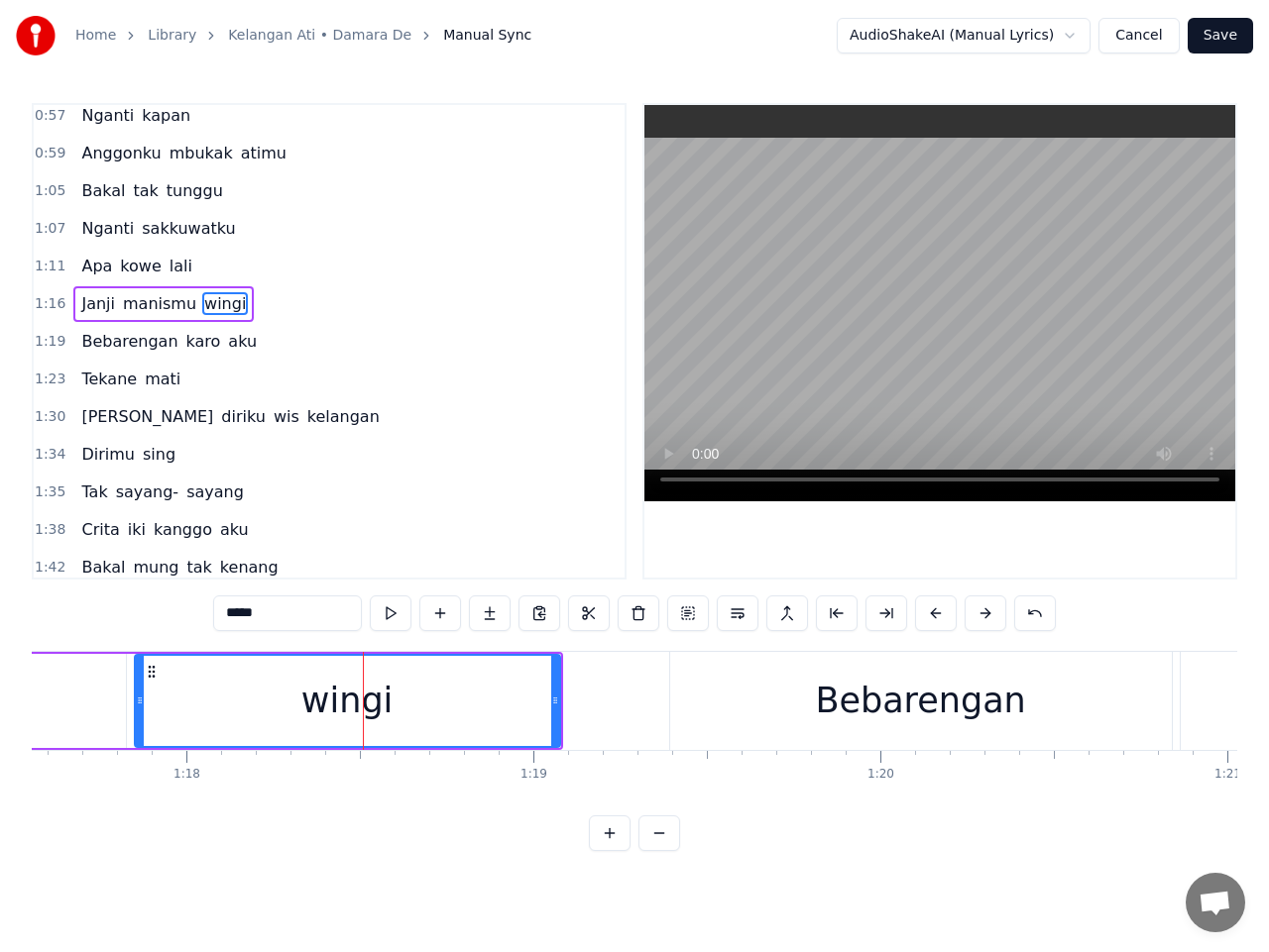
scroll to position [272, 0]
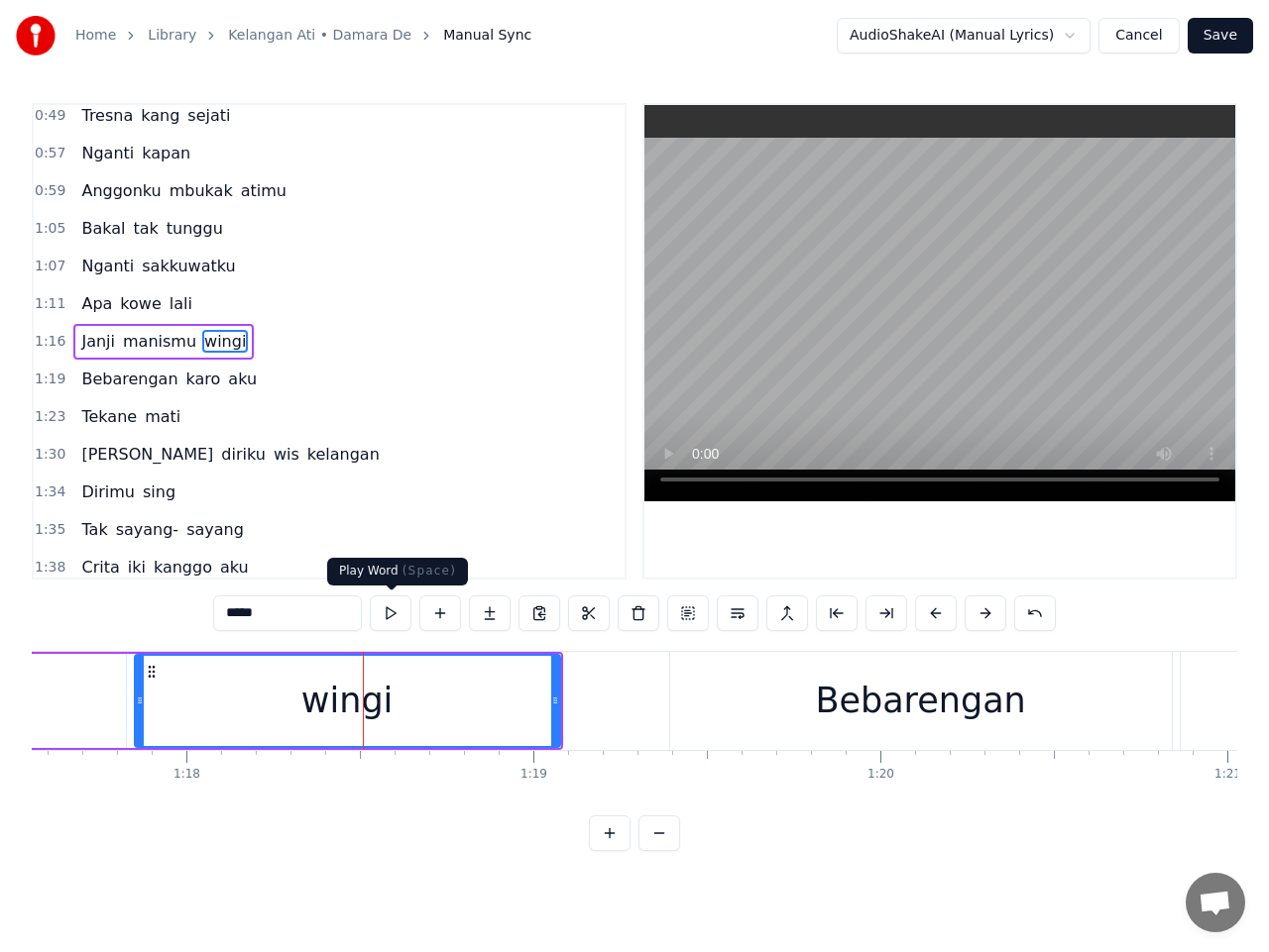
click at [390, 612] on button at bounding box center [391, 614] width 42 height 36
click at [807, 702] on div "Bebarengan" at bounding box center [920, 701] width 501 height 98
type input "**********"
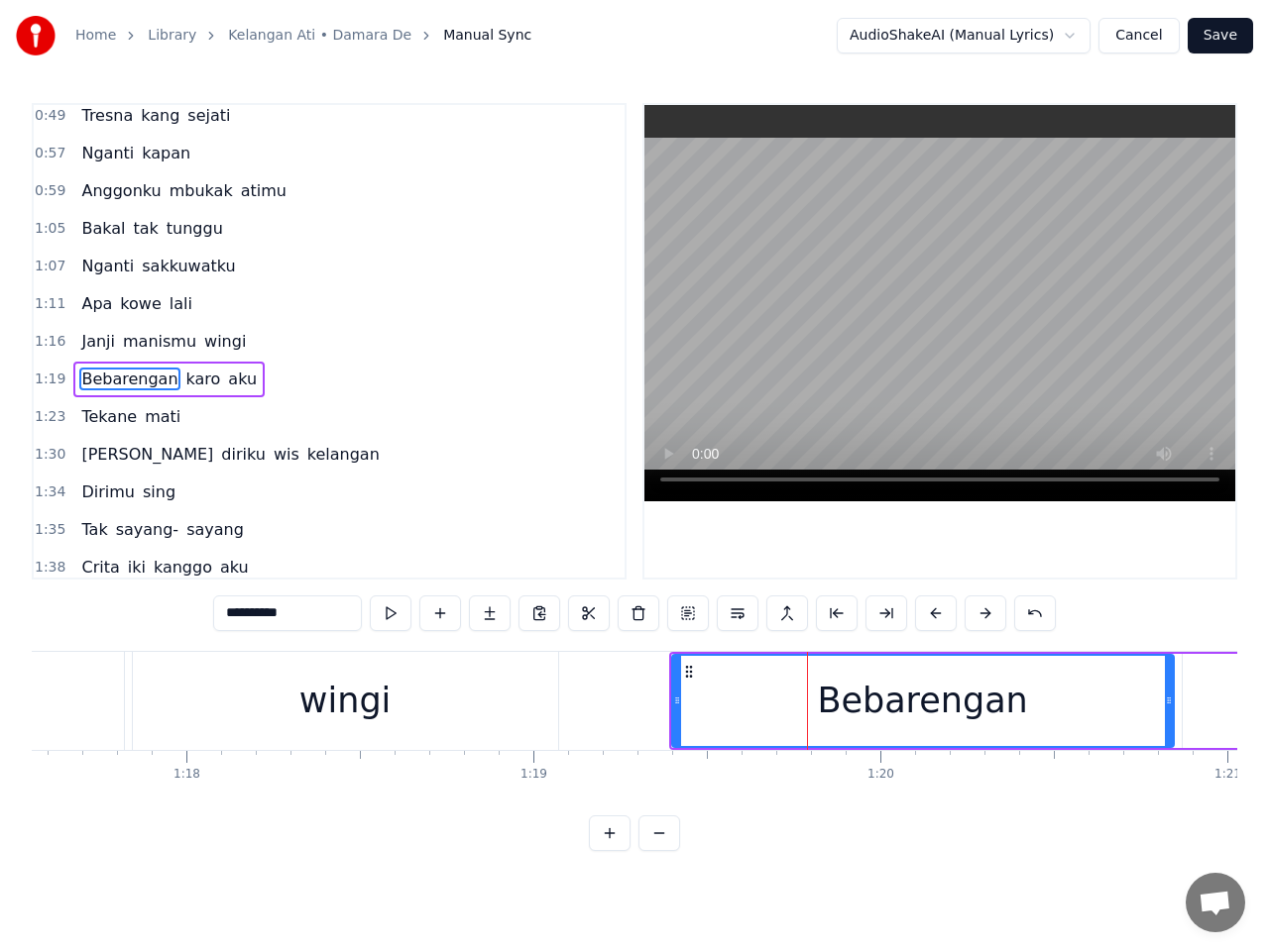
scroll to position [309, 0]
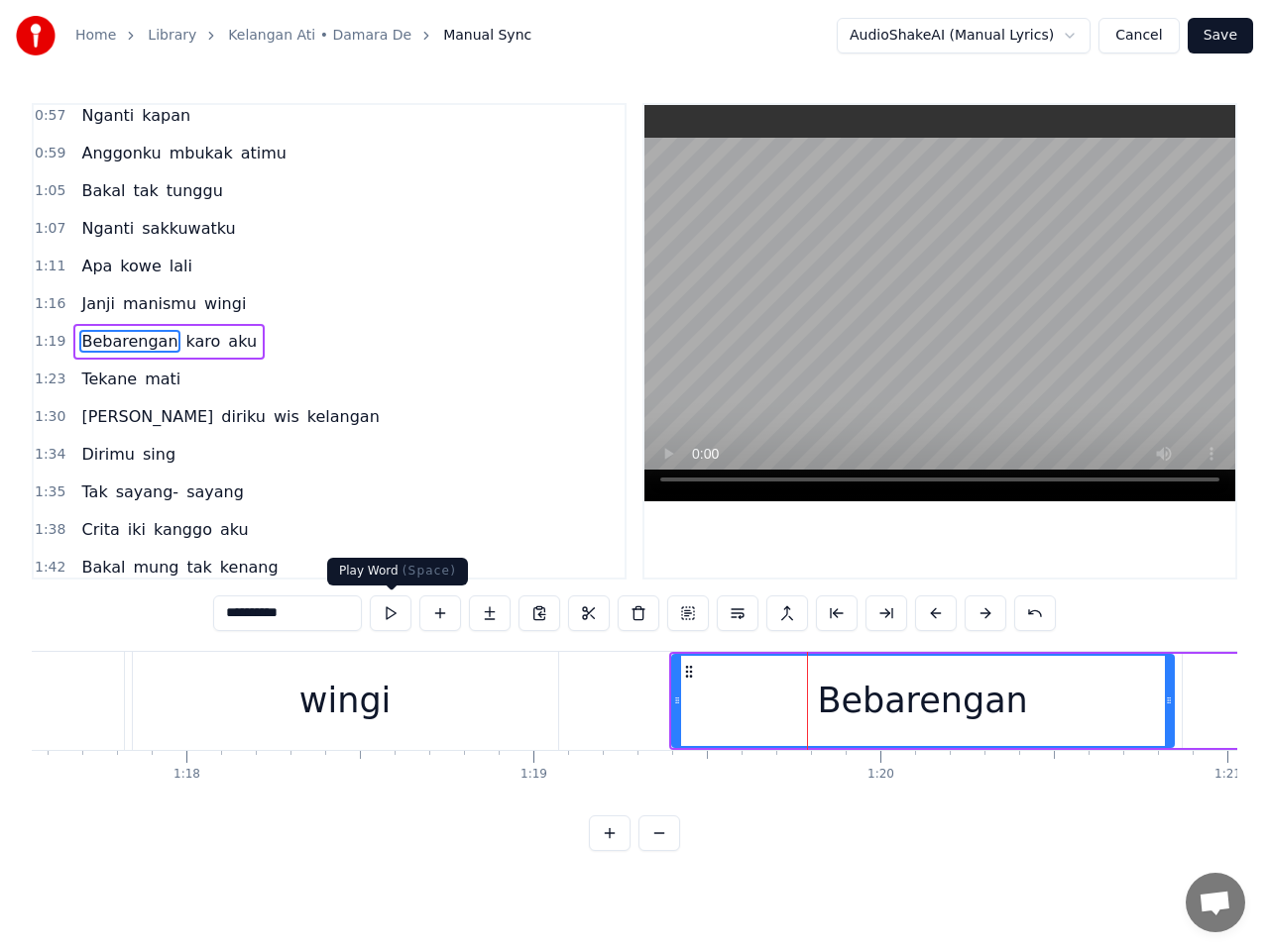
click at [395, 617] on button at bounding box center [391, 614] width 42 height 36
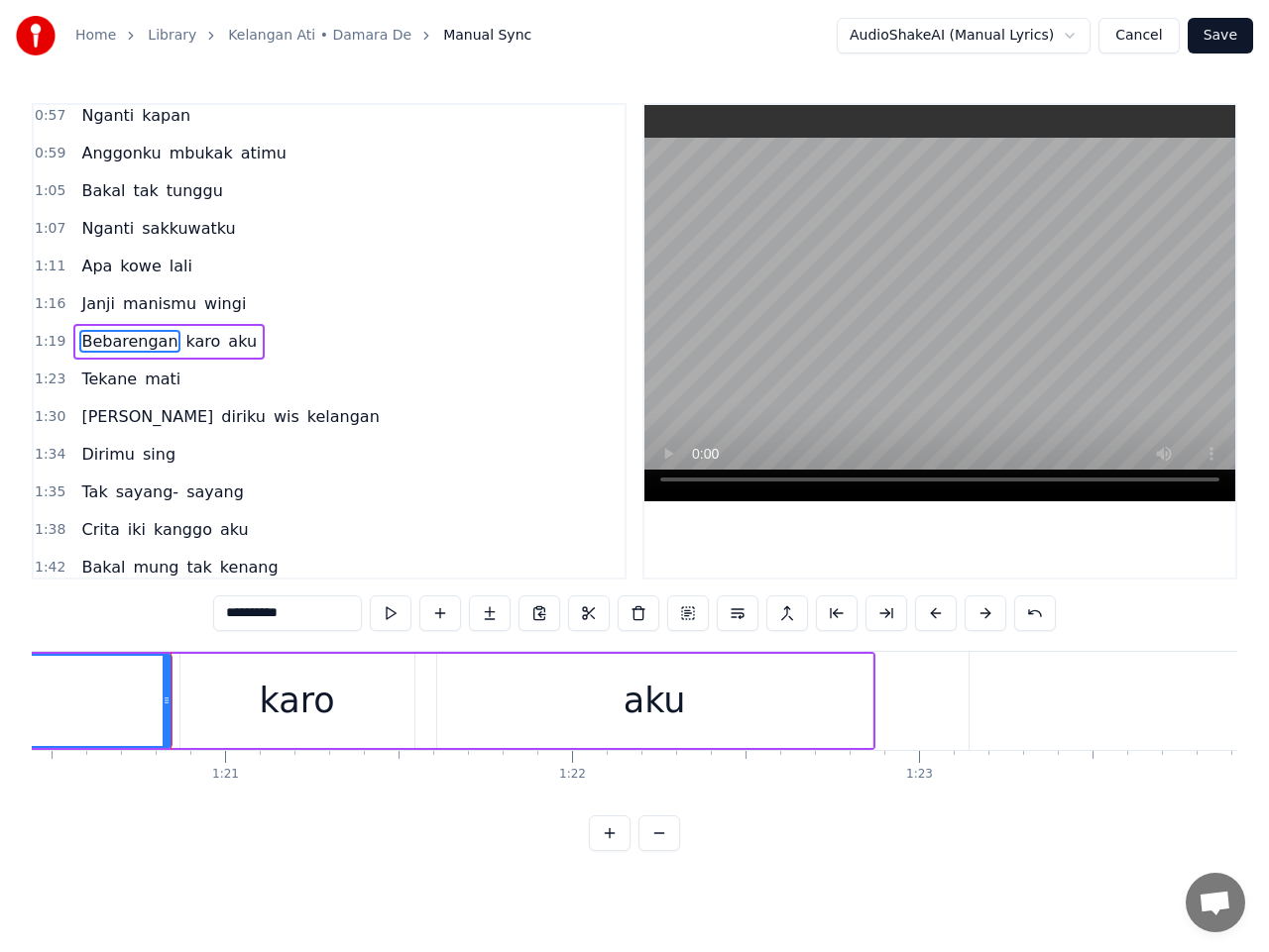
scroll to position [0, 27942]
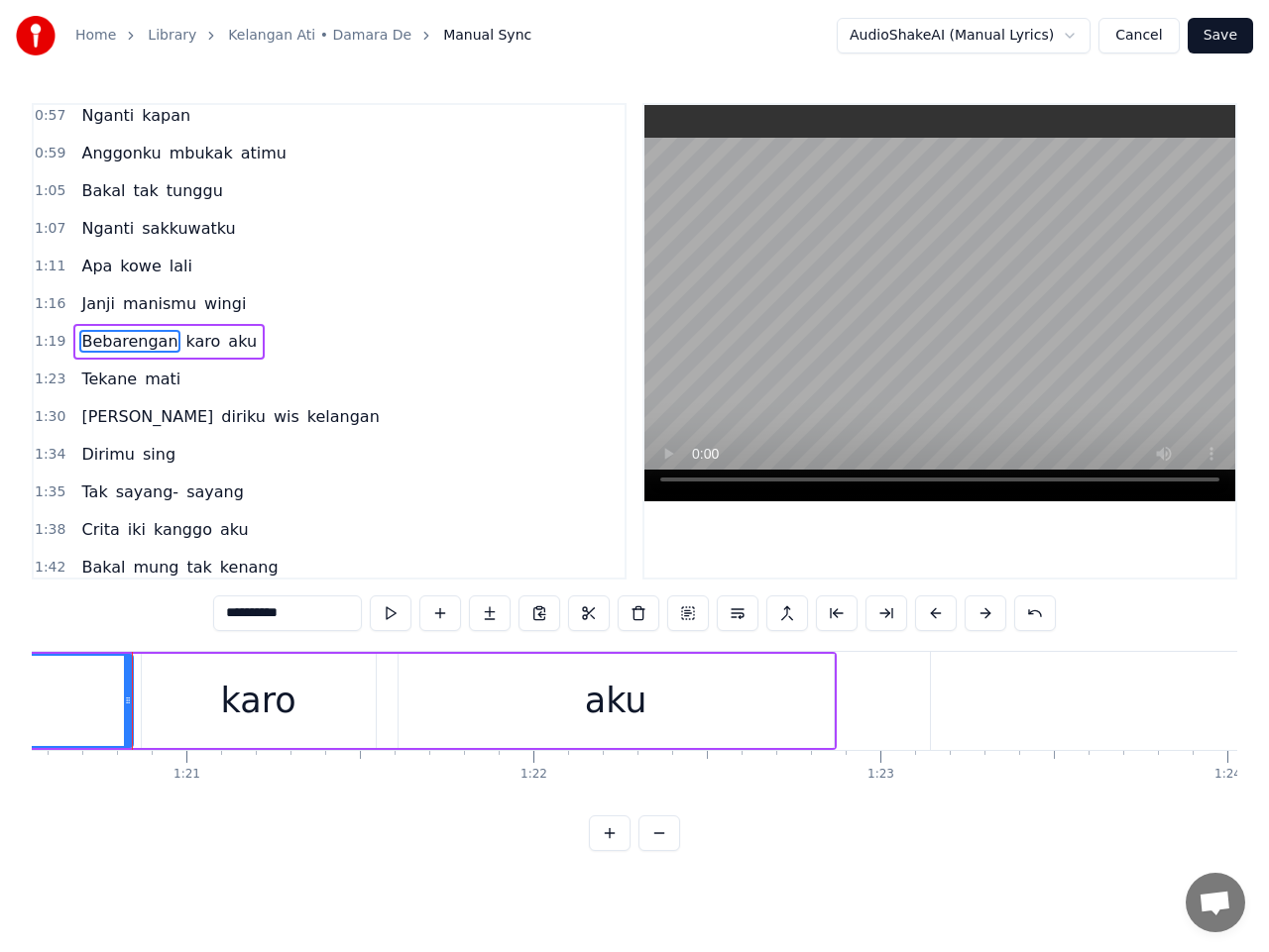
click at [48, 342] on span "1:19" at bounding box center [50, 342] width 31 height 20
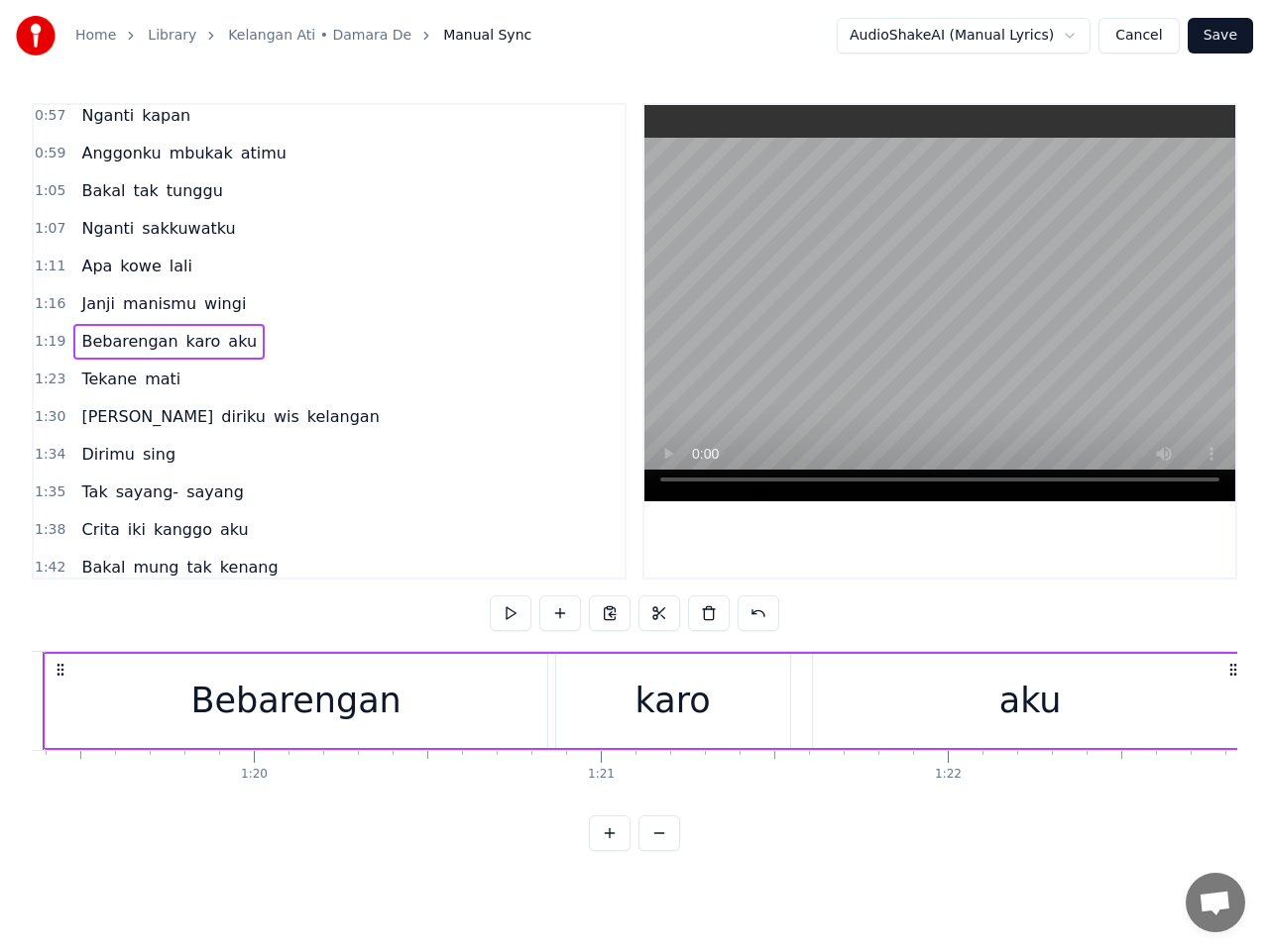
scroll to position [0, 27438]
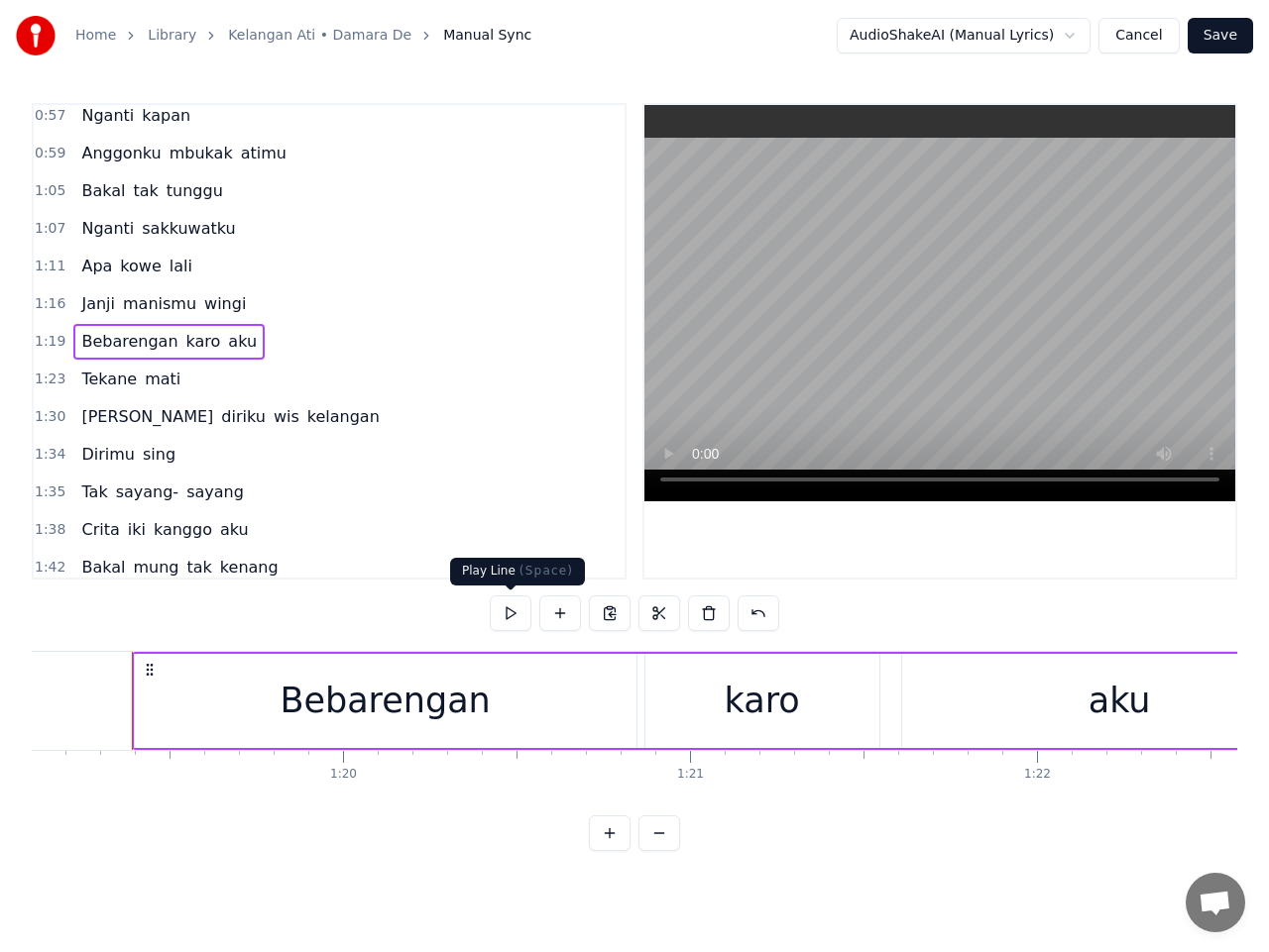
click at [503, 606] on button at bounding box center [511, 614] width 42 height 36
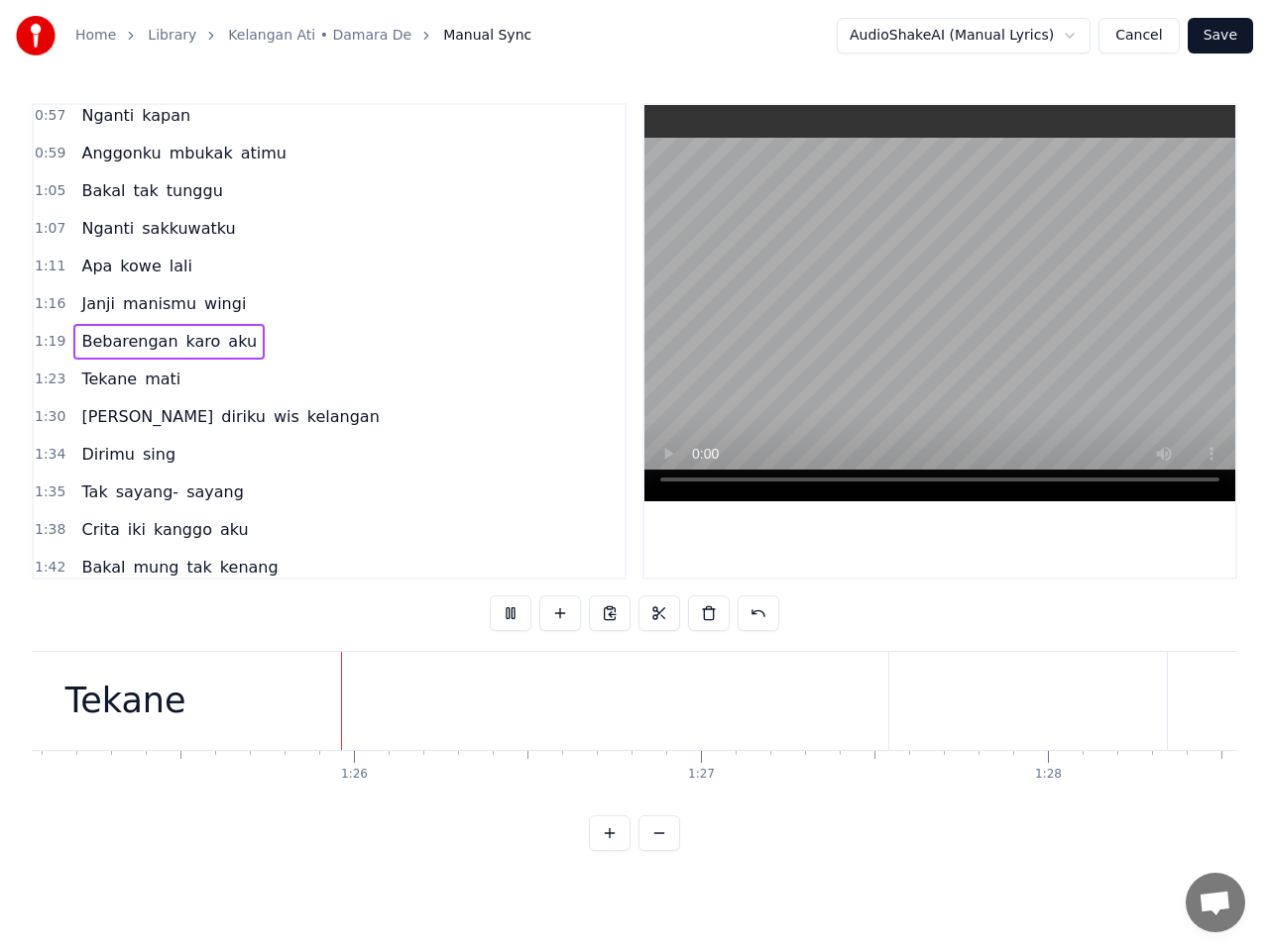
scroll to position [0, 29541]
click at [311, 702] on div "Tekane" at bounding box center [93, 701] width 1524 height 98
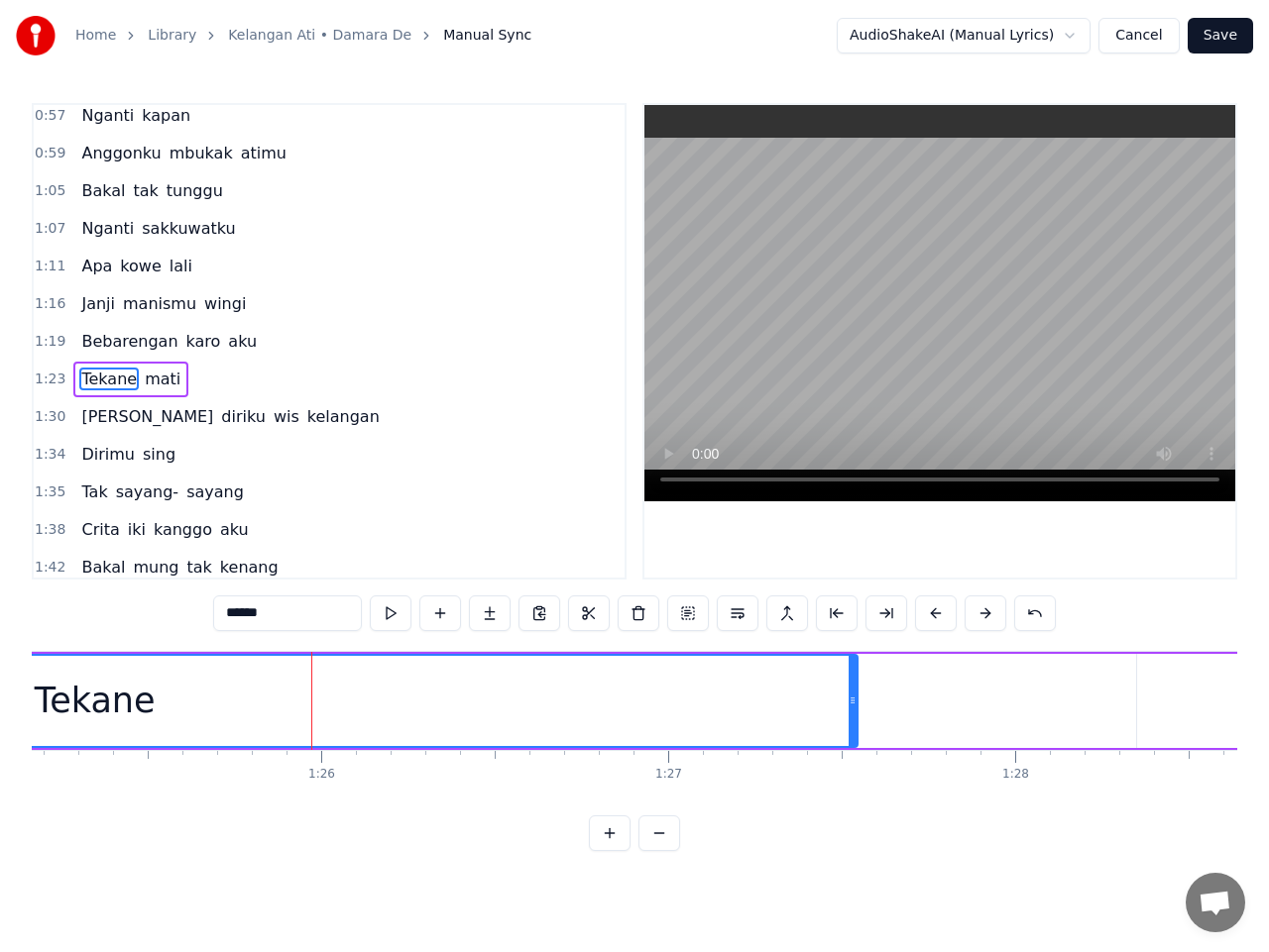
scroll to position [347, 0]
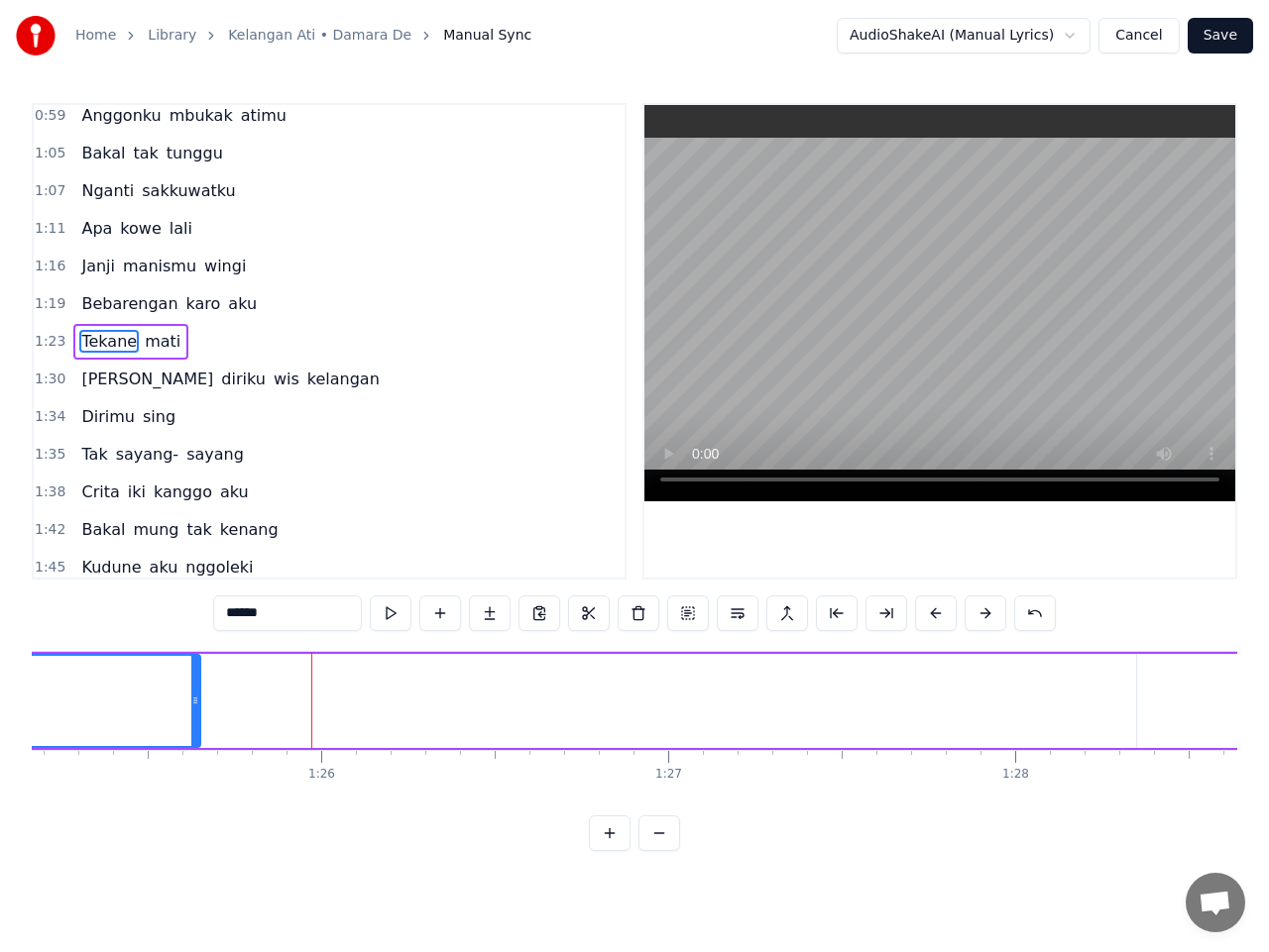
drag, startPoint x: 848, startPoint y: 701, endPoint x: 196, endPoint y: 688, distance: 652.2
click at [191, 688] on div at bounding box center [195, 701] width 8 height 90
click at [148, 348] on span "mati" at bounding box center [163, 341] width 40 height 23
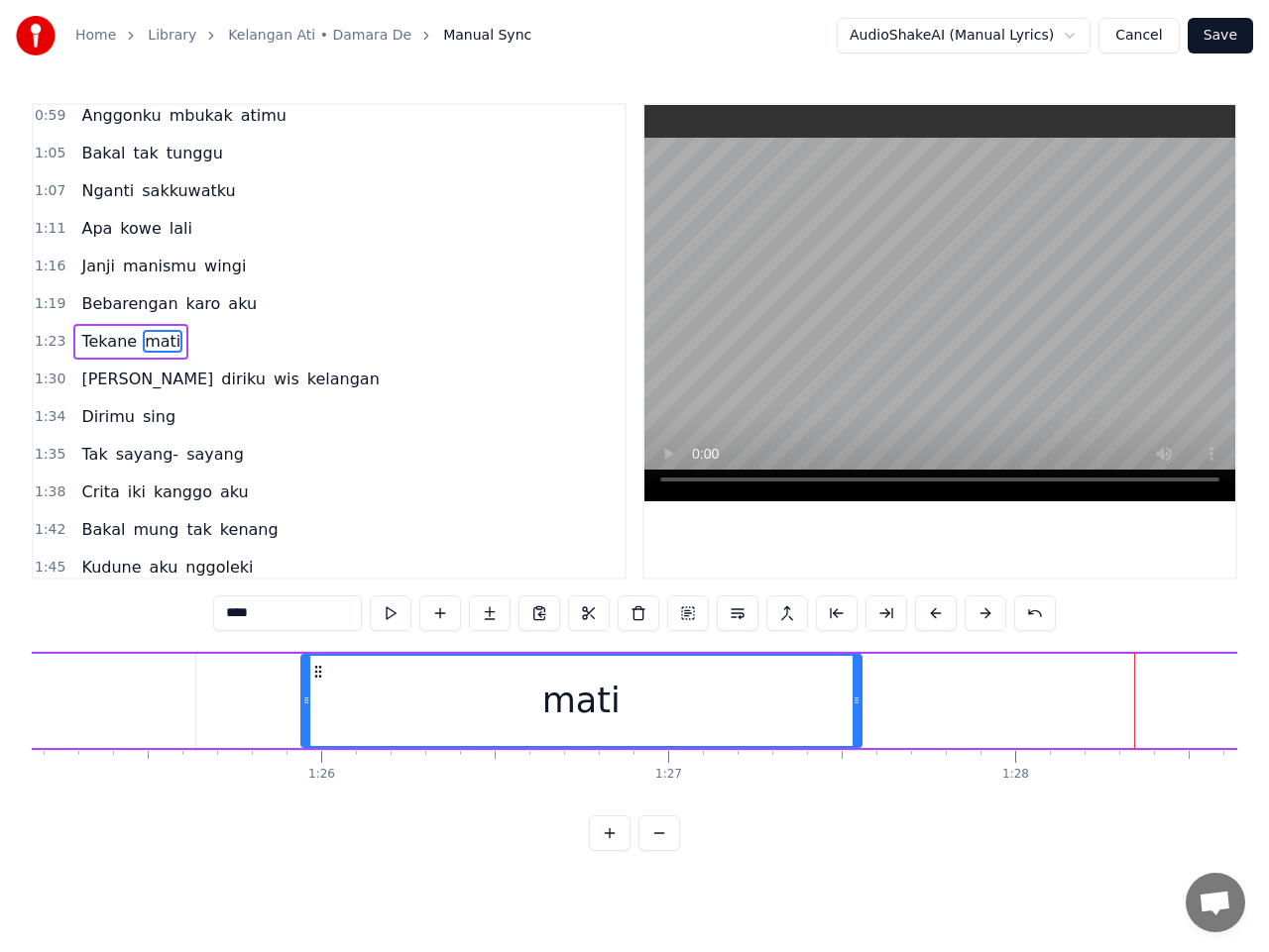
drag, startPoint x: 1152, startPoint y: 672, endPoint x: 298, endPoint y: 686, distance: 853.4
click at [302, 686] on div "mati" at bounding box center [581, 701] width 558 height 90
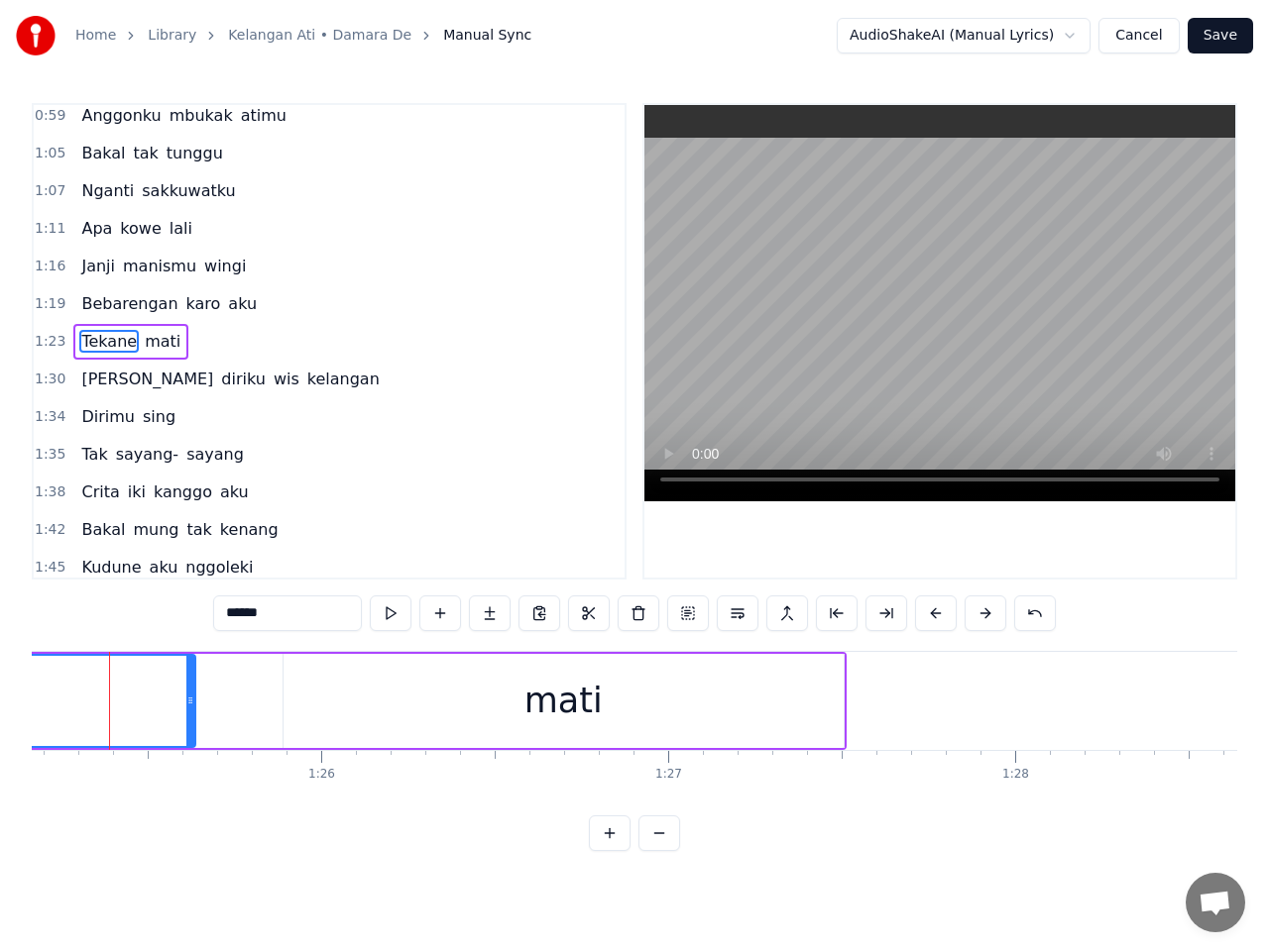
scroll to position [0, 29520]
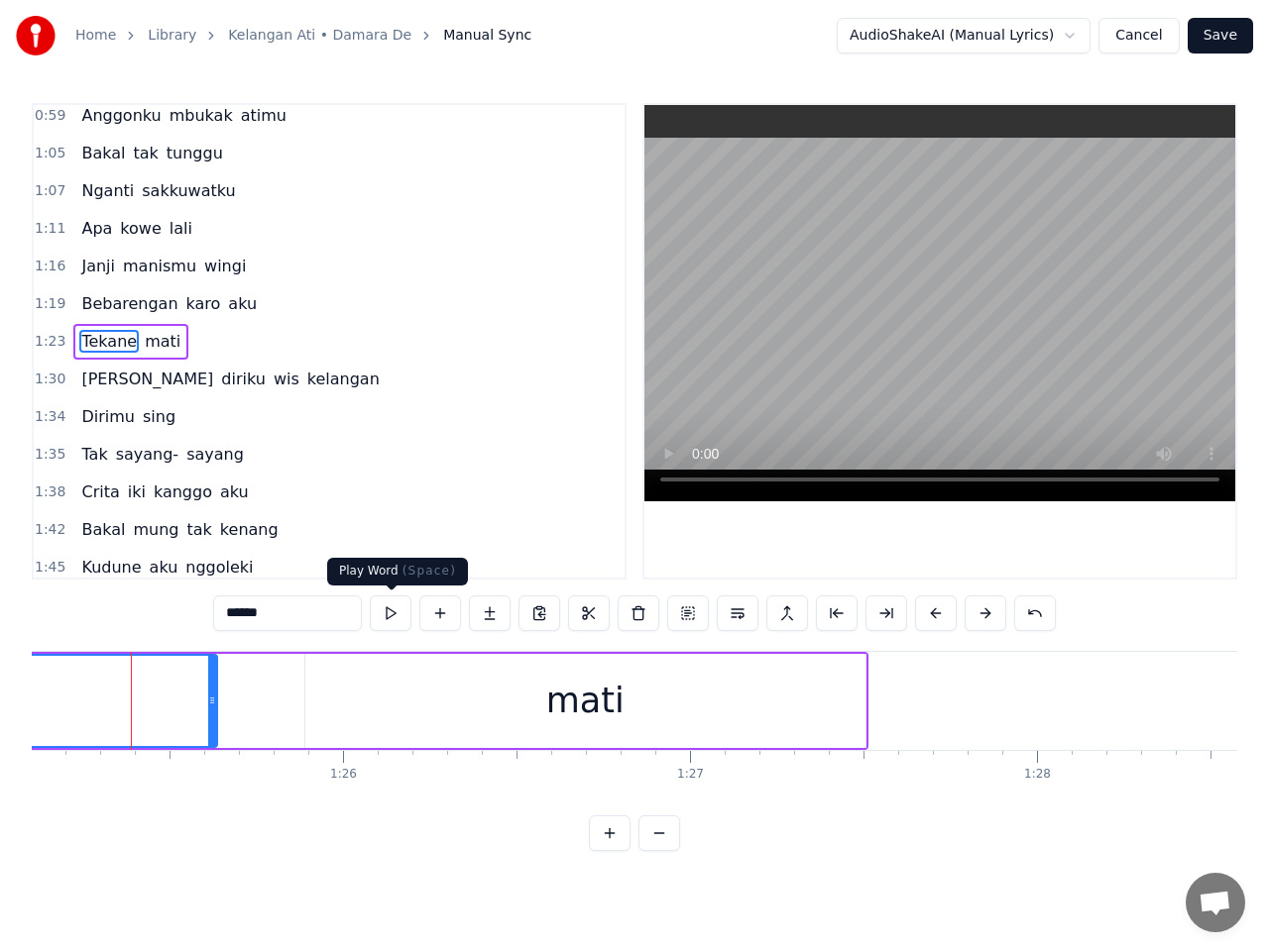
click at [397, 610] on button at bounding box center [391, 614] width 42 height 36
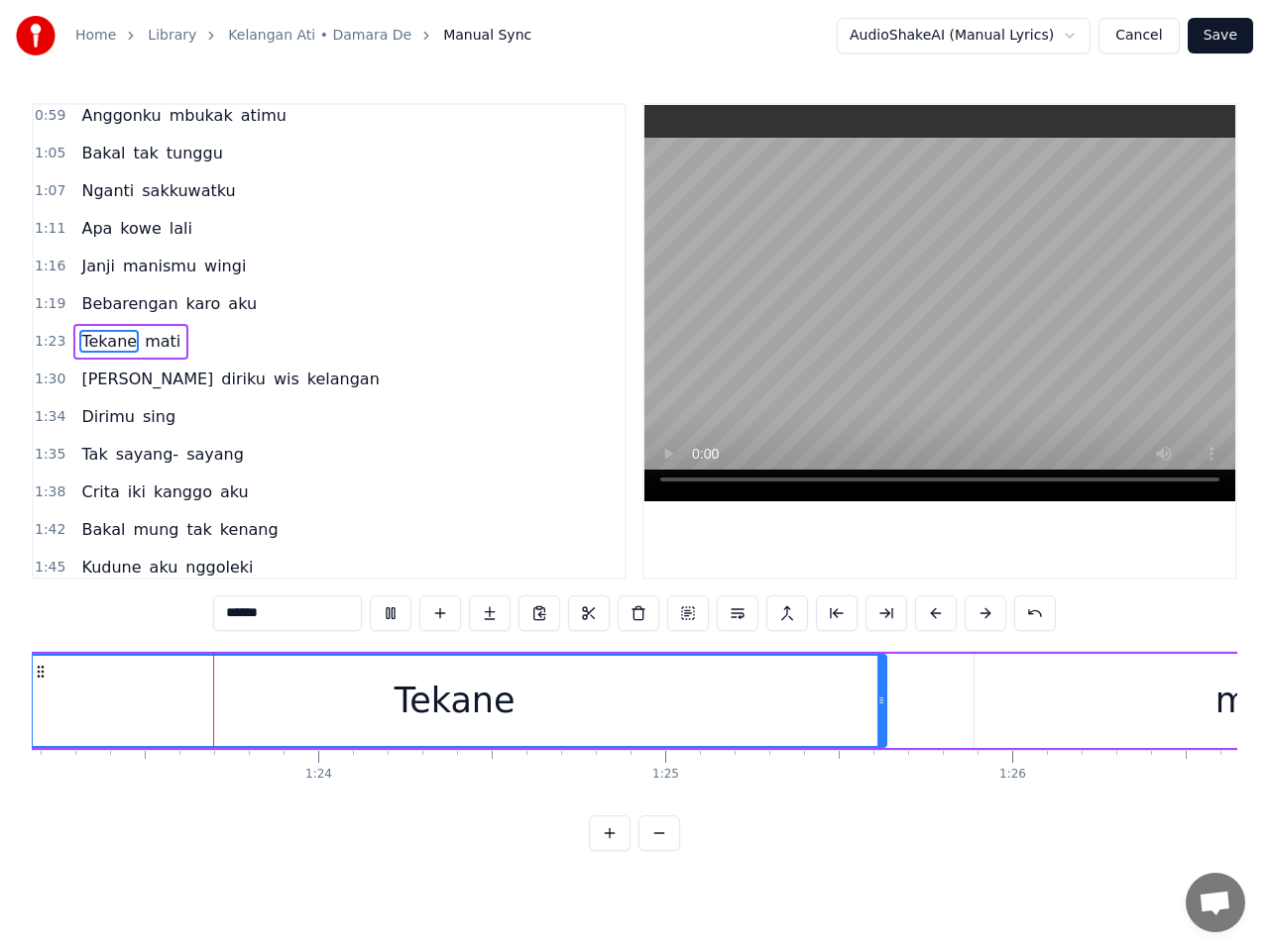
scroll to position [0, 28823]
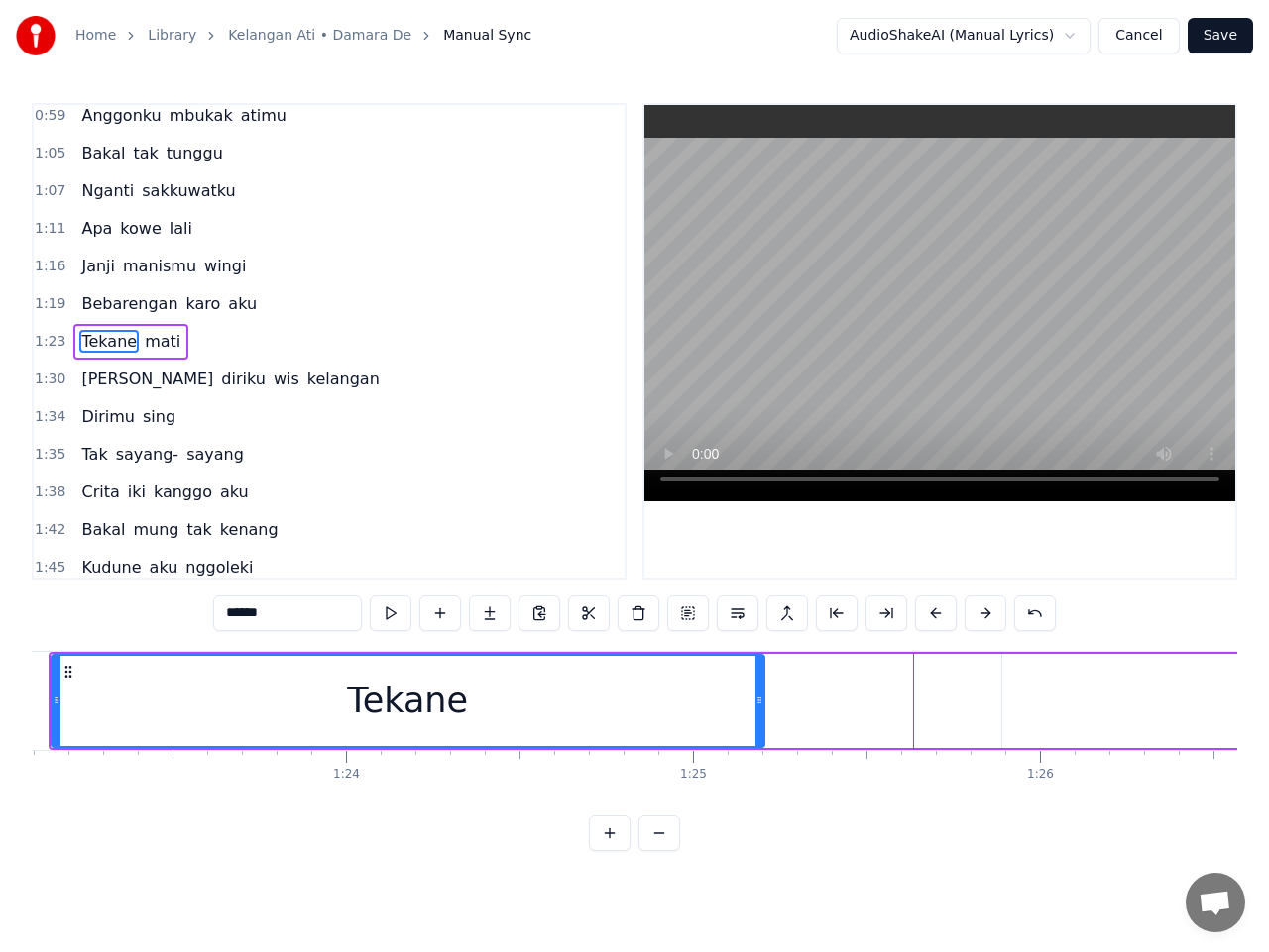
drag, startPoint x: 906, startPoint y: 699, endPoint x: 756, endPoint y: 693, distance: 149.8
click at [756, 693] on icon at bounding box center [759, 701] width 8 height 16
click at [1053, 700] on div "mati" at bounding box center [1282, 701] width 560 height 94
type input "****"
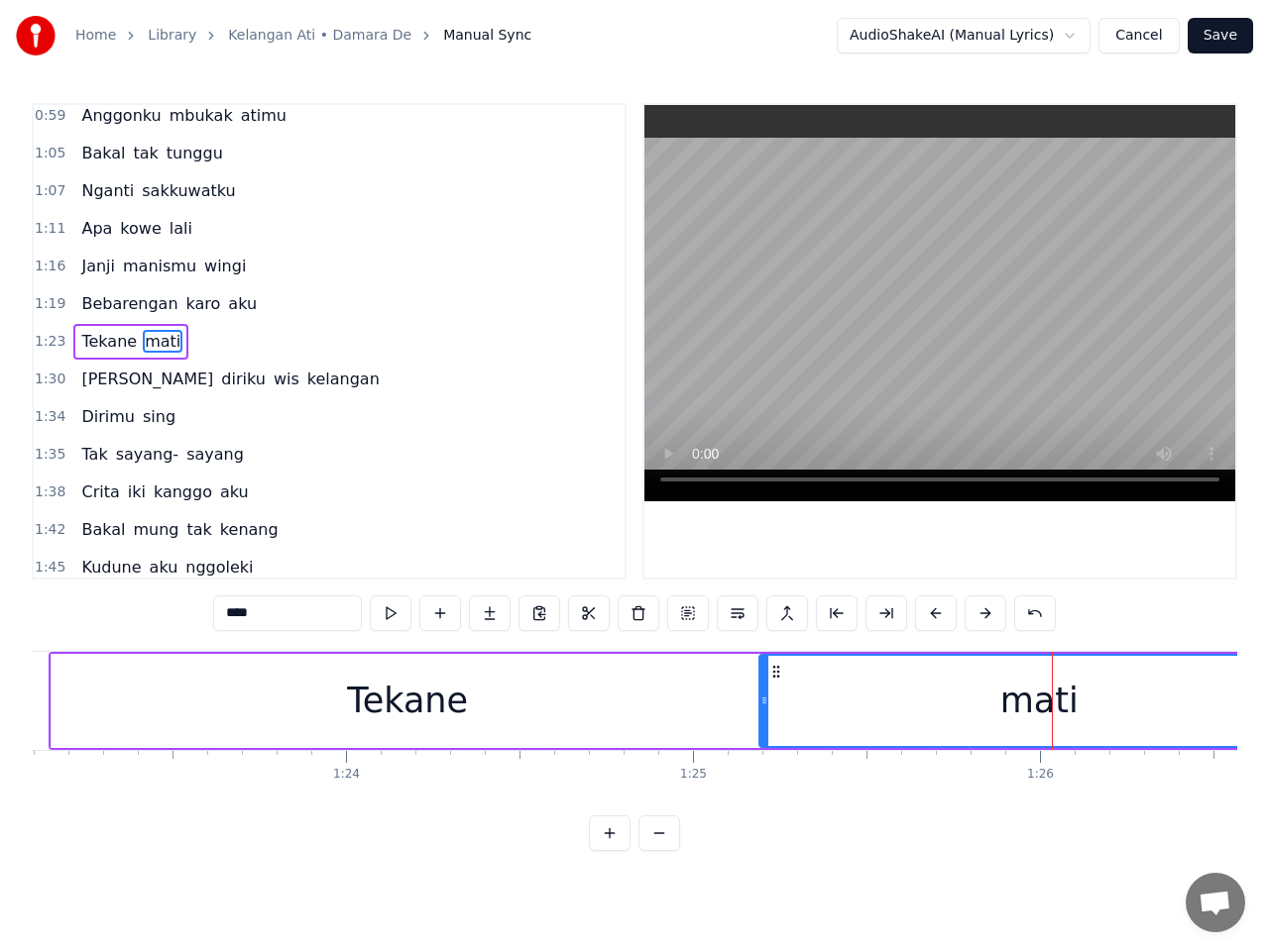
drag, startPoint x: 1020, startPoint y: 673, endPoint x: 777, endPoint y: 672, distance: 242.8
click at [777, 672] on icon at bounding box center [776, 672] width 16 height 16
click at [48, 340] on span "1:23" at bounding box center [50, 342] width 31 height 20
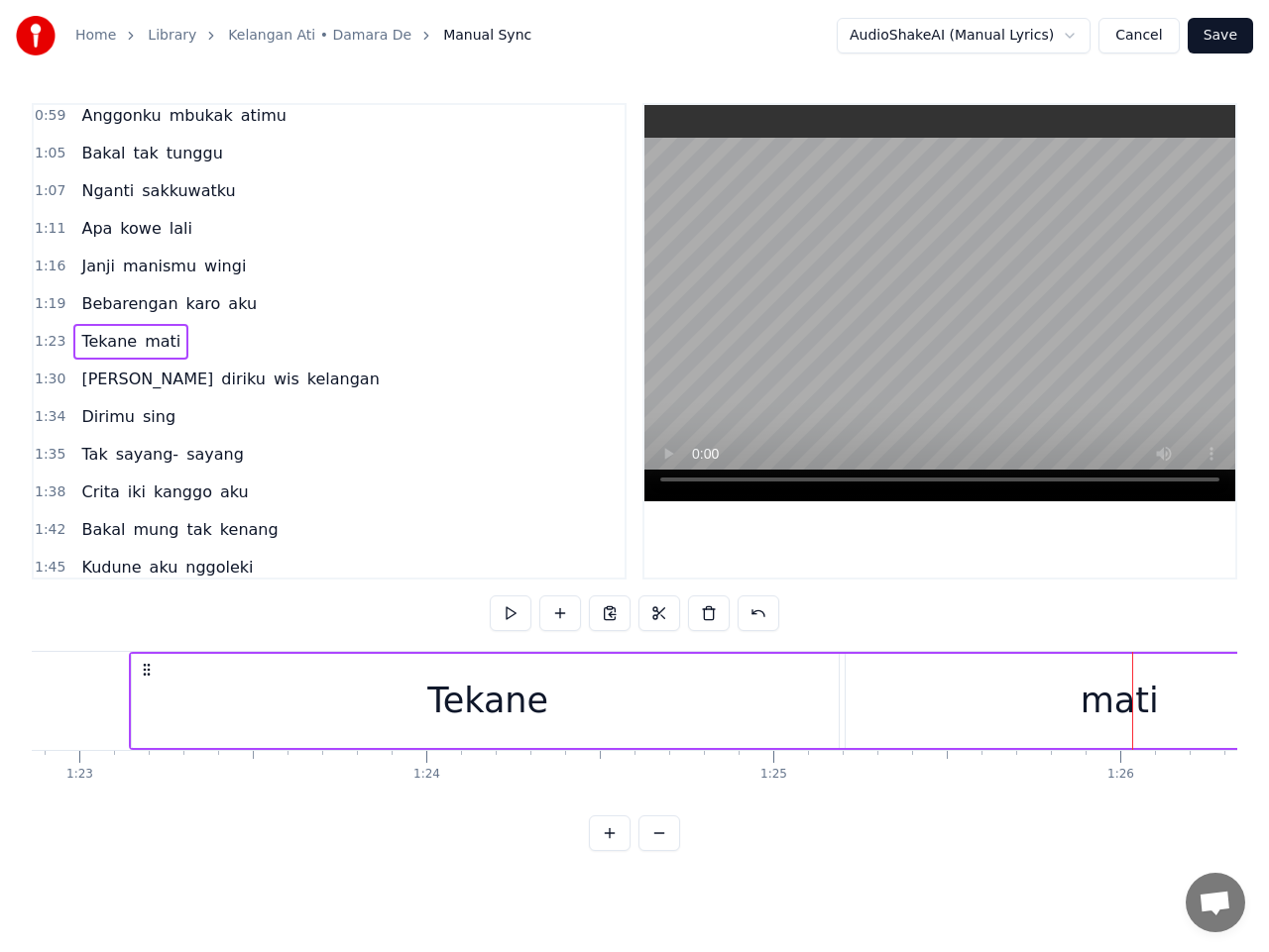
scroll to position [0, 28740]
click at [510, 618] on button at bounding box center [511, 614] width 42 height 36
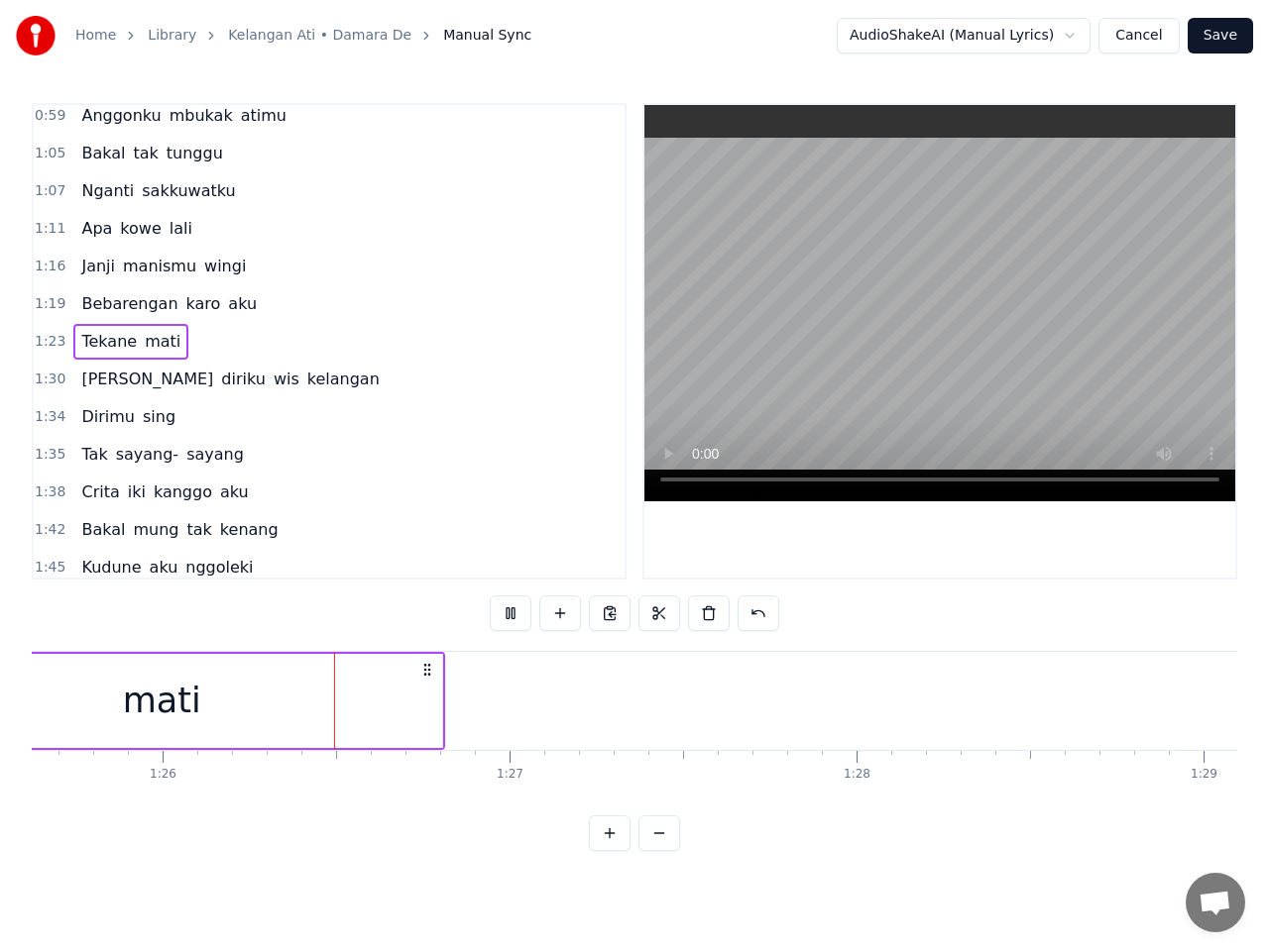
scroll to position [0, 29749]
click at [326, 693] on div "mati" at bounding box center [114, 701] width 560 height 94
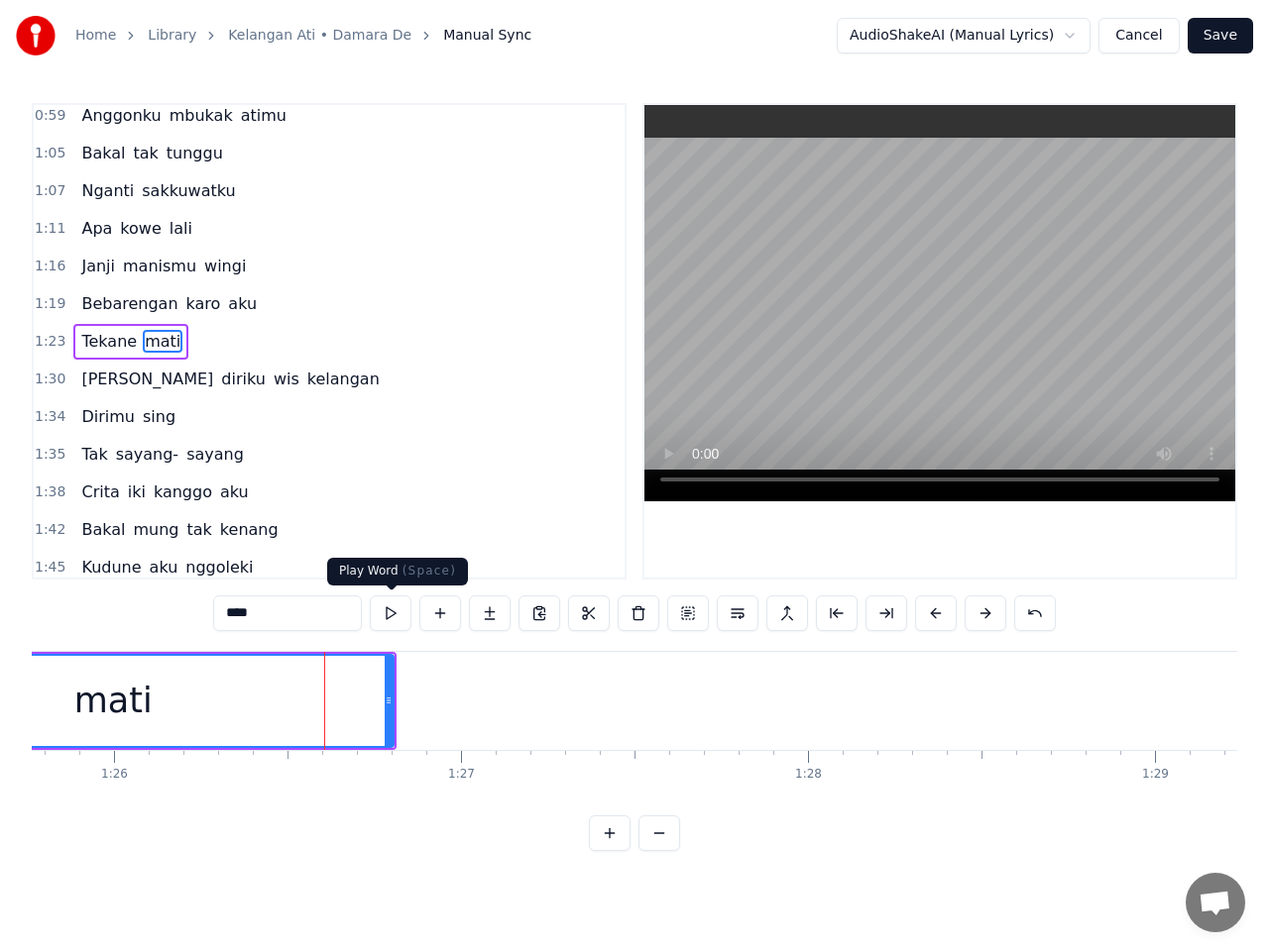
click at [396, 616] on button at bounding box center [391, 614] width 42 height 36
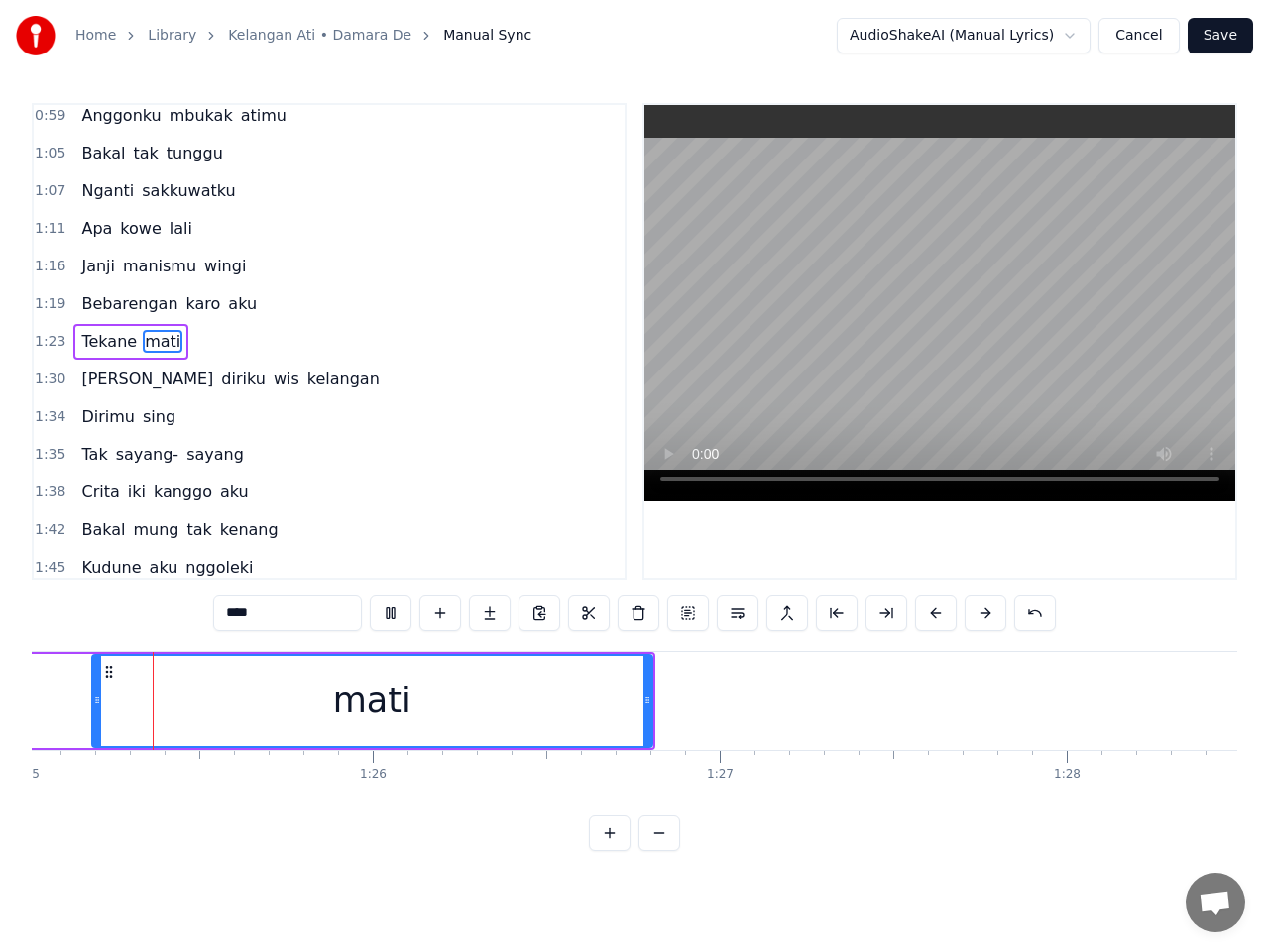
scroll to position [0, 29451]
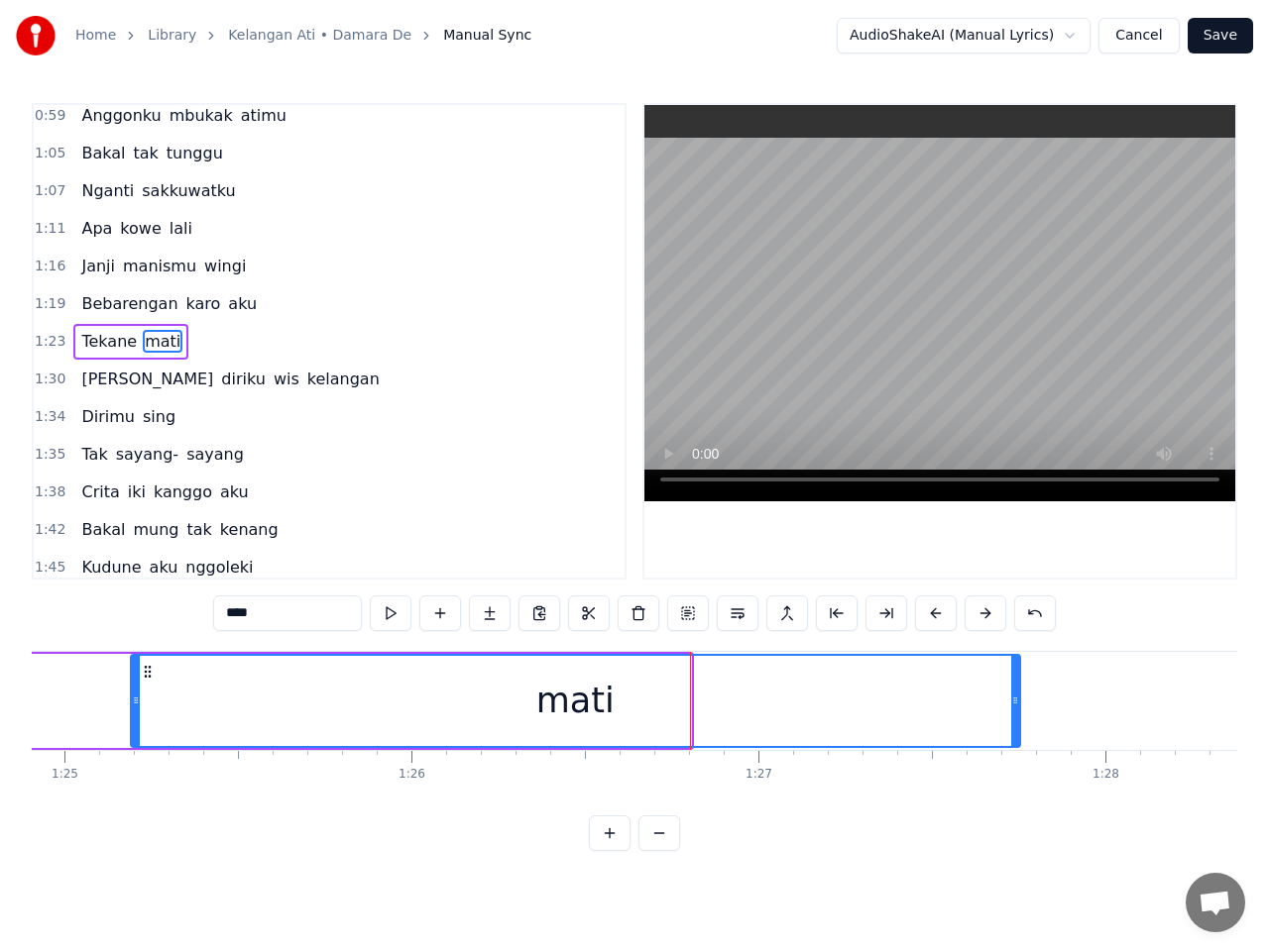
drag, startPoint x: 688, startPoint y: 709, endPoint x: 1017, endPoint y: 647, distance: 334.7
click at [1017, 647] on div "0:24 Wis semangsa 0:26 Anggonku ngilangke rasa 0:32 Rasa tresna 0:34 Sing [PERS…" at bounding box center [634, 477] width 1205 height 748
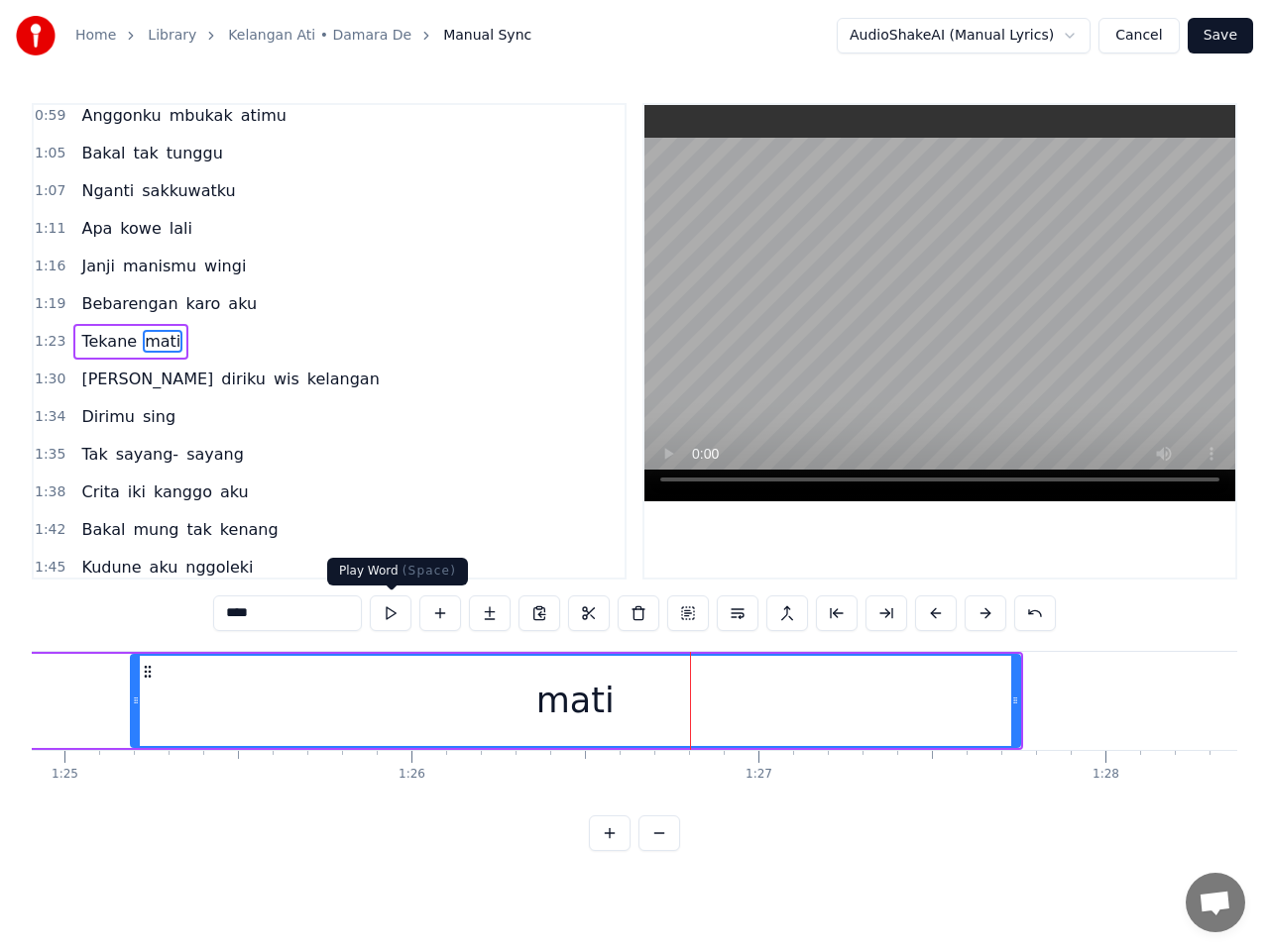
click at [399, 615] on button at bounding box center [391, 614] width 42 height 36
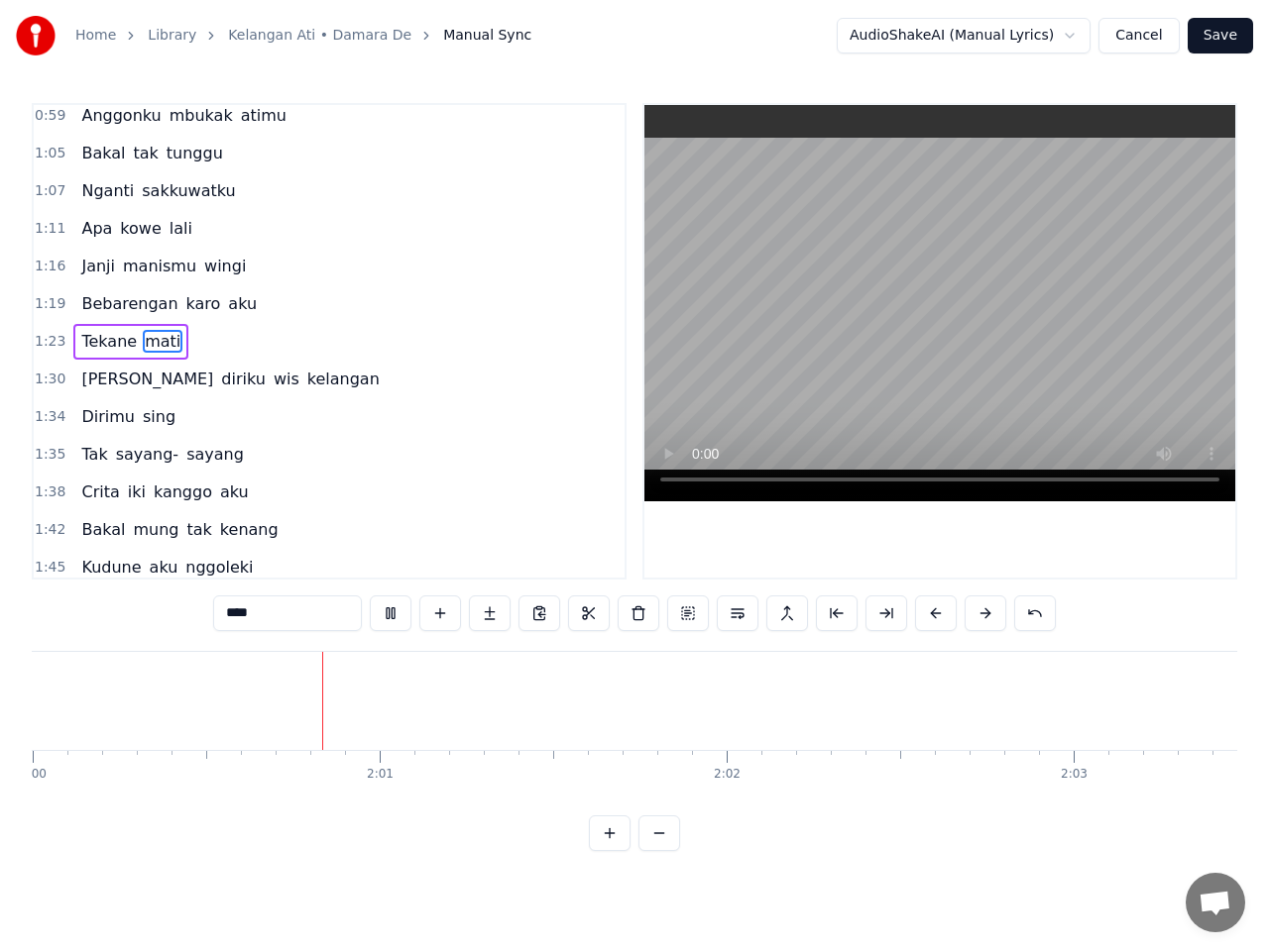
scroll to position [0, 41656]
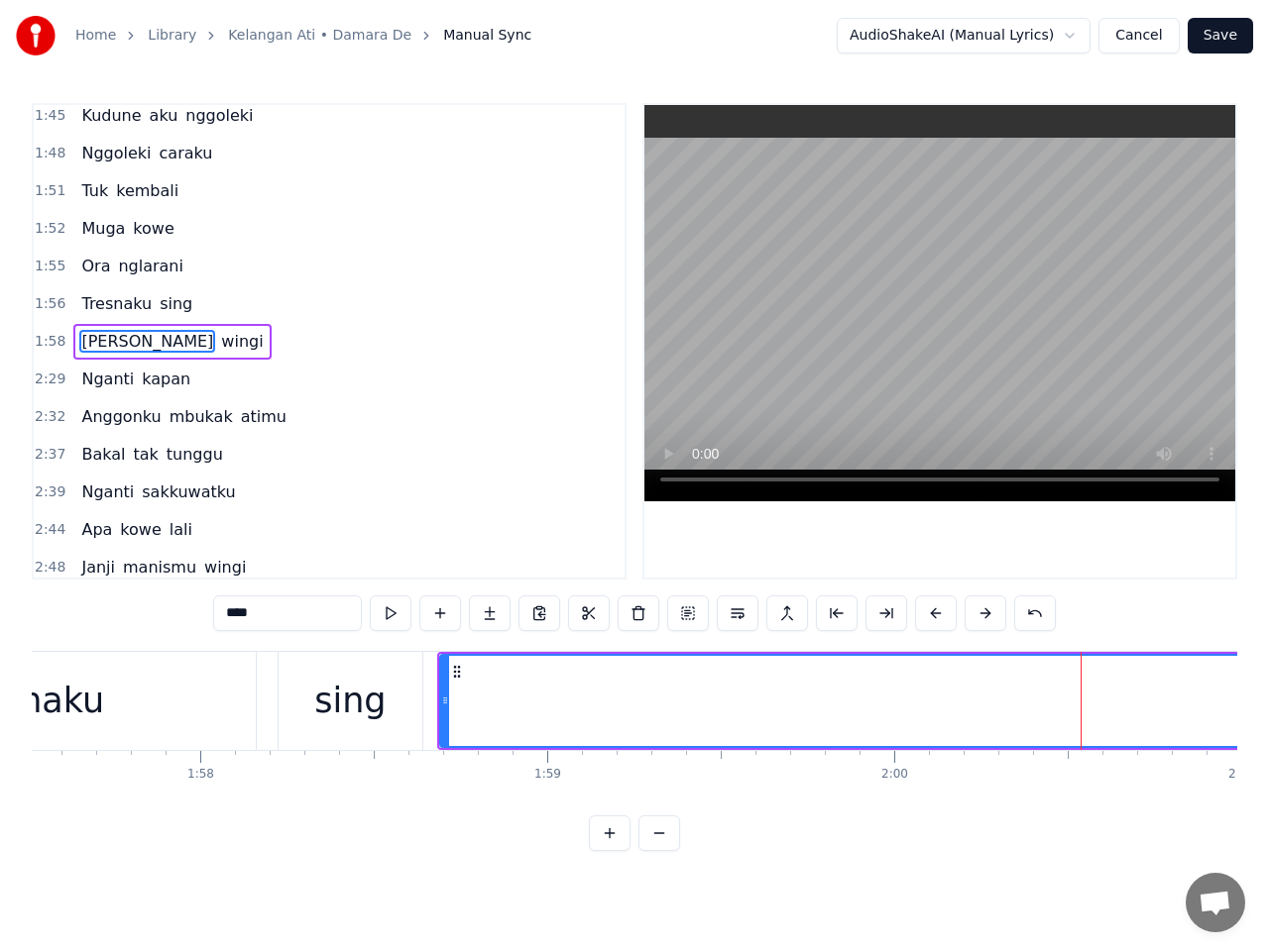
scroll to position [0, 40705]
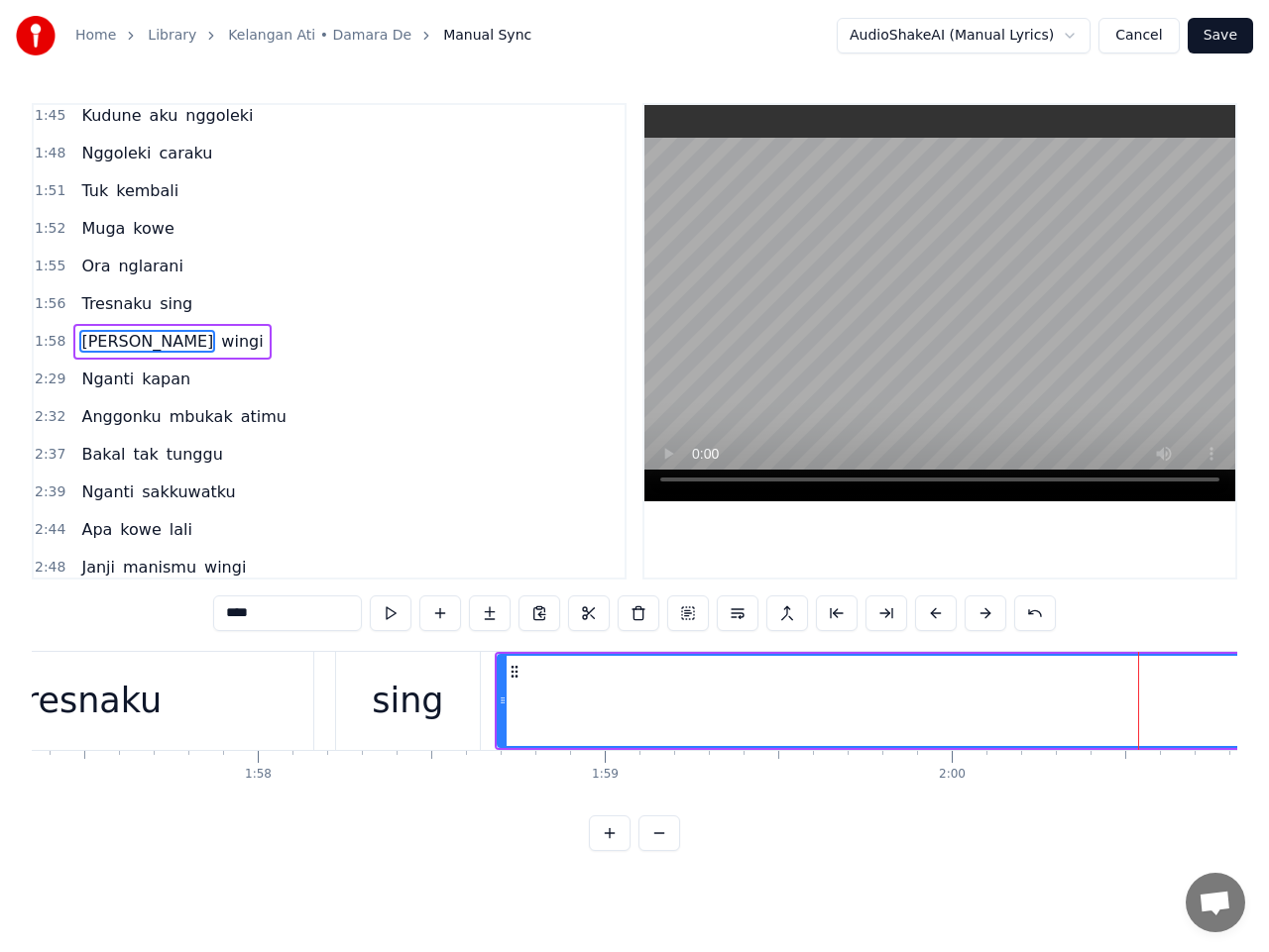
click at [388, 615] on button at bounding box center [391, 614] width 42 height 36
click at [388, 613] on button at bounding box center [391, 614] width 42 height 36
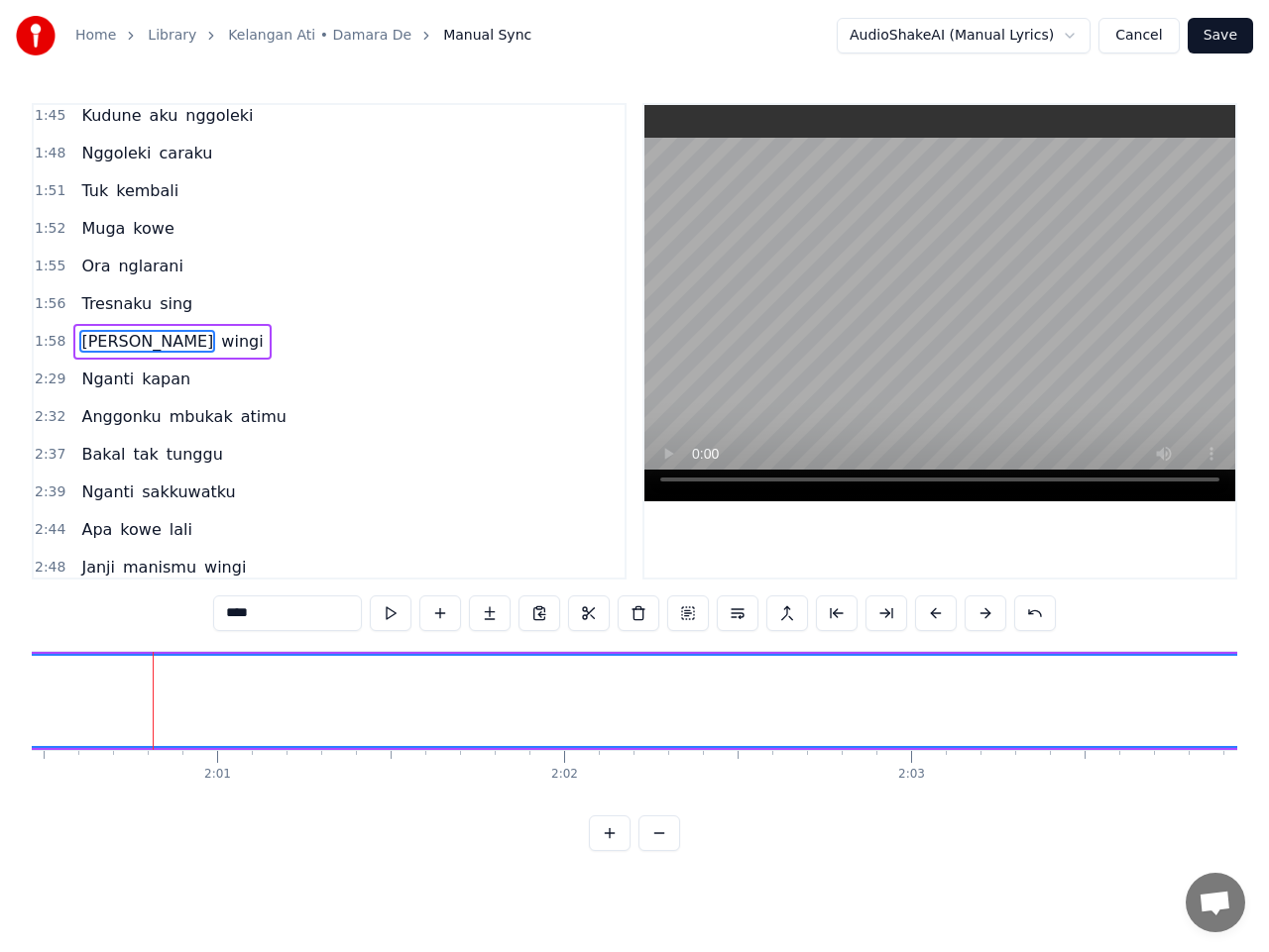
scroll to position [0, 41807]
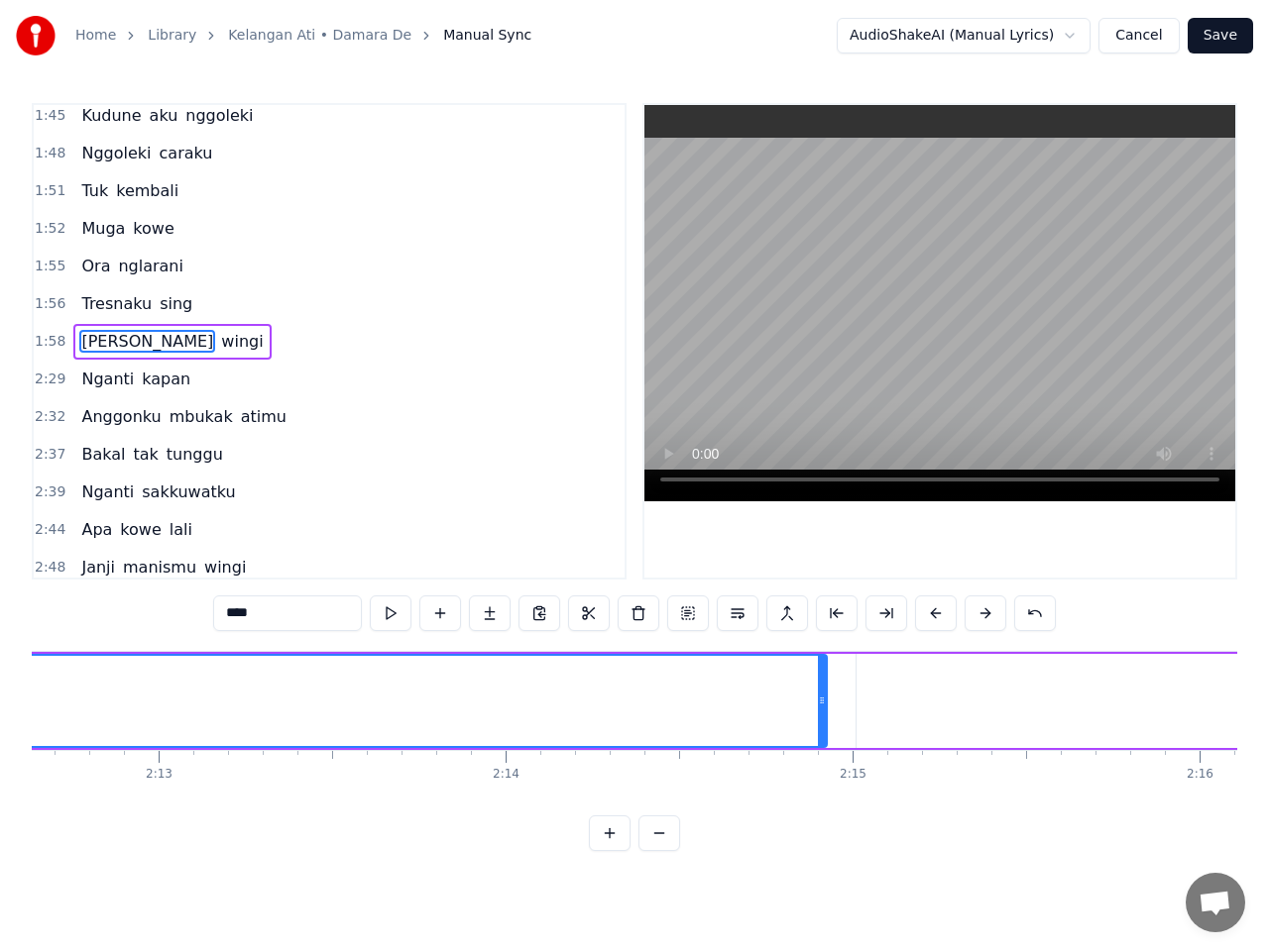
scroll to position [0, 46009]
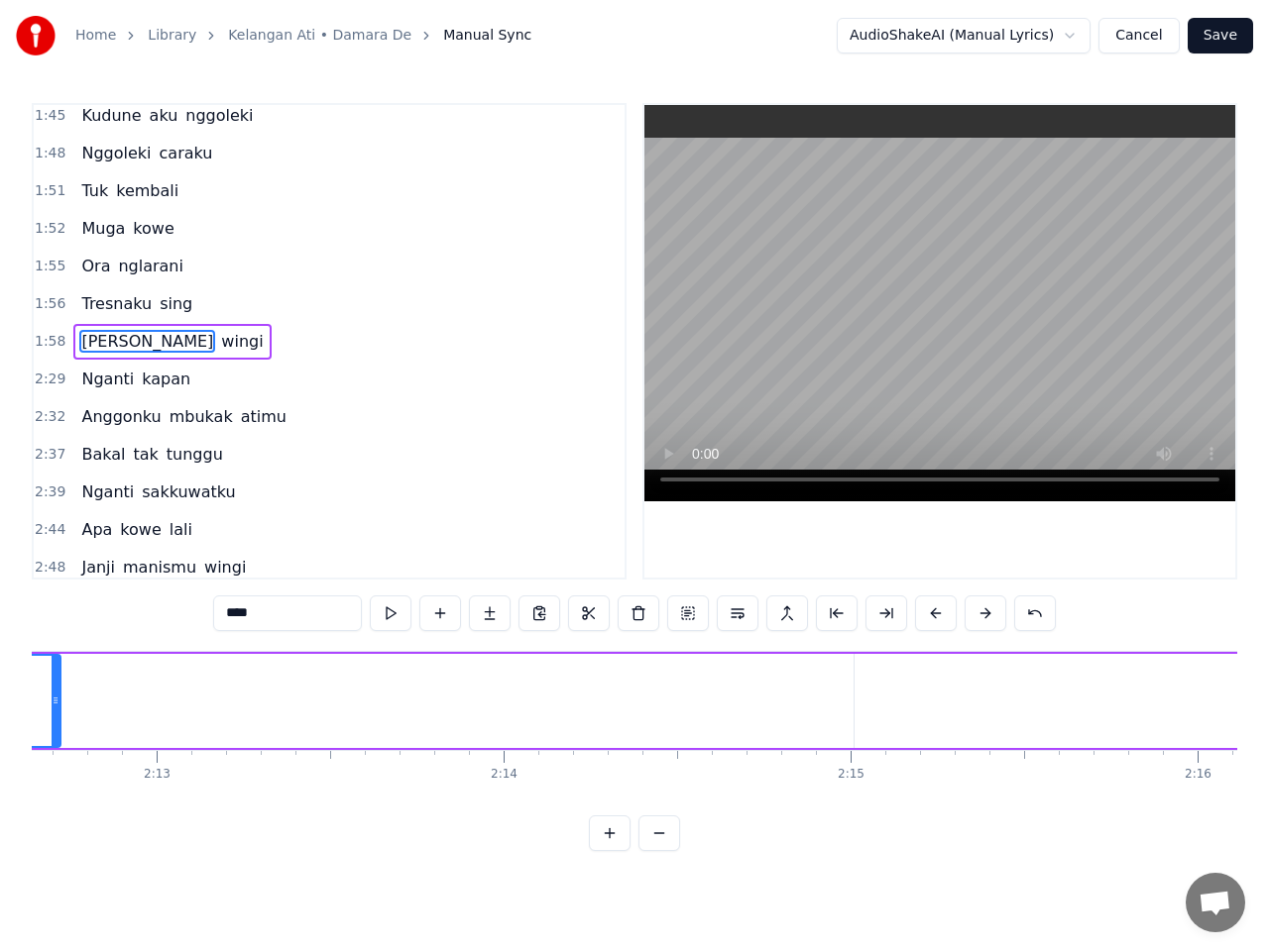
drag, startPoint x: 818, startPoint y: 695, endPoint x: 51, endPoint y: 681, distance: 767.2
click at [52, 681] on div at bounding box center [56, 701] width 8 height 90
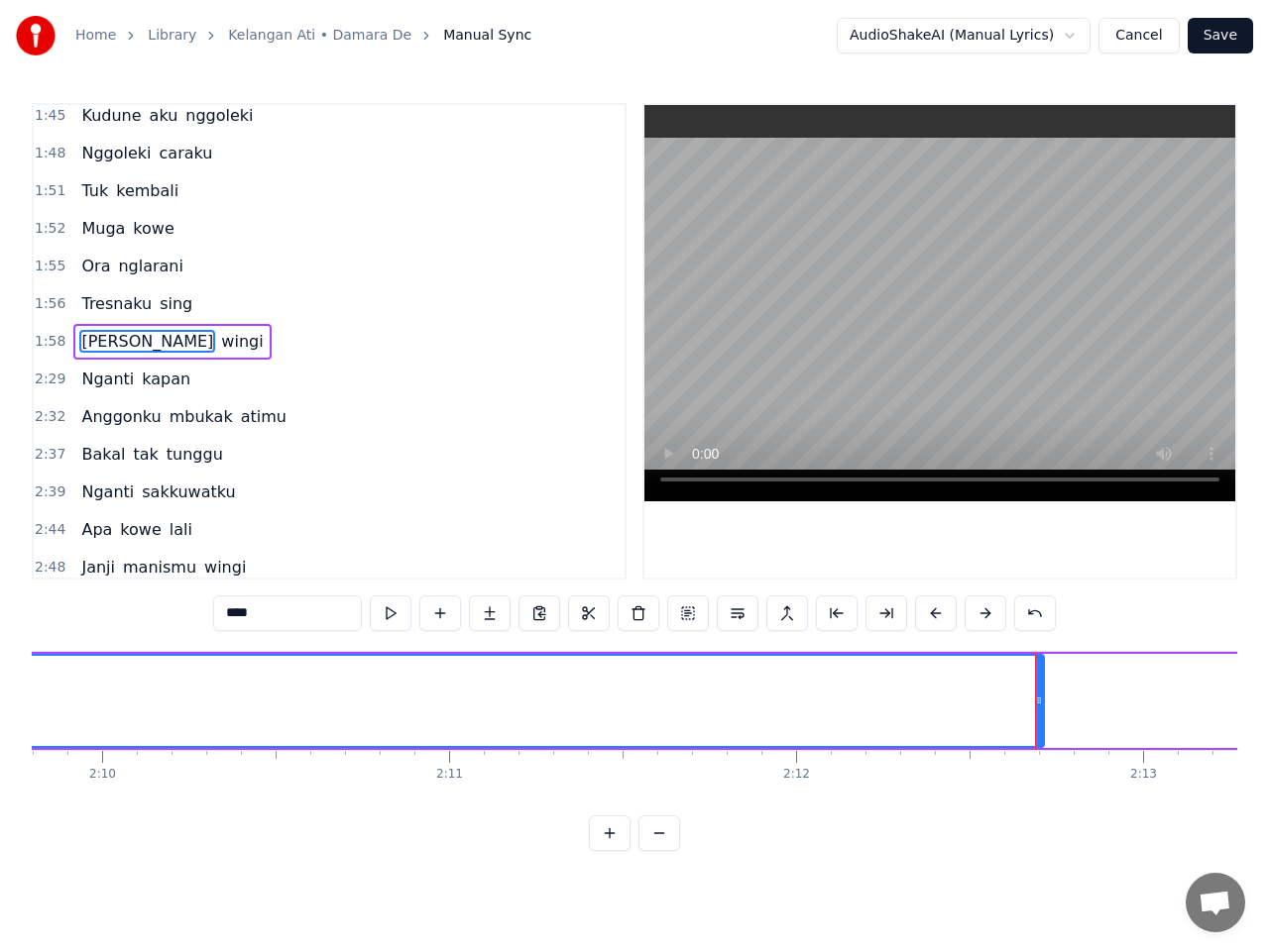
scroll to position [0, 45015]
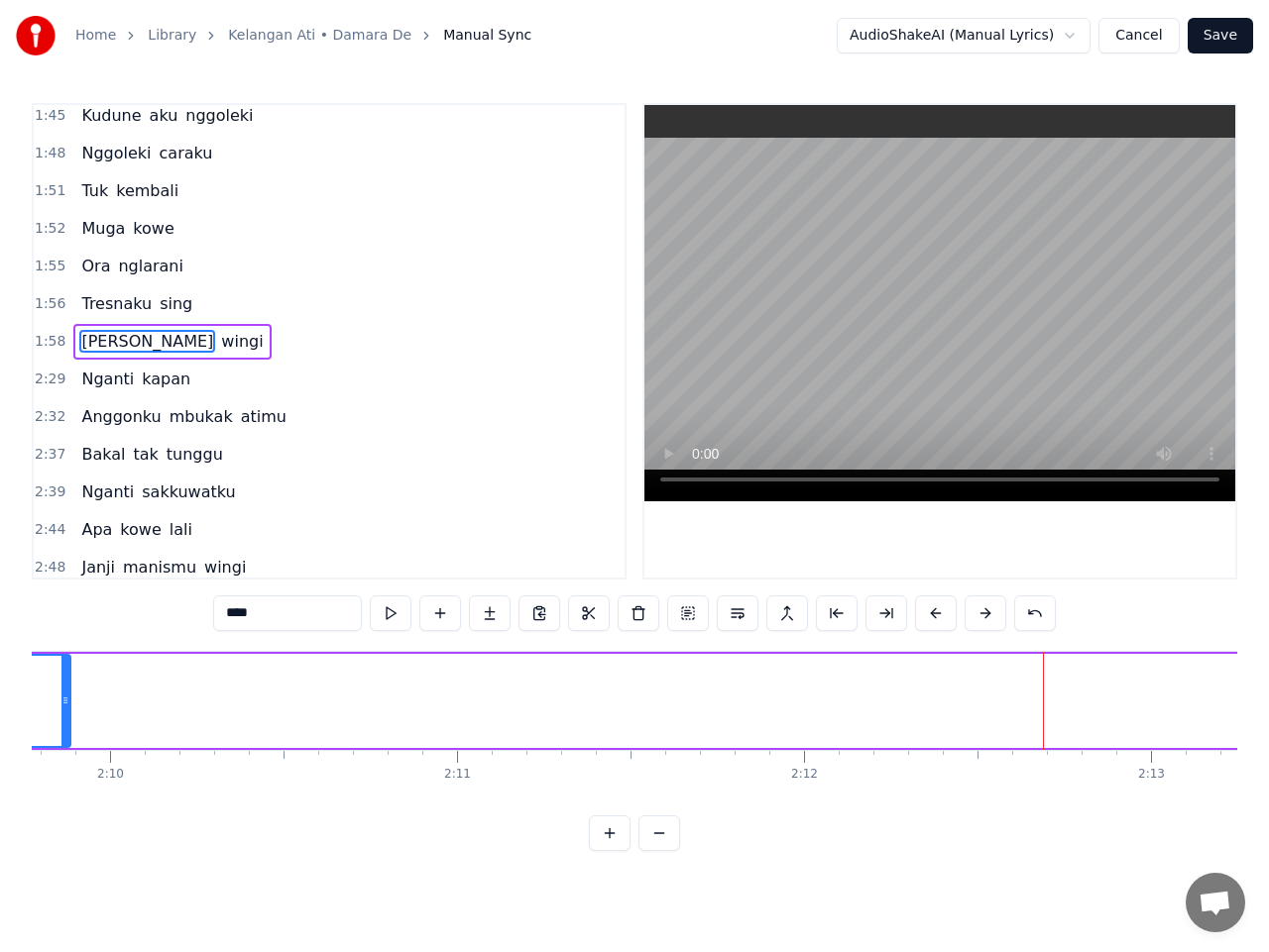
drag, startPoint x: 1046, startPoint y: 702, endPoint x: 55, endPoint y: 710, distance: 990.1
click at [61, 710] on div at bounding box center [65, 701] width 8 height 90
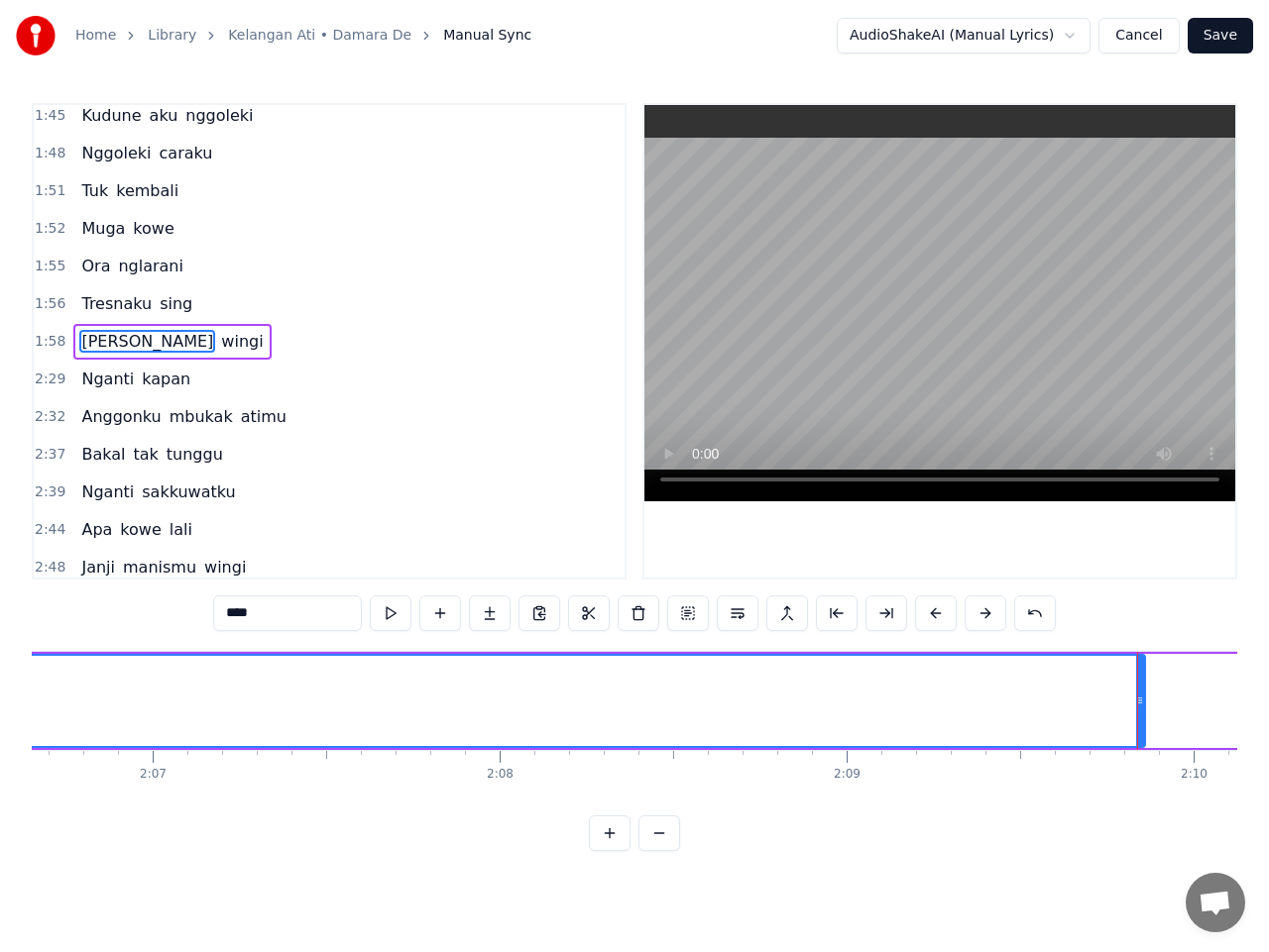
scroll to position [0, 43907]
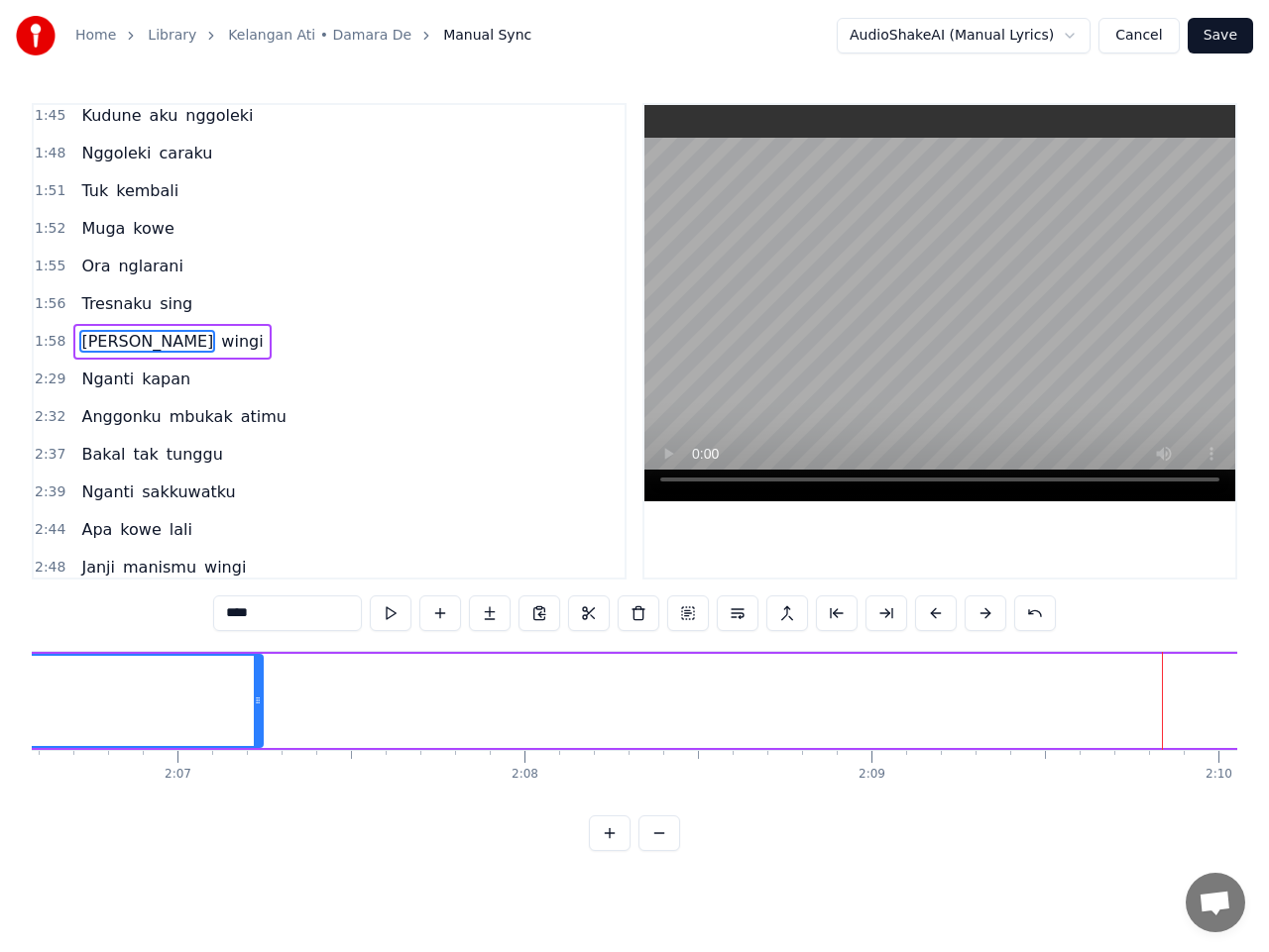
drag, startPoint x: 1165, startPoint y: 708, endPoint x: 259, endPoint y: 726, distance: 907.0
click at [259, 726] on div at bounding box center [258, 701] width 8 height 90
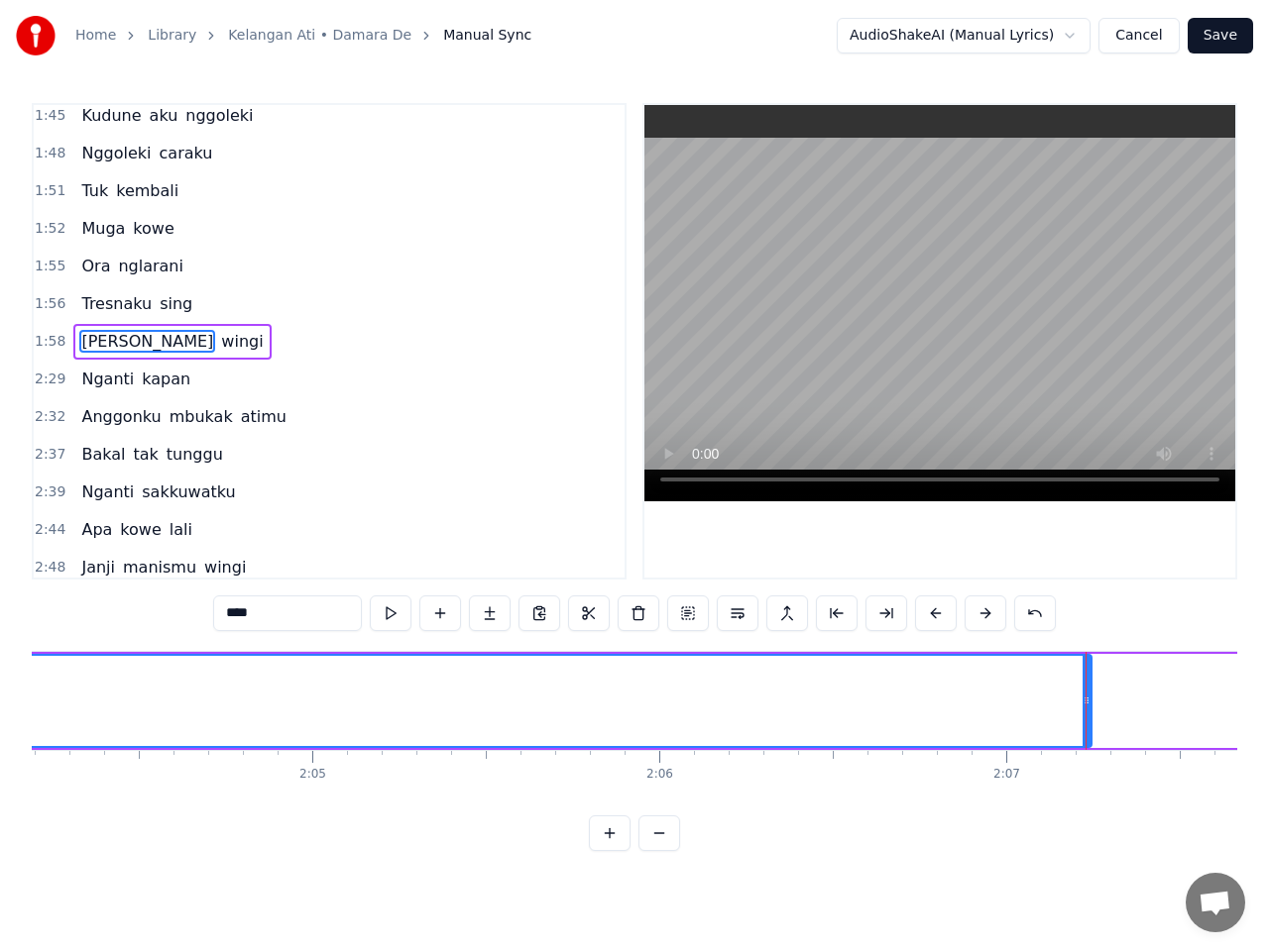
scroll to position [0, 43074]
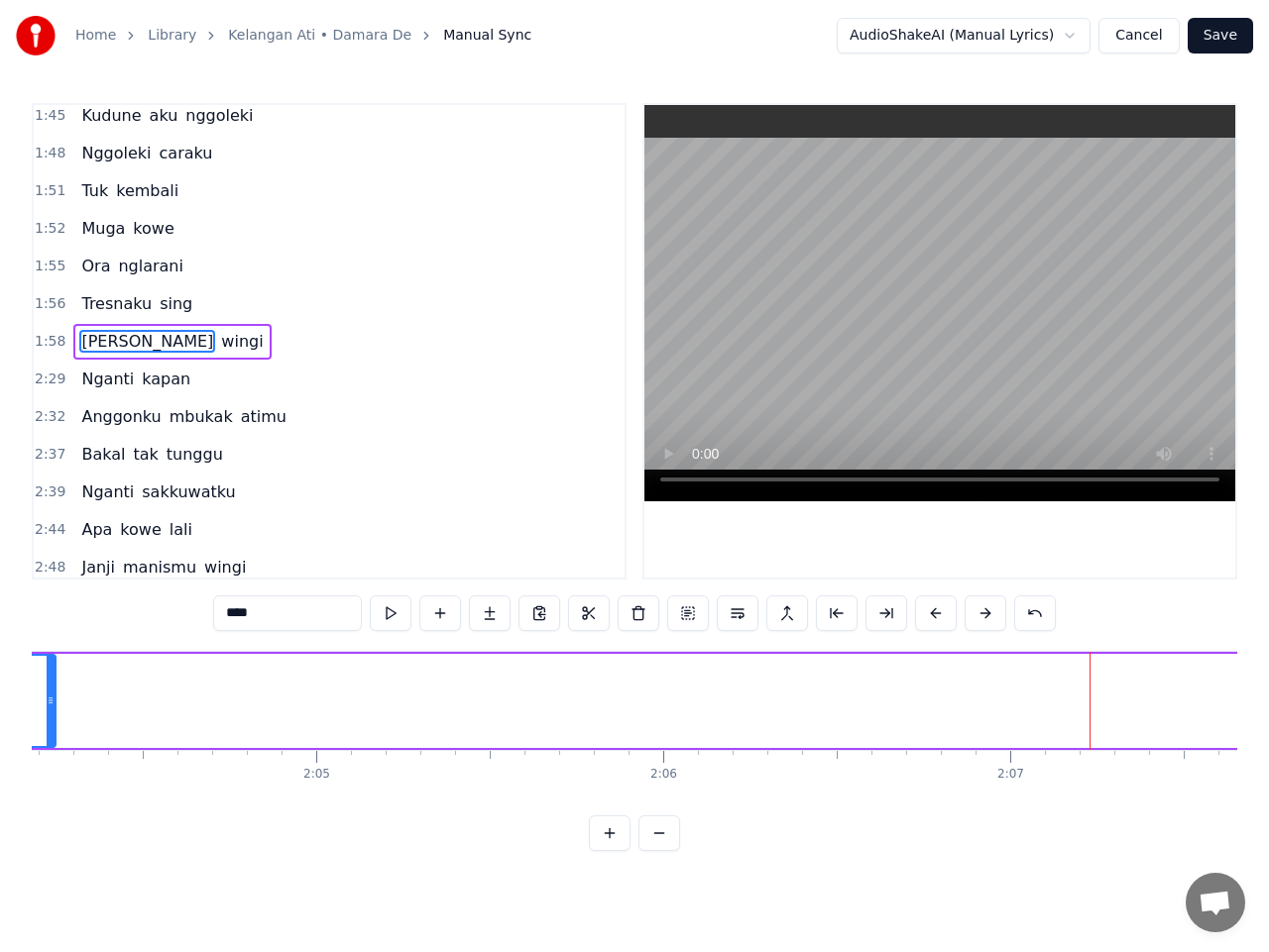
drag, startPoint x: 1088, startPoint y: 707, endPoint x: 44, endPoint y: 737, distance: 1045.0
click at [48, 712] on div at bounding box center [51, 701] width 8 height 90
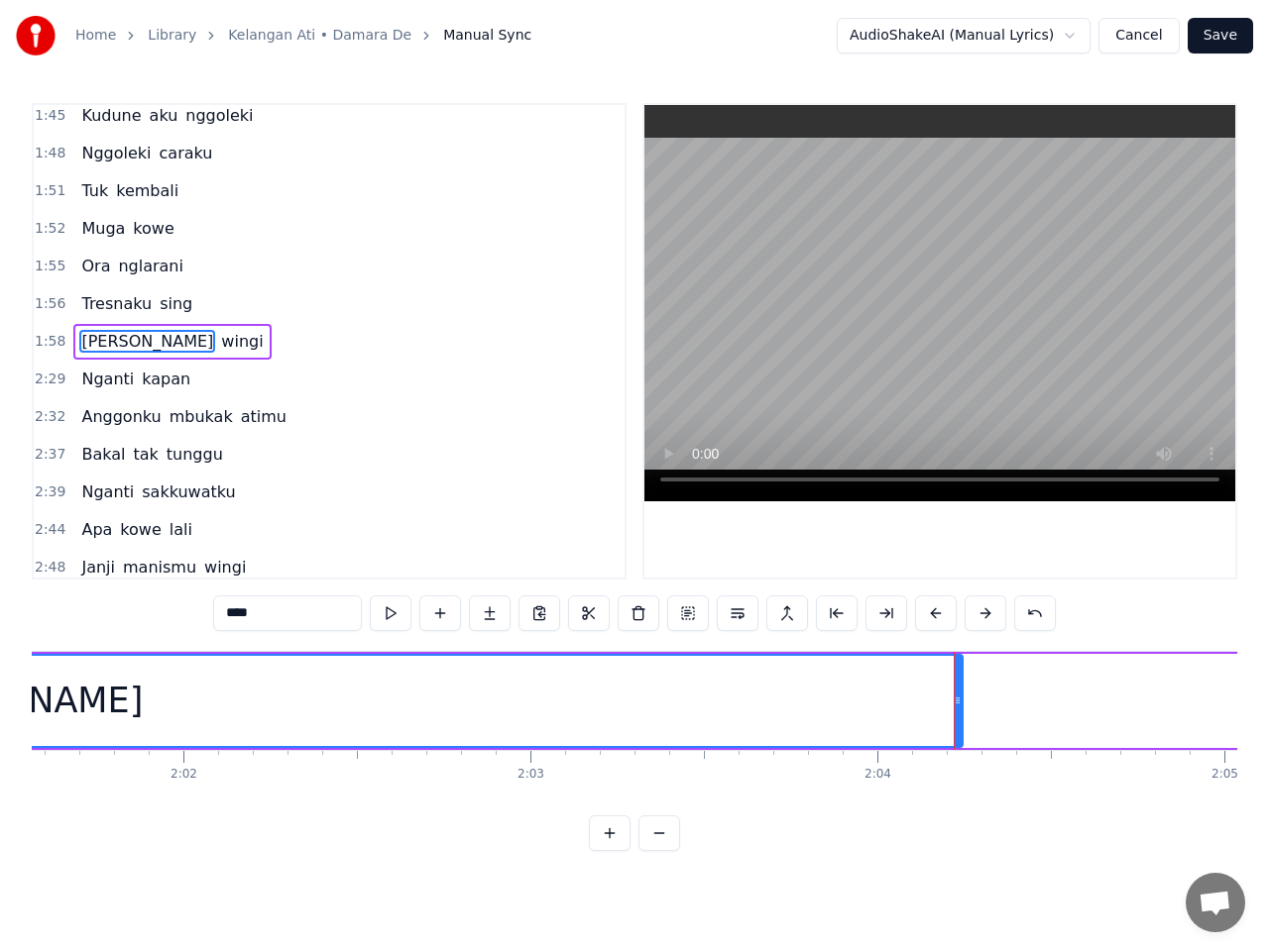
scroll to position [0, 42157]
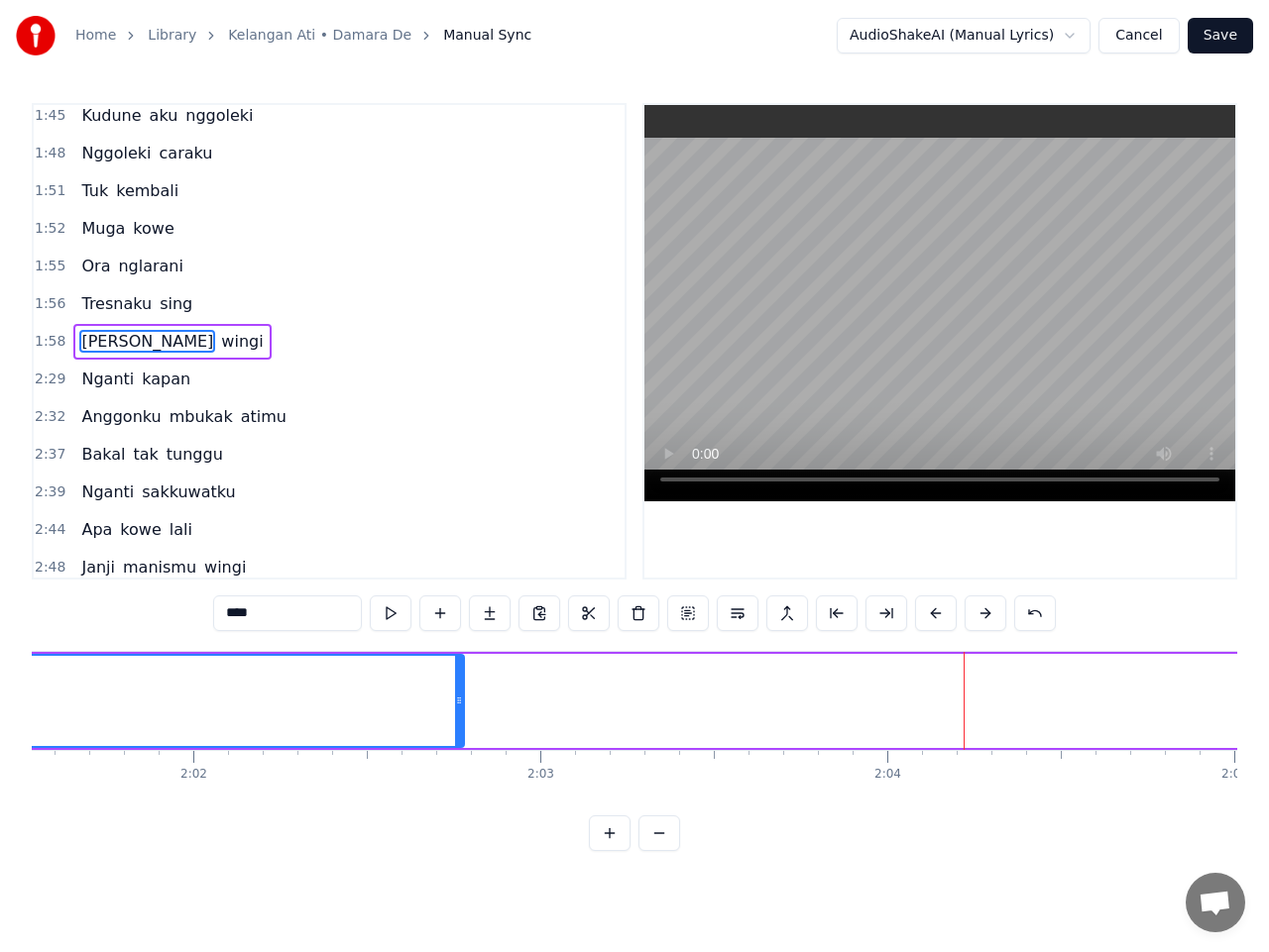
drag, startPoint x: 966, startPoint y: 700, endPoint x: 458, endPoint y: 717, distance: 508.7
click at [458, 717] on div at bounding box center [459, 701] width 8 height 90
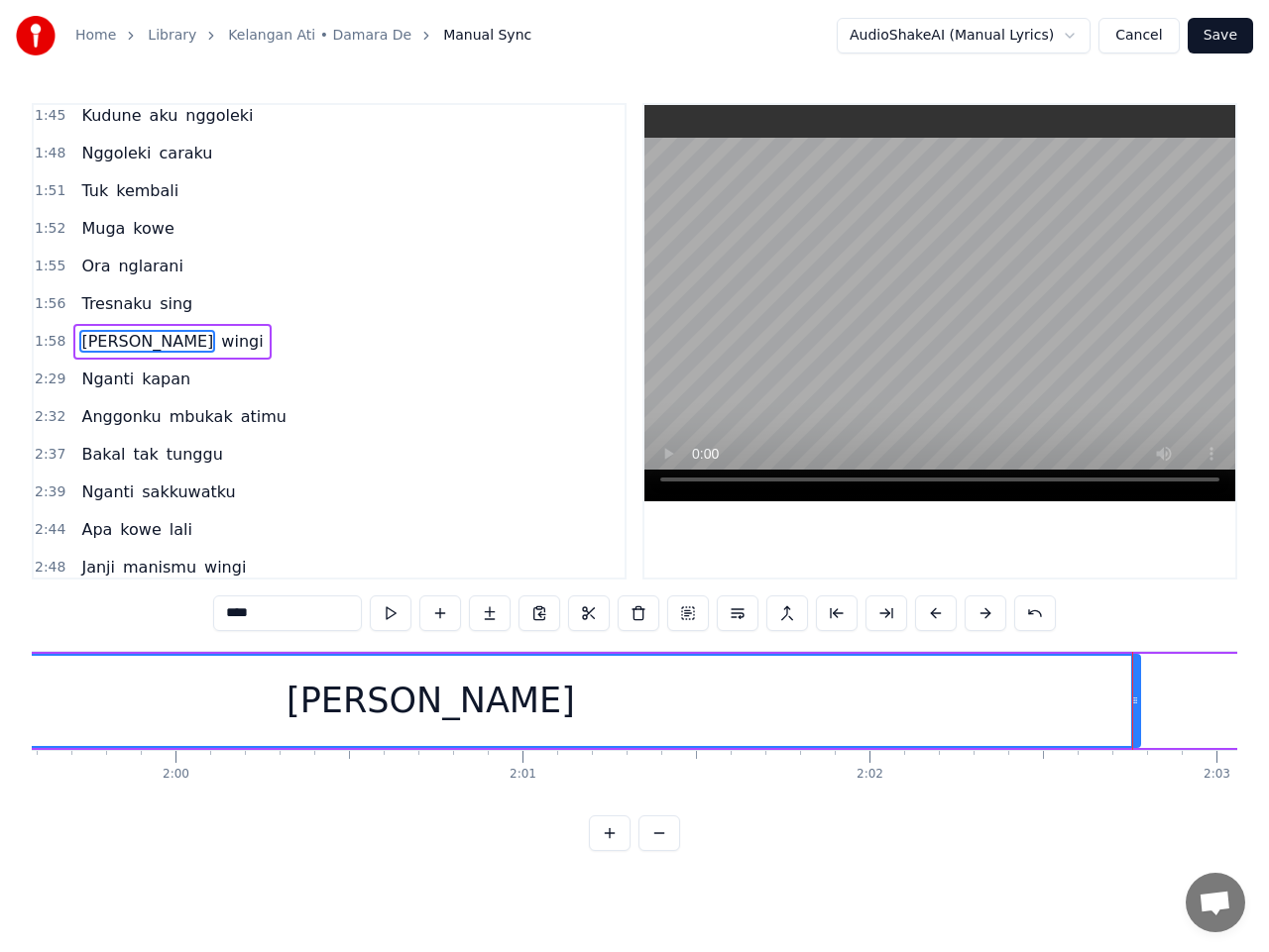
scroll to position [0, 41443]
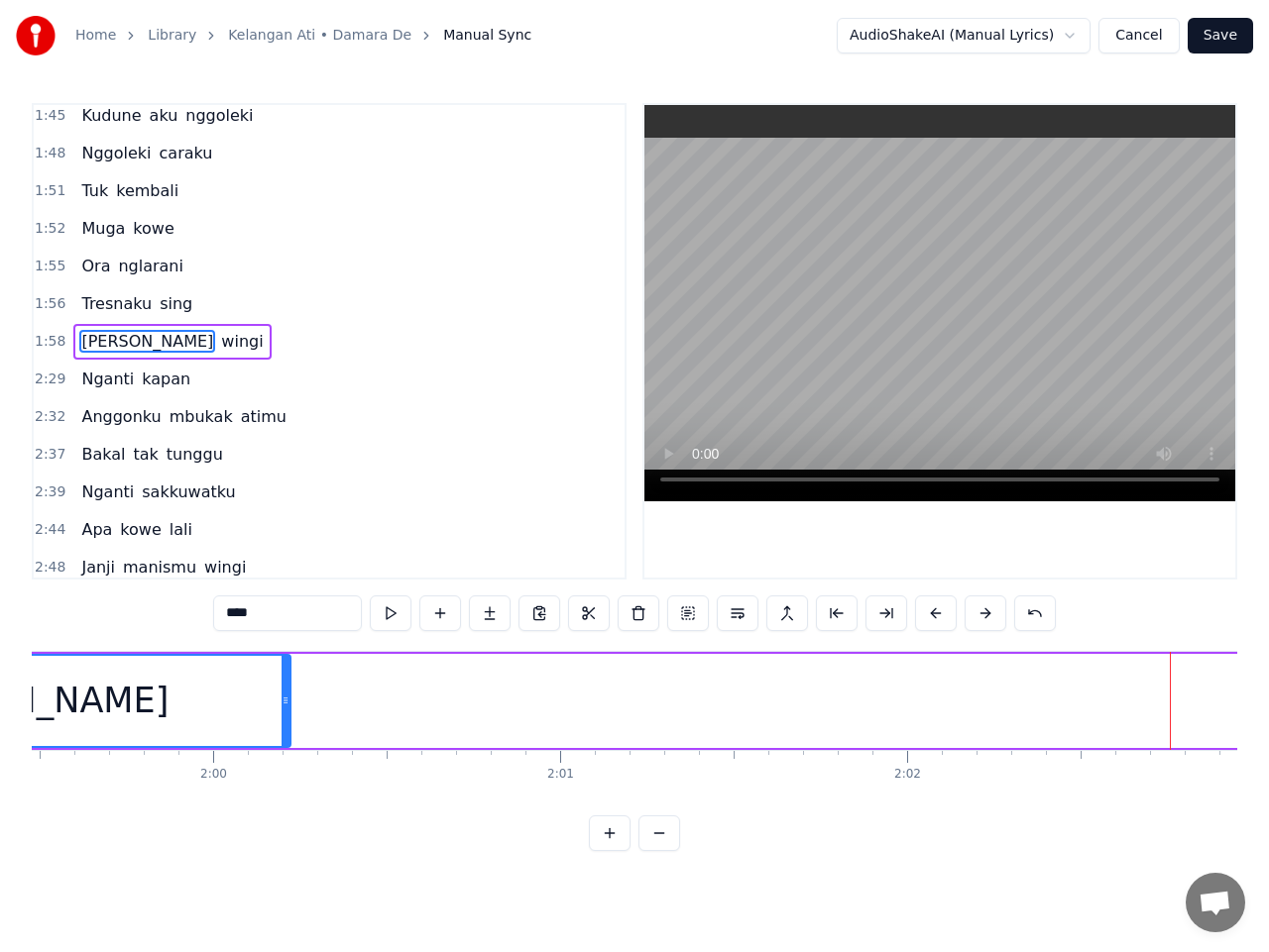
drag, startPoint x: 1171, startPoint y: 700, endPoint x: 281, endPoint y: 735, distance: 890.7
click at [281, 735] on div at bounding box center [285, 701] width 8 height 90
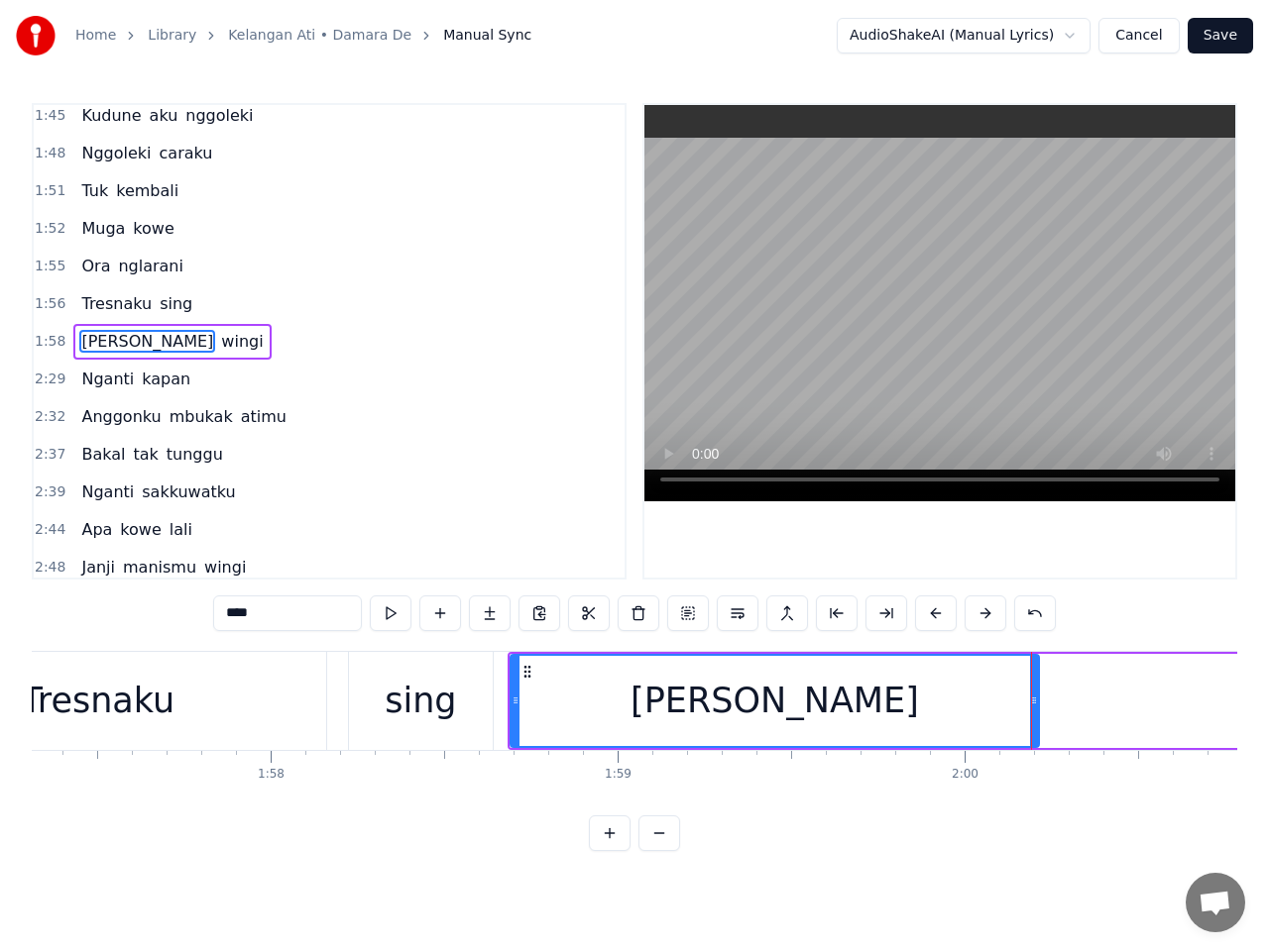
scroll to position [0, 40690]
click at [1047, 710] on div at bounding box center [1044, 701] width 8 height 90
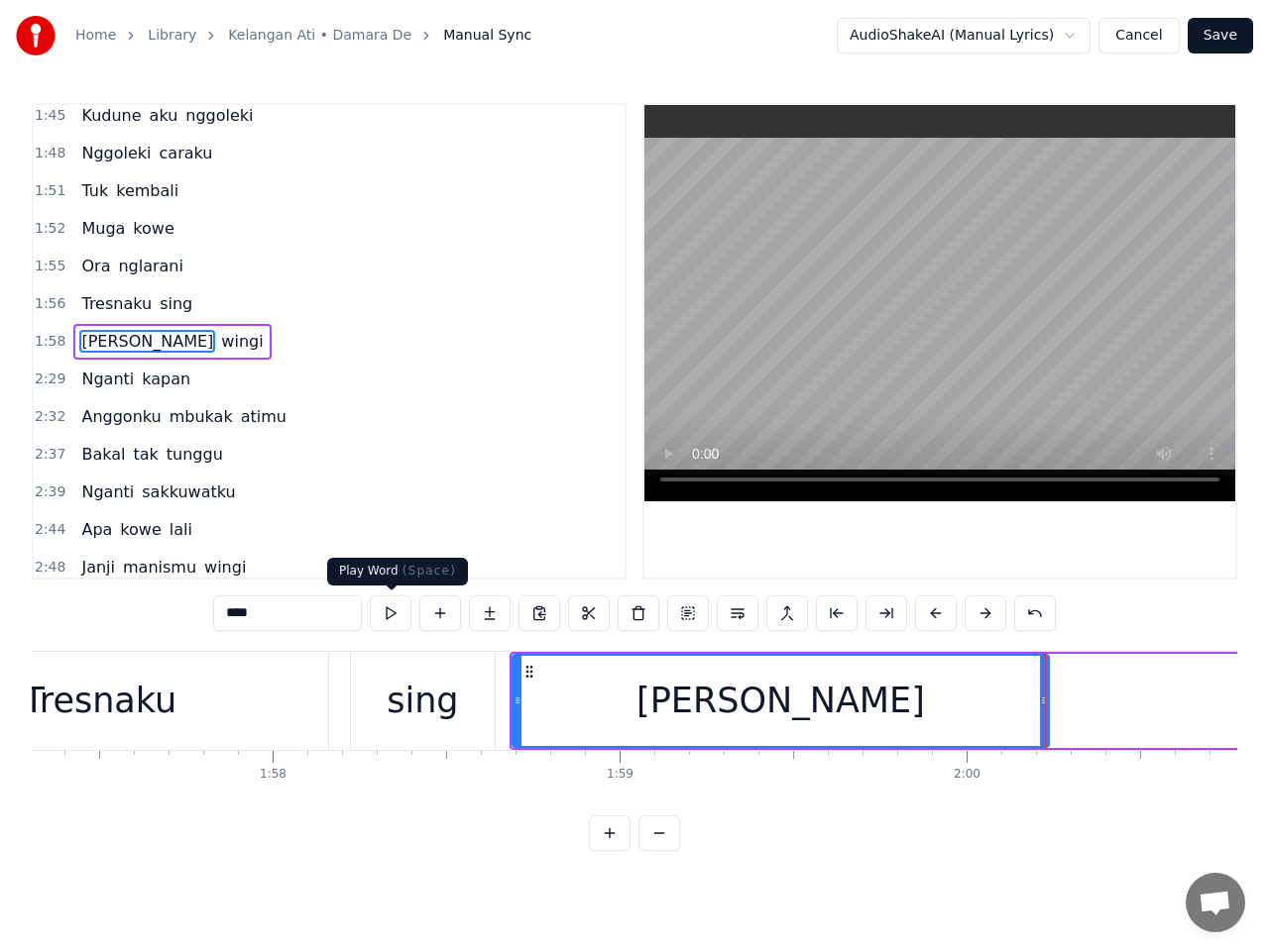
click at [398, 615] on button at bounding box center [391, 614] width 42 height 36
click at [219, 346] on span "wingi" at bounding box center [242, 341] width 46 height 23
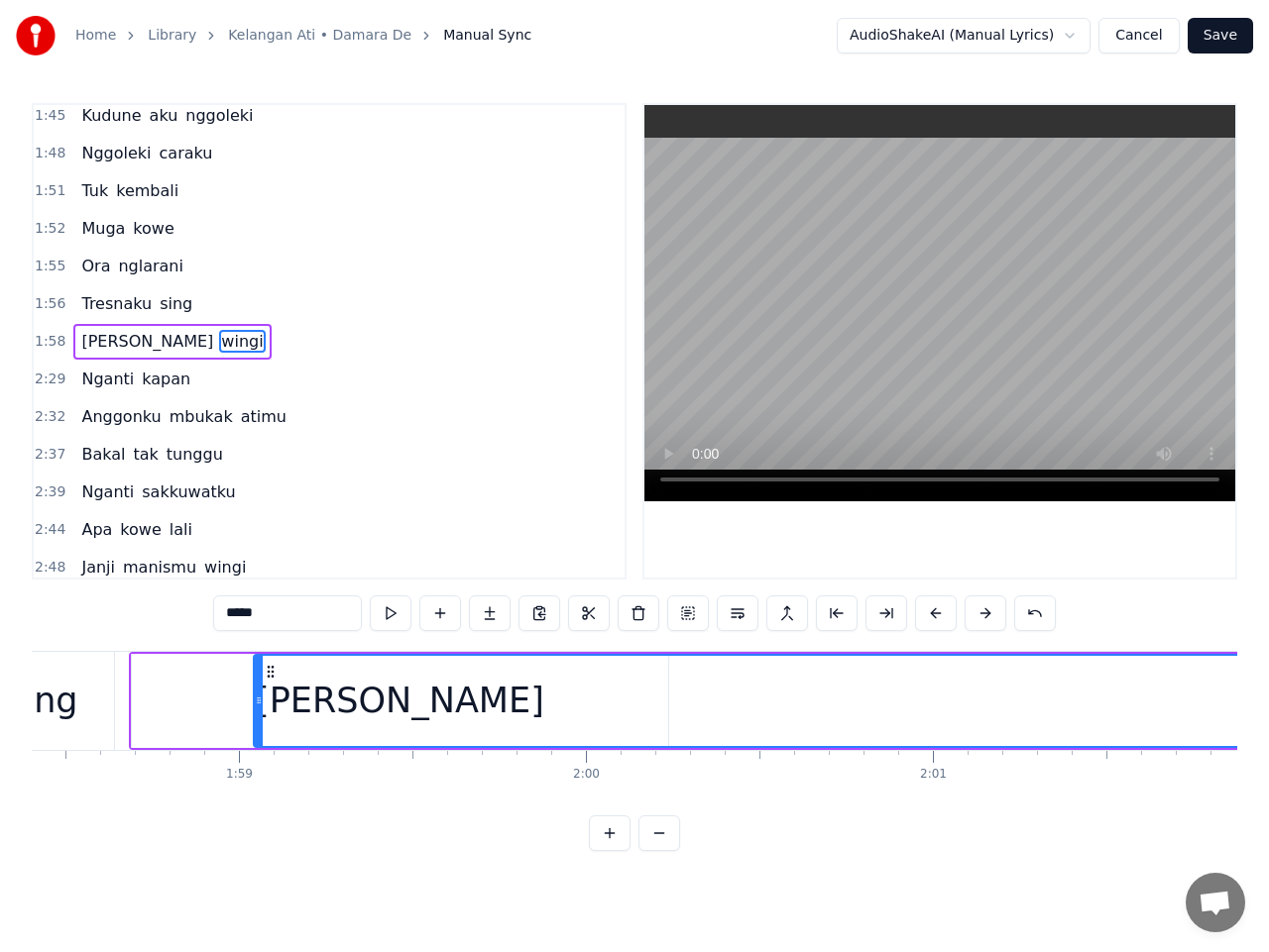
scroll to position [0, 41065]
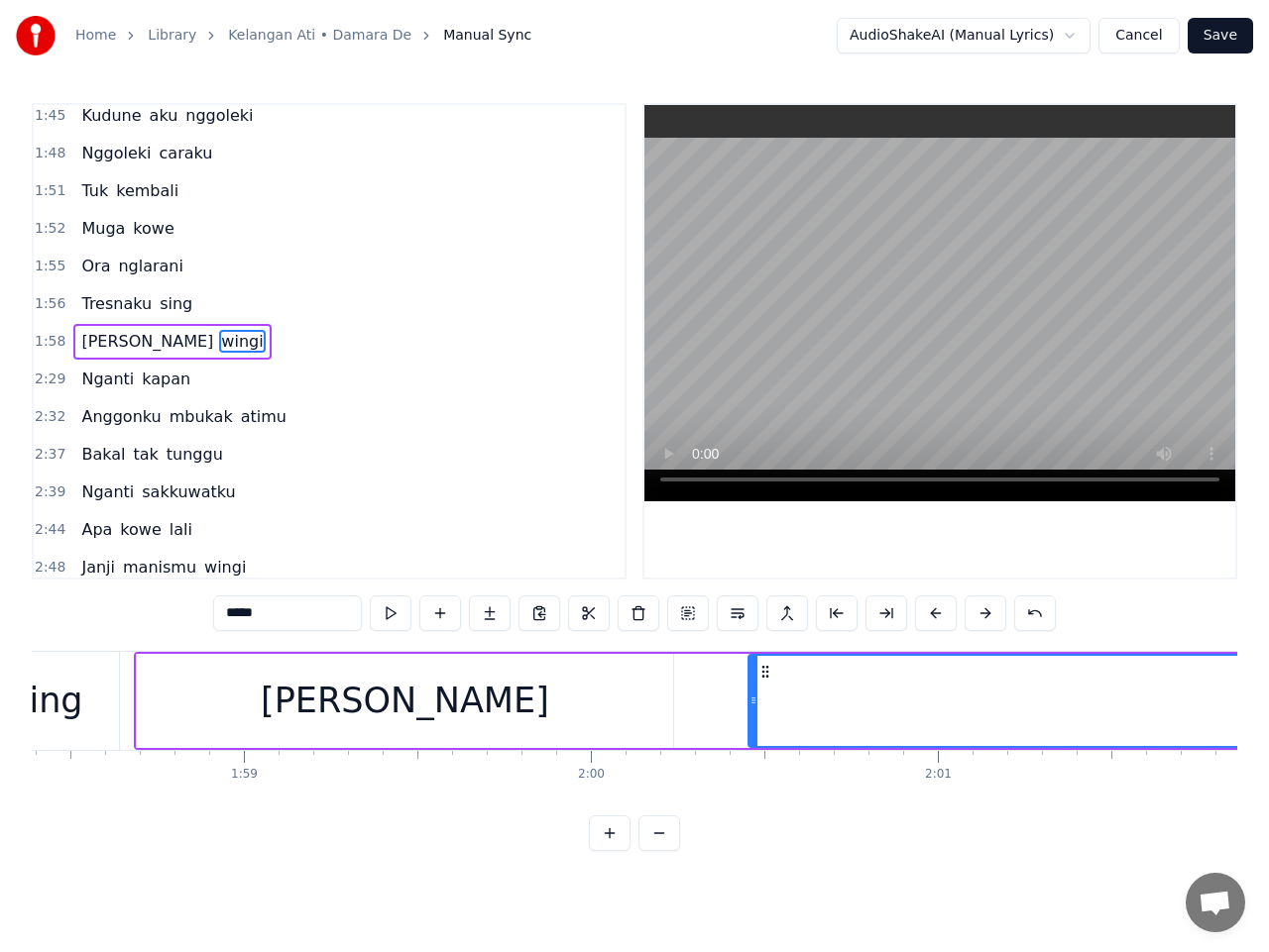
drag, startPoint x: 177, startPoint y: 670, endPoint x: 764, endPoint y: 728, distance: 589.6
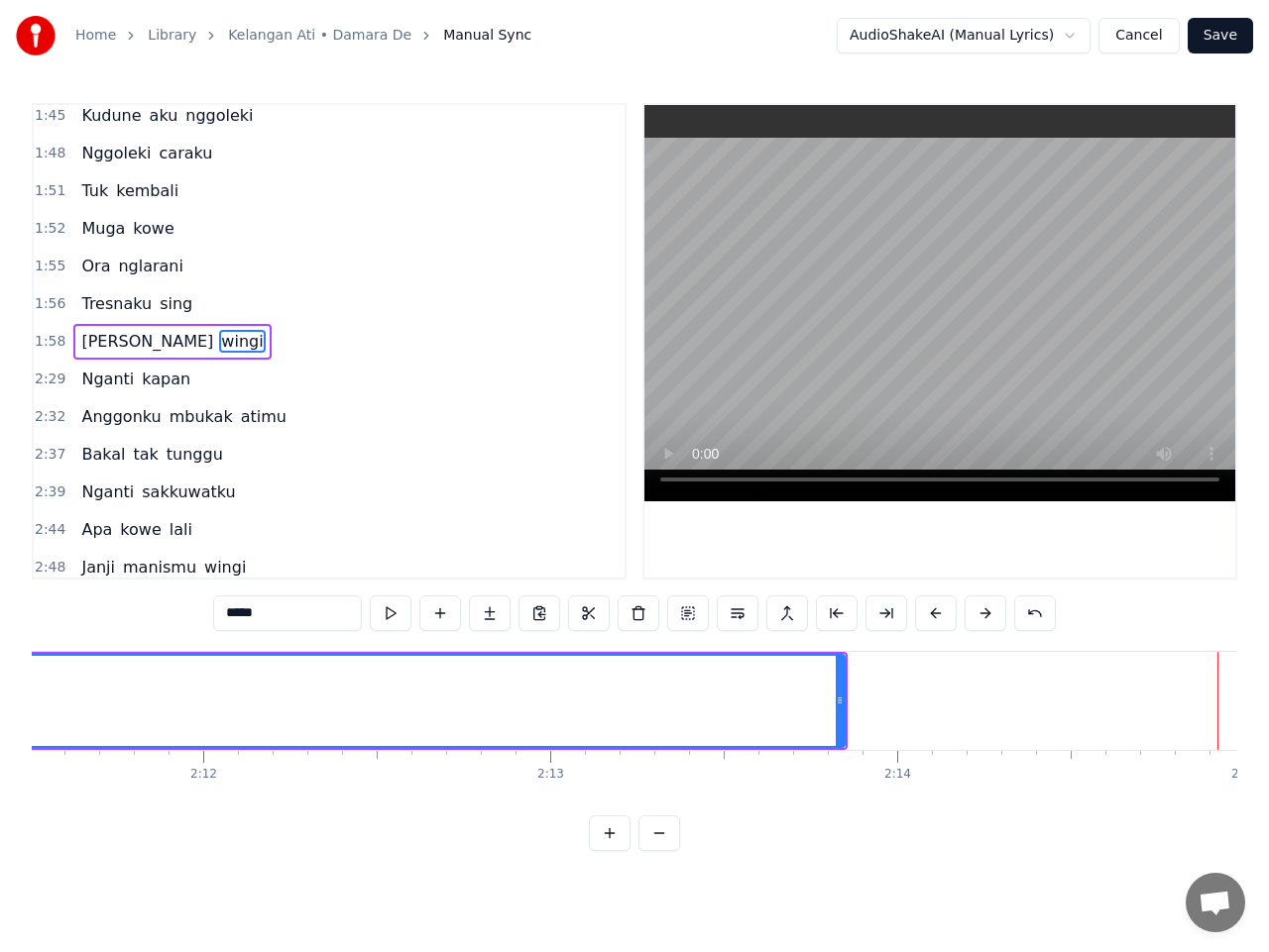
scroll to position [0, 45624]
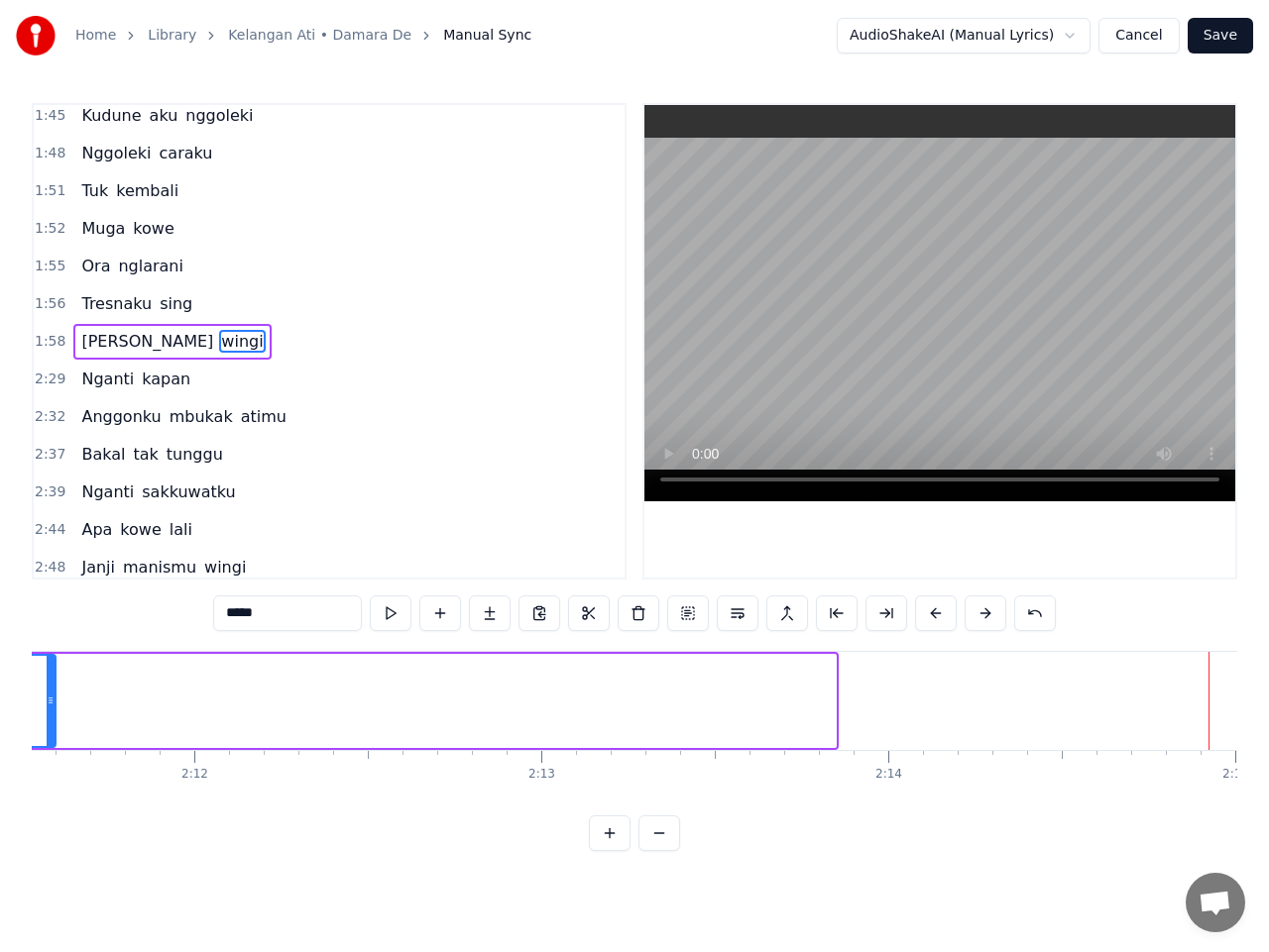
drag, startPoint x: 833, startPoint y: 710, endPoint x: 54, endPoint y: 716, distance: 780.0
click at [54, 716] on div at bounding box center [51, 701] width 8 height 90
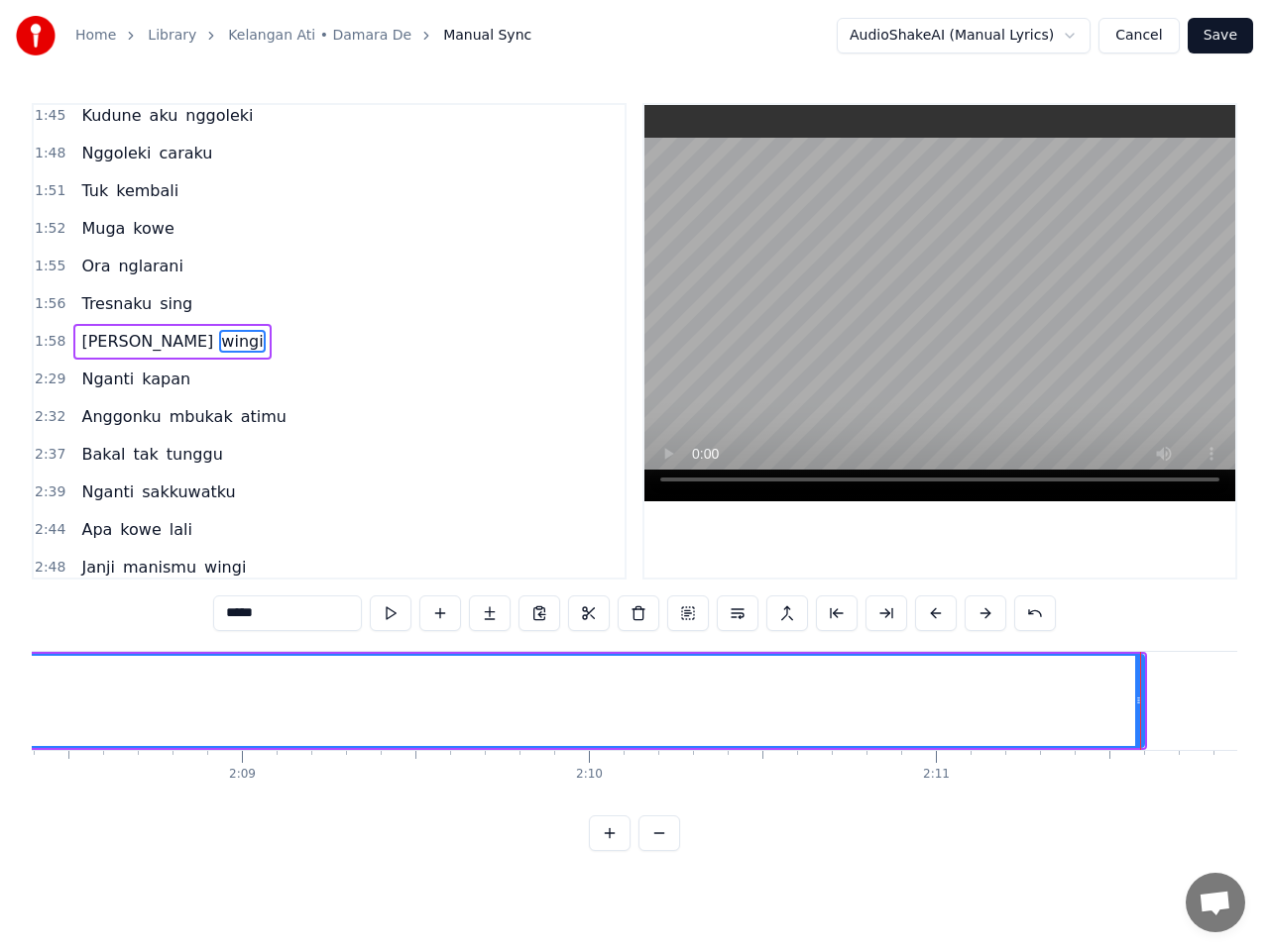
scroll to position [0, 44514]
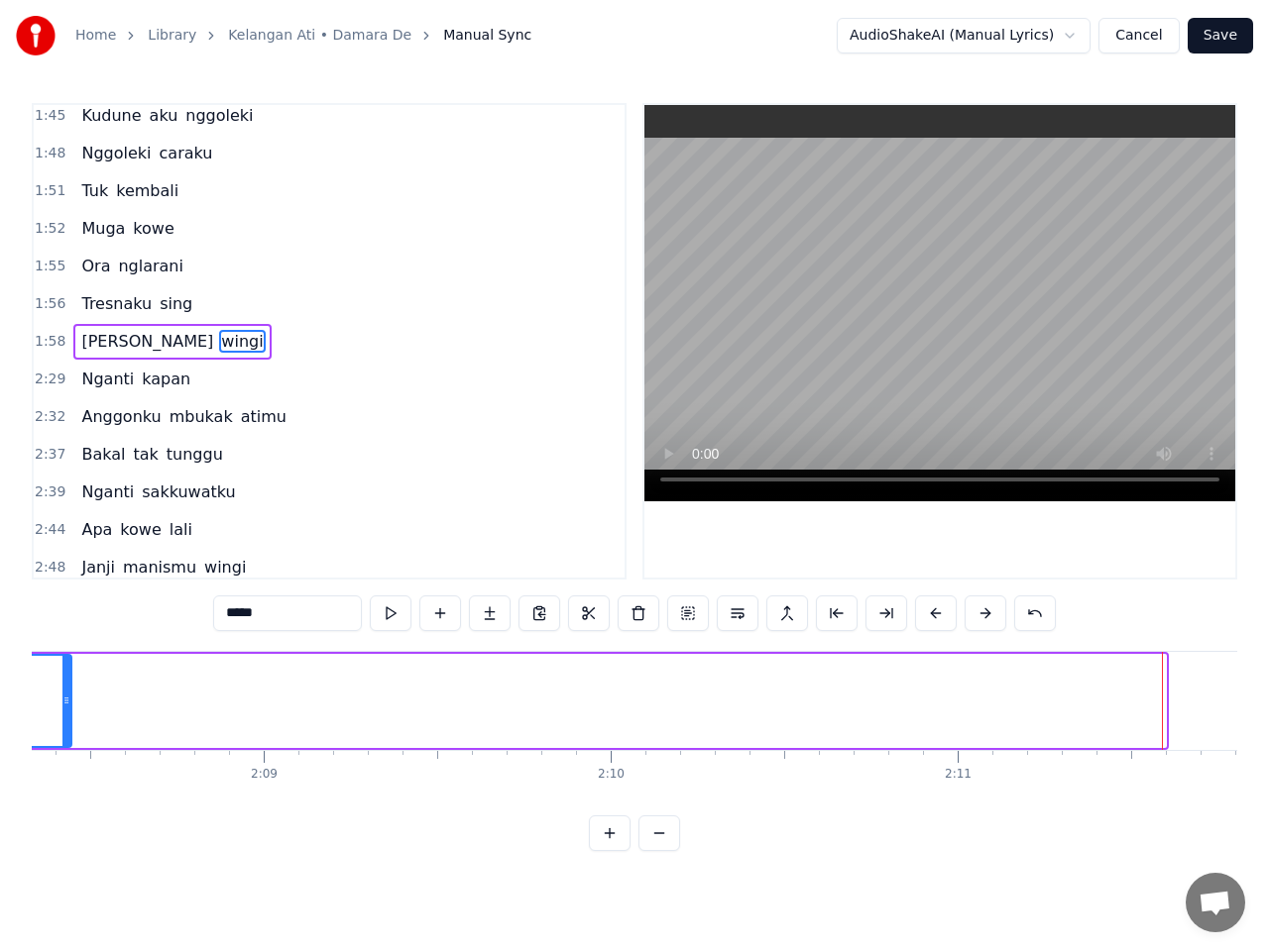
drag, startPoint x: 1164, startPoint y: 701, endPoint x: 60, endPoint y: 726, distance: 1104.3
click at [62, 726] on div at bounding box center [66, 701] width 8 height 90
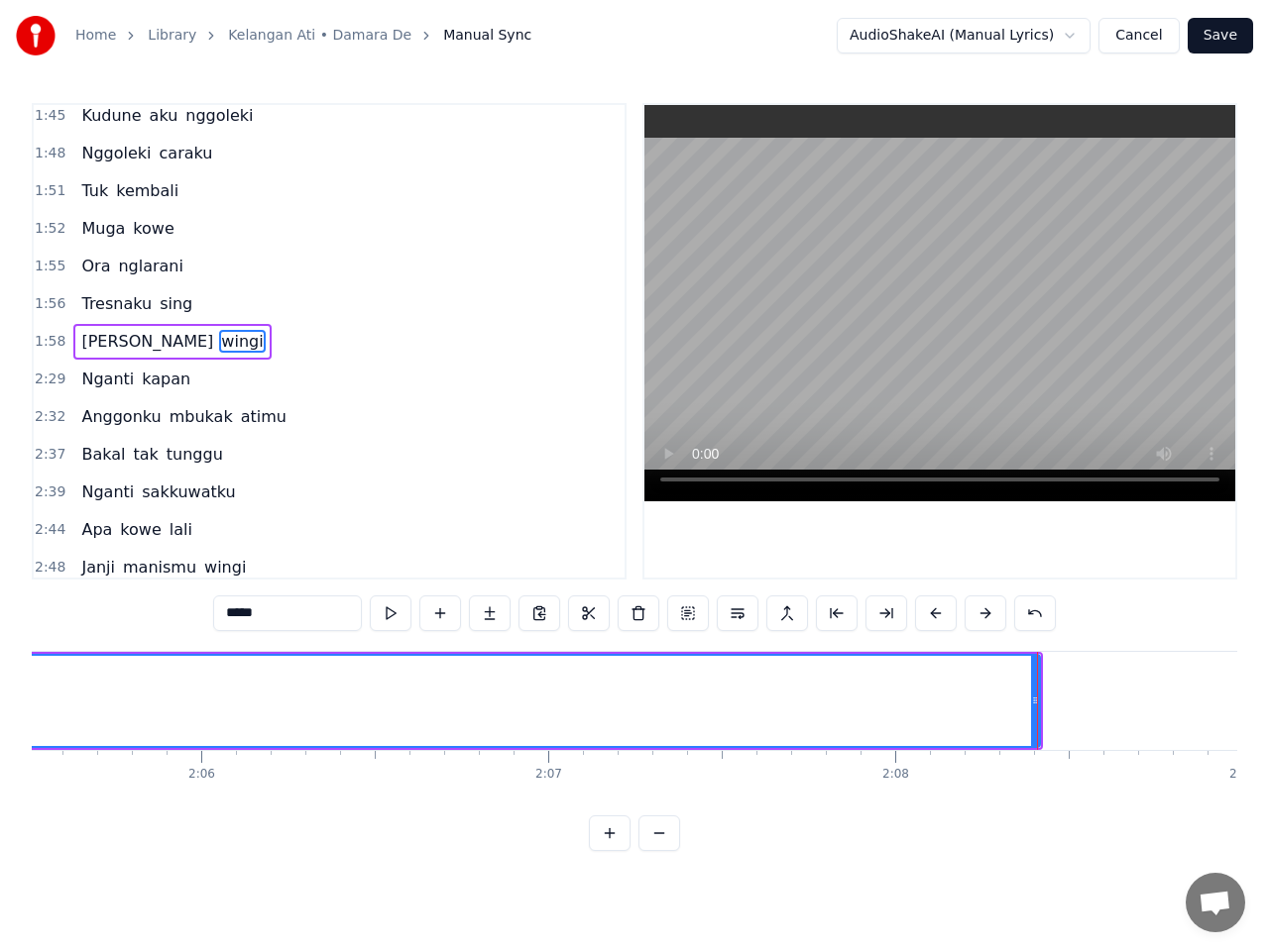
scroll to position [0, 43530]
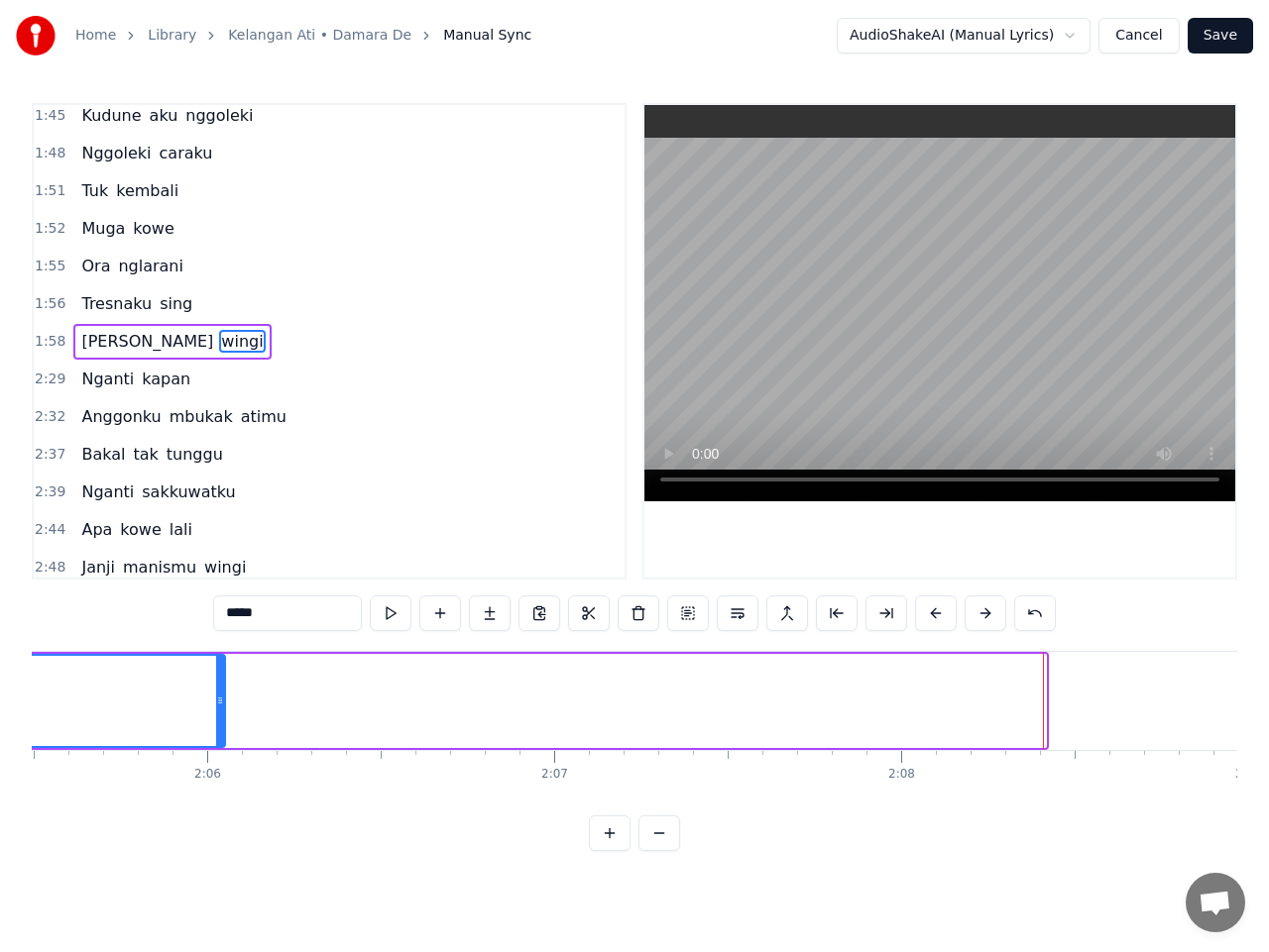
drag, startPoint x: 1040, startPoint y: 702, endPoint x: 205, endPoint y: 715, distance: 834.6
click at [216, 715] on div at bounding box center [220, 701] width 8 height 90
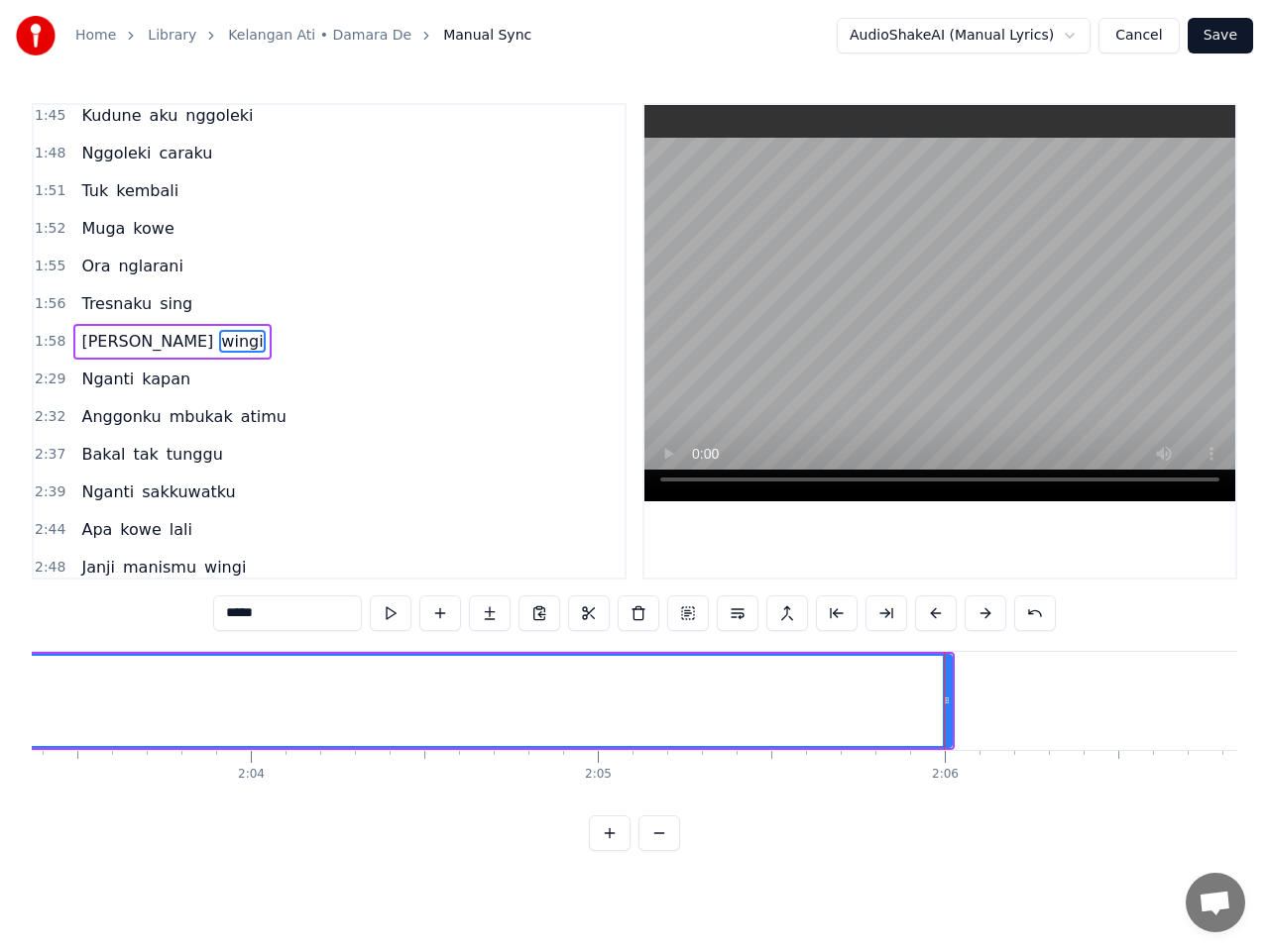
scroll to position [0, 42777]
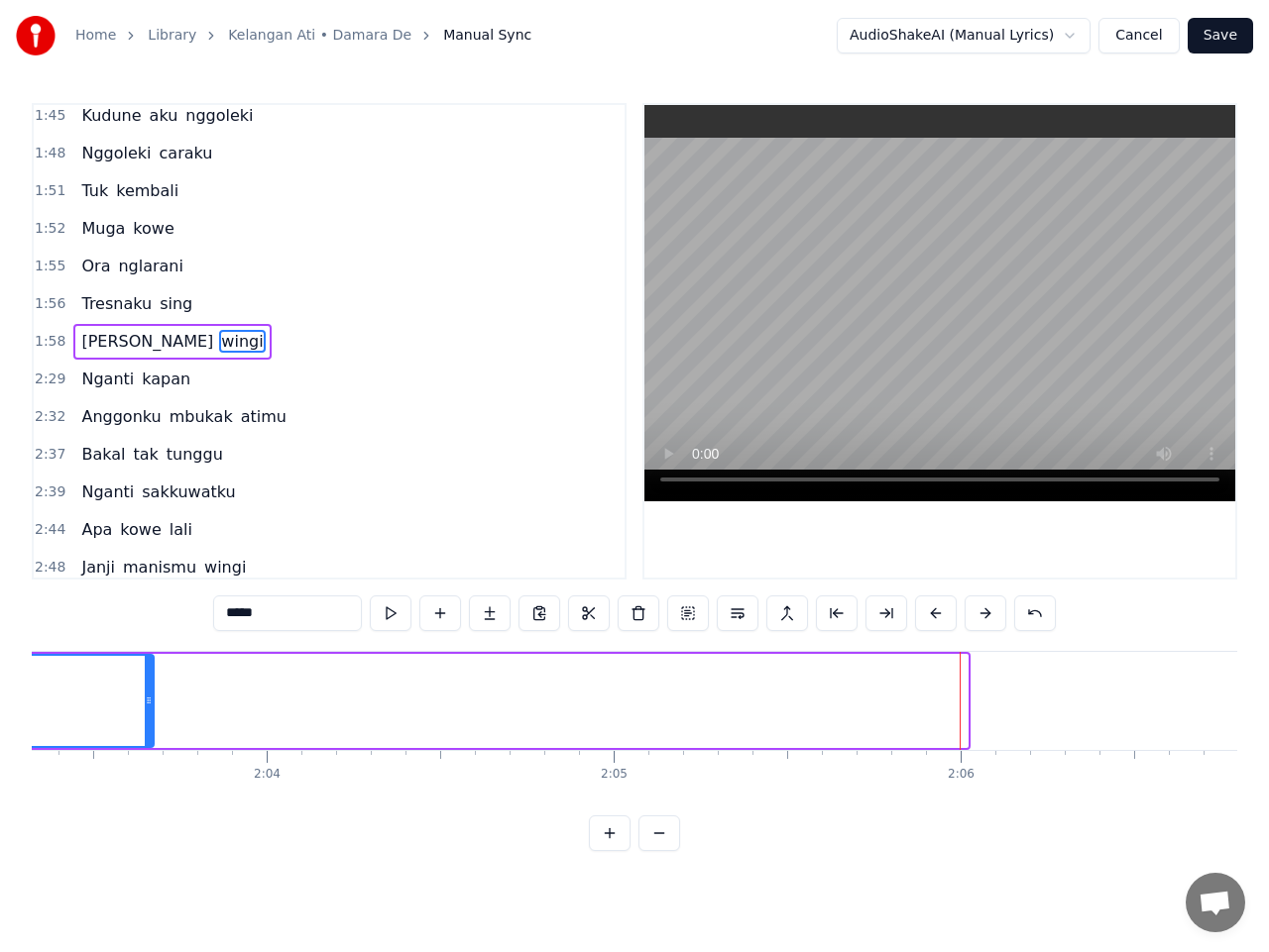
drag, startPoint x: 965, startPoint y: 703, endPoint x: 152, endPoint y: 714, distance: 813.7
click at [152, 714] on div at bounding box center [149, 701] width 8 height 90
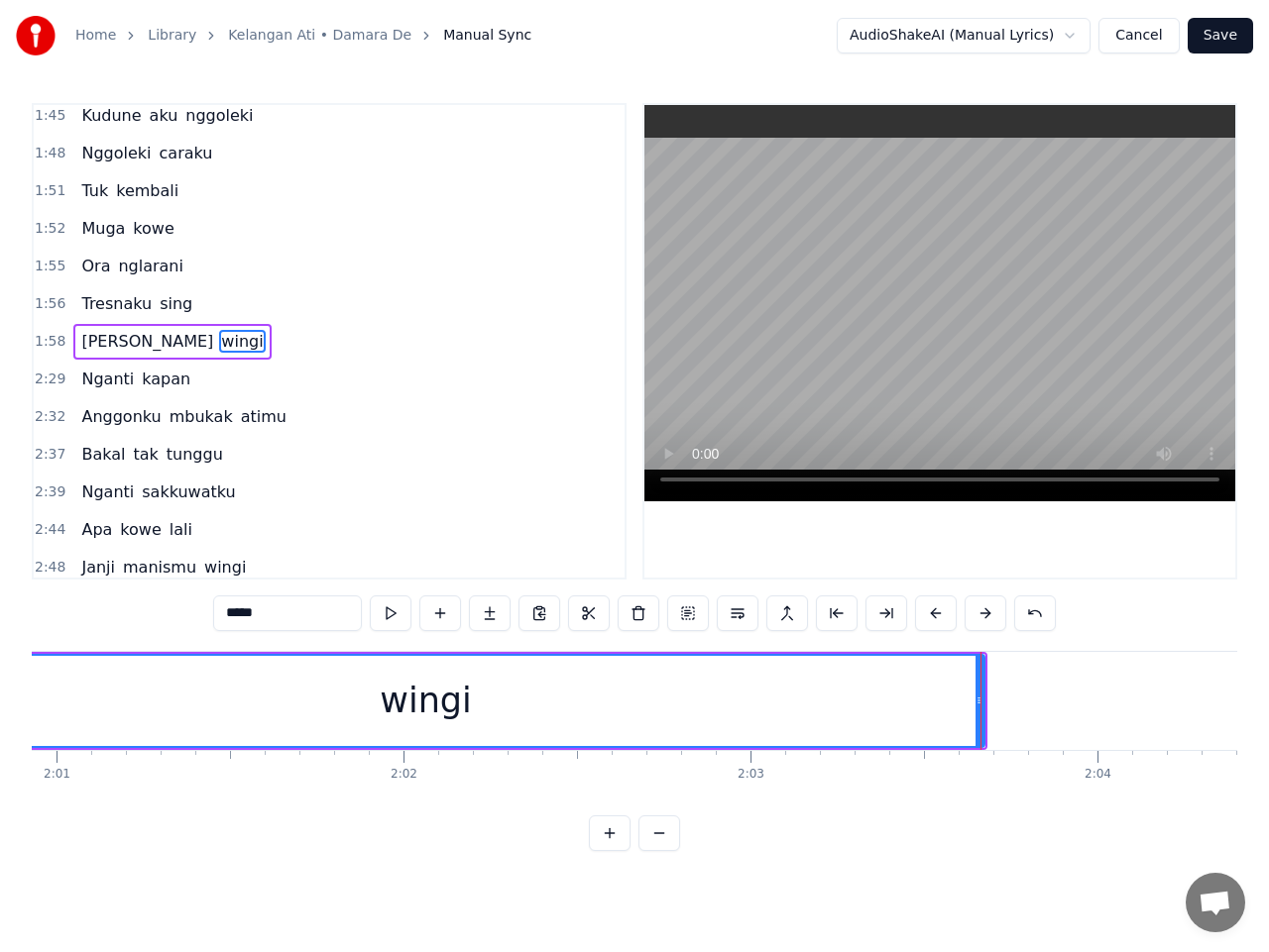
scroll to position [0, 41944]
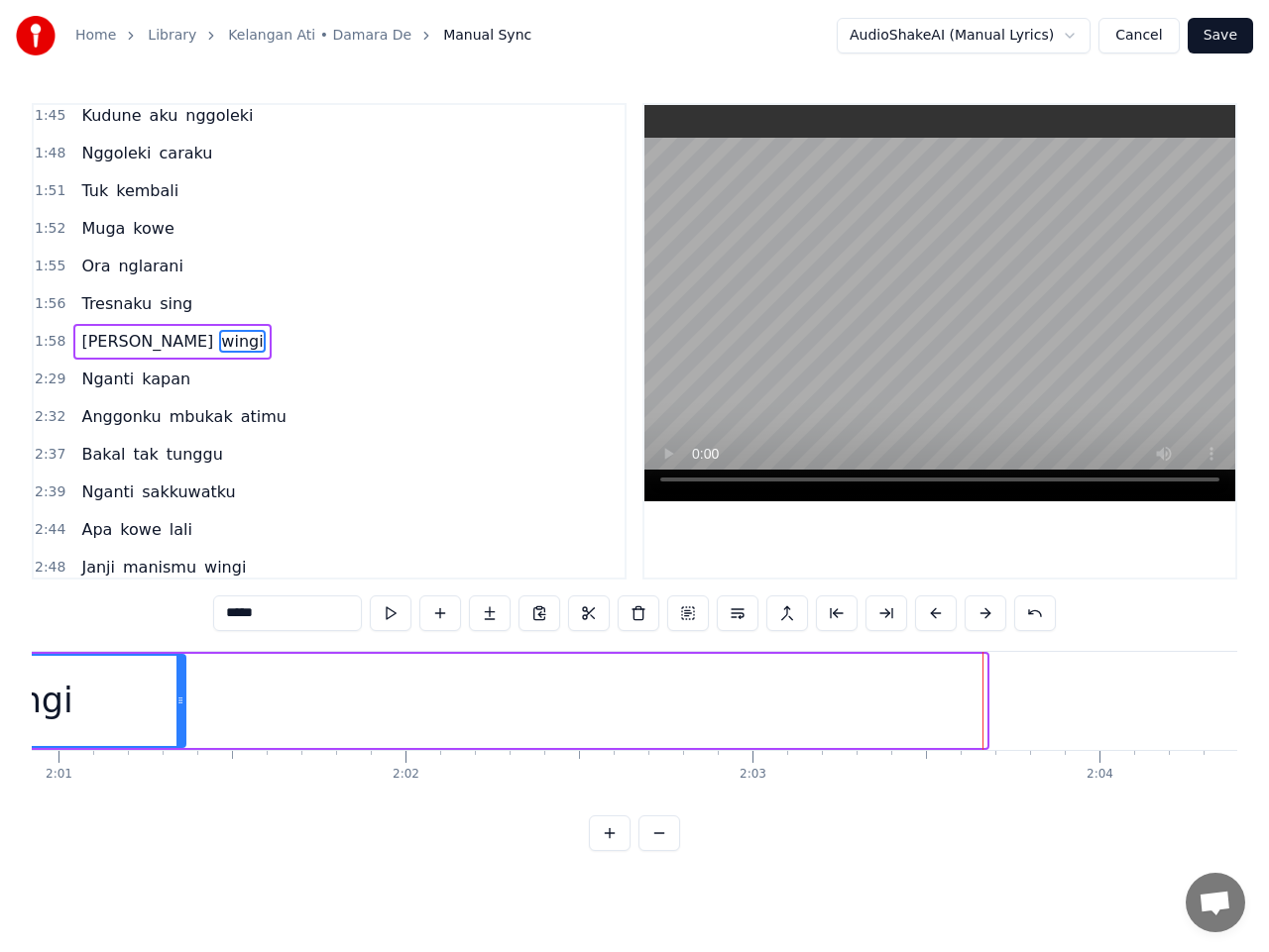
drag, startPoint x: 984, startPoint y: 703, endPoint x: 166, endPoint y: 730, distance: 819.1
click at [176, 725] on div at bounding box center [180, 701] width 8 height 90
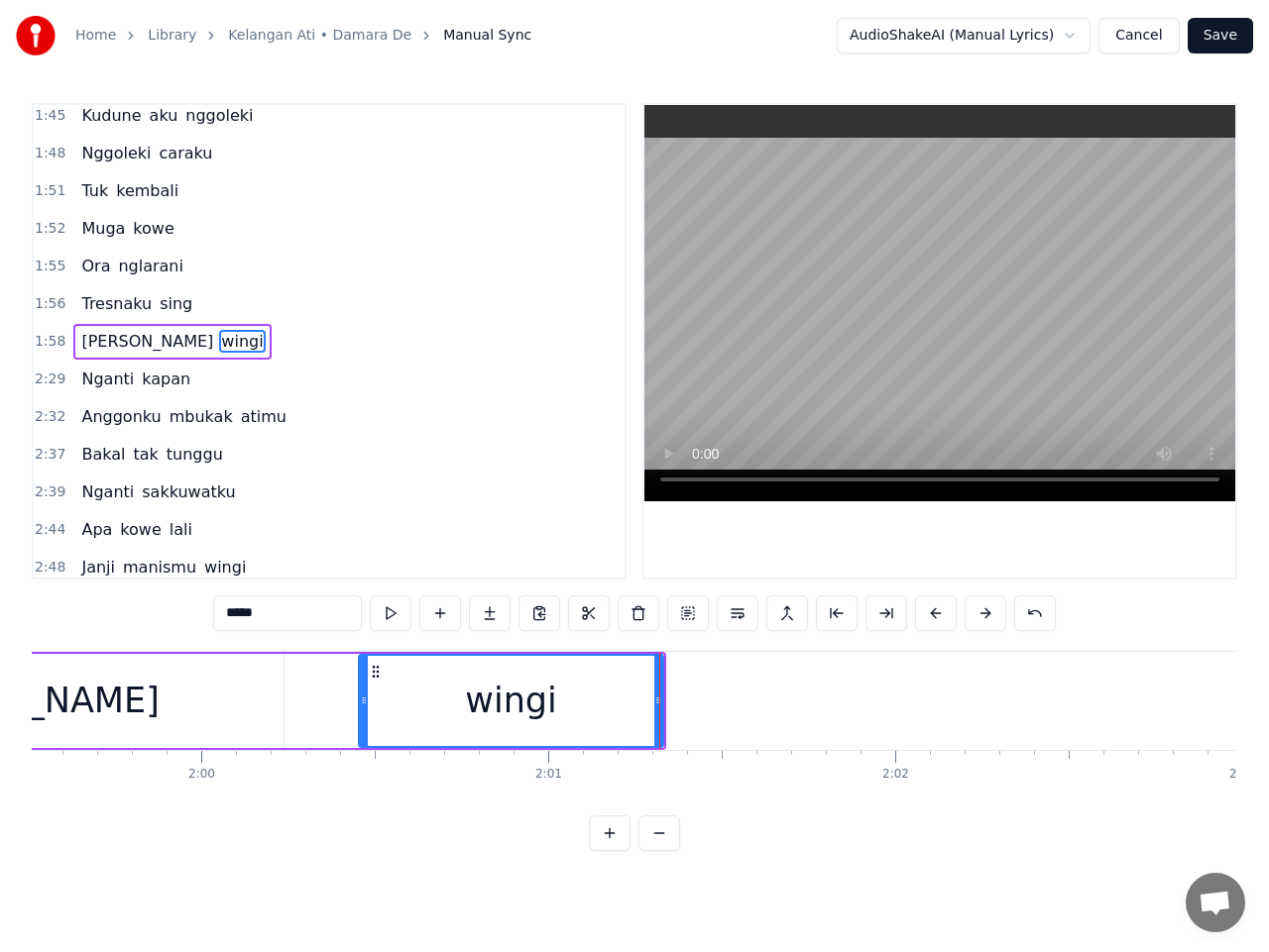
scroll to position [0, 41469]
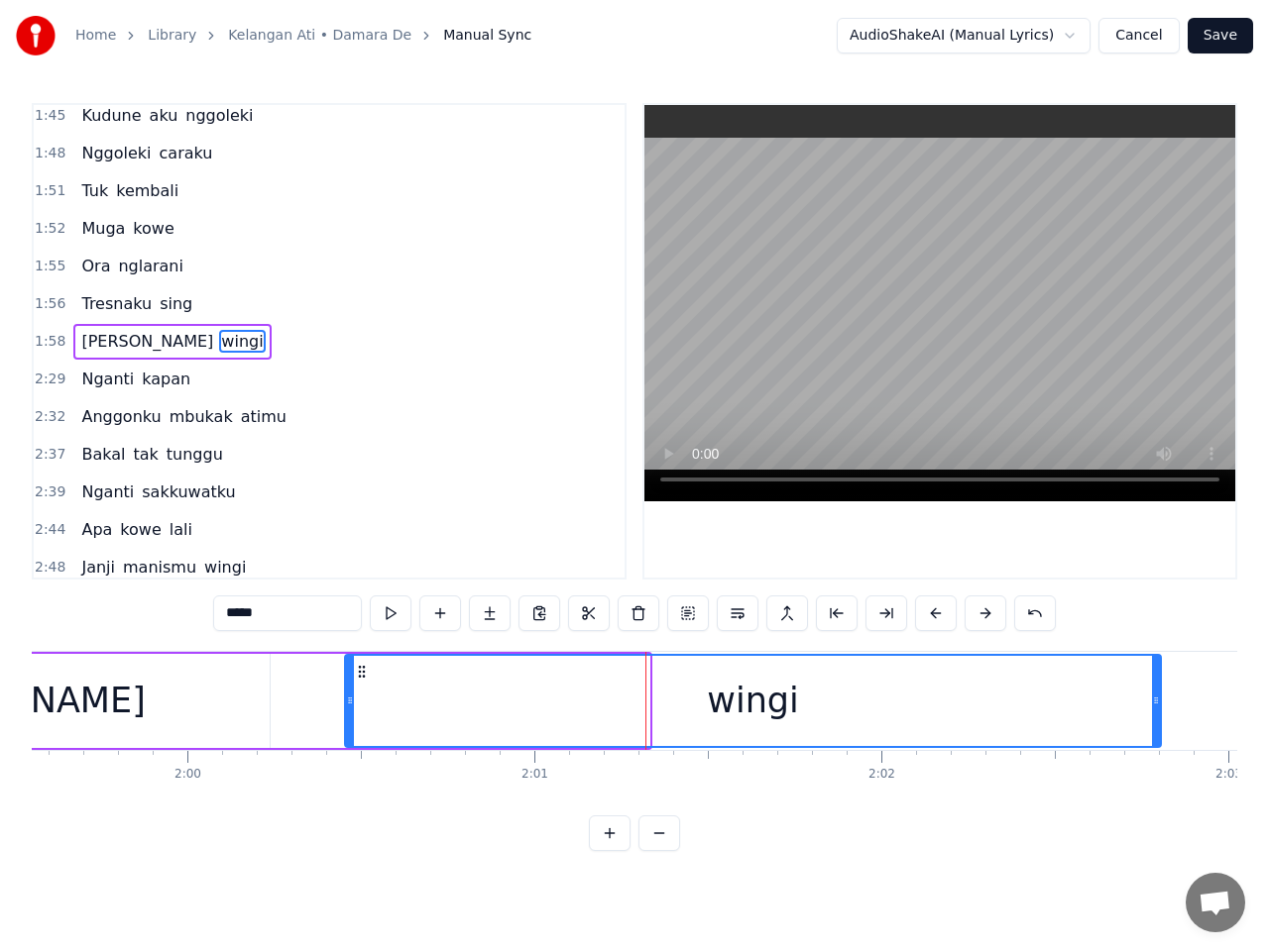
drag, startPoint x: 644, startPoint y: 703, endPoint x: 1156, endPoint y: 698, distance: 511.4
click at [1156, 698] on icon at bounding box center [1156, 701] width 8 height 16
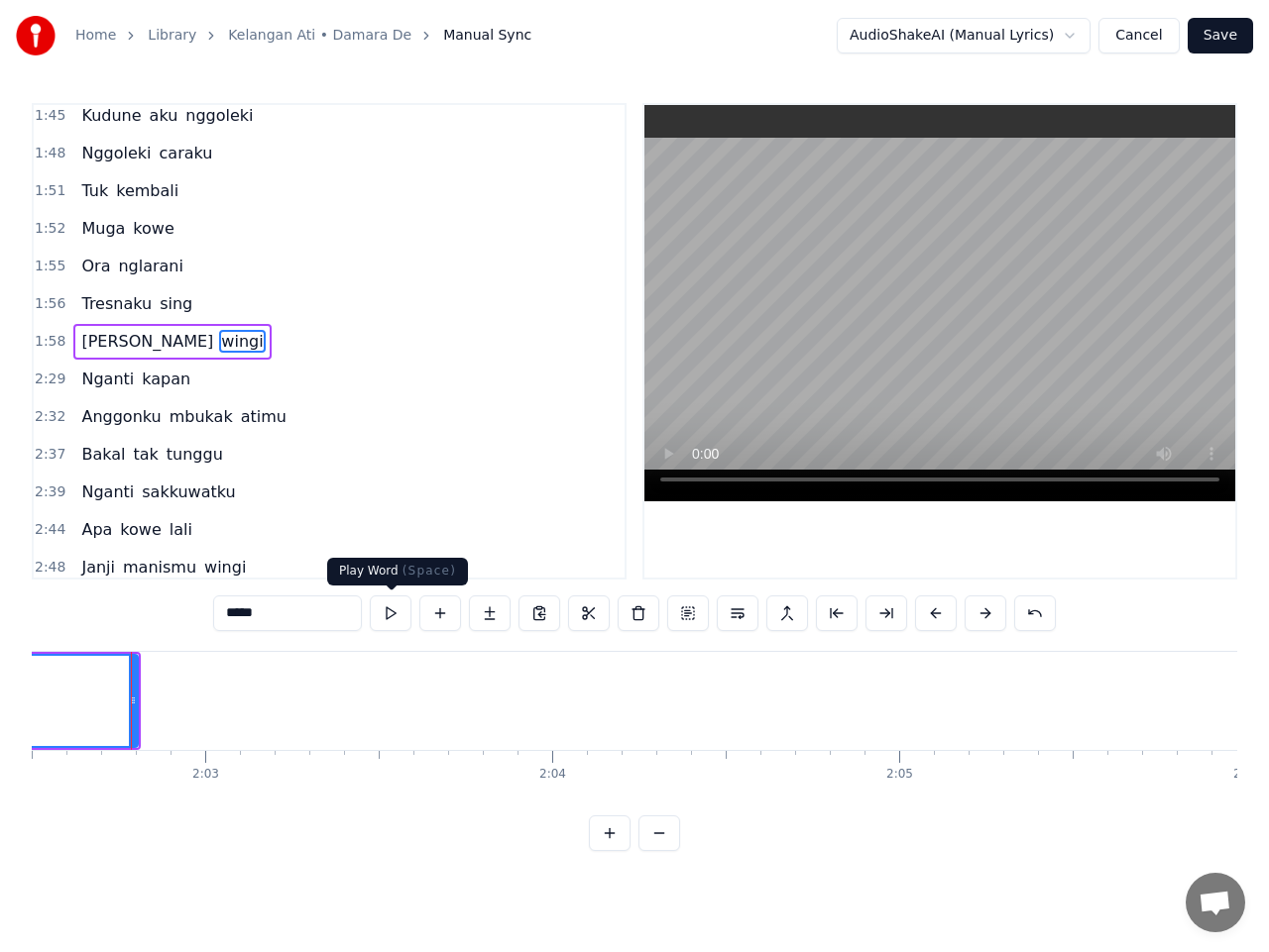
click at [386, 613] on button at bounding box center [391, 614] width 42 height 36
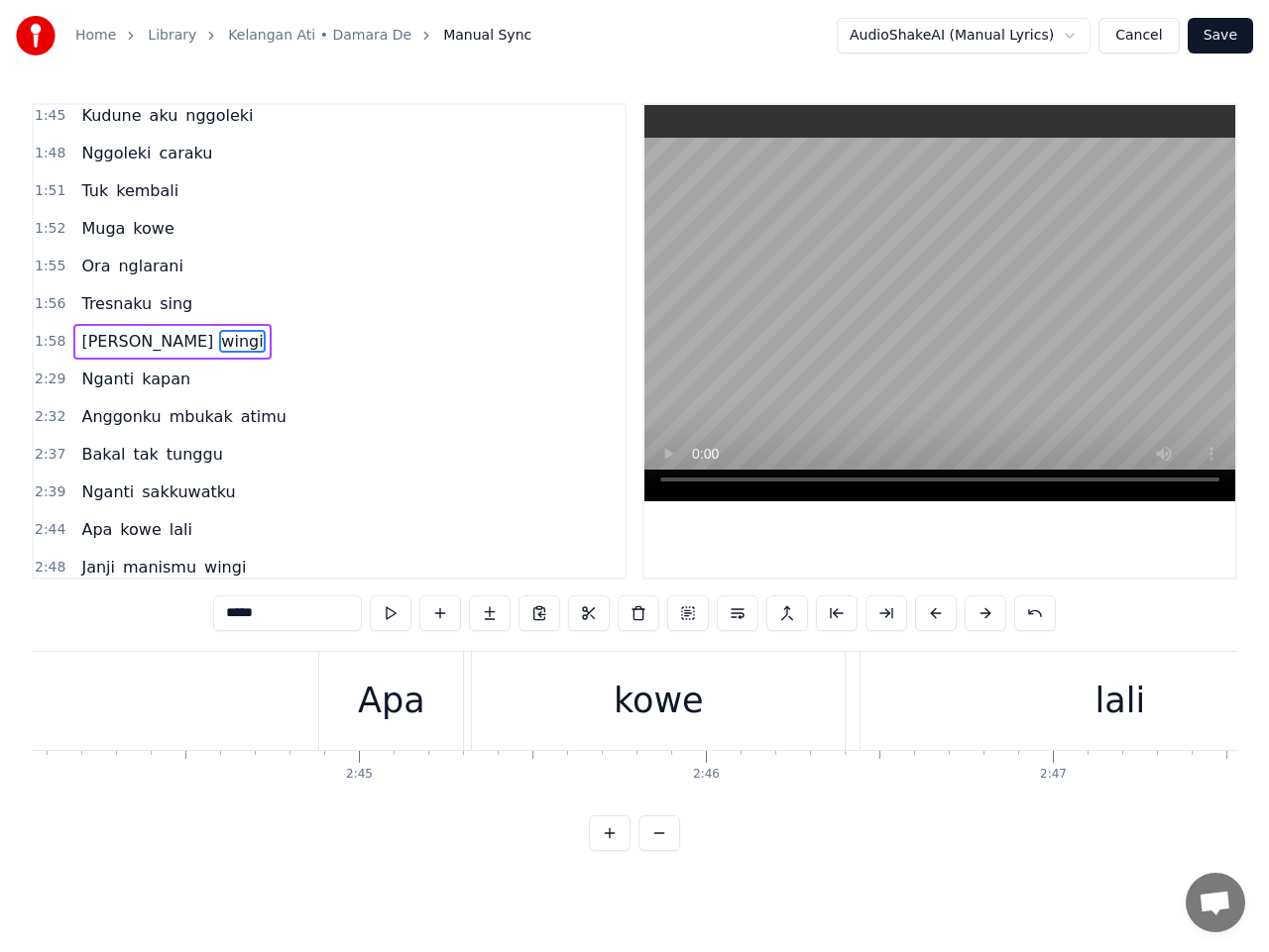
scroll to position [0, 56900]
click at [405, 712] on div "Apa" at bounding box center [397, 701] width 67 height 53
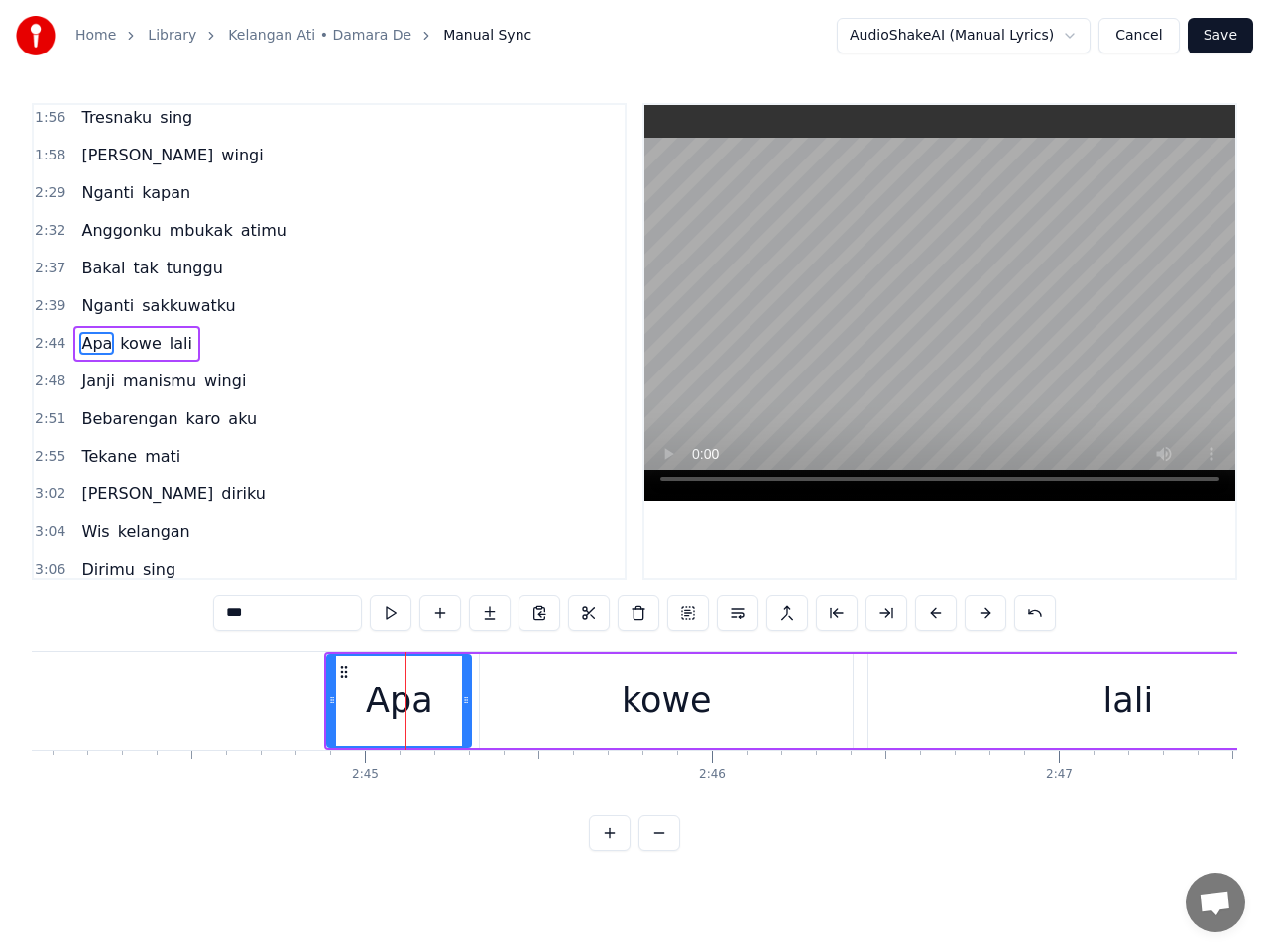
scroll to position [987, 0]
click at [164, 294] on span "sakkuwatku" at bounding box center [188, 303] width 97 height 23
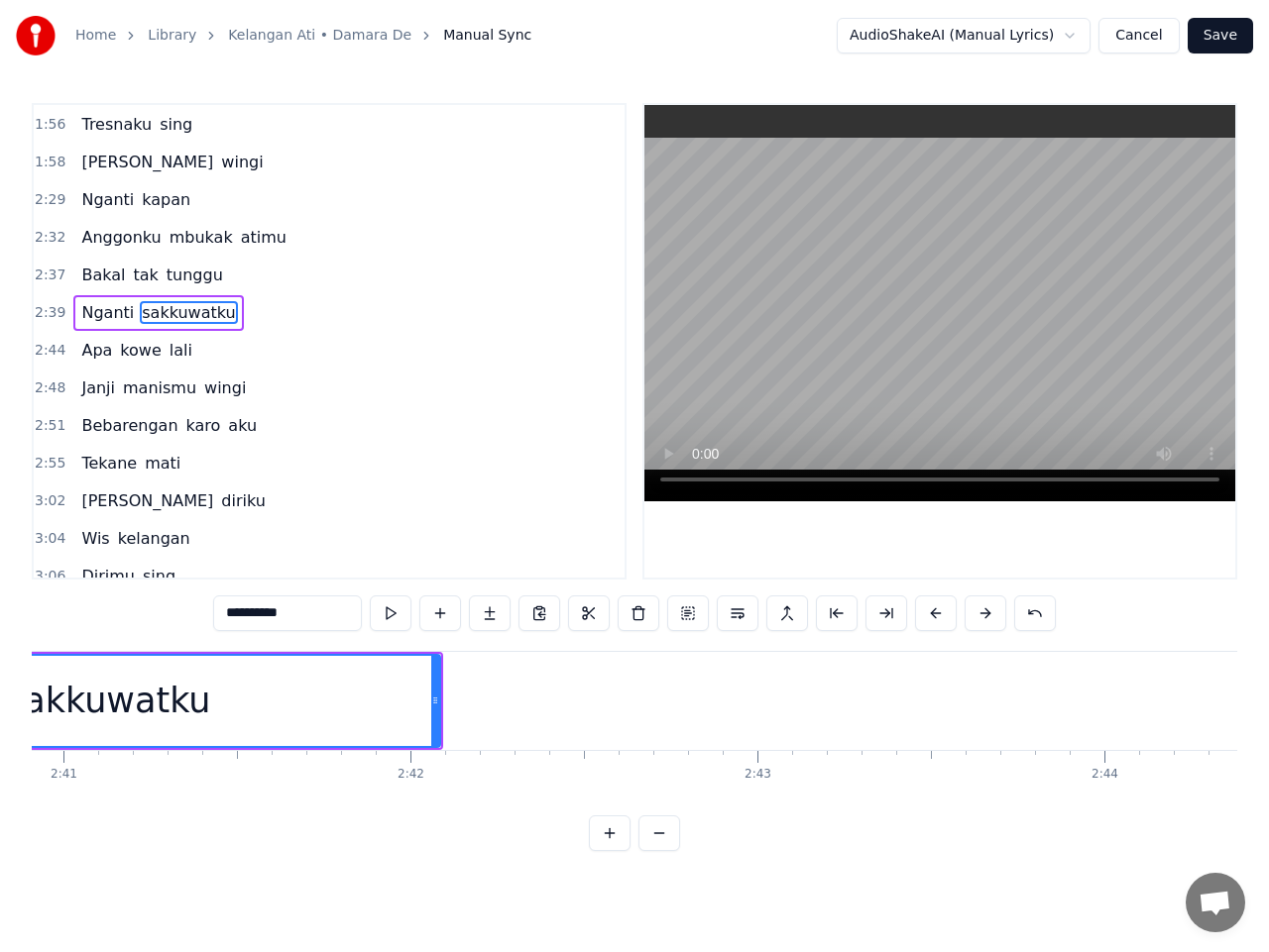
scroll to position [0, 55456]
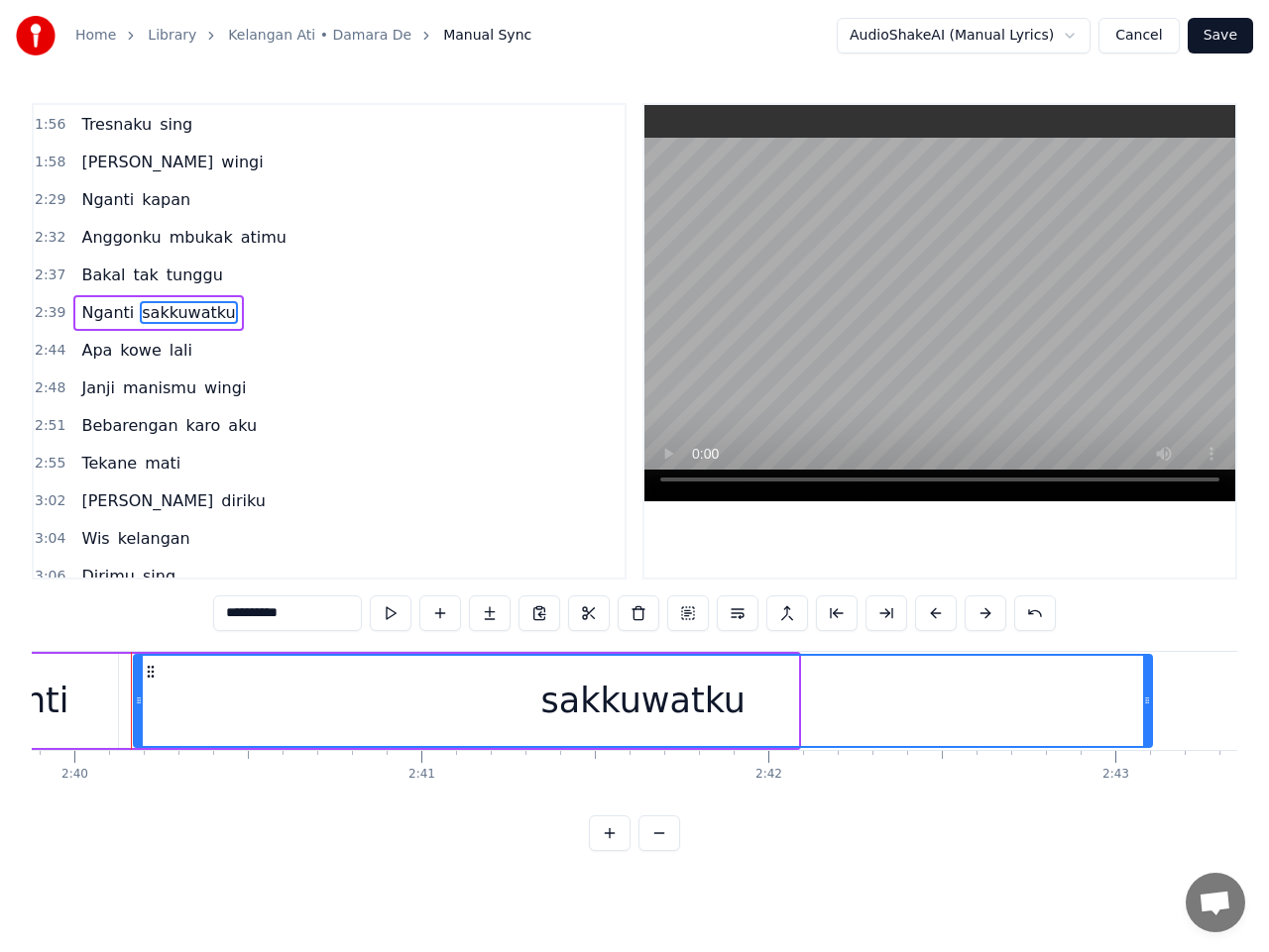
drag, startPoint x: 793, startPoint y: 703, endPoint x: 1155, endPoint y: 709, distance: 361.8
click at [1150, 701] on icon at bounding box center [1147, 701] width 8 height 16
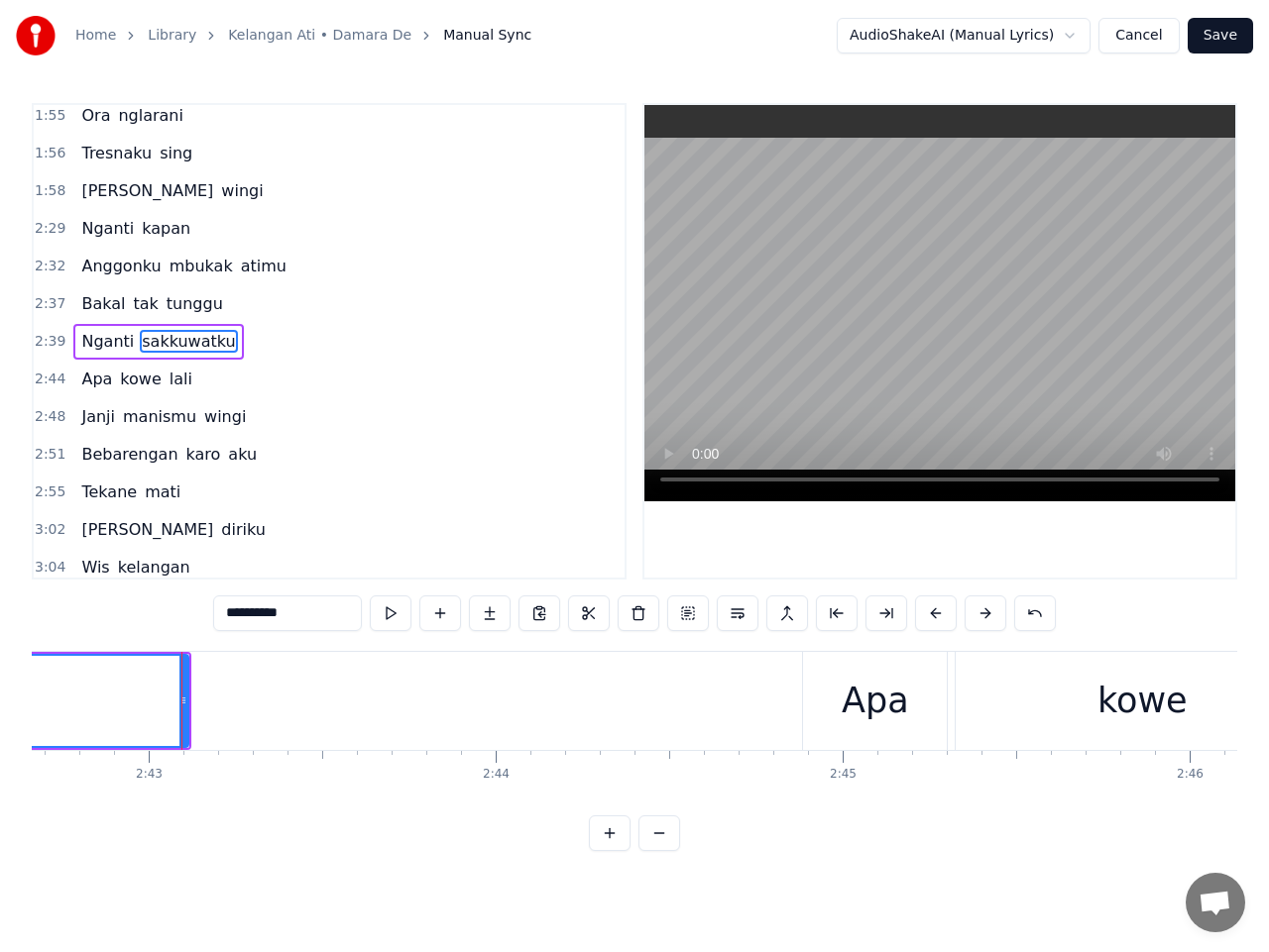
scroll to position [0, 56473]
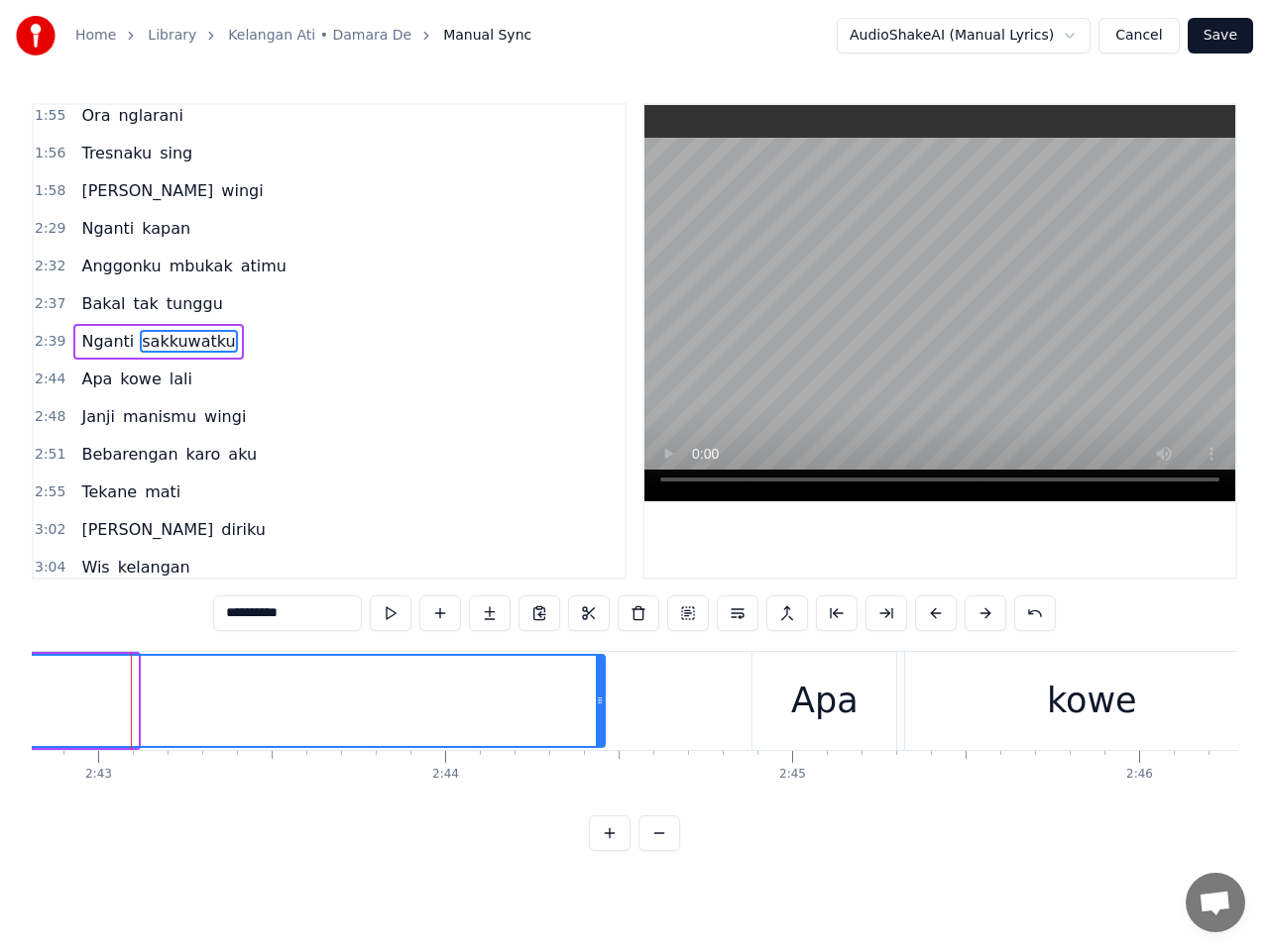
drag, startPoint x: 133, startPoint y: 702, endPoint x: 600, endPoint y: 738, distance: 468.2
click at [600, 738] on div at bounding box center [600, 701] width 8 height 90
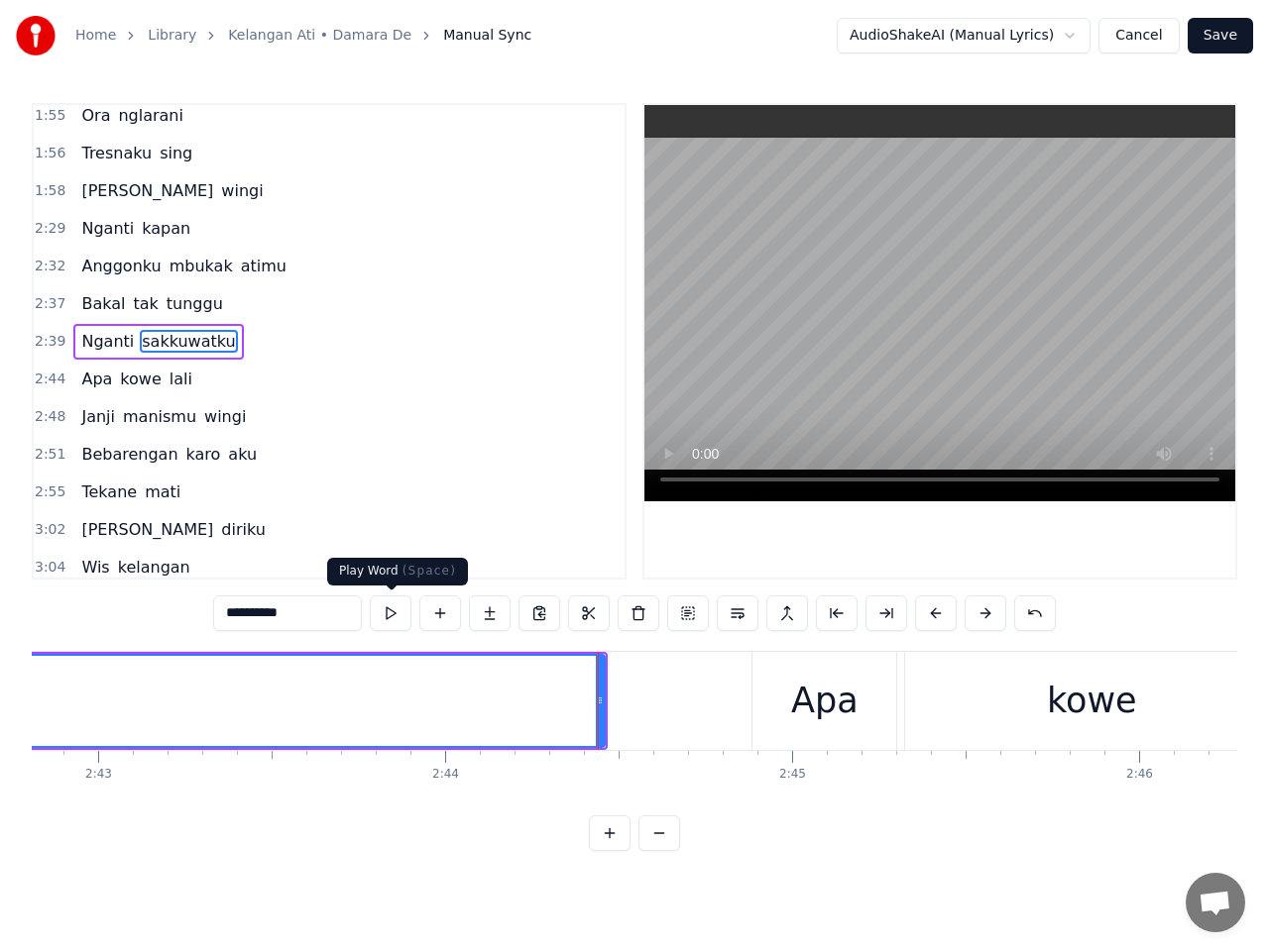
click at [390, 619] on button at bounding box center [391, 614] width 42 height 36
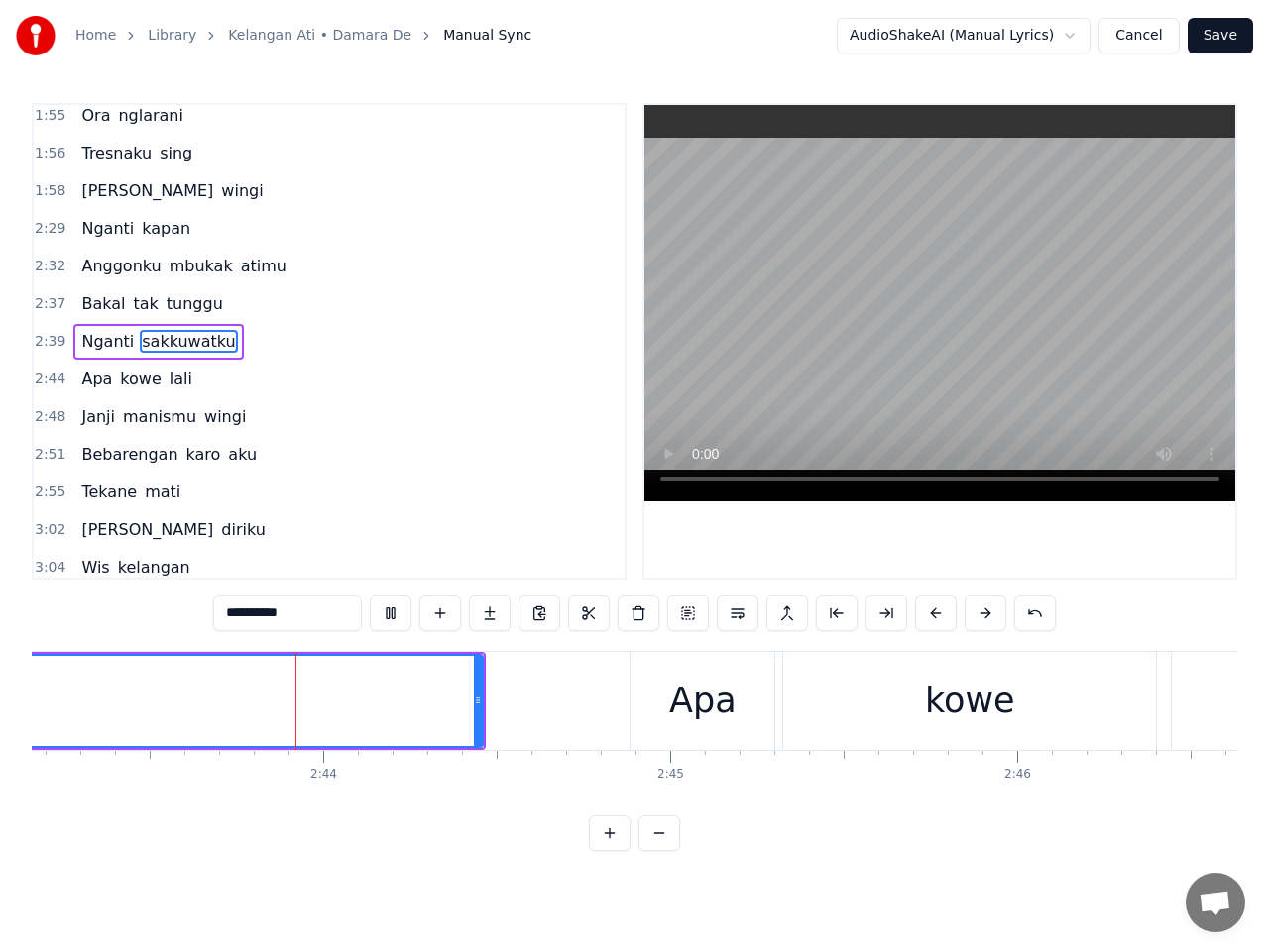
scroll to position [0, 56627]
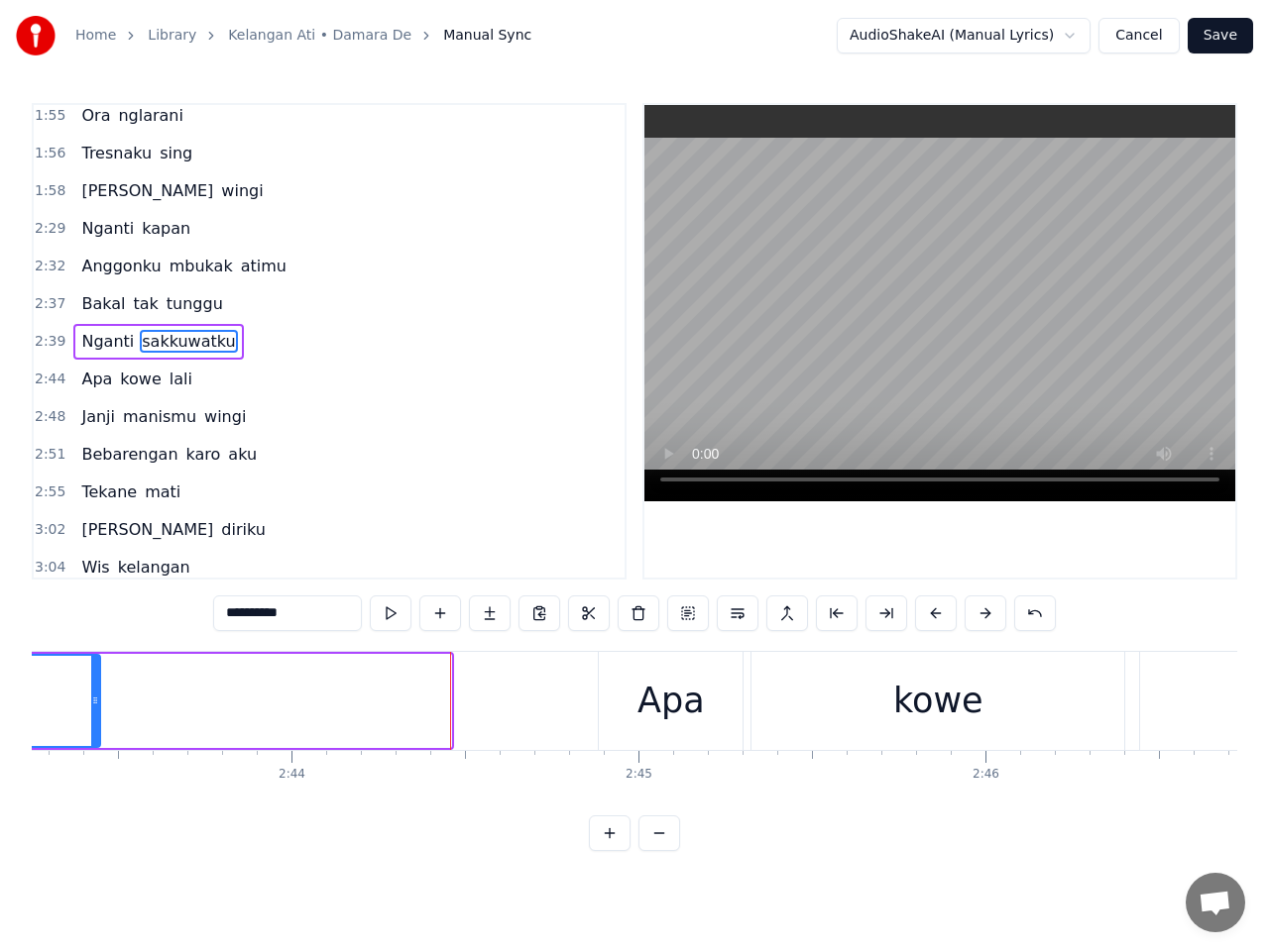
drag, startPoint x: 446, startPoint y: 702, endPoint x: 95, endPoint y: 688, distance: 351.1
click at [95, 688] on div at bounding box center [95, 701] width 8 height 90
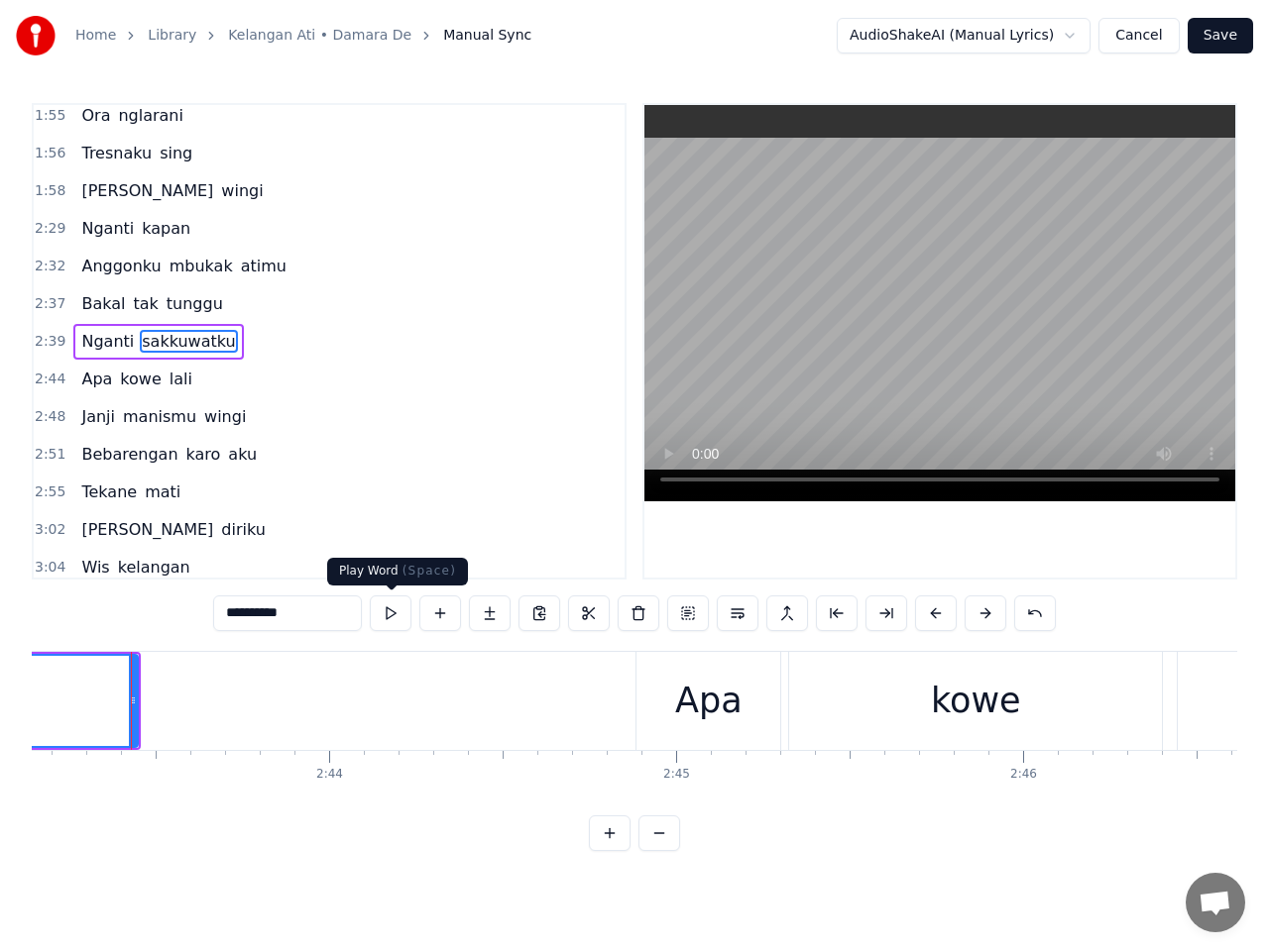
click at [392, 618] on button at bounding box center [391, 614] width 42 height 36
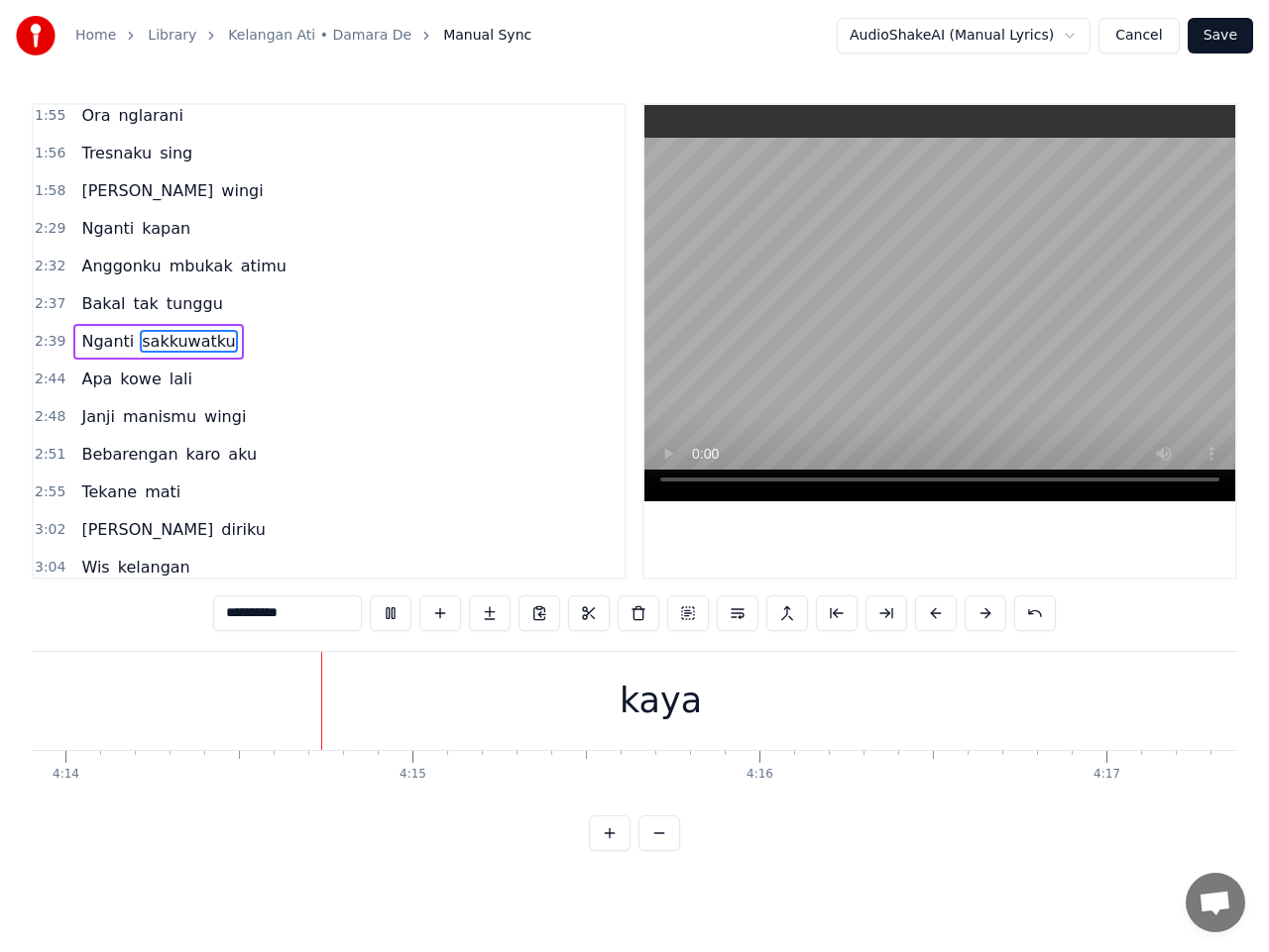
scroll to position [0, 88102]
click at [652, 694] on div "kaya" at bounding box center [630, 701] width 82 height 53
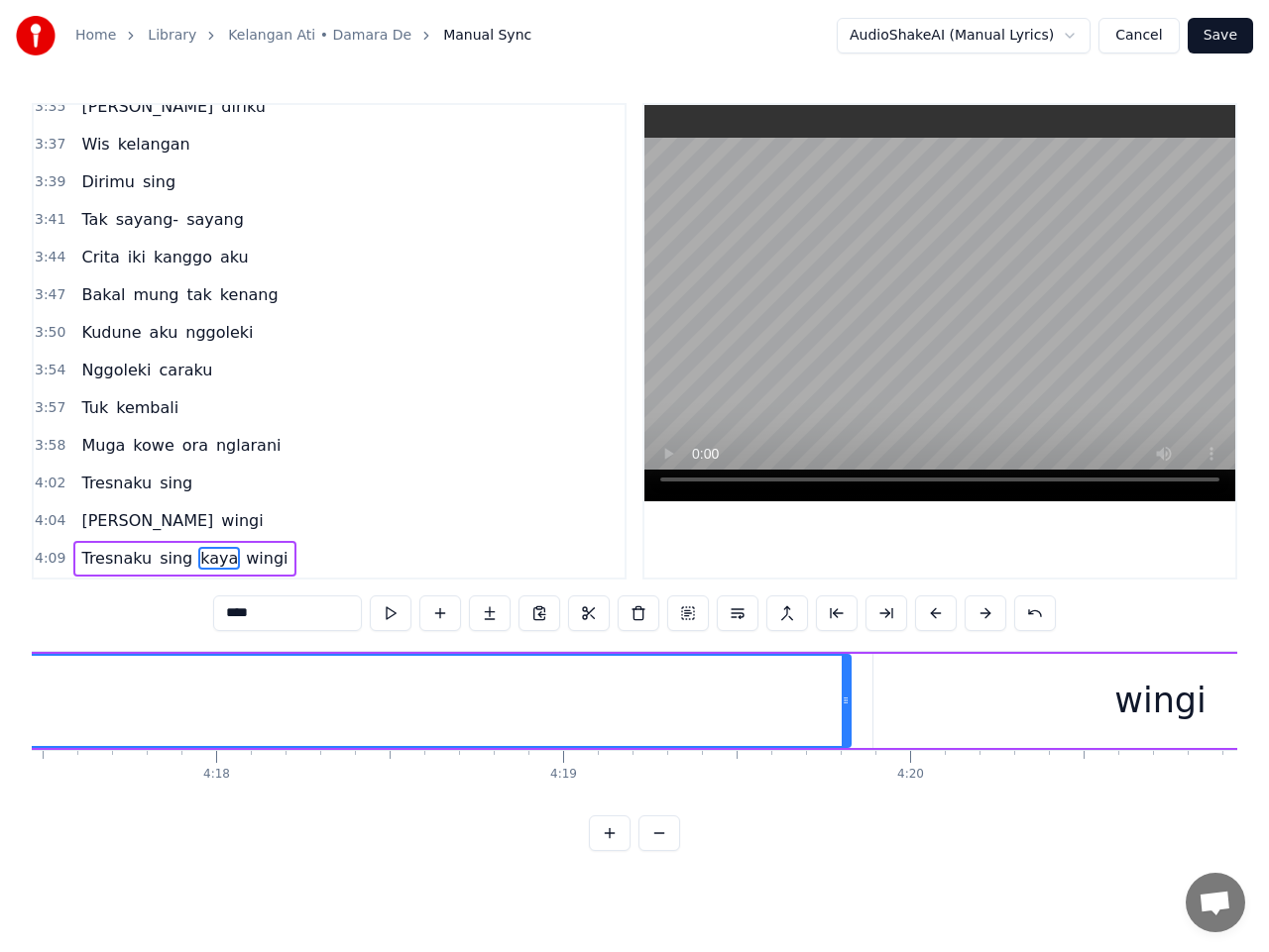
scroll to position [0, 89331]
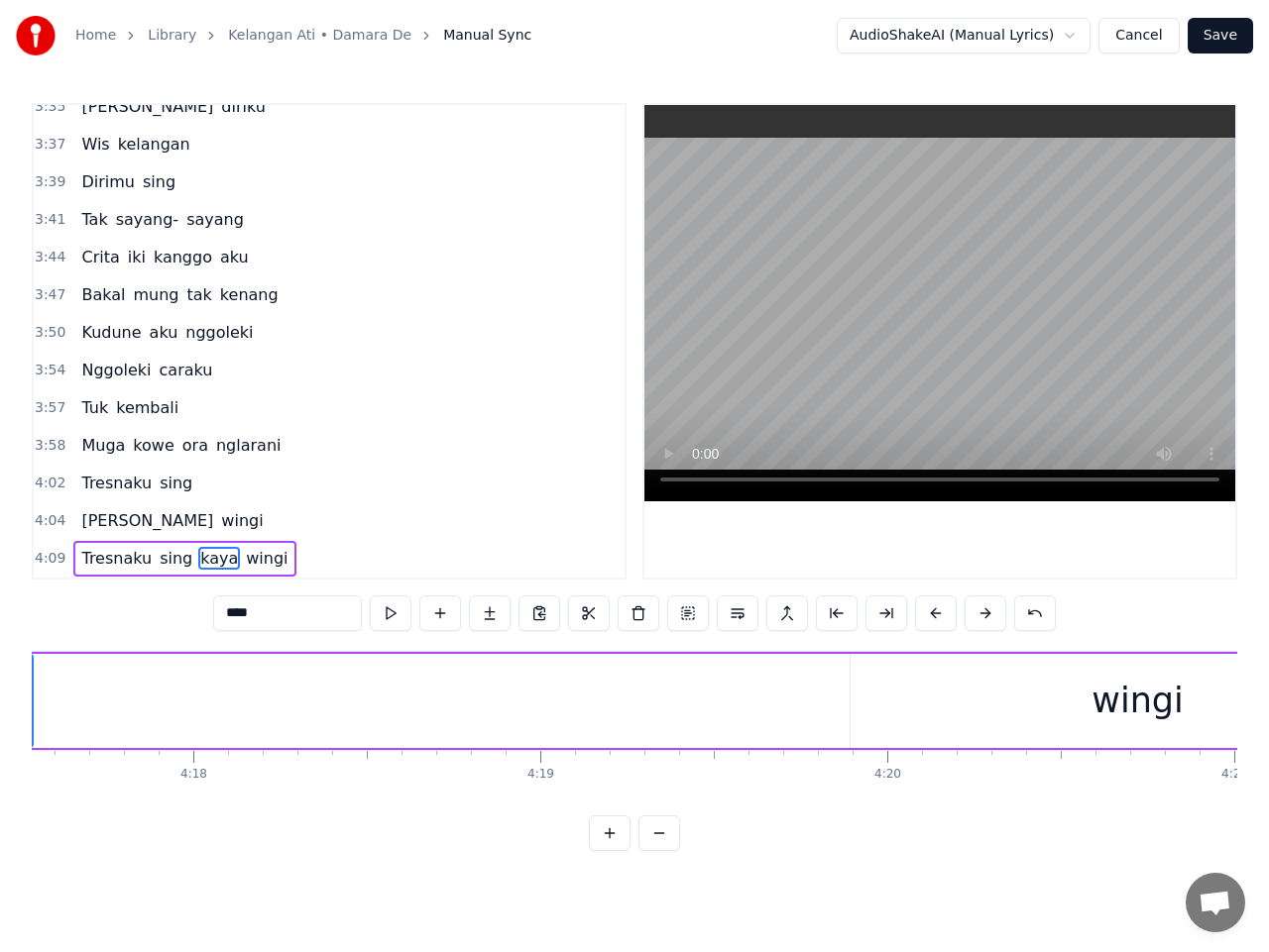
drag, startPoint x: 824, startPoint y: 706, endPoint x: 29, endPoint y: 725, distance: 795.1
click at [29, 725] on div "Home Library Kelangan Ati • Damara De Manual Sync AudioShakeAI (Manual Lyrics) …" at bounding box center [634, 425] width 1269 height 851
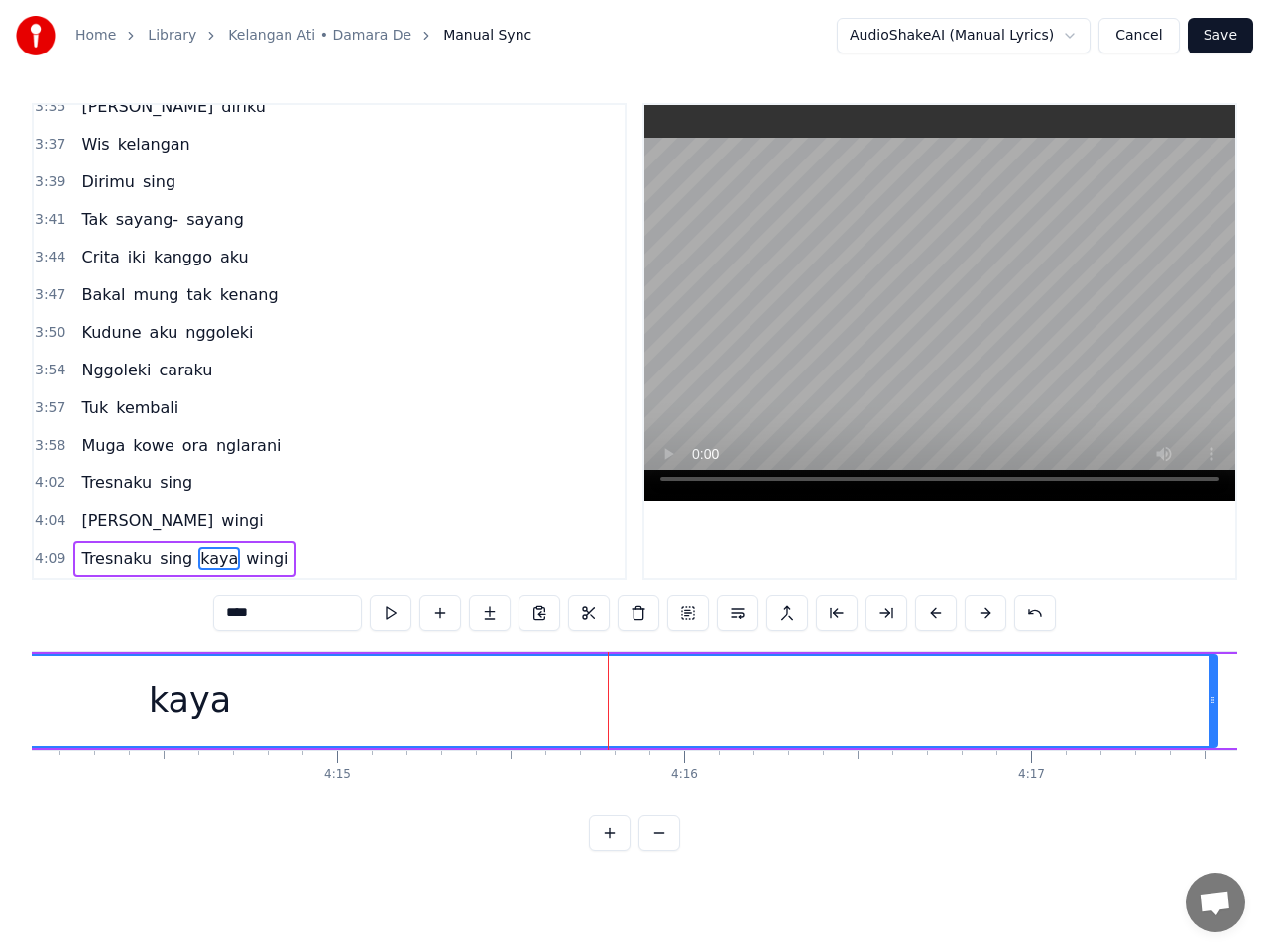
scroll to position [0, 88181]
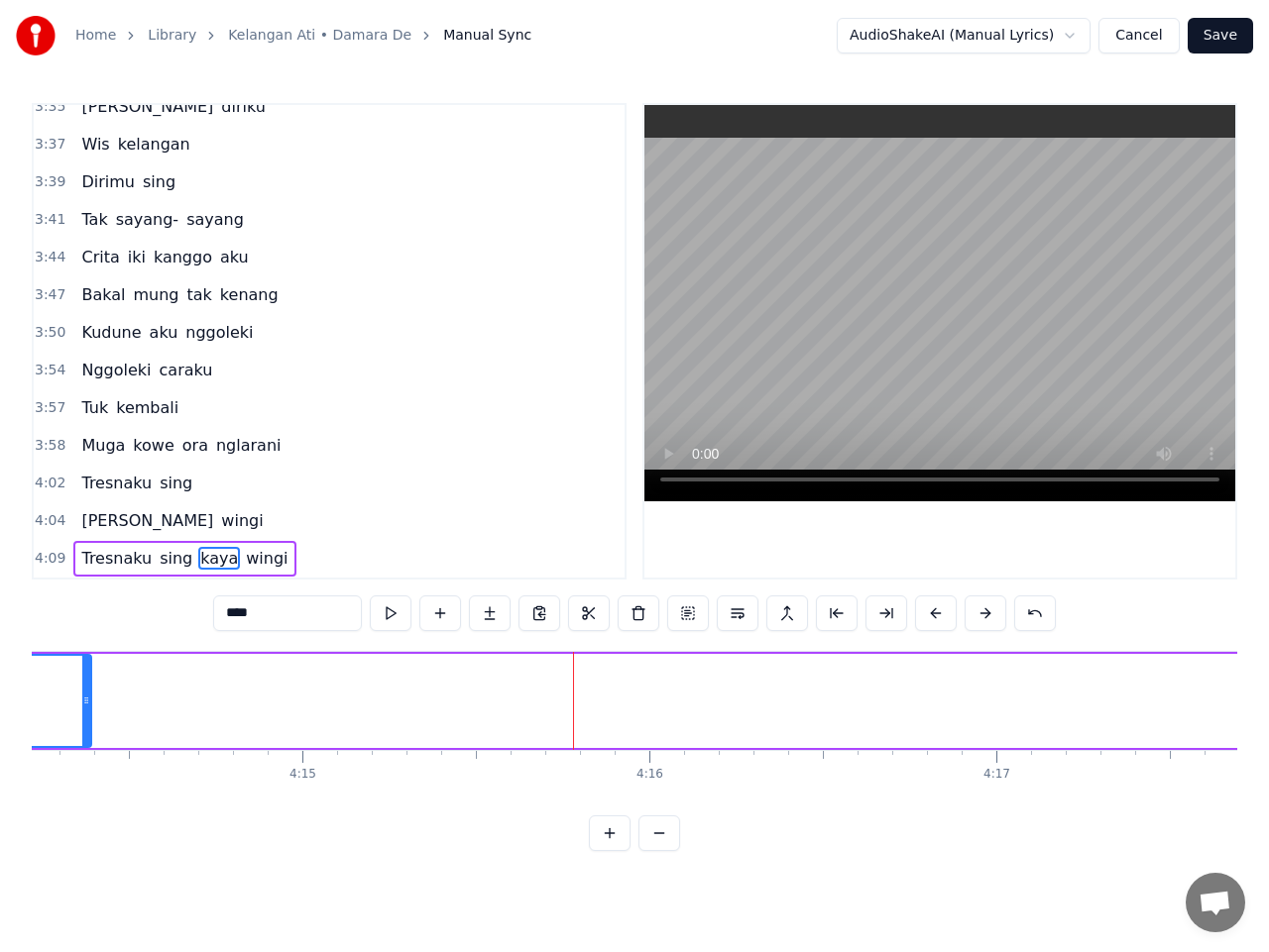
drag, startPoint x: 1176, startPoint y: 708, endPoint x: 61, endPoint y: 768, distance: 1116.6
click at [66, 760] on div "Wis semangsa Anggonku ngilangke rasa Rasa tresna Sing [PERSON_NAME] ning dhadha…" at bounding box center [634, 725] width 1205 height 149
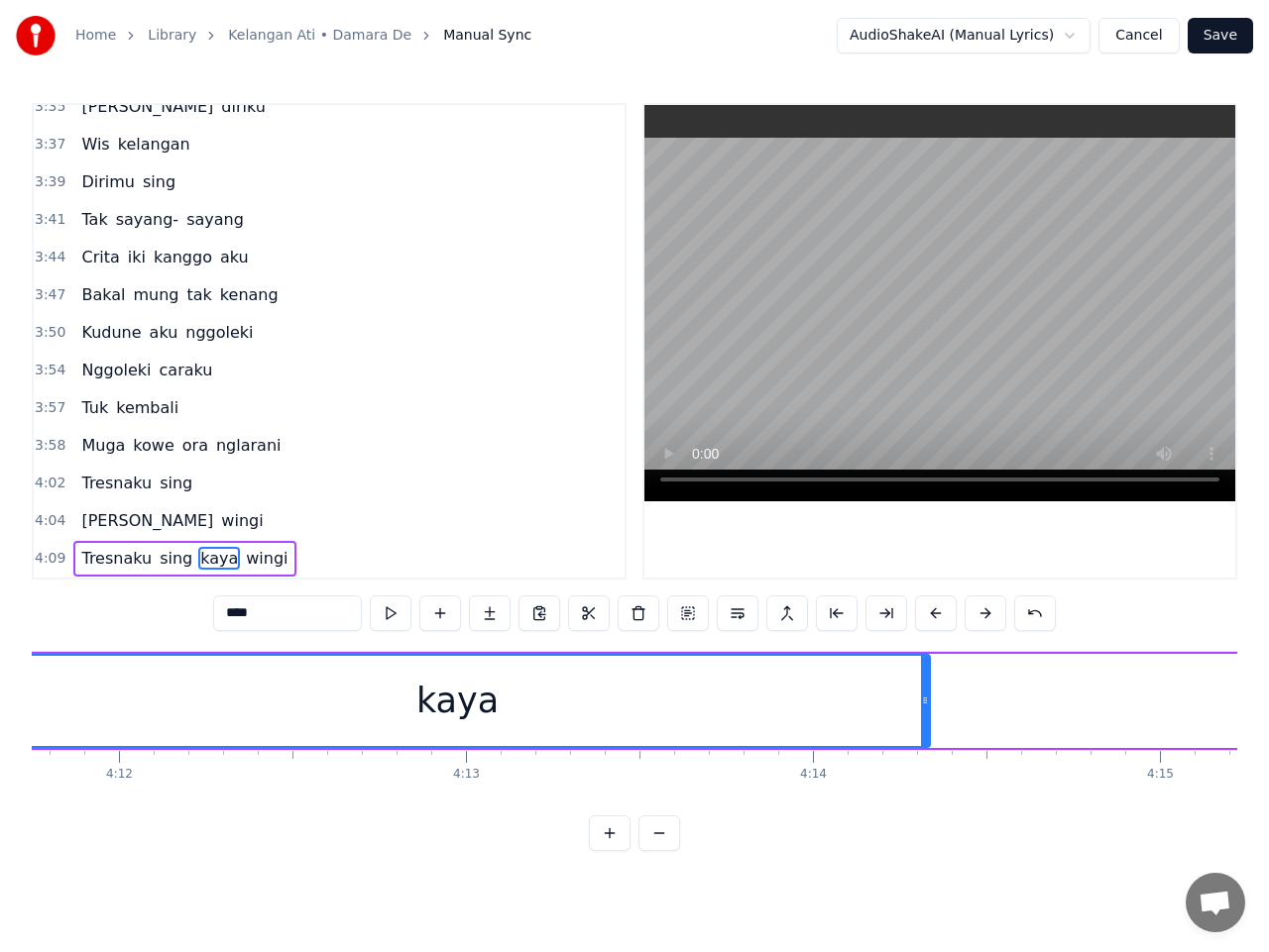
scroll to position [0, 87309]
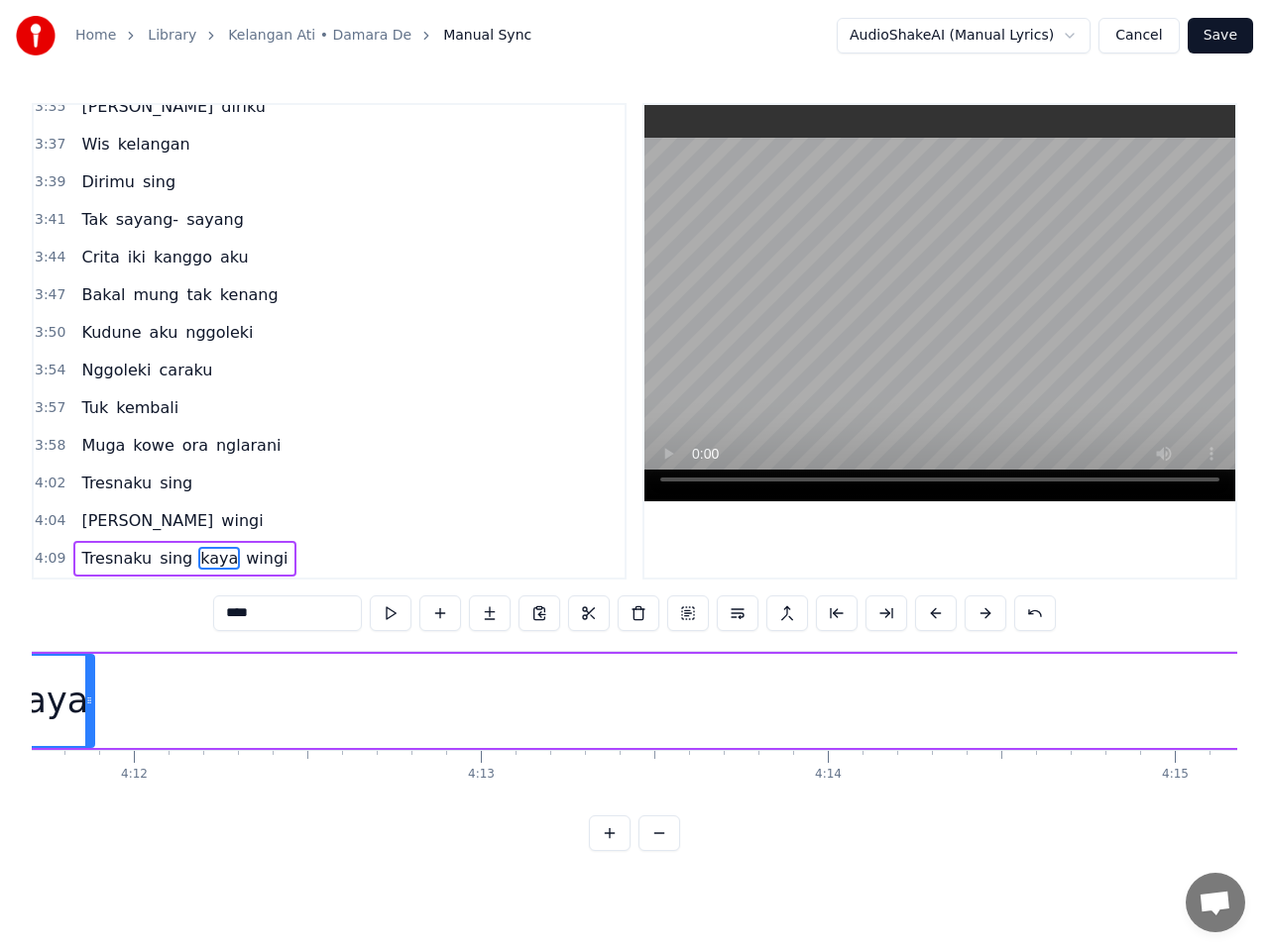
drag, startPoint x: 942, startPoint y: 704, endPoint x: 72, endPoint y: 740, distance: 870.9
click at [85, 727] on div at bounding box center [89, 701] width 8 height 90
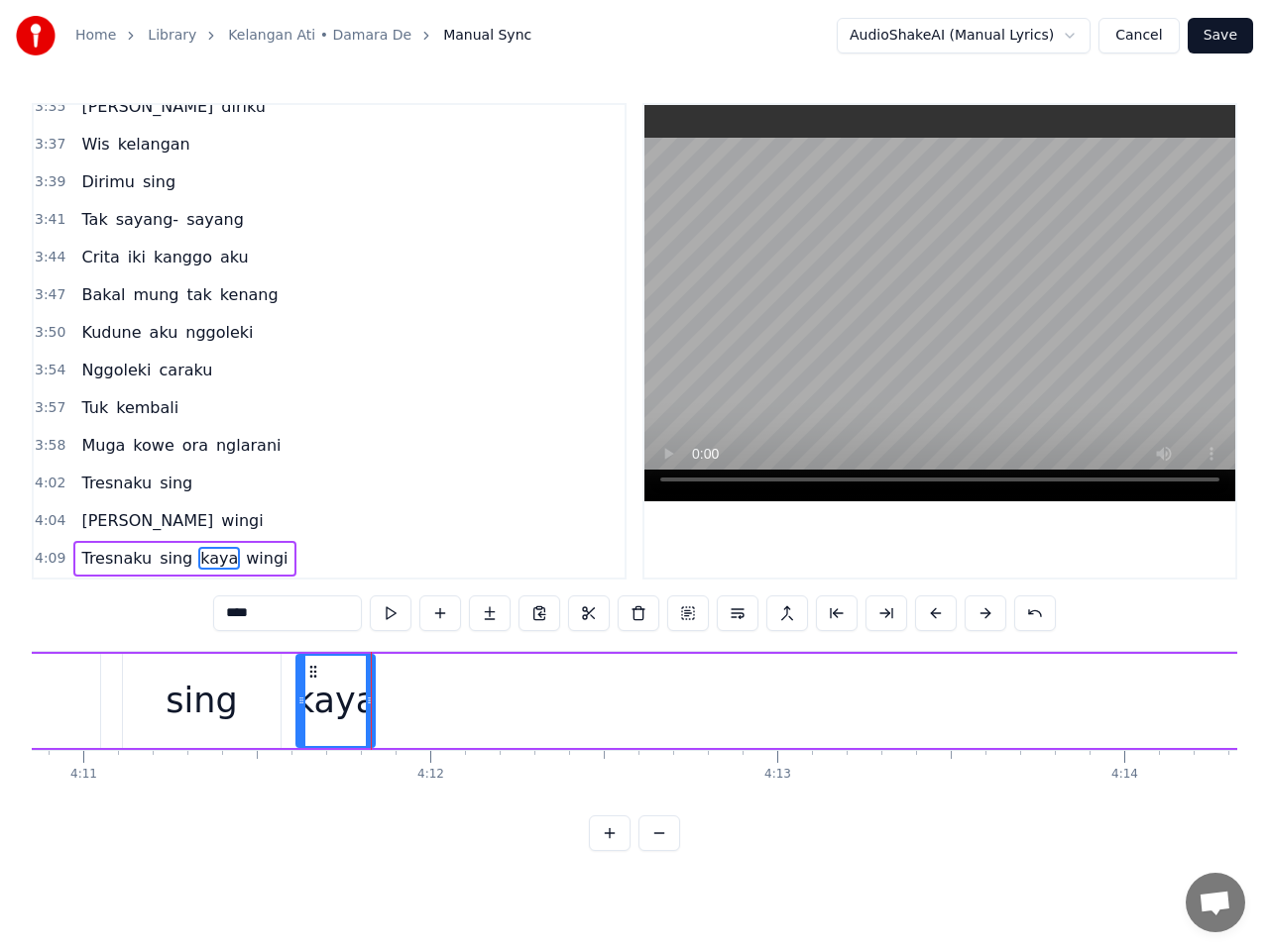
scroll to position [0, 86975]
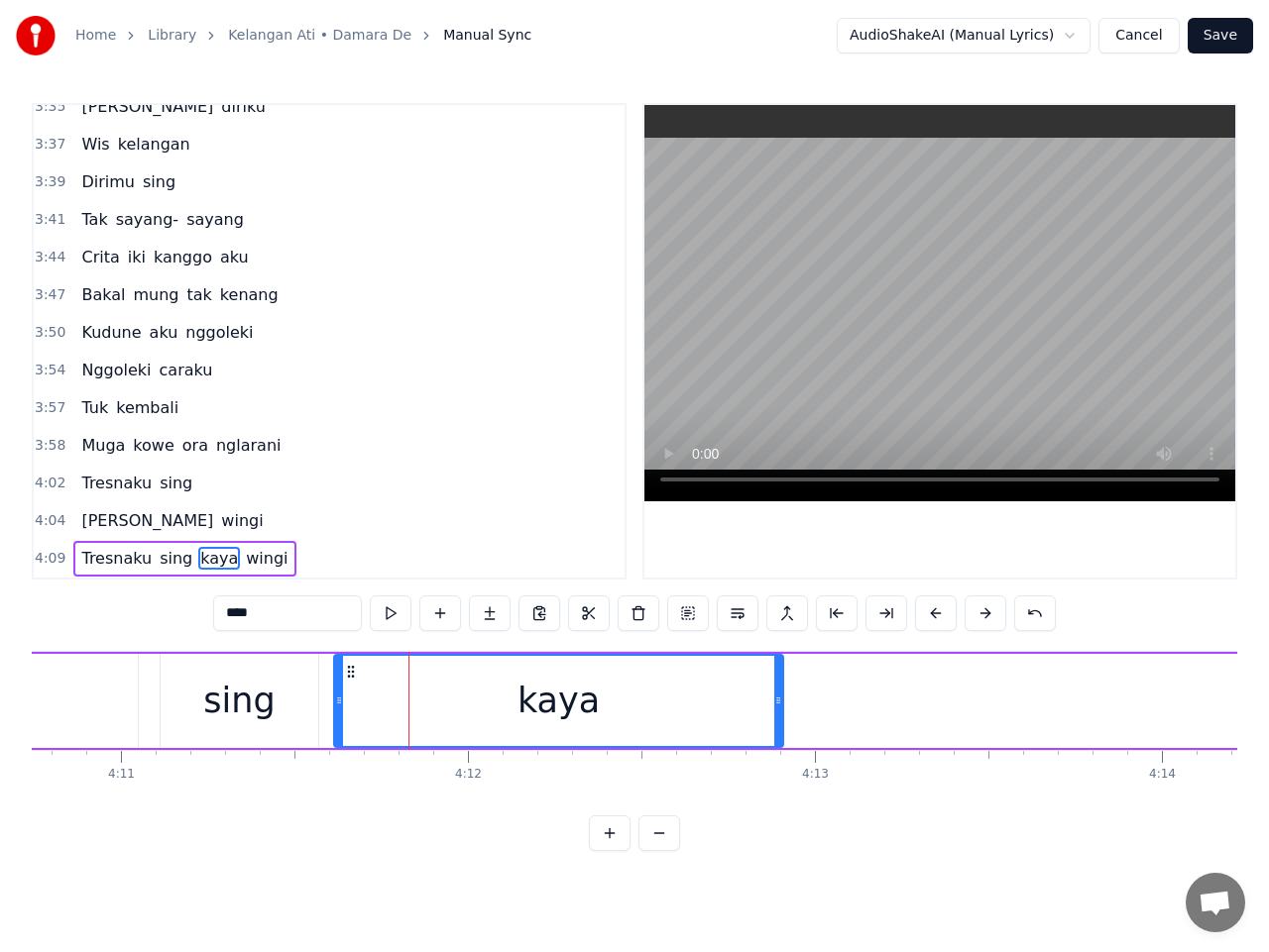
drag, startPoint x: 407, startPoint y: 700, endPoint x: 777, endPoint y: 708, distance: 369.7
click at [777, 708] on icon at bounding box center [778, 701] width 8 height 16
click at [393, 616] on button at bounding box center [391, 614] width 42 height 36
click at [246, 553] on span "wingi" at bounding box center [267, 558] width 46 height 23
type input "*****"
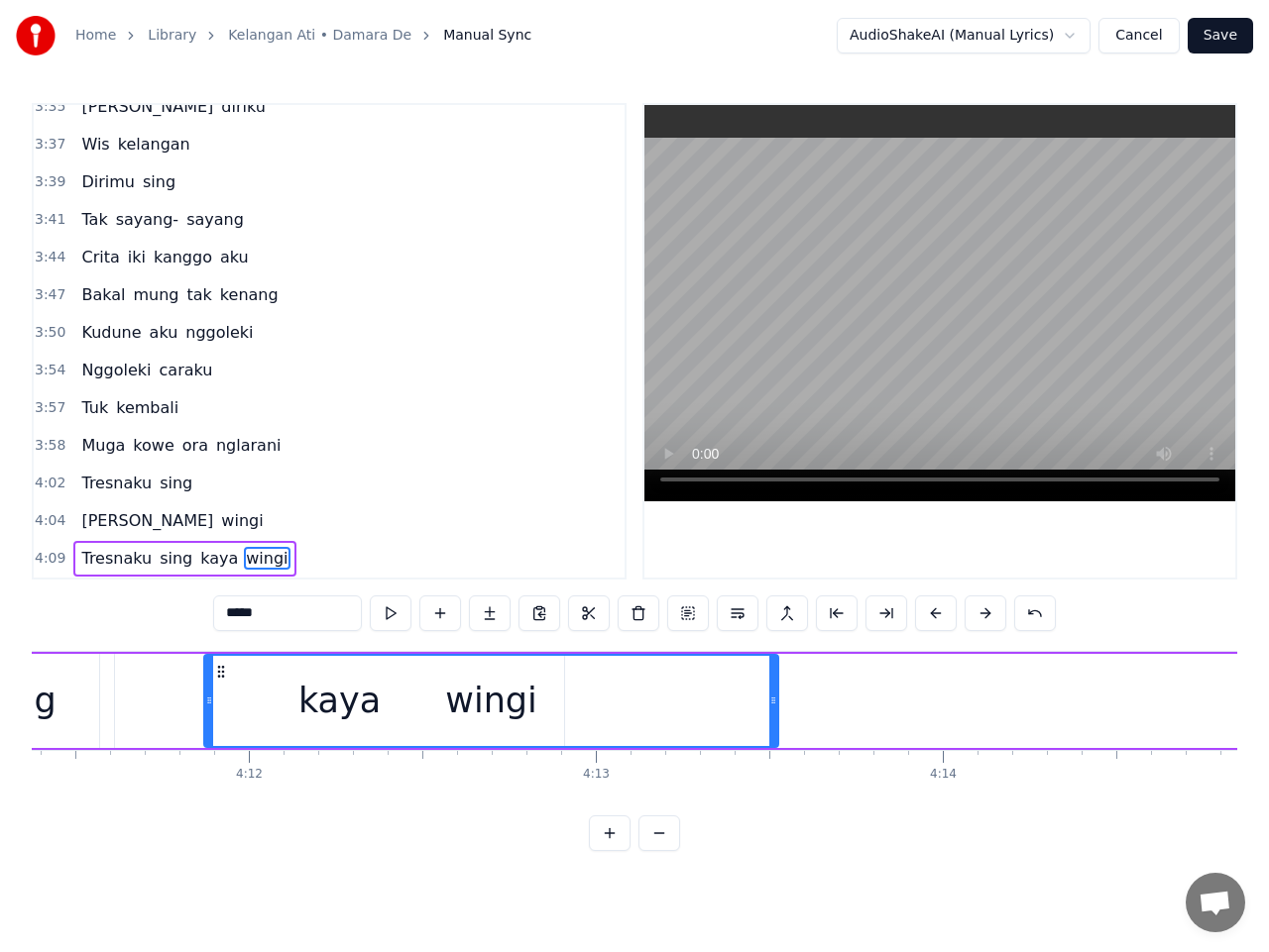
scroll to position [0, 87167]
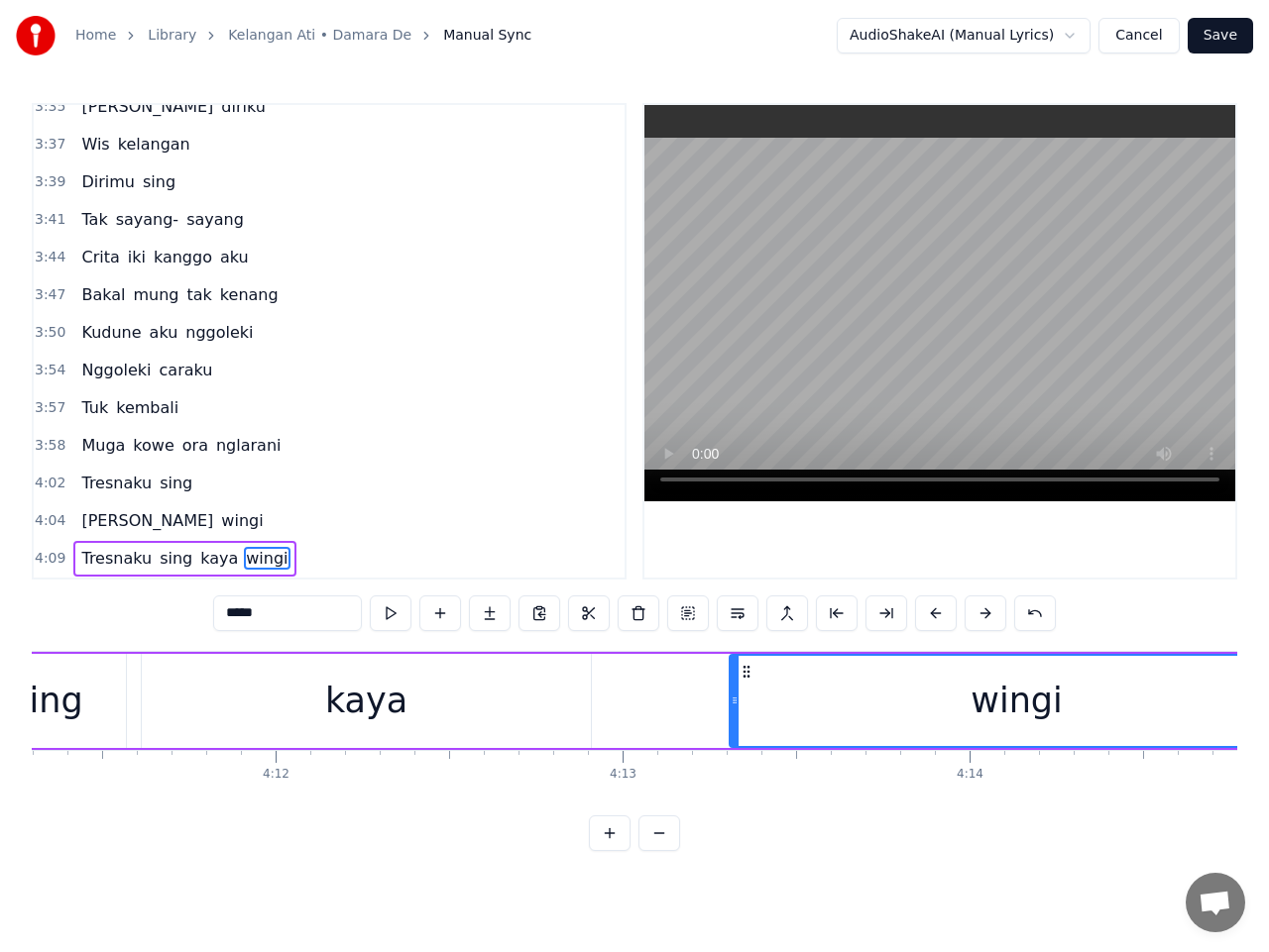
drag, startPoint x: 154, startPoint y: 671, endPoint x: 725, endPoint y: 710, distance: 573.1
click at [750, 705] on div "wingi" at bounding box center [1016, 701] width 572 height 90
click at [48, 558] on span "4:09" at bounding box center [50, 559] width 31 height 20
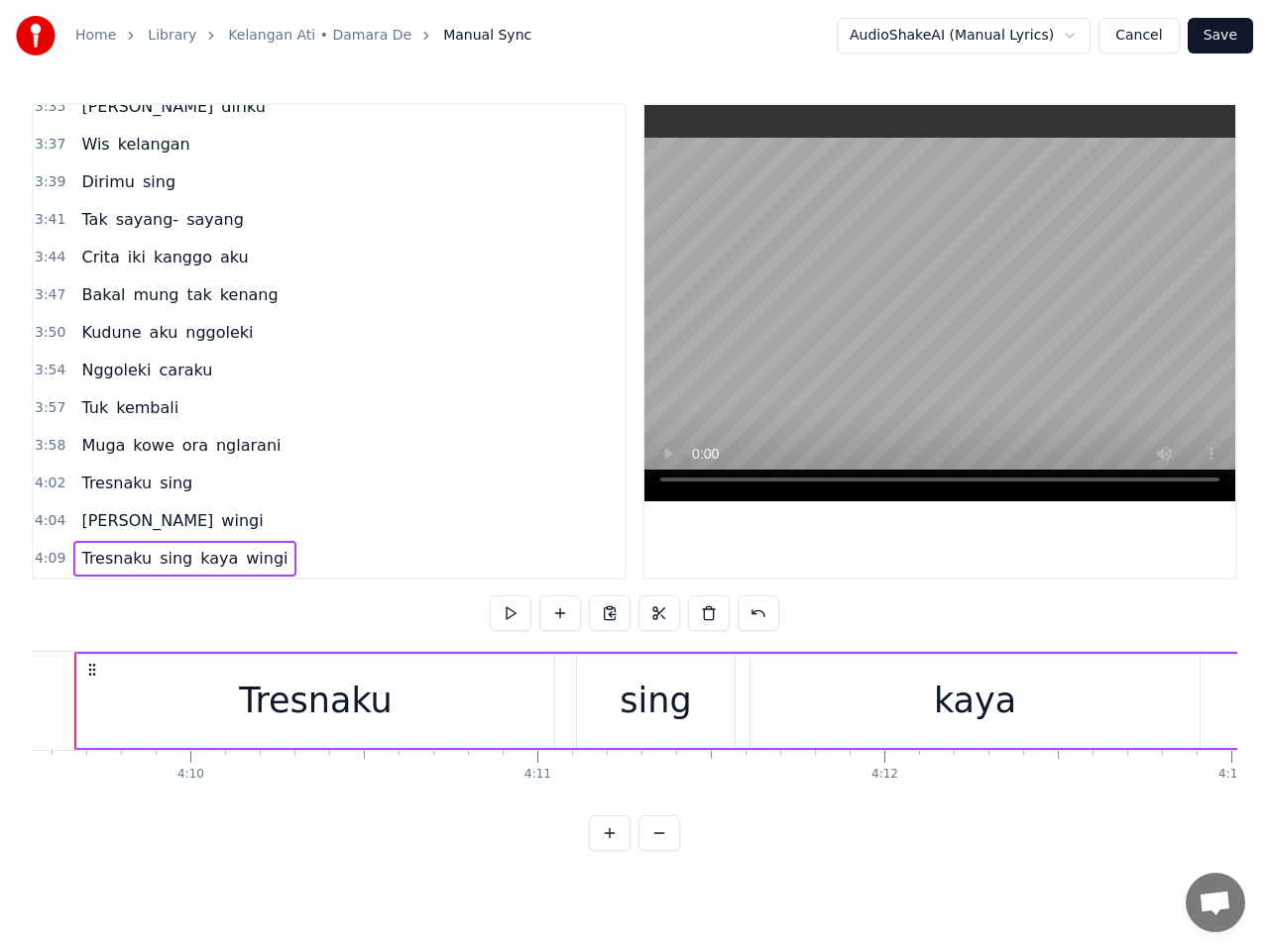
scroll to position [0, 86501]
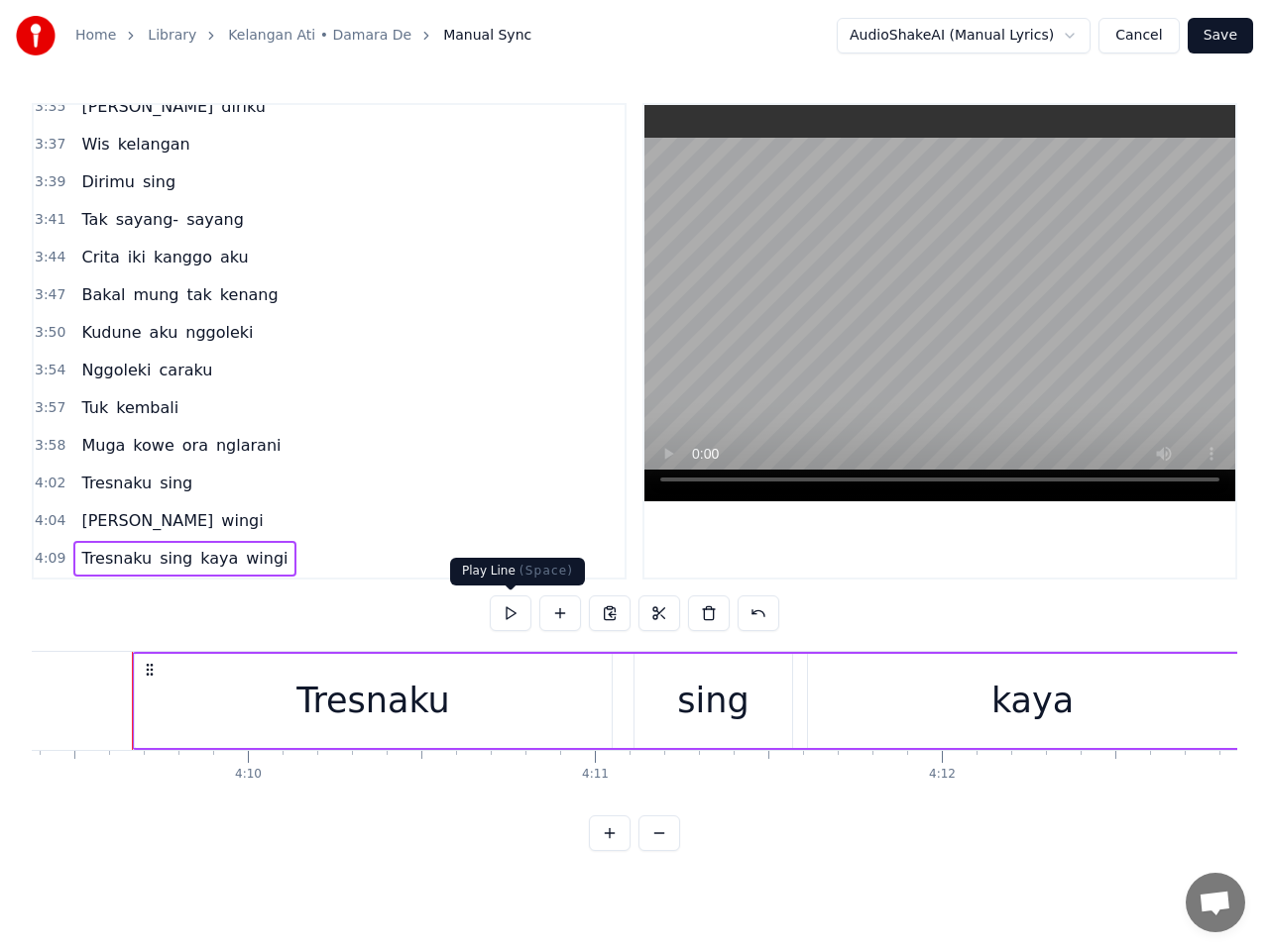
click at [514, 615] on button at bounding box center [511, 614] width 42 height 36
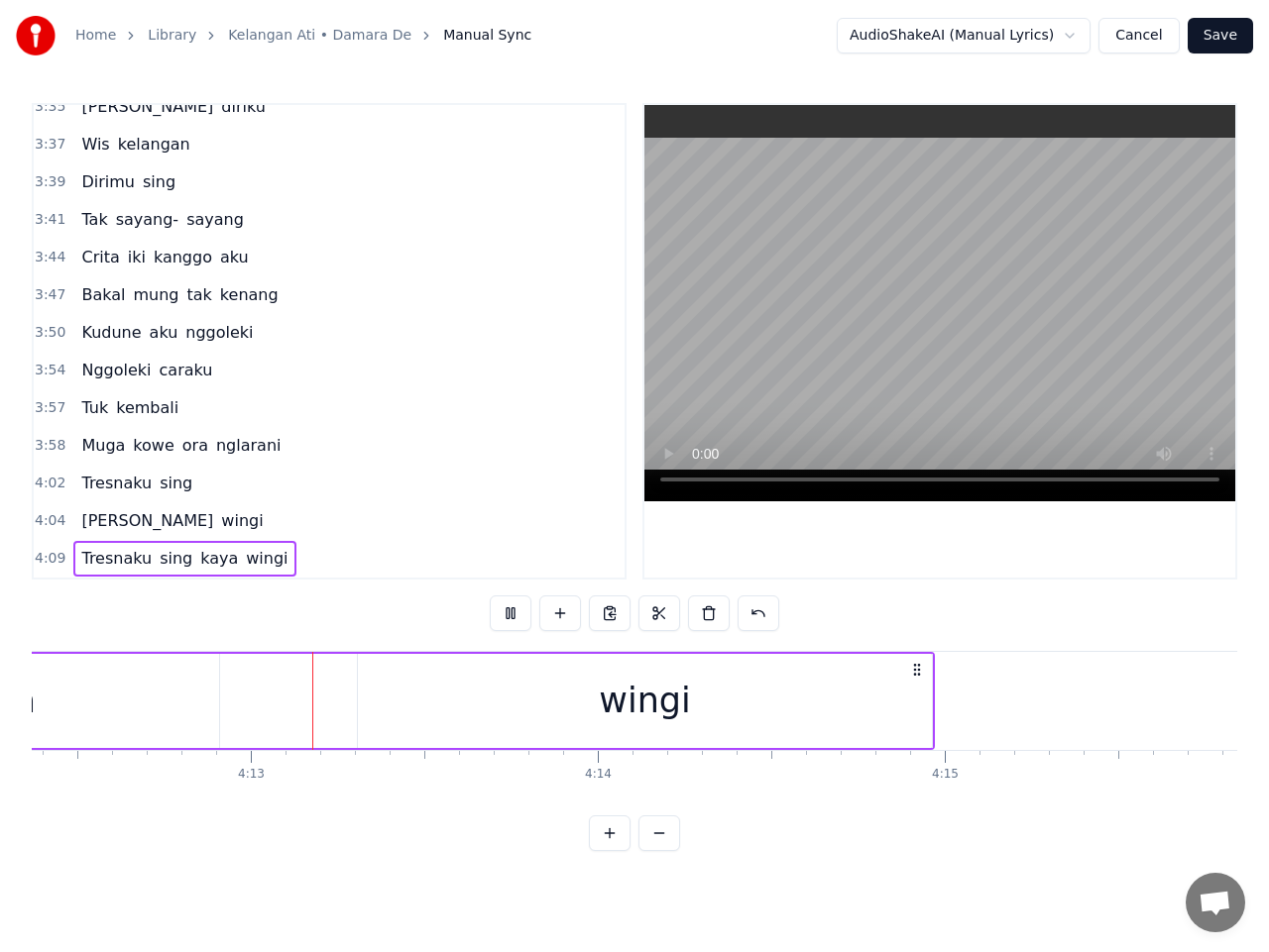
scroll to position [0, 87592]
click at [848, 701] on div "wingi" at bounding box center [591, 701] width 574 height 94
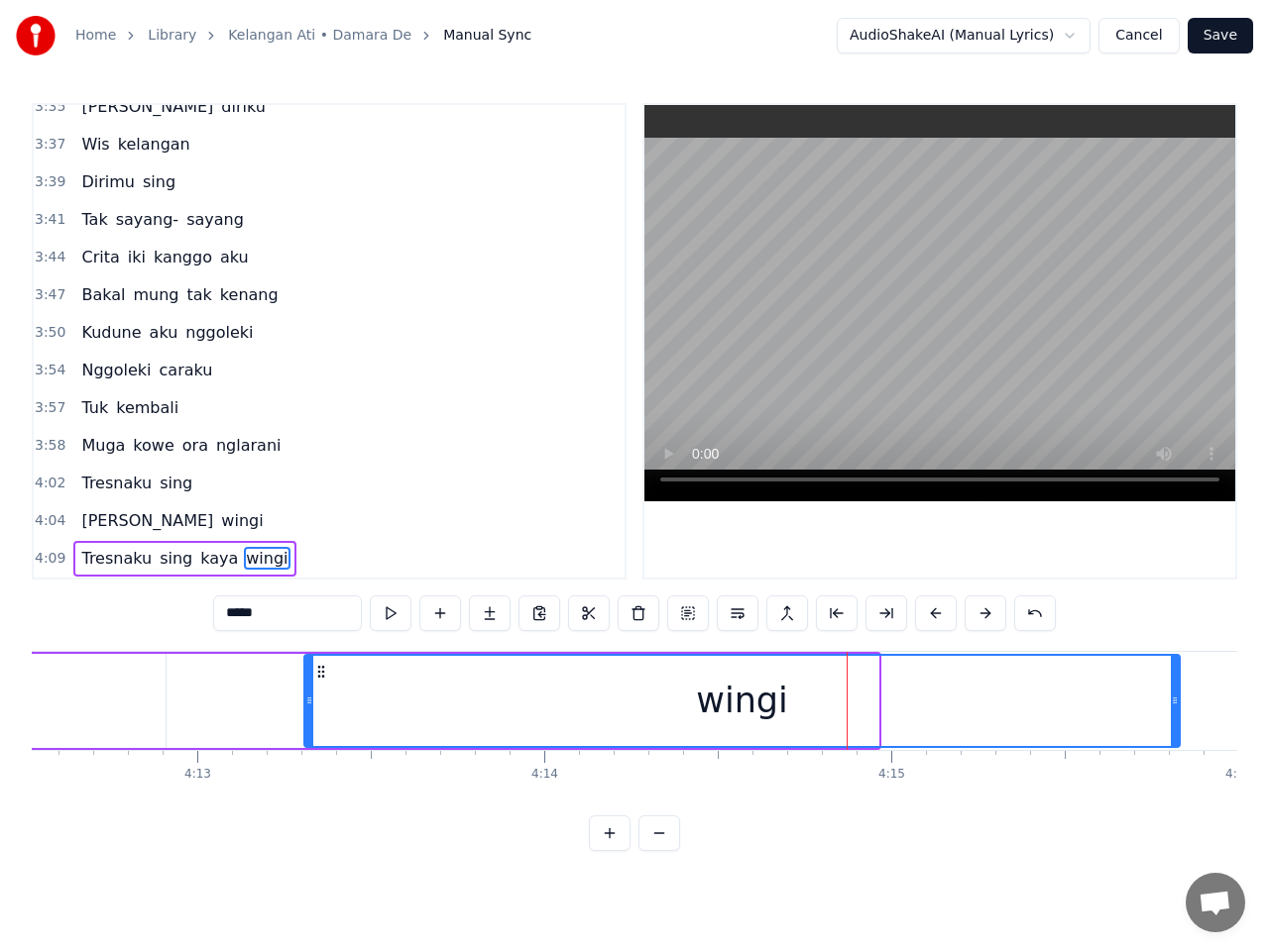
drag, startPoint x: 874, startPoint y: 704, endPoint x: 1175, endPoint y: 704, distance: 301.3
click at [1175, 704] on icon at bounding box center [1174, 701] width 8 height 16
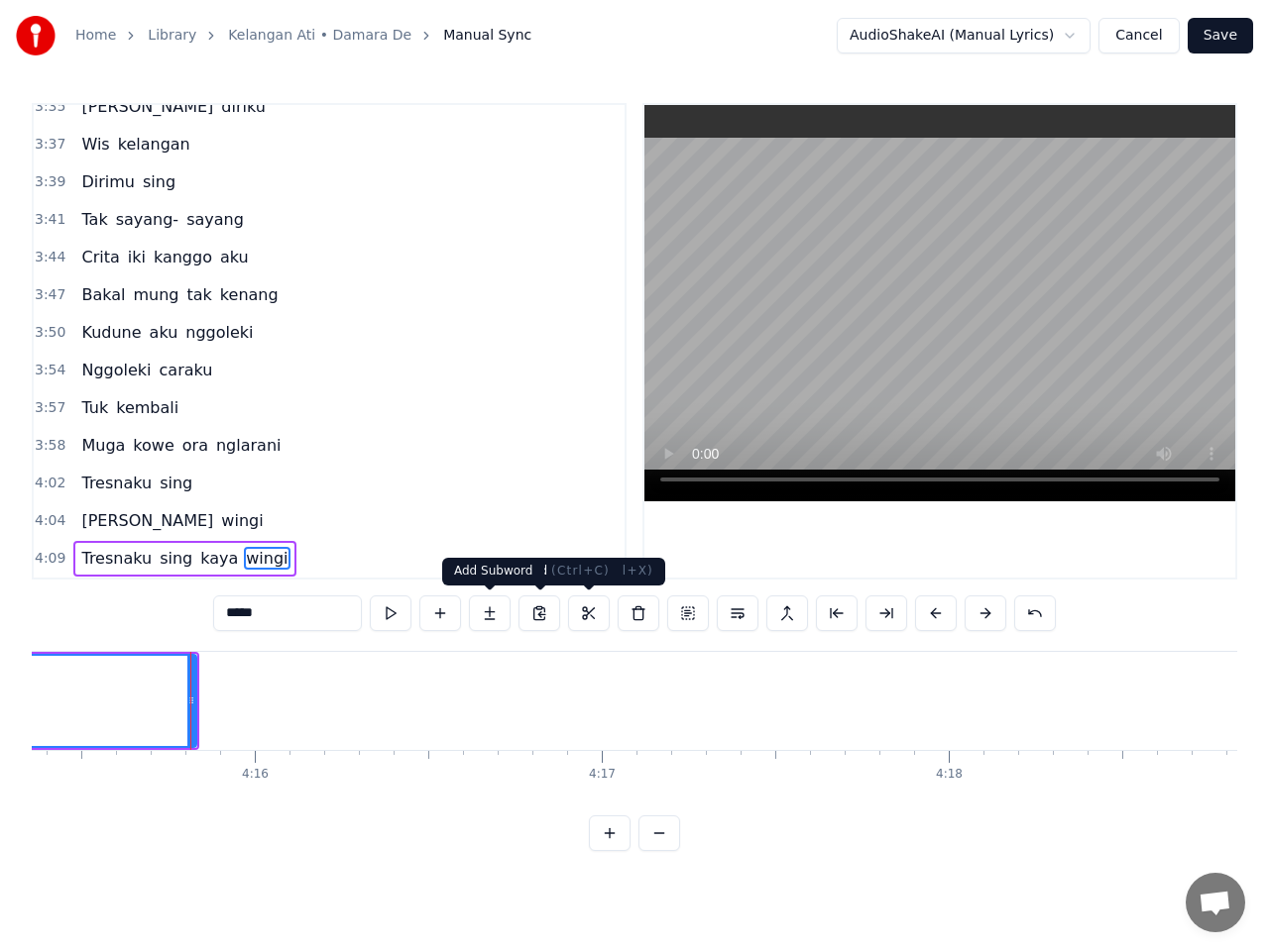
scroll to position [0, 88635]
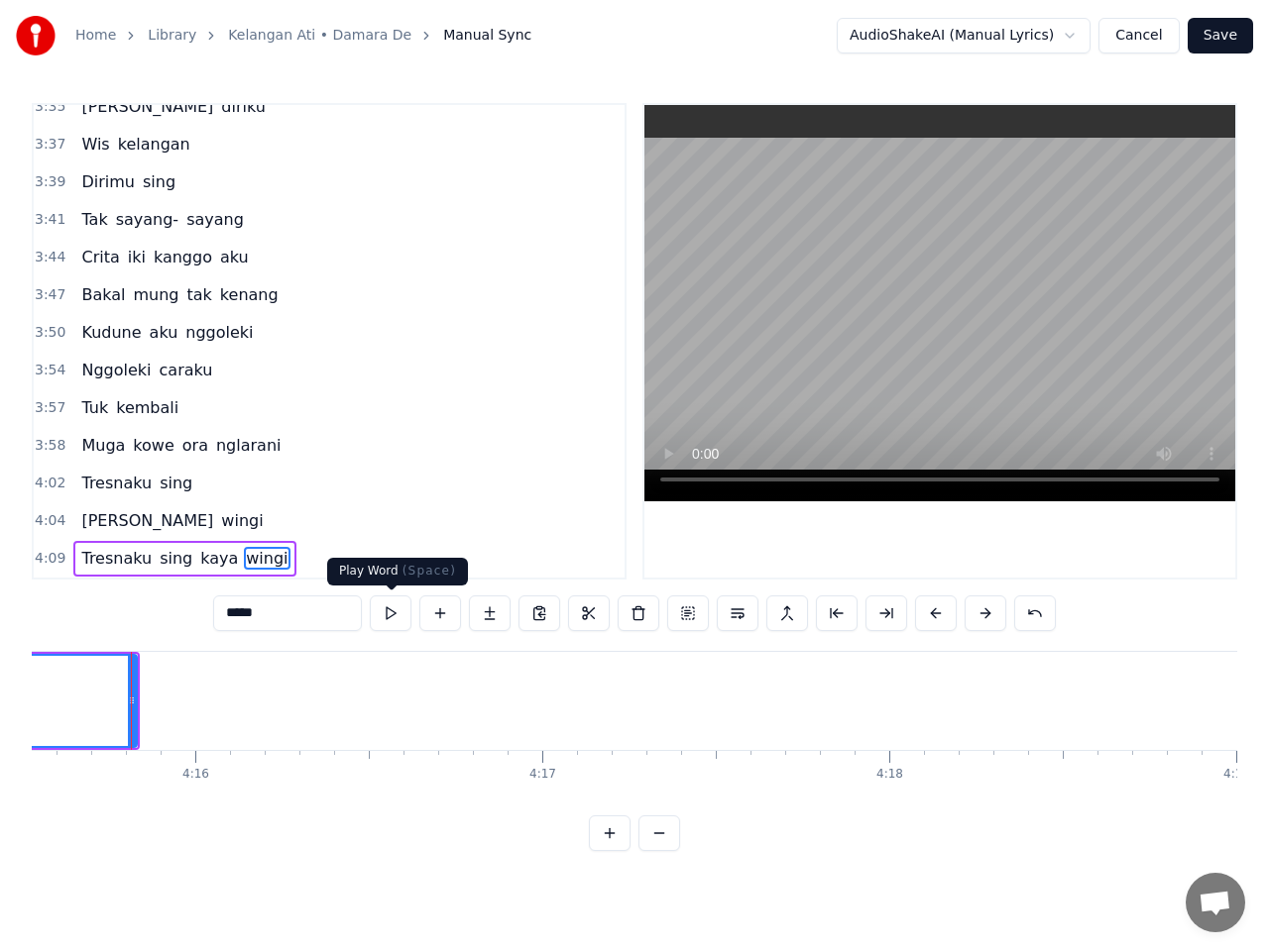
click at [392, 613] on button at bounding box center [391, 614] width 42 height 36
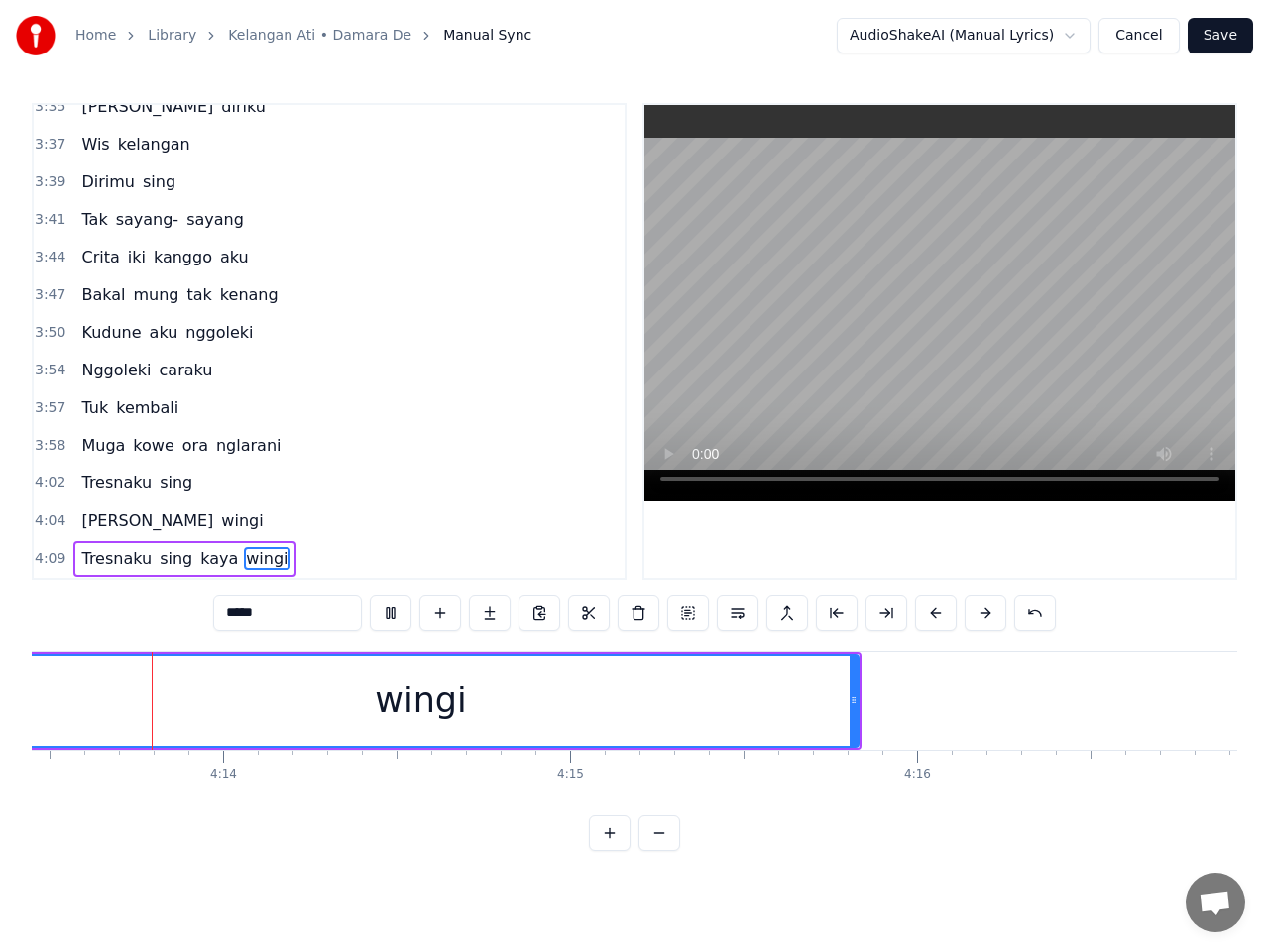
scroll to position [0, 87831]
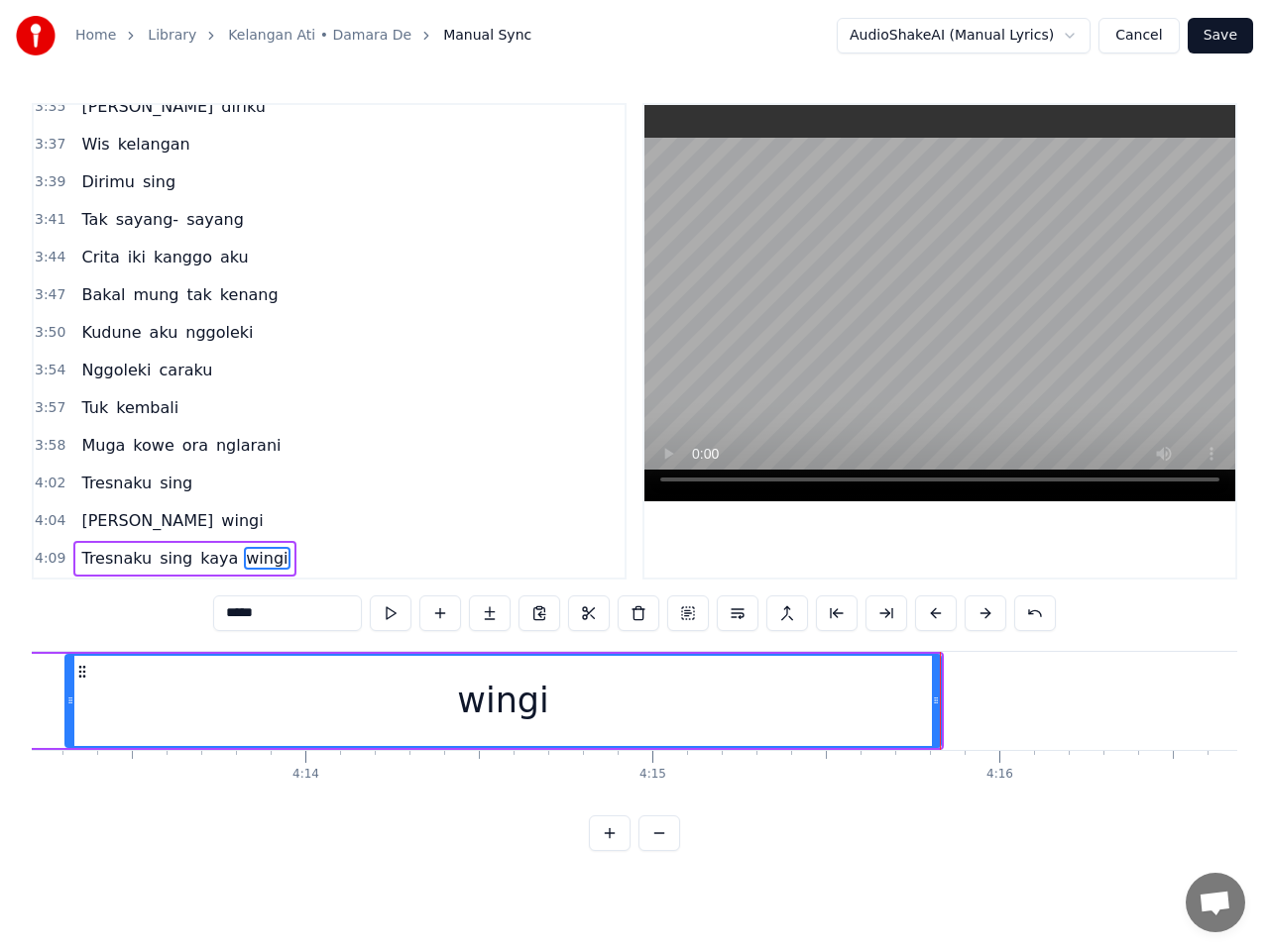
click at [1226, 38] on button "Save" at bounding box center [1219, 36] width 65 height 36
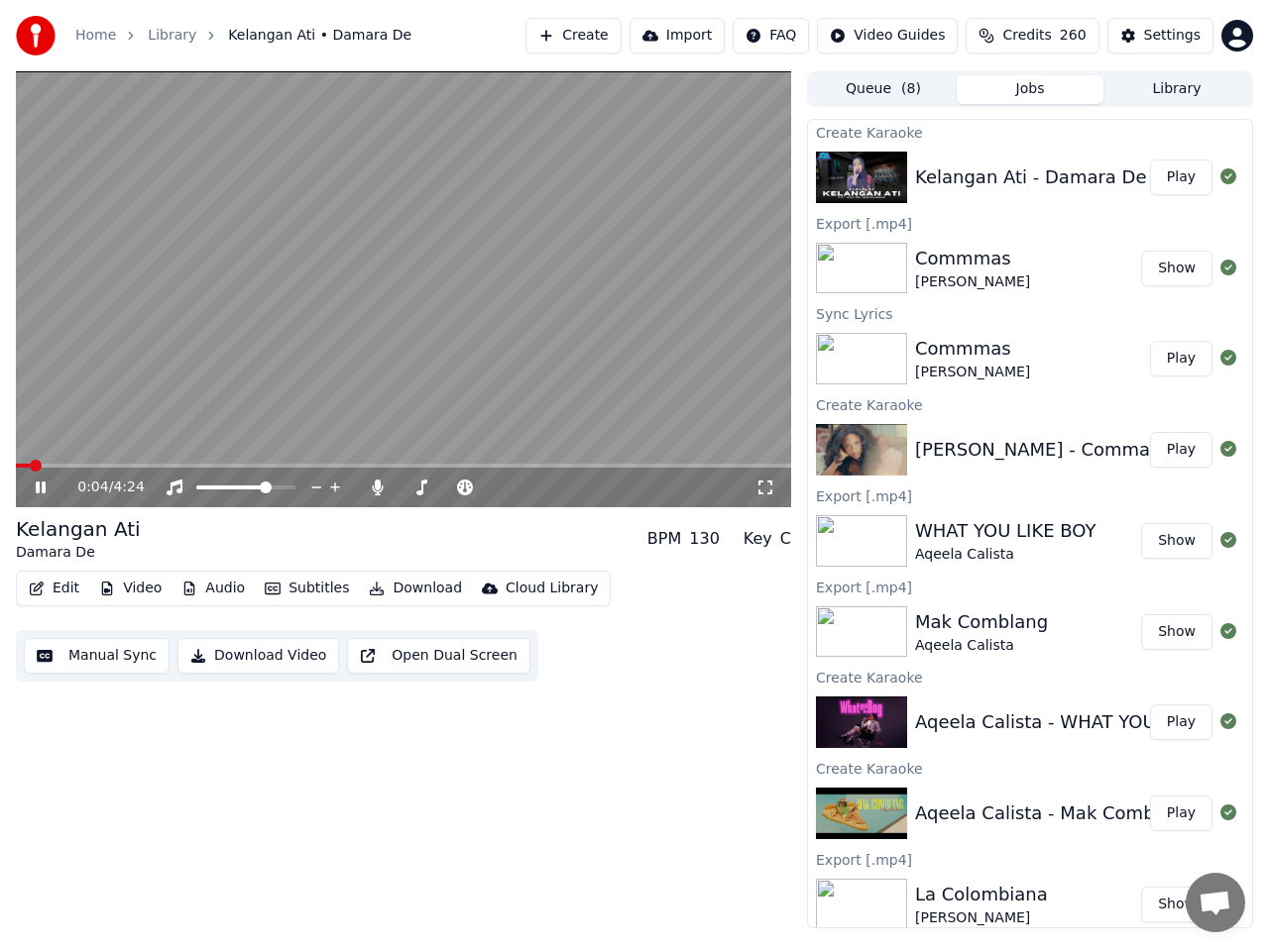
click at [272, 660] on button "Download Video" at bounding box center [258, 656] width 162 height 36
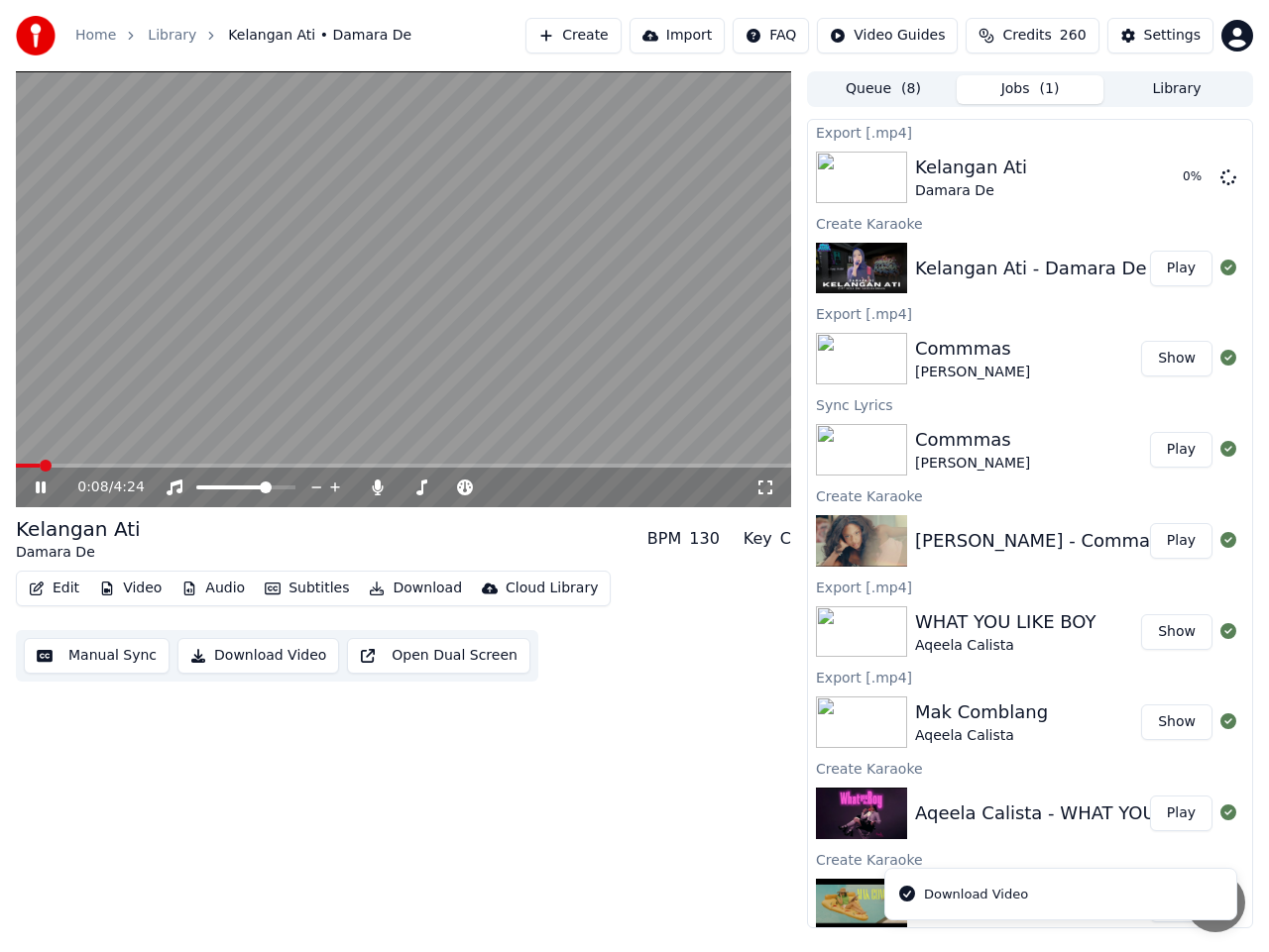
click at [44, 486] on icon at bounding box center [41, 488] width 10 height 12
click at [1176, 185] on button "Show" at bounding box center [1176, 178] width 71 height 36
